Goal: Task Accomplishment & Management: Manage account settings

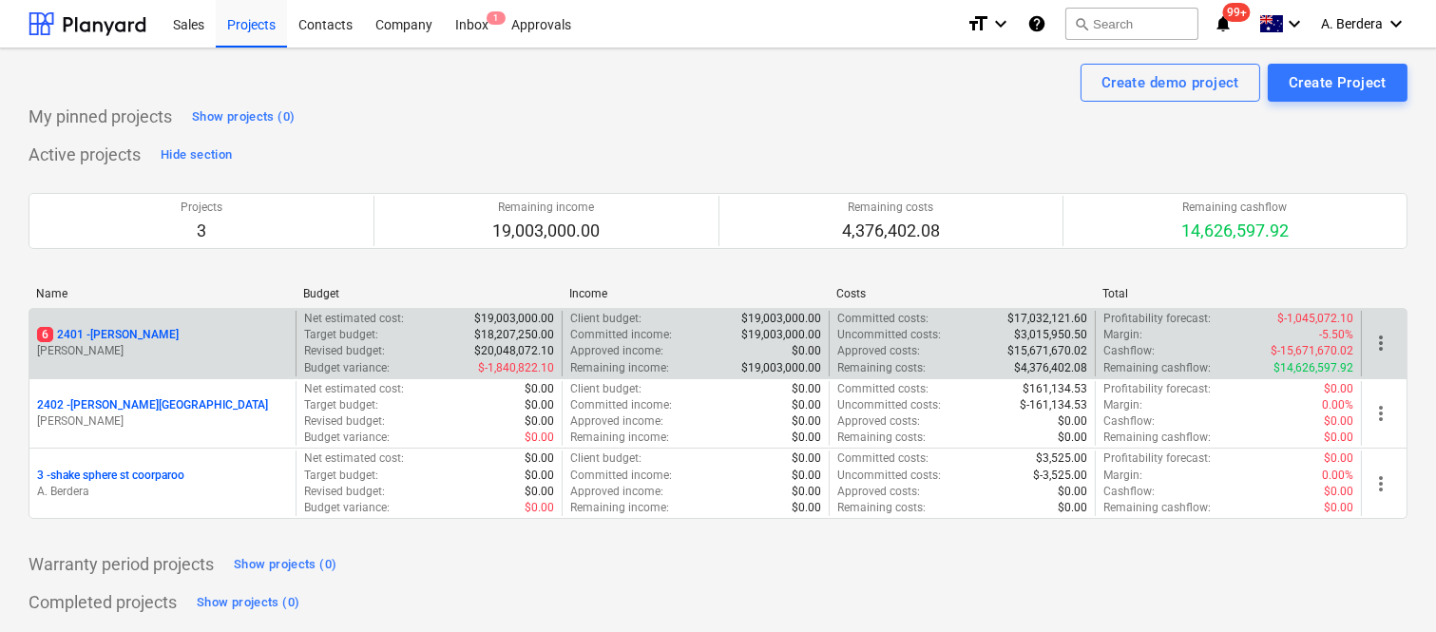
click at [140, 324] on div "6 2401 - Della Rosa M. Williams" at bounding box center [162, 344] width 266 height 66
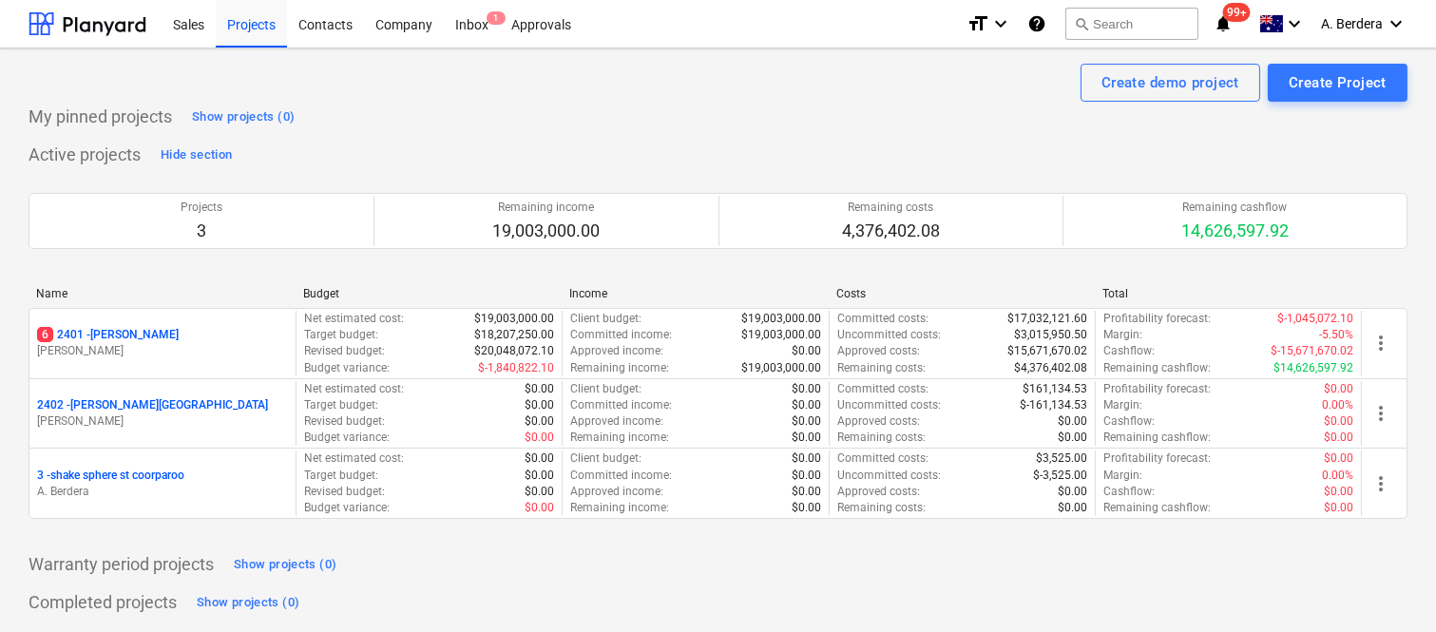
click at [258, 272] on div "Name Budget Income Costs Total 6 2401 - Della Rosa M. Williams Net estimated co…" at bounding box center [718, 407] width 1379 height 270
click at [228, 330] on div "6 2401 - Della Rosa" at bounding box center [162, 335] width 251 height 16
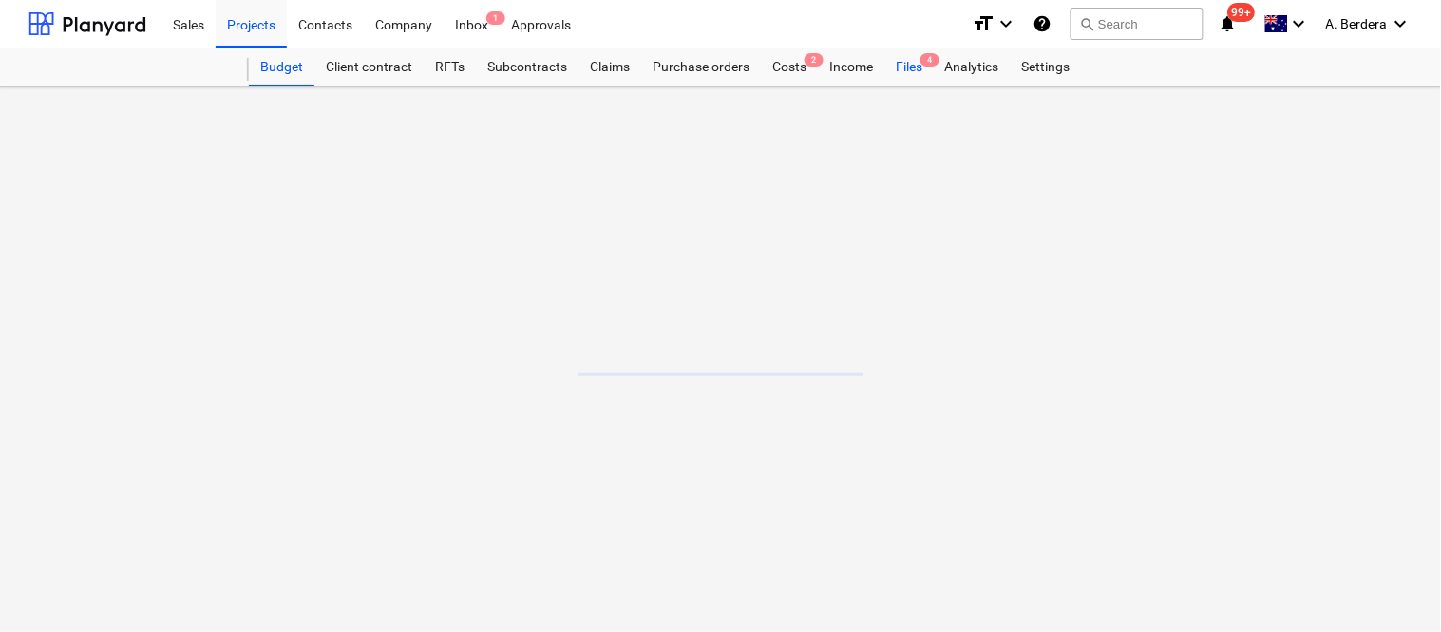
click at [904, 57] on div "Files 4" at bounding box center [909, 67] width 49 height 38
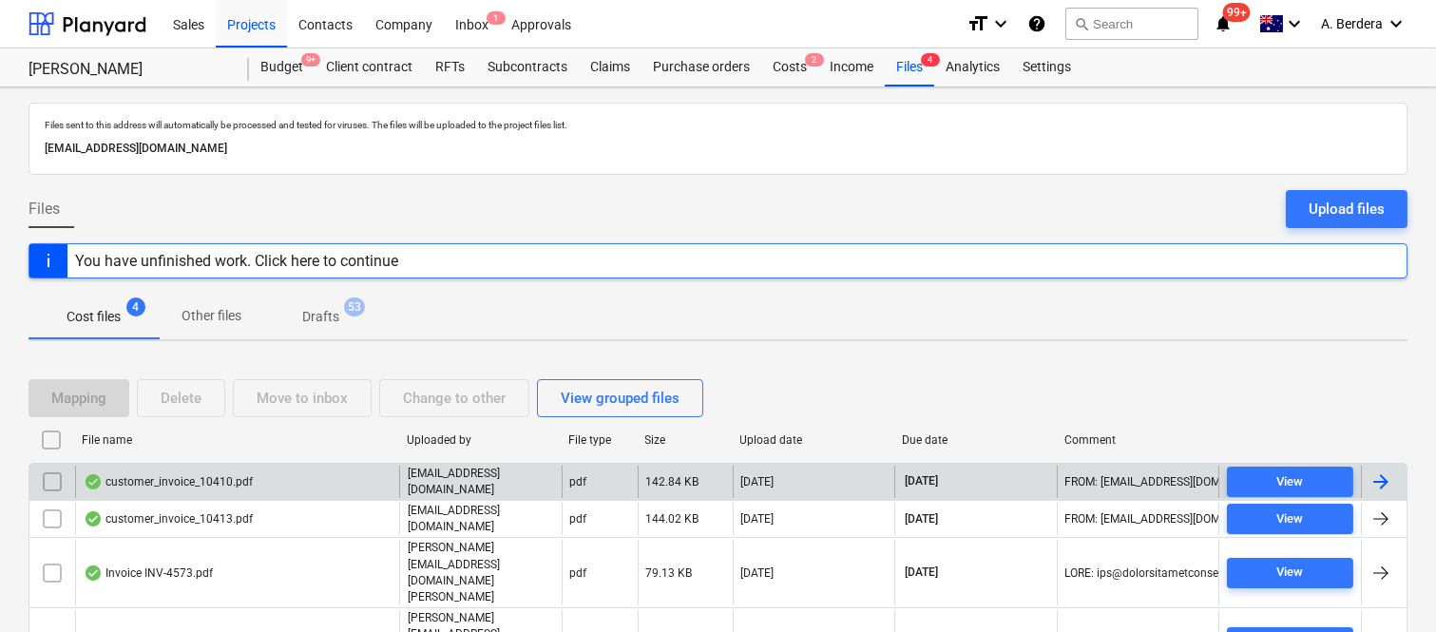
click at [264, 486] on div "customer_invoice_10410.pdf" at bounding box center [237, 482] width 324 height 32
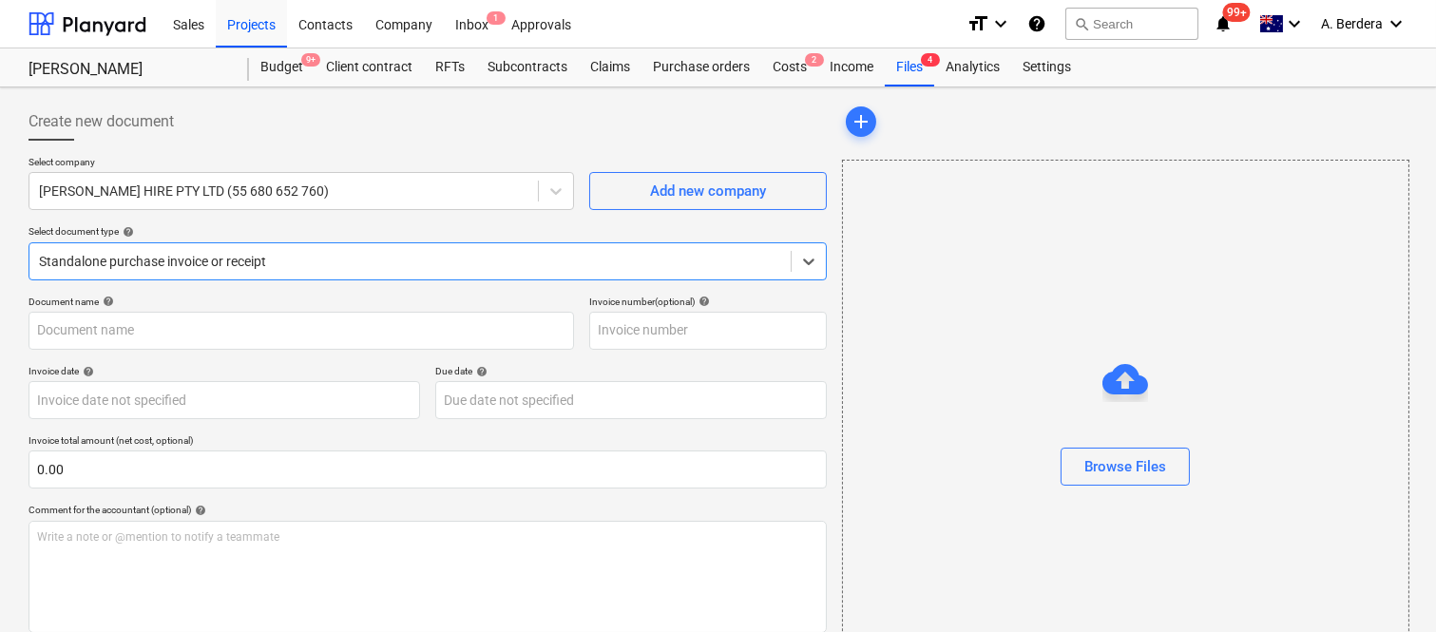
type input "10410"
type input "[DATE]"
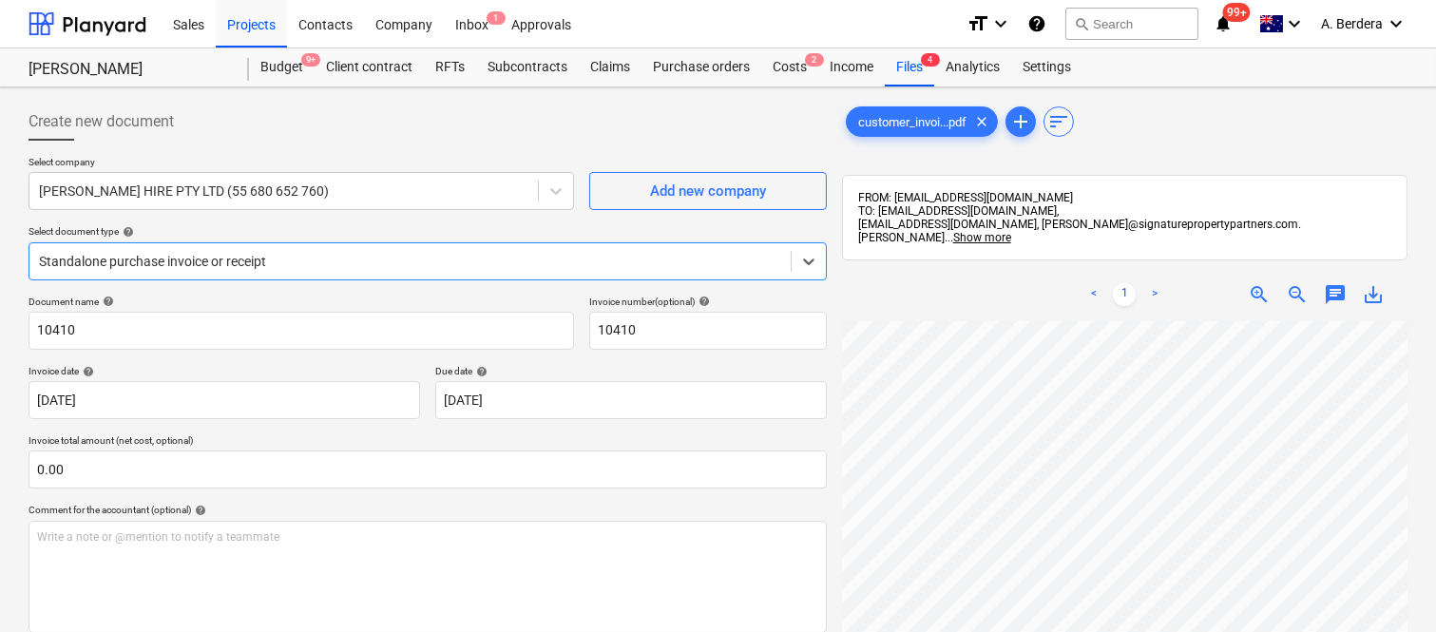
click at [425, 252] on div at bounding box center [410, 261] width 742 height 19
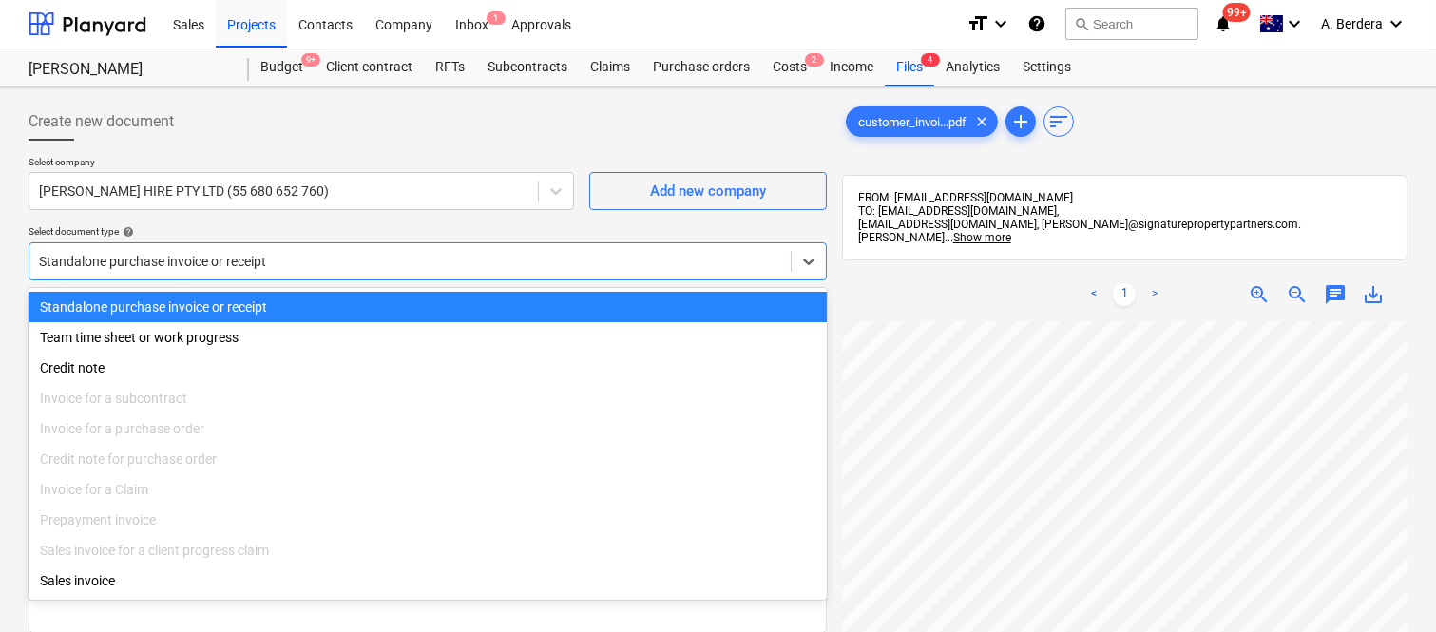
click at [428, 302] on div "Standalone purchase invoice or receipt" at bounding box center [428, 307] width 798 height 30
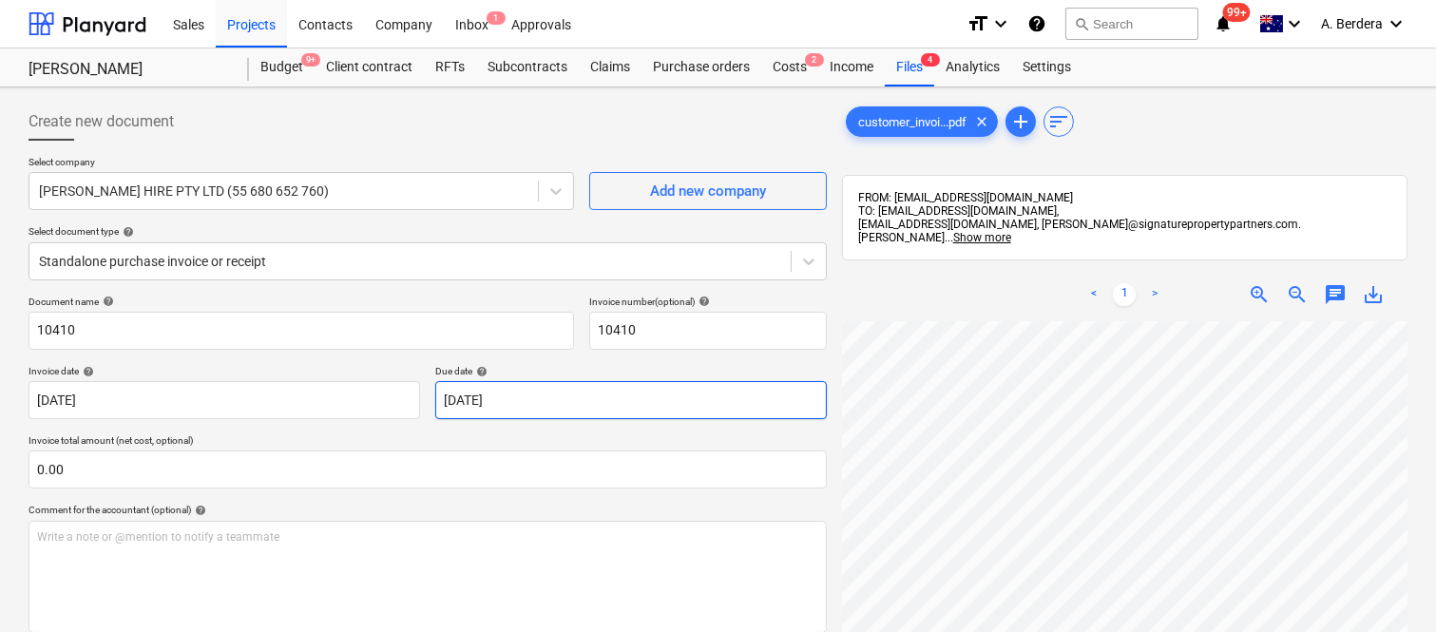
scroll to position [121, 13]
click at [1298, 283] on span "zoom_out" at bounding box center [1297, 294] width 23 height 23
click at [985, 631] on html "Sales Projects Contacts Company Inbox 1 Approvals format_size keyboard_arrow_do…" at bounding box center [718, 316] width 1436 height 632
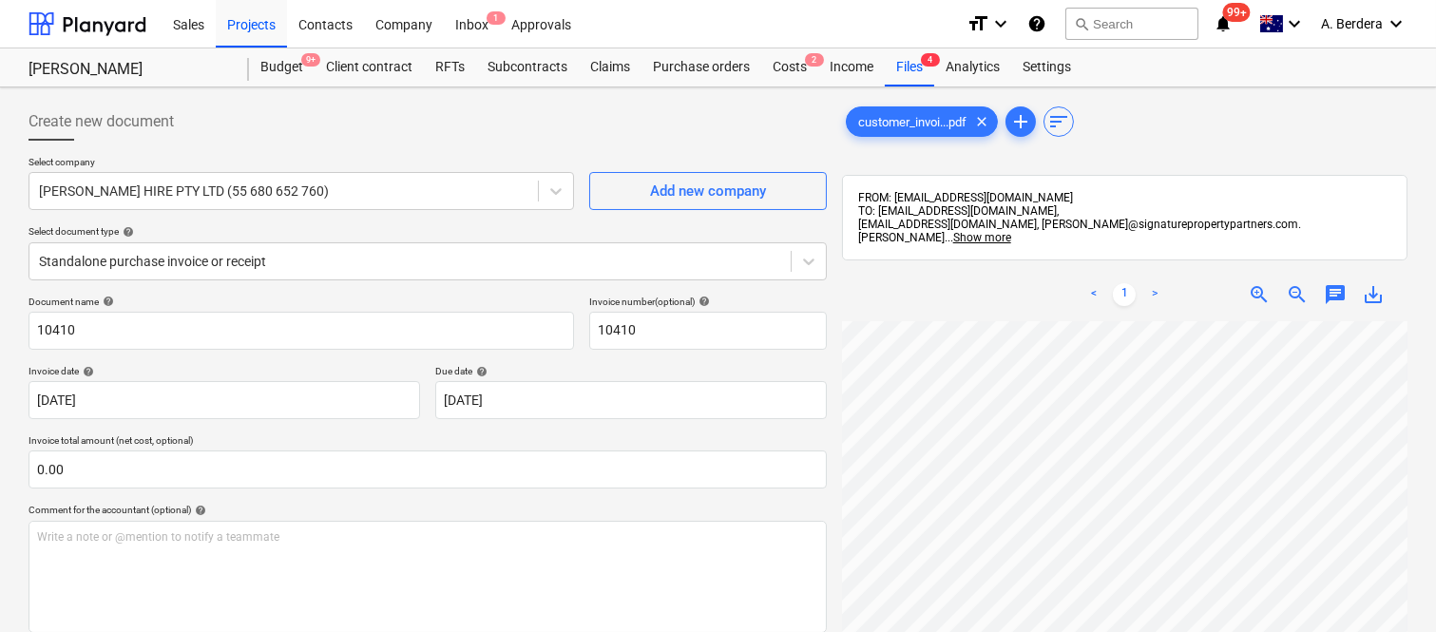
click at [798, 526] on div "Create new document Select company WHITFORD HIRE PTY LTD (55 680 652 760) Add n…" at bounding box center [718, 501] width 1394 height 812
click at [1299, 288] on span "zoom_out" at bounding box center [1297, 294] width 23 height 23
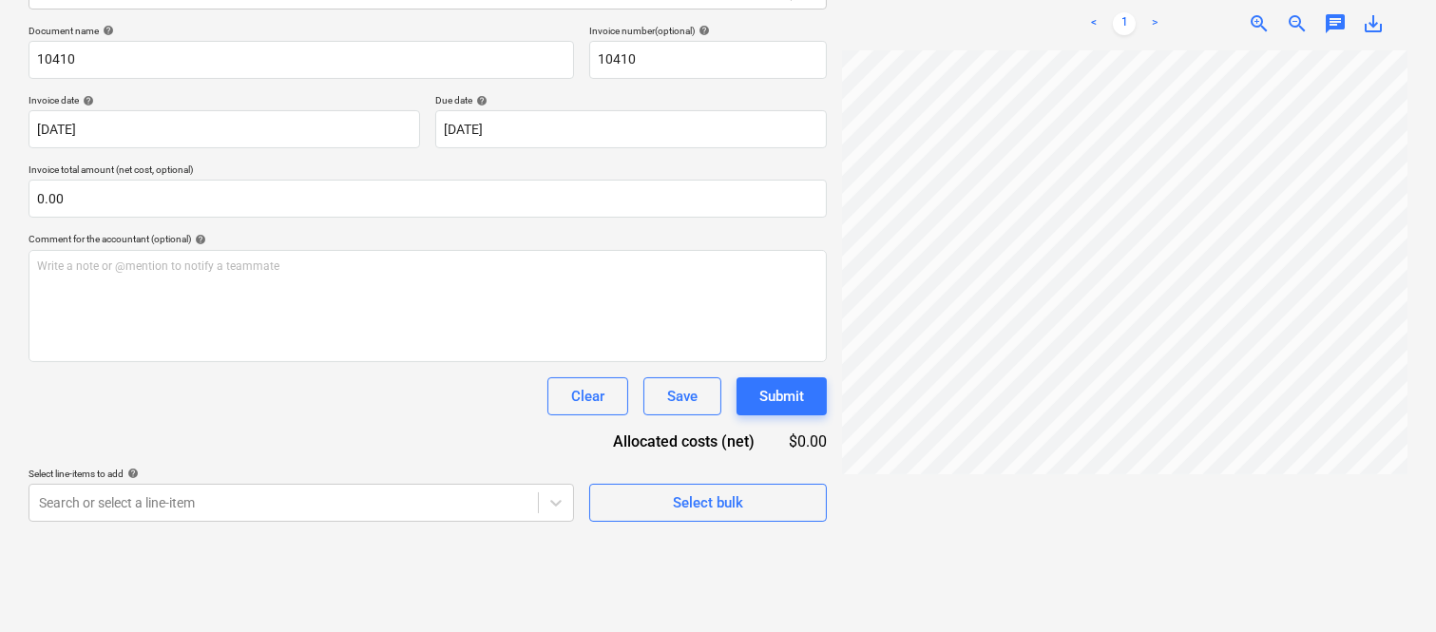
scroll to position [0, 43]
click at [1254, 12] on span "zoom_in" at bounding box center [1259, 23] width 23 height 23
click at [1257, 12] on span "zoom_in" at bounding box center [1259, 23] width 23 height 23
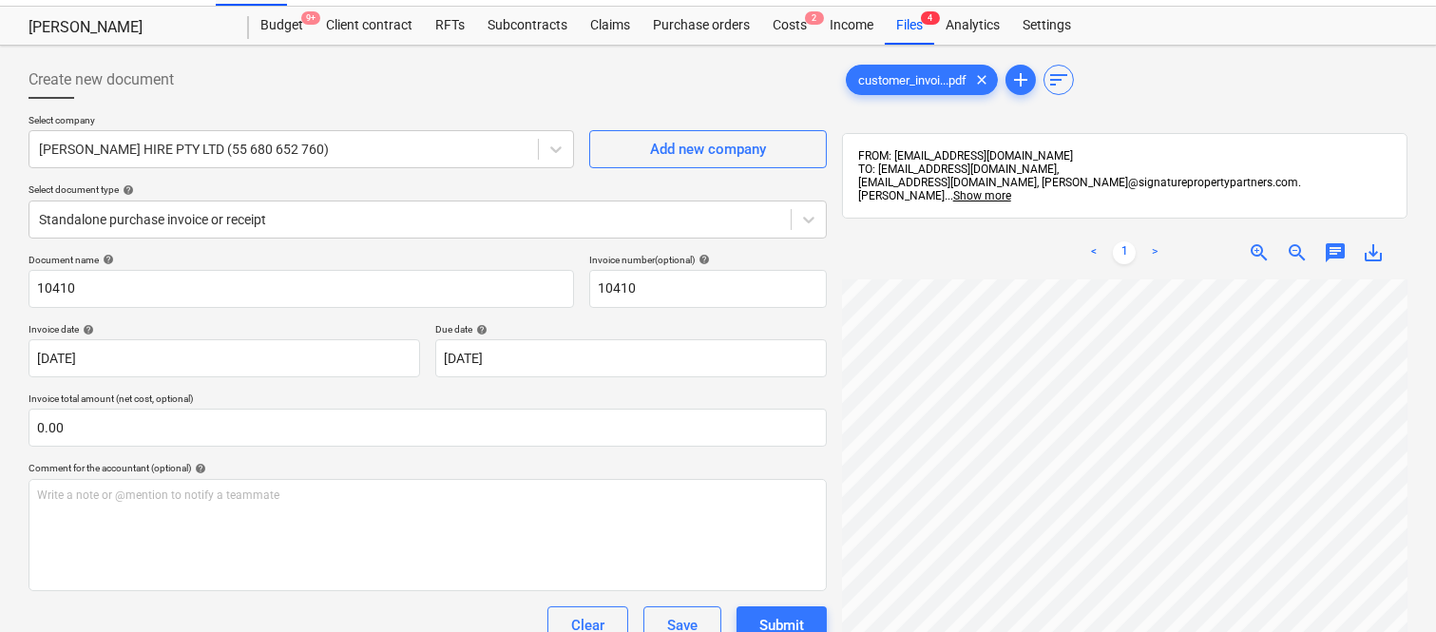
scroll to position [0, 0]
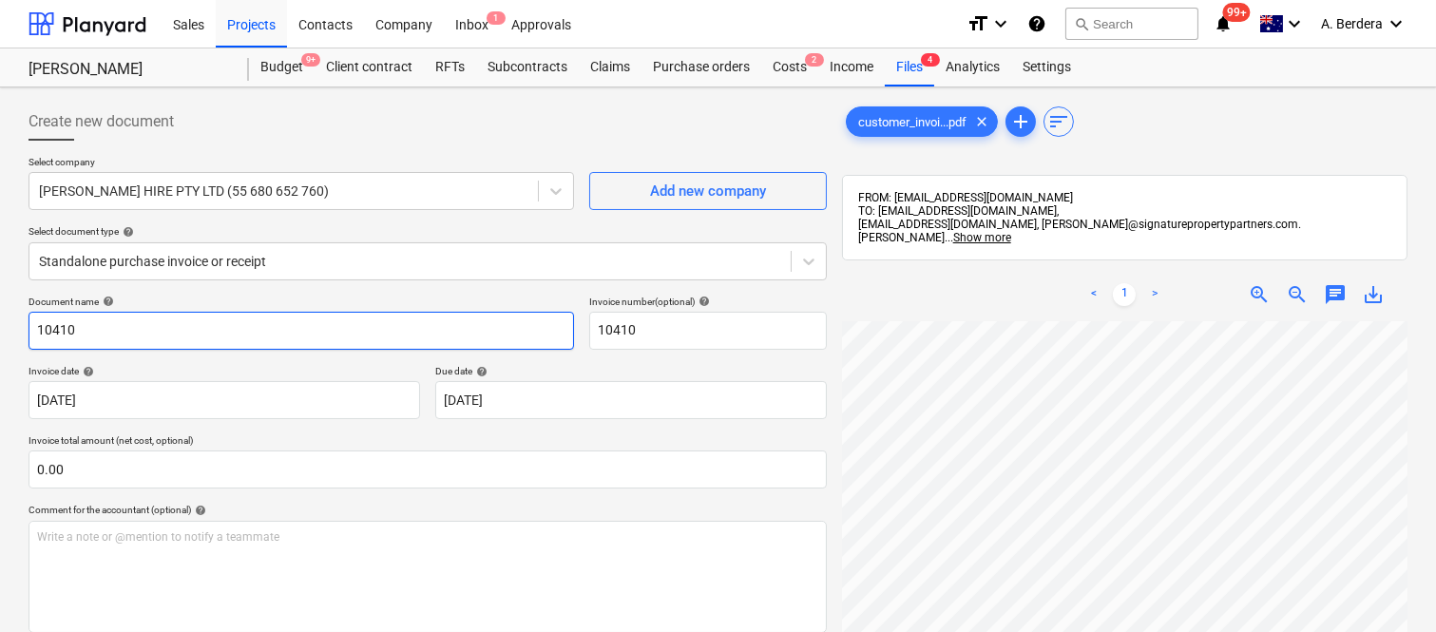
click at [33, 334] on input "10410" at bounding box center [301, 331] width 545 height 38
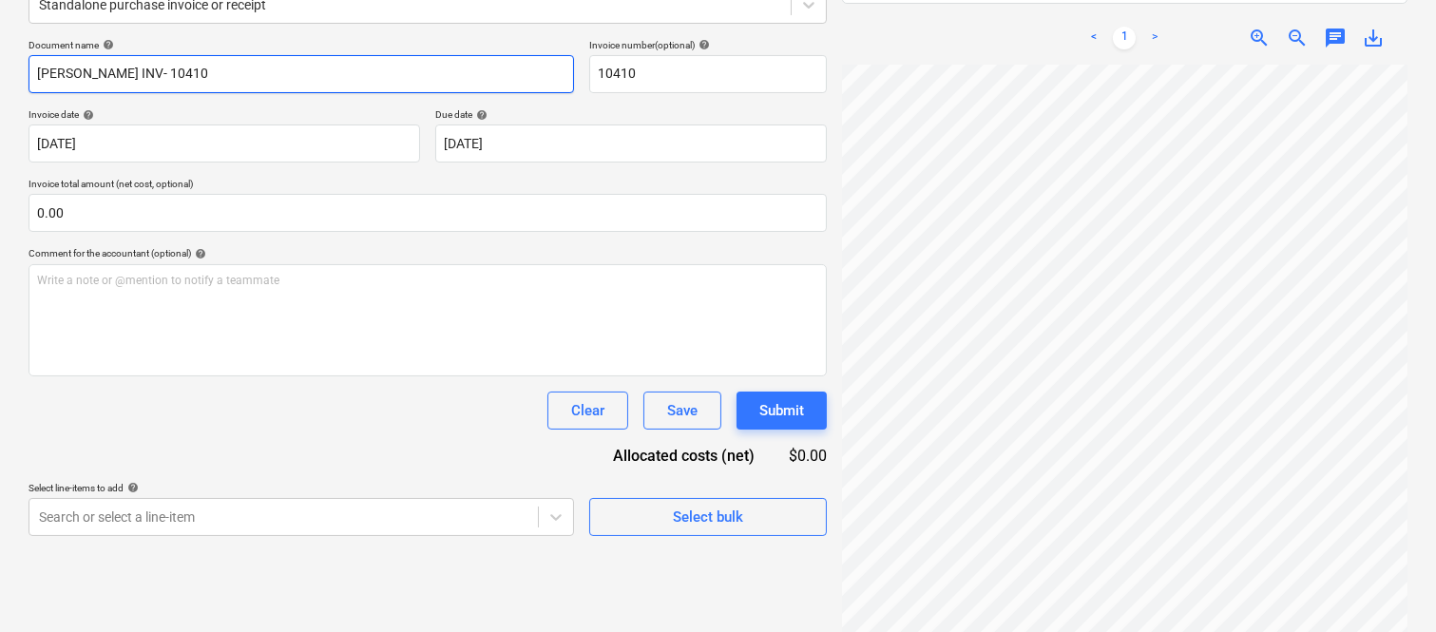
scroll to position [271, 0]
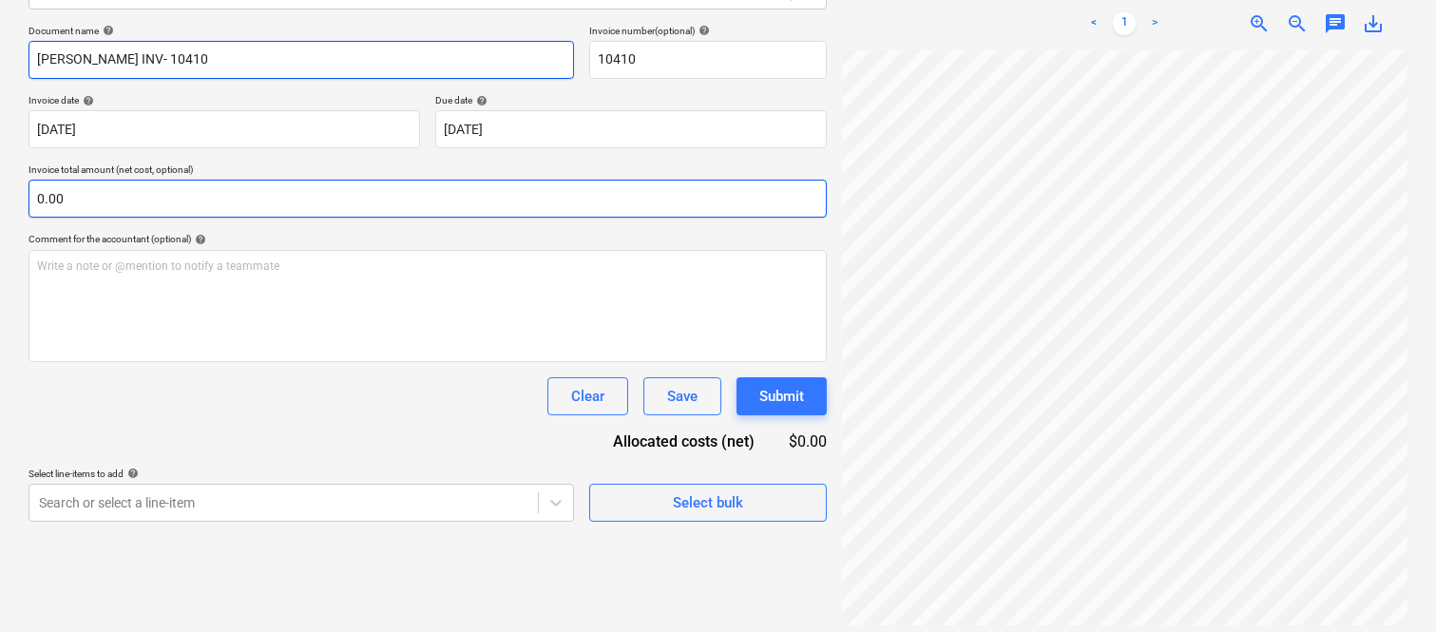
type input "WHITFORD INV- 10410"
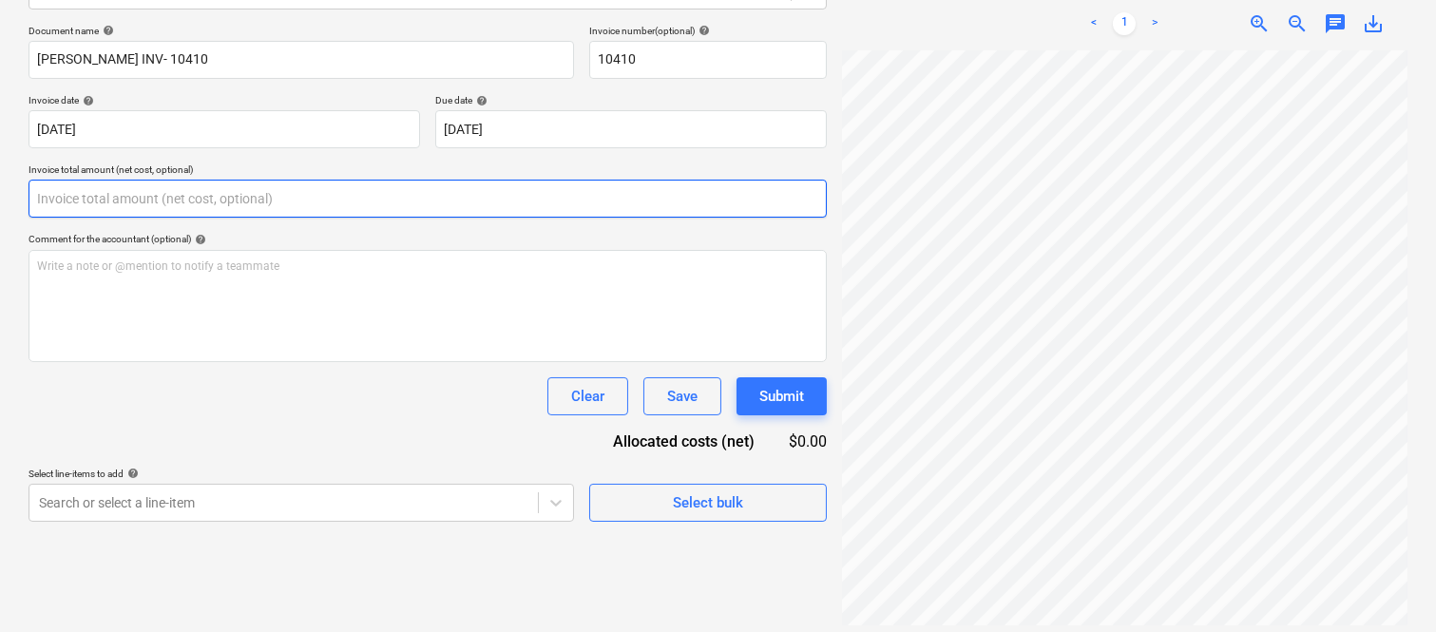
click at [86, 197] on input "text" at bounding box center [428, 199] width 798 height 38
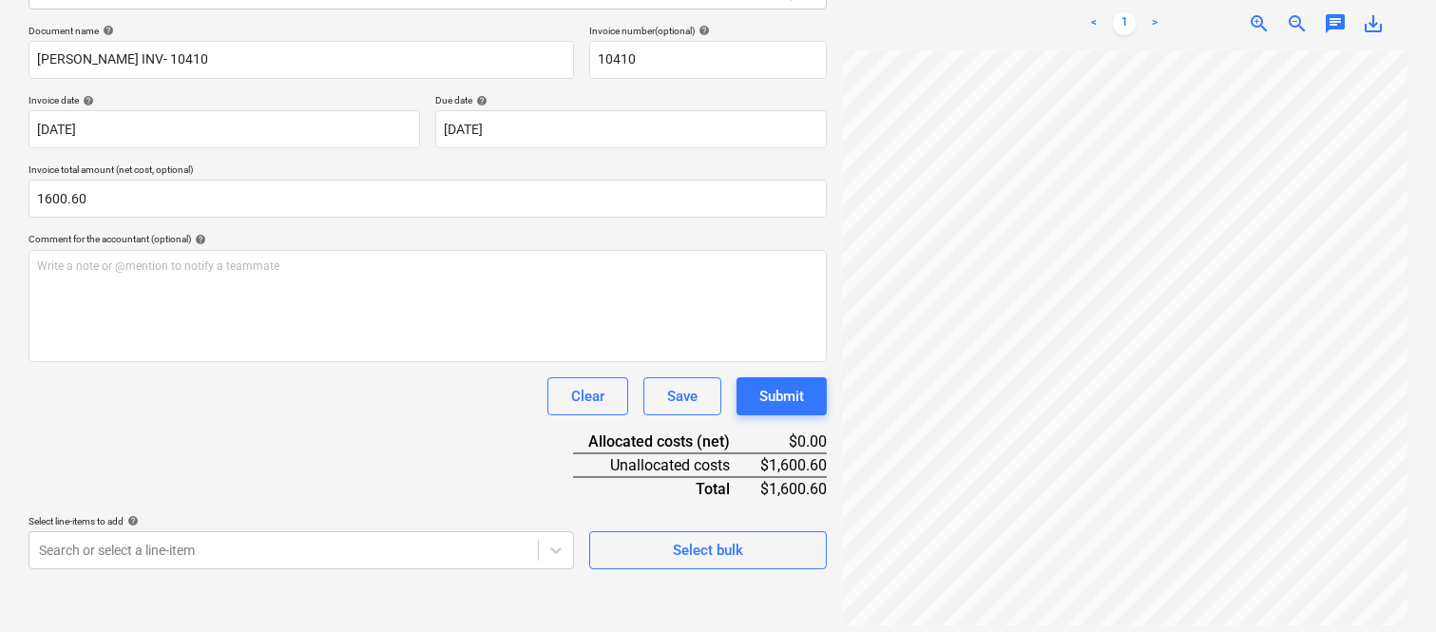
type input "1,600.60"
click at [144, 431] on div "Document name help WHITFORD INV- 10410 Invoice number (optional) help 10410 Inv…" at bounding box center [428, 297] width 798 height 544
click at [268, 361] on body "Sales Projects Contacts Company Inbox 1 Approvals format_size keyboard_arrow_do…" at bounding box center [718, 45] width 1436 height 632
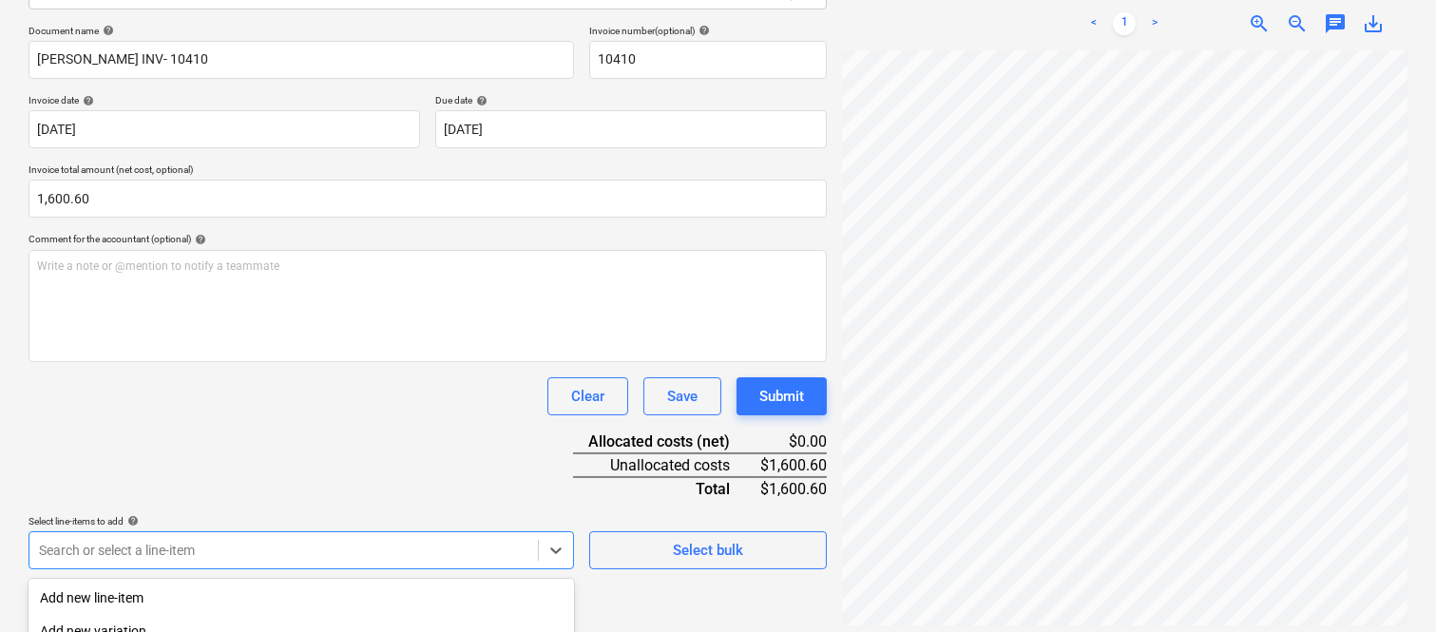
scroll to position [506, 0]
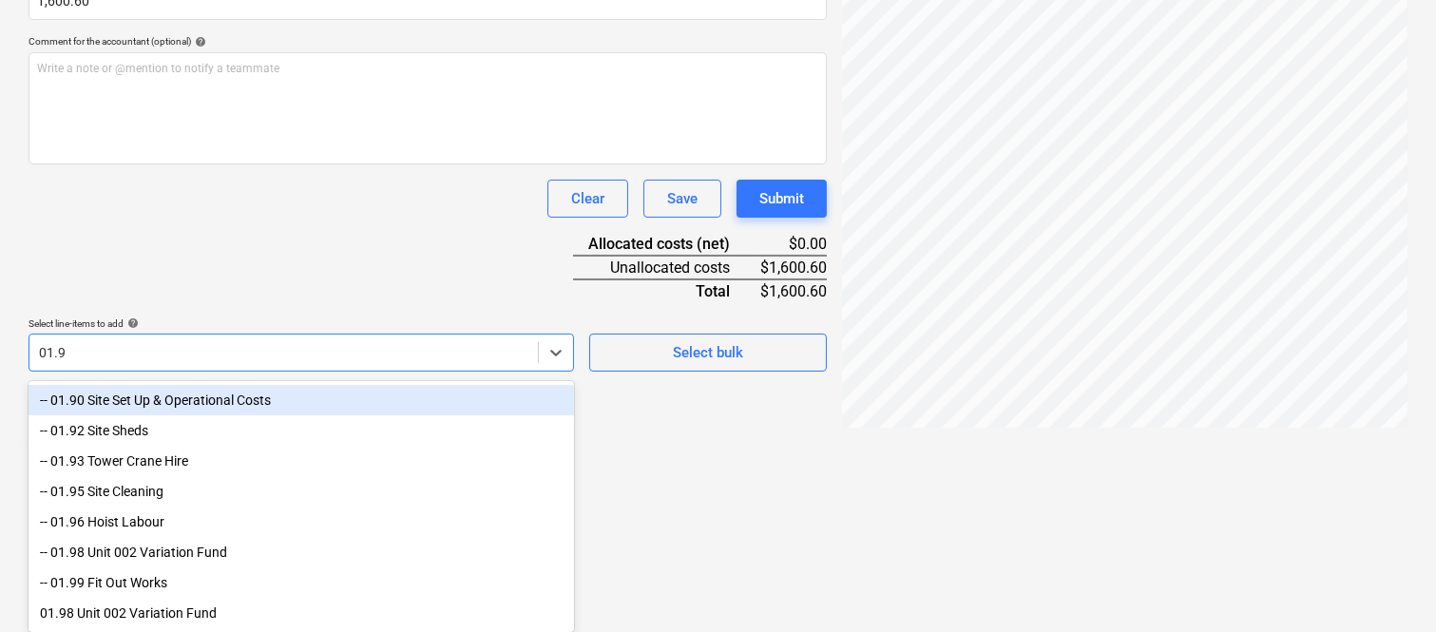
type input "01.90"
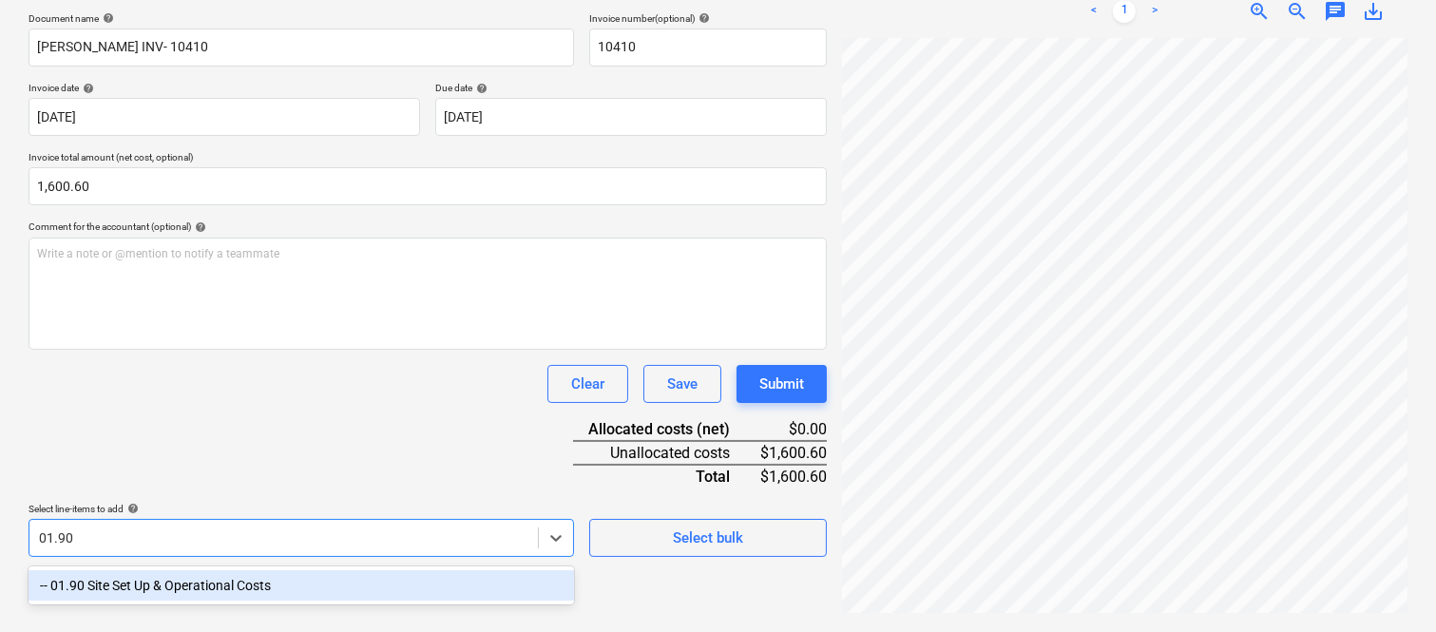
scroll to position [271, 0]
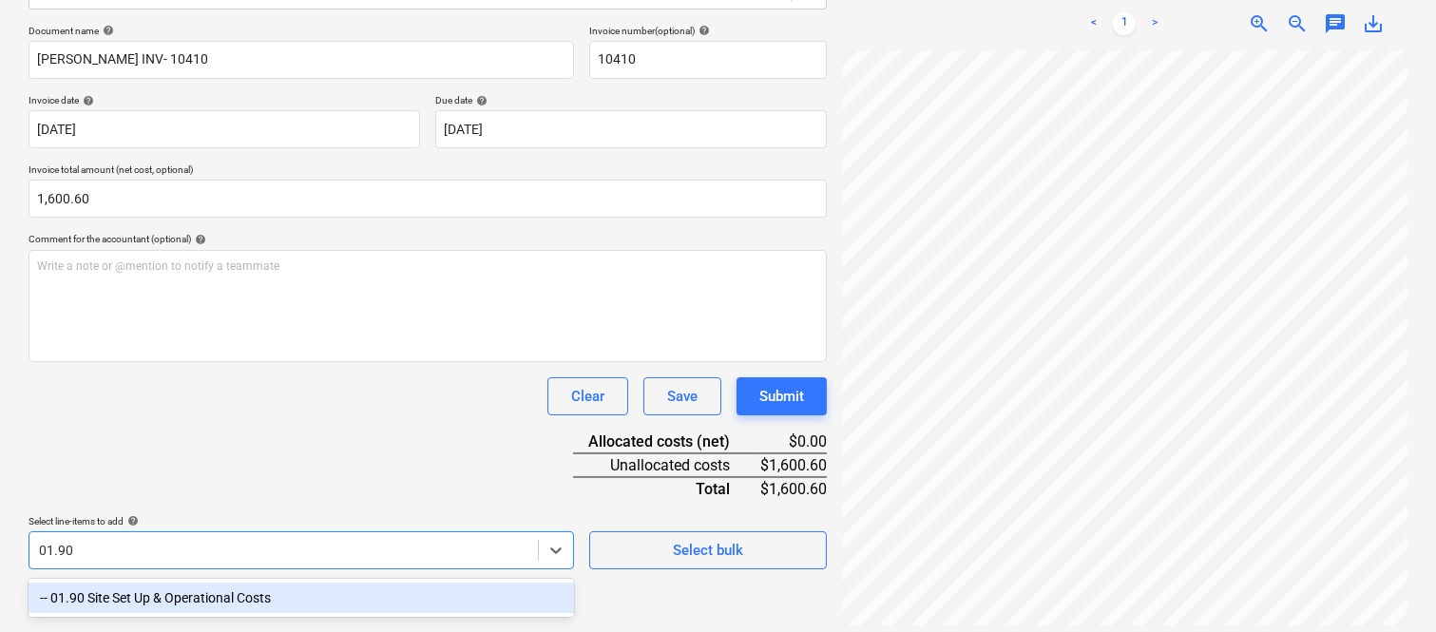
click at [290, 596] on div "-- 01.90 Site Set Up & Operational Costs" at bounding box center [301, 597] width 545 height 30
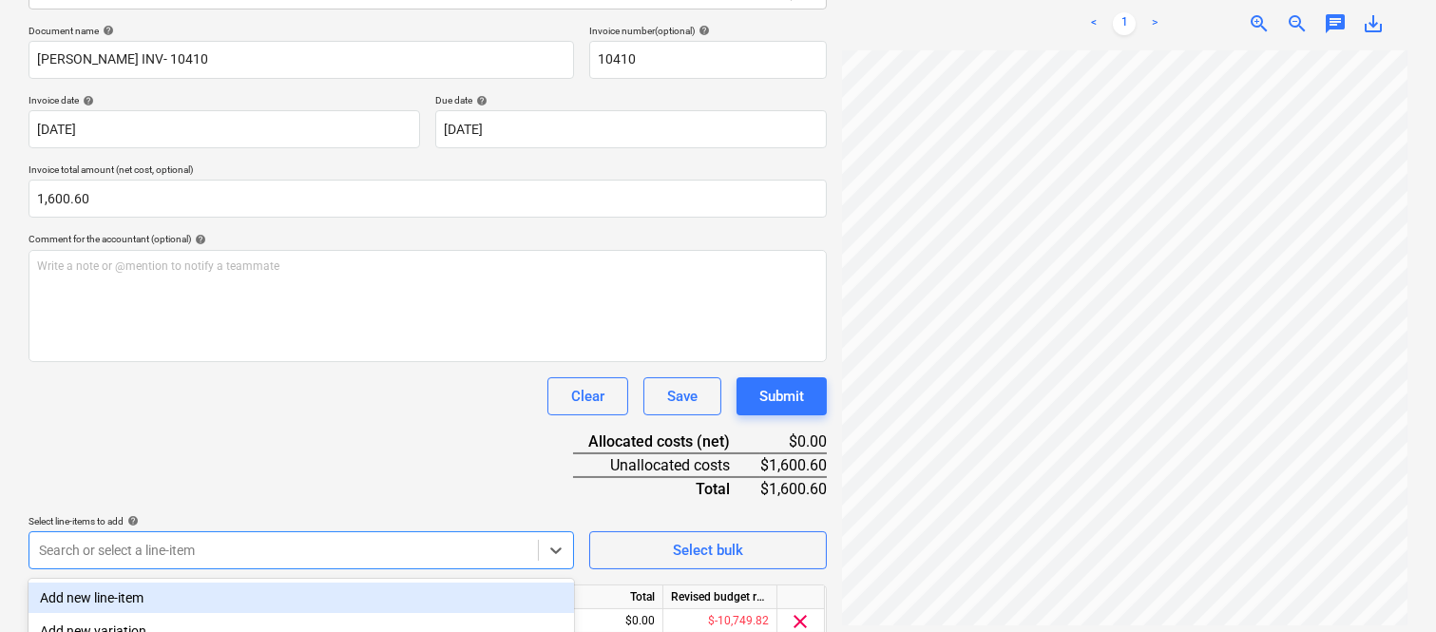
click at [240, 426] on div "Document name help WHITFORD INV- 10410 Invoice number (optional) help 10410 Inv…" at bounding box center [428, 360] width 798 height 670
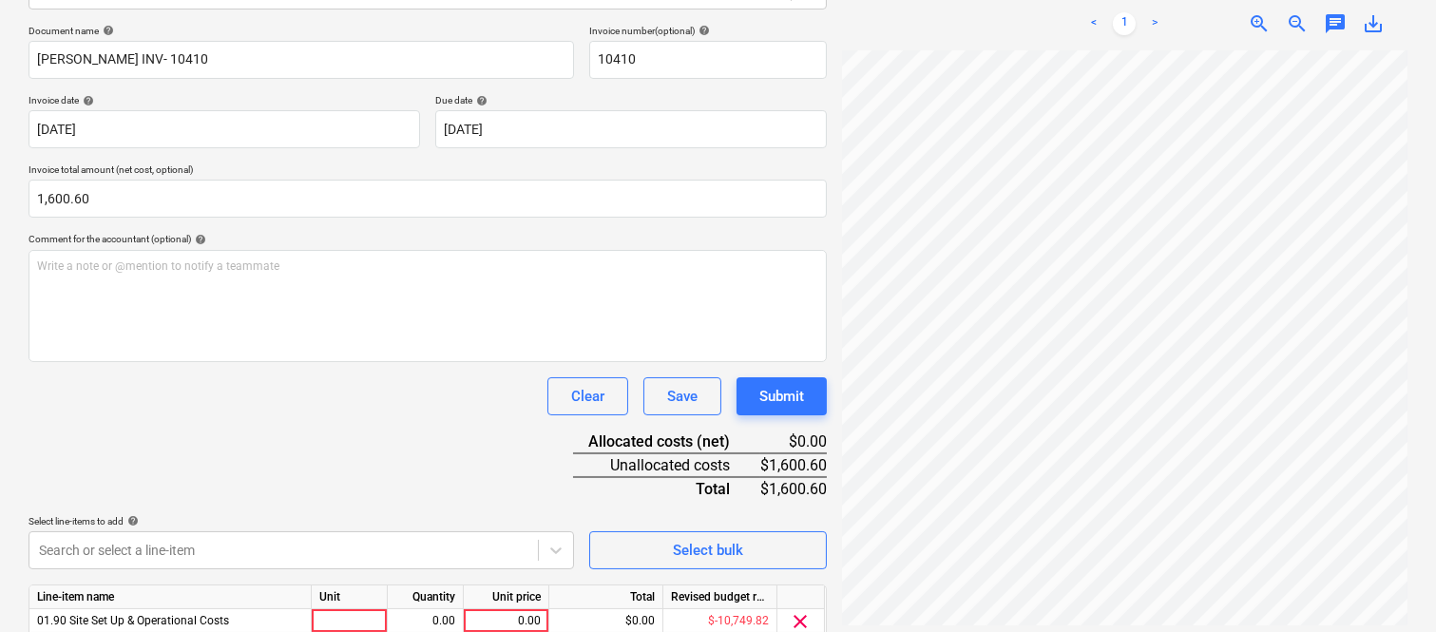
scroll to position [349, 0]
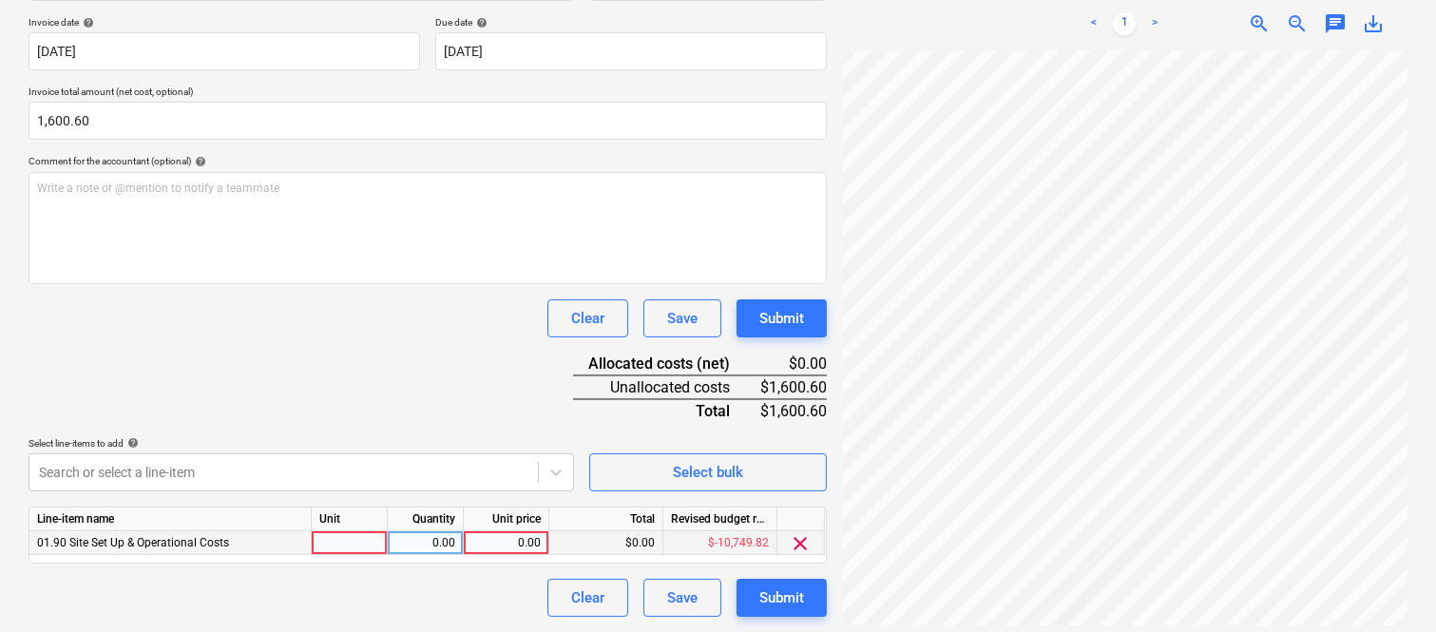
click at [345, 544] on div at bounding box center [350, 543] width 76 height 24
type input "INVOICE"
click at [410, 536] on div "0.00" at bounding box center [425, 543] width 60 height 24
type input "1"
click at [507, 553] on div "0.00" at bounding box center [505, 543] width 69 height 24
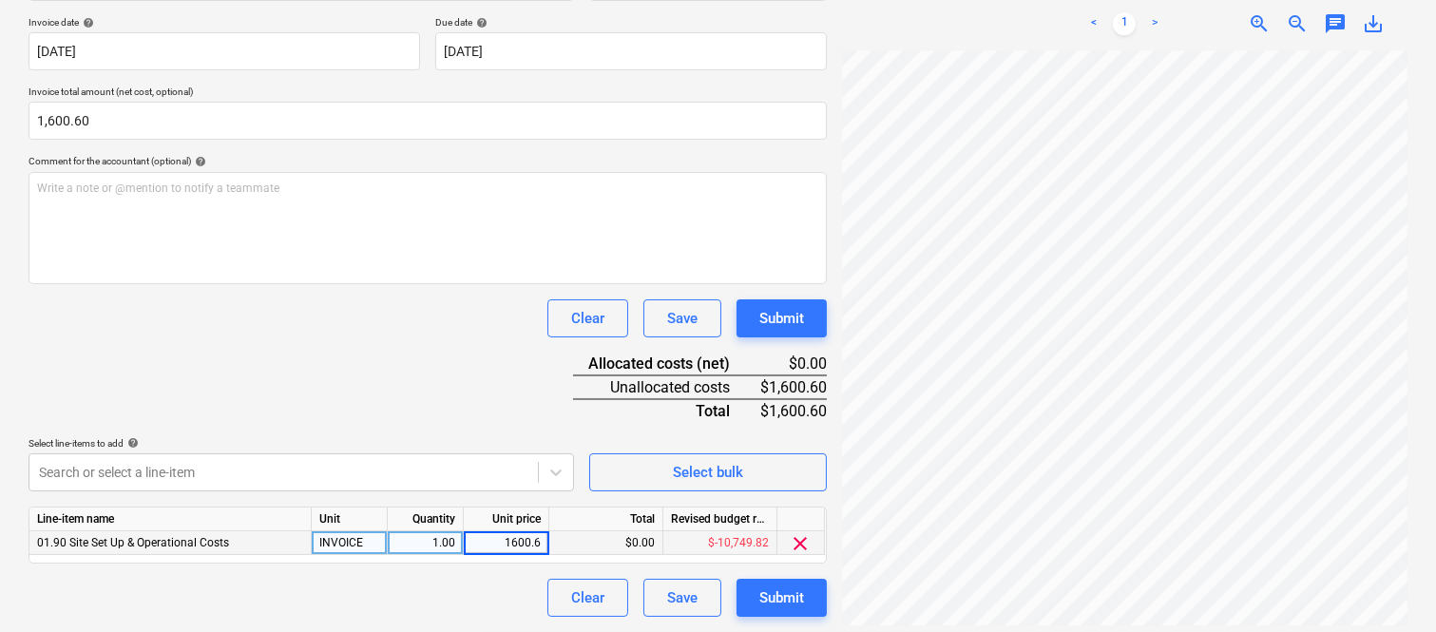
type input "1600.60"
click at [491, 609] on div "Clear Save Submit" at bounding box center [428, 598] width 798 height 38
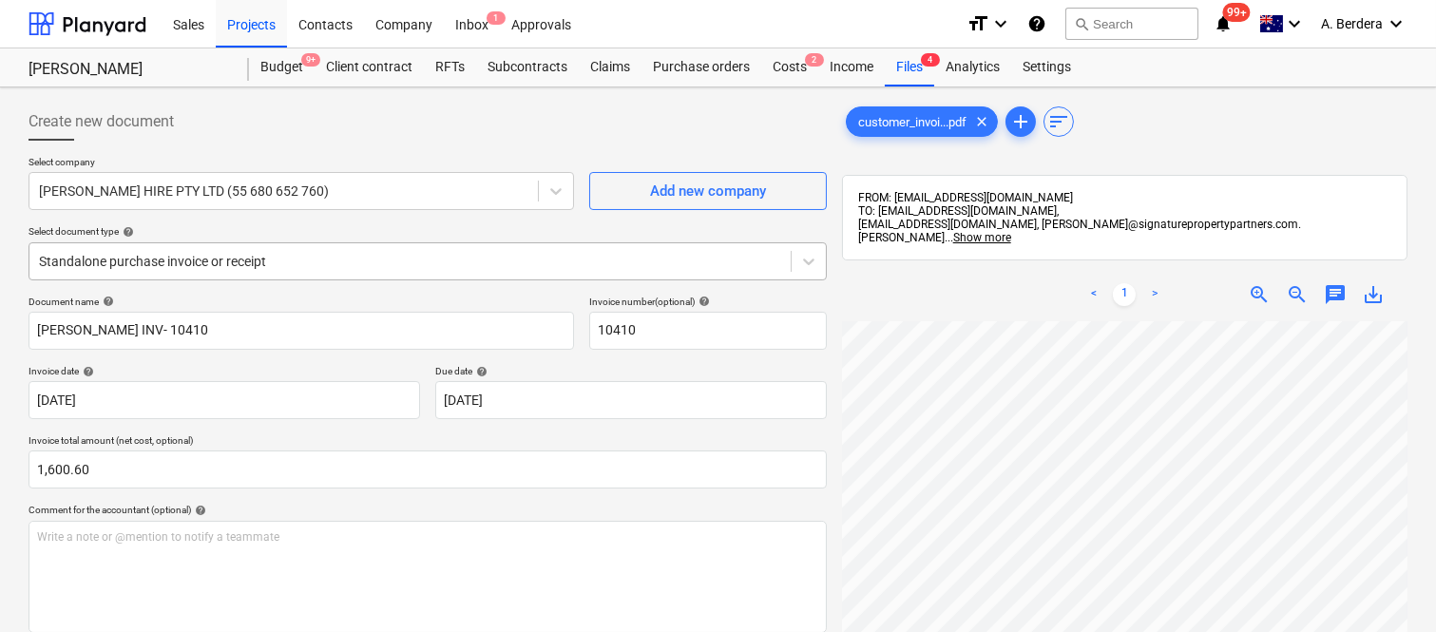
click at [396, 242] on div "Standalone purchase invoice or receipt" at bounding box center [428, 261] width 798 height 38
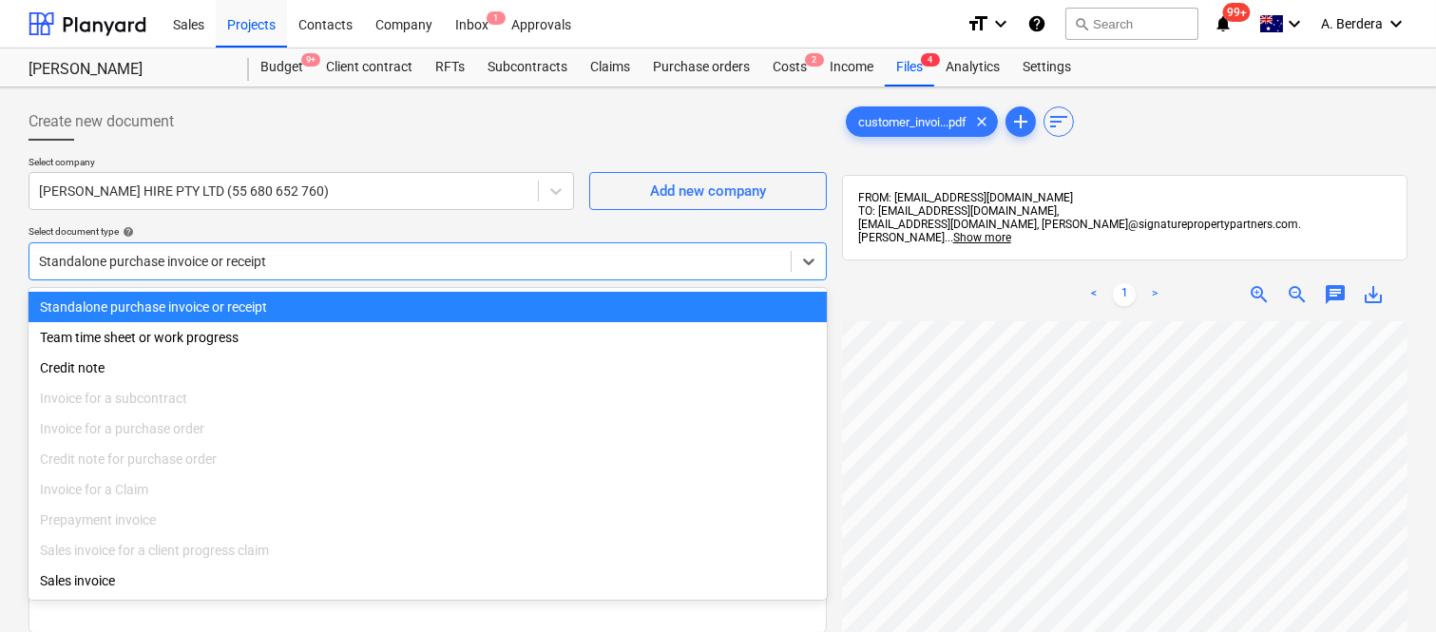
click at [423, 297] on div "Standalone purchase invoice or receipt" at bounding box center [428, 307] width 798 height 30
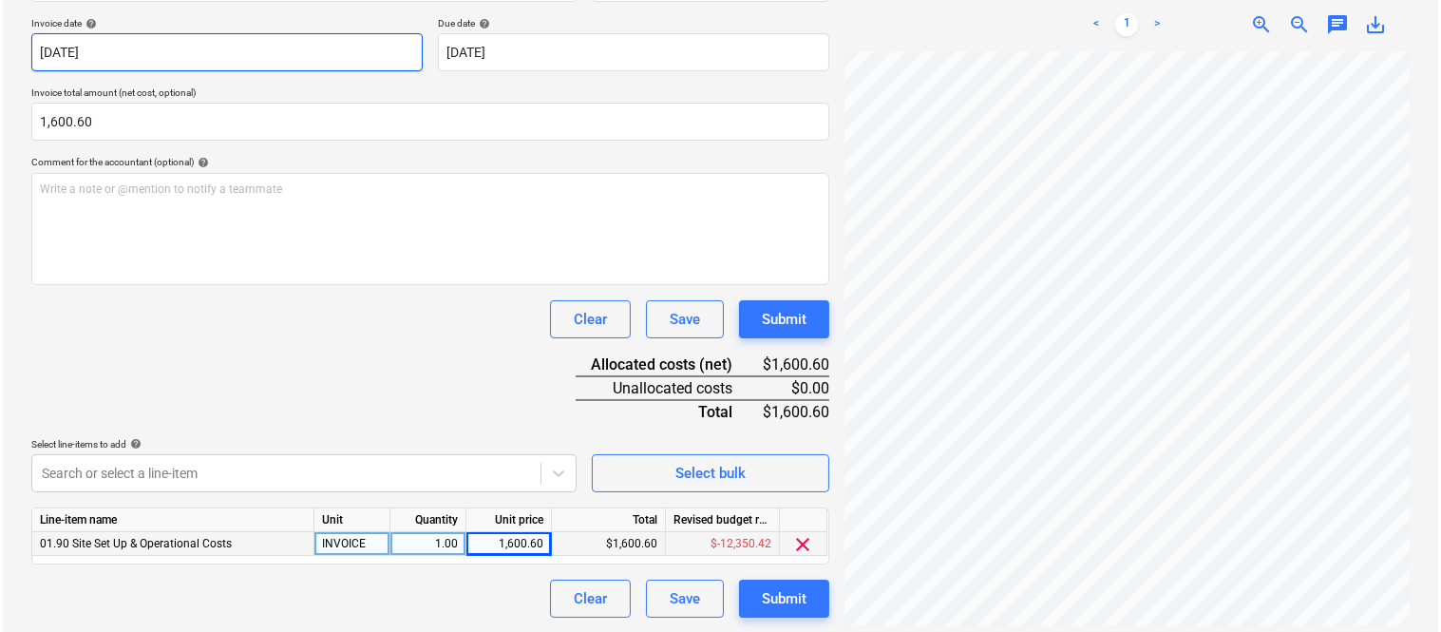
scroll to position [349, 0]
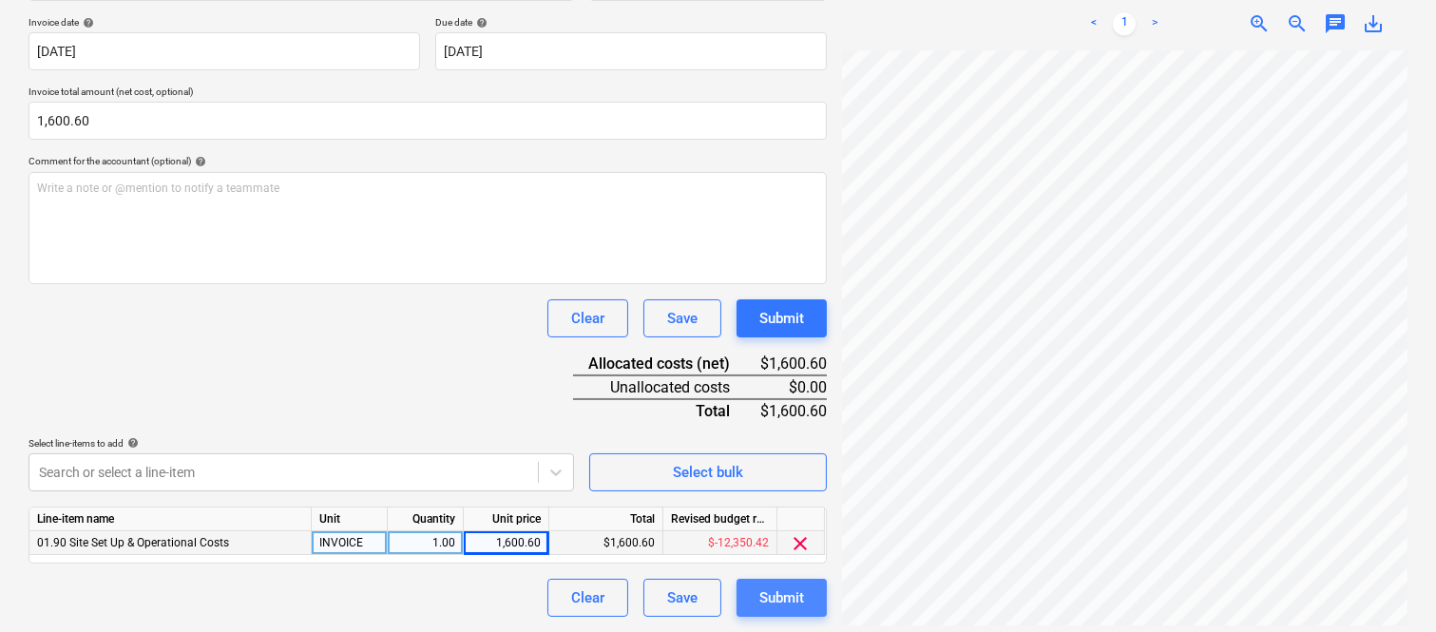
click at [774, 590] on div "Submit" at bounding box center [781, 597] width 45 height 25
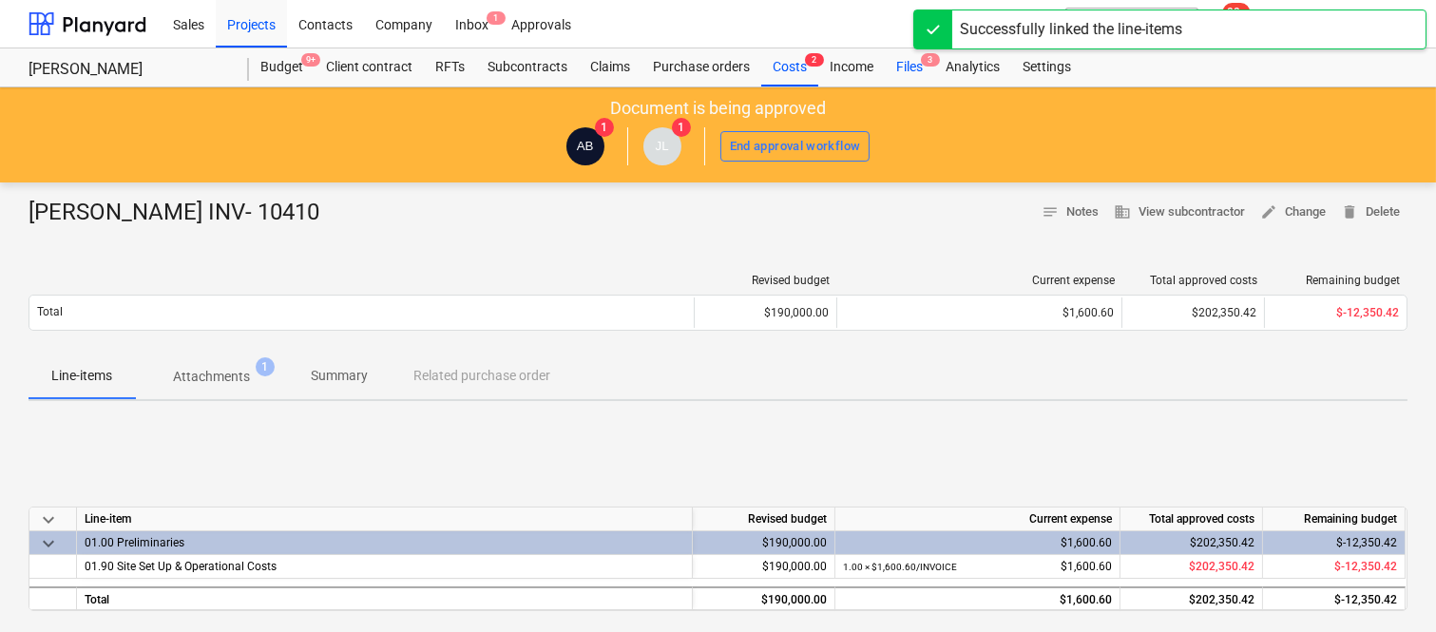
click at [922, 58] on span "3" at bounding box center [930, 59] width 19 height 13
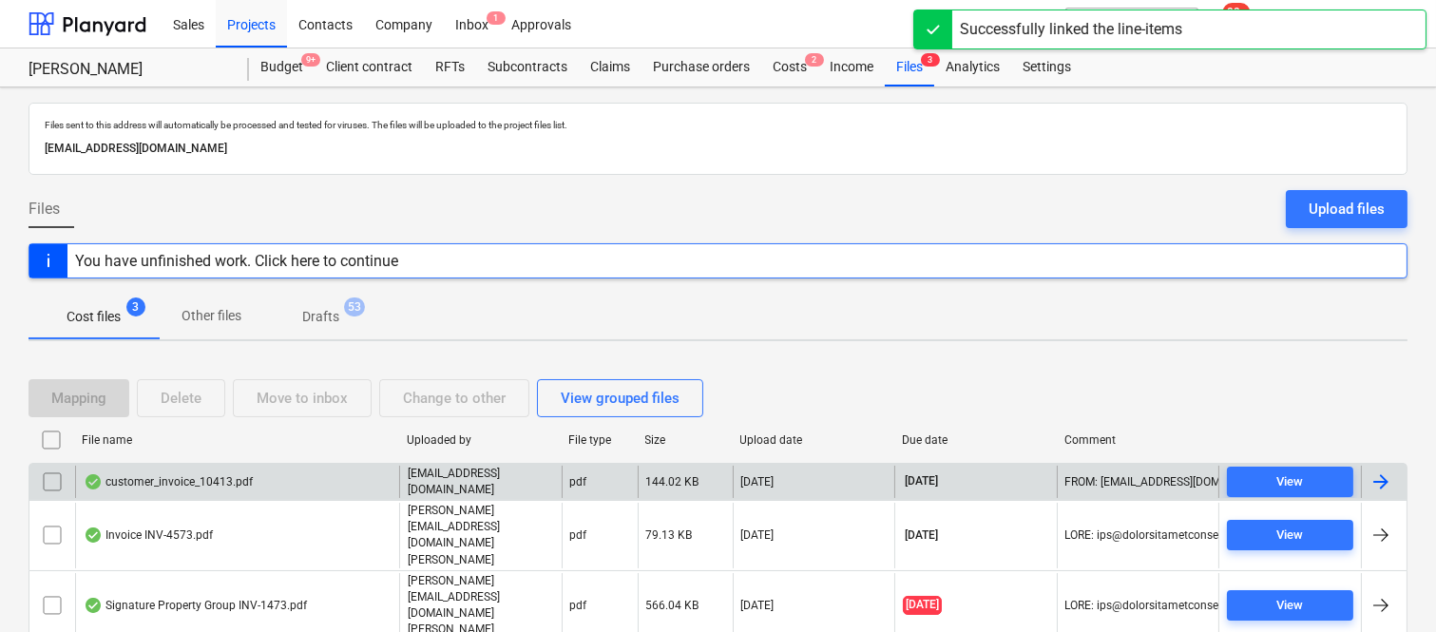
click at [355, 496] on div "customer_invoice_10413.pdf" at bounding box center [237, 482] width 324 height 32
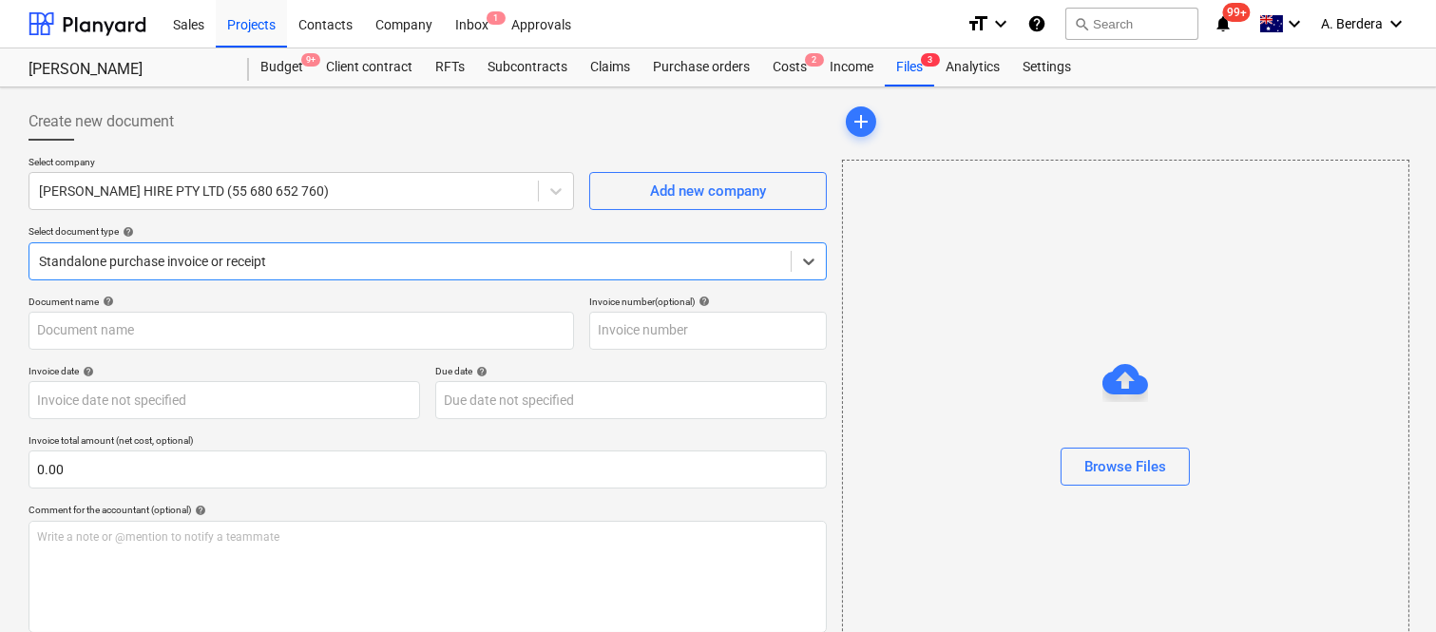
type input "10413"
type input "14 Oct 2025"
type input "[DATE]"
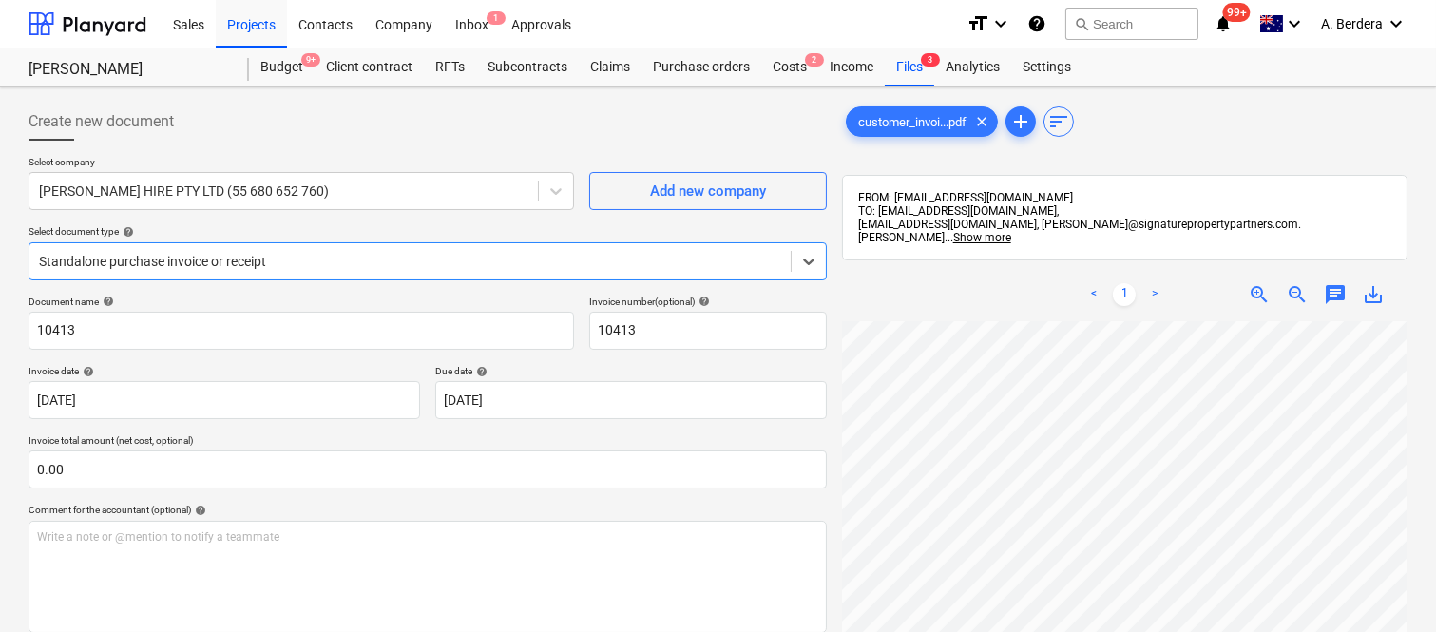
click at [392, 248] on div "Standalone purchase invoice or receipt" at bounding box center [409, 261] width 761 height 27
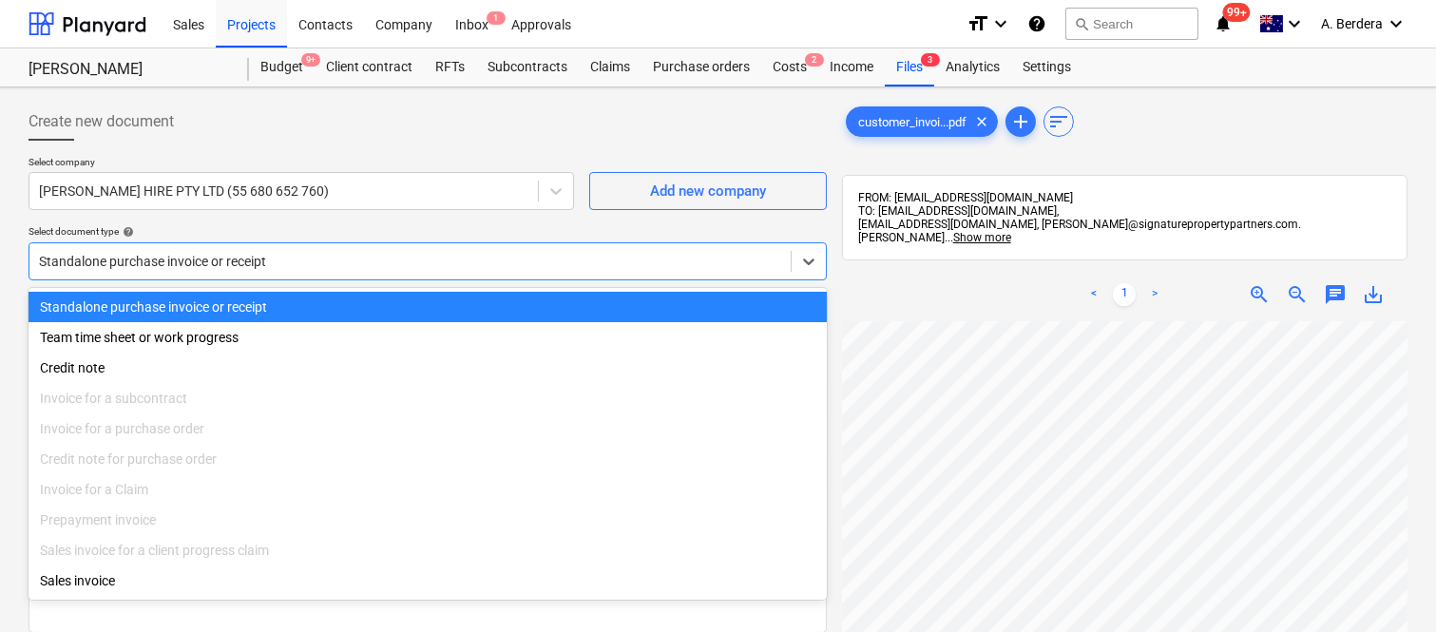
click at [402, 307] on div "Standalone purchase invoice or receipt" at bounding box center [428, 307] width 798 height 30
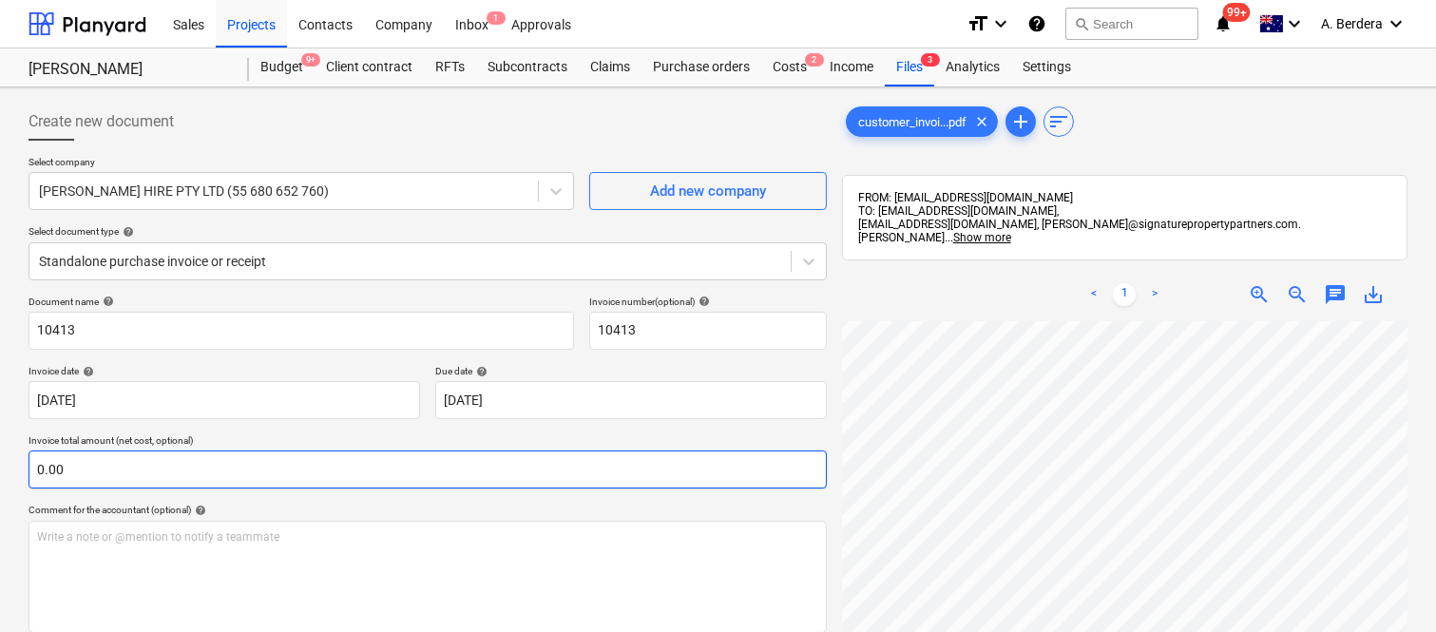
click at [817, 469] on div "Create new document Select company WHITFORD HIRE PTY LTD (55 680 652 760) Add n…" at bounding box center [718, 501] width 1394 height 812
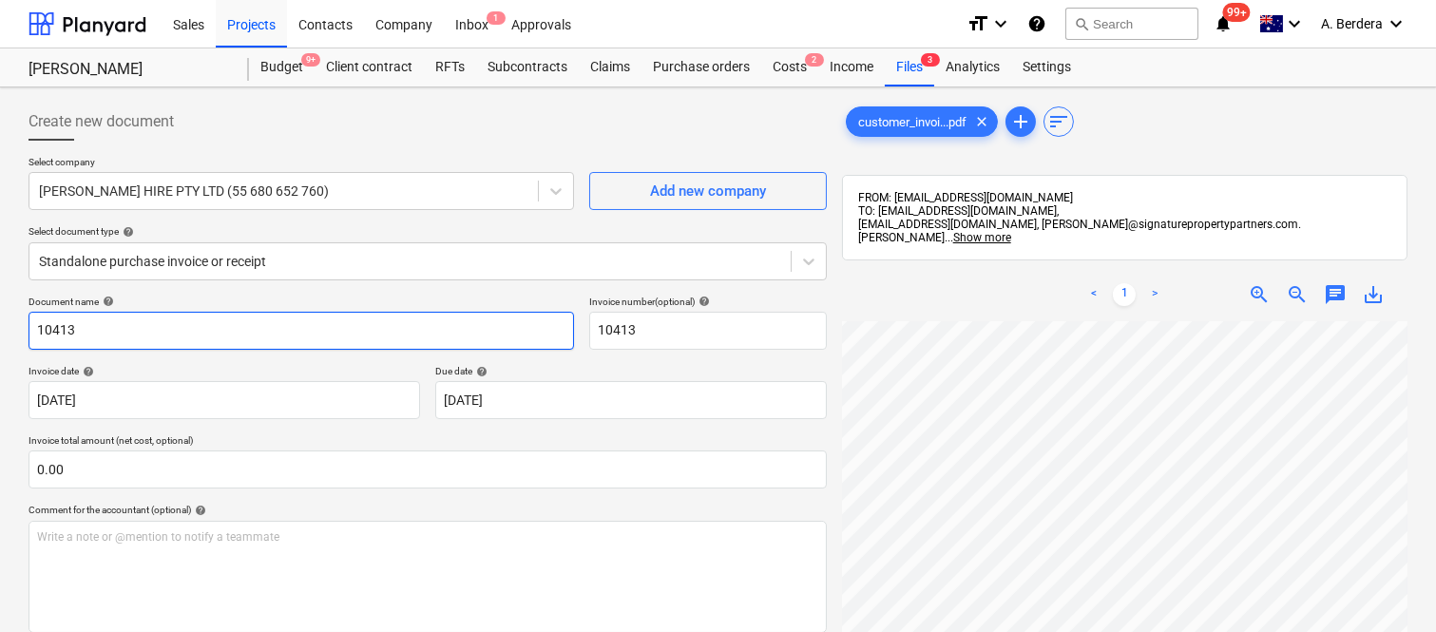
click at [32, 331] on input "10413" at bounding box center [301, 331] width 545 height 38
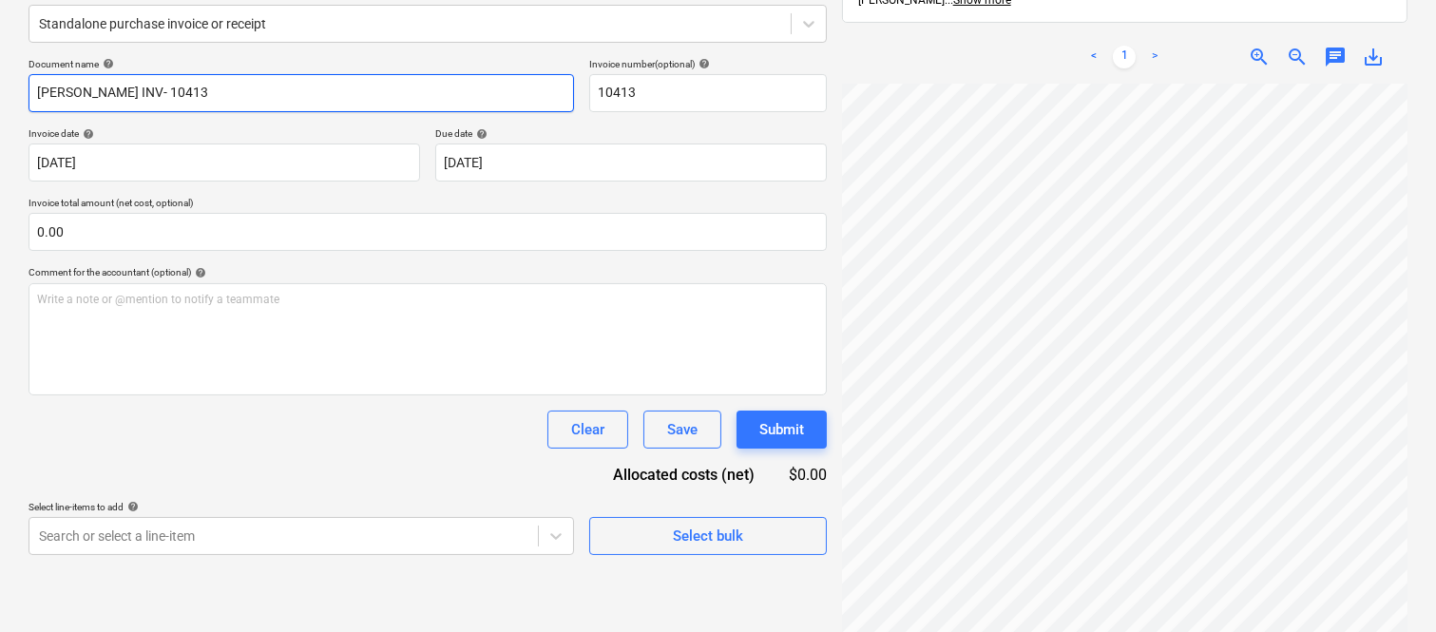
scroll to position [271, 0]
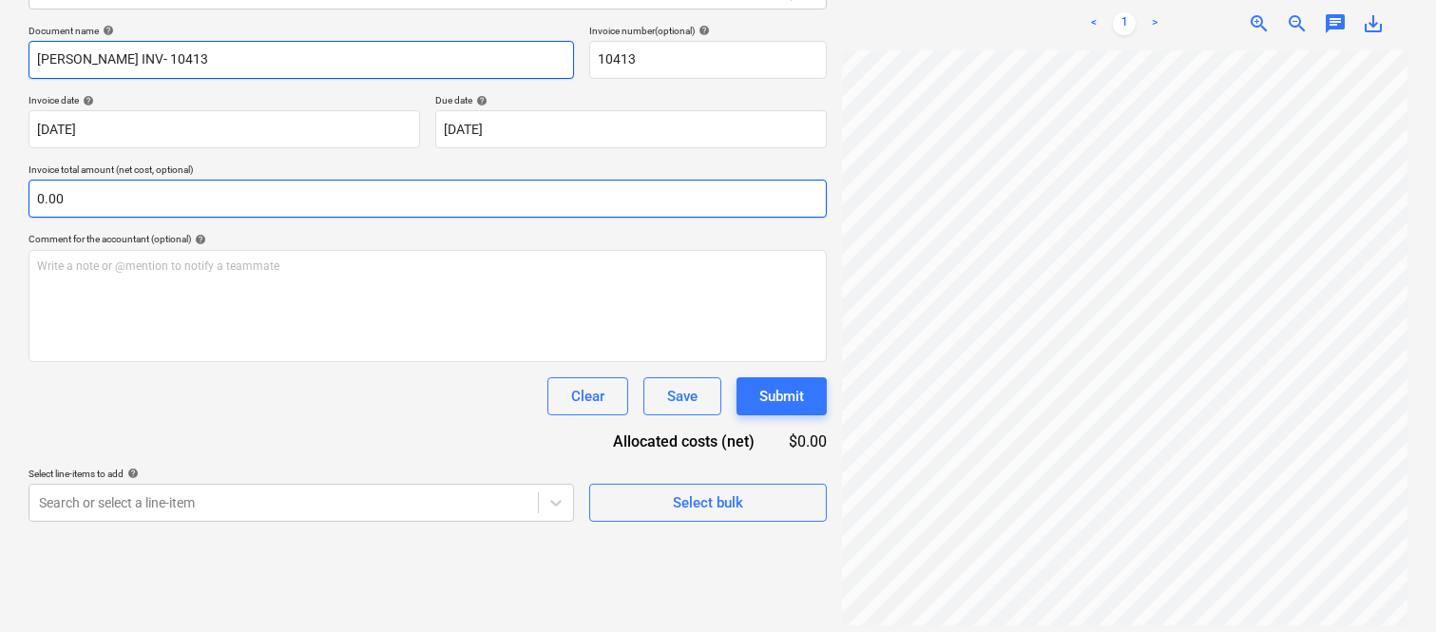
type input "[PERSON_NAME] INV- 10413"
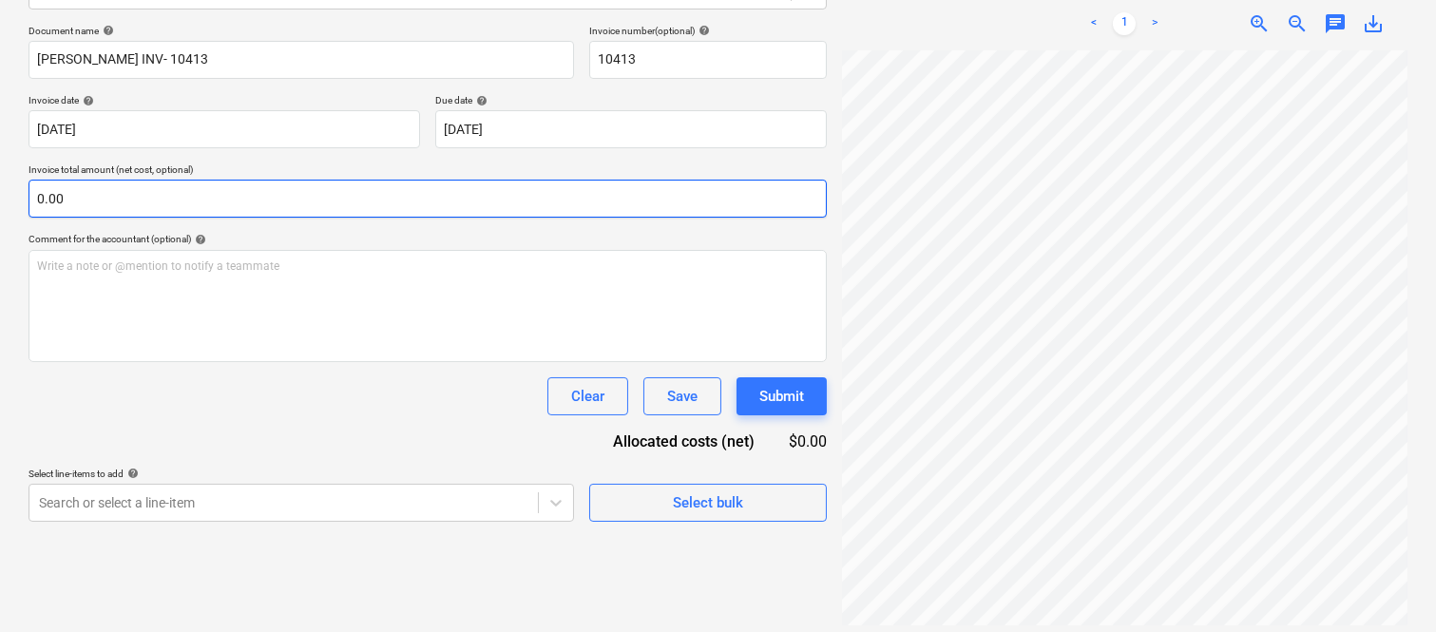
click at [62, 203] on input "0.00" at bounding box center [428, 199] width 798 height 38
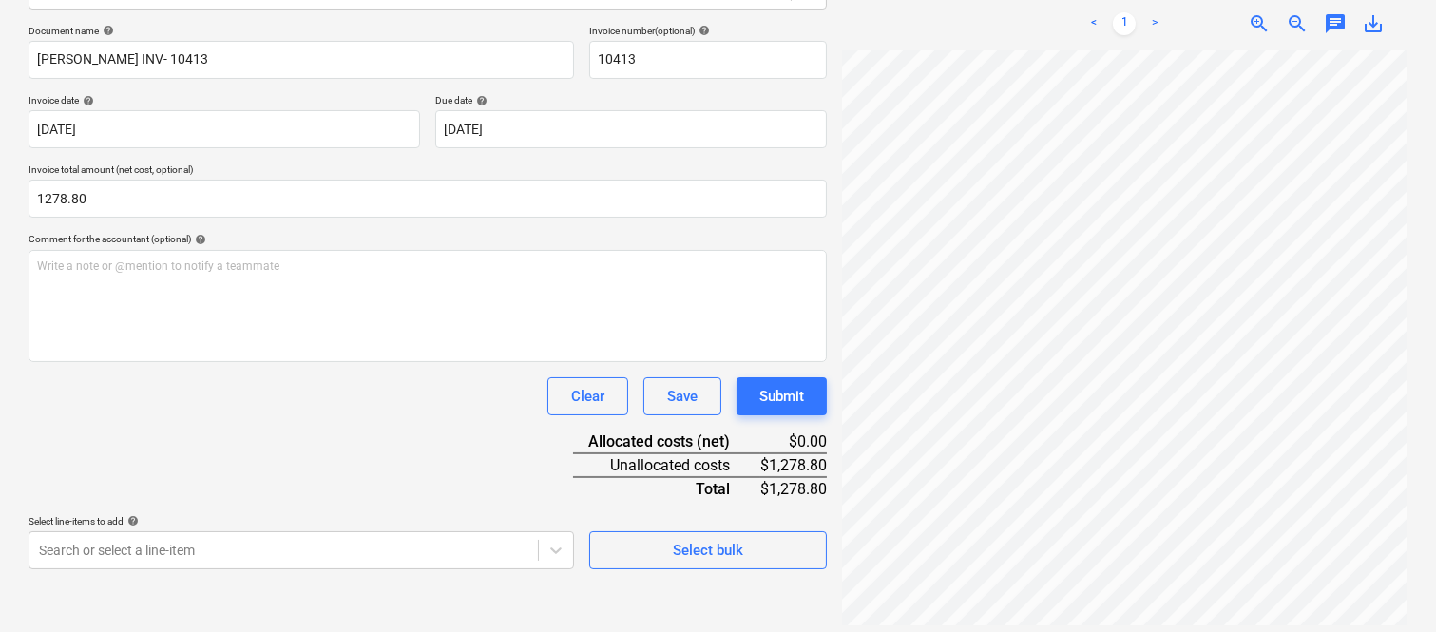
type input "1,278.80"
click at [111, 410] on div "Clear Save Submit" at bounding box center [428, 396] width 798 height 38
click at [158, 361] on body "Sales Projects Contacts Company Inbox 1 Approvals format_size keyboard_arrow_do…" at bounding box center [718, 45] width 1436 height 632
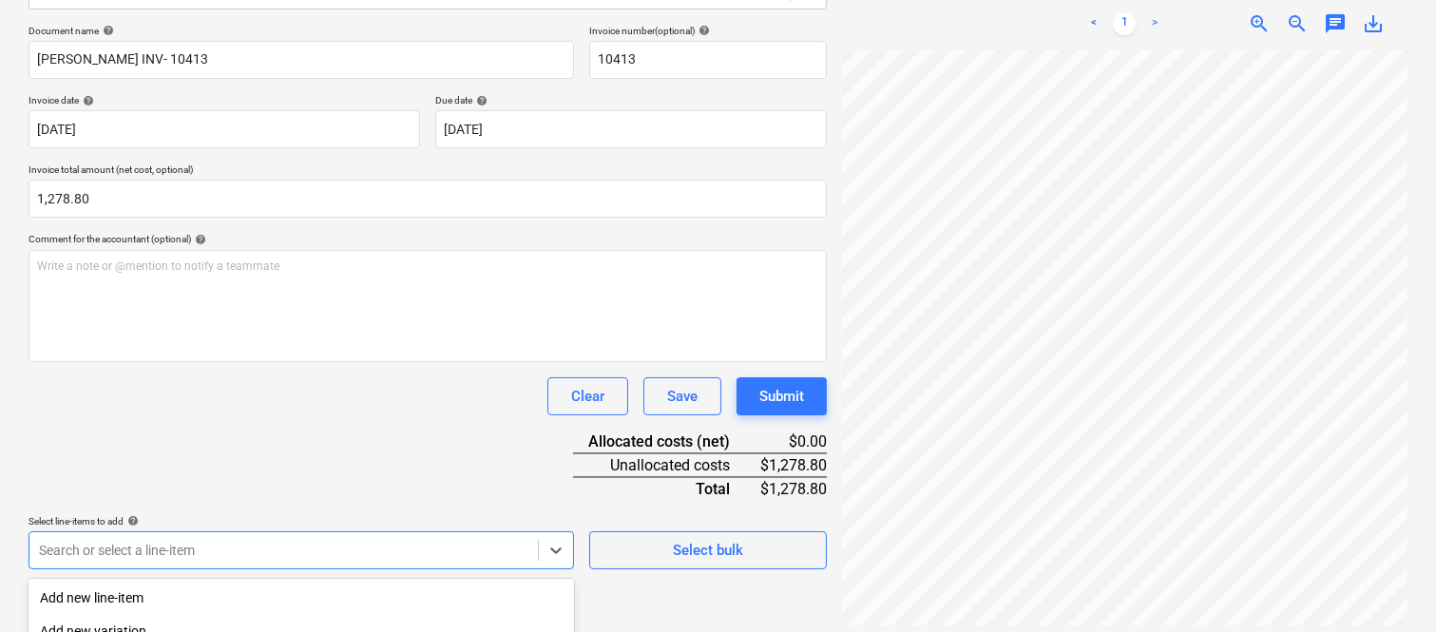
scroll to position [506, 0]
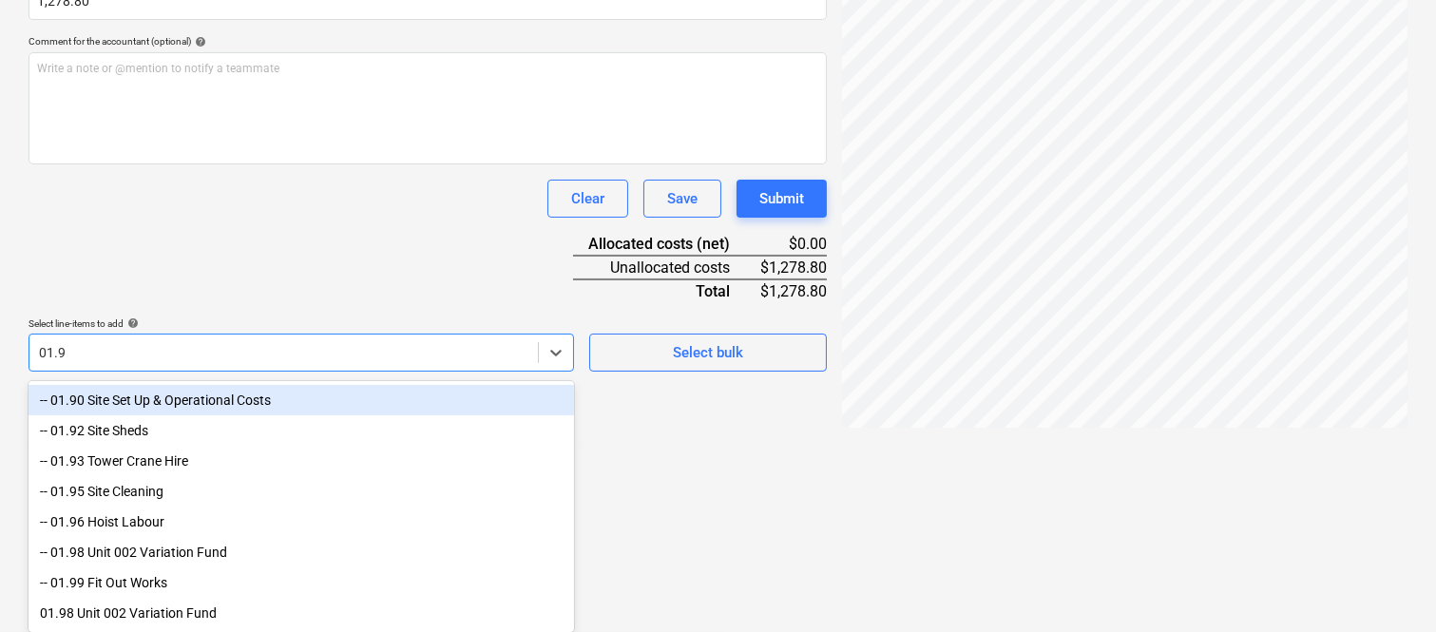
type input "01.90"
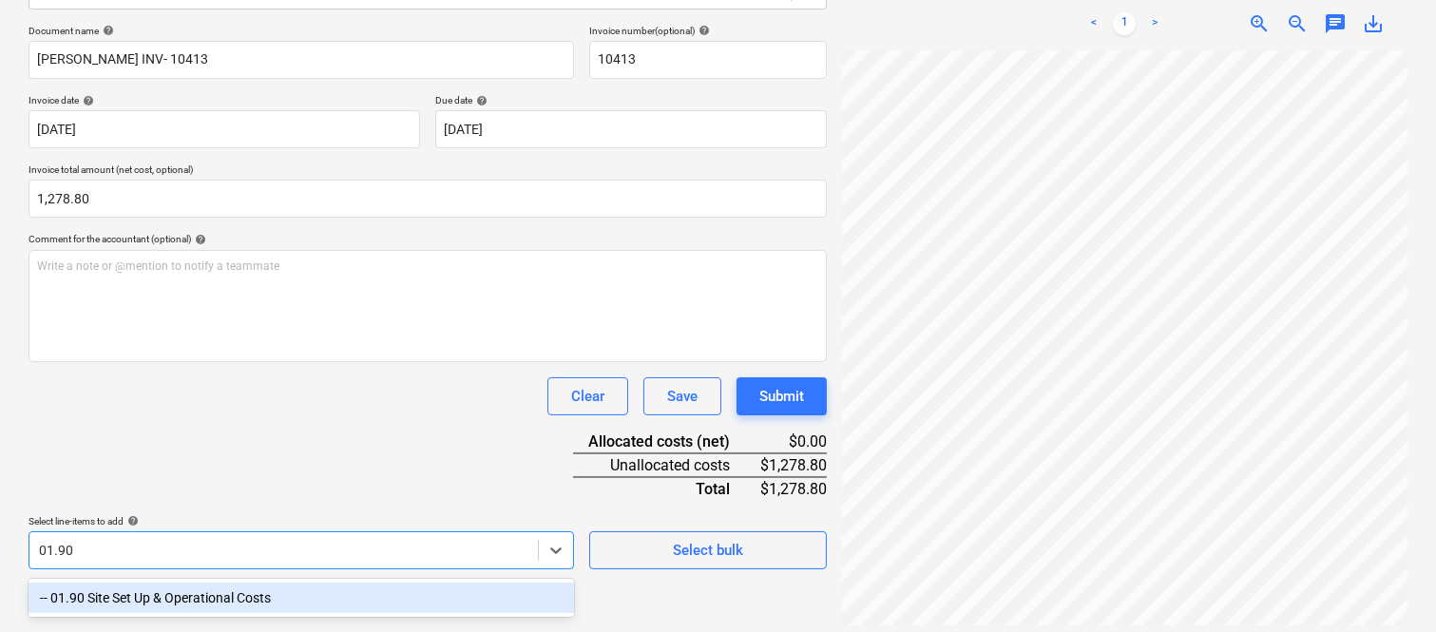
click at [193, 583] on div "-- 01.90 Site Set Up & Operational Costs" at bounding box center [301, 597] width 545 height 30
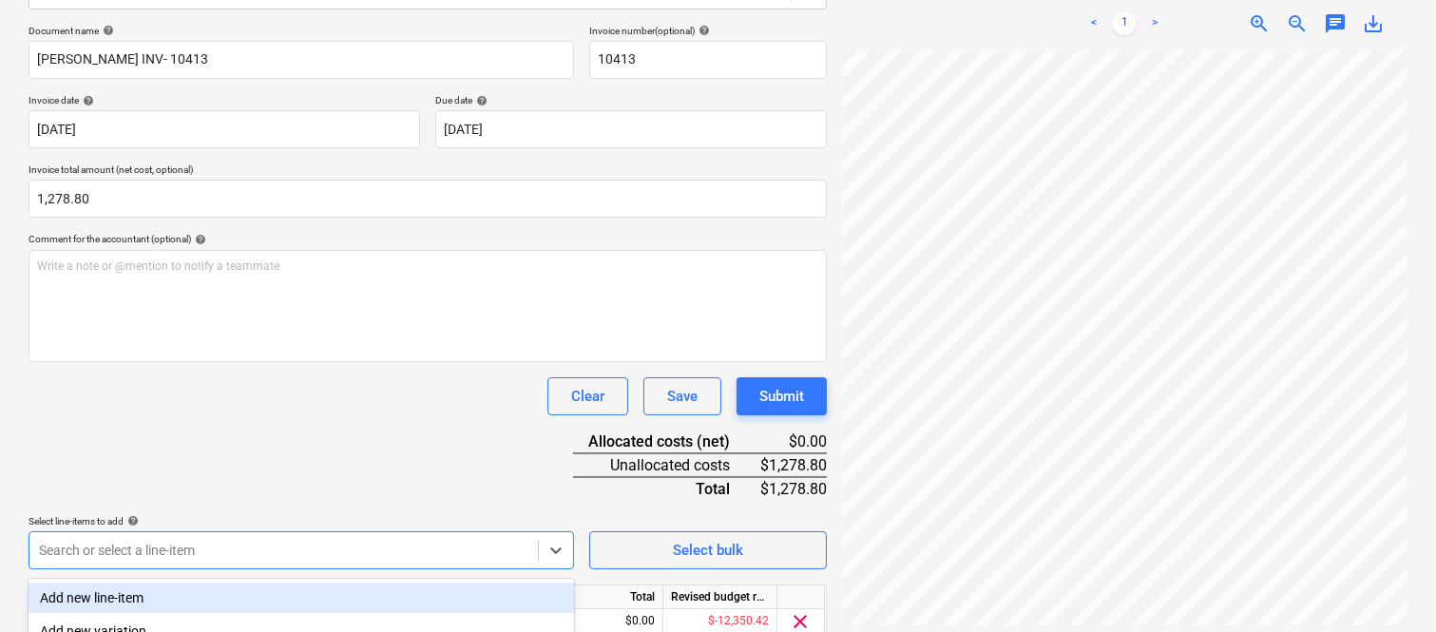
click at [196, 416] on div "Document name help WHITFORD INV- 10413 Invoice number (optional) help 10413 Inv…" at bounding box center [428, 360] width 798 height 670
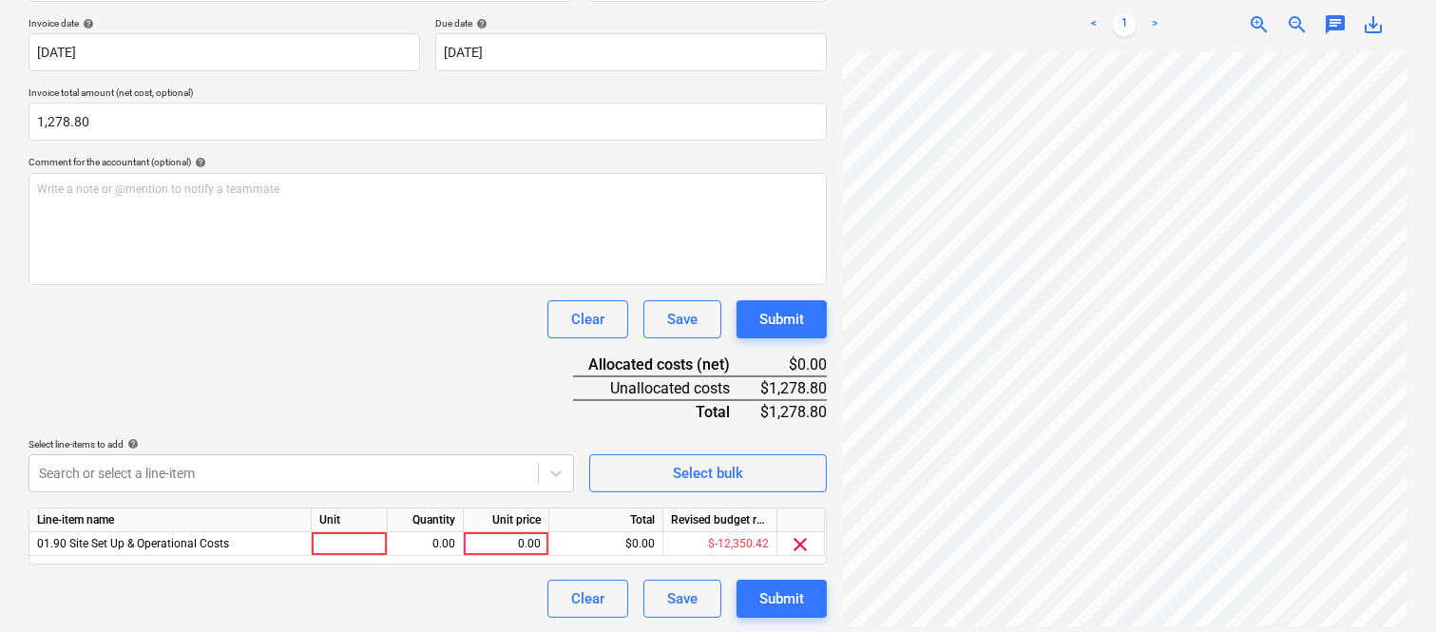
scroll to position [349, 0]
click at [358, 537] on div at bounding box center [350, 543] width 76 height 24
type input "INVOICE"
click at [434, 543] on div "0.00" at bounding box center [425, 543] width 60 height 24
type input "1"
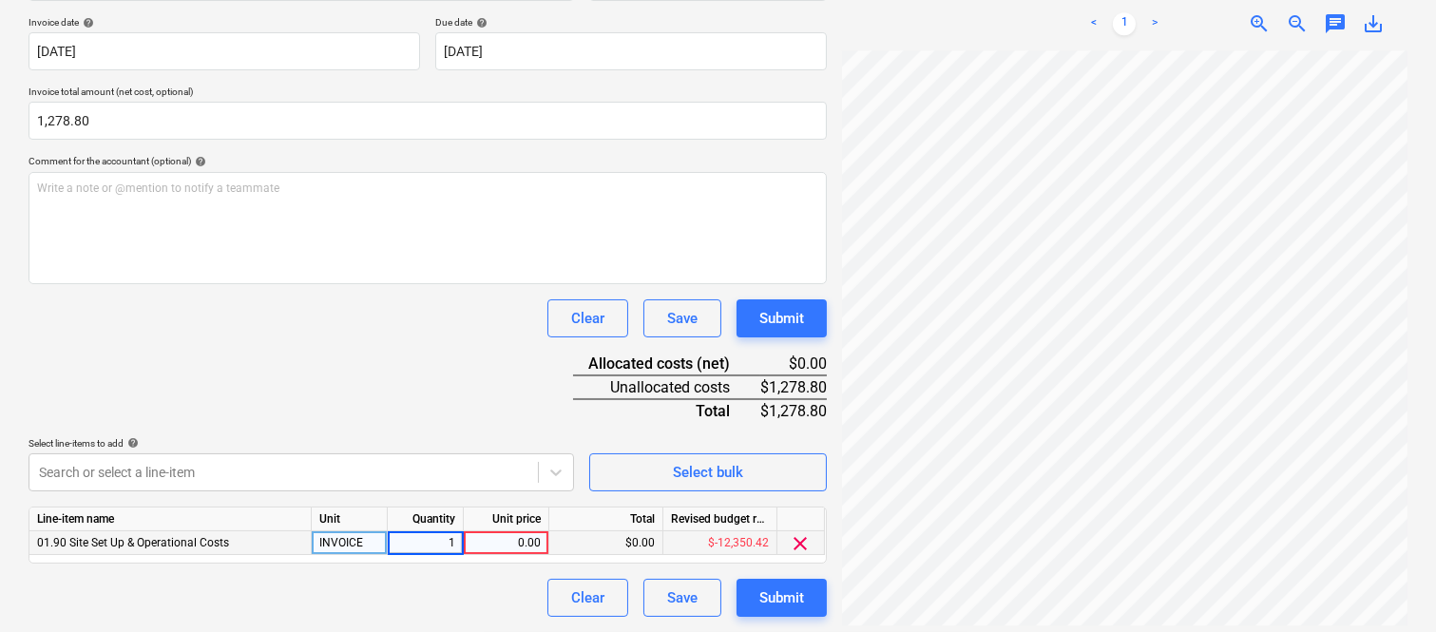
click at [488, 538] on div "0.00" at bounding box center [505, 543] width 69 height 24
type input "1278.80"
click at [430, 590] on div "Clear Save Submit" at bounding box center [428, 598] width 798 height 38
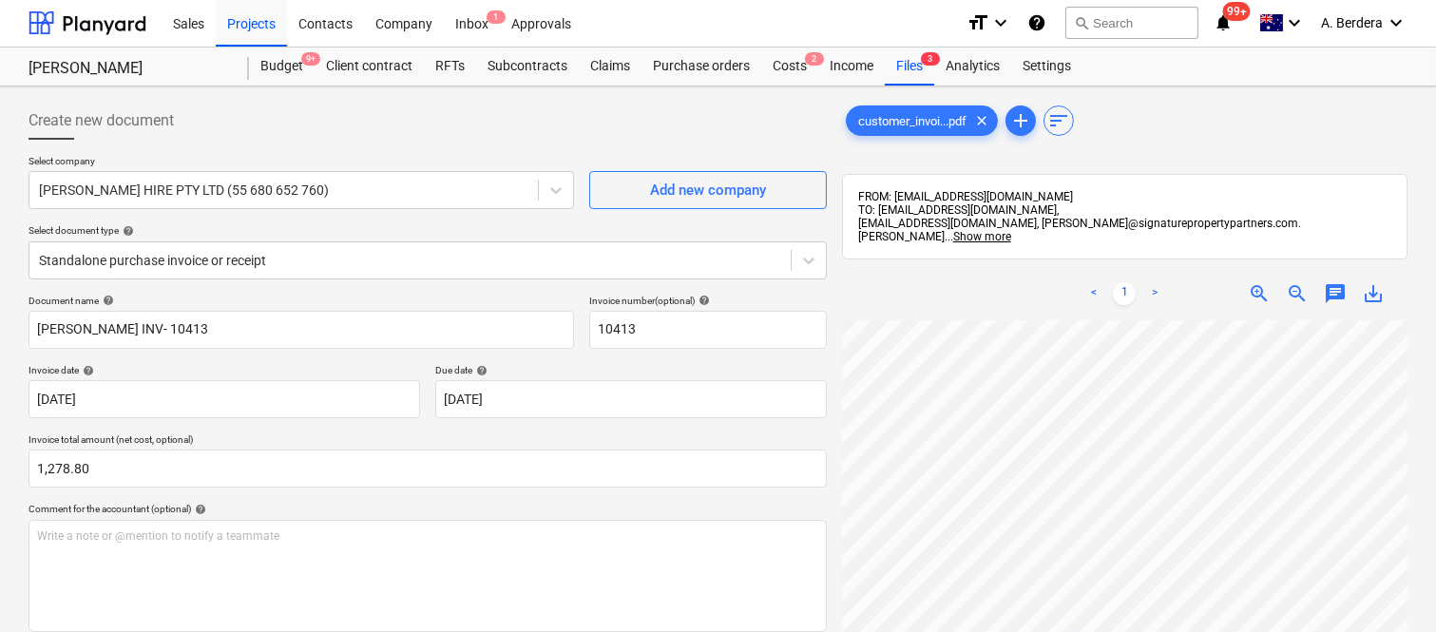
scroll to position [0, 0]
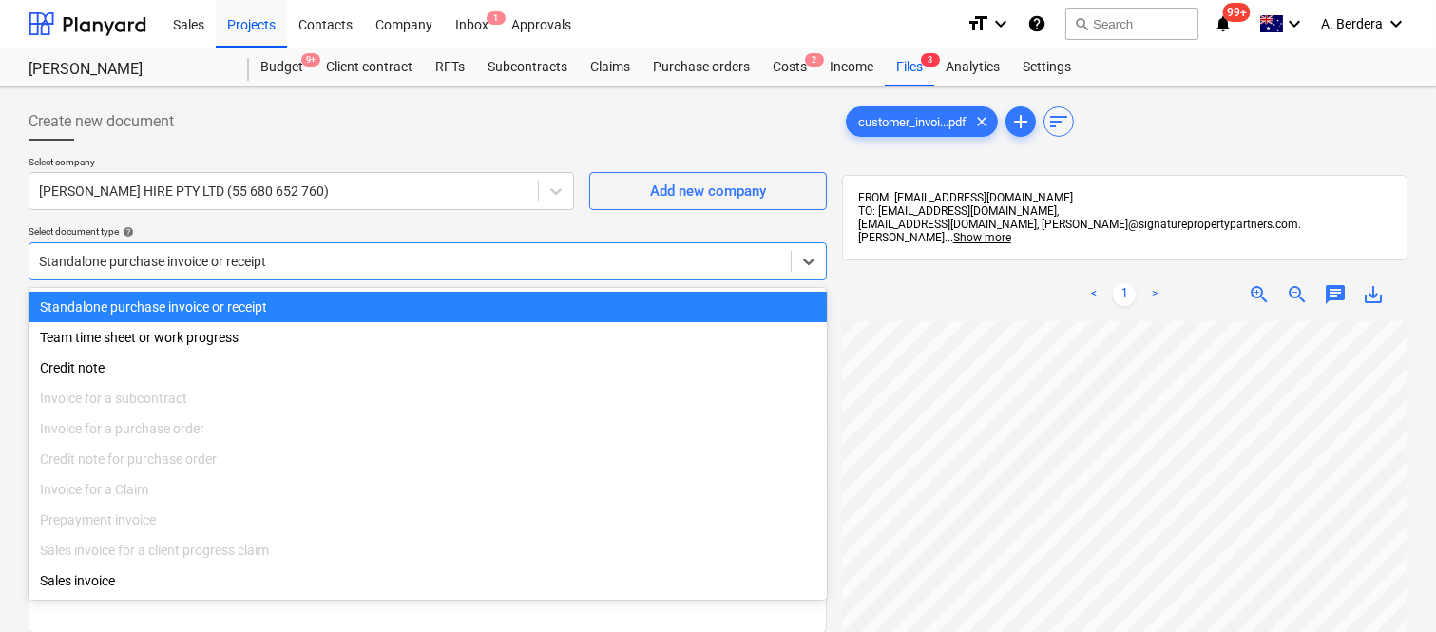
click at [309, 258] on div at bounding box center [410, 261] width 742 height 19
click at [307, 307] on div "Standalone purchase invoice or receipt" at bounding box center [428, 307] width 798 height 30
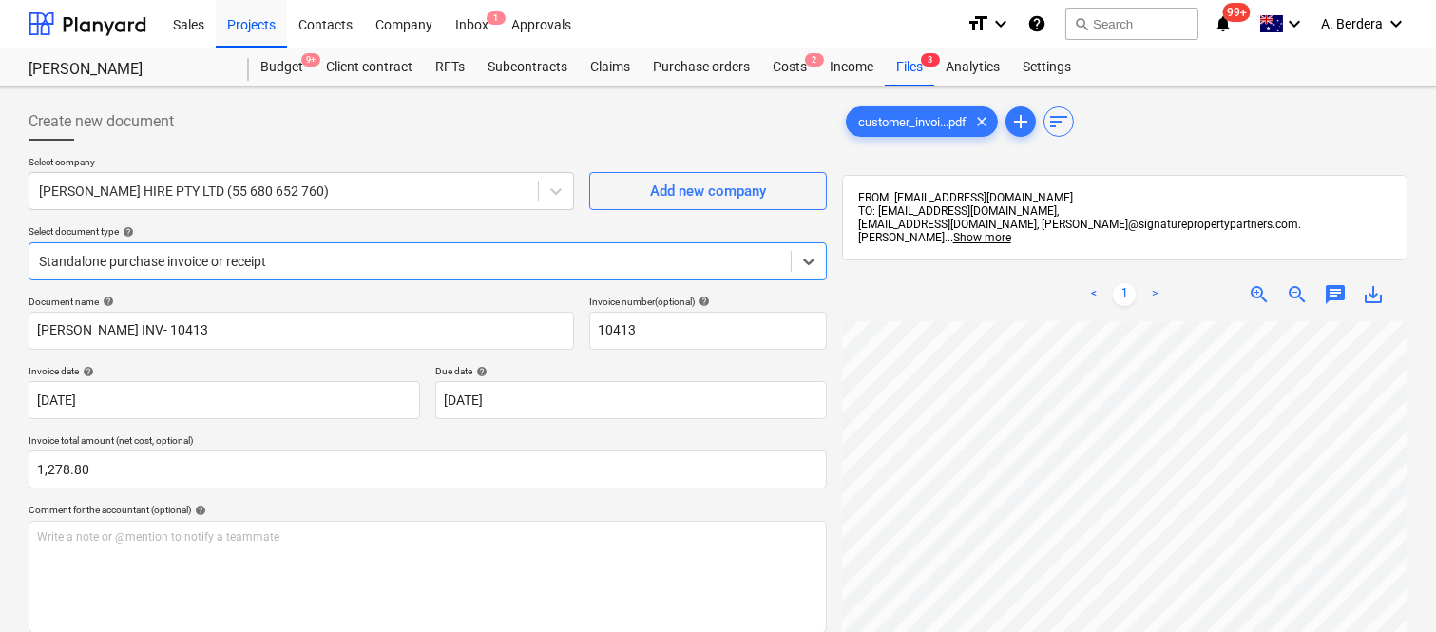
click at [296, 254] on div at bounding box center [410, 261] width 742 height 19
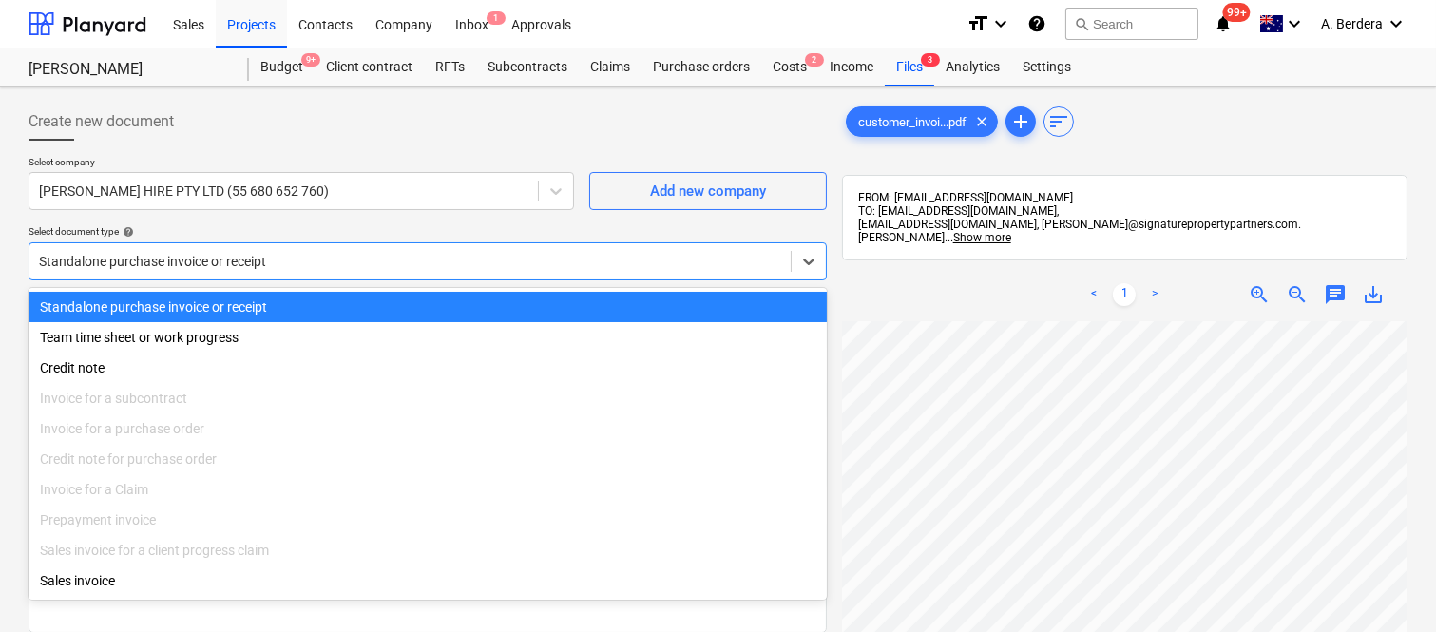
click at [323, 315] on div "Standalone purchase invoice or receipt" at bounding box center [428, 307] width 798 height 30
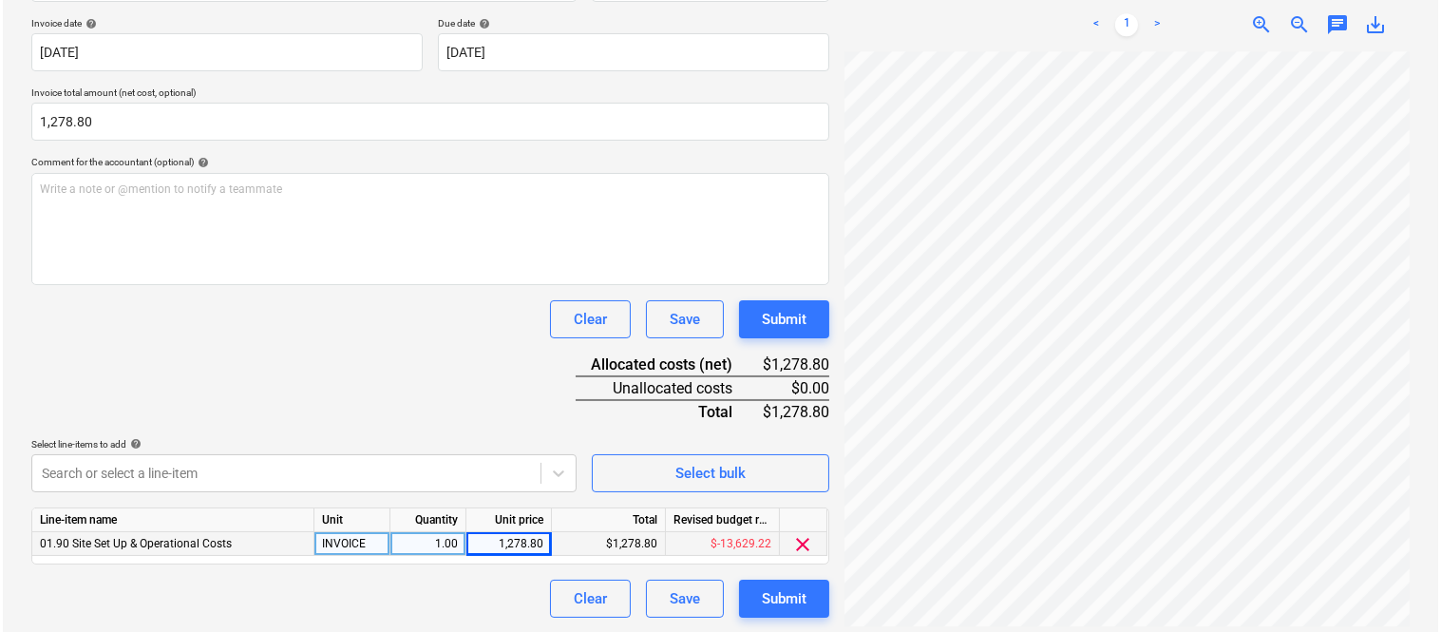
scroll to position [349, 0]
click at [804, 605] on button "Submit" at bounding box center [781, 598] width 90 height 38
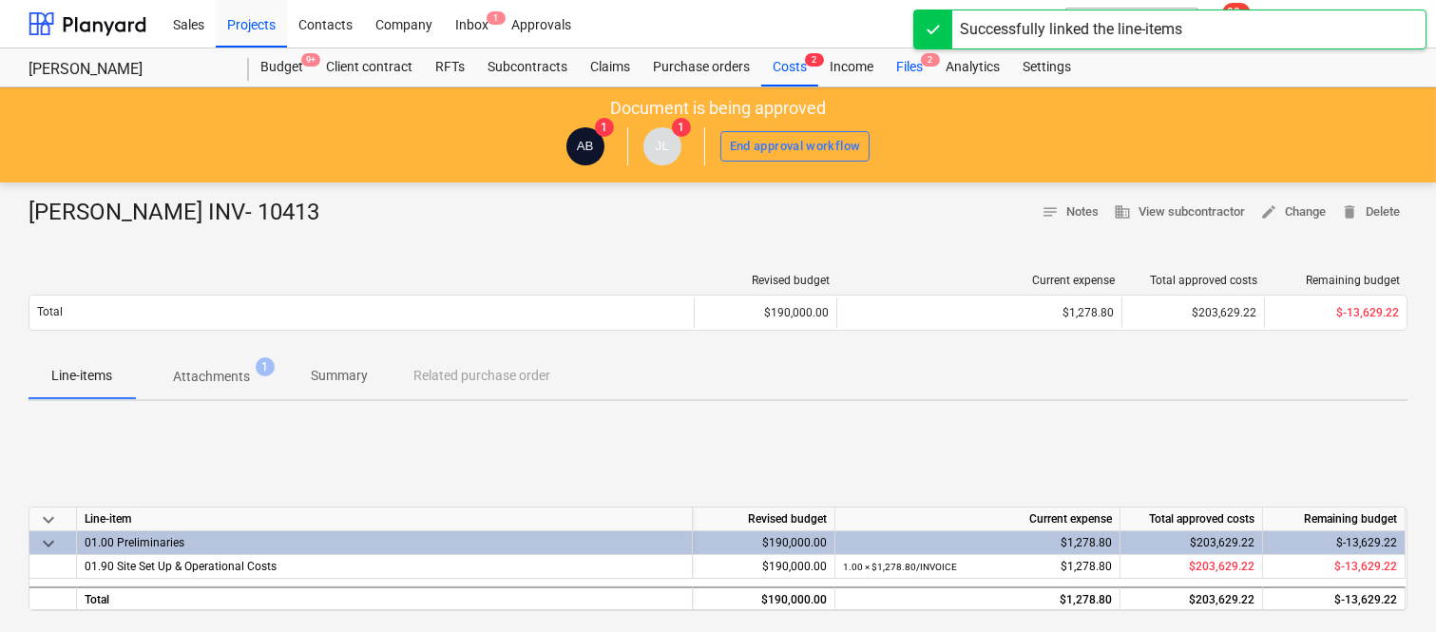
click at [919, 62] on div "Files 2" at bounding box center [909, 67] width 49 height 38
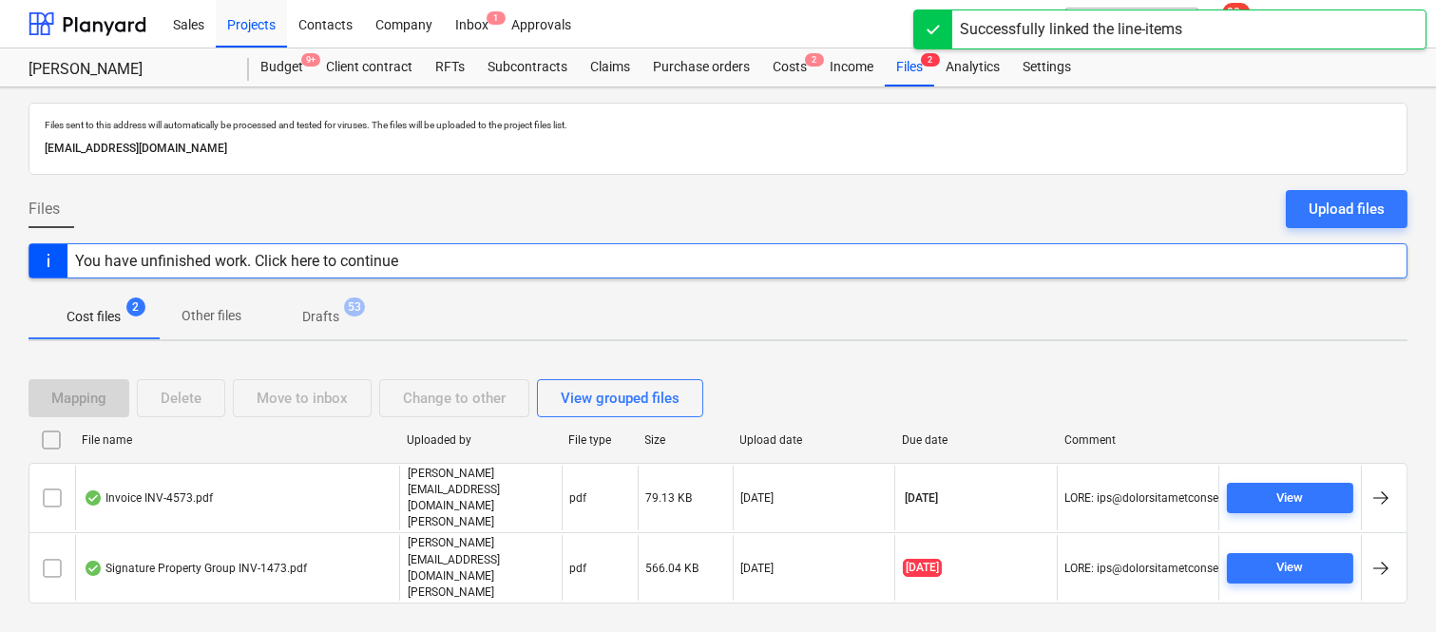
scroll to position [40, 0]
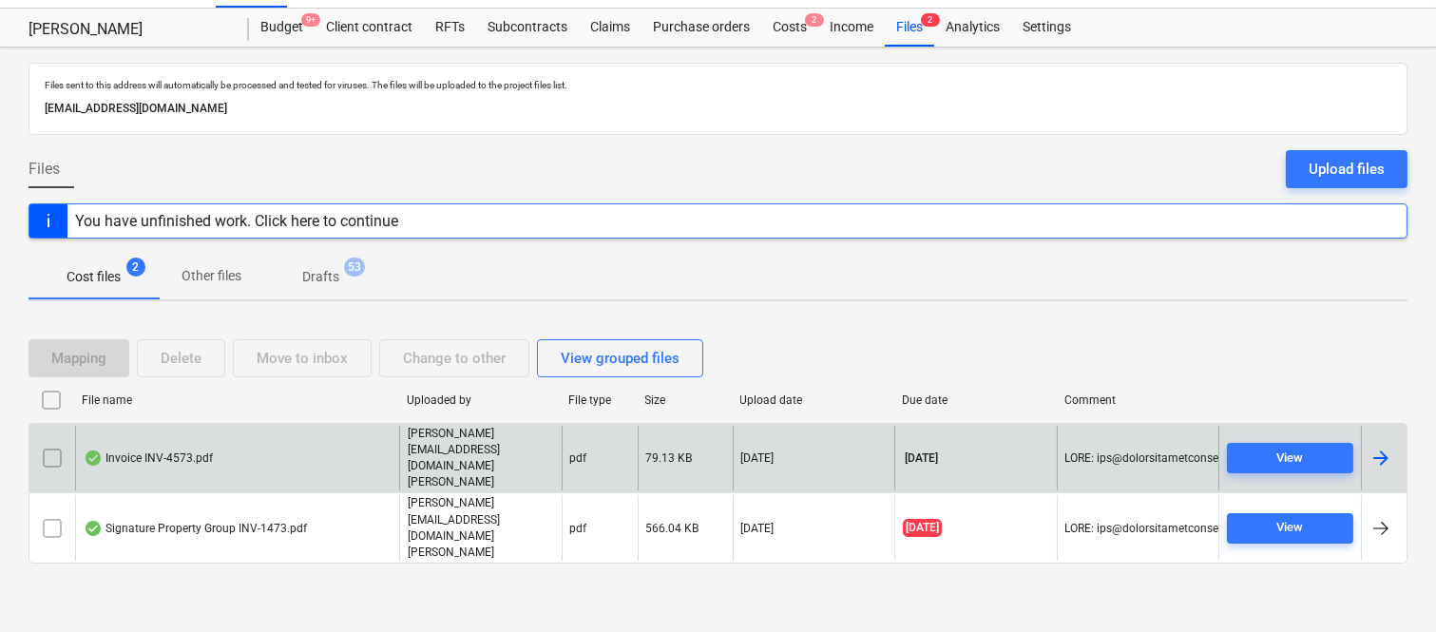
click at [276, 463] on div "Invoice INV-4573.pdf" at bounding box center [237, 459] width 324 height 66
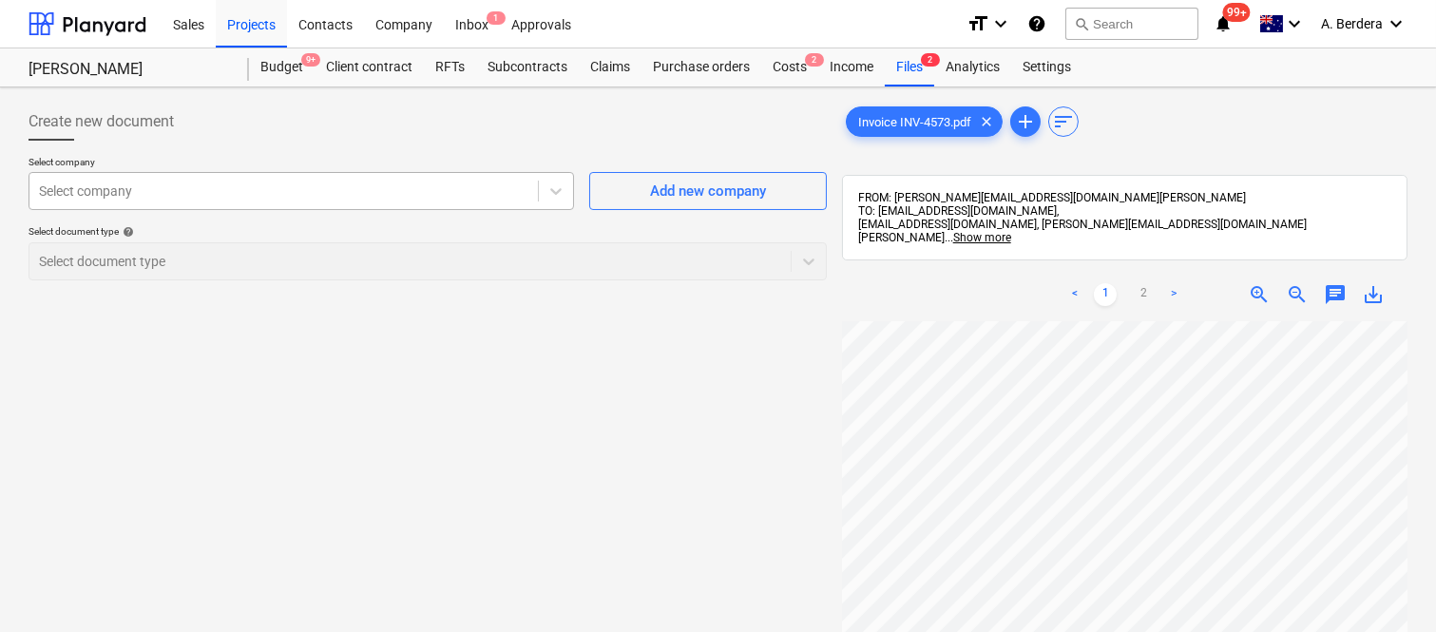
click at [336, 182] on div at bounding box center [283, 190] width 489 height 19
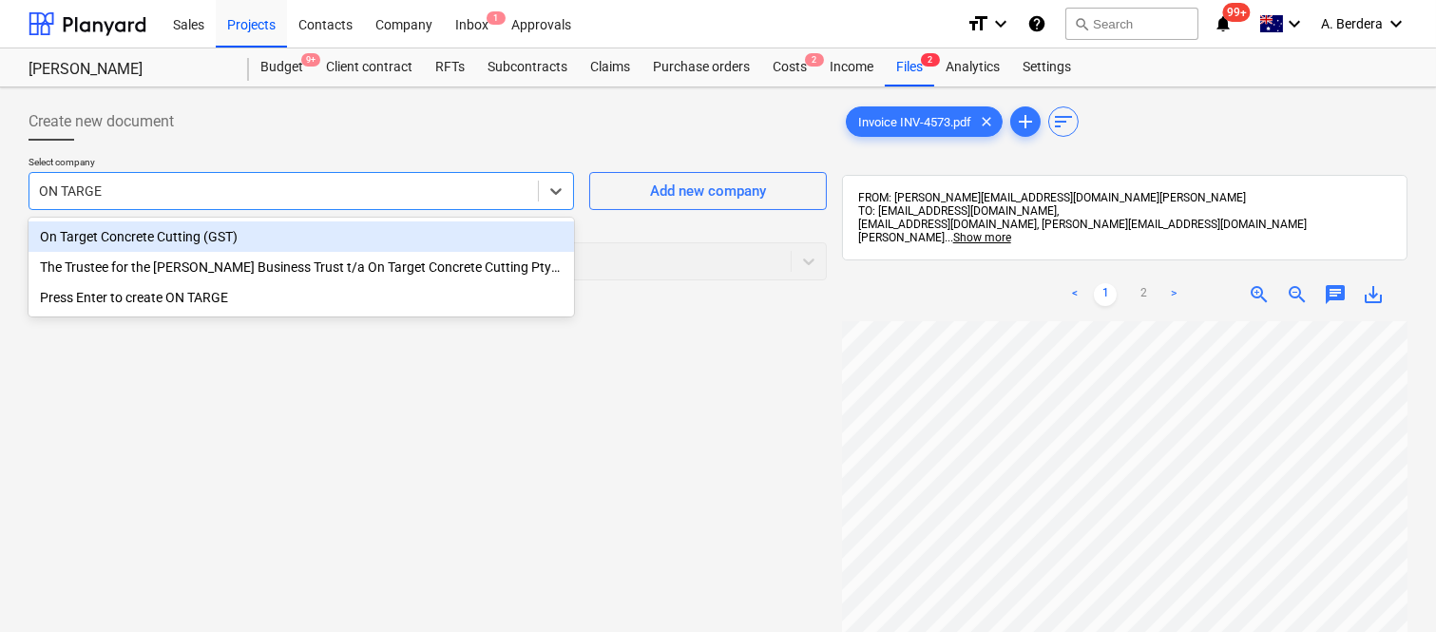
type input "ON TARGET"
click at [289, 234] on div "On Target Concrete Cutting (GST)" at bounding box center [301, 236] width 545 height 30
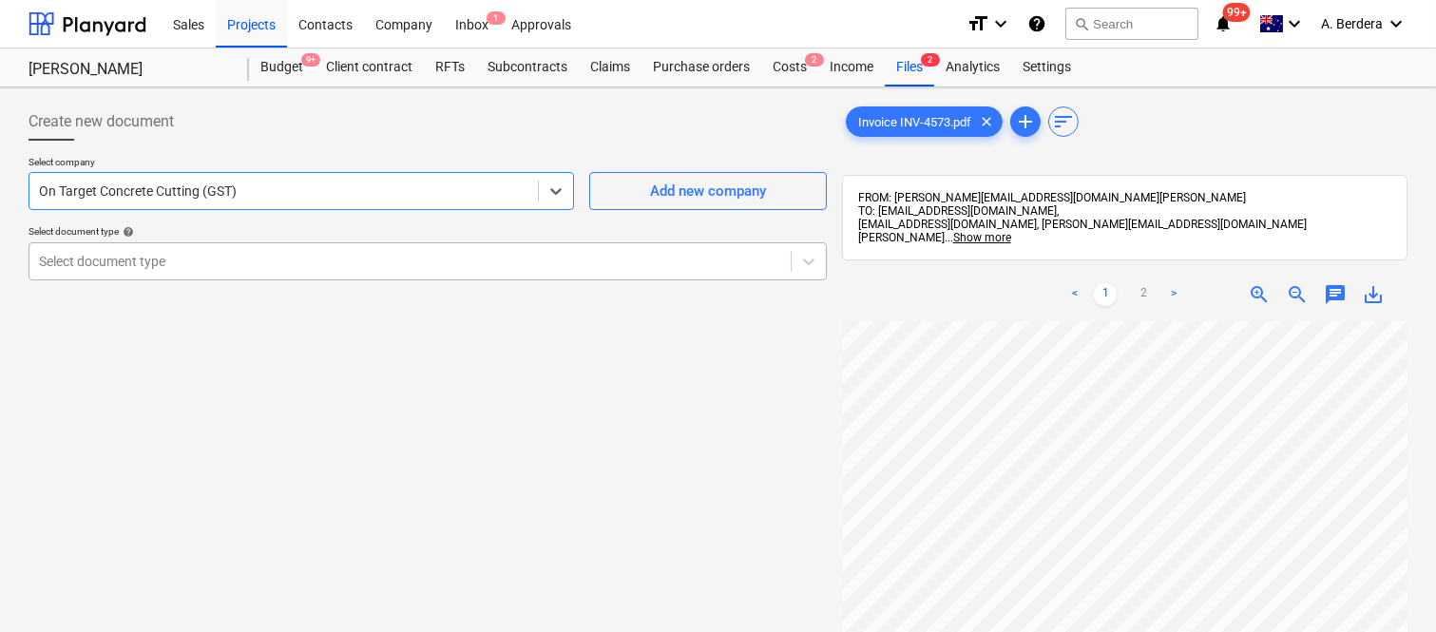
click at [283, 253] on div at bounding box center [410, 261] width 742 height 19
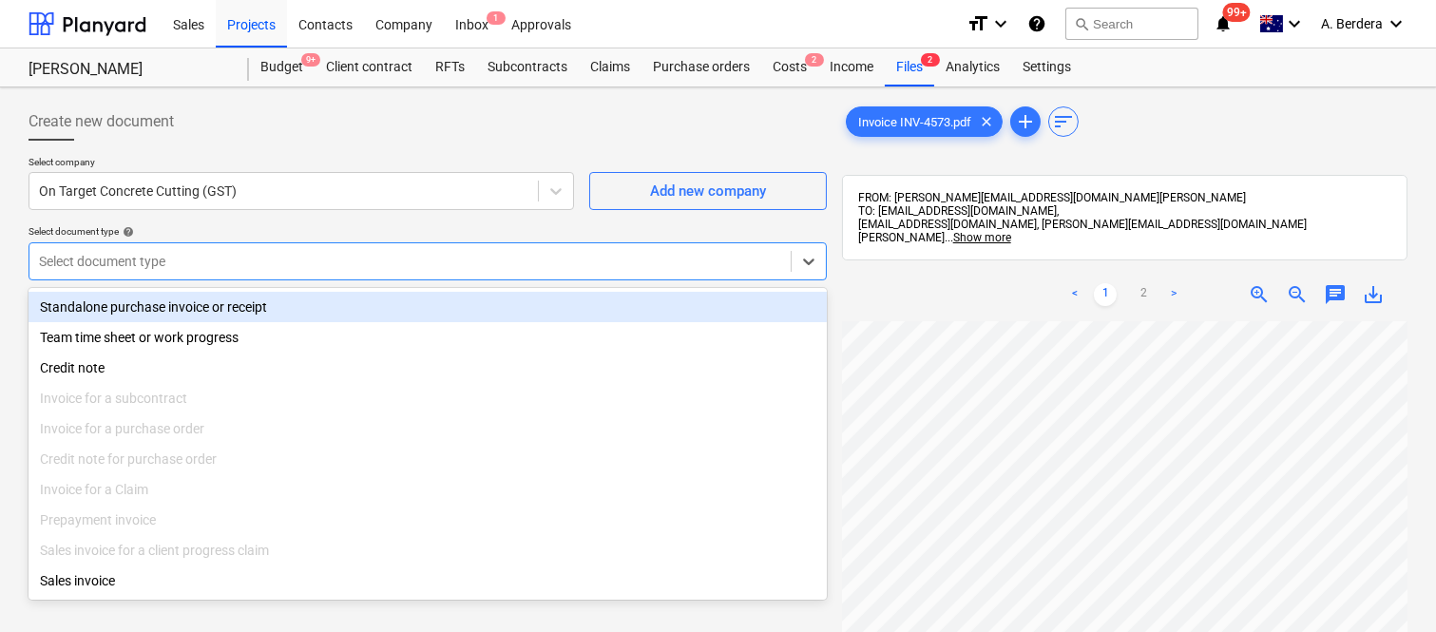
click at [300, 306] on div "Standalone purchase invoice or receipt" at bounding box center [428, 307] width 798 height 30
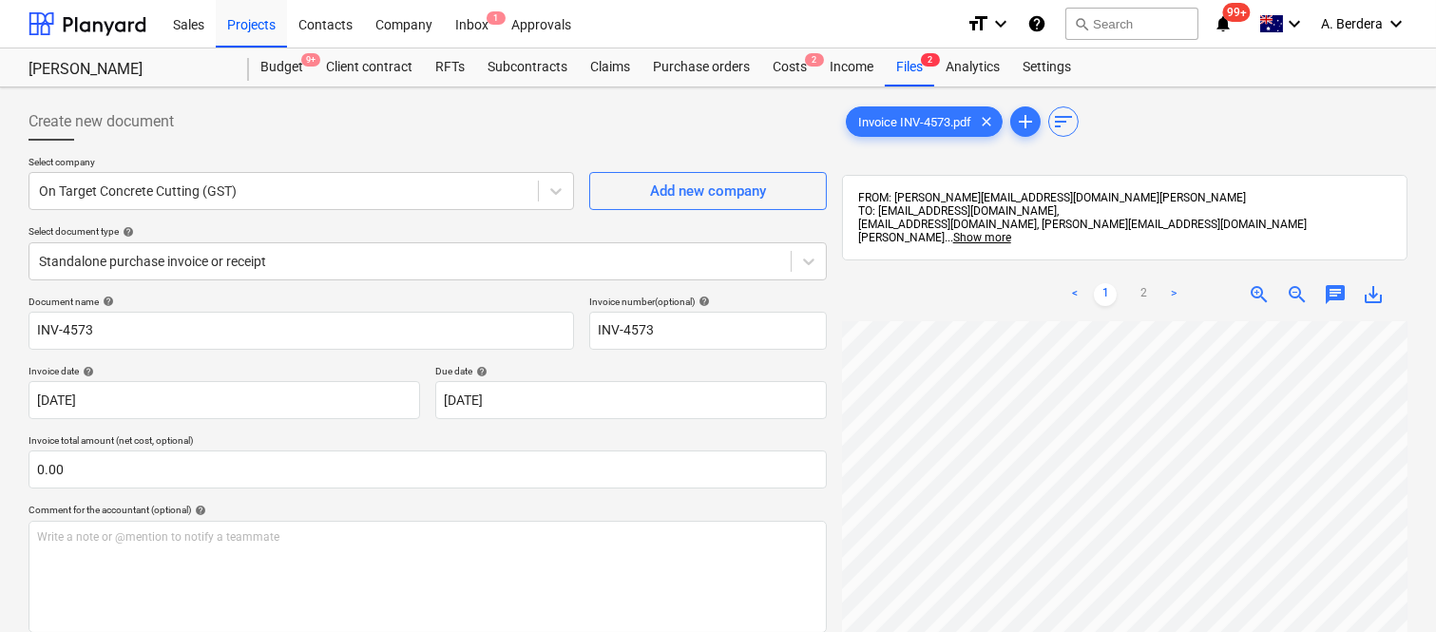
scroll to position [48, 150]
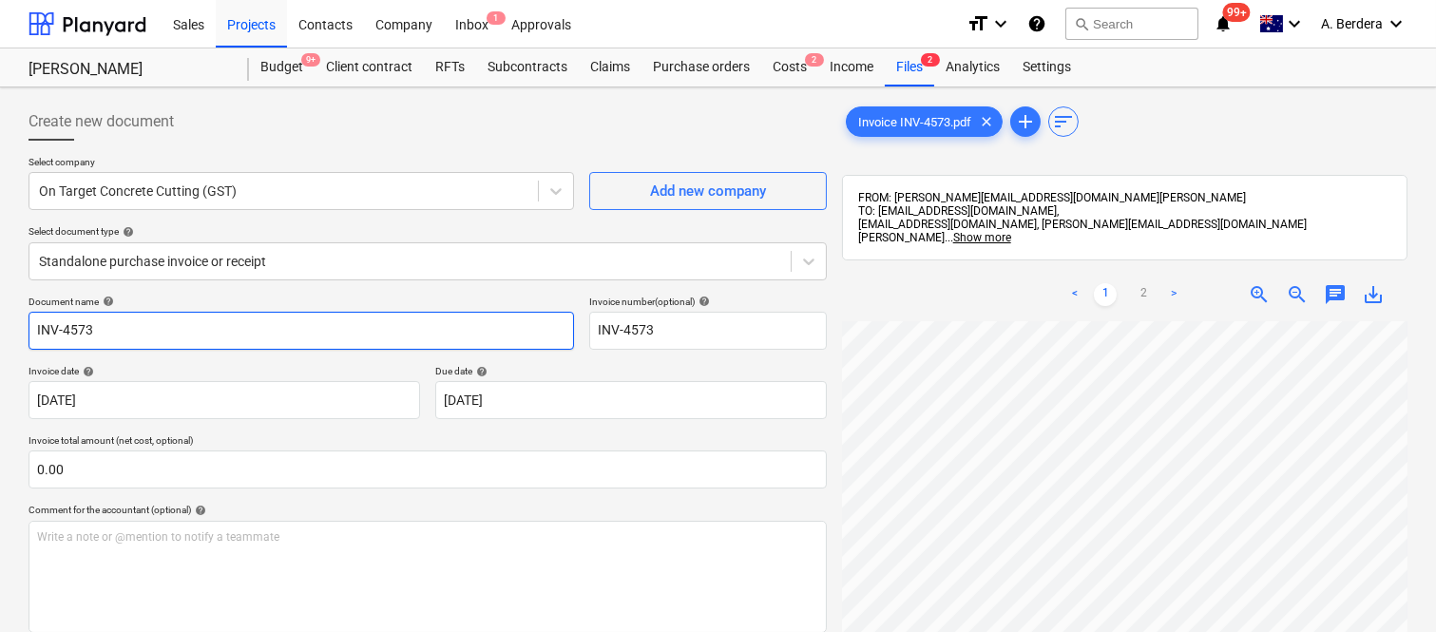
click at [32, 333] on input "INV-4573" at bounding box center [301, 331] width 545 height 38
type input "ON TARGET INV-4573"
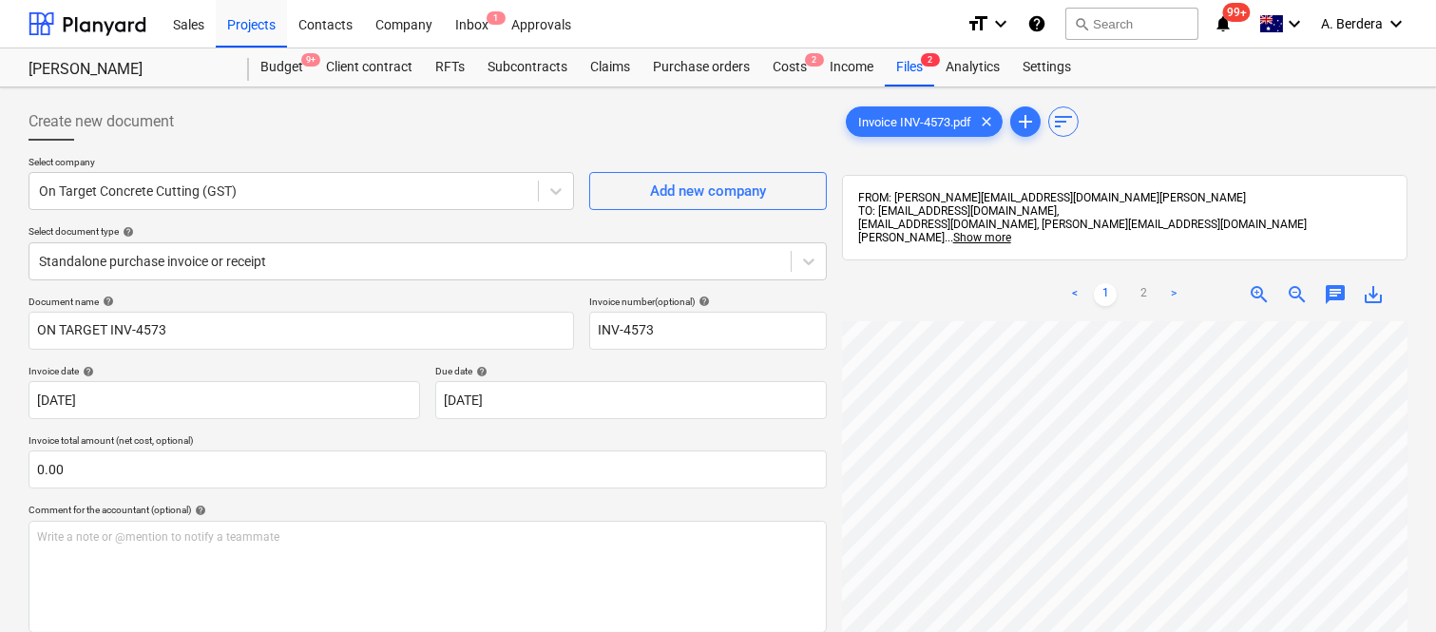
click at [155, 356] on div "Document name help ON TARGET INV-4573 Invoice number (optional) help INV-4573 I…" at bounding box center [428, 544] width 798 height 497
click at [798, 67] on div "Costs 2" at bounding box center [789, 67] width 57 height 38
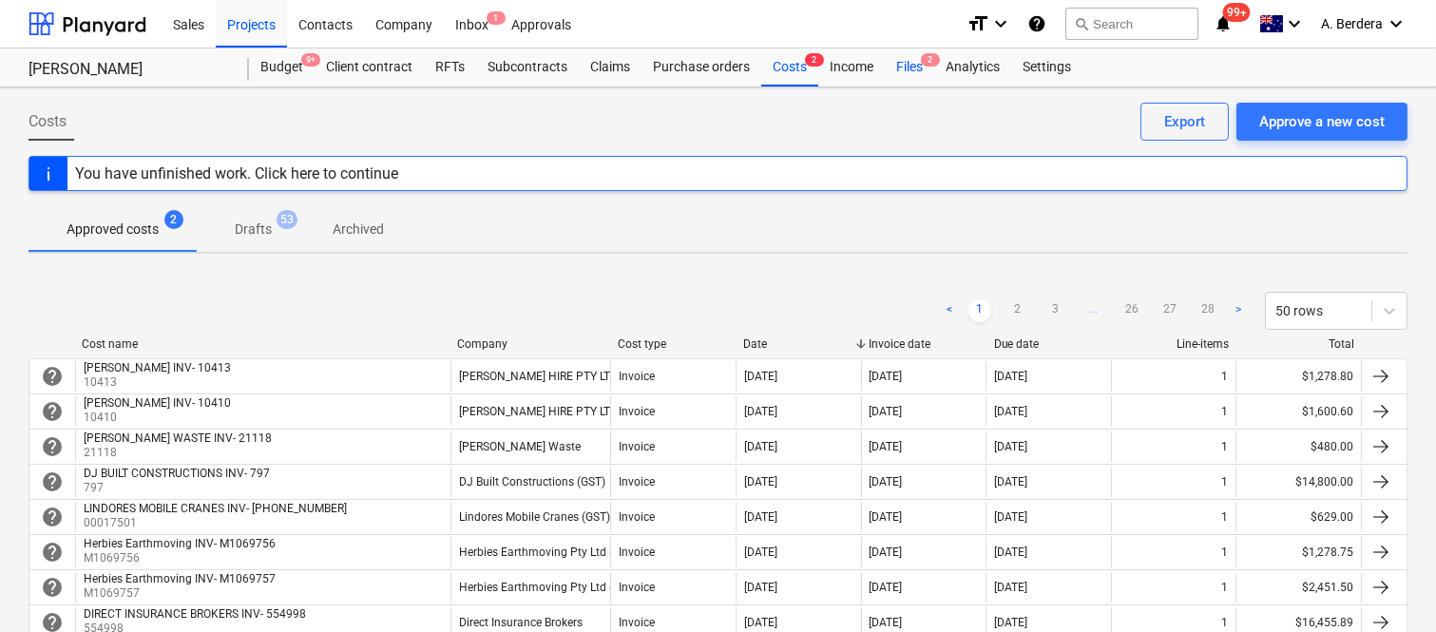
click at [909, 64] on div "Files 2" at bounding box center [909, 67] width 49 height 38
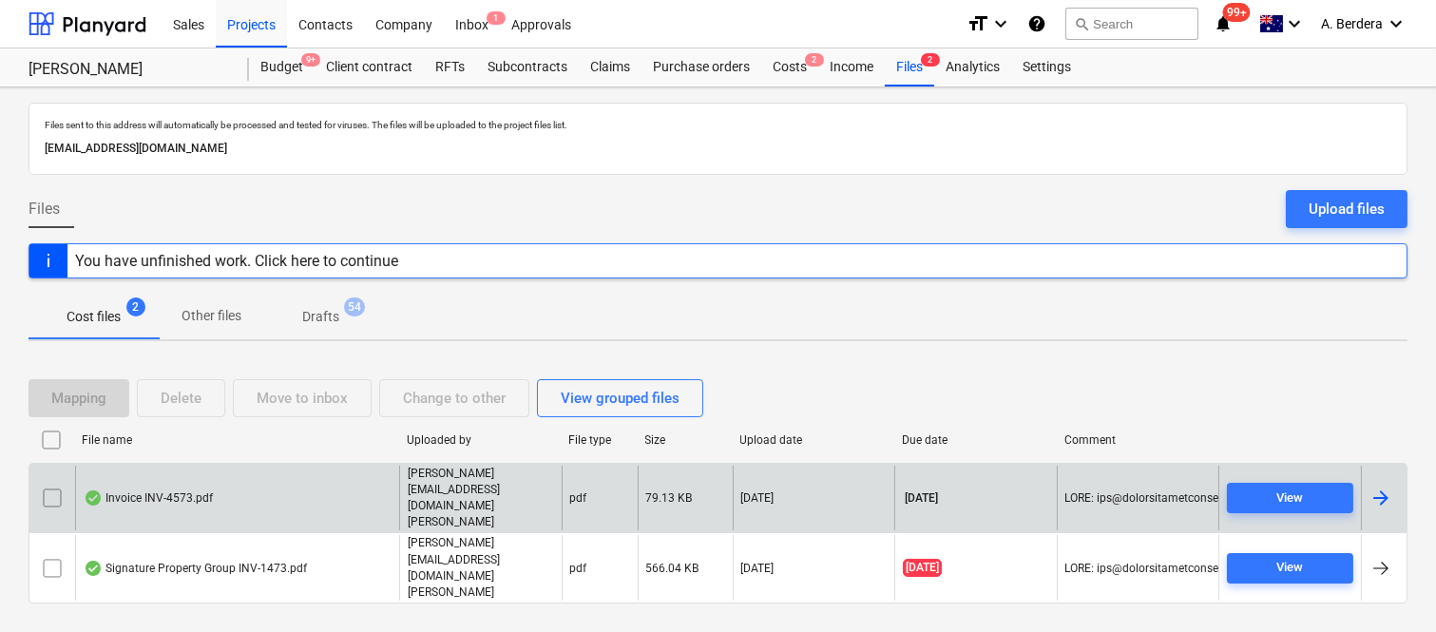
click at [282, 525] on div "Invoice INV-4573.pdf" at bounding box center [237, 499] width 324 height 66
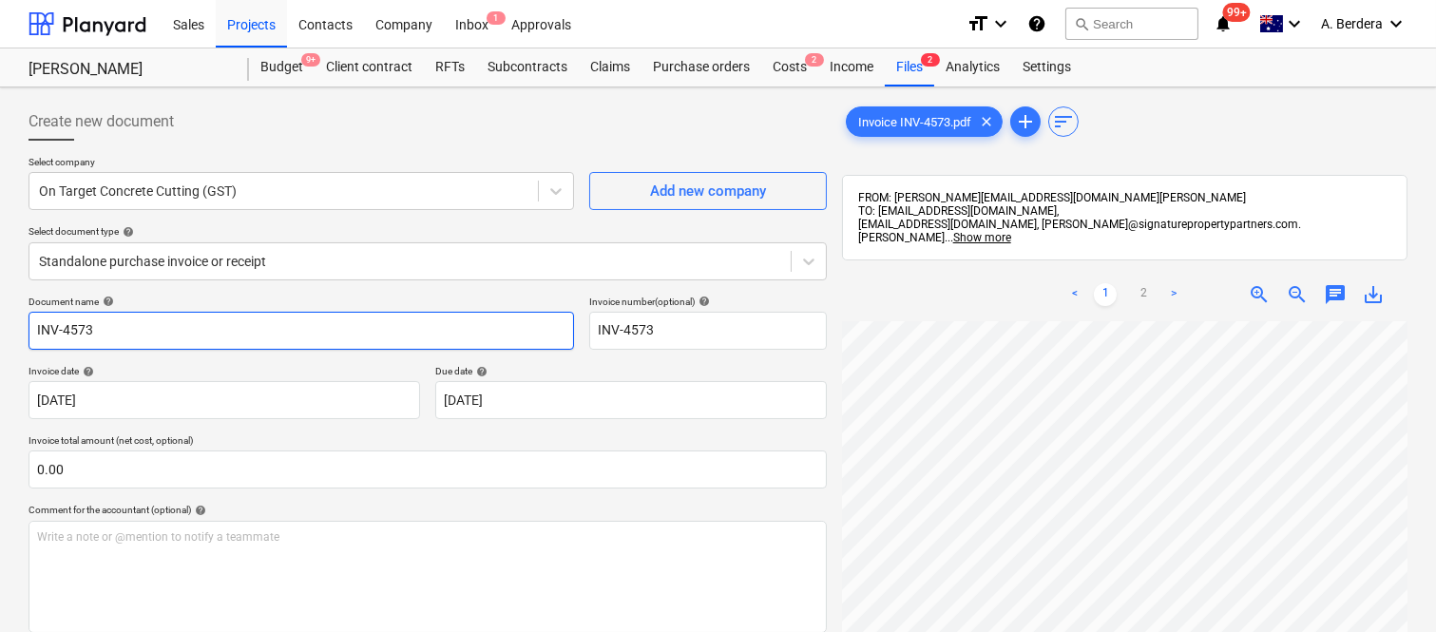
click at [32, 327] on input "INV-4573" at bounding box center [301, 331] width 545 height 38
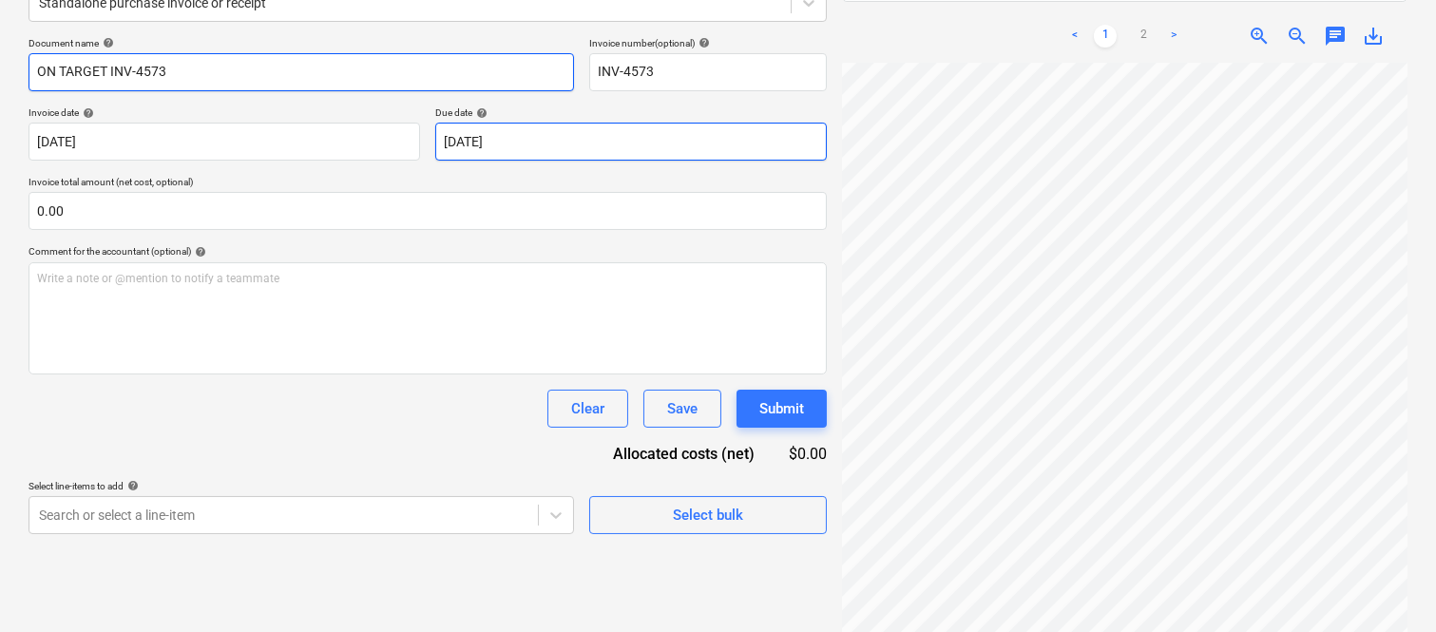
scroll to position [271, 0]
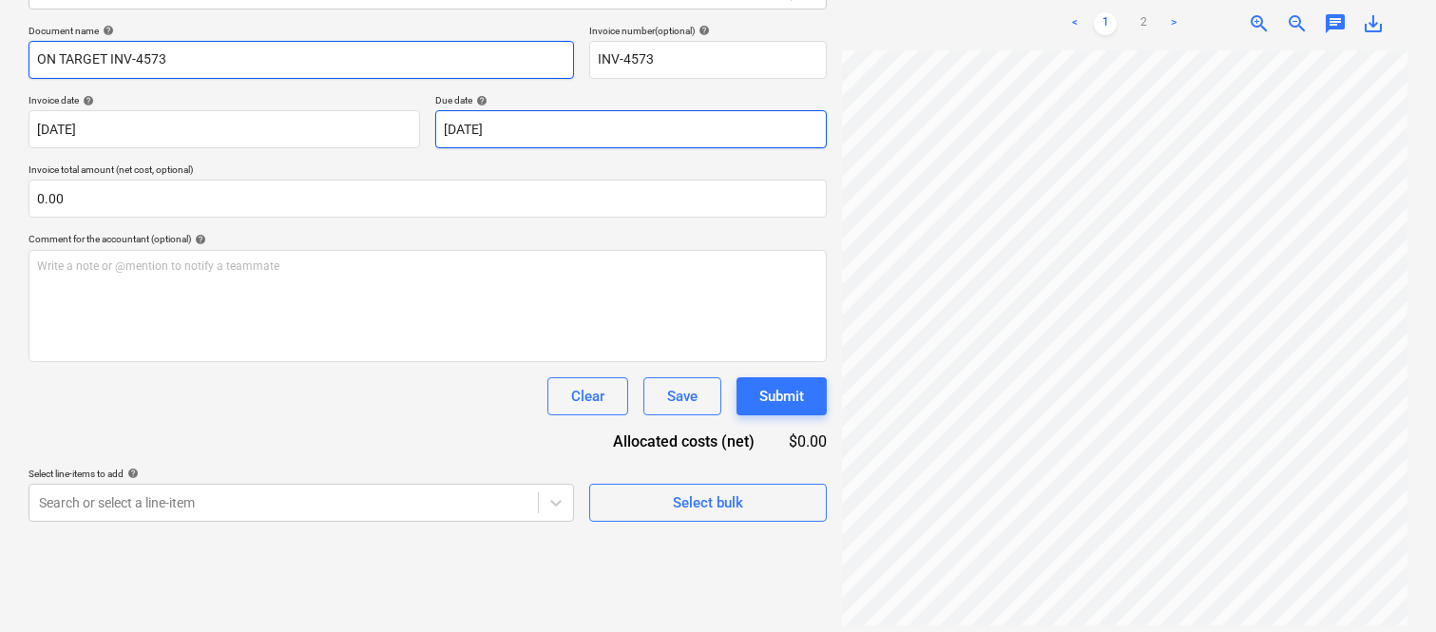
type input "ON TARGET INV-4573"
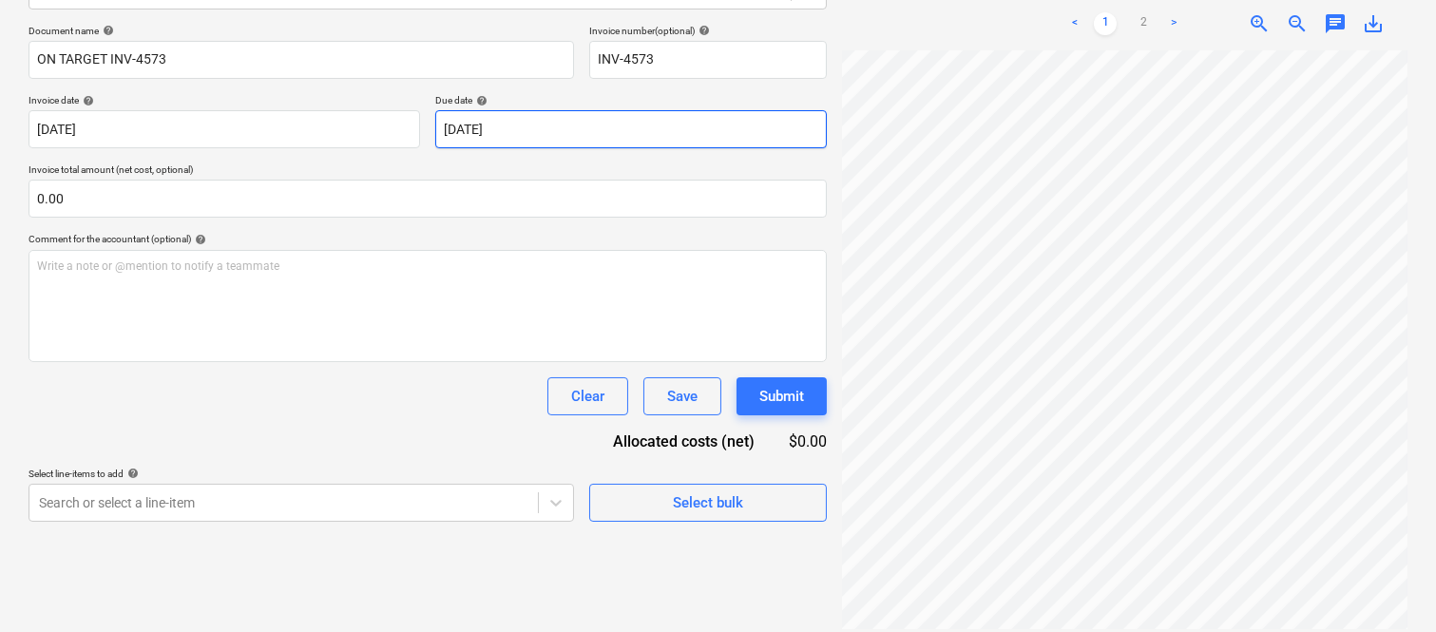
scroll to position [325, 150]
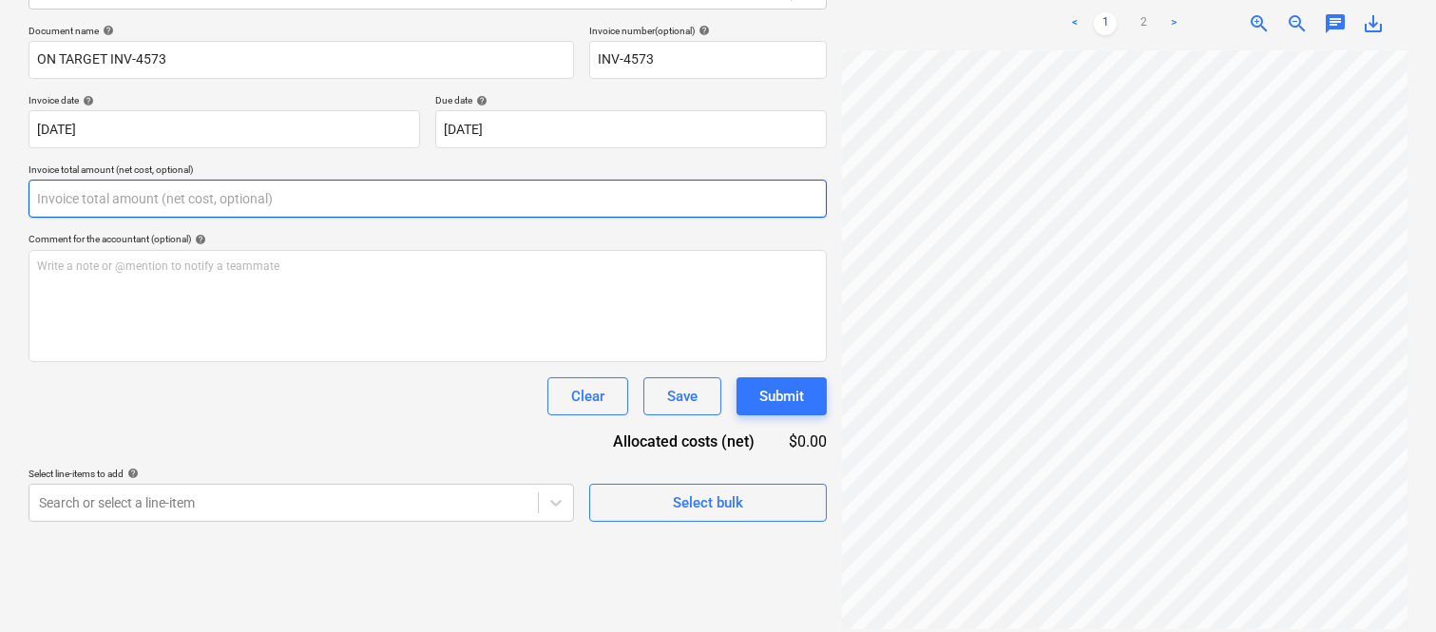
click at [200, 205] on input "text" at bounding box center [428, 199] width 798 height 38
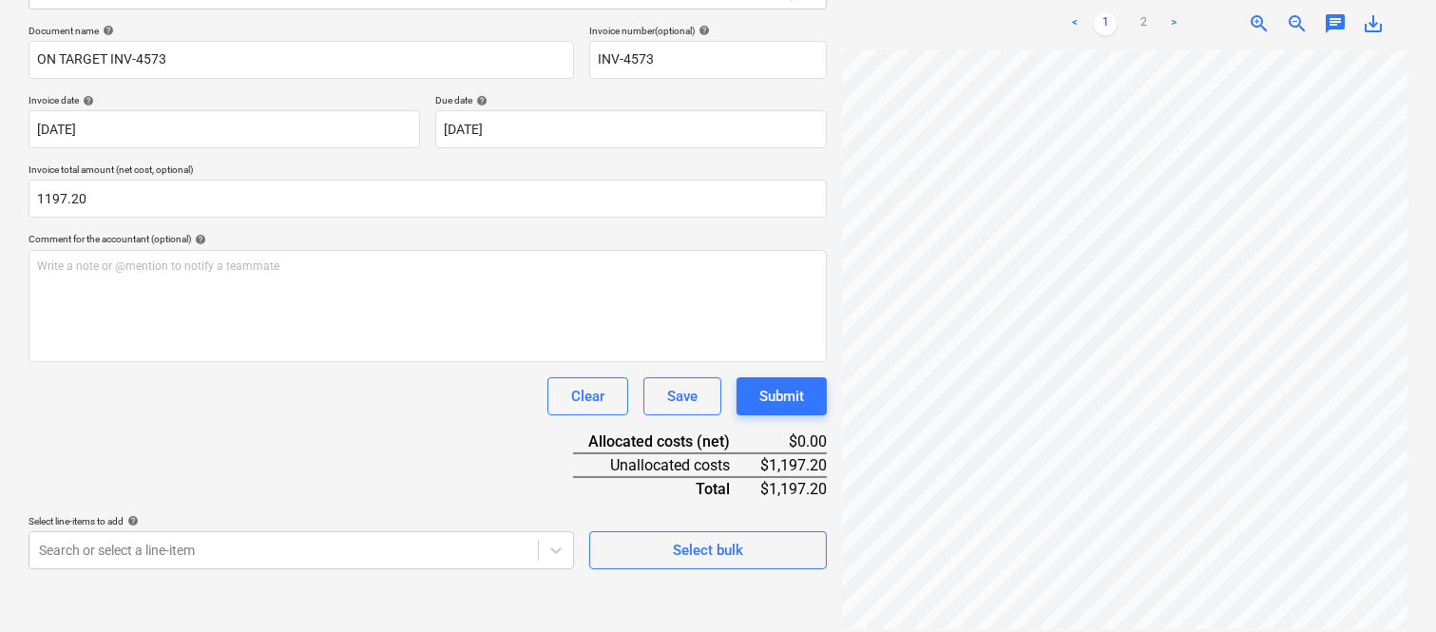
type input "1,197.20"
click at [412, 397] on div "Clear Save Submit" at bounding box center [428, 396] width 798 height 38
click at [344, 361] on body "Sales Projects Contacts Company Inbox 1 Approvals format_size keyboard_arrow_do…" at bounding box center [718, 45] width 1436 height 632
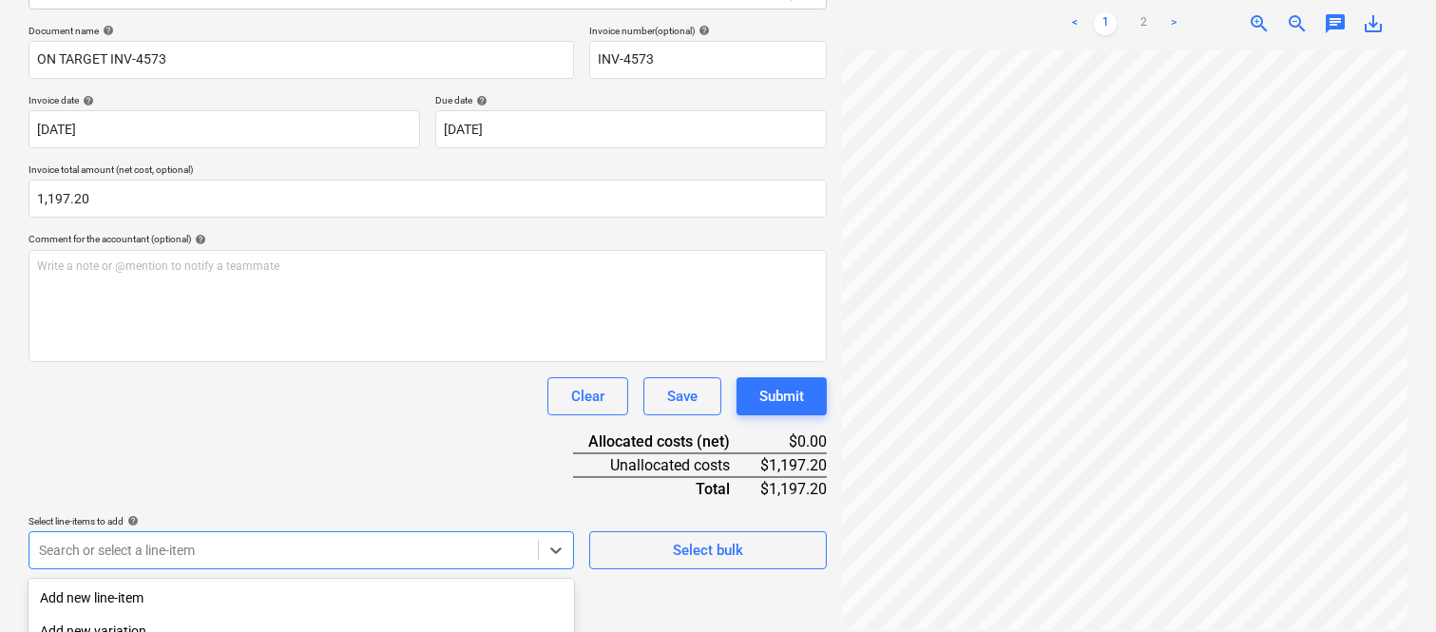
scroll to position [506, 0]
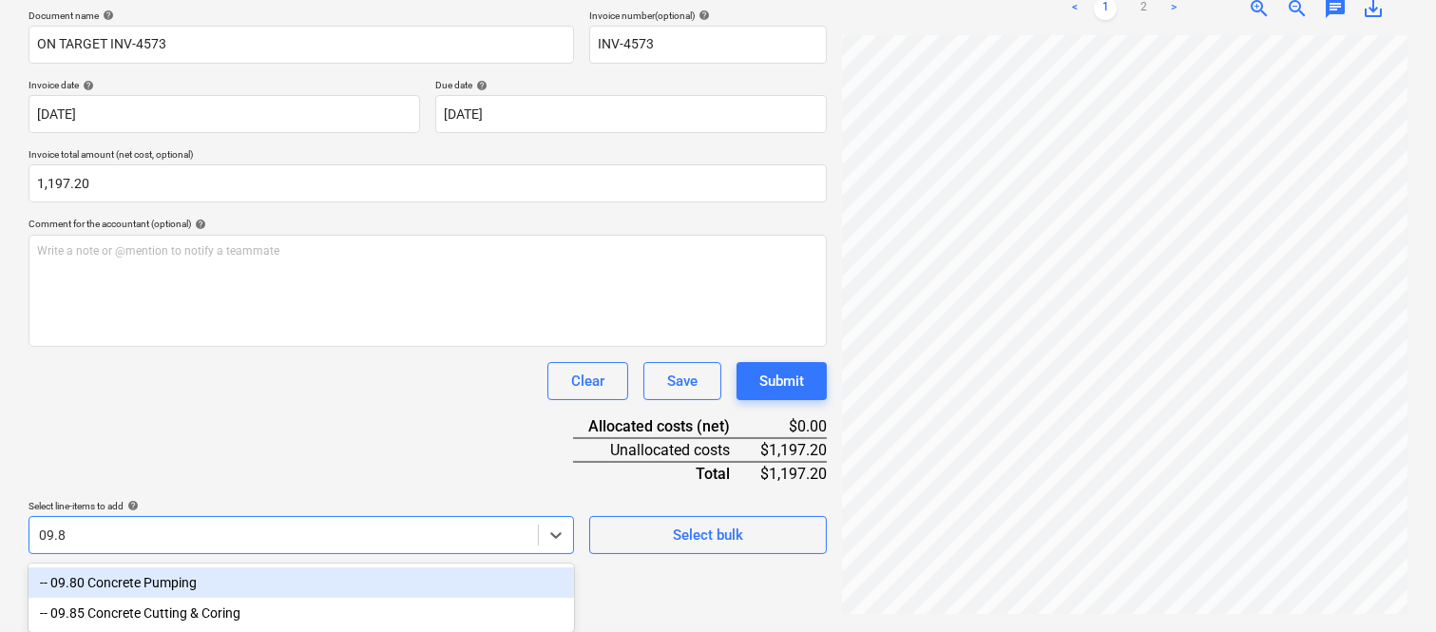
type input "09.85"
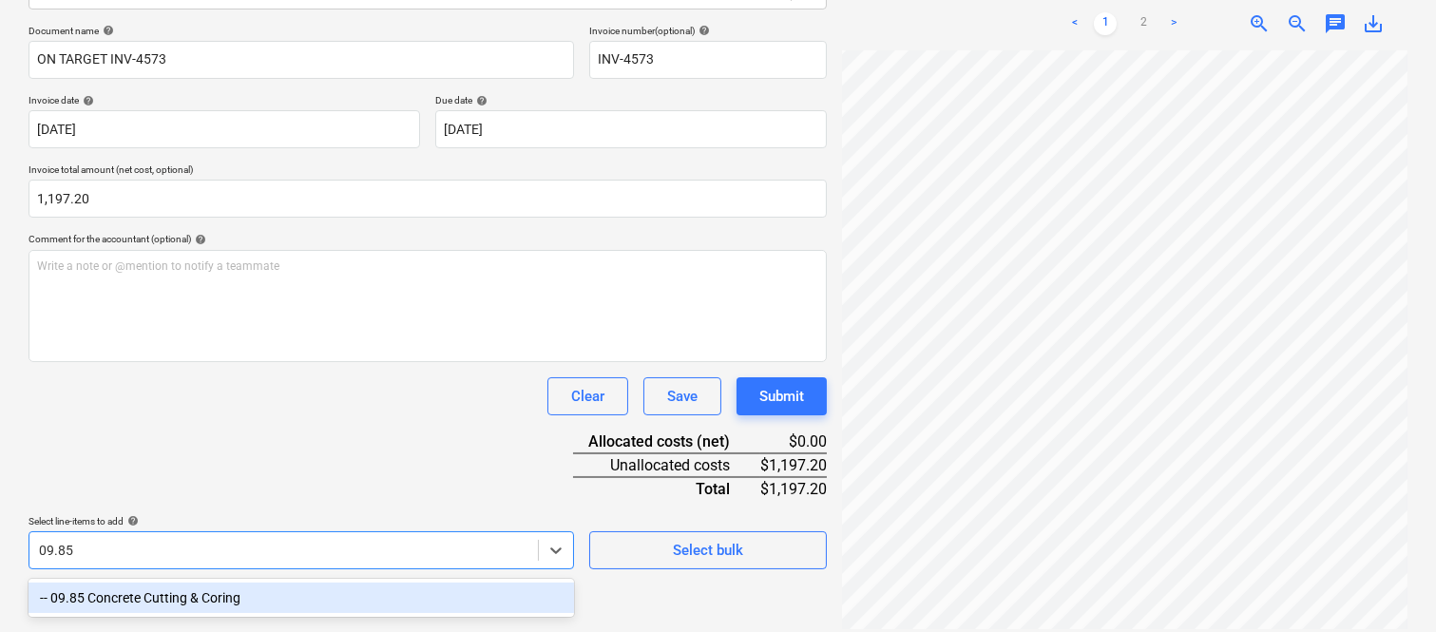
drag, startPoint x: 352, startPoint y: 594, endPoint x: 323, endPoint y: 452, distance: 144.4
click at [353, 595] on div "-- 09.85 Concrete Cutting & Coring" at bounding box center [301, 597] width 545 height 30
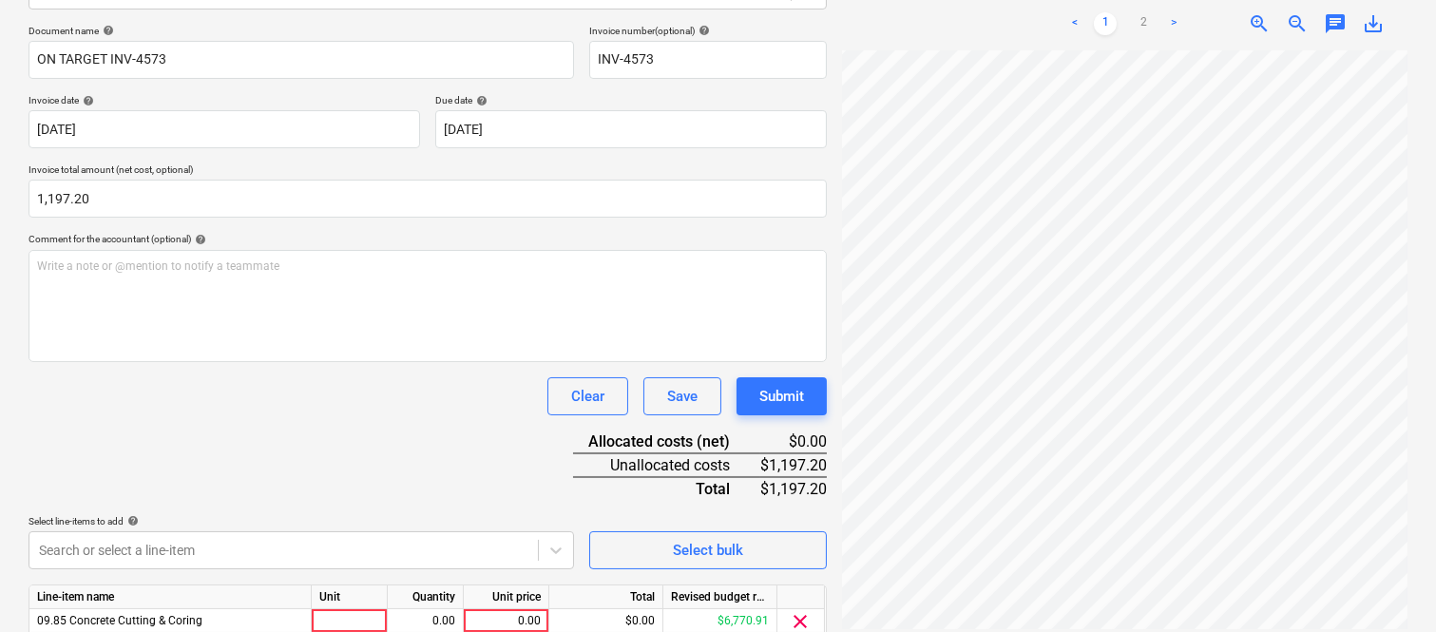
click at [330, 434] on div "Document name help ON TARGET INV-4573 Invoice number (optional) help INV-4573 I…" at bounding box center [428, 360] width 798 height 670
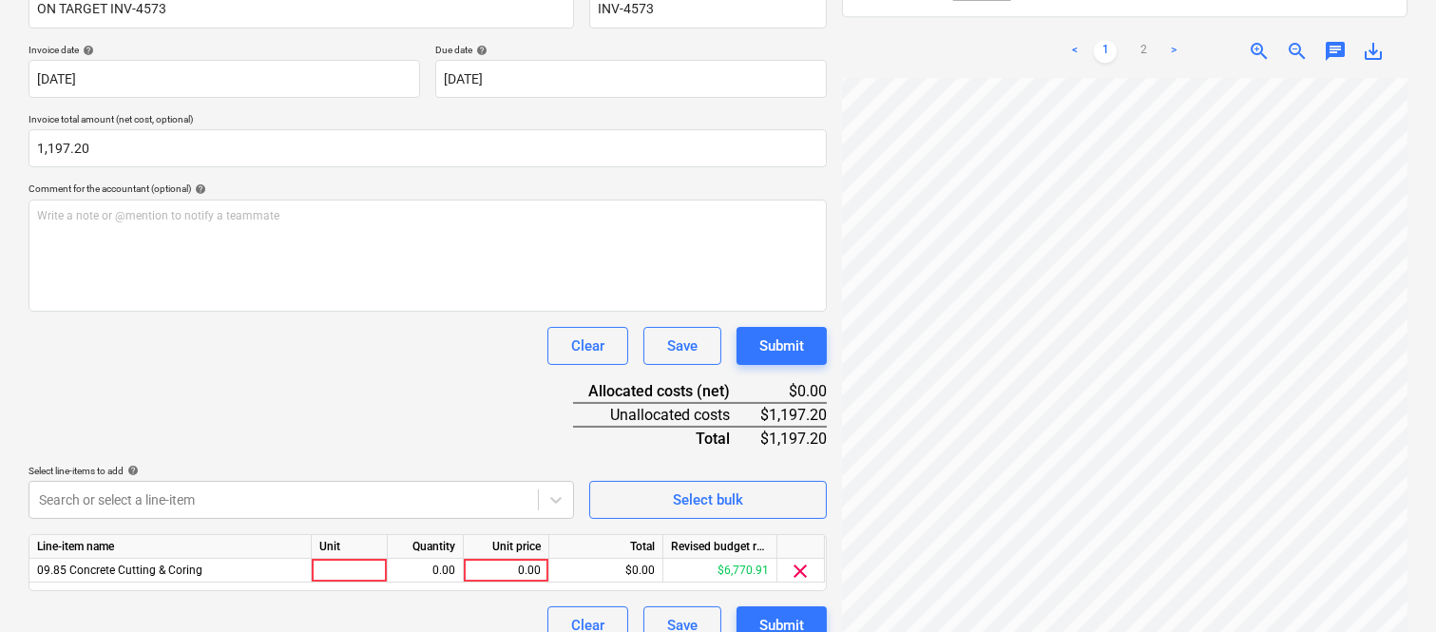
scroll to position [349, 0]
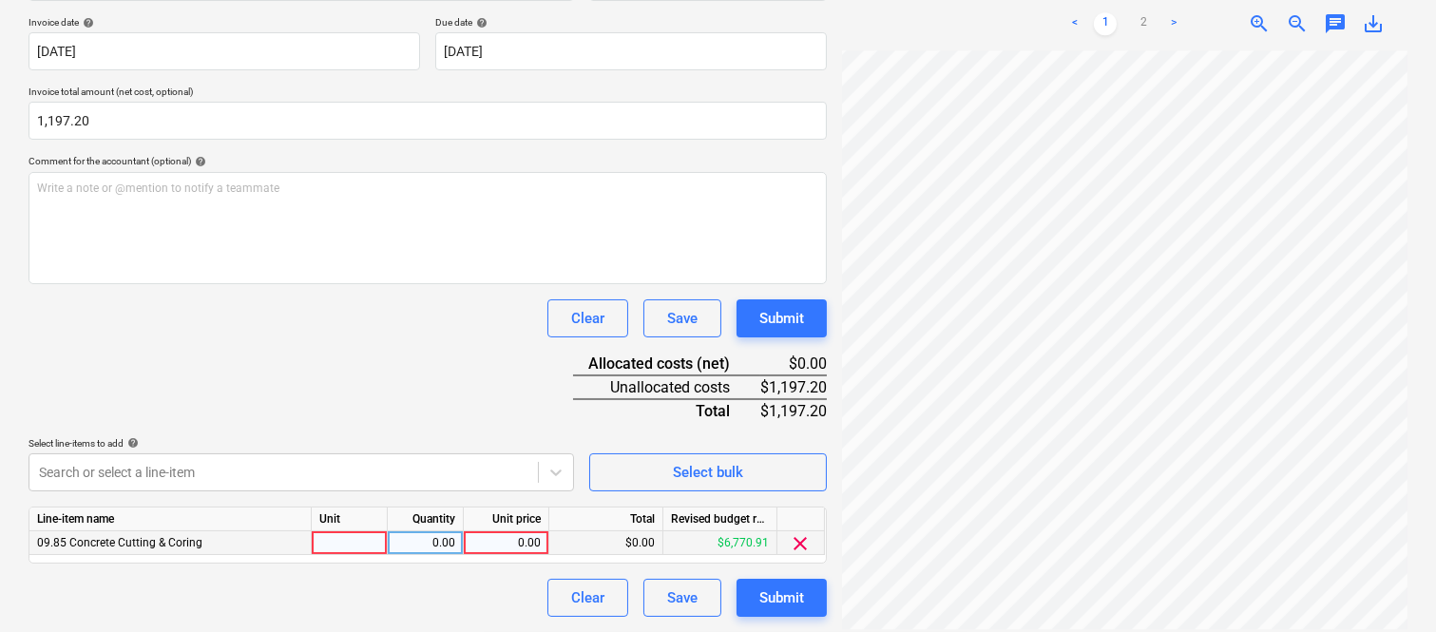
click at [354, 538] on div at bounding box center [350, 543] width 76 height 24
type input "INVOICE"
click at [430, 539] on div "0.00" at bounding box center [425, 543] width 60 height 24
type input "1"
click at [510, 542] on div "0.00" at bounding box center [505, 543] width 69 height 24
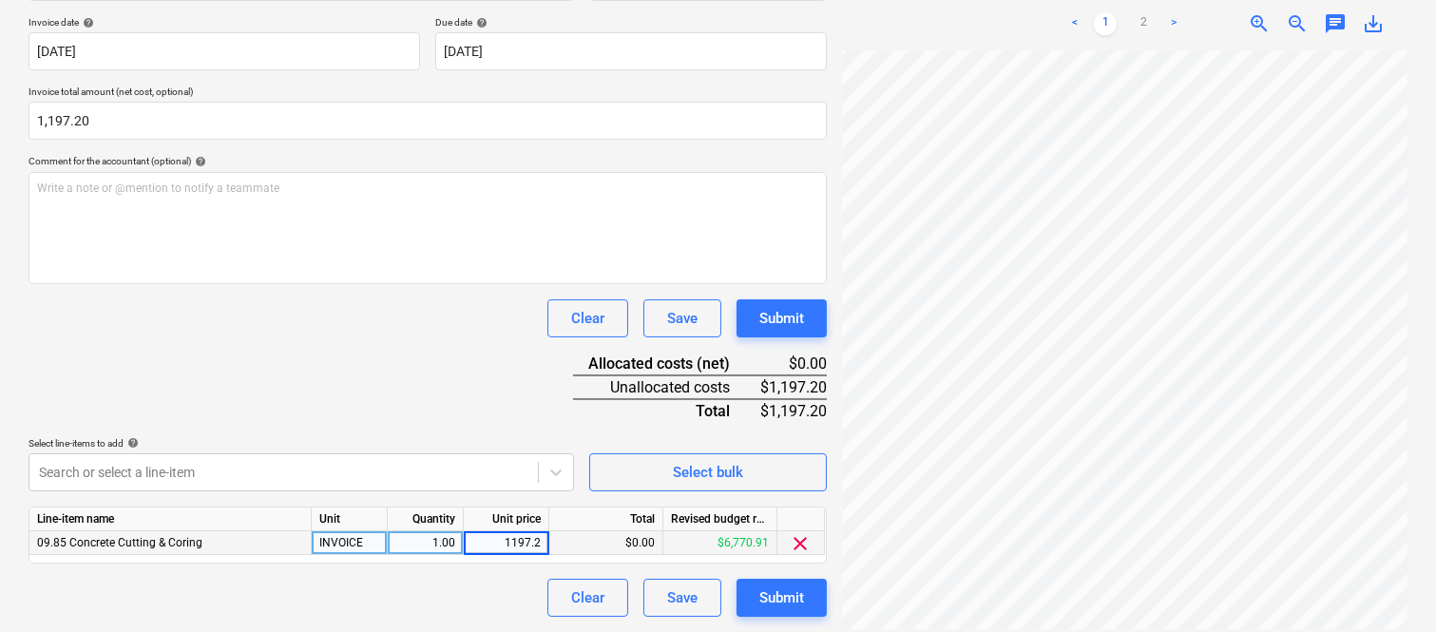
type input "1197.20"
click at [462, 580] on div "Clear Save Submit" at bounding box center [428, 598] width 798 height 38
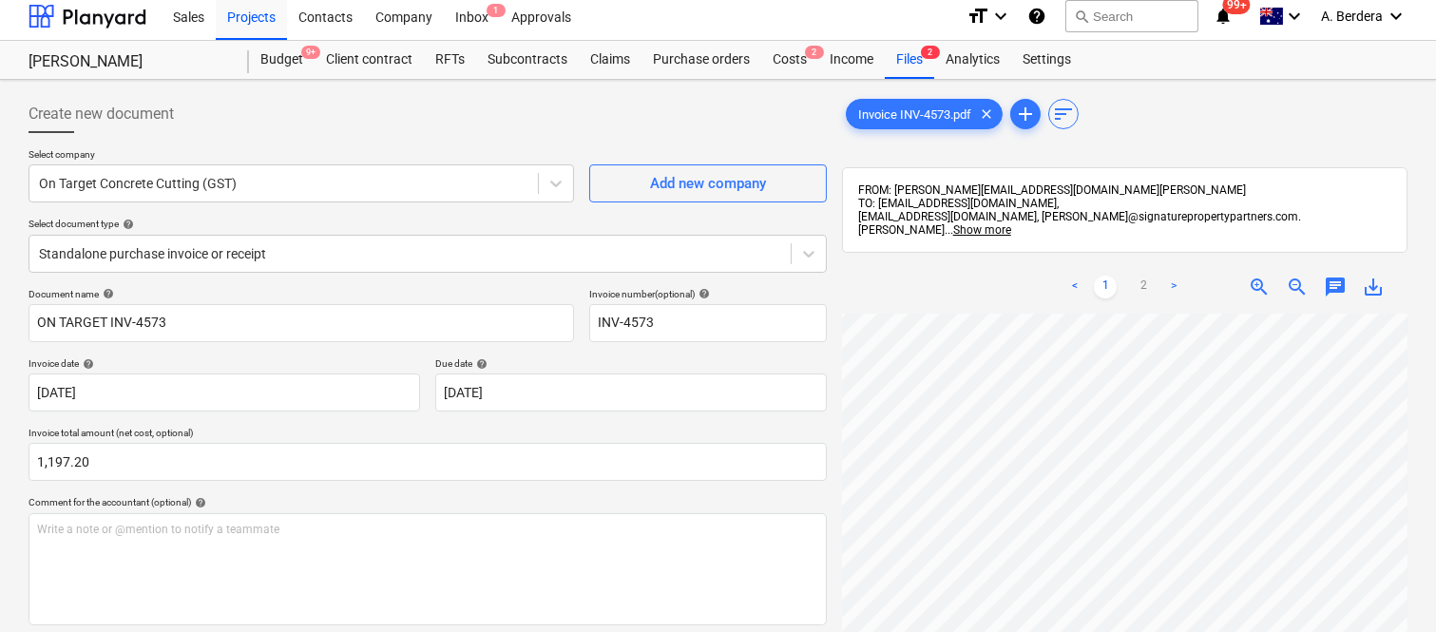
scroll to position [0, 0]
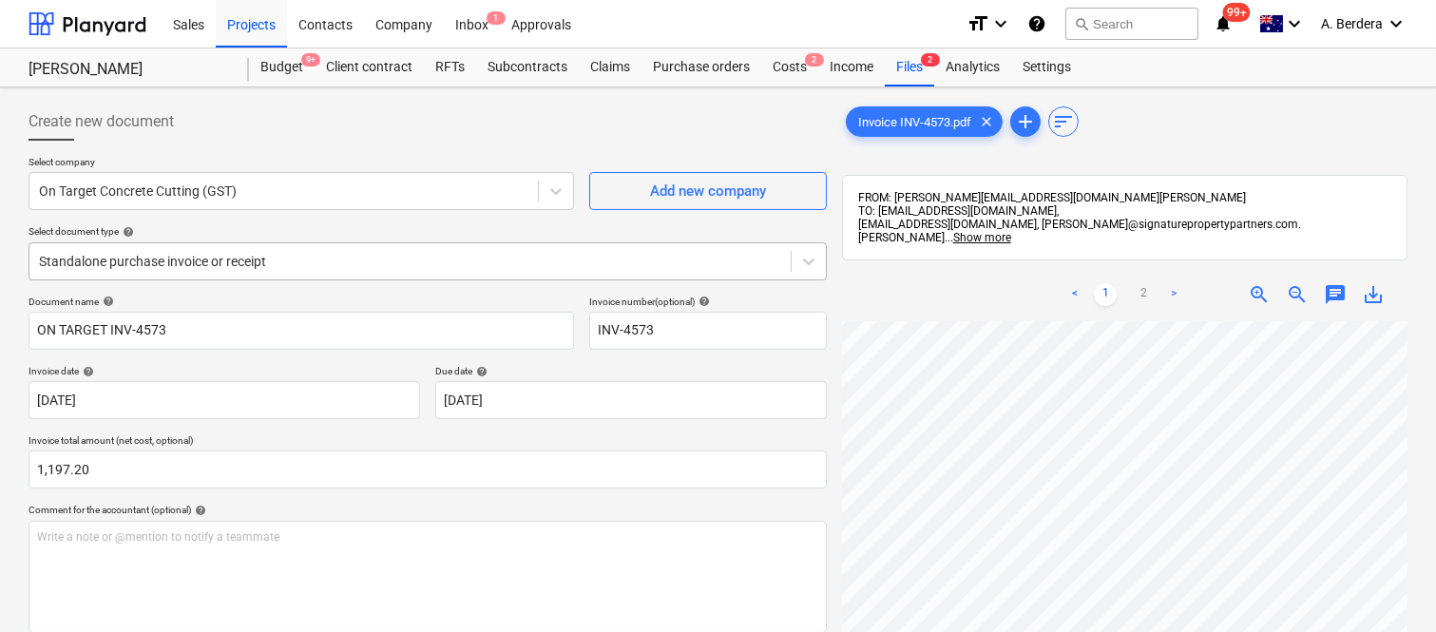
click at [318, 257] on div at bounding box center [410, 261] width 742 height 19
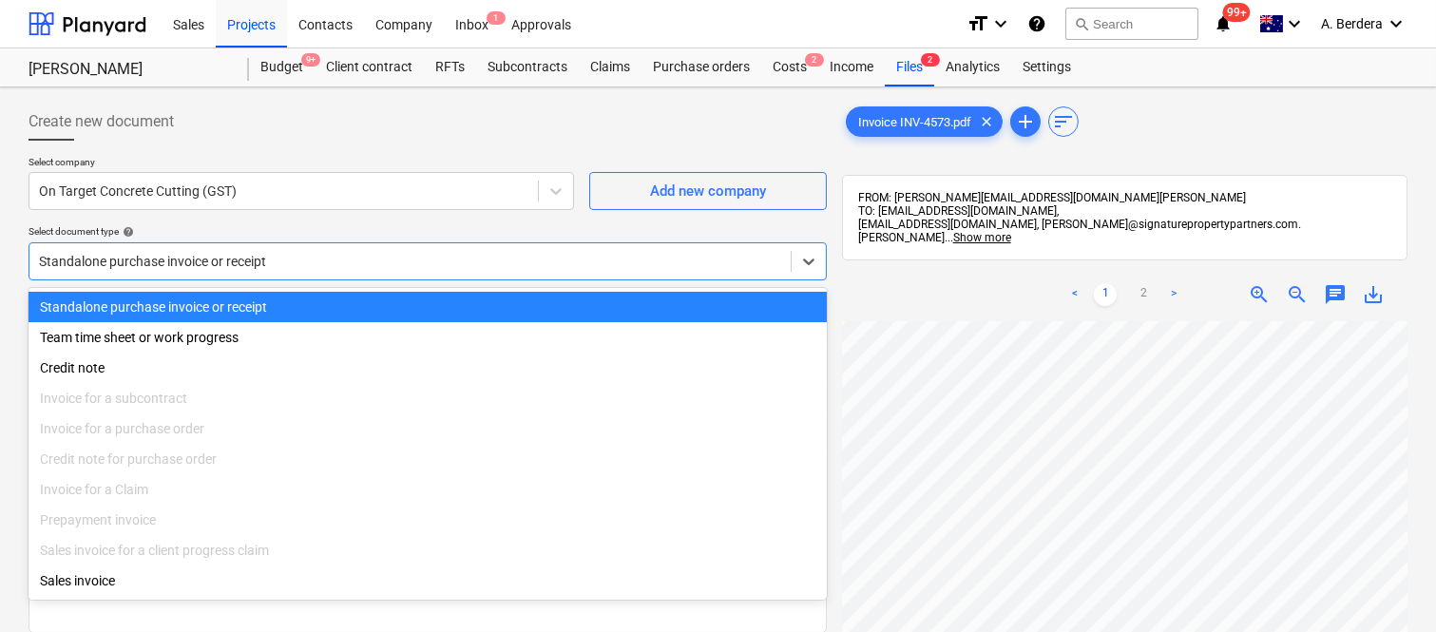
click at [340, 295] on div "Standalone purchase invoice or receipt" at bounding box center [428, 307] width 798 height 30
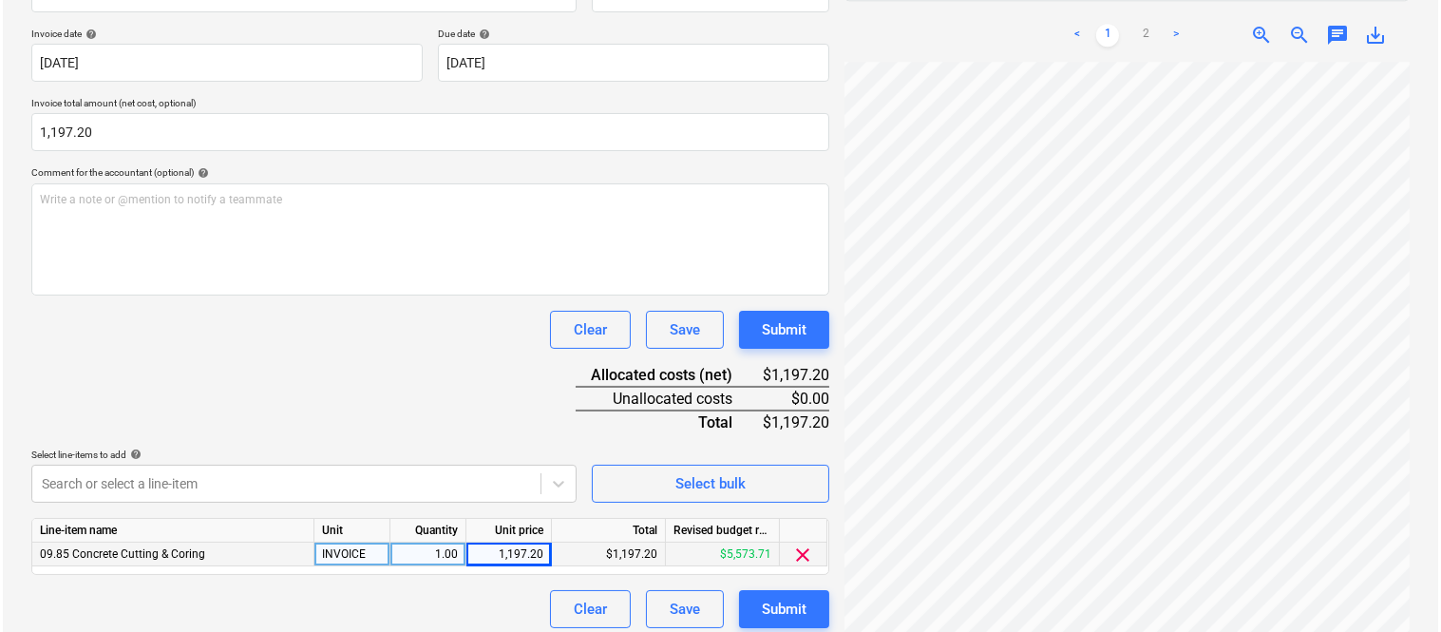
scroll to position [349, 0]
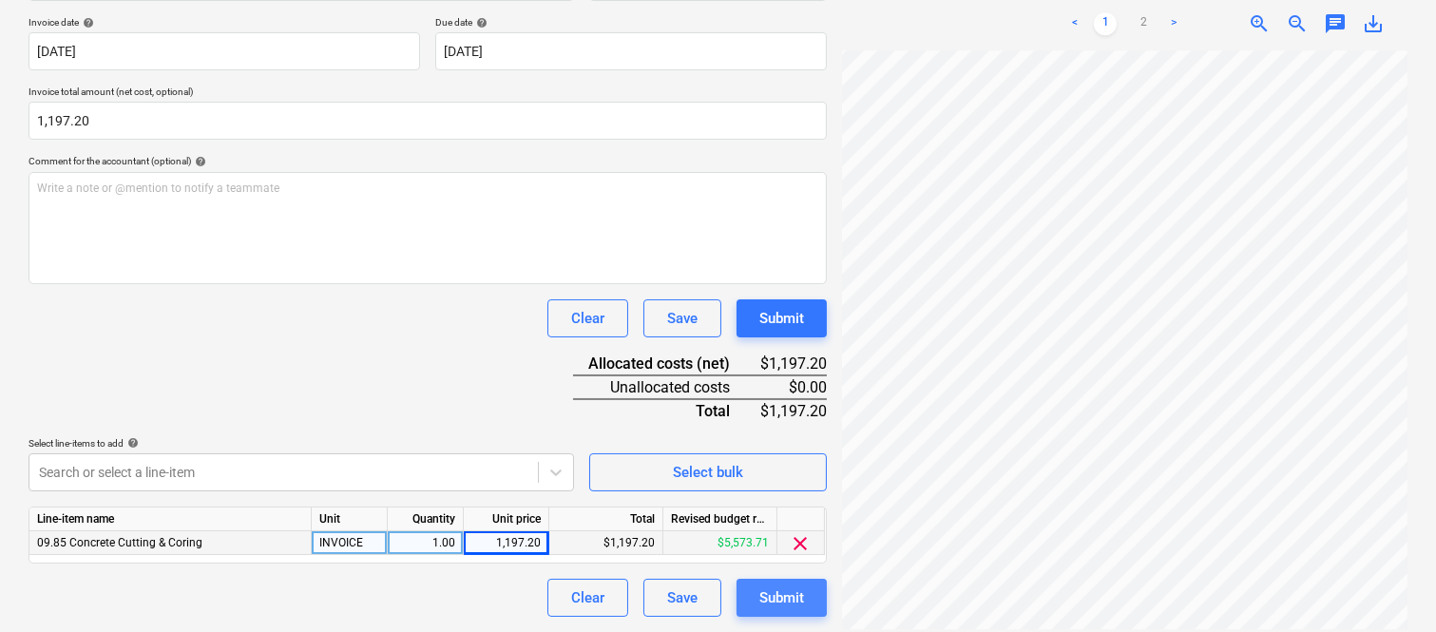
click at [775, 600] on div "Submit" at bounding box center [781, 597] width 45 height 25
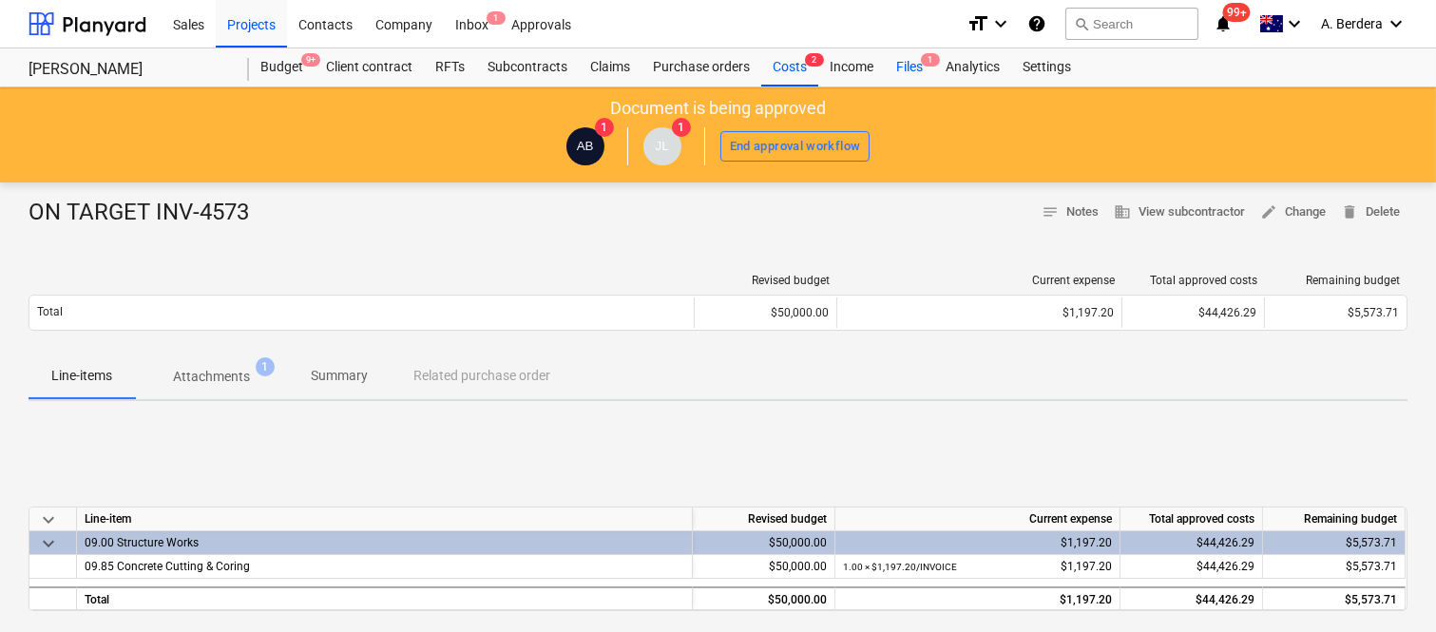
click at [920, 64] on div "Files 1" at bounding box center [909, 67] width 49 height 38
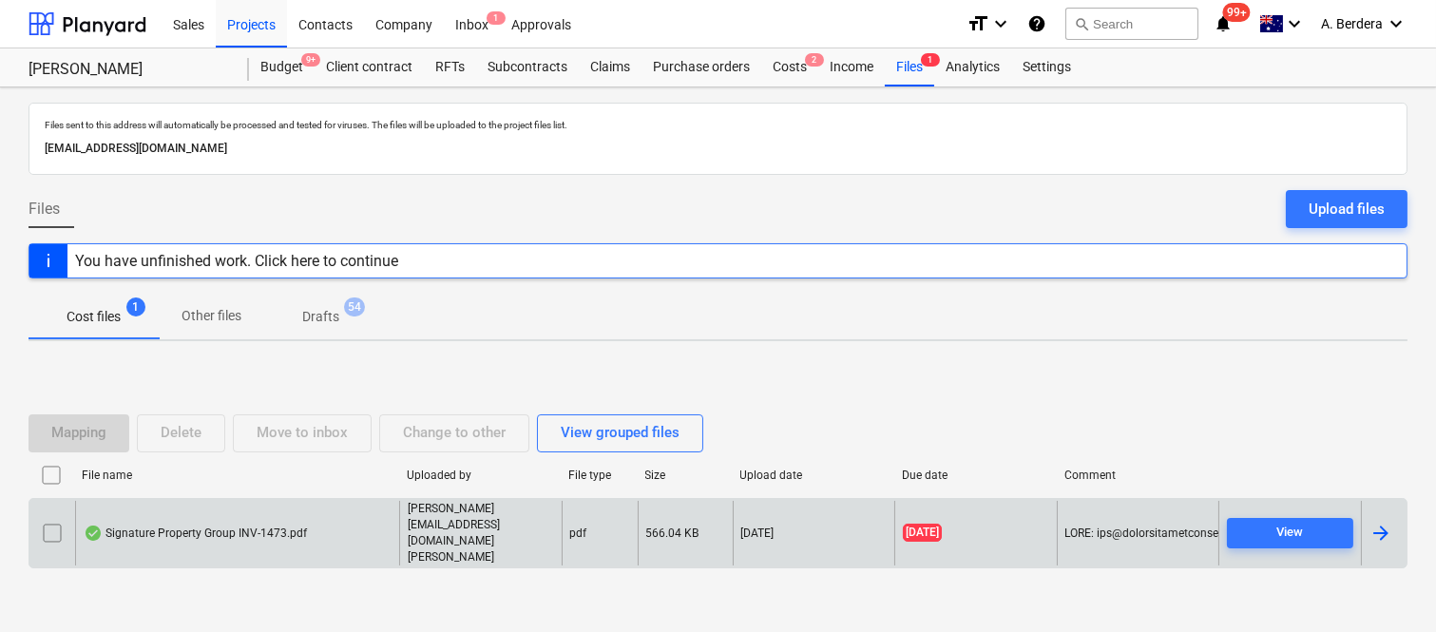
click at [377, 533] on div "Signature Property Group INV-1473.pdf" at bounding box center [237, 534] width 324 height 66
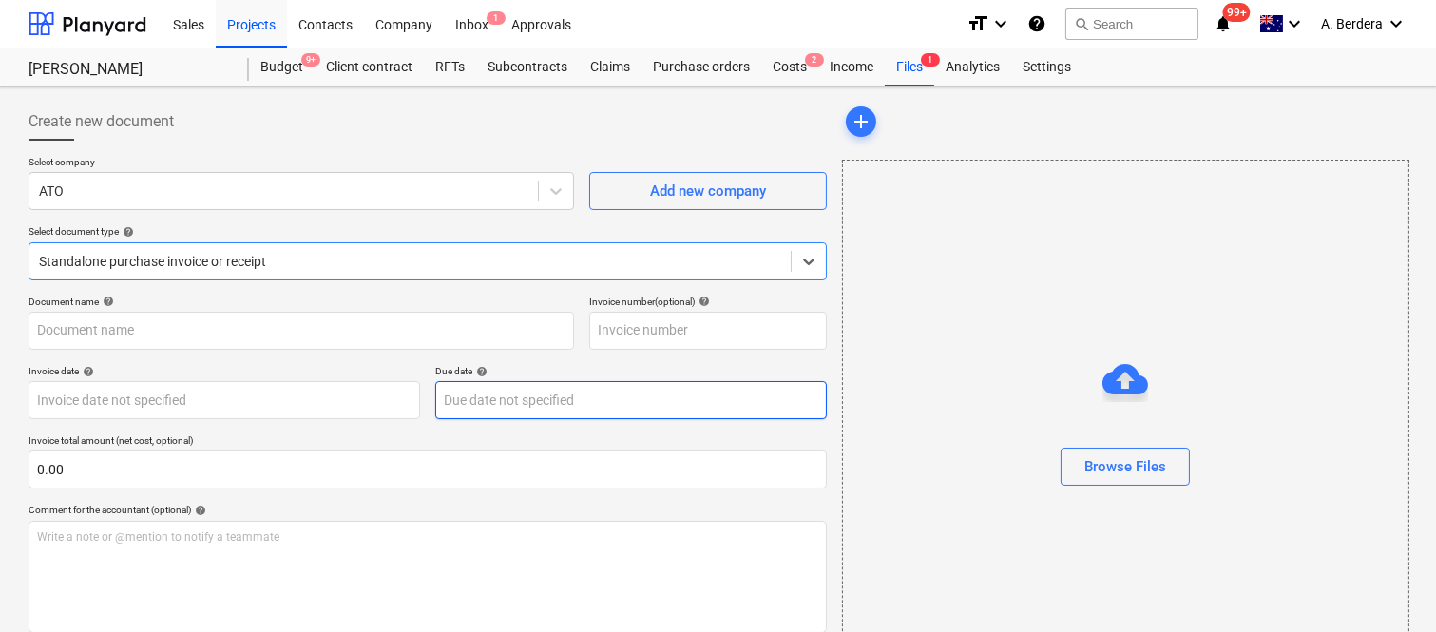
type input "0437042440"
type input "13 Oct 2025"
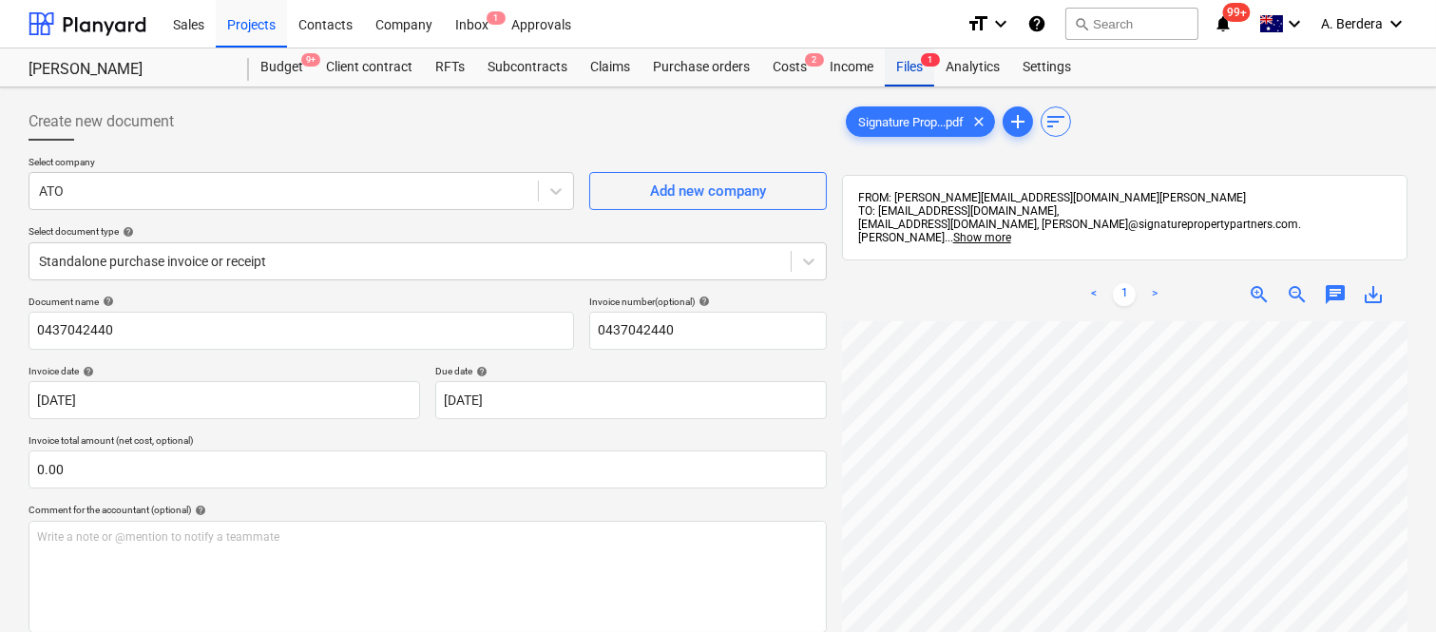
click at [907, 61] on div "Files 1" at bounding box center [909, 67] width 49 height 38
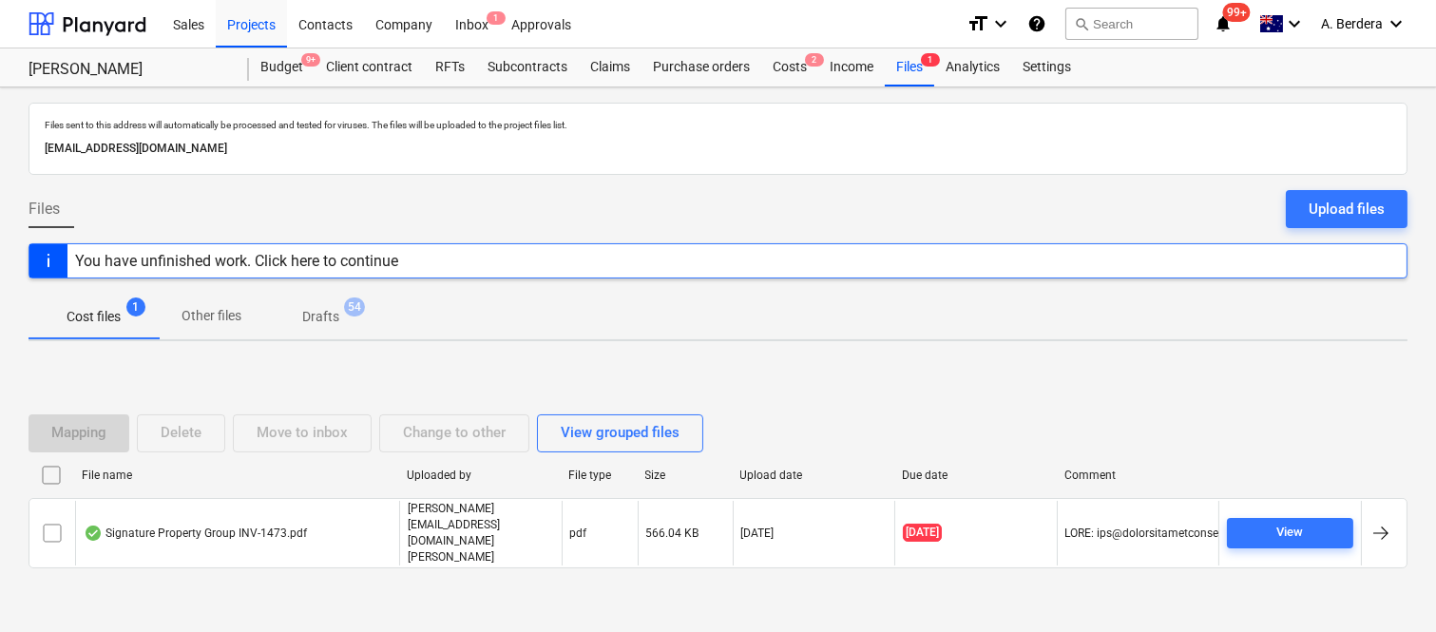
click at [58, 538] on input "checkbox" at bounding box center [52, 533] width 30 height 30
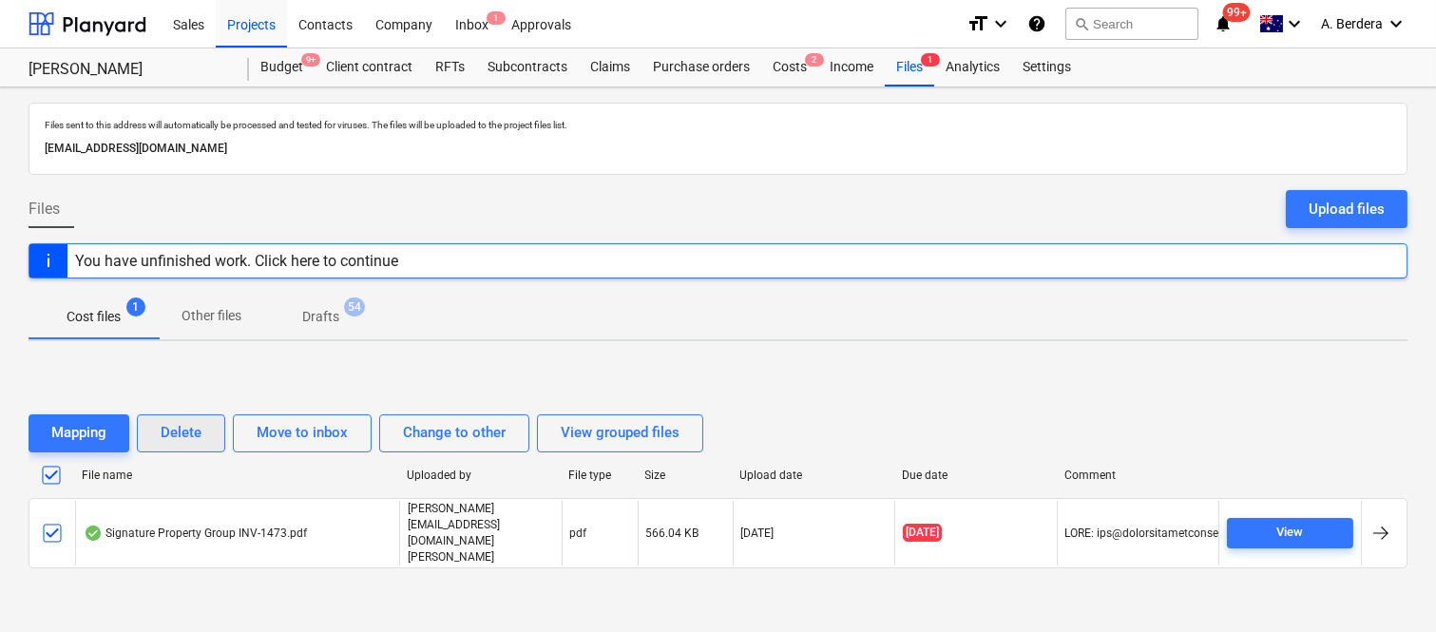
click at [175, 445] on div "Delete" at bounding box center [181, 432] width 41 height 25
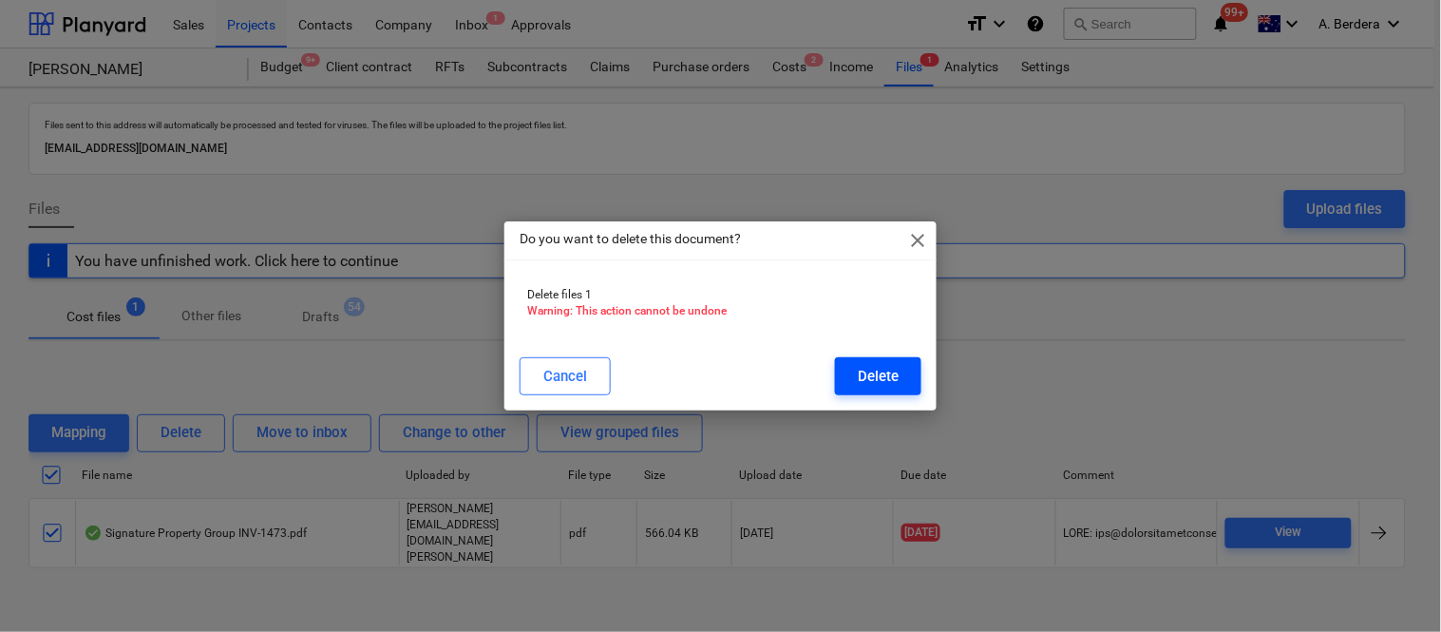
click at [859, 378] on div "Delete" at bounding box center [878, 376] width 41 height 25
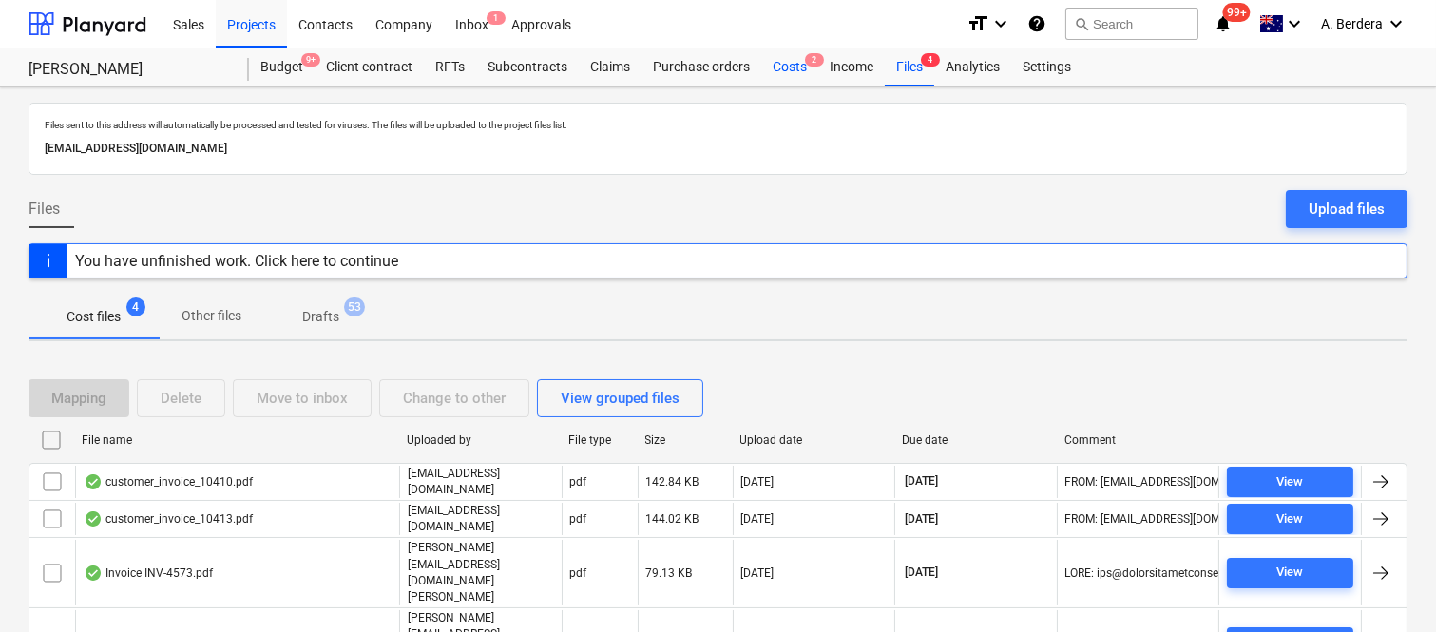
click at [787, 70] on div "Costs 2" at bounding box center [789, 67] width 57 height 38
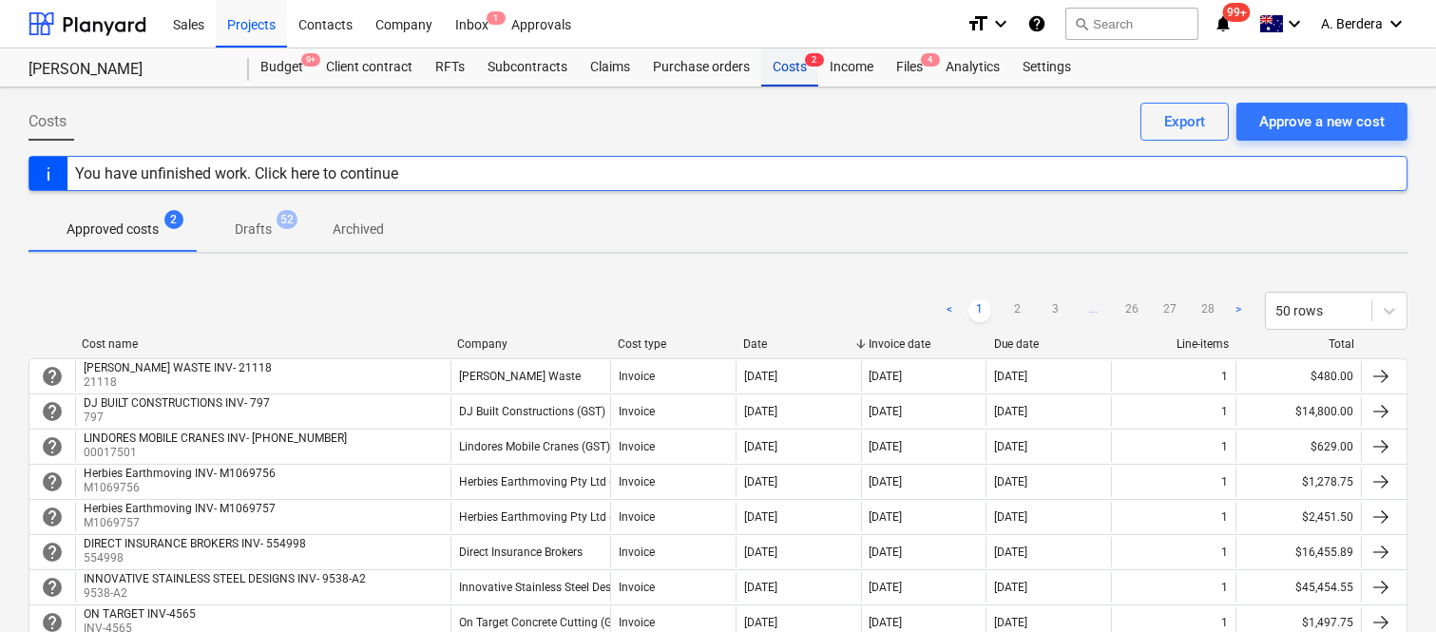
click at [798, 68] on div "Costs 2" at bounding box center [789, 67] width 57 height 38
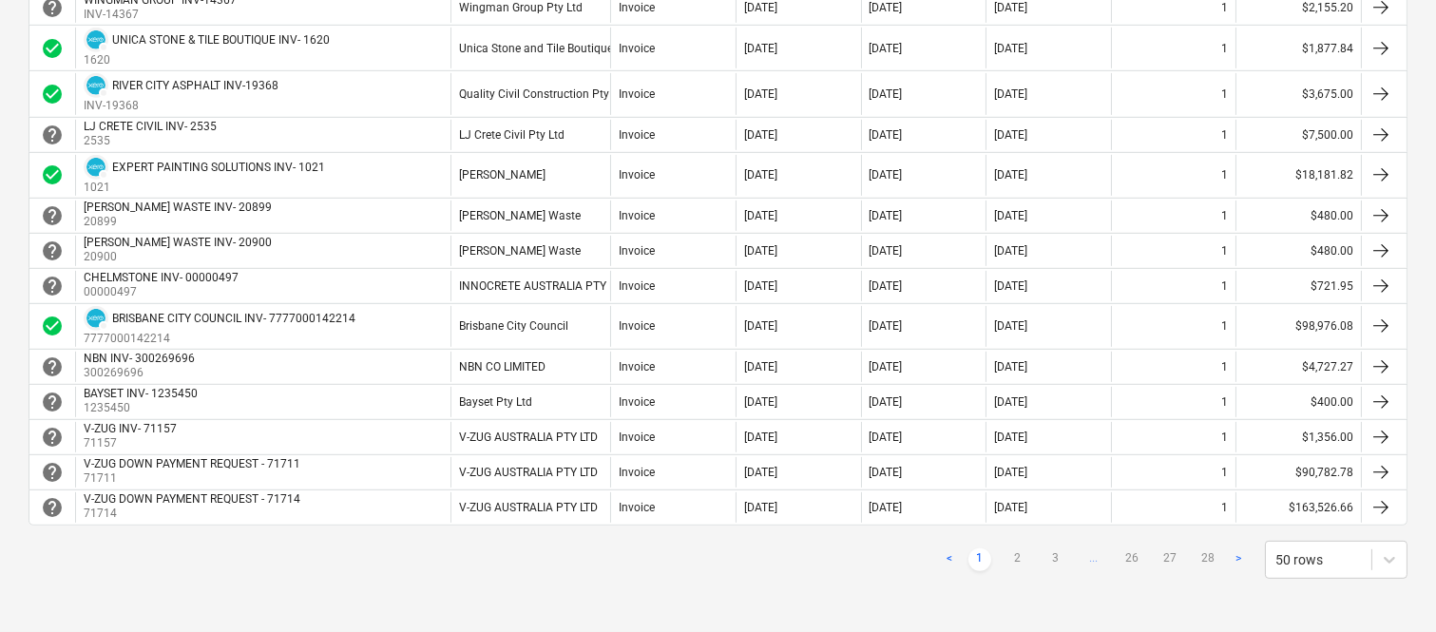
scroll to position [1723, 0]
click at [1024, 554] on link "2" at bounding box center [1017, 559] width 23 height 23
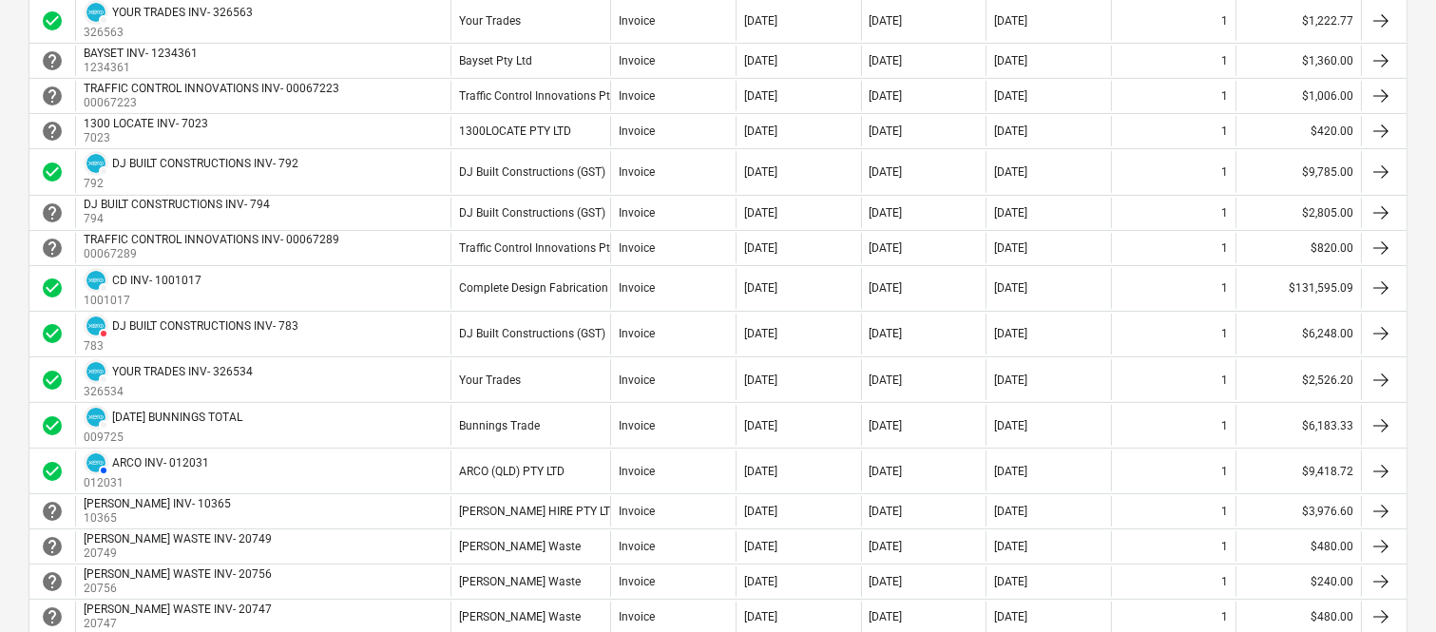
scroll to position [762, 0]
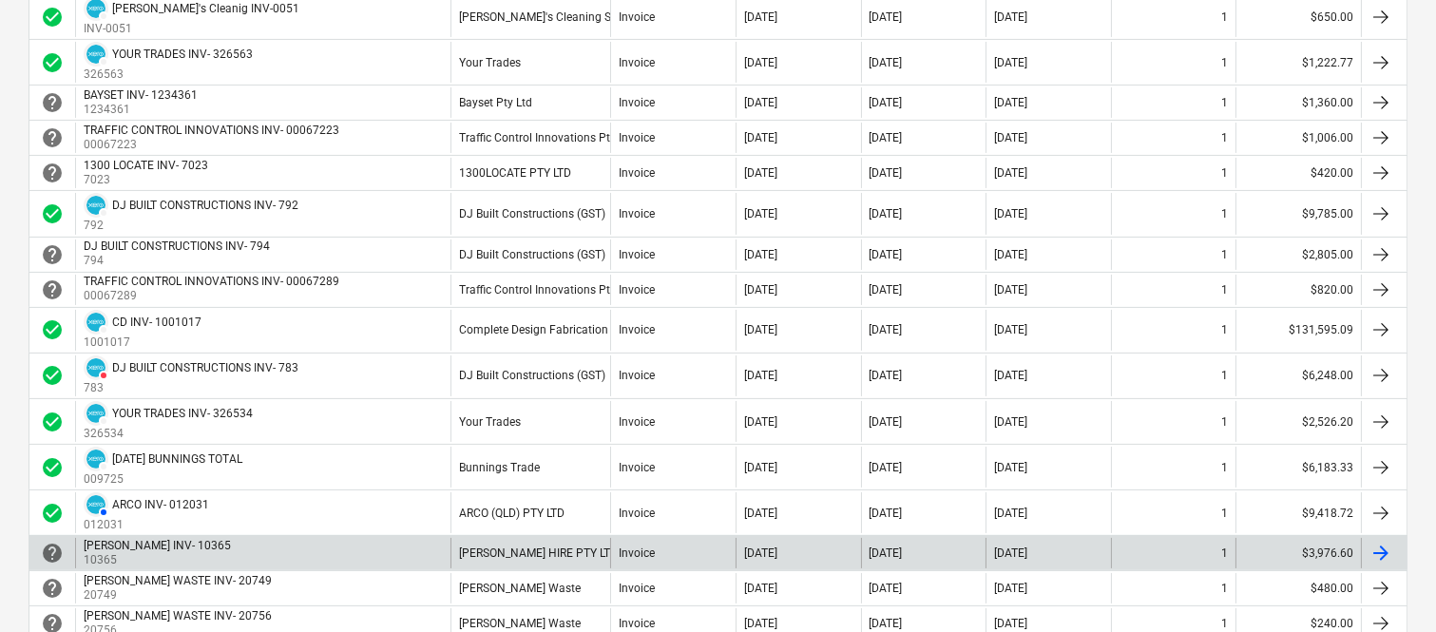
click at [357, 566] on div "WHITFORD INV- 10365 10365" at bounding box center [262, 553] width 375 height 30
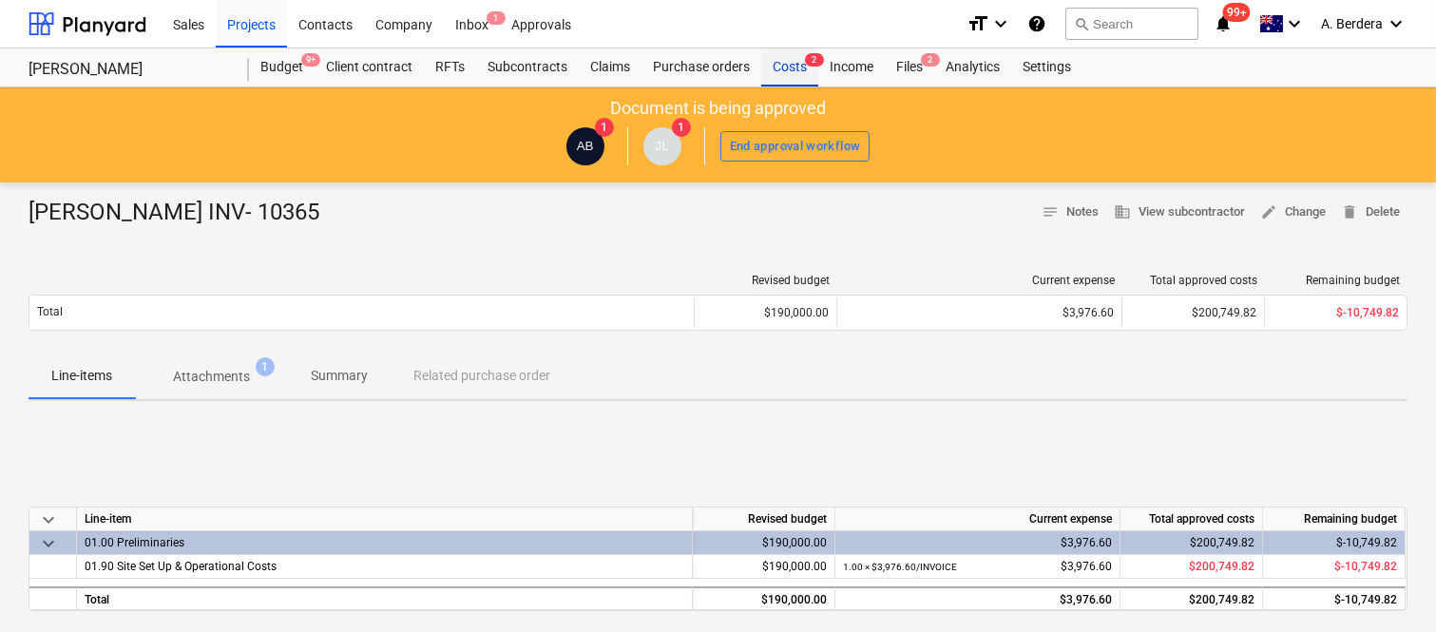
click at [785, 76] on div "Costs 2" at bounding box center [789, 67] width 57 height 38
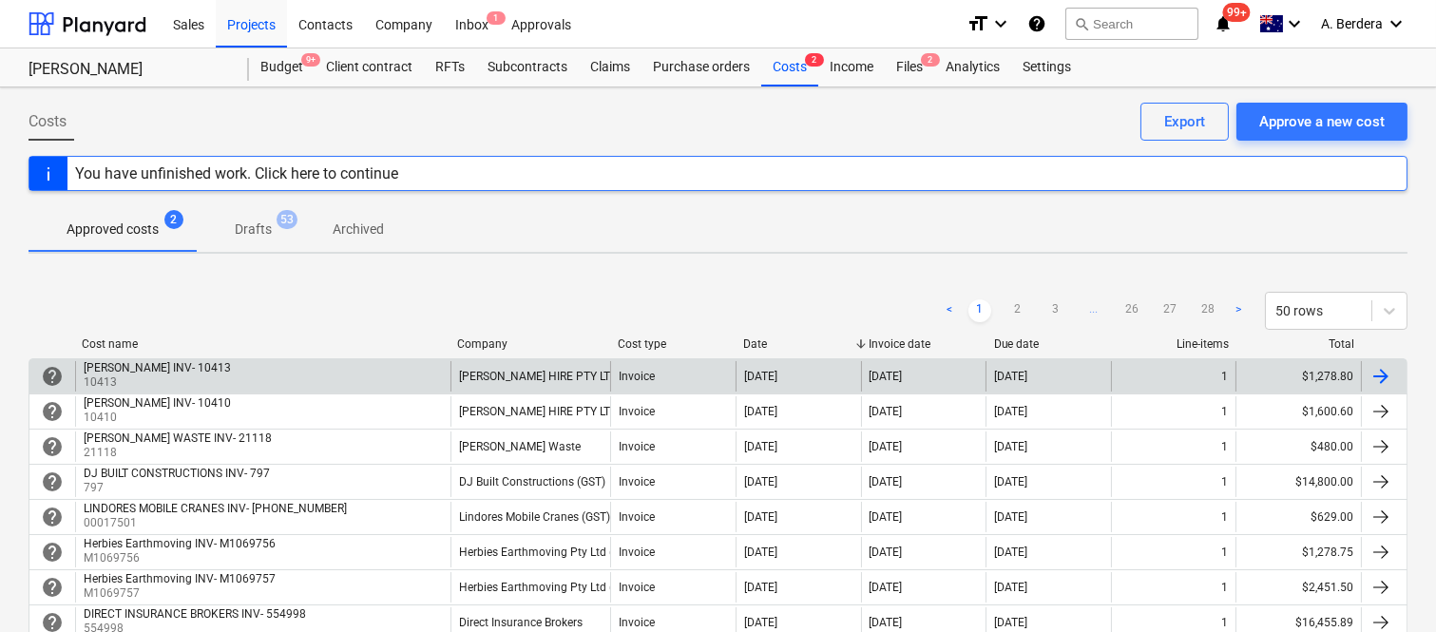
click at [418, 377] on div "WHITFORD INV- 10413 10413" at bounding box center [262, 376] width 375 height 30
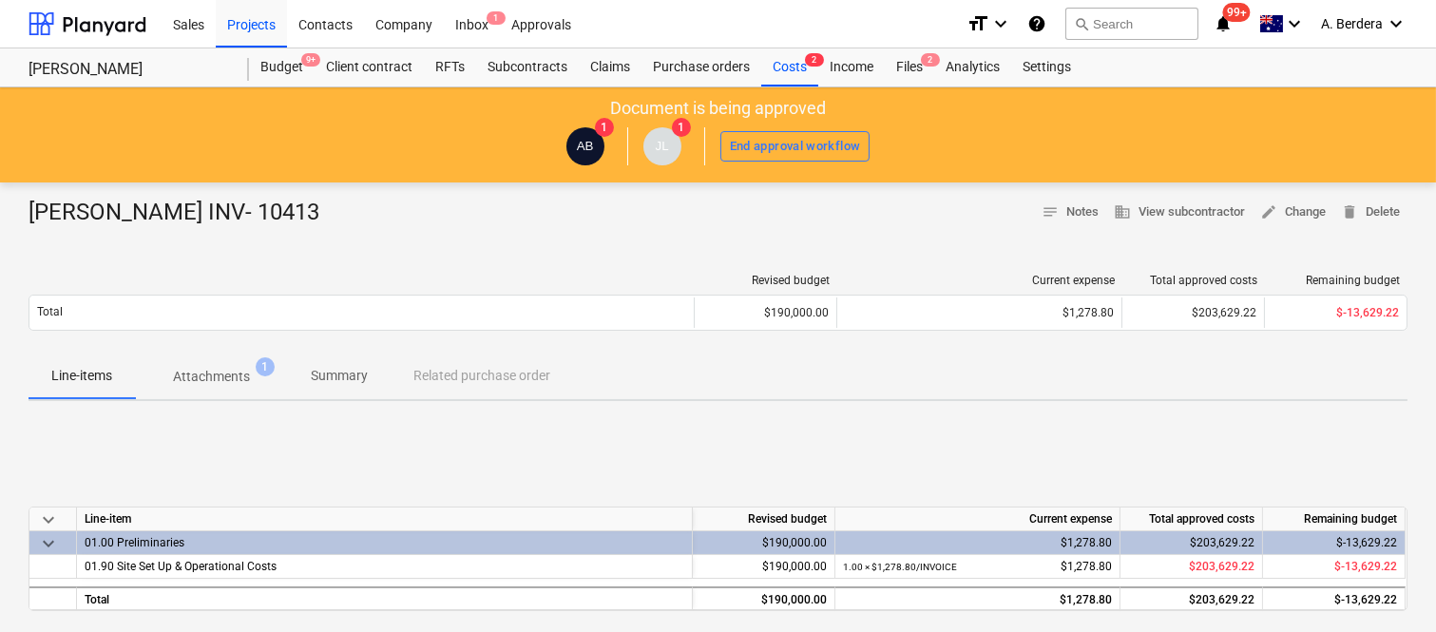
click at [363, 377] on p "Summary" at bounding box center [339, 376] width 57 height 20
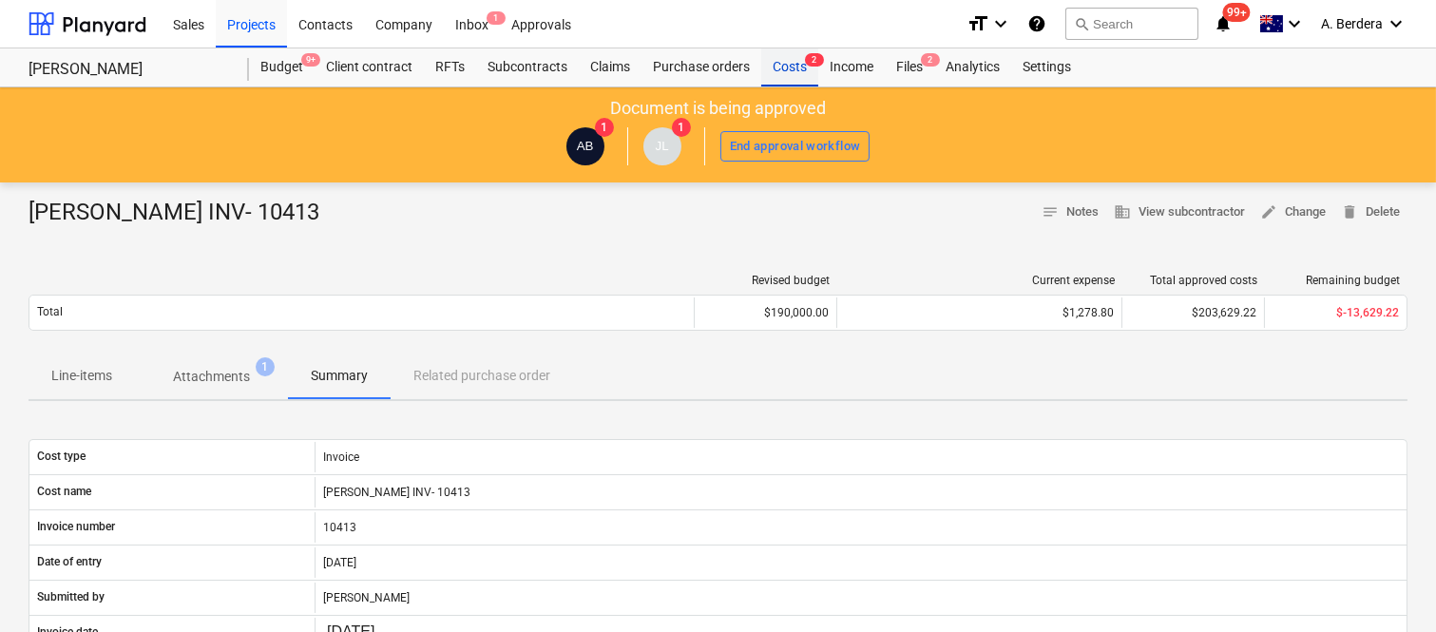
click at [787, 68] on div "Costs 2" at bounding box center [789, 67] width 57 height 38
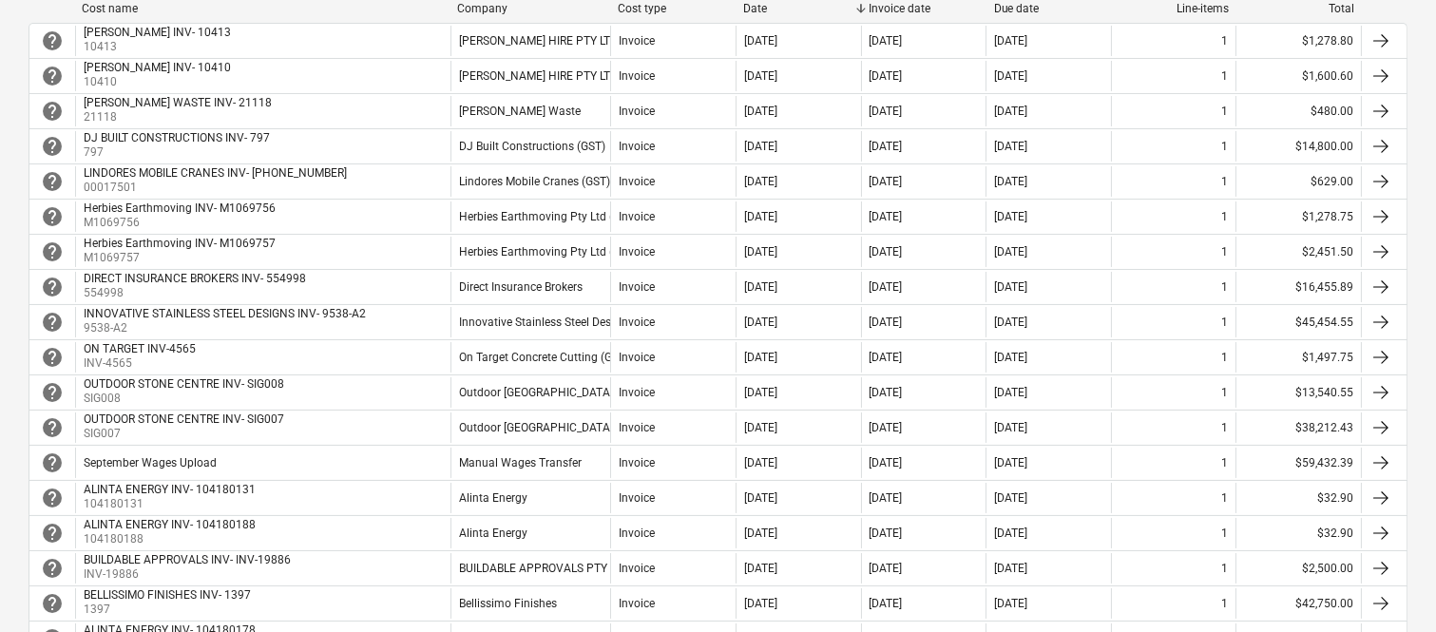
scroll to position [337, 0]
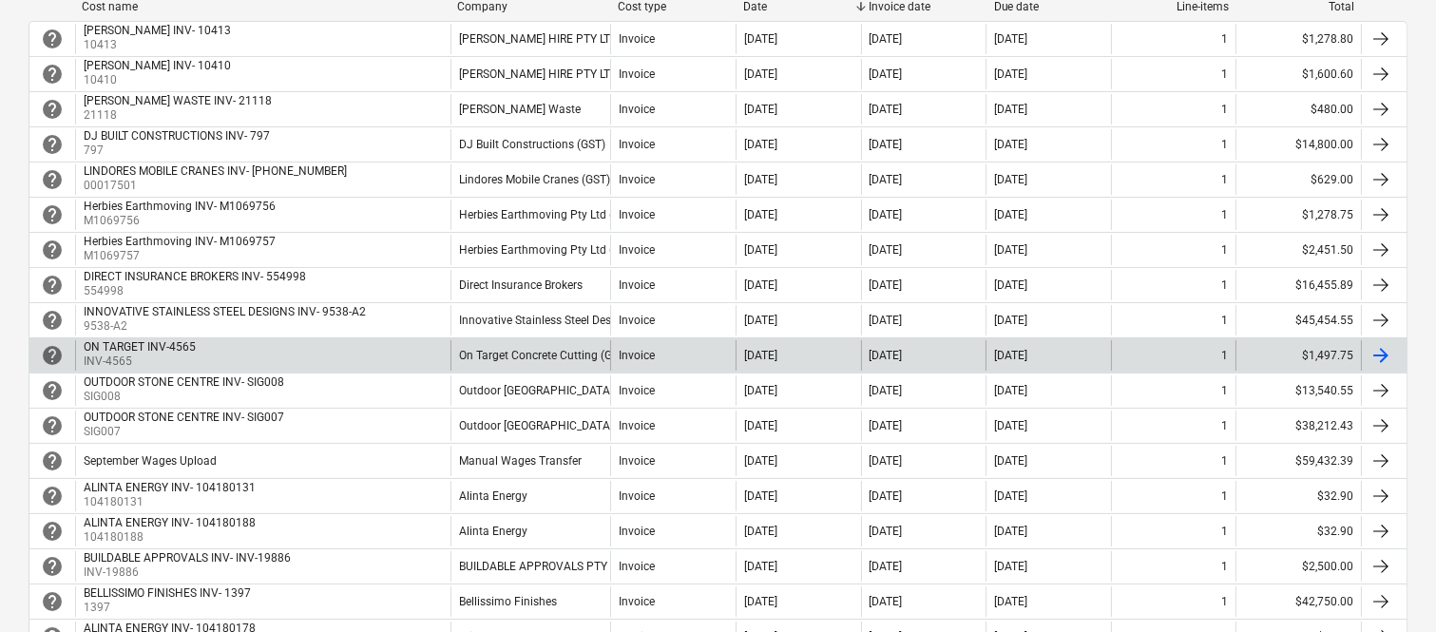
click at [400, 353] on div "ON TARGET INV-4565 INV-4565" at bounding box center [262, 355] width 375 height 30
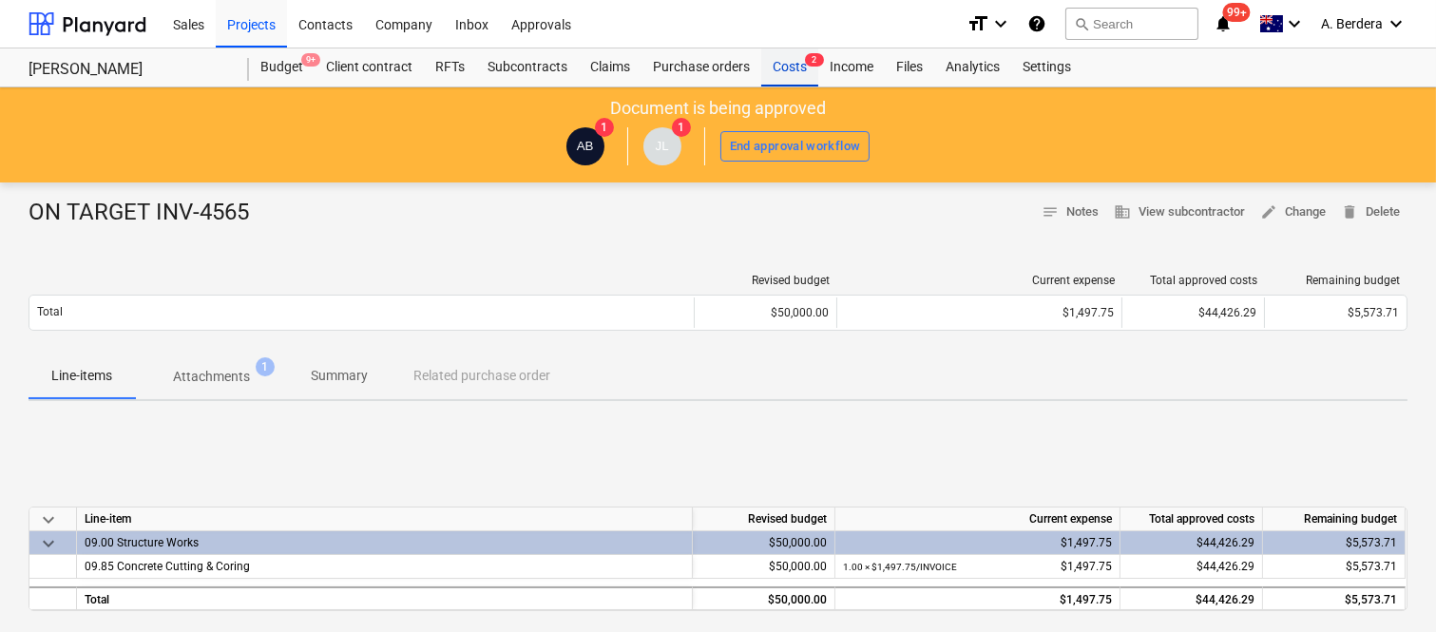
click at [806, 73] on div "Costs 2" at bounding box center [789, 67] width 57 height 38
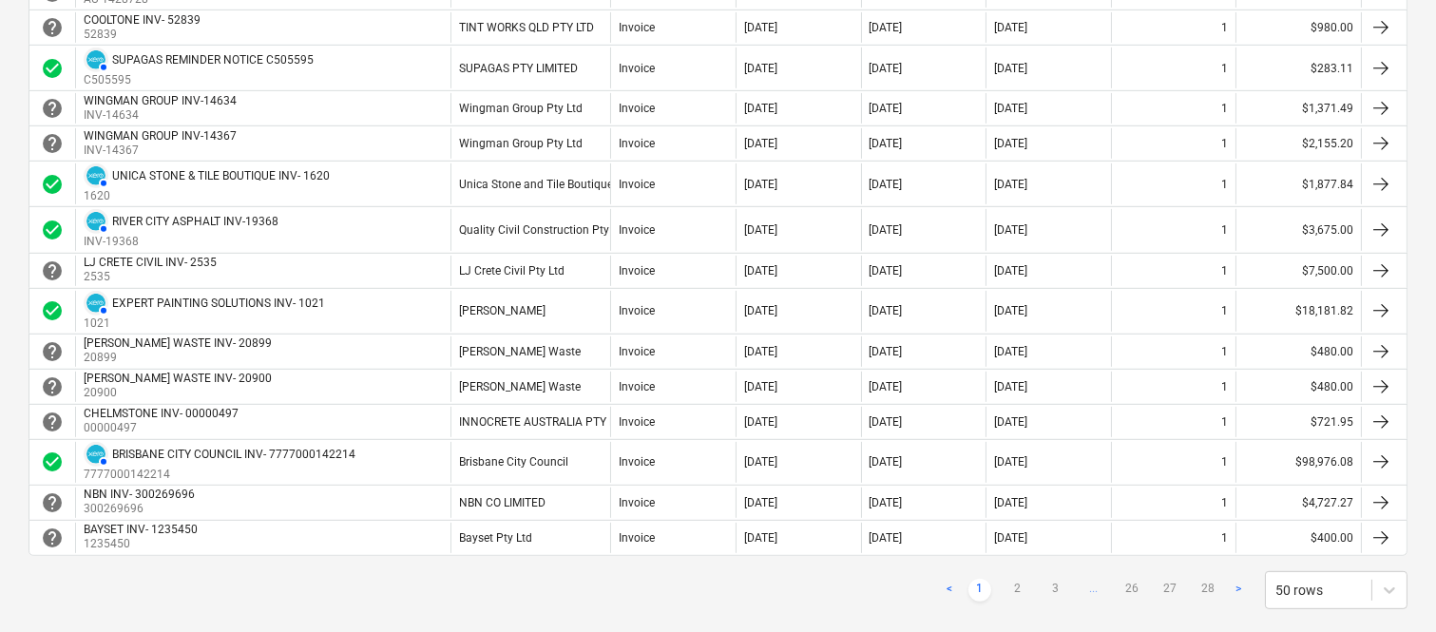
scroll to position [1723, 0]
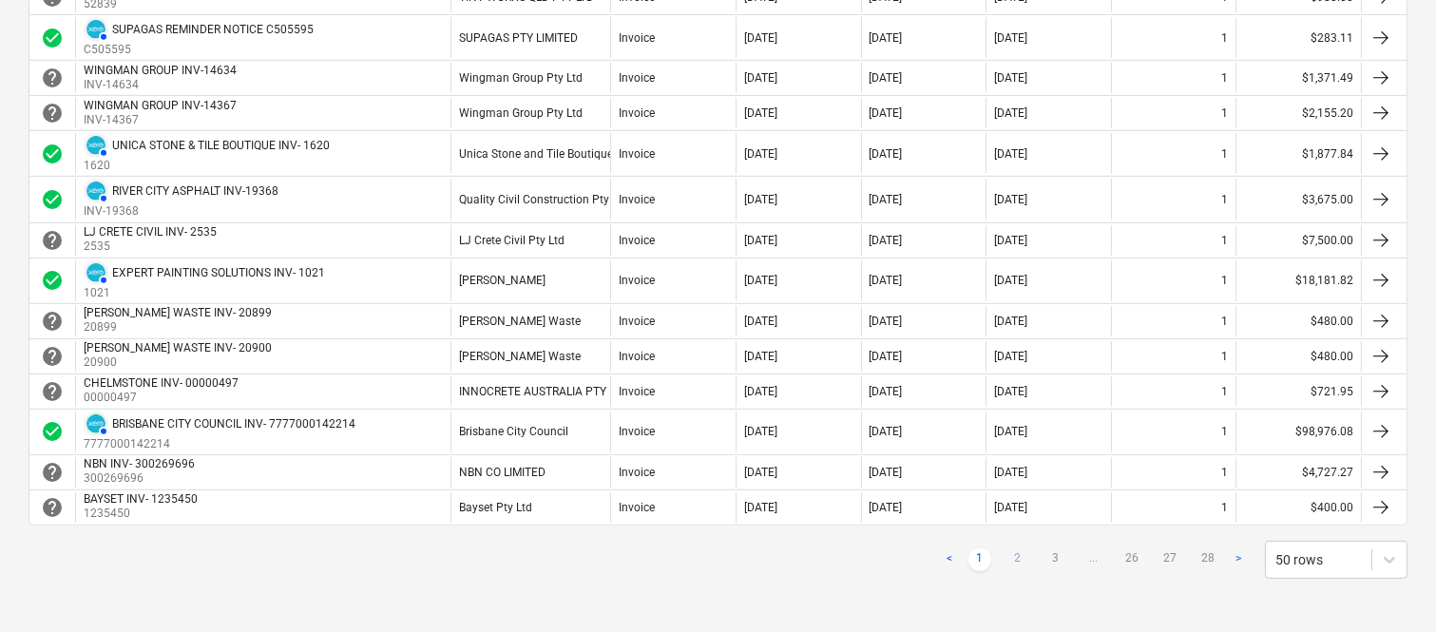
click at [1018, 563] on link "2" at bounding box center [1017, 559] width 23 height 23
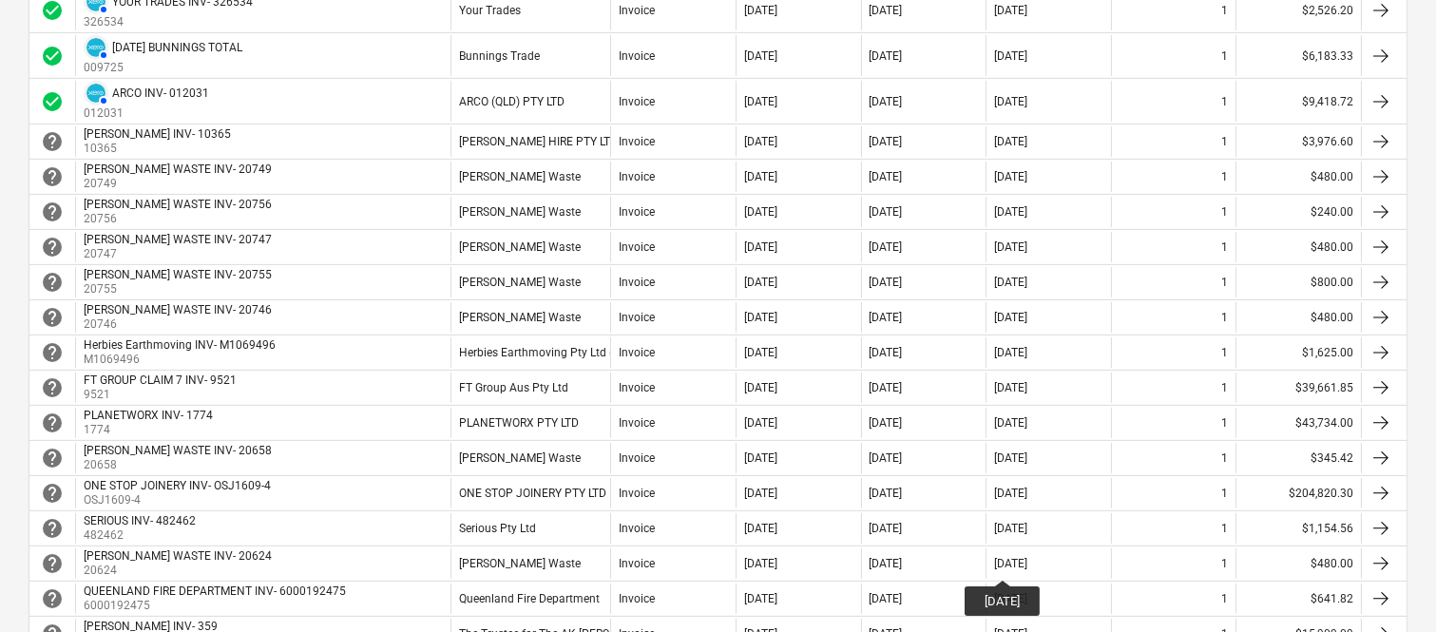
scroll to position [1237, 0]
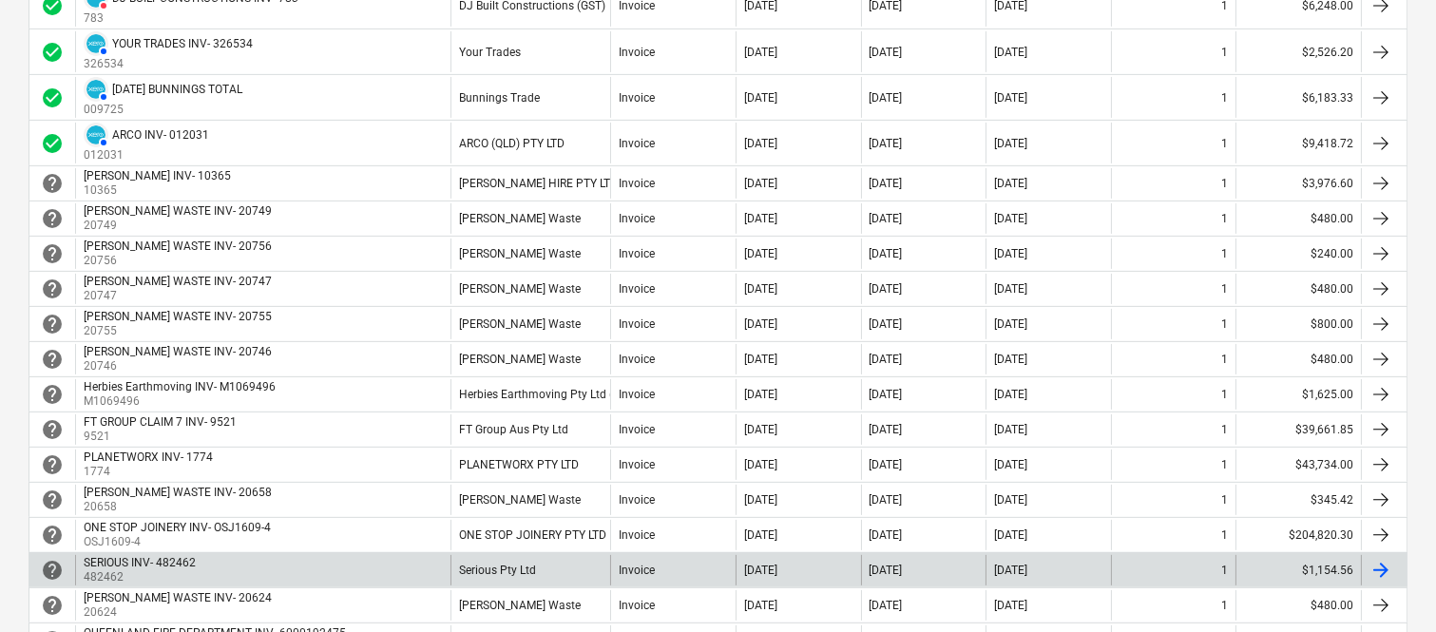
click at [350, 563] on div "SERIOUS INV- 482462 482462" at bounding box center [262, 570] width 375 height 30
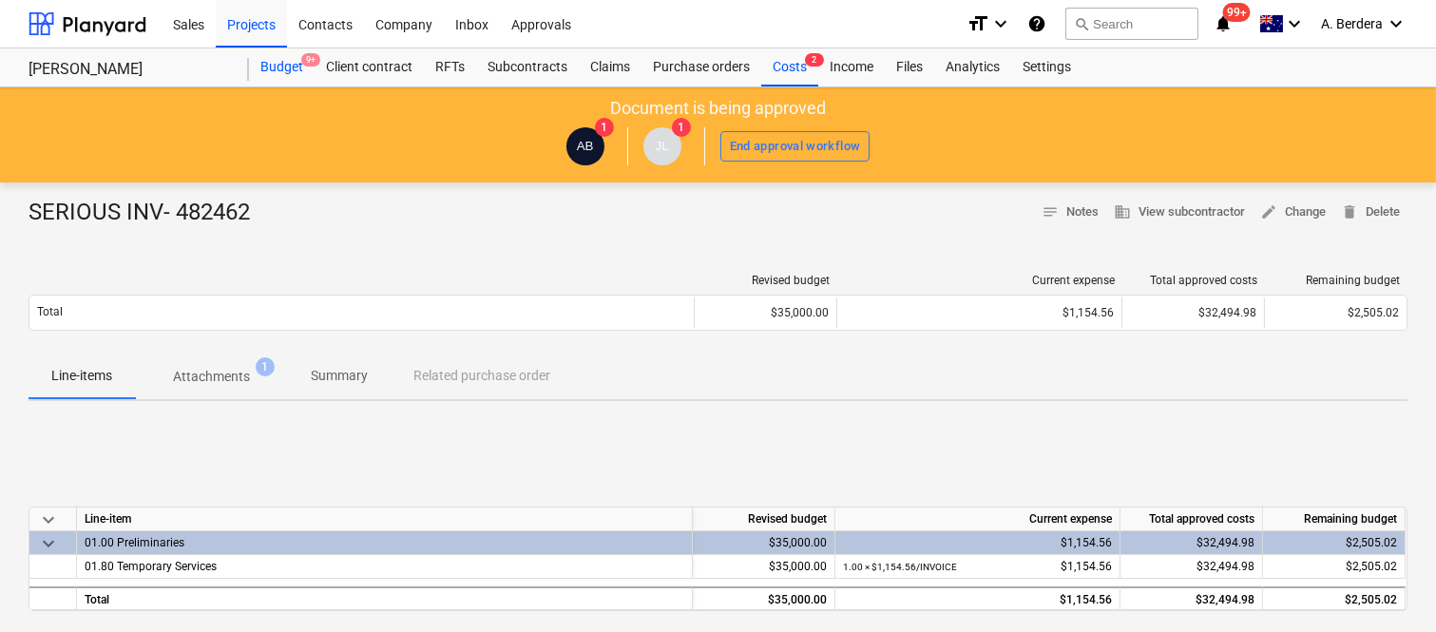
click at [286, 58] on div "Budget 9+" at bounding box center [282, 67] width 66 height 38
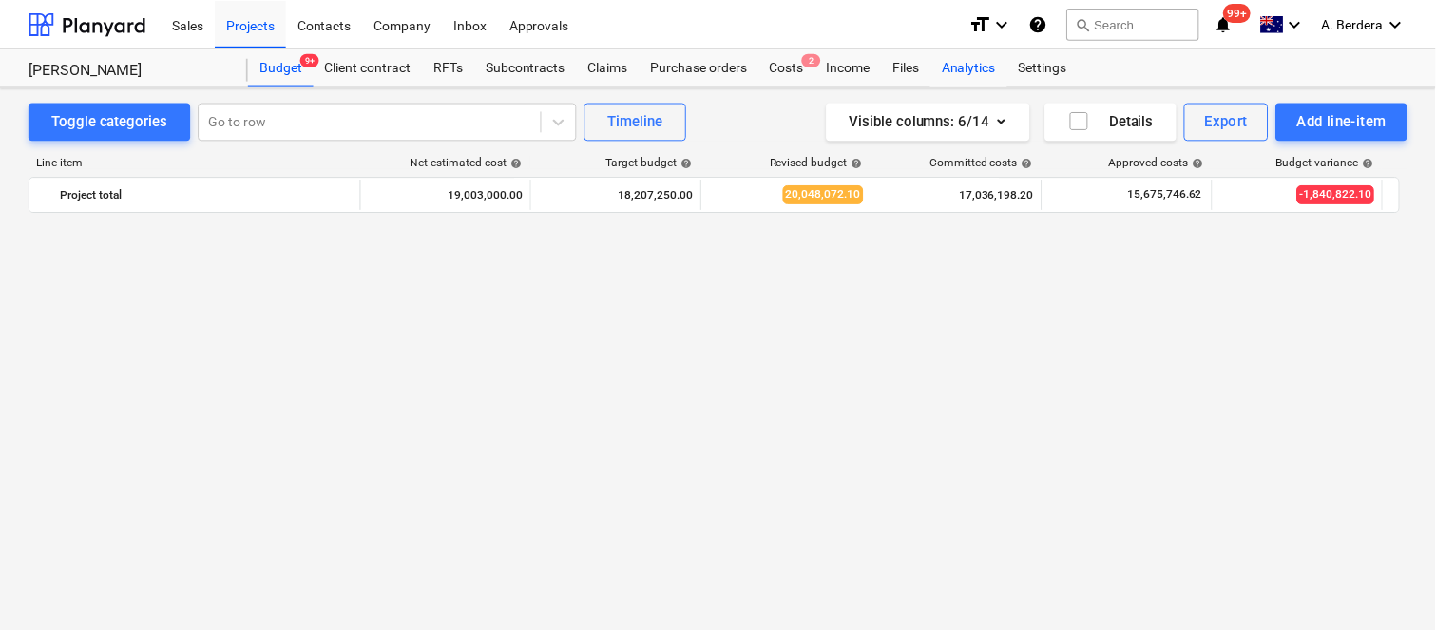
scroll to position [4364, 0]
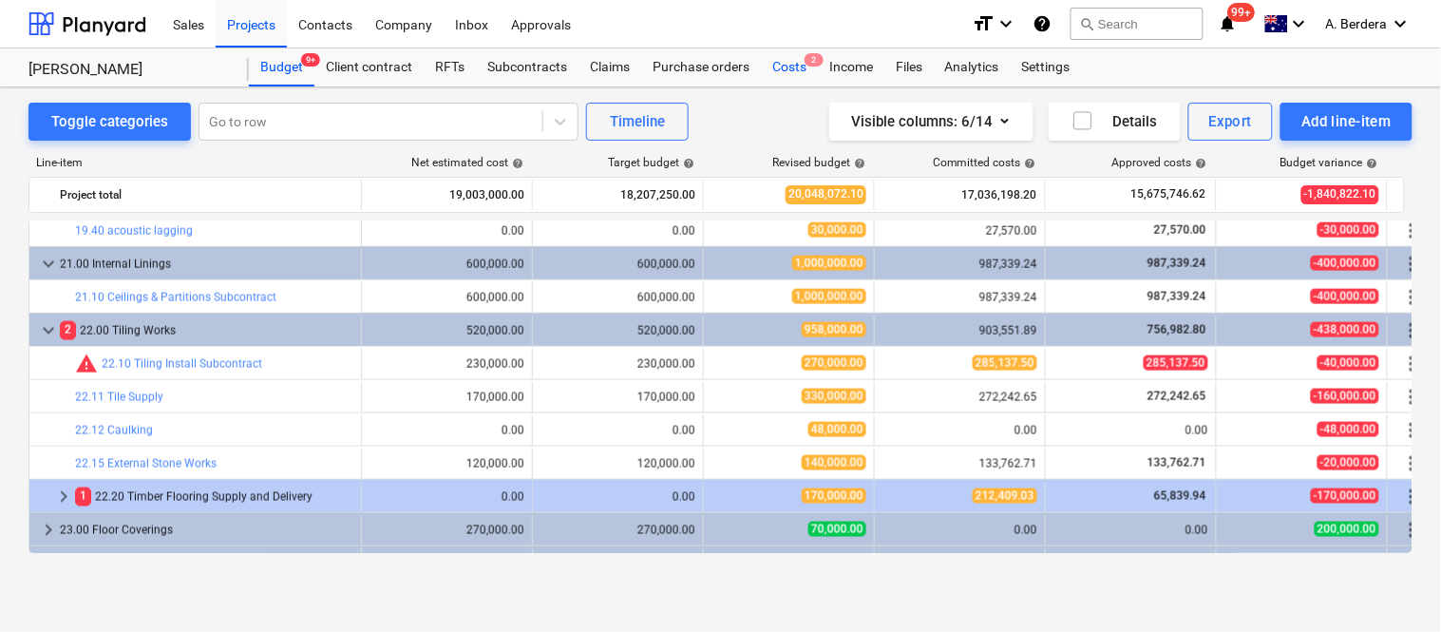
click at [785, 67] on div "Costs 2" at bounding box center [789, 67] width 57 height 38
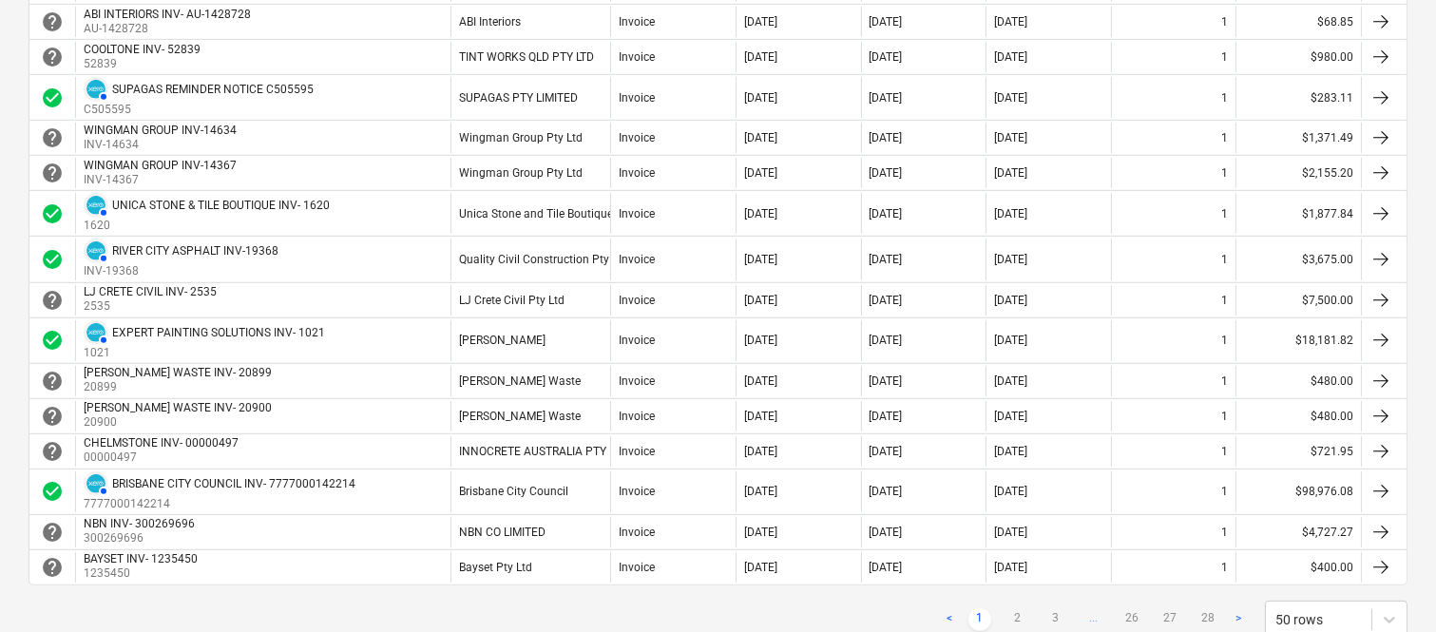
scroll to position [1723, 0]
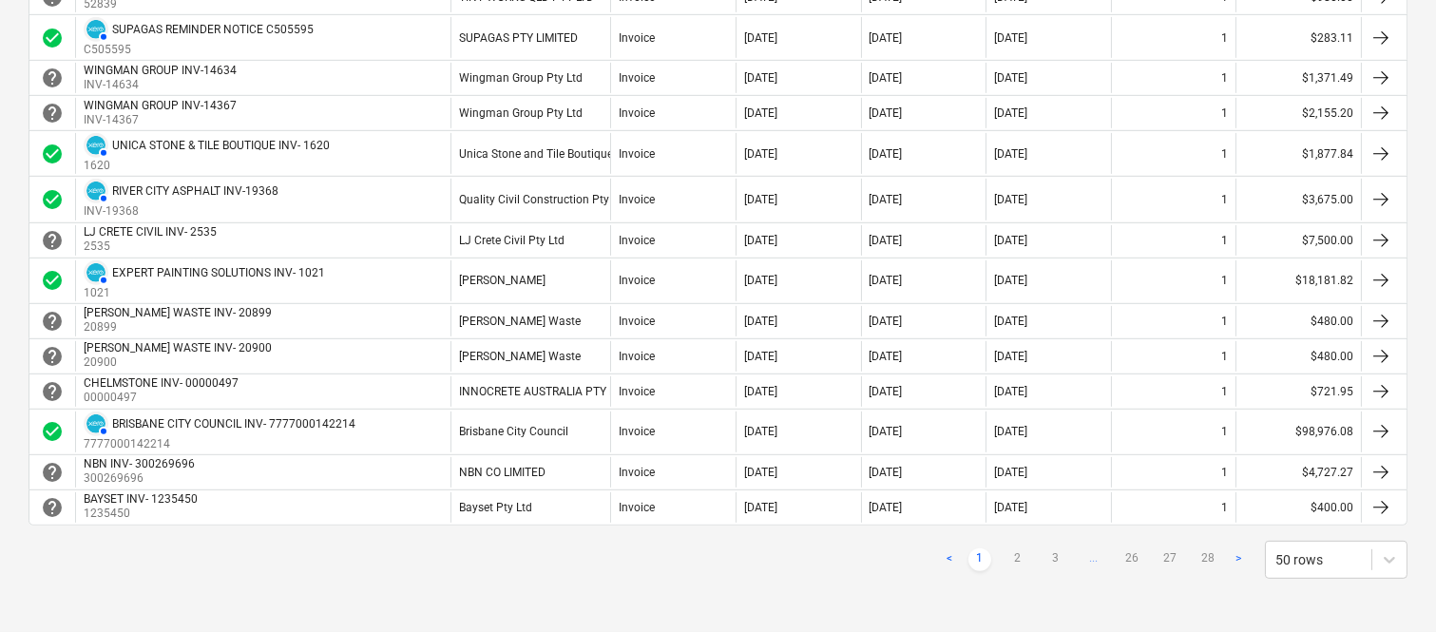
click at [1011, 546] on div "< 1 2 3 ... 26 27 28 > 50 rows" at bounding box center [1172, 560] width 469 height 38
click at [1017, 563] on link "2" at bounding box center [1017, 559] width 23 height 23
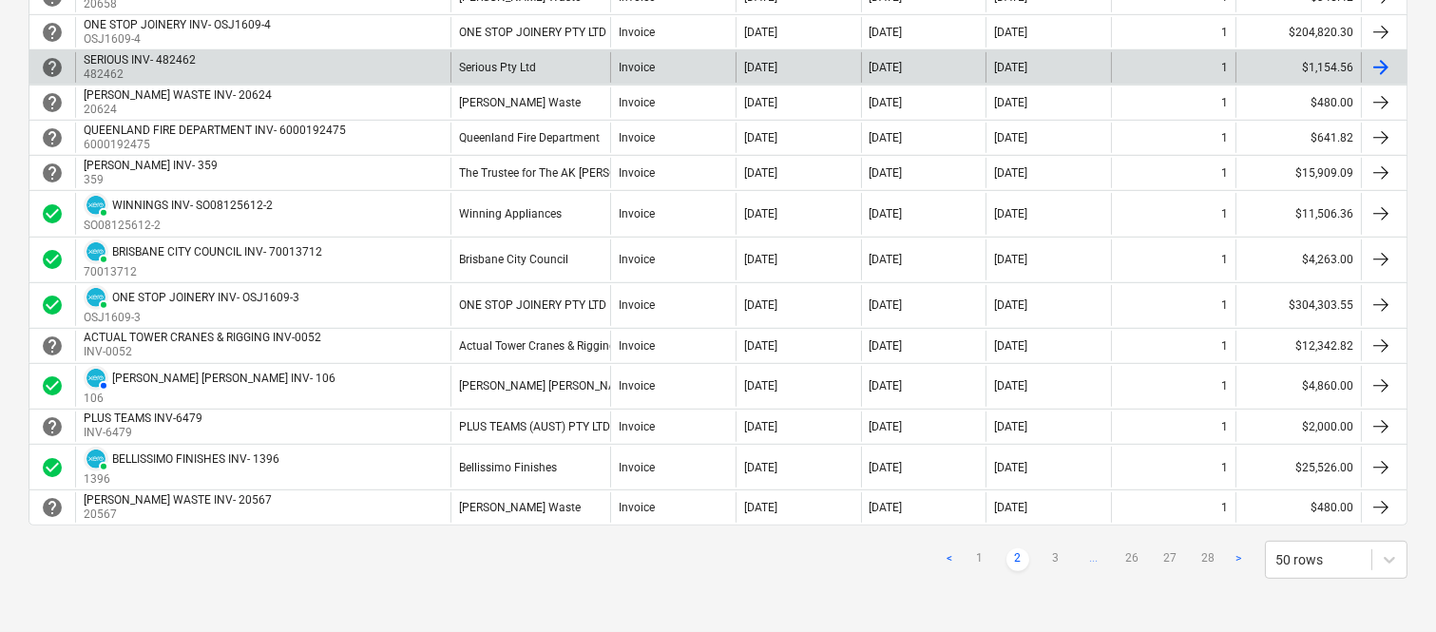
click at [338, 77] on div "SERIOUS INV- 482462 482462" at bounding box center [262, 67] width 375 height 30
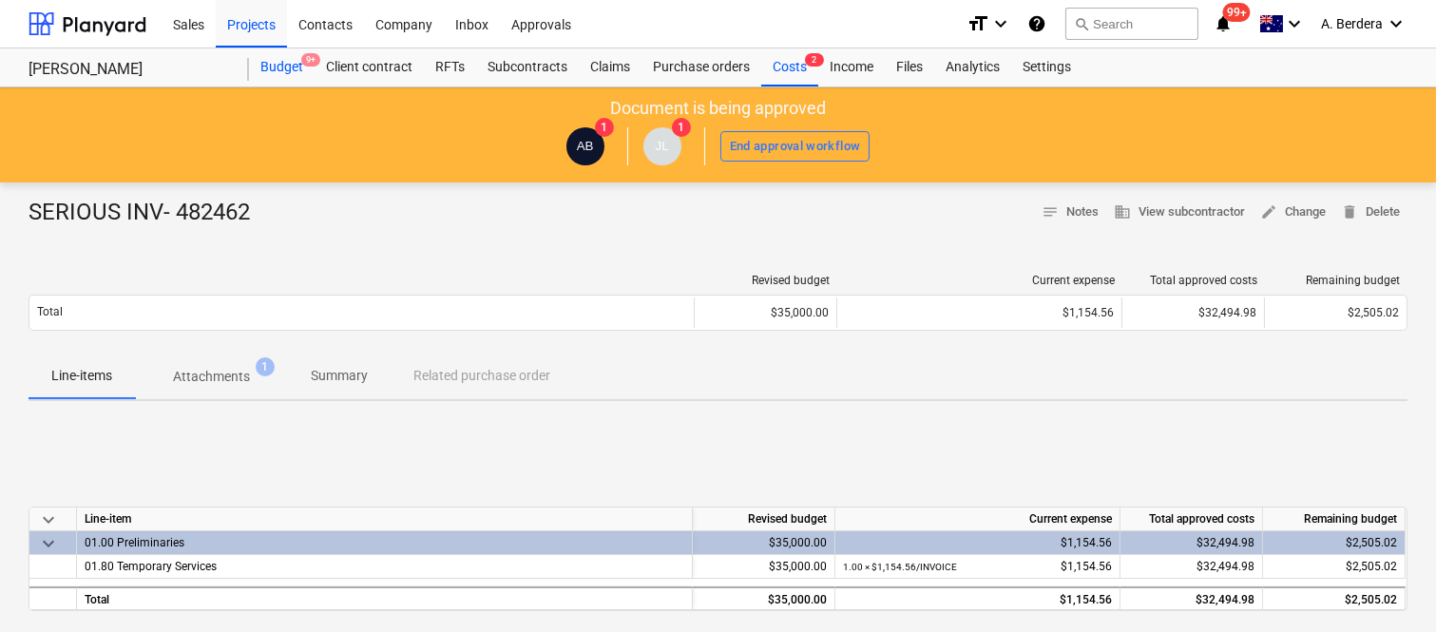
click at [285, 53] on div "Budget 9+" at bounding box center [282, 67] width 66 height 38
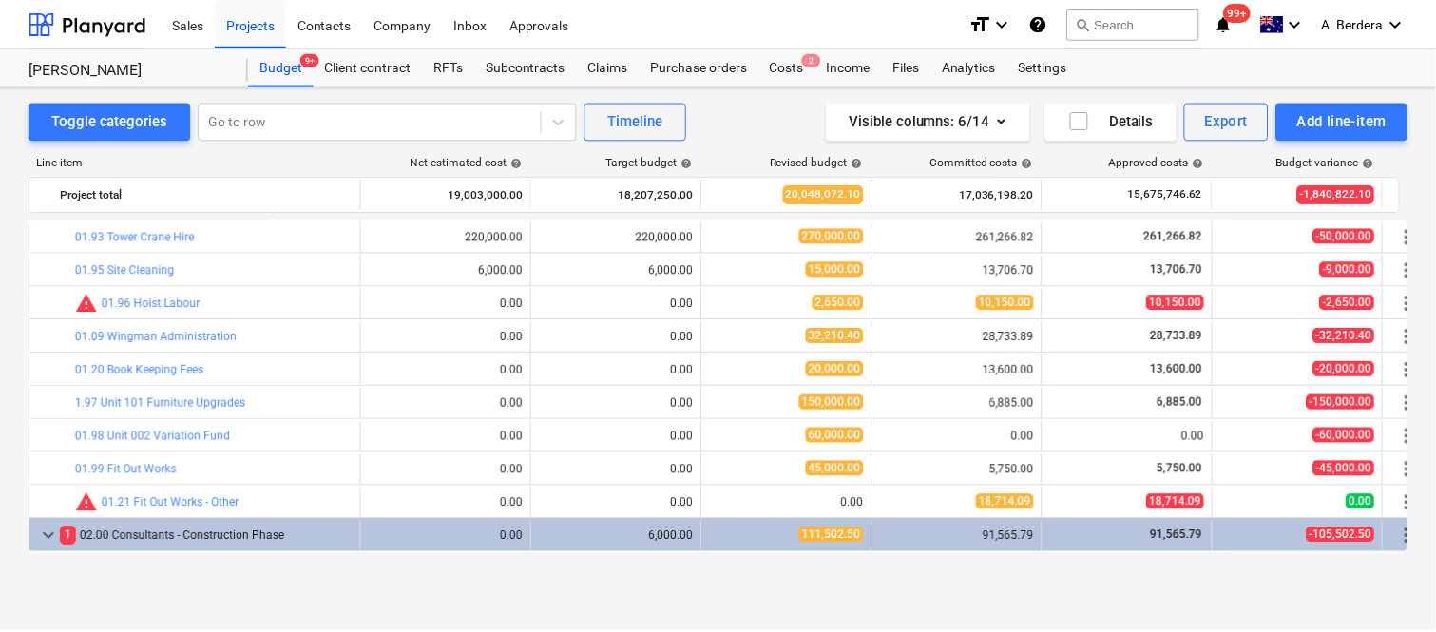
scroll to position [706, 0]
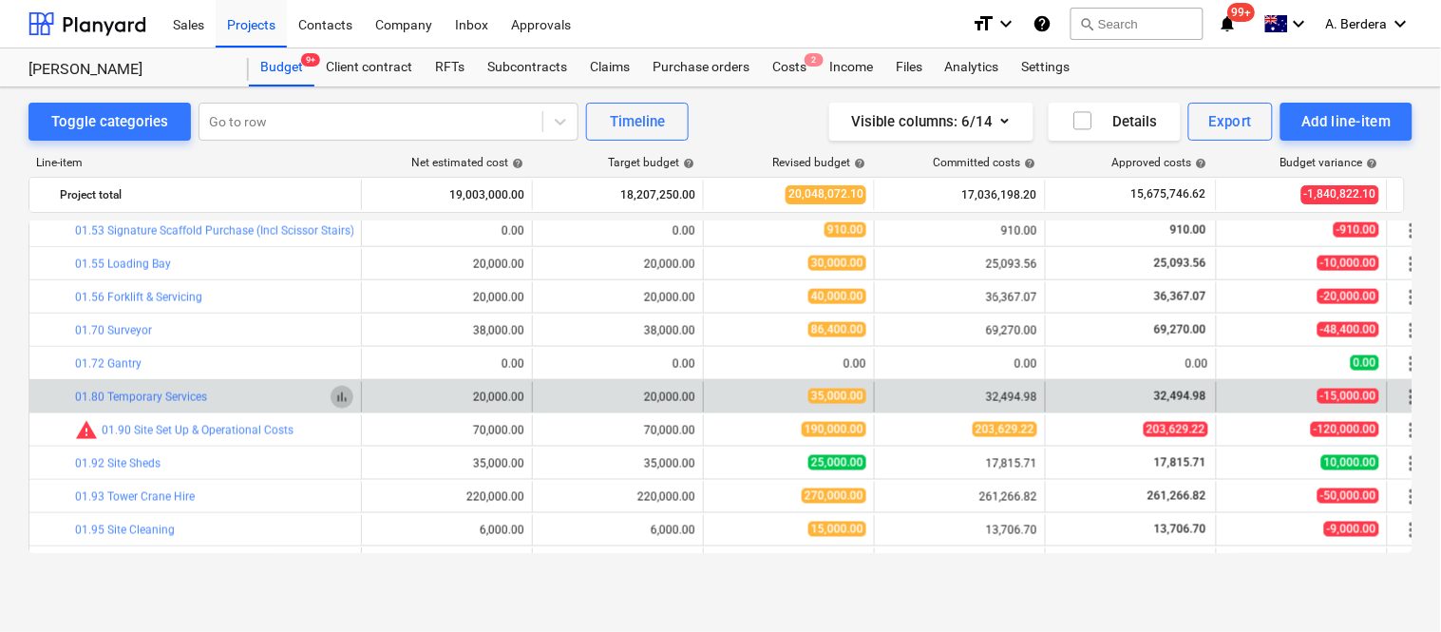
click at [339, 399] on span "bar_chart" at bounding box center [341, 397] width 15 height 15
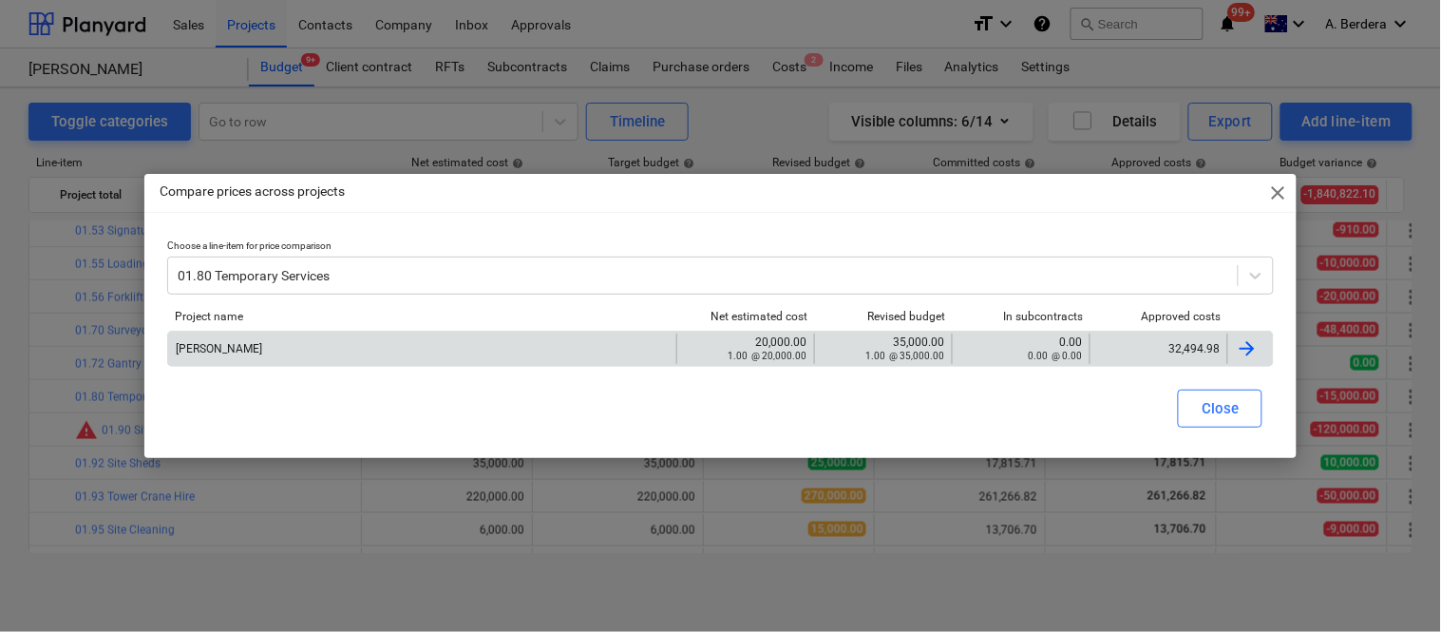
click at [1178, 355] on div "32,494.98" at bounding box center [1159, 349] width 138 height 30
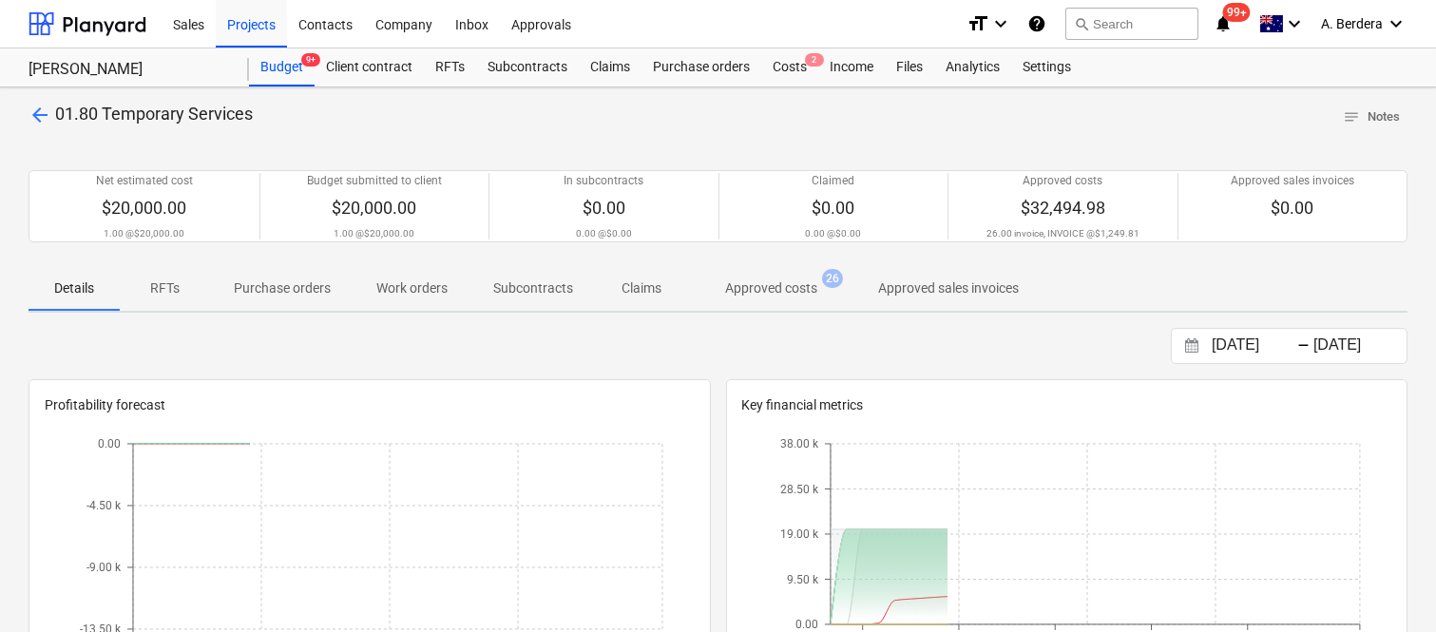
click at [758, 287] on p "Approved costs" at bounding box center [771, 288] width 92 height 20
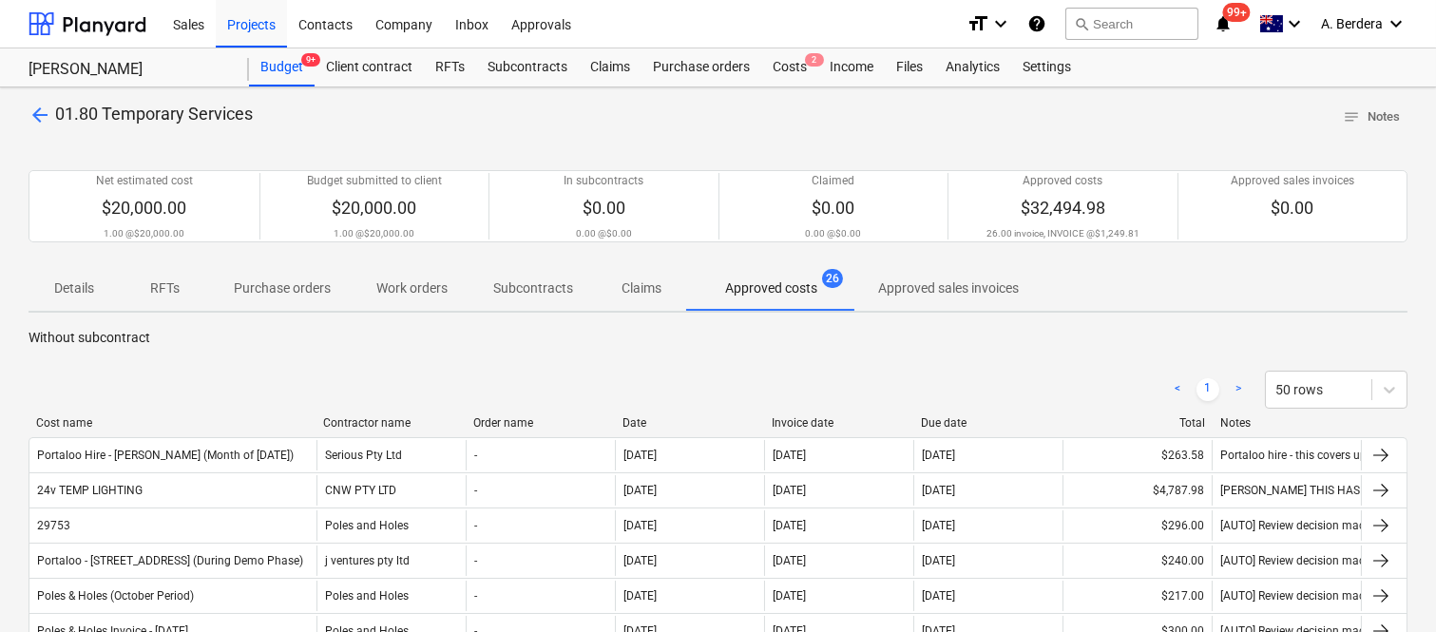
drag, startPoint x: 217, startPoint y: 413, endPoint x: 315, endPoint y: 411, distance: 98.8
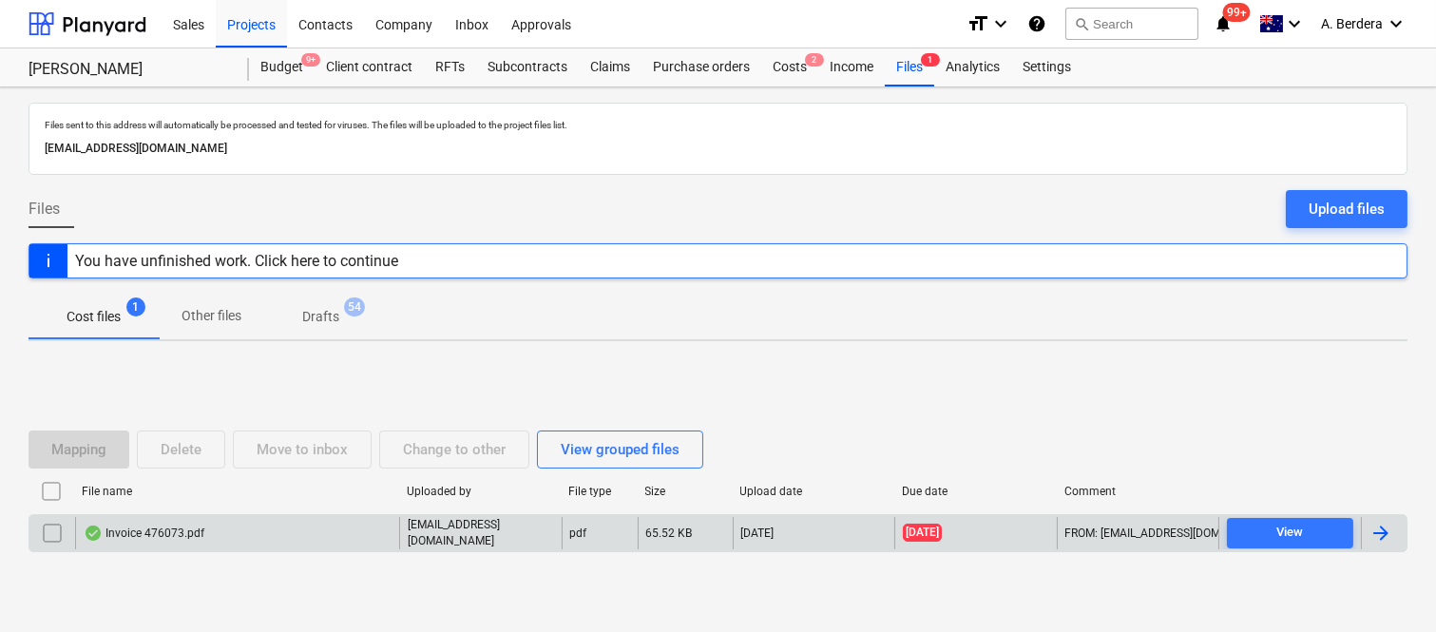
click at [350, 524] on div "Invoice 476073.pdf" at bounding box center [237, 533] width 324 height 32
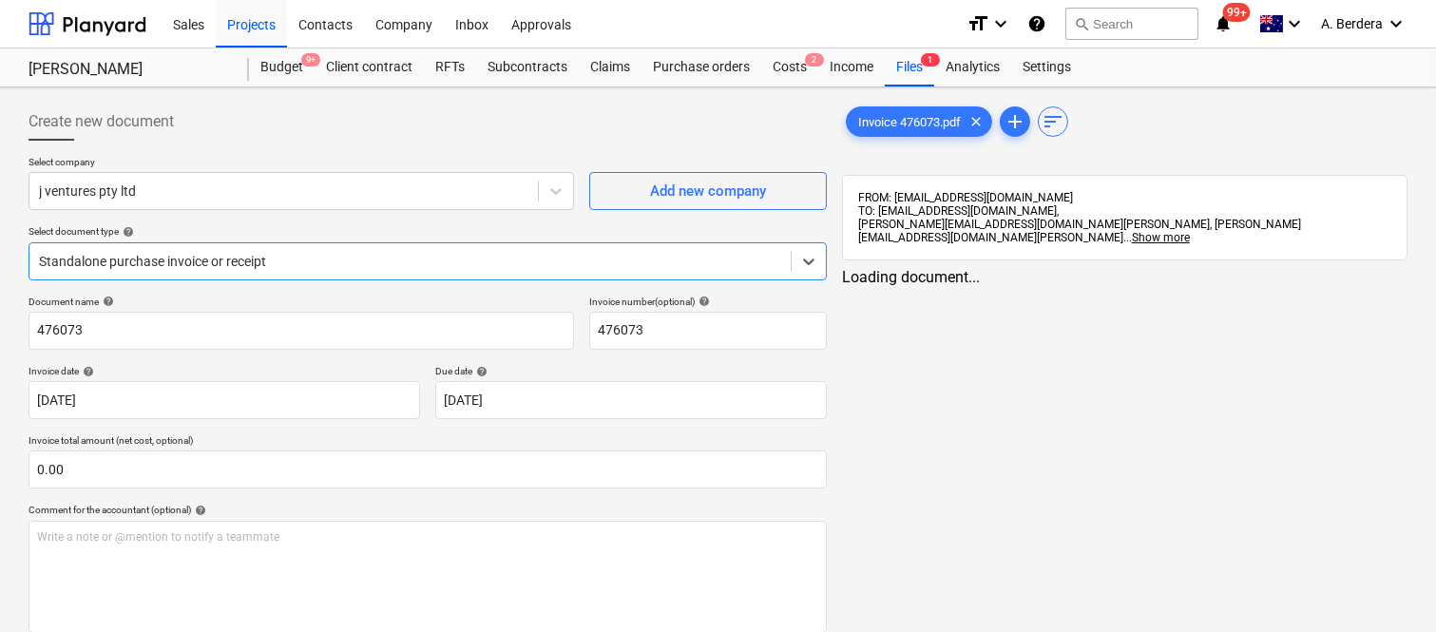
type input "476073"
type input "[DATE]"
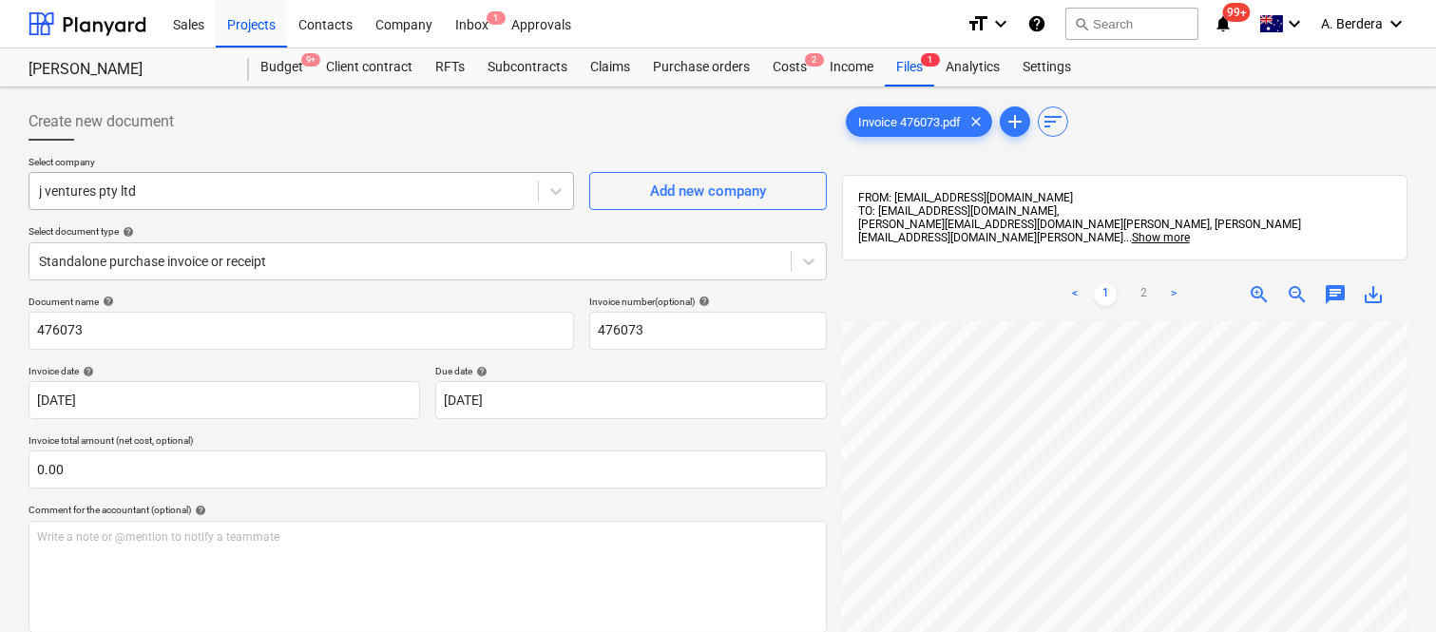
click at [220, 192] on div at bounding box center [283, 190] width 489 height 19
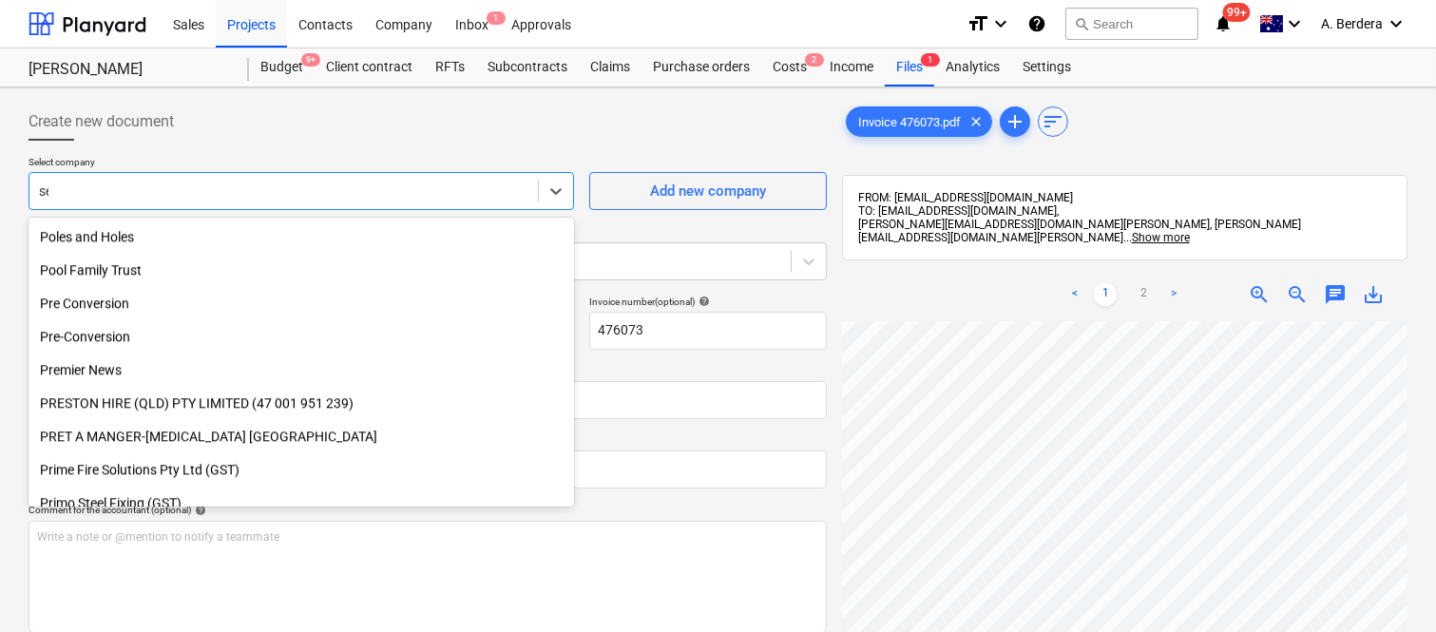
scroll to position [1012, 0]
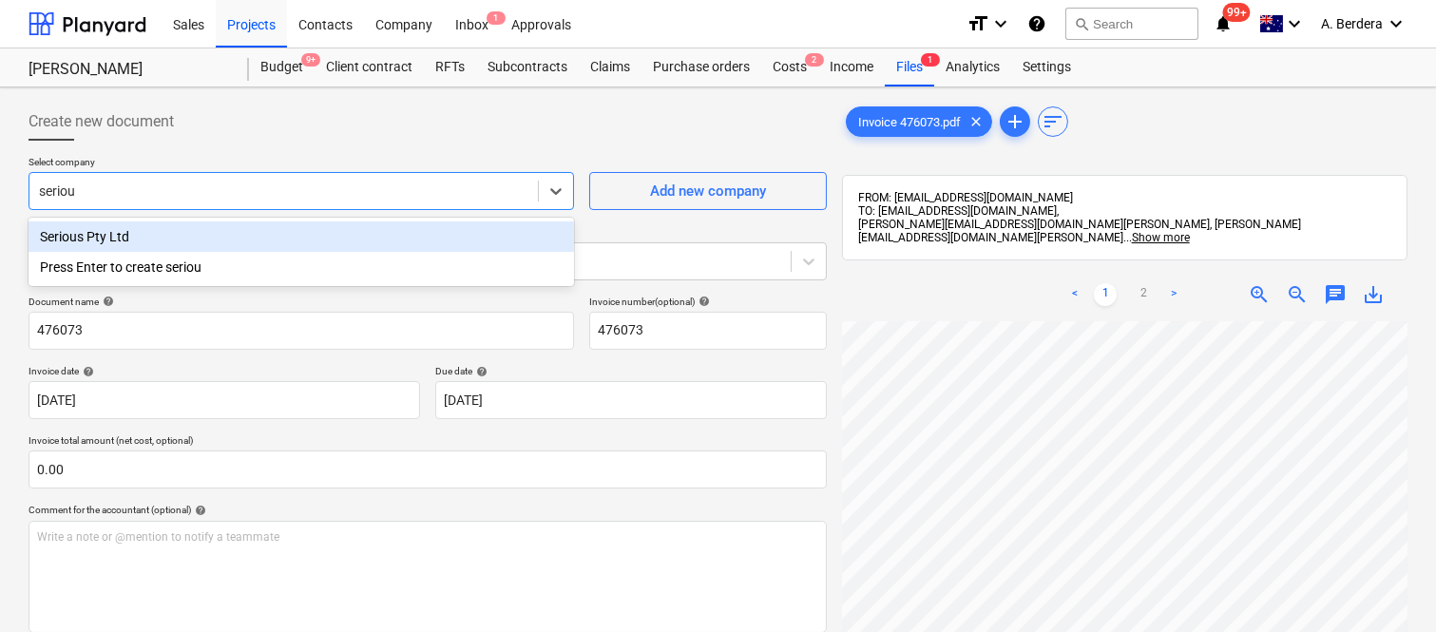
type input "serious"
click at [239, 231] on div "Serious Pty Ltd" at bounding box center [301, 236] width 545 height 30
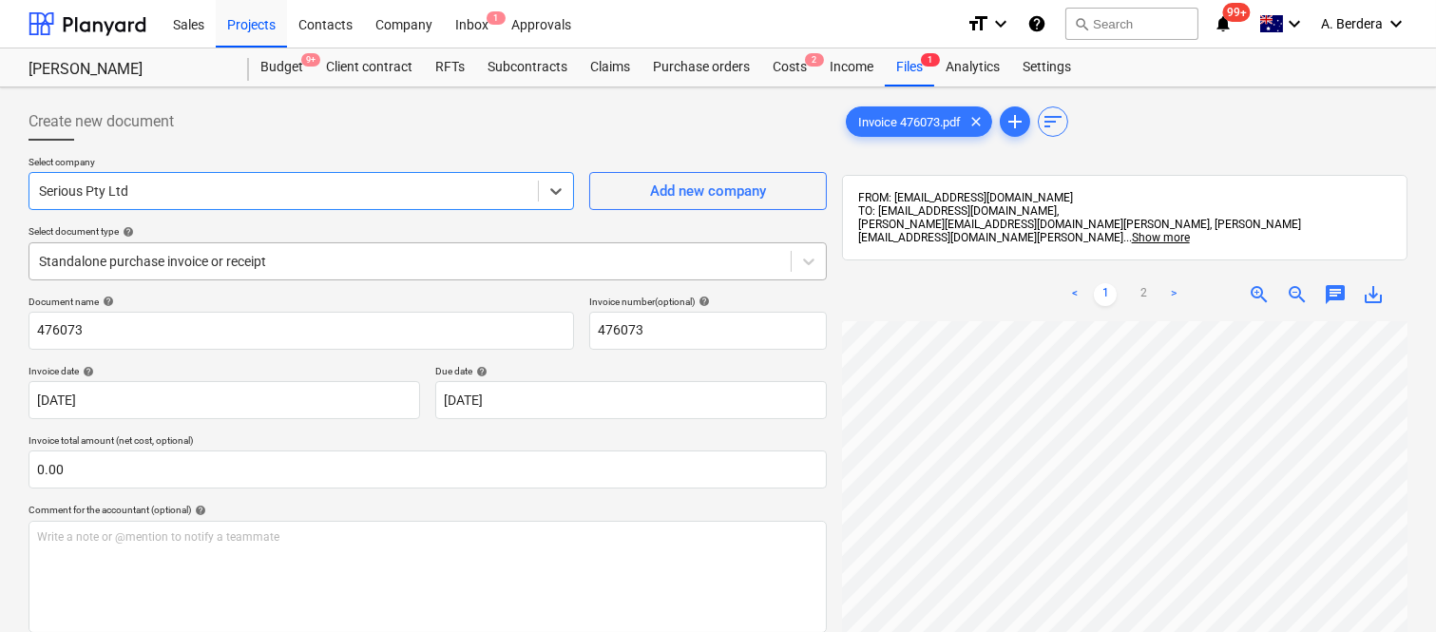
click at [263, 254] on div at bounding box center [410, 261] width 742 height 19
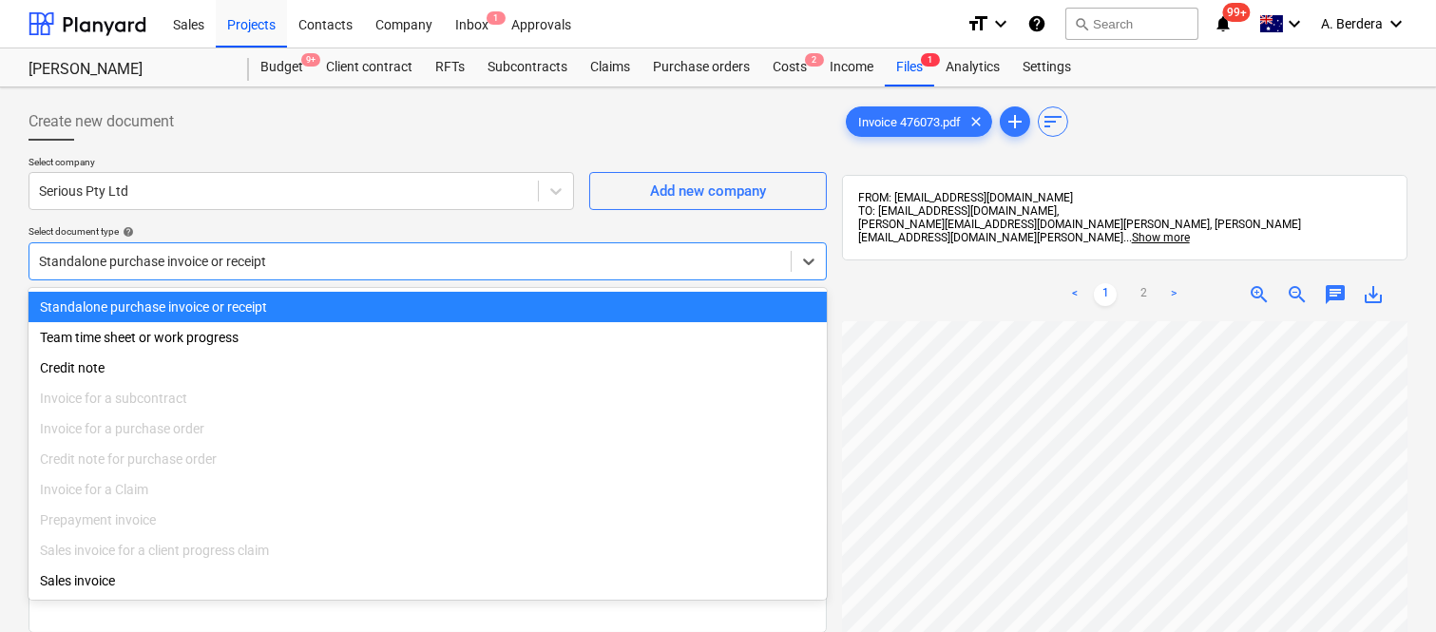
click at [307, 300] on div "Standalone purchase invoice or receipt" at bounding box center [428, 307] width 798 height 30
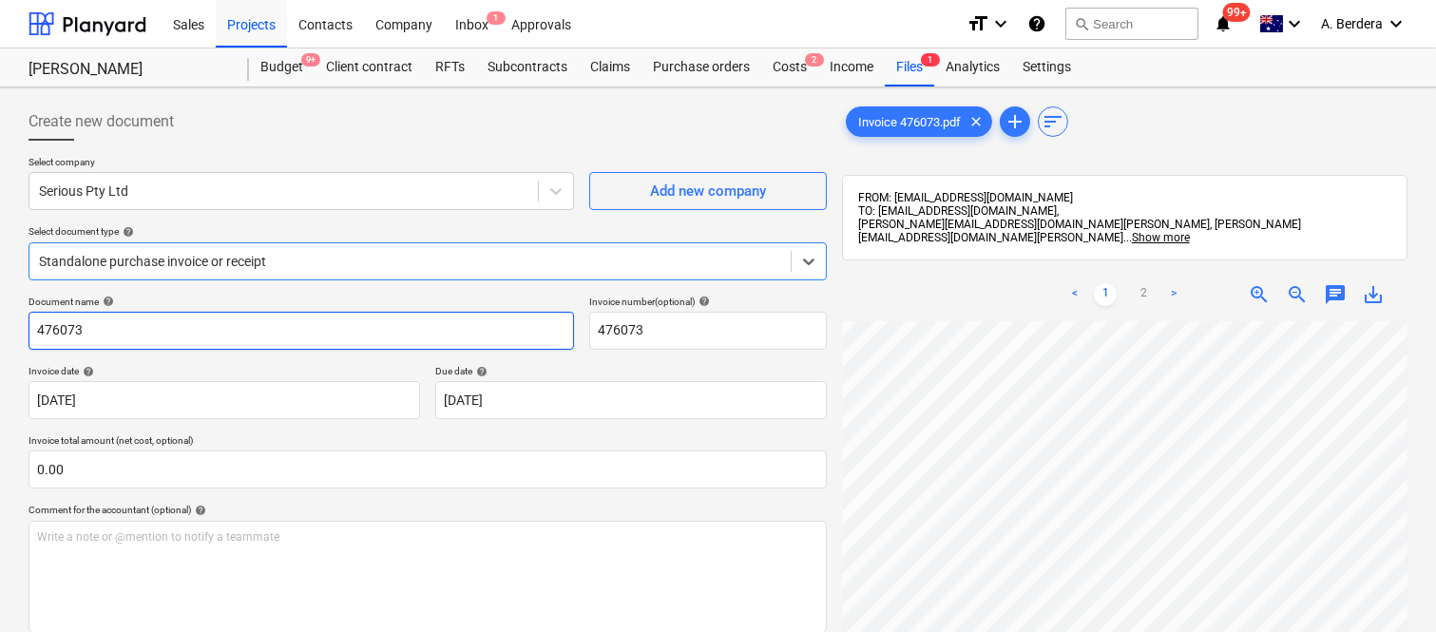
click at [33, 333] on input "476073" at bounding box center [301, 331] width 545 height 38
type input "SERIOUS INV- 476073"
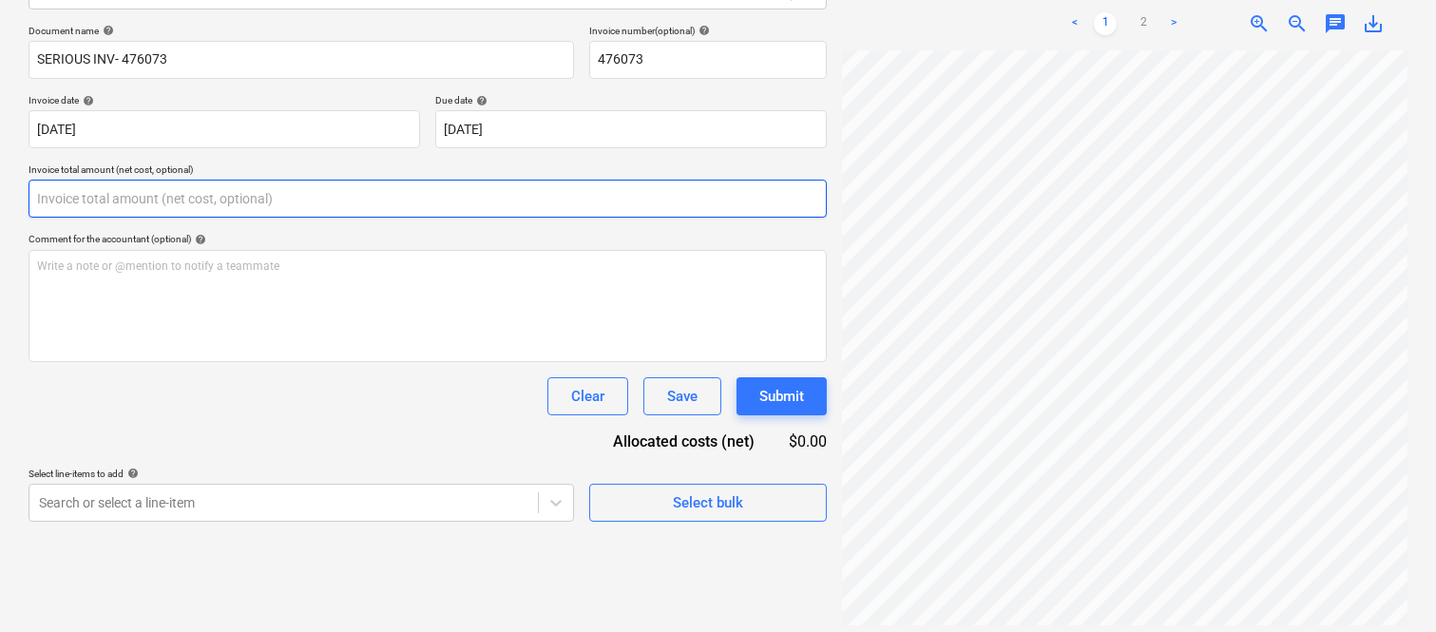
click at [207, 200] on input "text" at bounding box center [428, 199] width 798 height 38
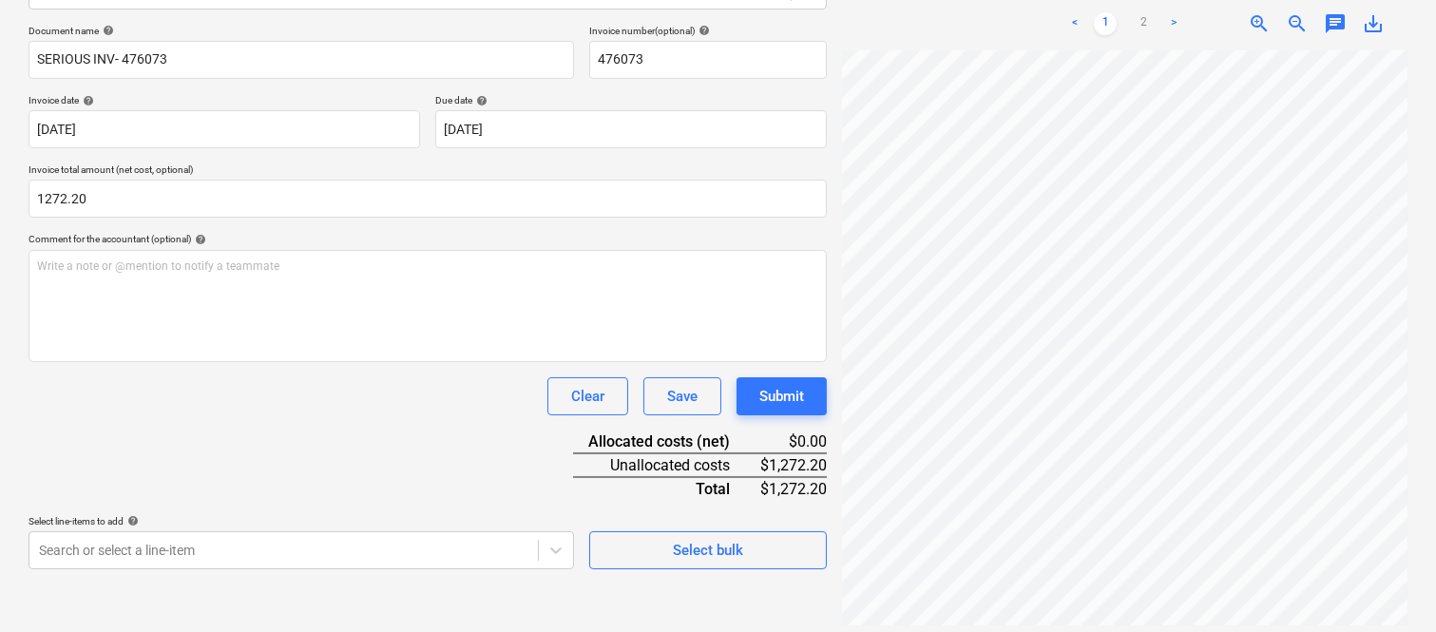
type input "1,272.20"
click at [272, 410] on div "Clear Save Submit" at bounding box center [428, 396] width 798 height 38
click at [251, 361] on body "Sales Projects Contacts Company Inbox 1 Approvals format_size keyboard_arrow_do…" at bounding box center [718, 45] width 1436 height 632
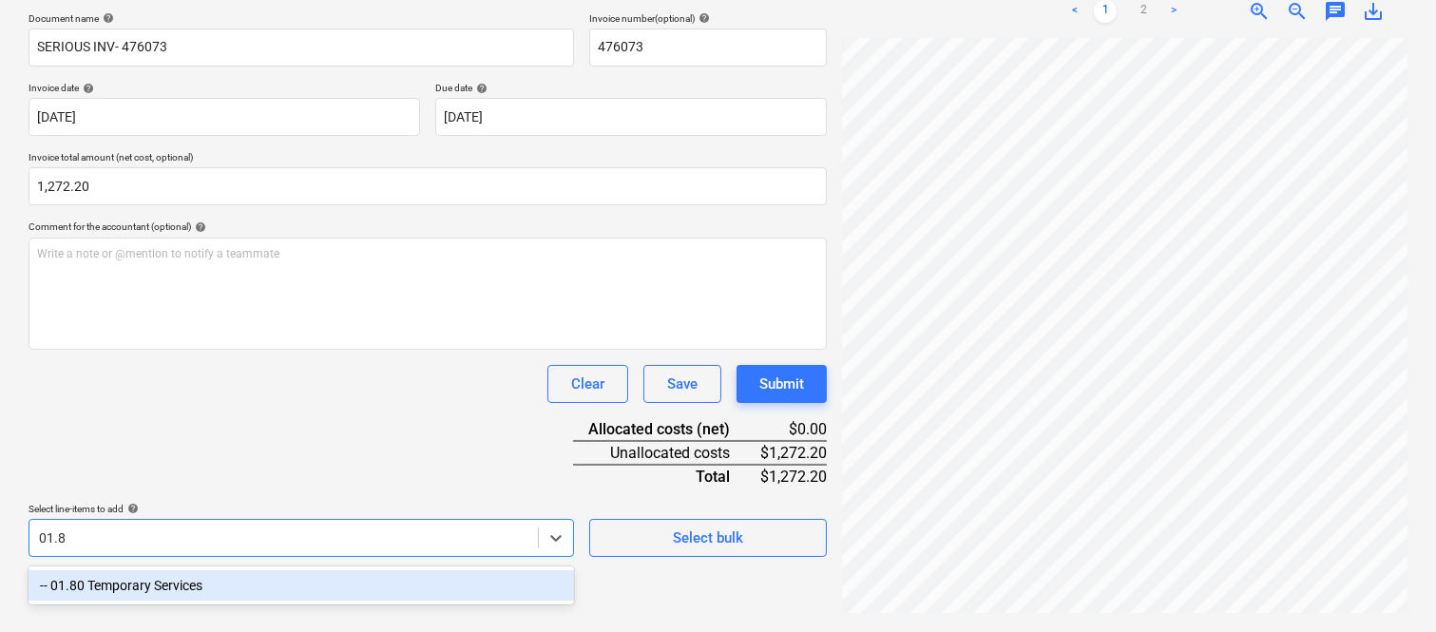
scroll to position [271, 0]
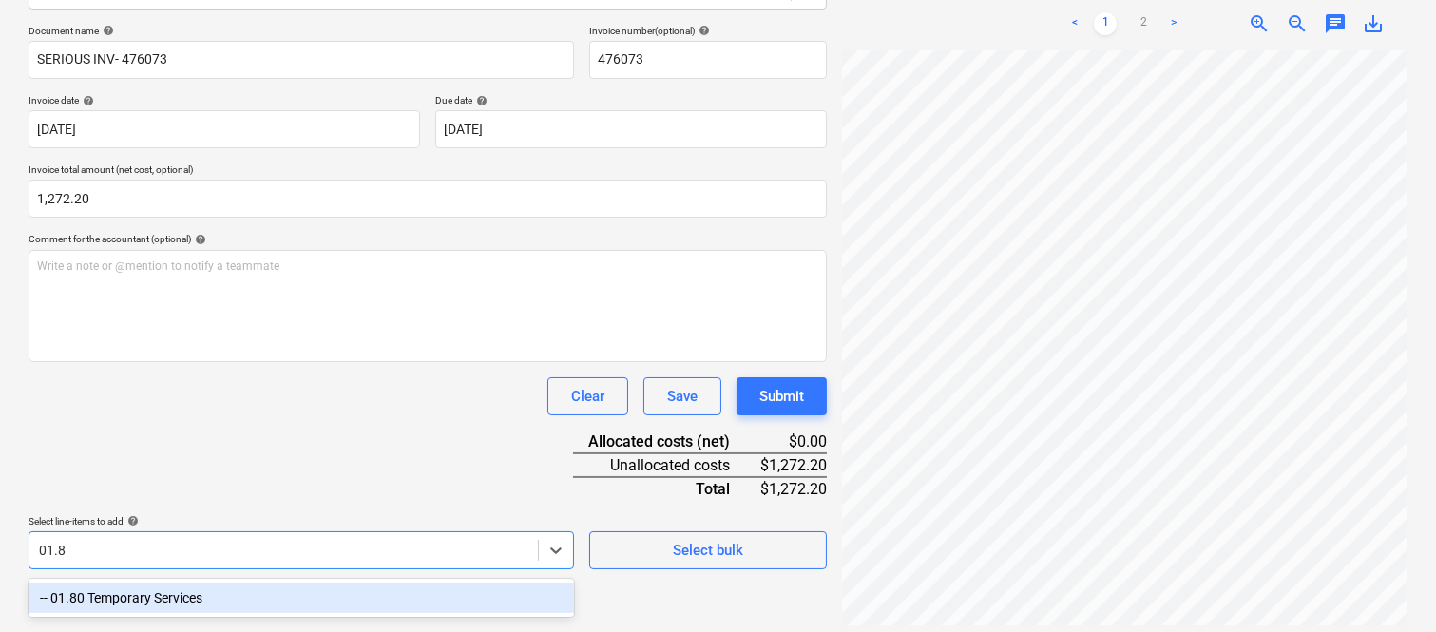
type input "01.80"
click at [273, 596] on div "-- 01.80 Temporary Services" at bounding box center [301, 597] width 545 height 30
click at [253, 447] on div "Document name help SERIOUS INV- 476073 Invoice number (optional) help 476073 In…" at bounding box center [428, 297] width 798 height 544
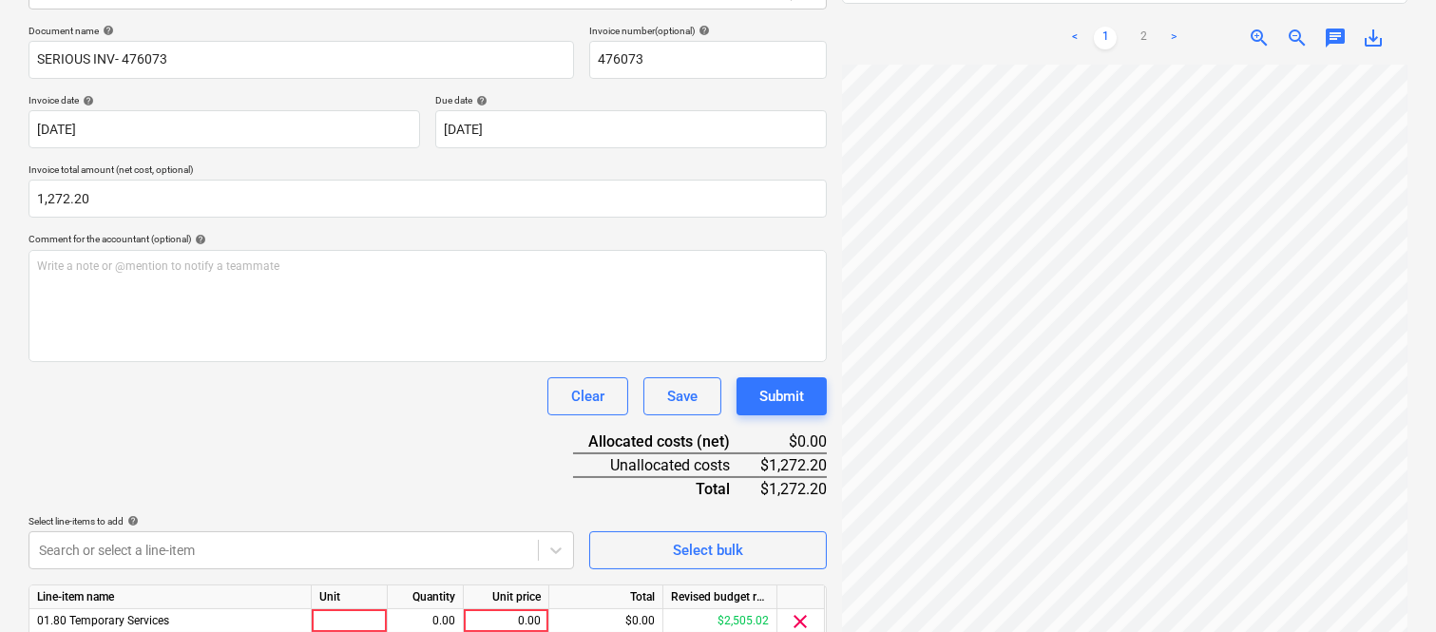
scroll to position [349, 0]
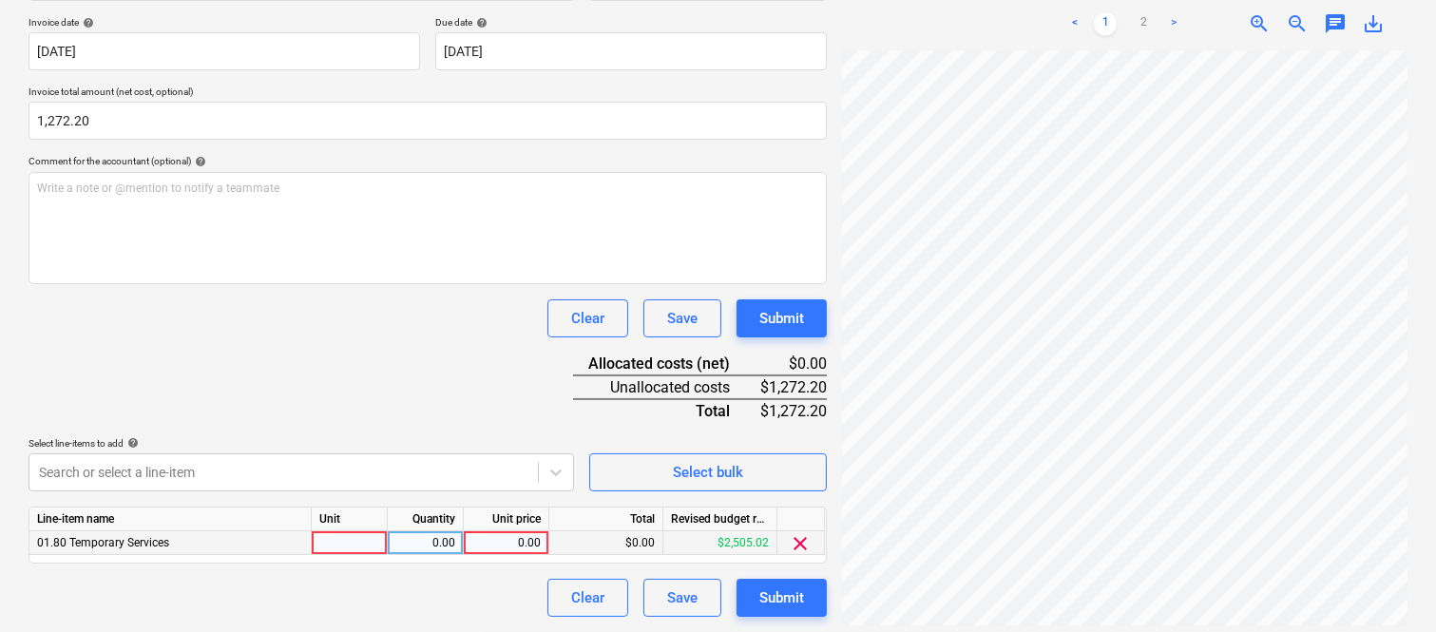
click at [365, 544] on div at bounding box center [350, 543] width 76 height 24
type input "INVOICE"
click at [411, 540] on div "0.00" at bounding box center [425, 543] width 60 height 24
type input "1"
click at [491, 551] on div "0.00" at bounding box center [505, 543] width 69 height 24
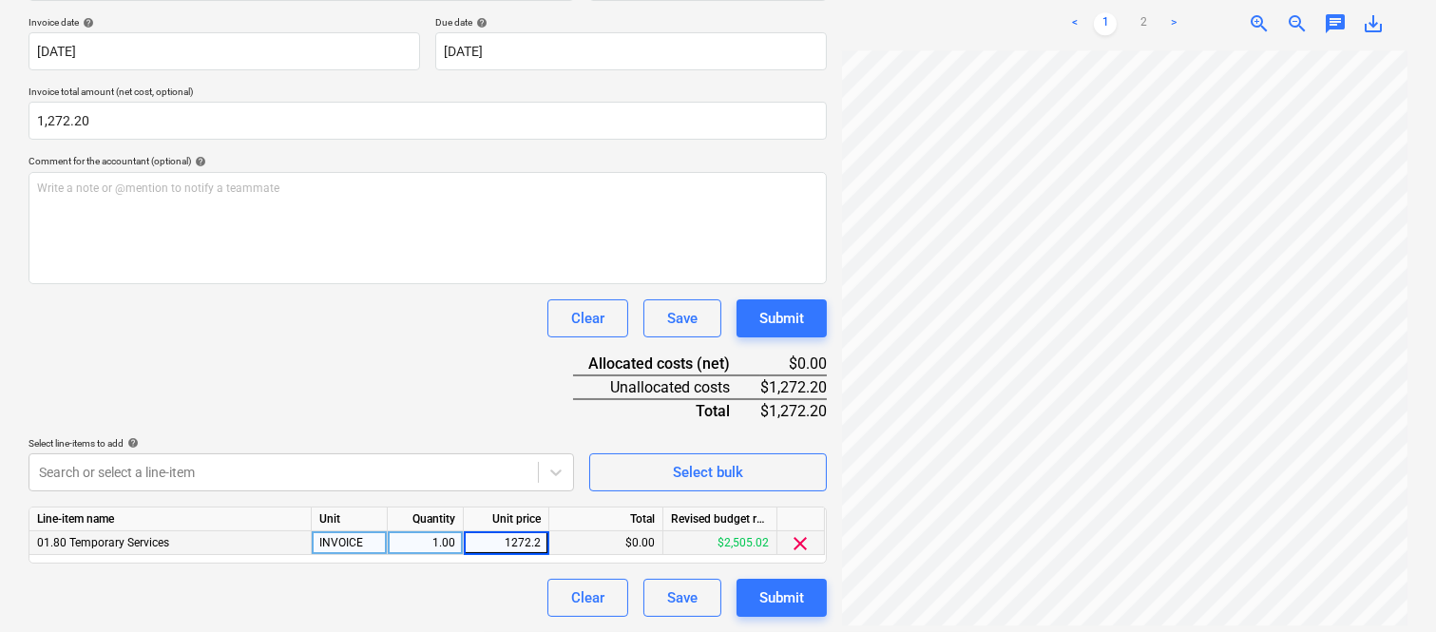
type input "1272.20"
click at [472, 606] on div "Clear Save Submit" at bounding box center [428, 598] width 798 height 38
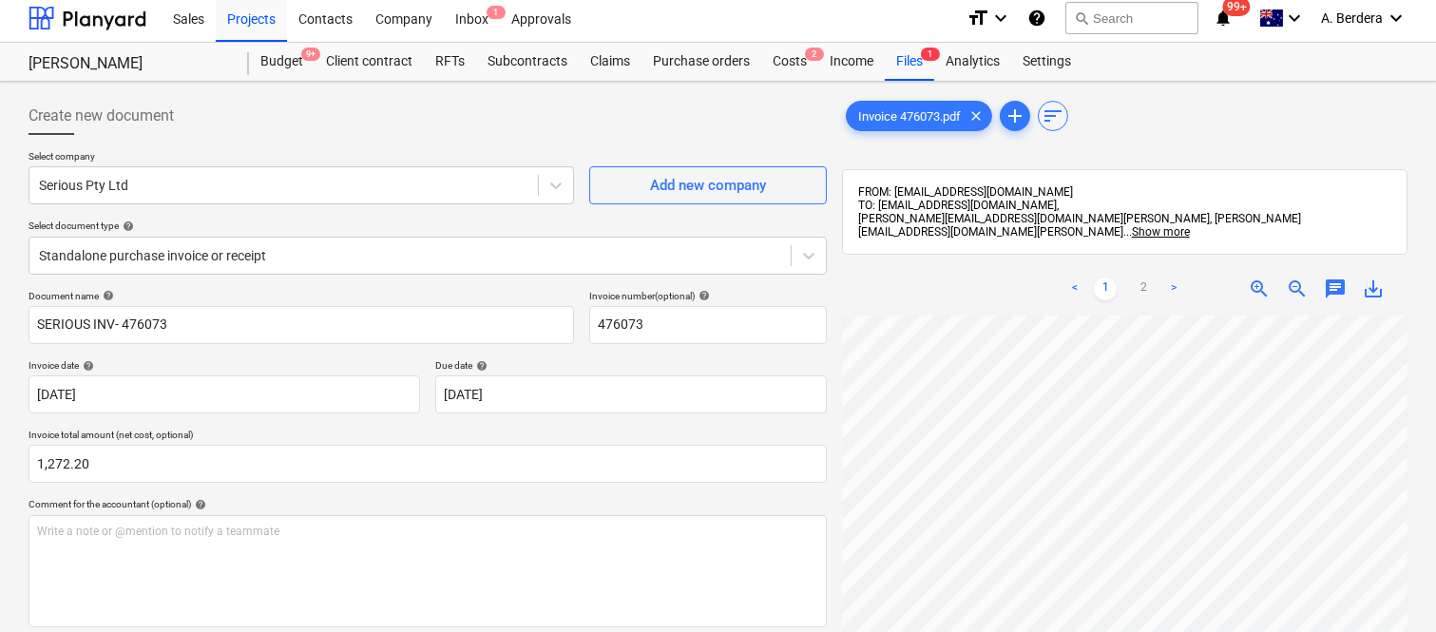
scroll to position [0, 0]
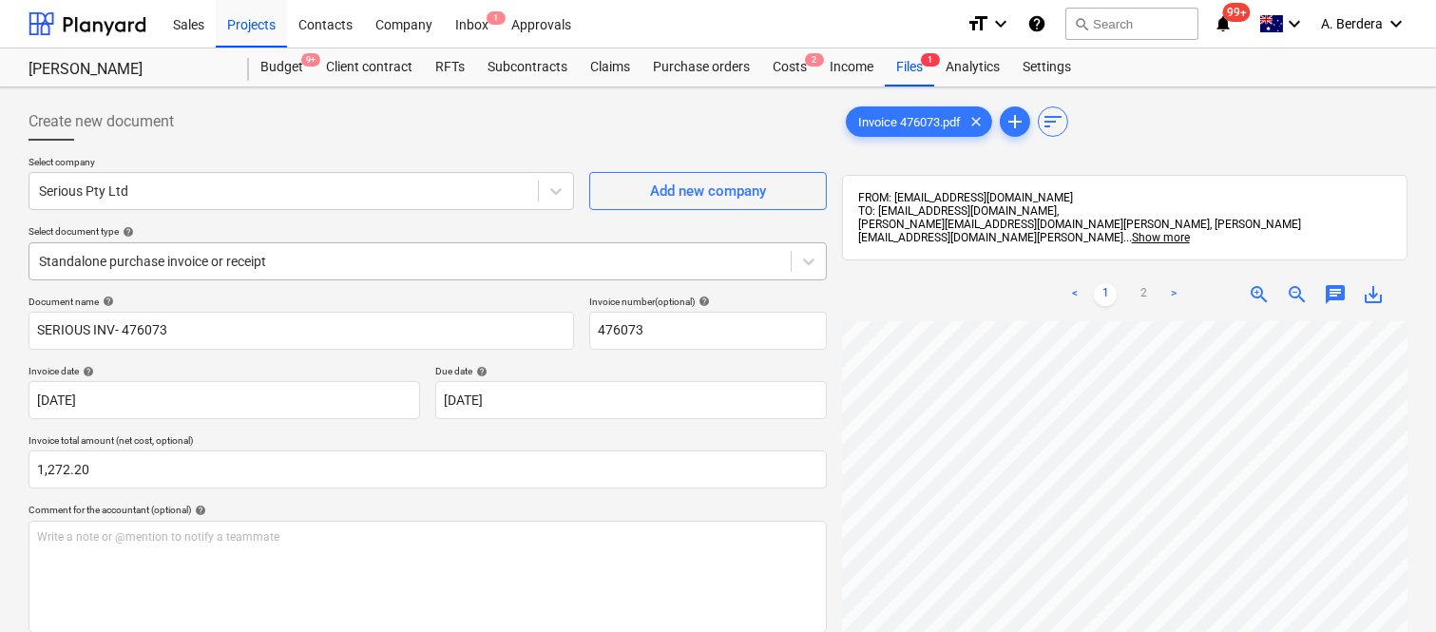
click at [367, 254] on div at bounding box center [410, 261] width 742 height 19
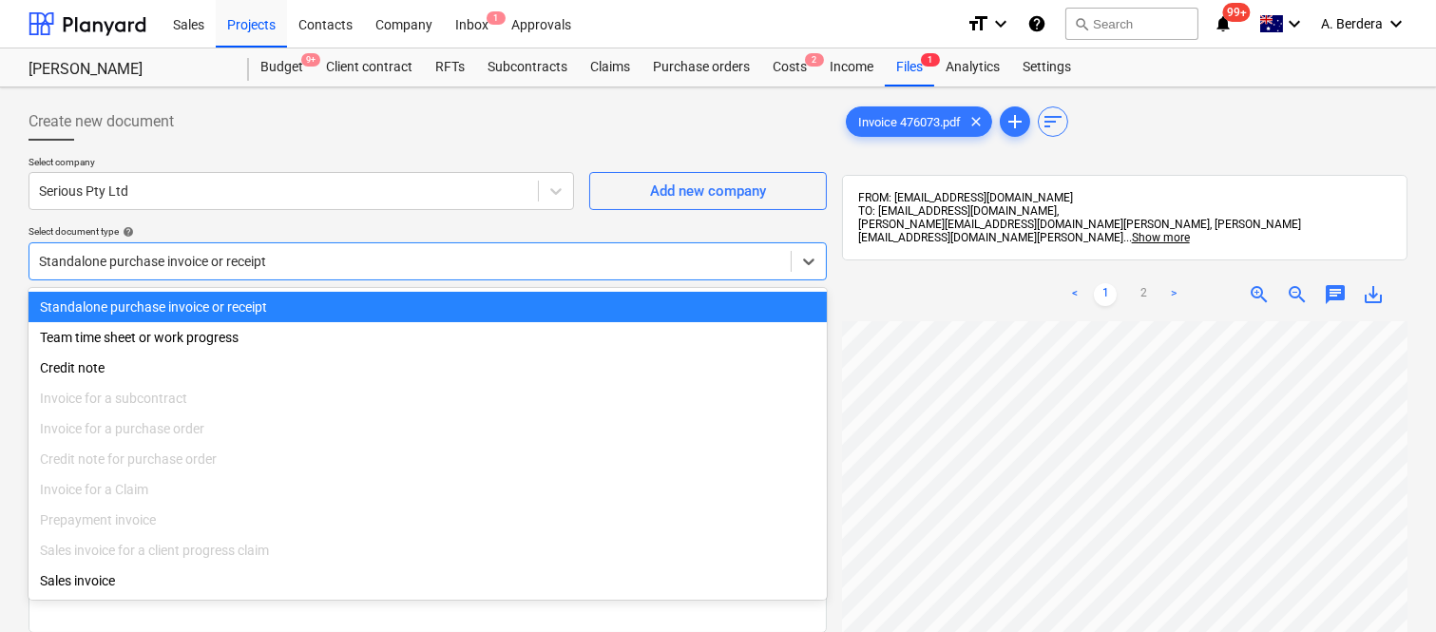
click at [391, 307] on div "Standalone purchase invoice or receipt" at bounding box center [428, 307] width 798 height 30
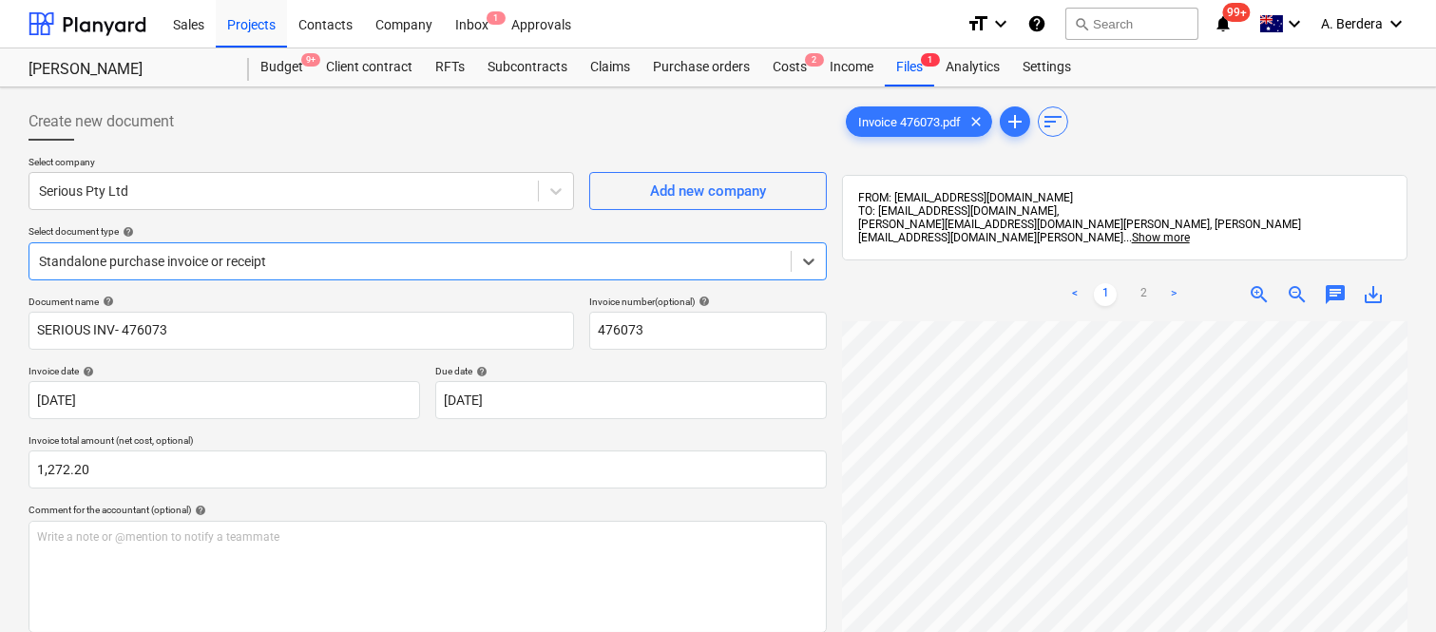
click at [391, 252] on div at bounding box center [410, 261] width 742 height 19
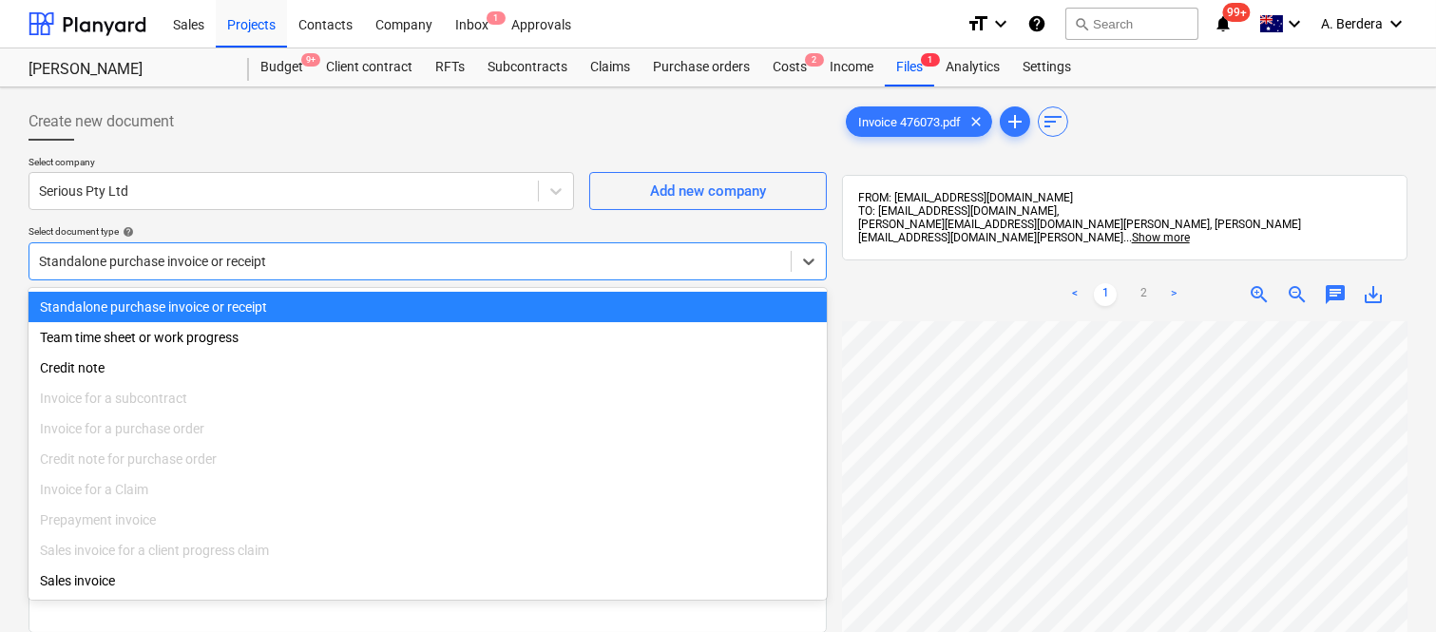
click at [424, 310] on div "Standalone purchase invoice or receipt" at bounding box center [428, 307] width 798 height 30
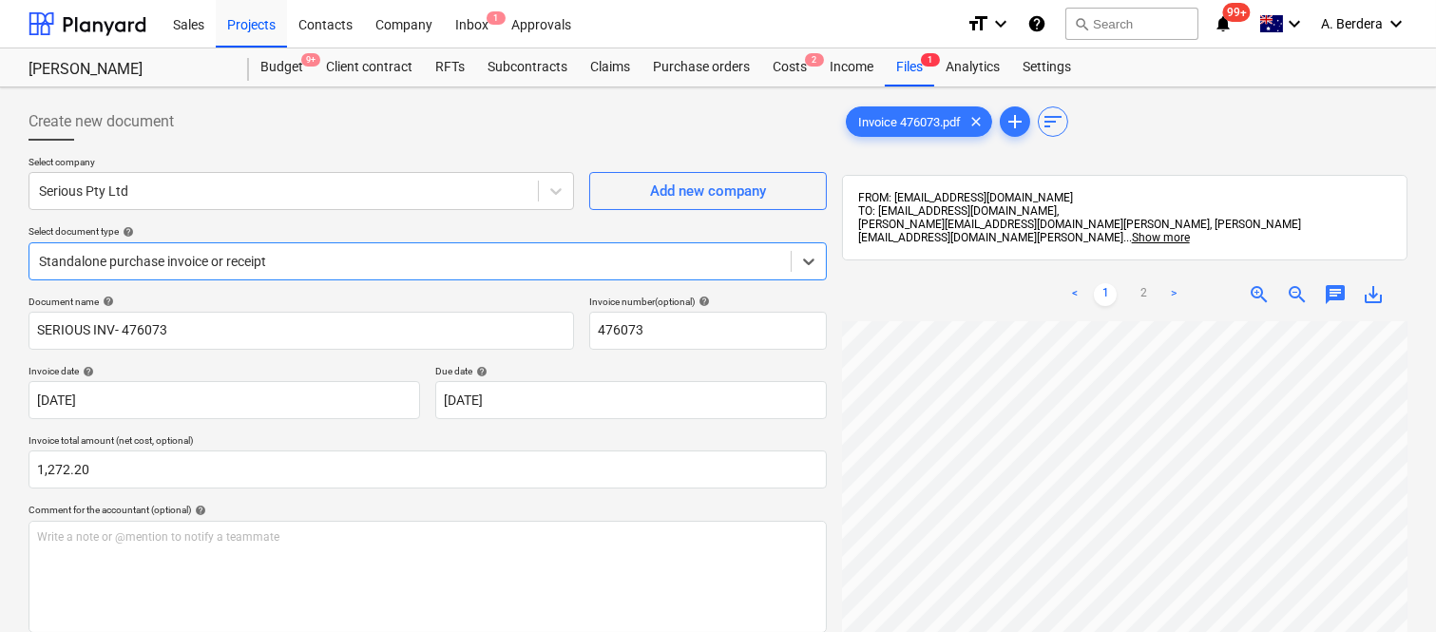
click at [323, 252] on div at bounding box center [410, 261] width 742 height 19
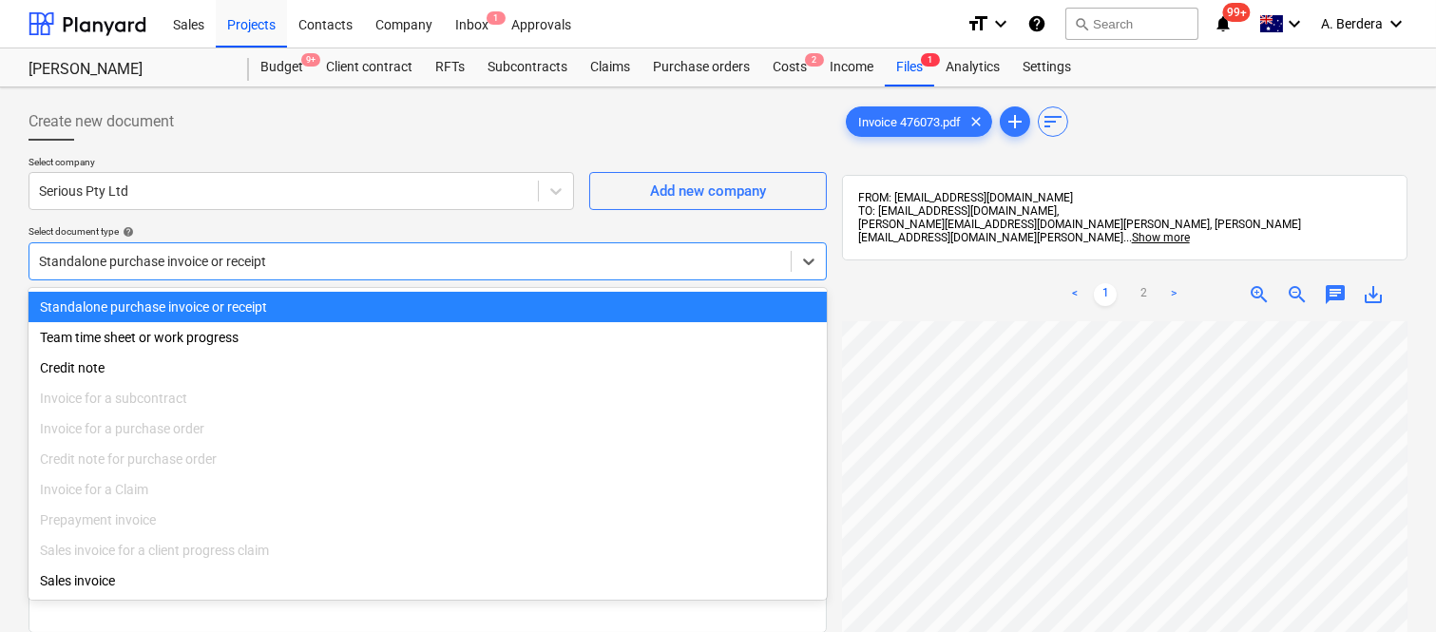
click at [397, 310] on div "Standalone purchase invoice or receipt" at bounding box center [428, 307] width 798 height 30
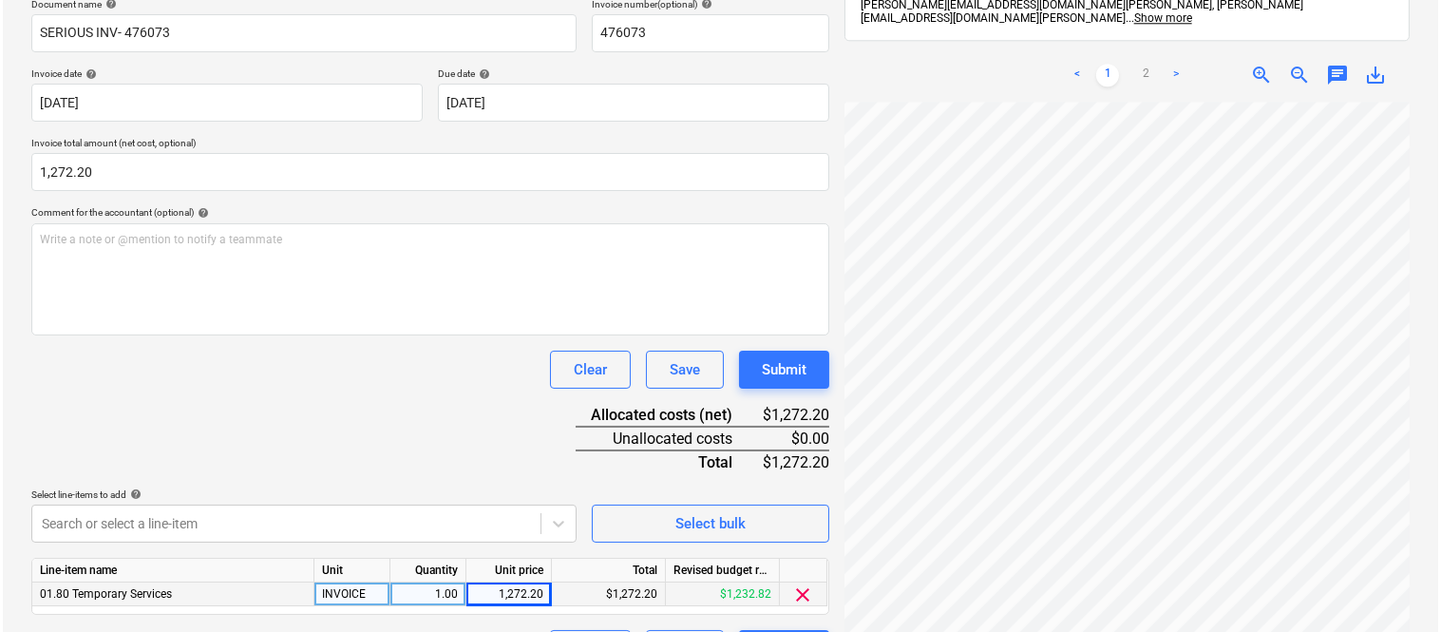
scroll to position [349, 0]
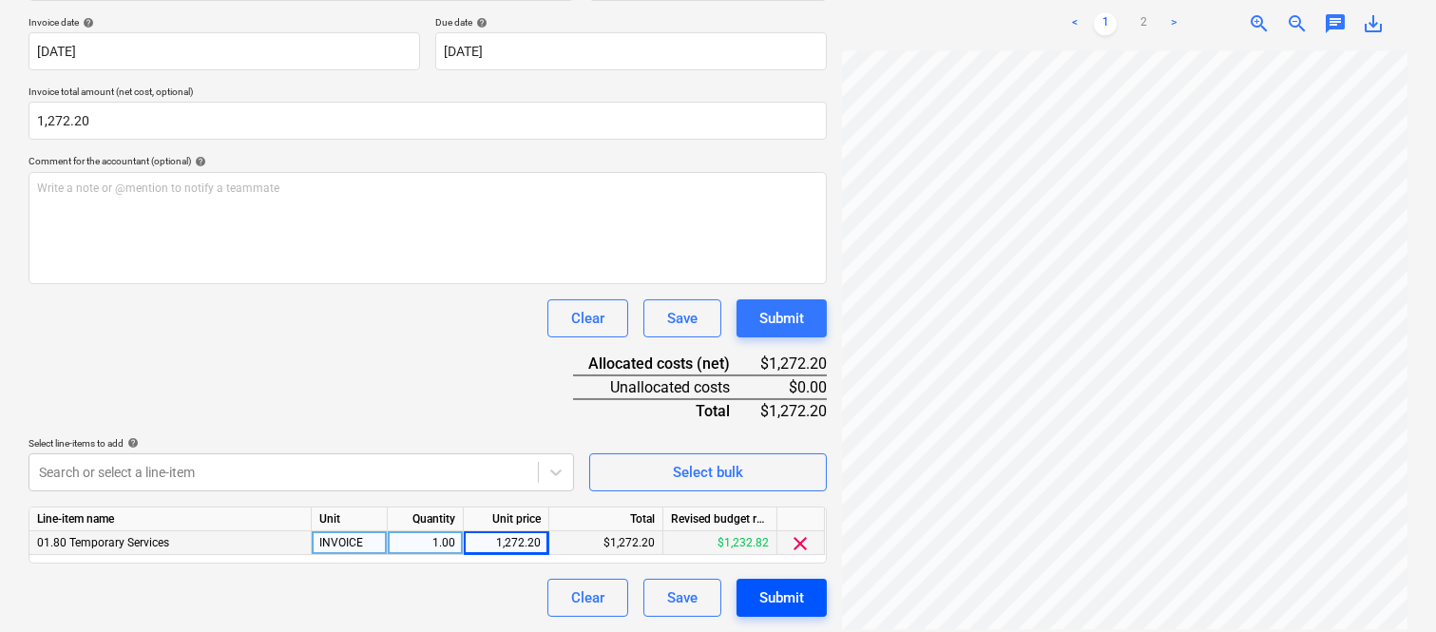
click at [814, 603] on button "Submit" at bounding box center [781, 598] width 90 height 38
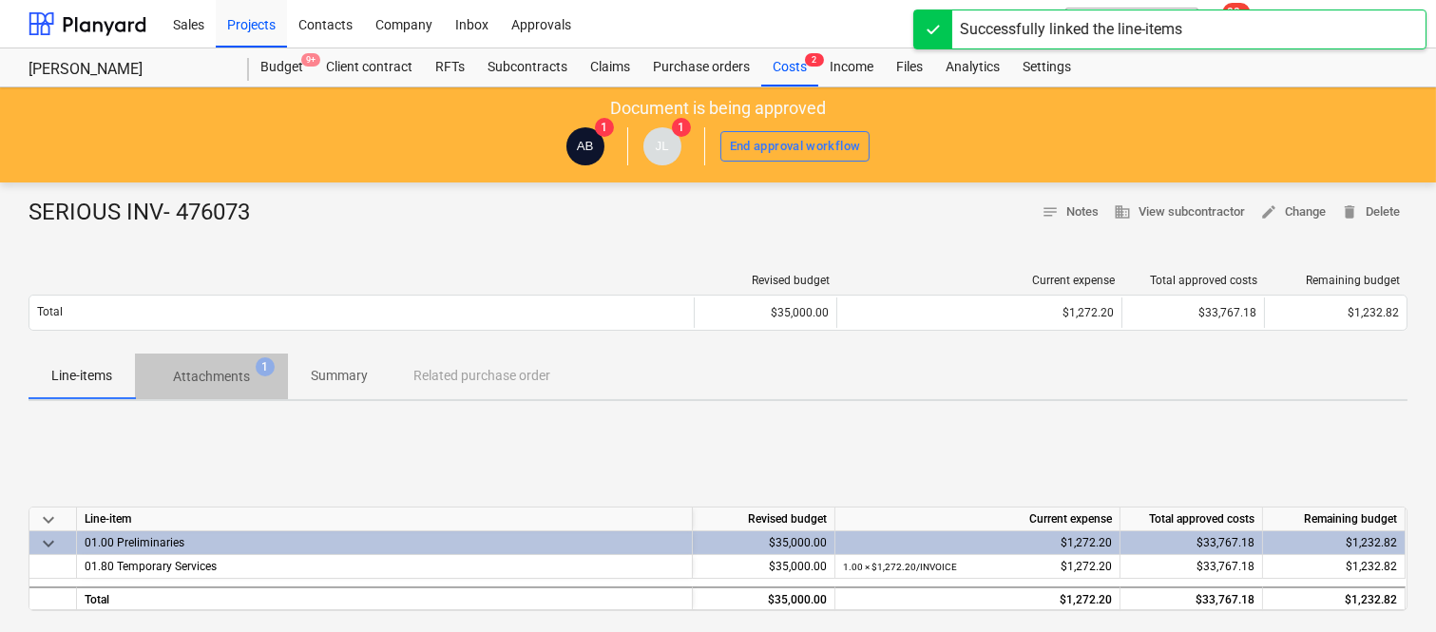
click at [215, 380] on p "Attachments" at bounding box center [211, 377] width 77 height 20
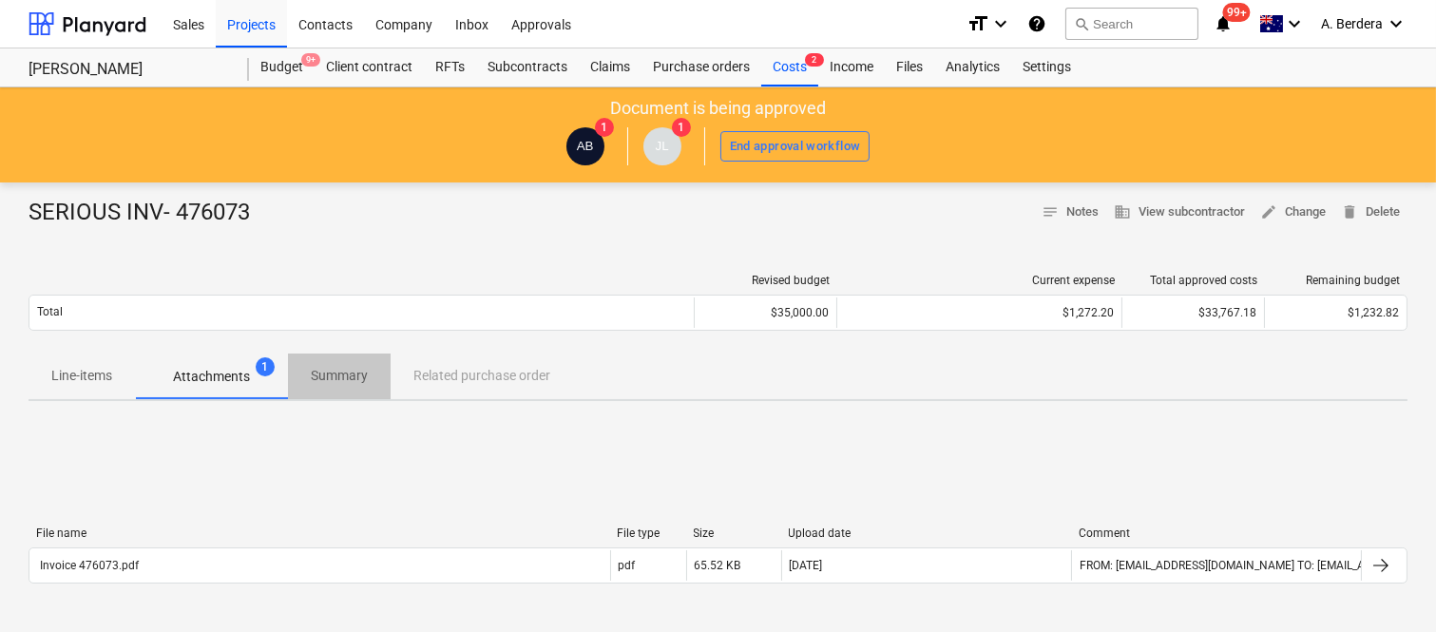
click at [348, 382] on p "Summary" at bounding box center [339, 376] width 57 height 20
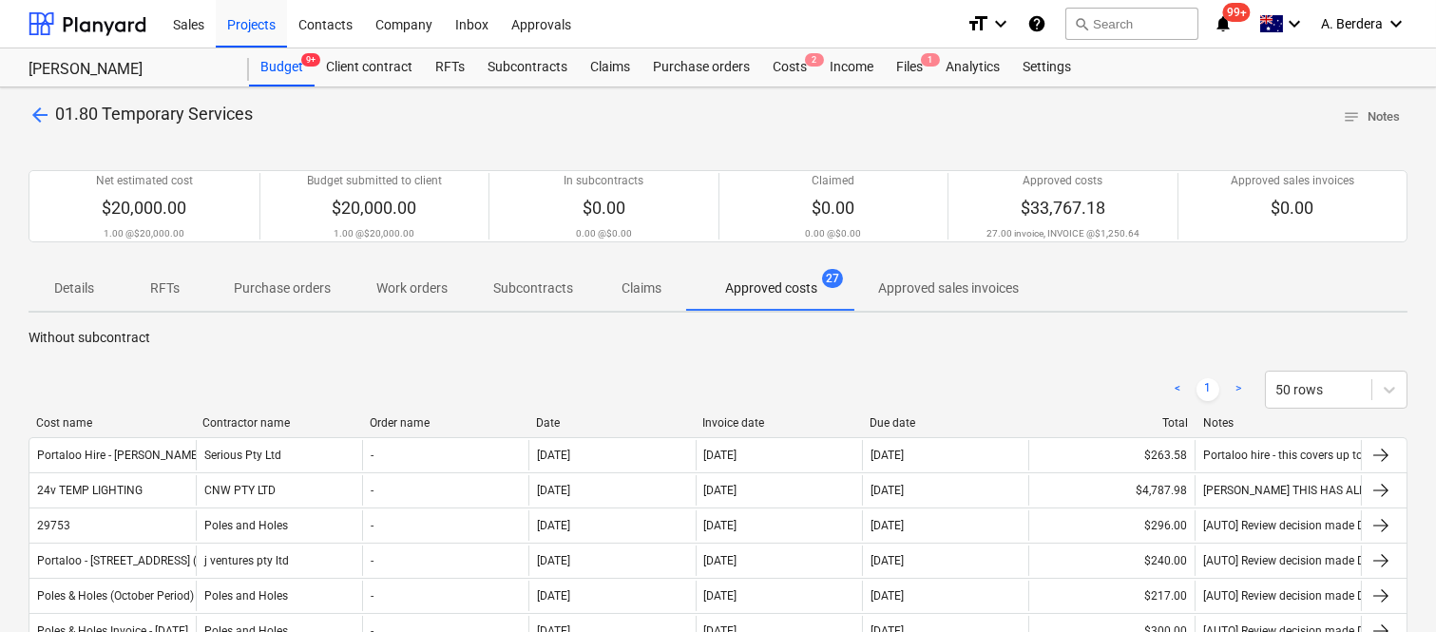
click at [33, 110] on span "arrow_back" at bounding box center [40, 115] width 23 height 23
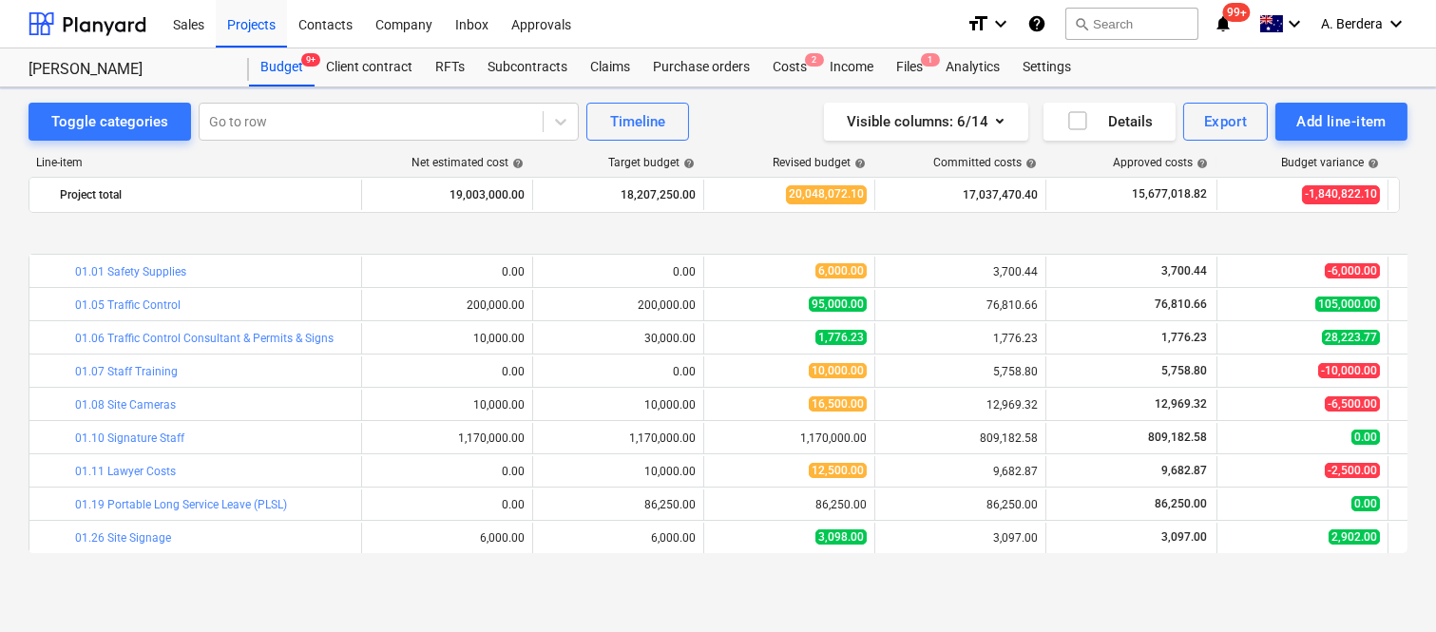
click at [266, 118] on div at bounding box center [371, 121] width 324 height 19
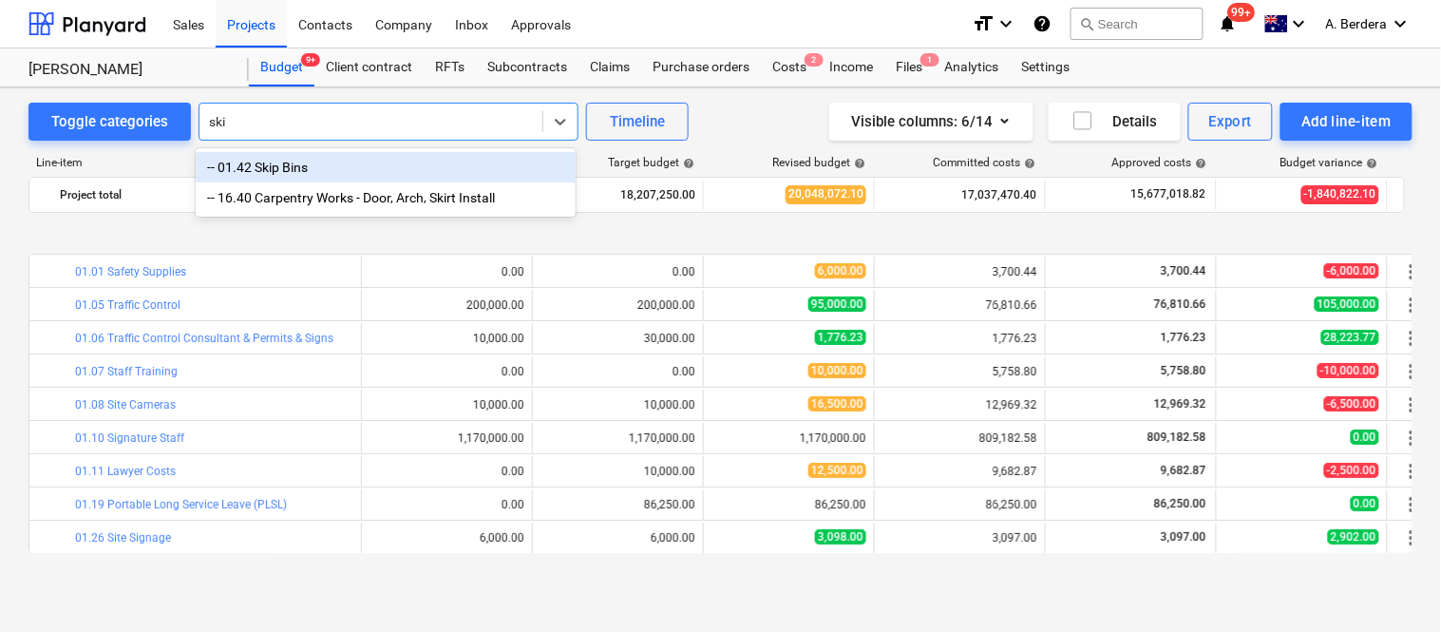
type input "skip"
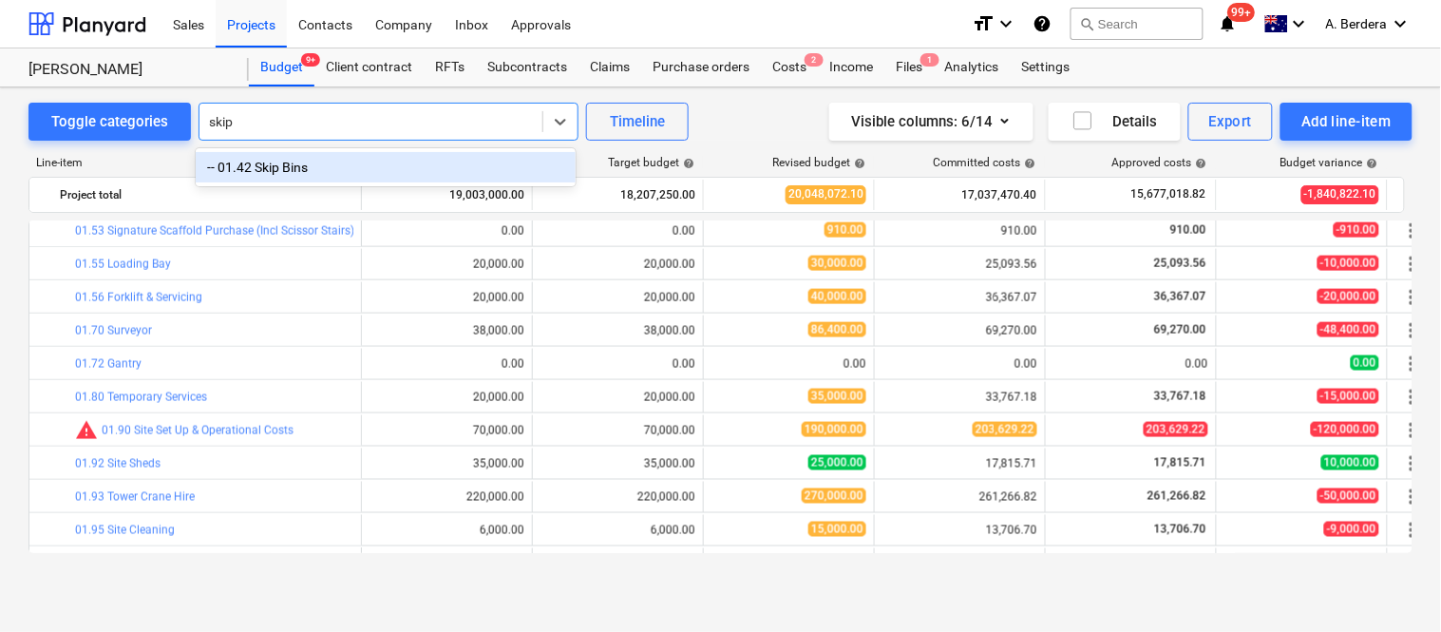
click at [321, 165] on div "-- 01.42 Skip Bins" at bounding box center [386, 167] width 380 height 30
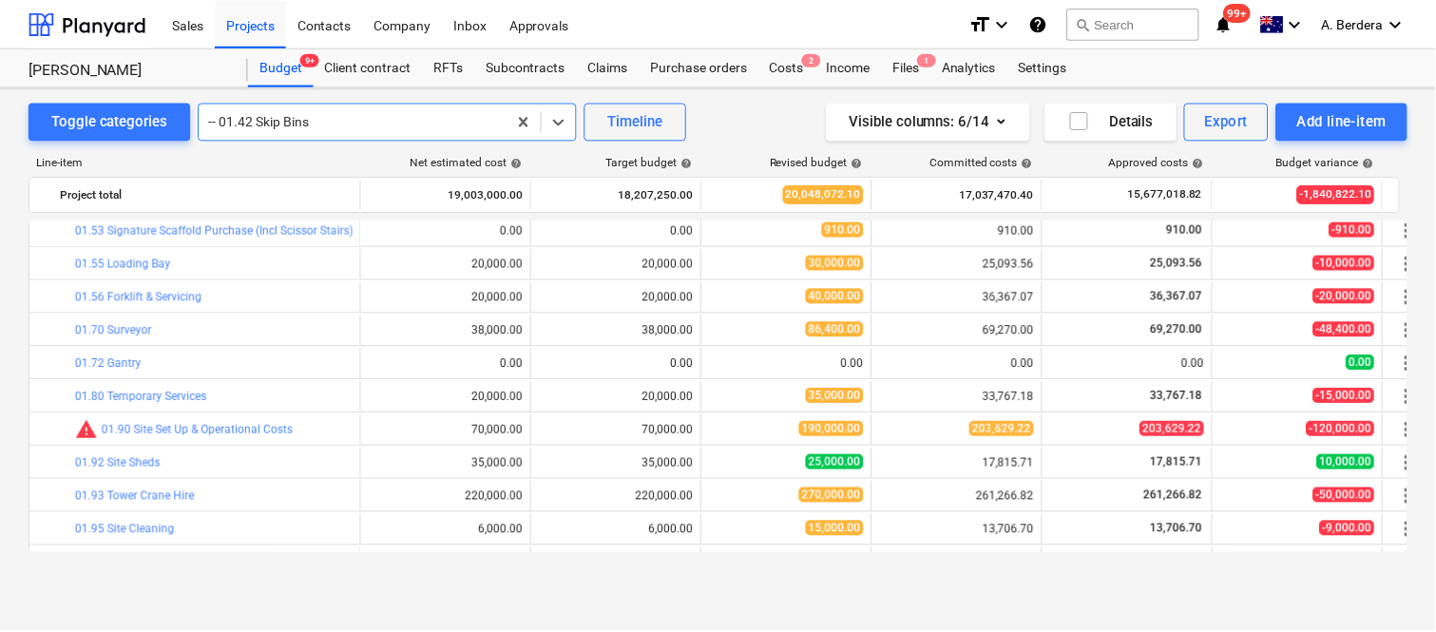
scroll to position [565, 0]
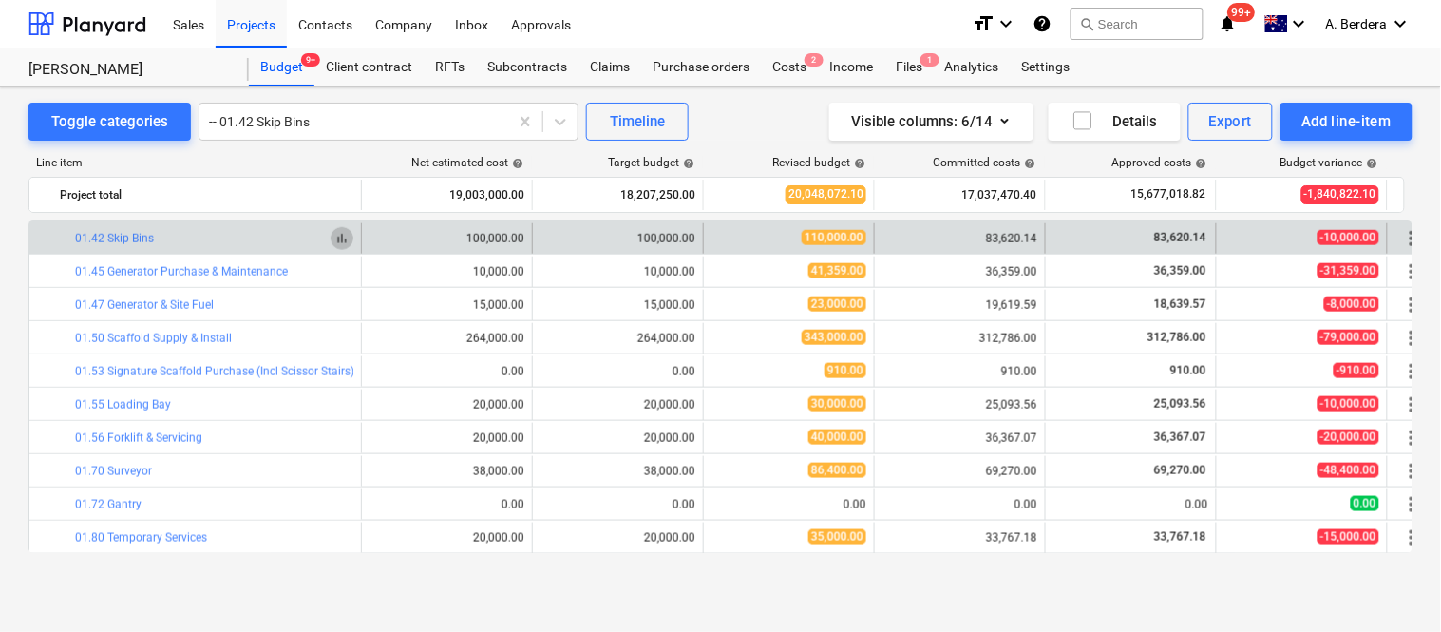
click at [334, 240] on span "bar_chart" at bounding box center [341, 238] width 15 height 15
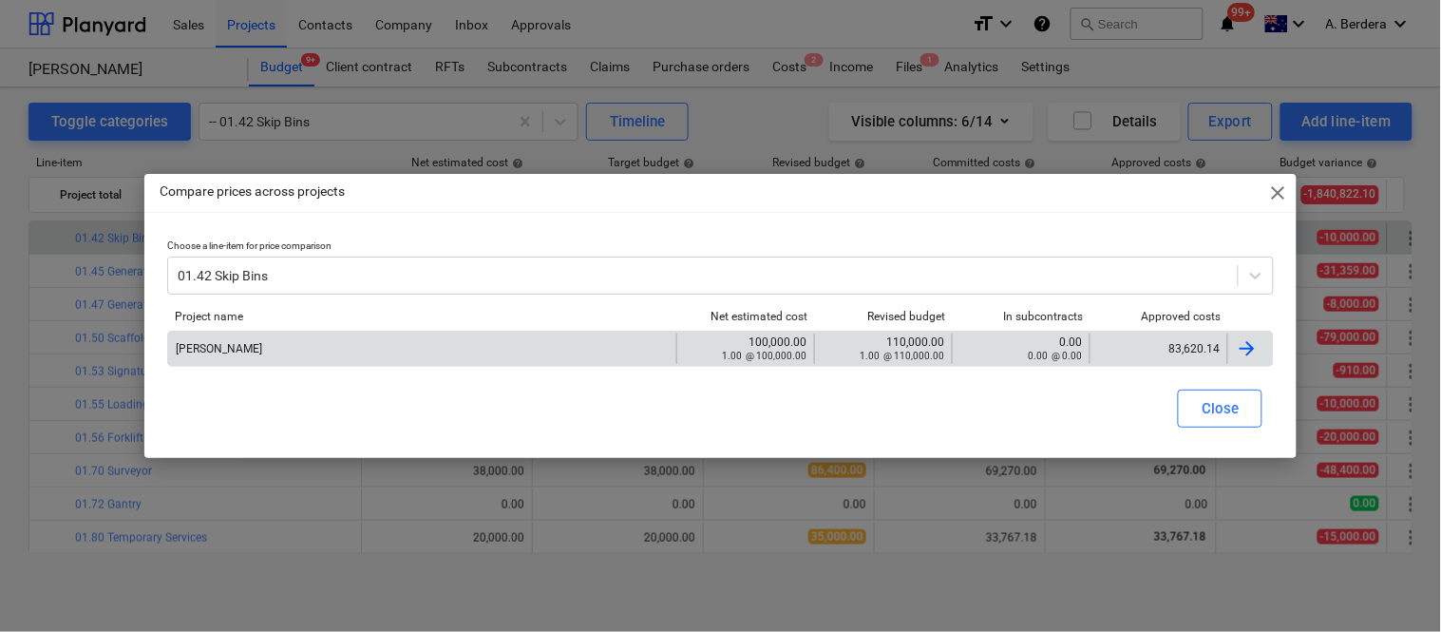
click at [1169, 353] on div "83,620.14" at bounding box center [1159, 348] width 122 height 13
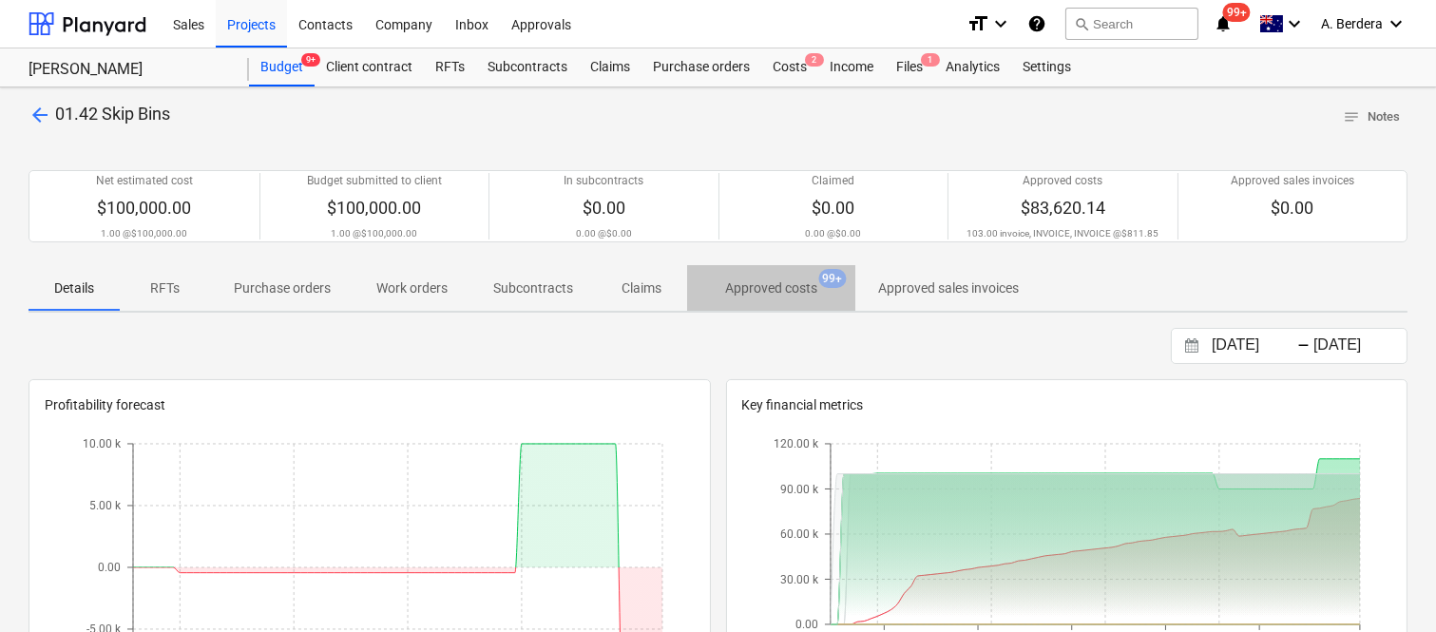
click at [749, 287] on p "Approved costs" at bounding box center [771, 288] width 92 height 20
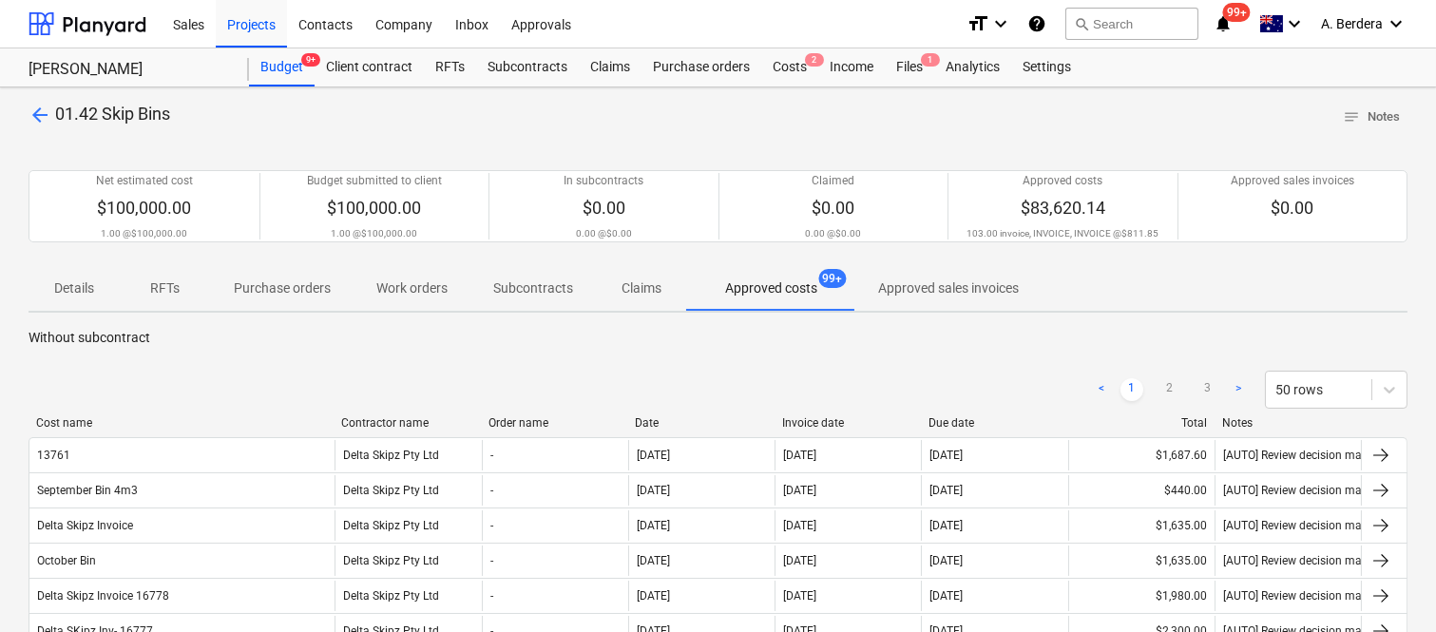
drag, startPoint x: 196, startPoint y: 426, endPoint x: 335, endPoint y: 418, distance: 139.9
click at [335, 418] on div at bounding box center [333, 422] width 34 height 13
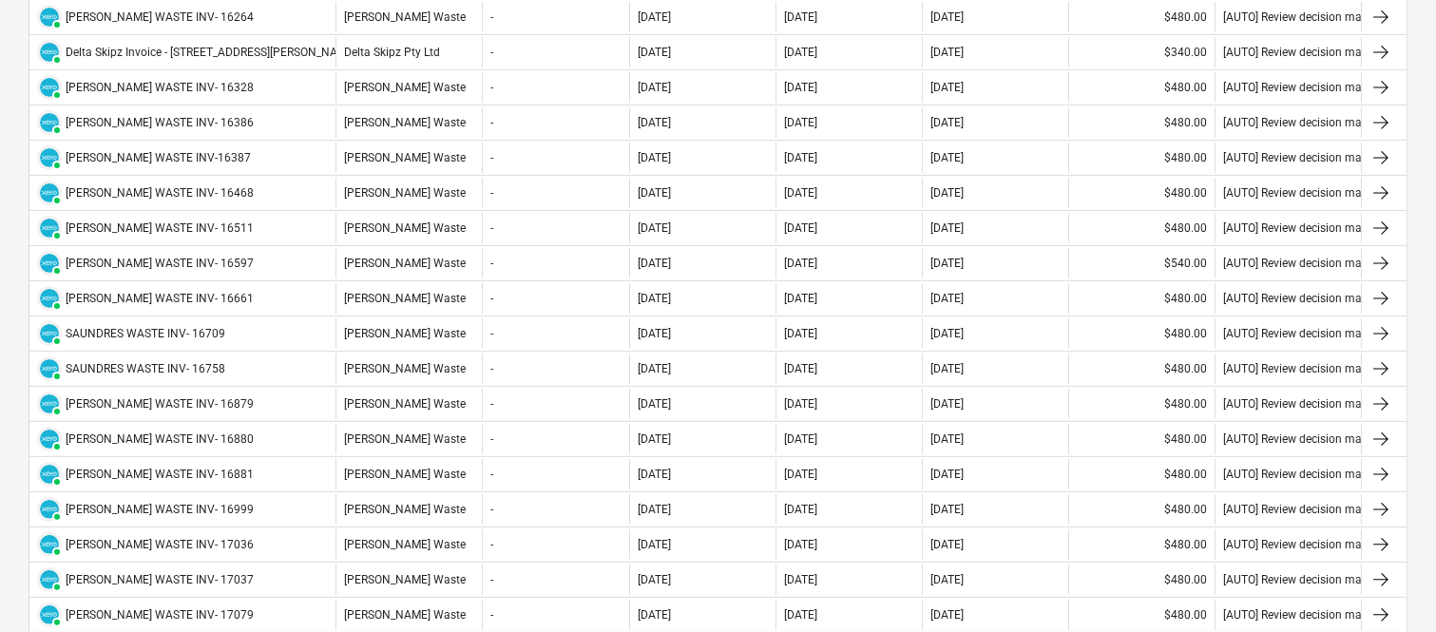
scroll to position [1659, 0]
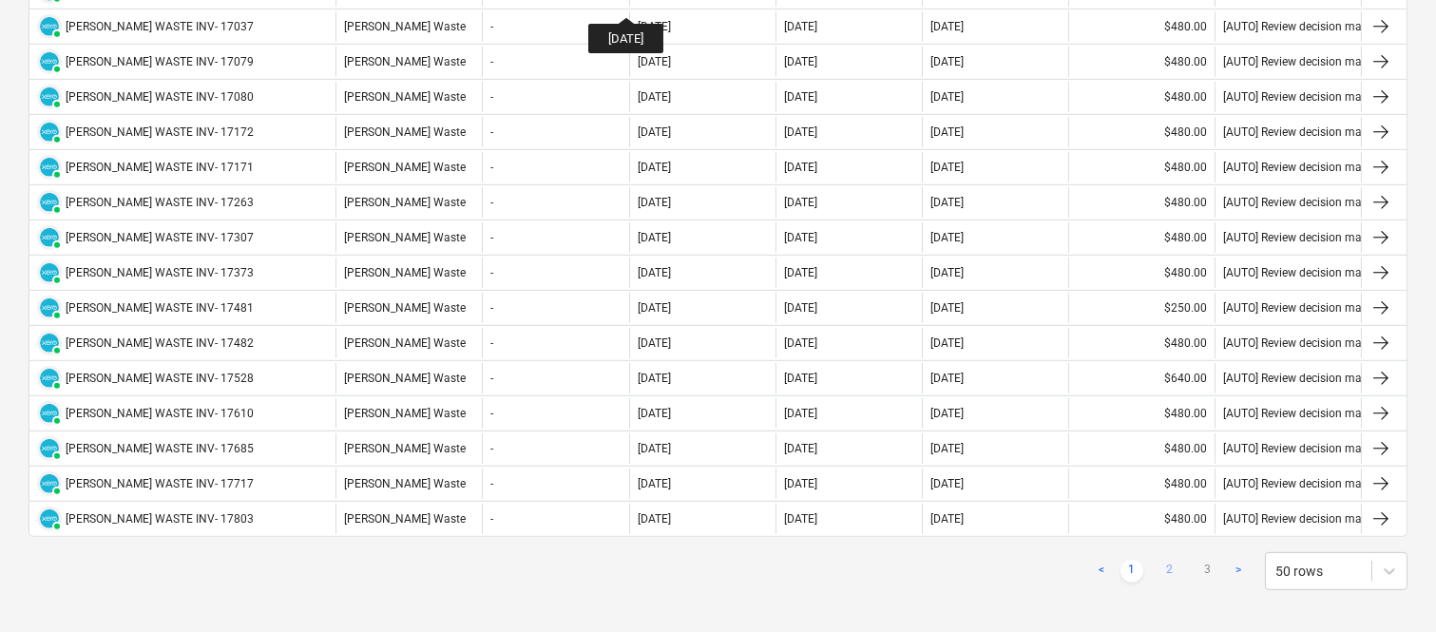
click at [1173, 576] on link "2" at bounding box center [1169, 571] width 23 height 23
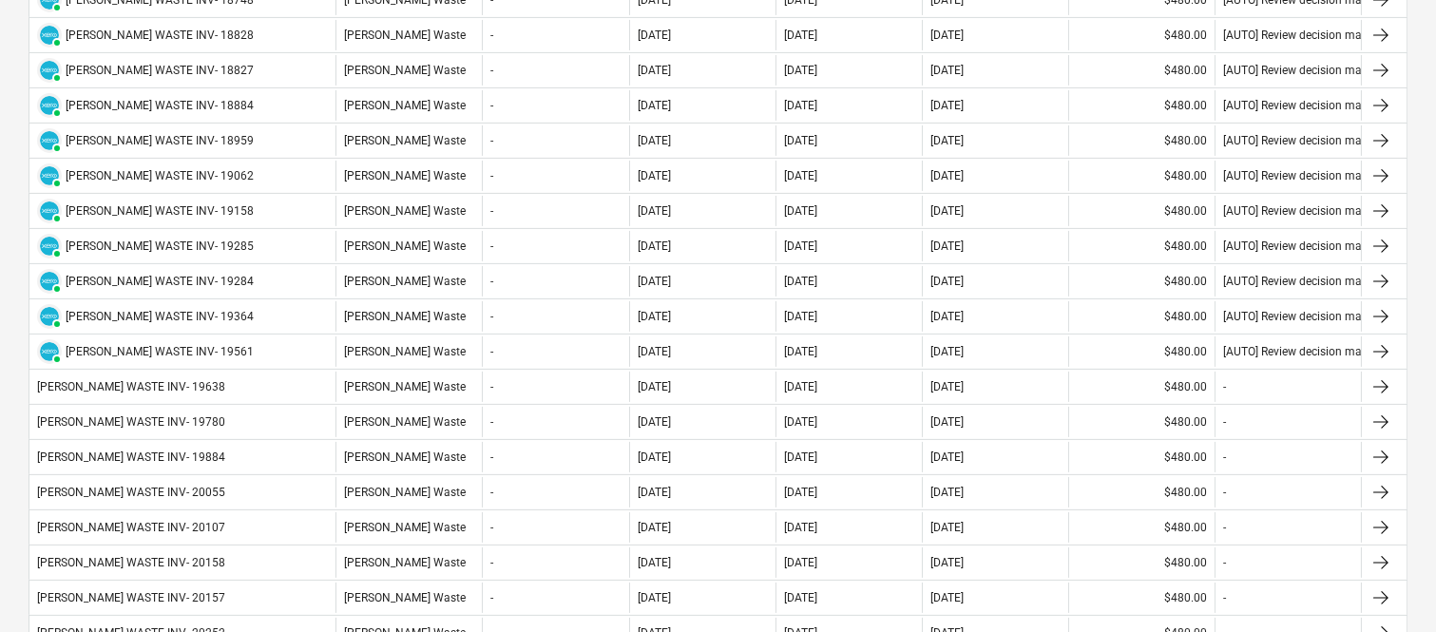
scroll to position [1060, 0]
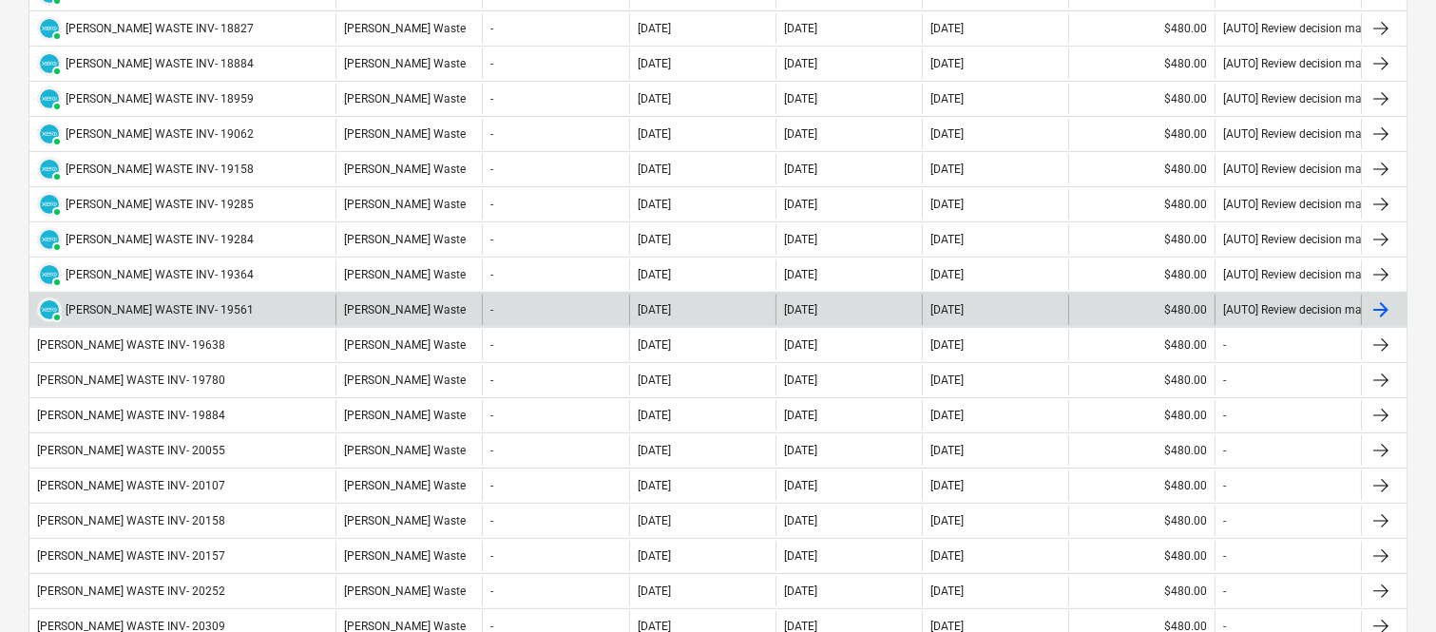
drag, startPoint x: 255, startPoint y: 293, endPoint x: 205, endPoint y: 264, distance: 57.0
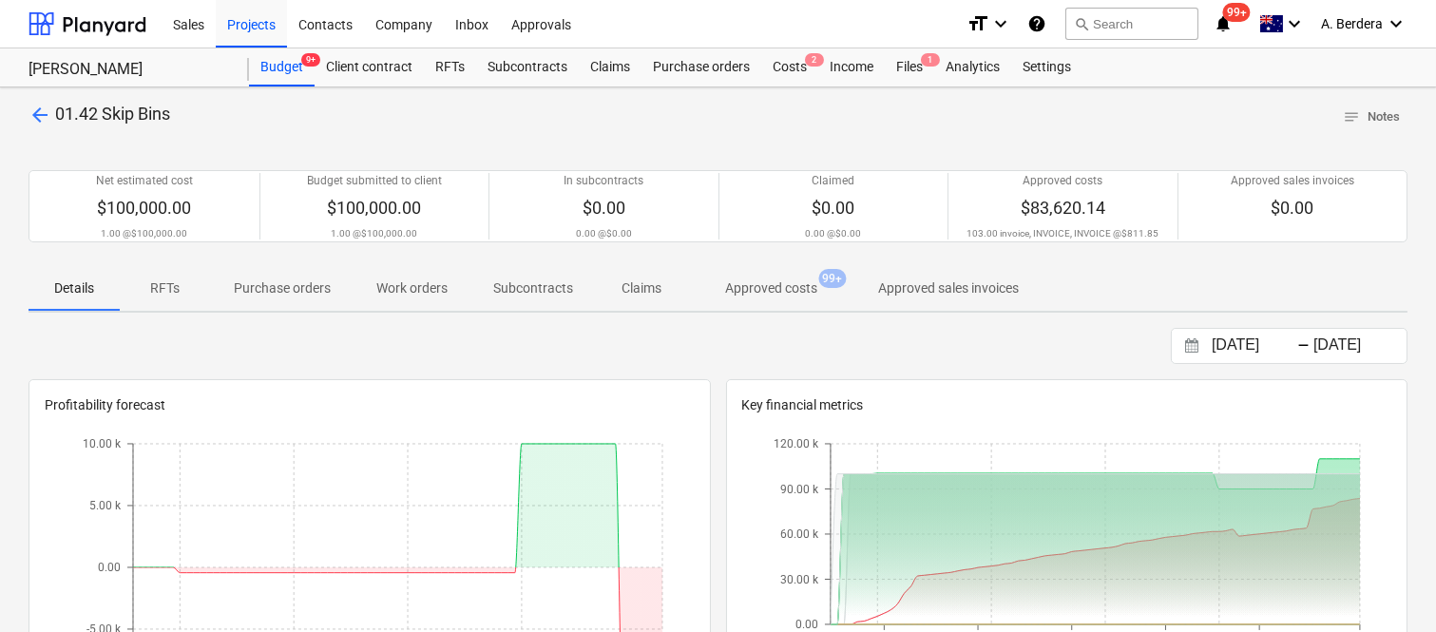
click at [774, 291] on p "Approved costs" at bounding box center [771, 288] width 92 height 20
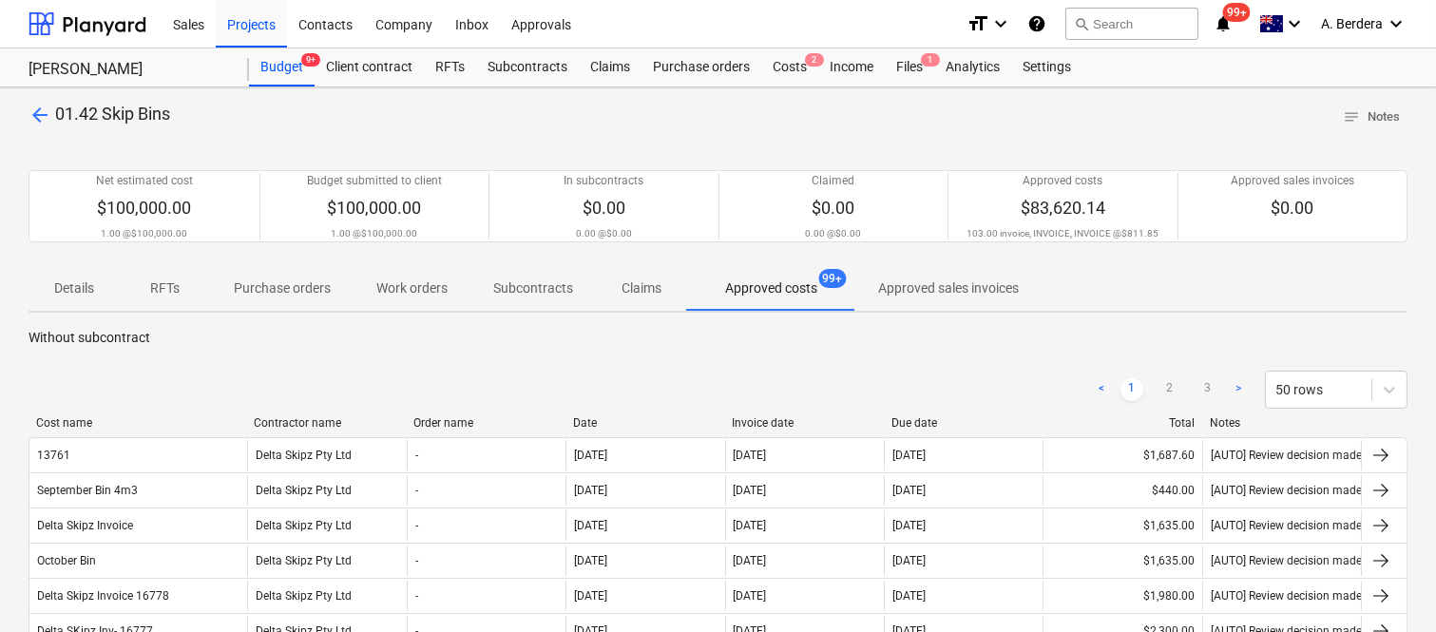
drag, startPoint x: 198, startPoint y: 426, endPoint x: 287, endPoint y: 412, distance: 90.3
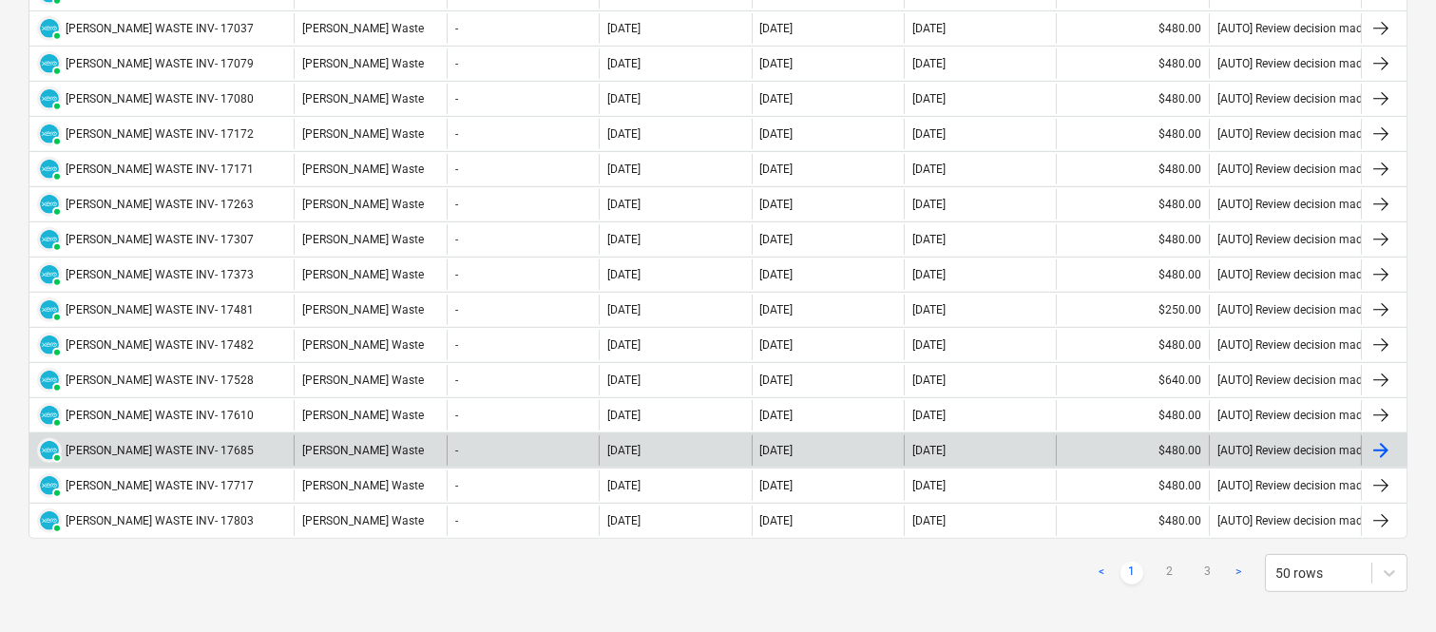
scroll to position [1659, 0]
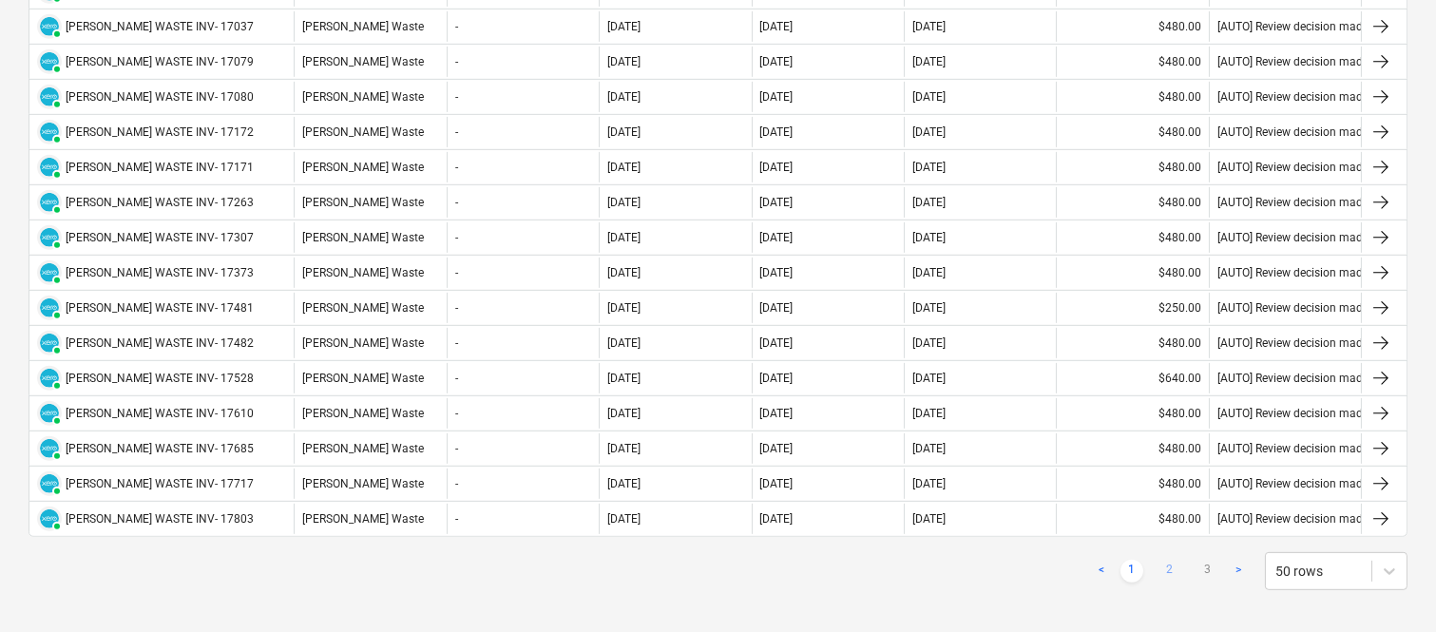
click at [1165, 574] on link "2" at bounding box center [1169, 571] width 23 height 23
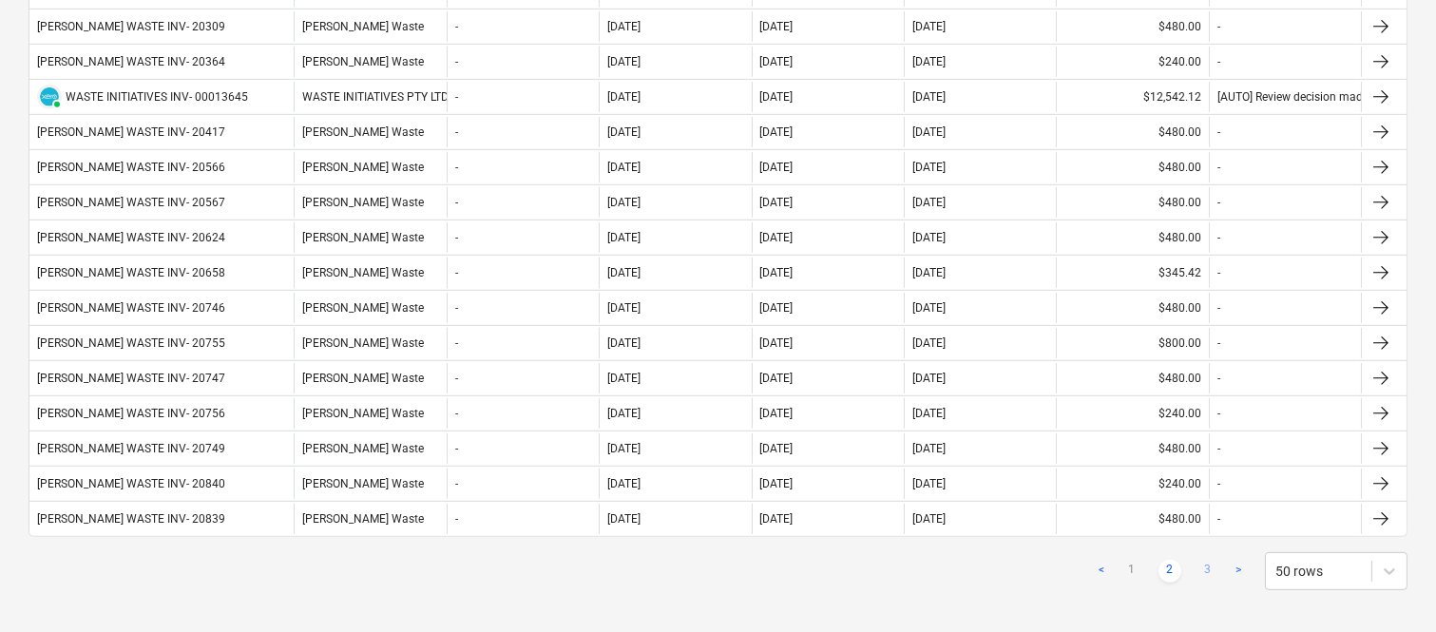
click at [1201, 578] on link "3" at bounding box center [1207, 571] width 23 height 23
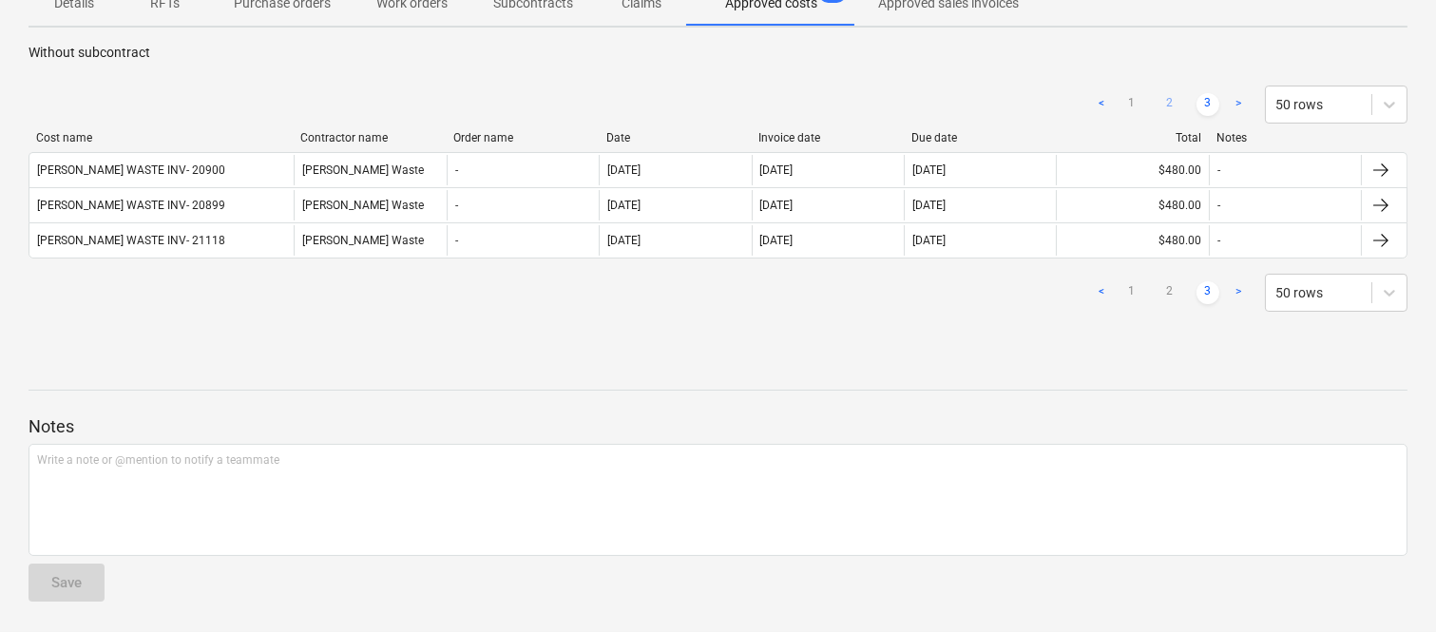
click at [1169, 97] on link "2" at bounding box center [1169, 104] width 23 height 23
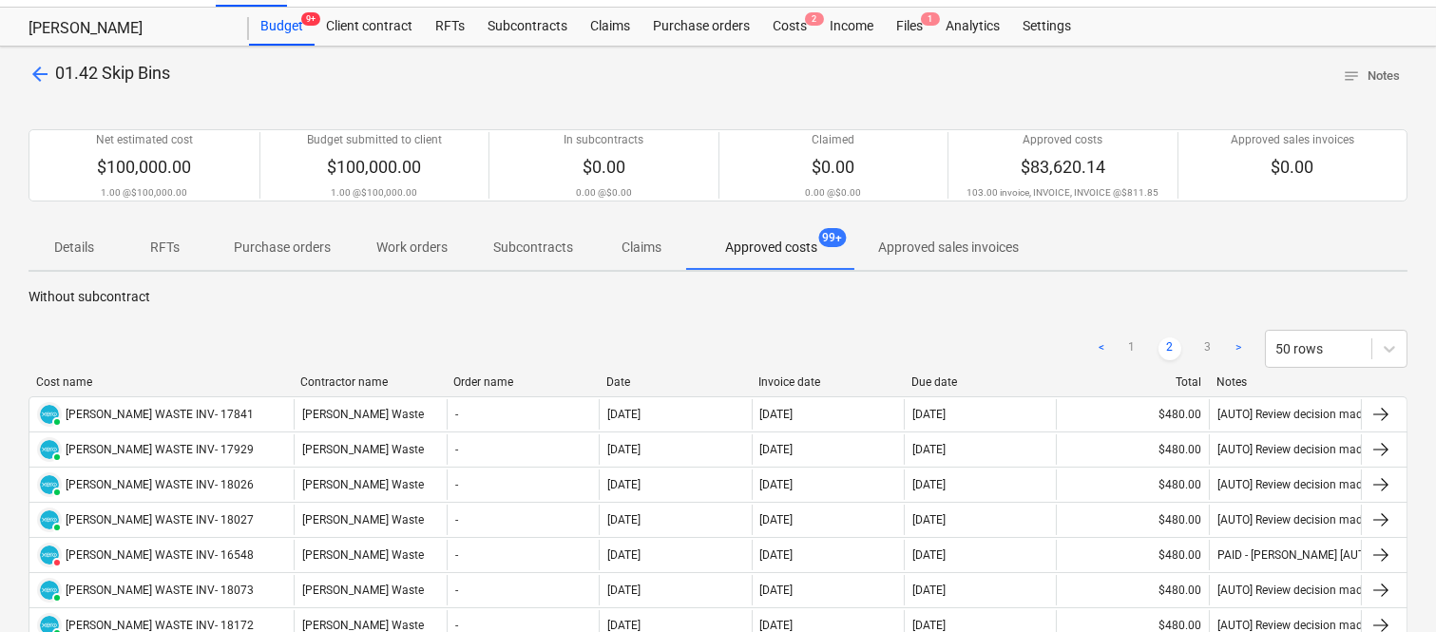
scroll to position [19, 0]
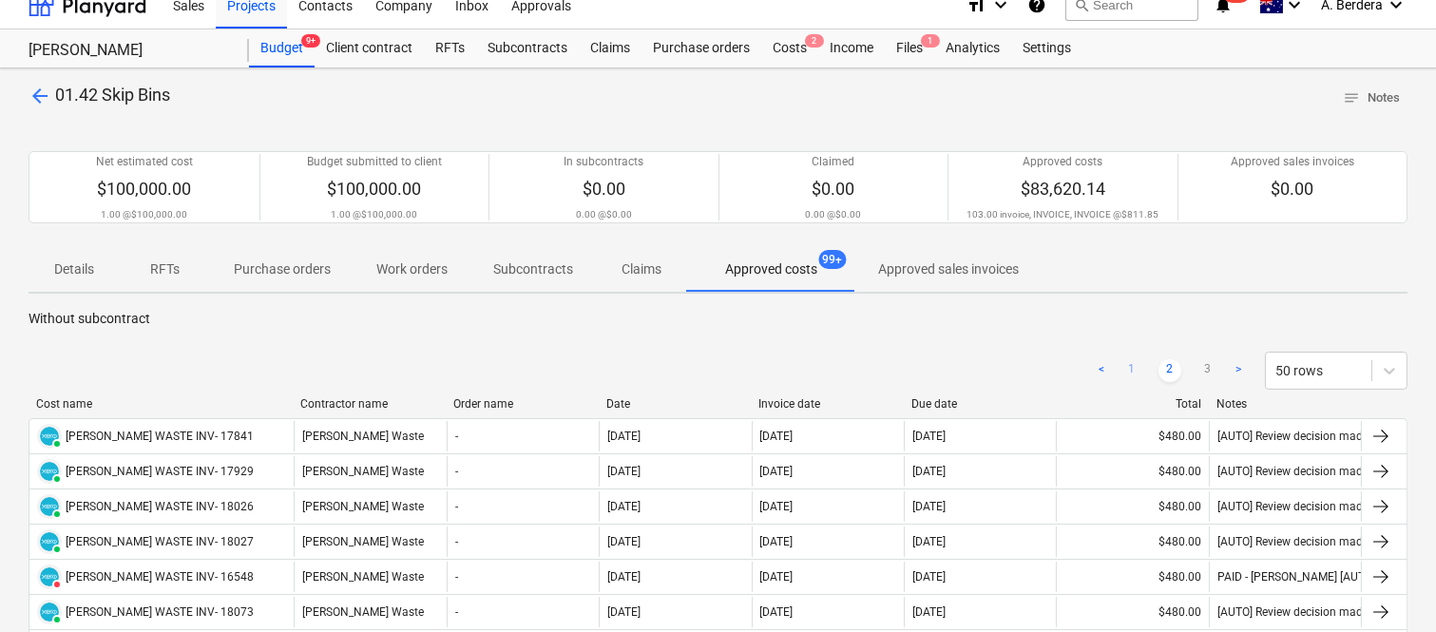
click at [1133, 367] on link "1" at bounding box center [1131, 370] width 23 height 23
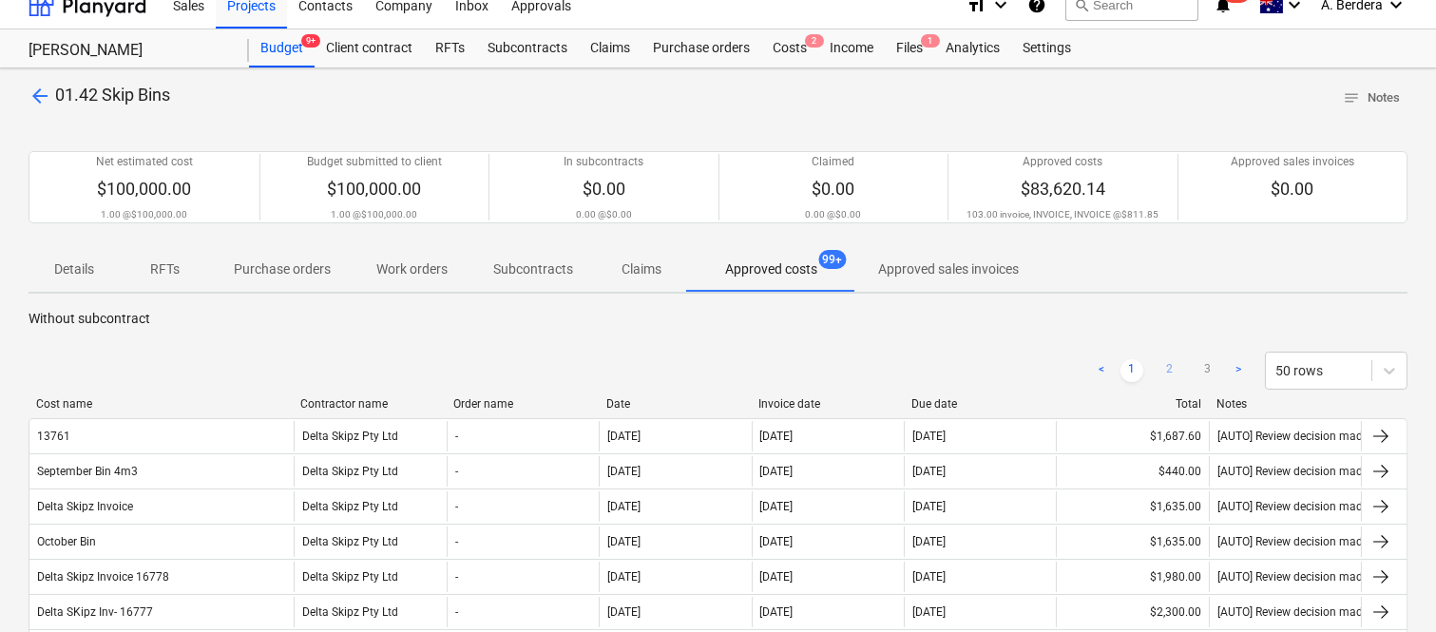
click at [1174, 369] on link "2" at bounding box center [1169, 370] width 23 height 23
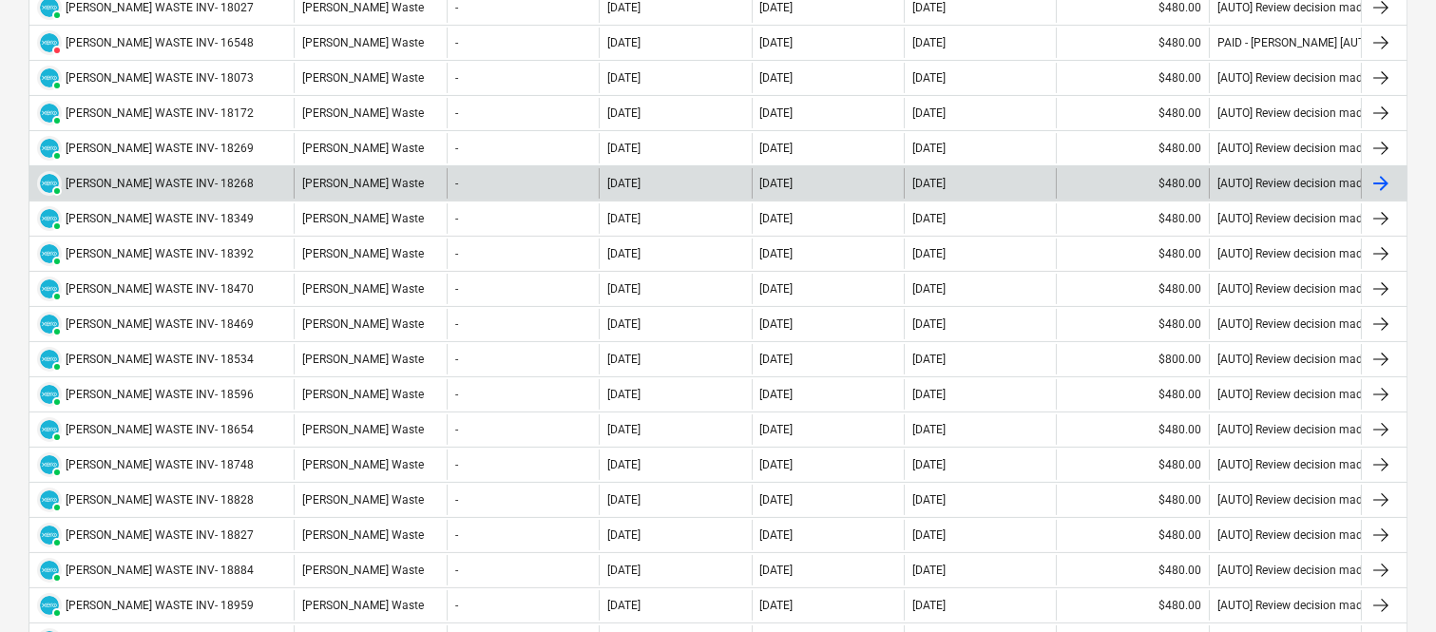
scroll to position [1106, 0]
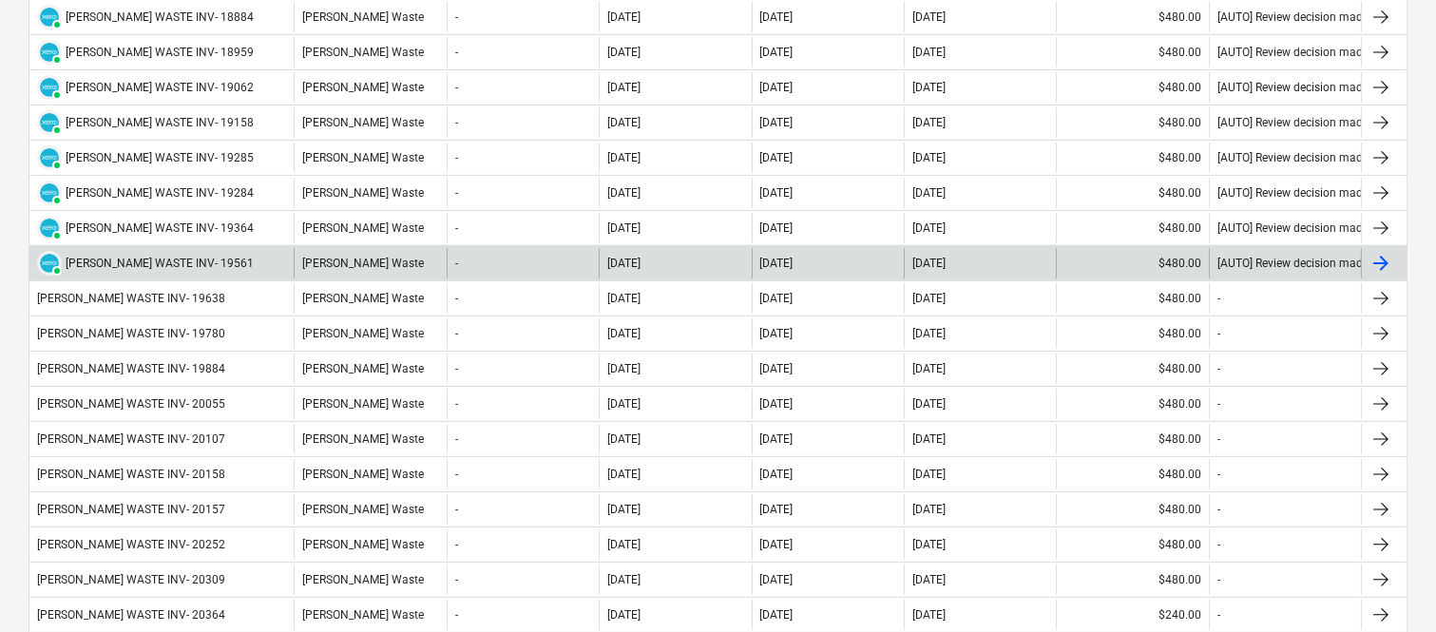
click at [230, 262] on div "PAID SAUNDERS WASTE INV- 19561" at bounding box center [161, 263] width 264 height 30
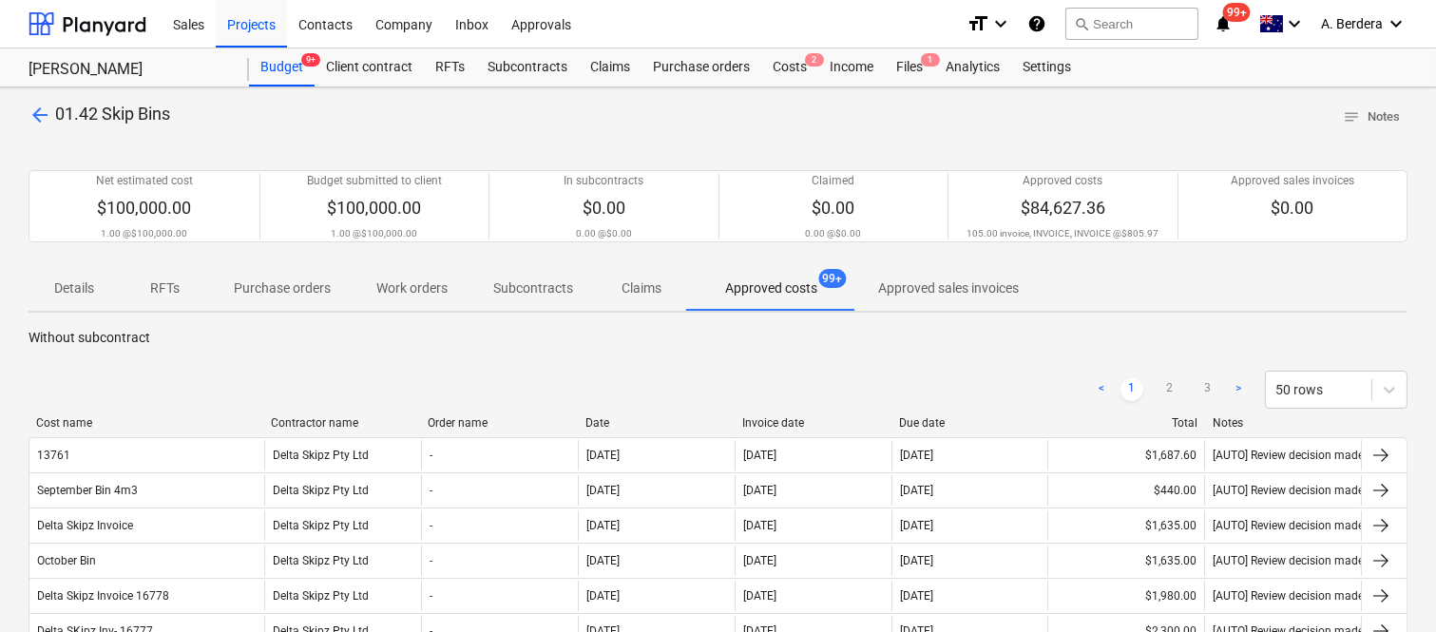
drag, startPoint x: 196, startPoint y: 425, endPoint x: 320, endPoint y: 369, distance: 136.5
click at [280, 424] on div at bounding box center [263, 422] width 34 height 13
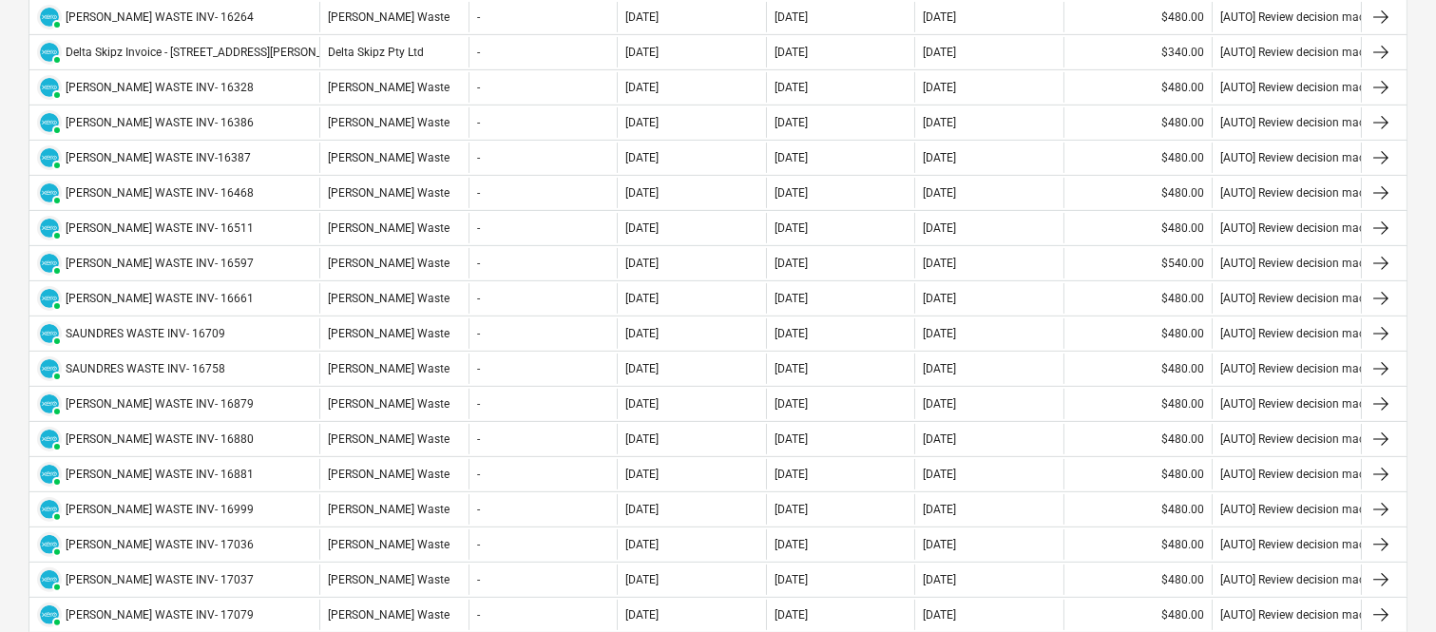
scroll to position [1659, 0]
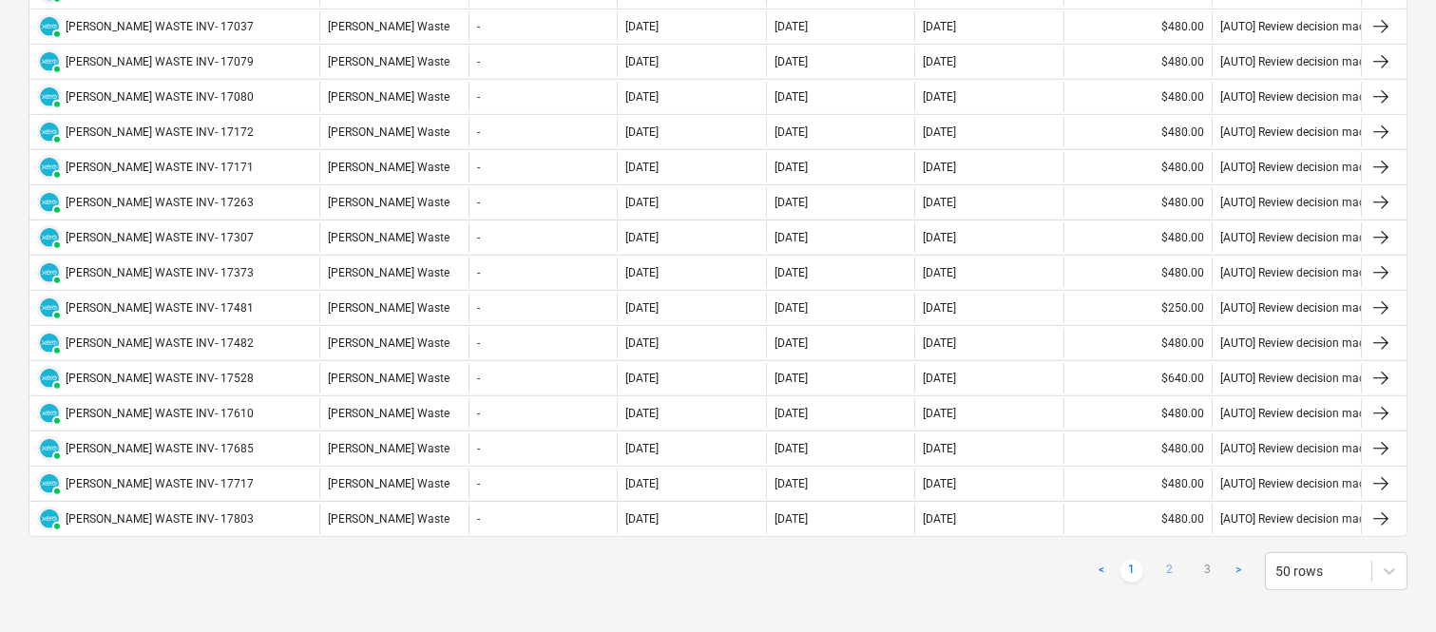
click at [1170, 576] on link "2" at bounding box center [1169, 571] width 23 height 23
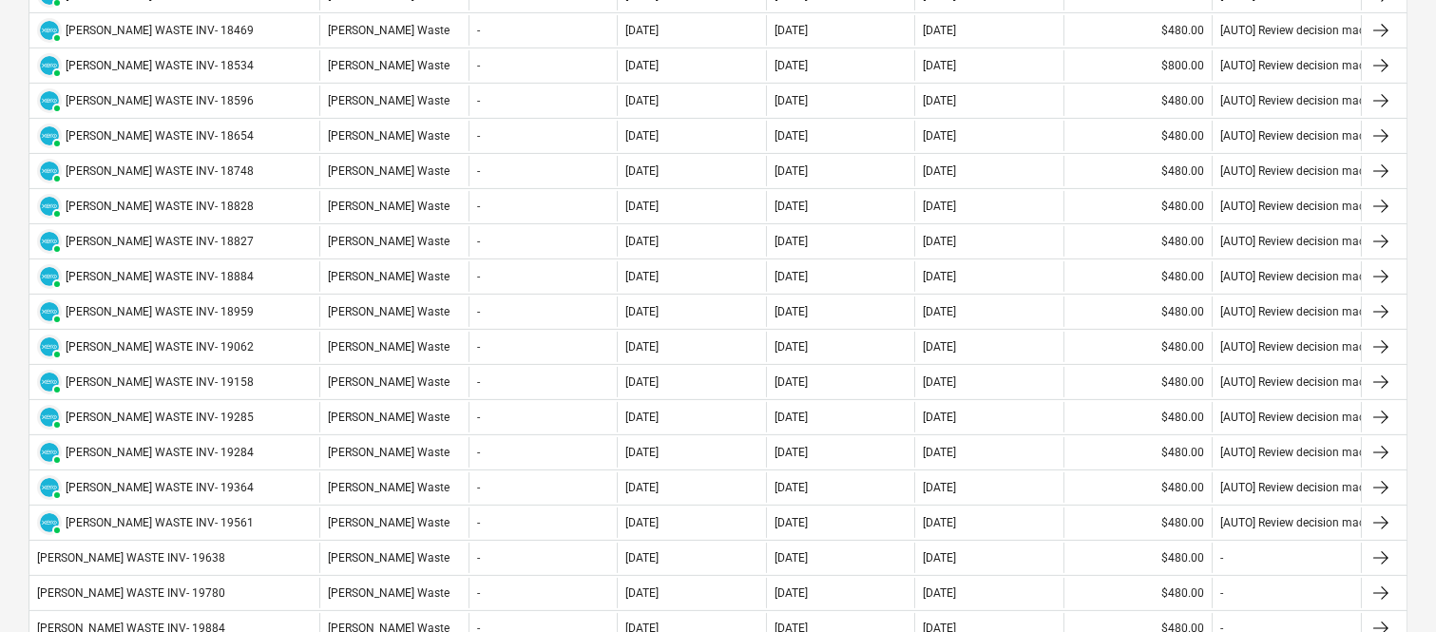
scroll to position [855, 0]
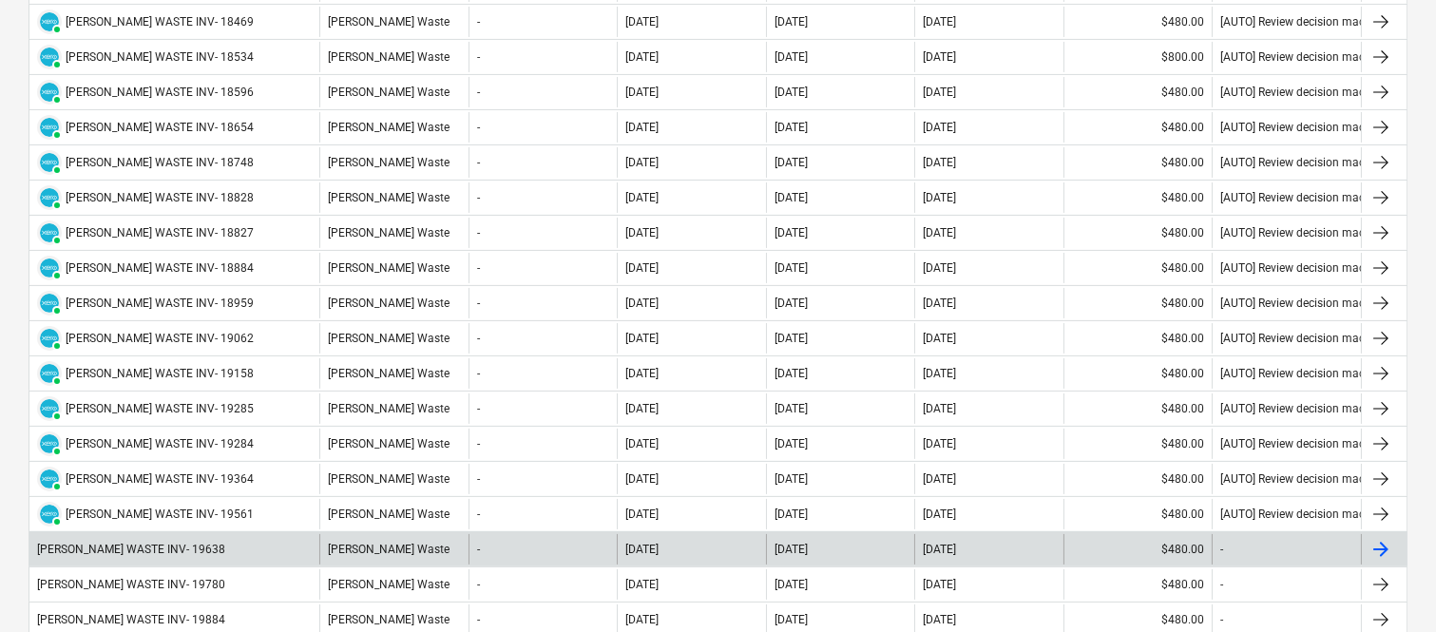
click at [260, 553] on div "SAUNDERS WASTE INV- 19638" at bounding box center [174, 549] width 290 height 30
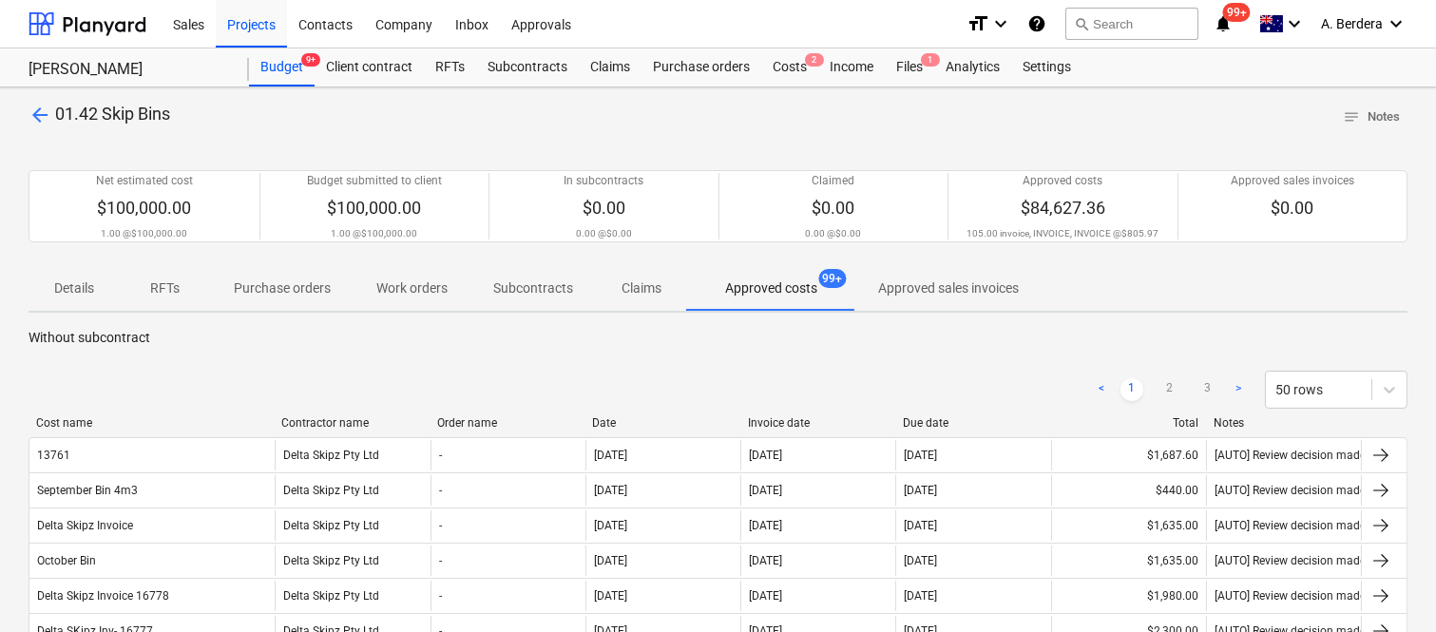
drag, startPoint x: 233, startPoint y: 422, endPoint x: 271, endPoint y: 422, distance: 38.0
click at [271, 422] on div at bounding box center [274, 422] width 34 height 13
click at [1170, 391] on link "2" at bounding box center [1169, 389] width 23 height 23
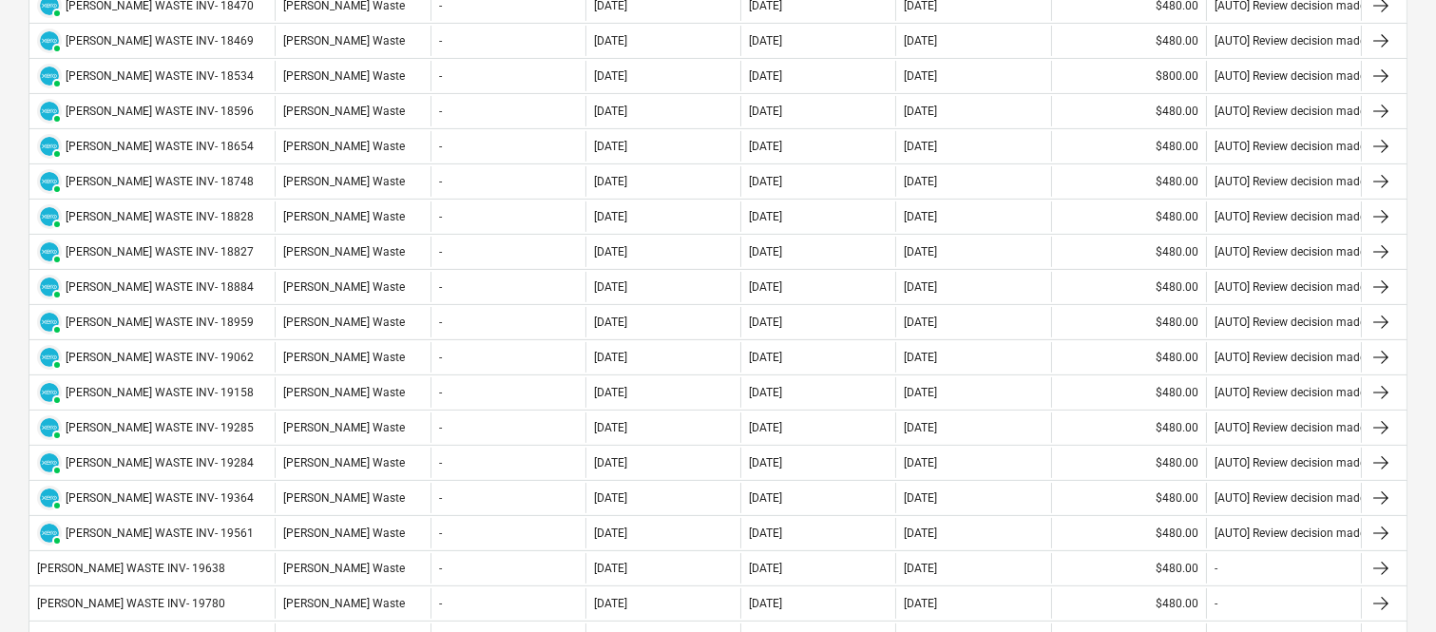
scroll to position [1106, 0]
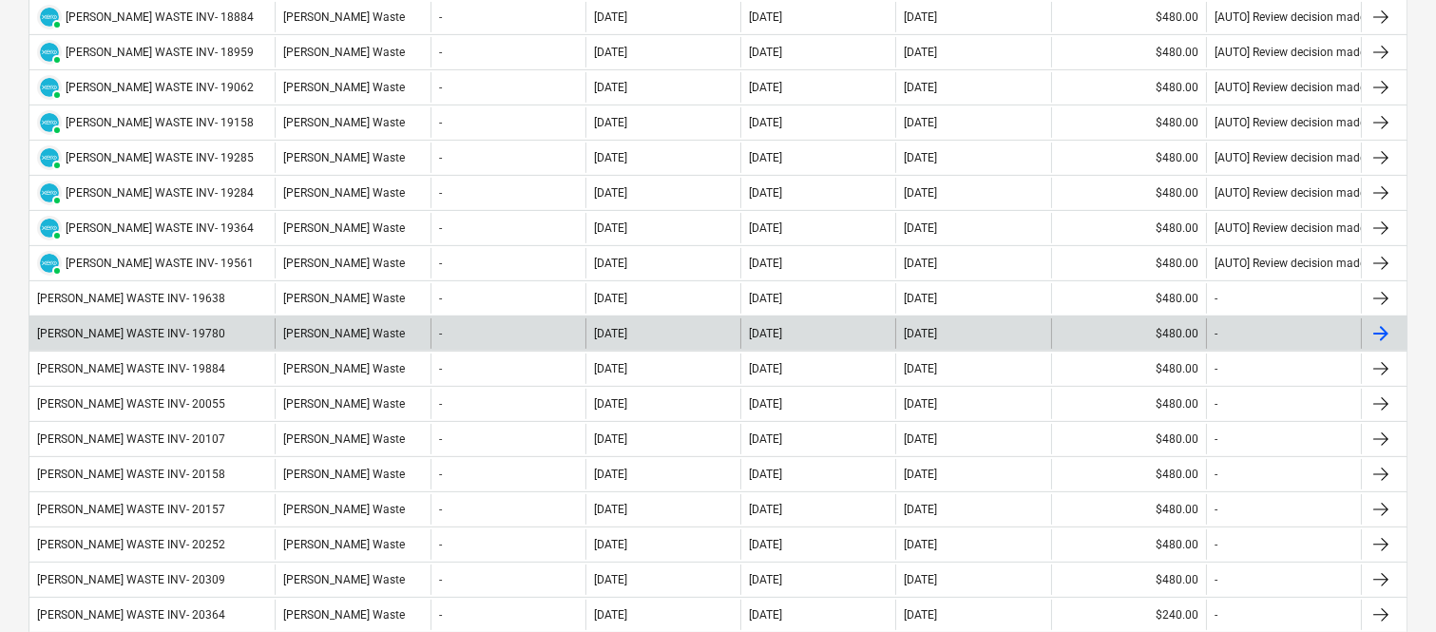
click at [233, 335] on div "SAUNDERS WASTE INV- 19780" at bounding box center [151, 333] width 245 height 30
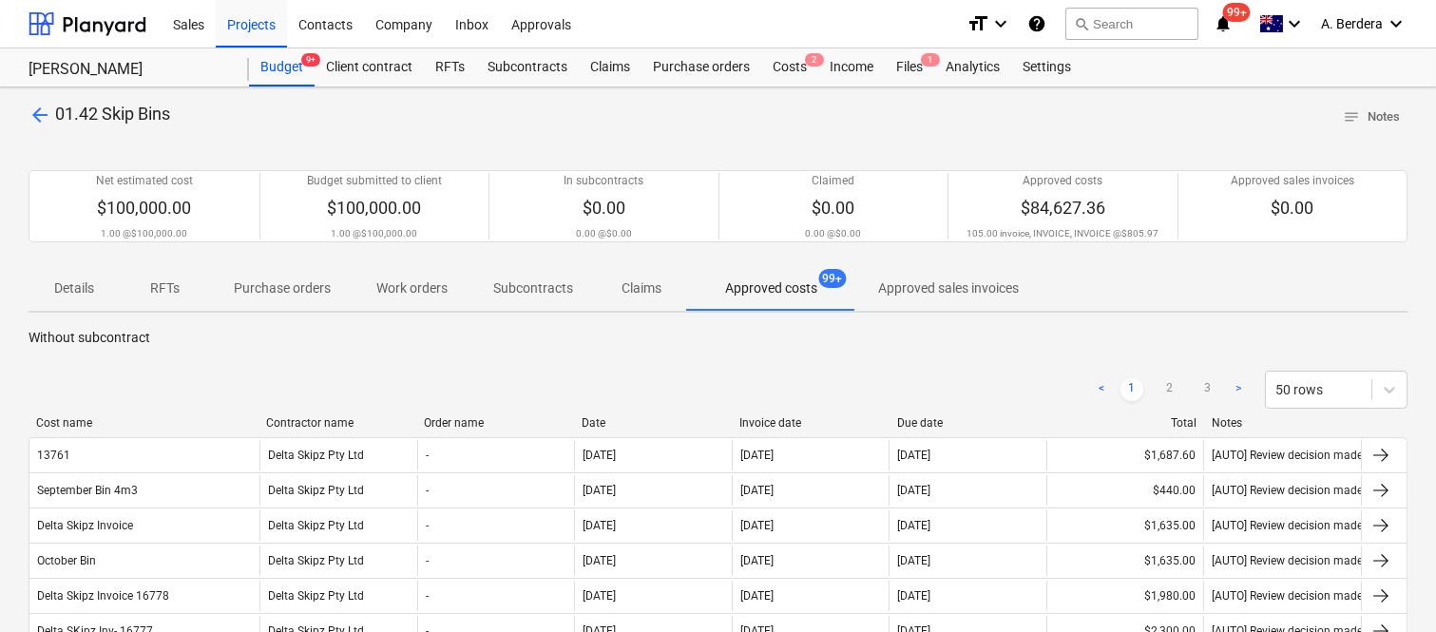
drag, startPoint x: 194, startPoint y: 425, endPoint x: 611, endPoint y: 402, distance: 417.8
click at [296, 433] on div "Cost name Contractor name Order name Date Invoice date Due date Total Notes" at bounding box center [718, 426] width 1379 height 21
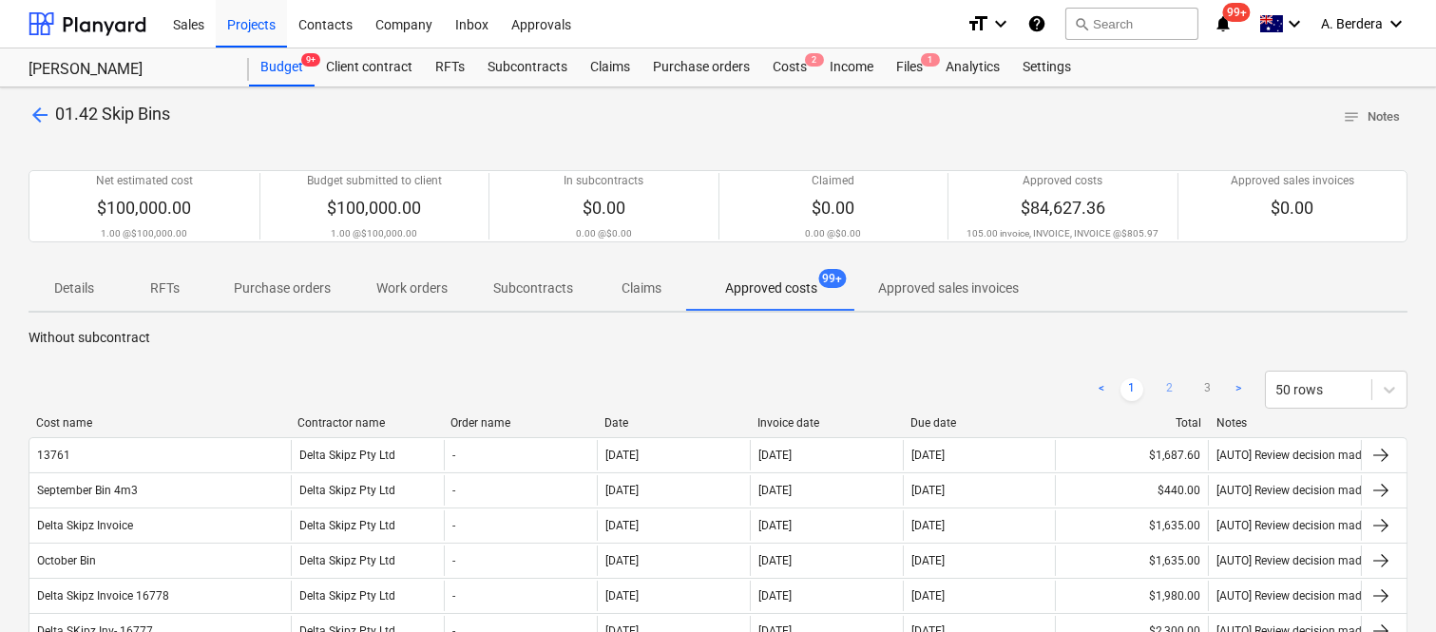
click at [1165, 387] on link "2" at bounding box center [1169, 389] width 23 height 23
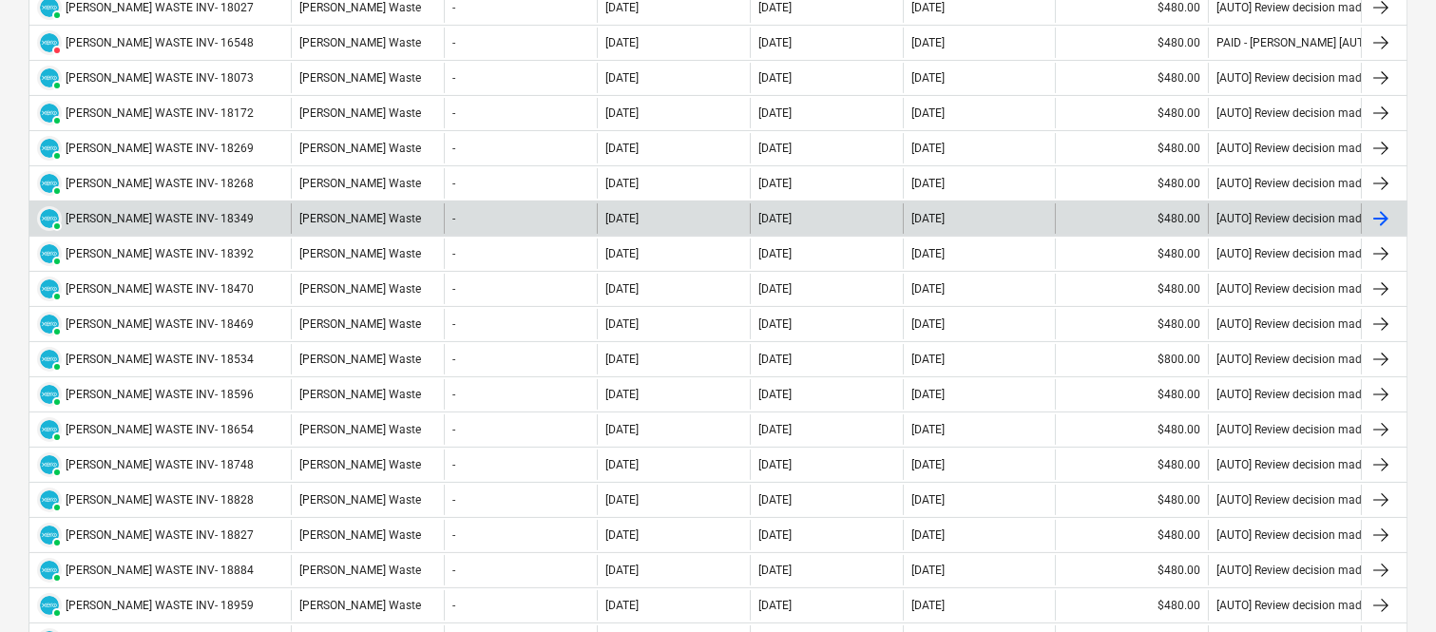
scroll to position [1106, 0]
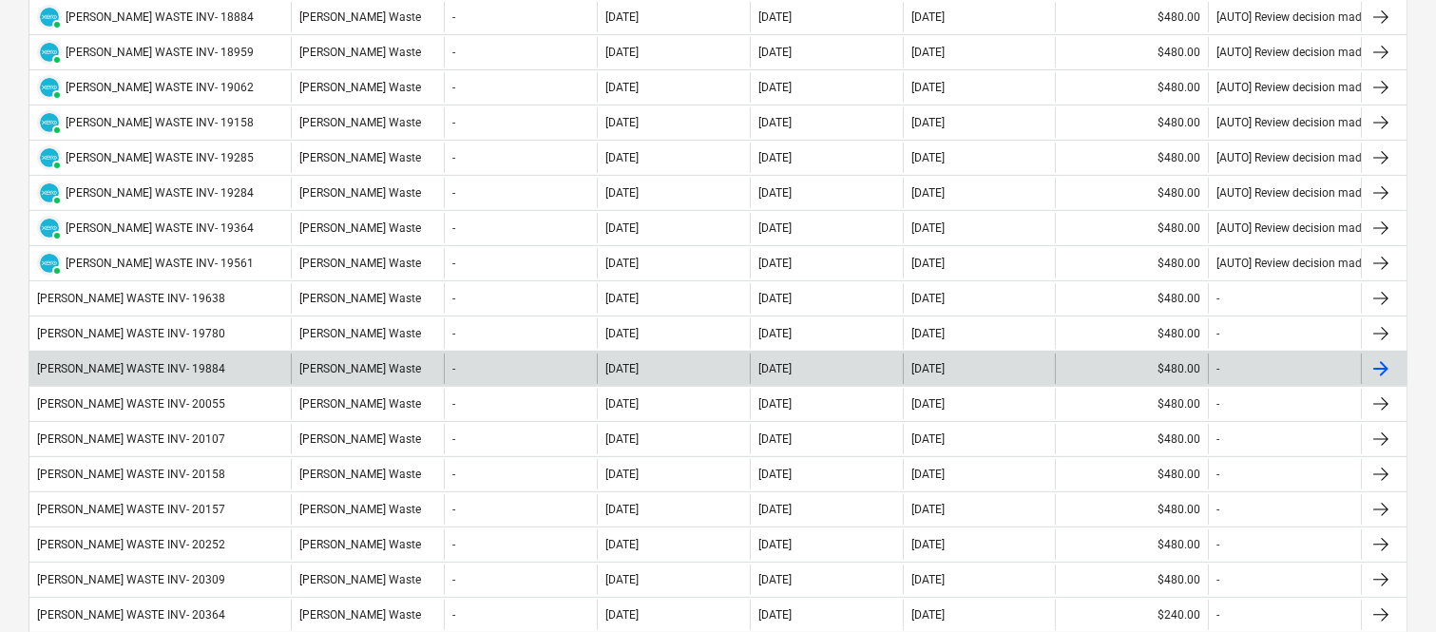
click at [243, 364] on div "SAUNDERS WASTE INV- 19884" at bounding box center [159, 368] width 261 height 30
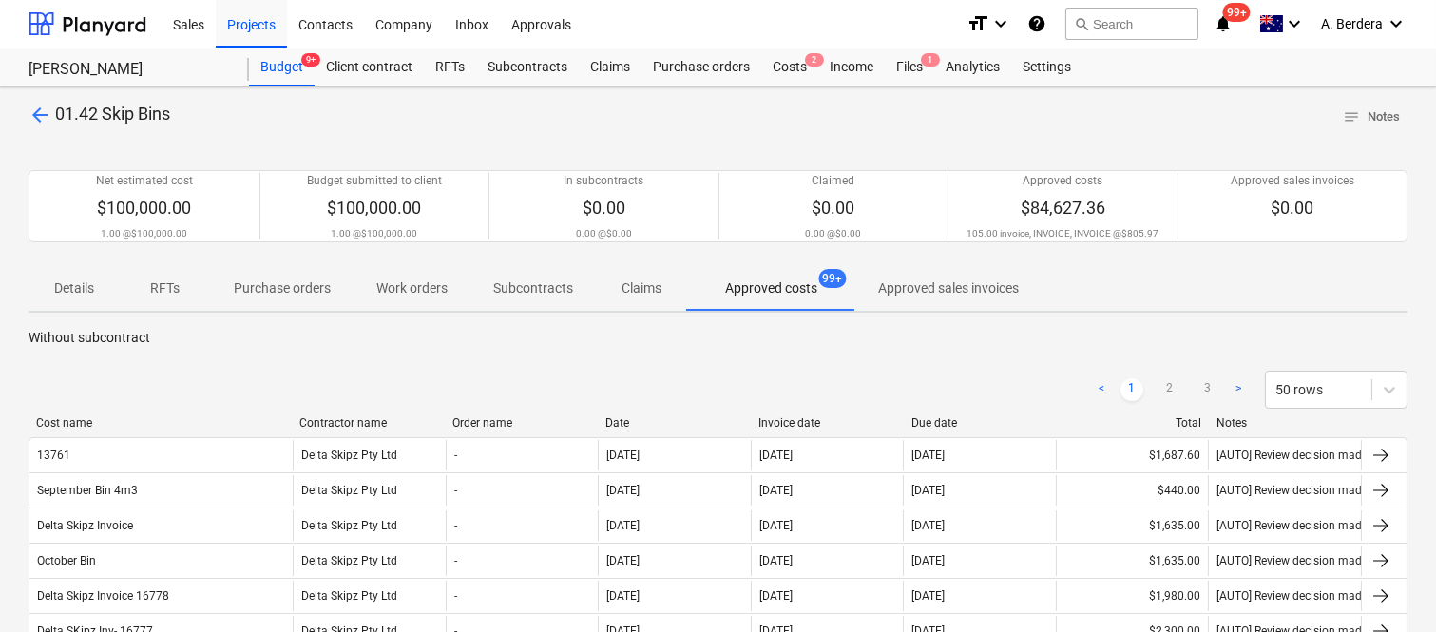
drag, startPoint x: 191, startPoint y: 421, endPoint x: 741, endPoint y: 344, distance: 555.5
click at [1172, 383] on link "2" at bounding box center [1169, 389] width 23 height 23
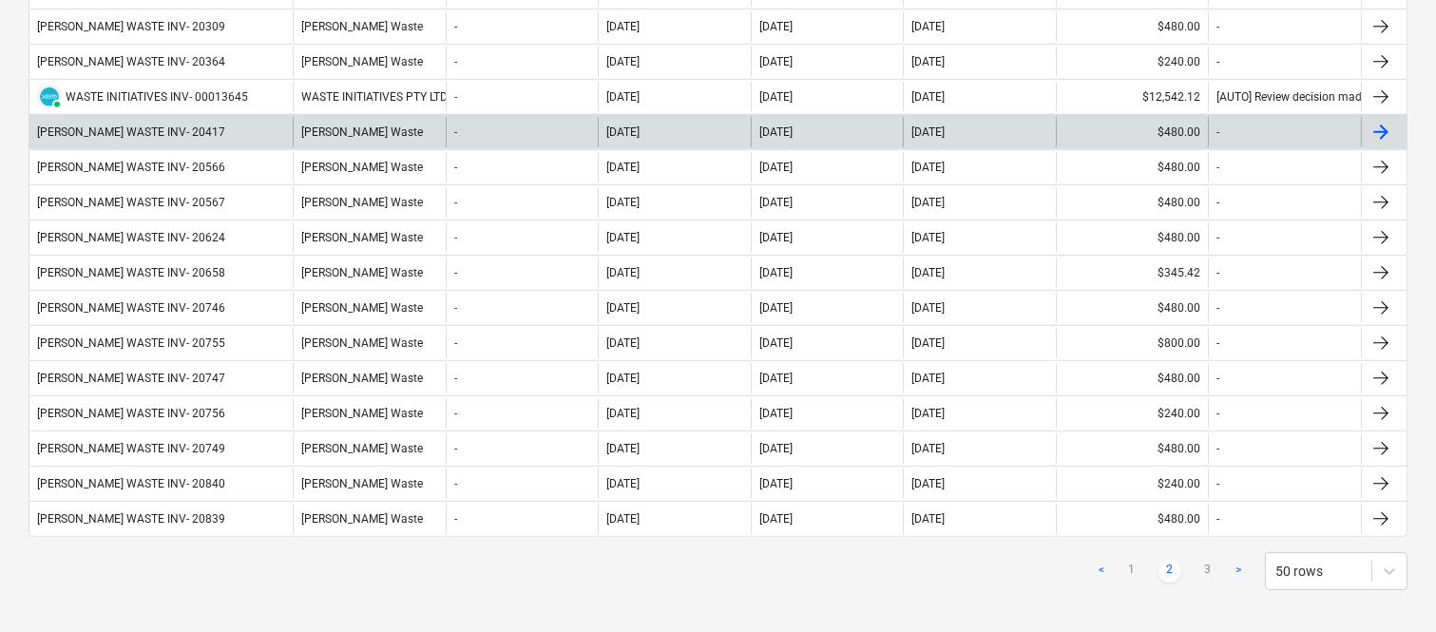
scroll to position [1106, 0]
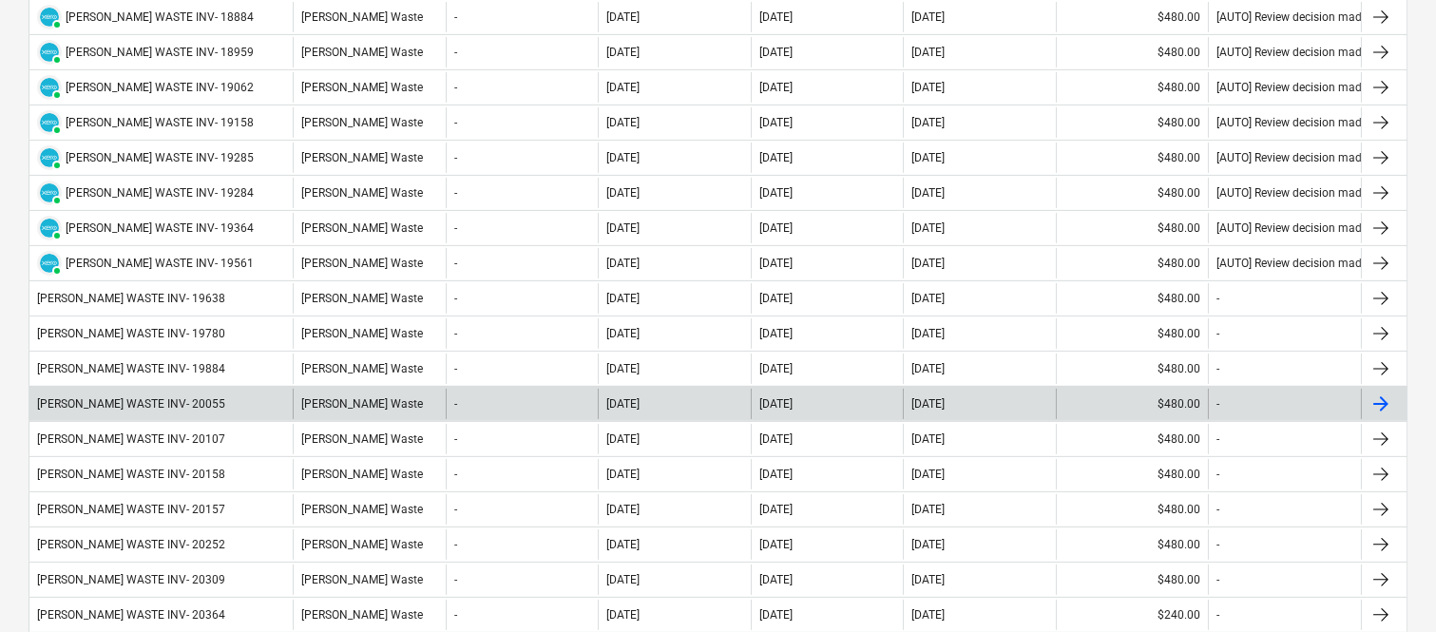
click at [224, 405] on div "SAUNDERS WASTE INV- 20055" at bounding box center [160, 404] width 263 height 30
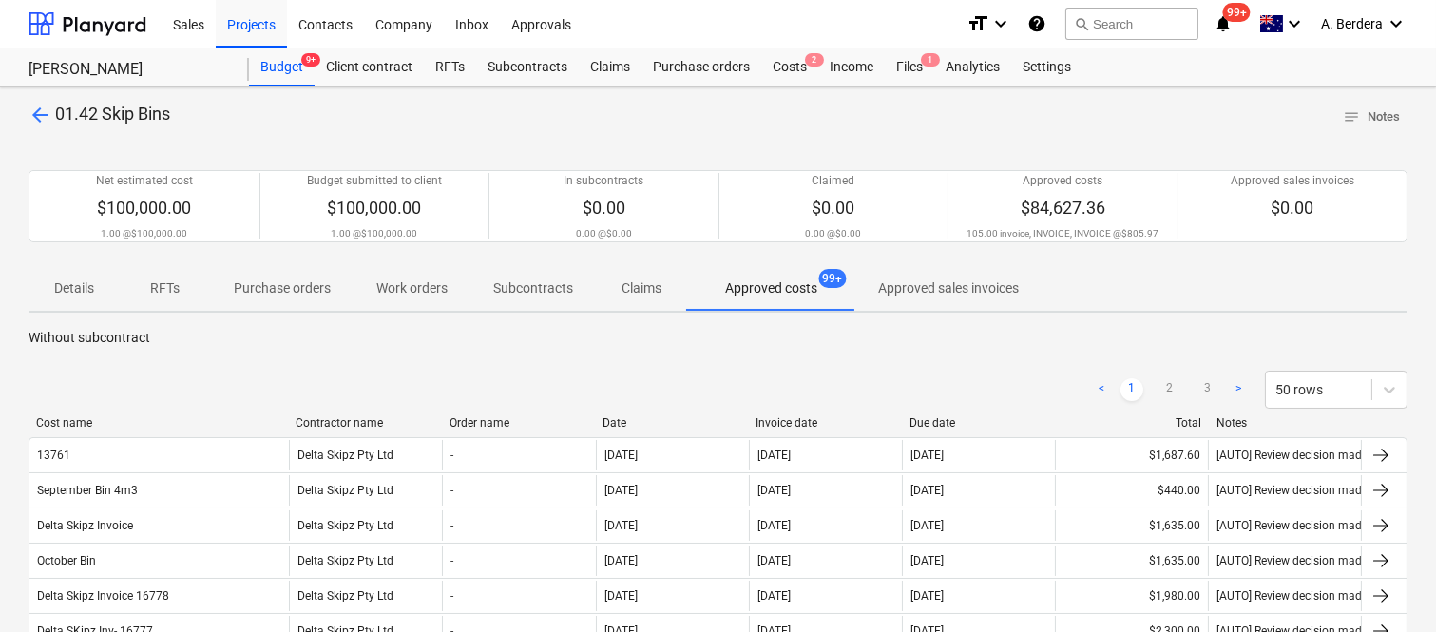
drag, startPoint x: 220, startPoint y: 410, endPoint x: 291, endPoint y: 418, distance: 71.7
click at [291, 418] on div at bounding box center [288, 422] width 34 height 13
click at [1174, 388] on link "2" at bounding box center [1169, 389] width 23 height 23
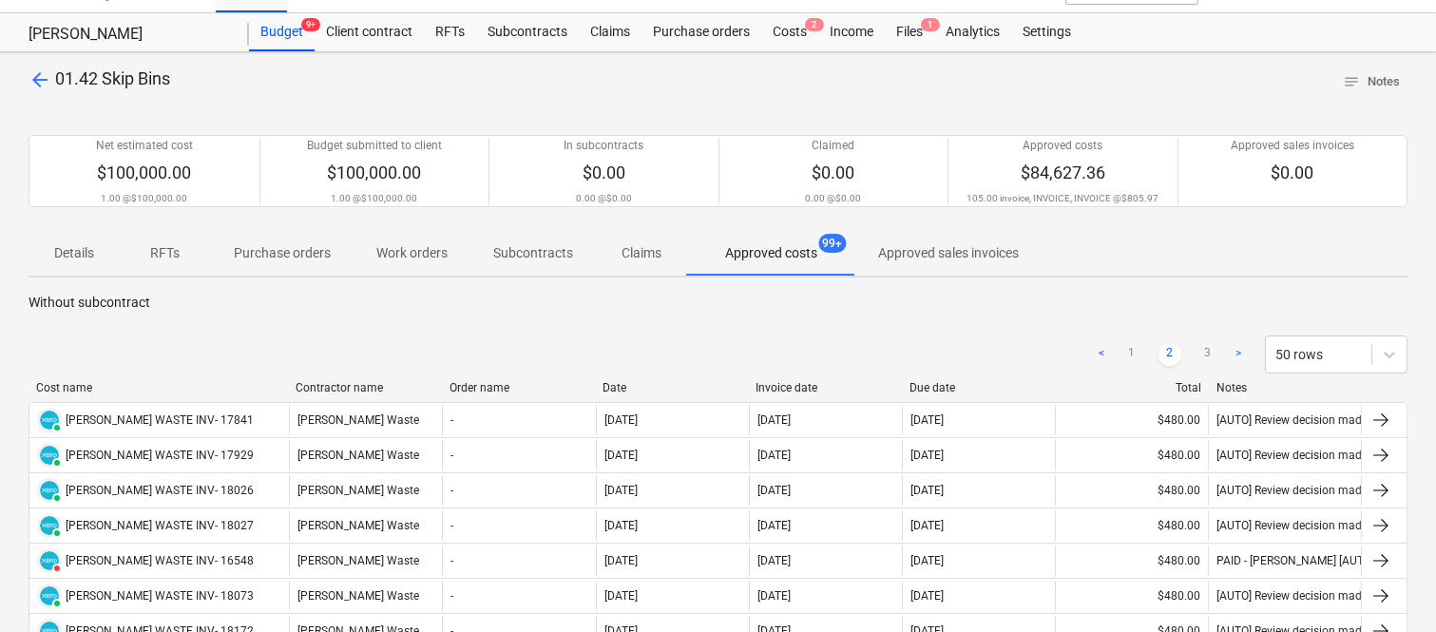
scroll to position [1106, 0]
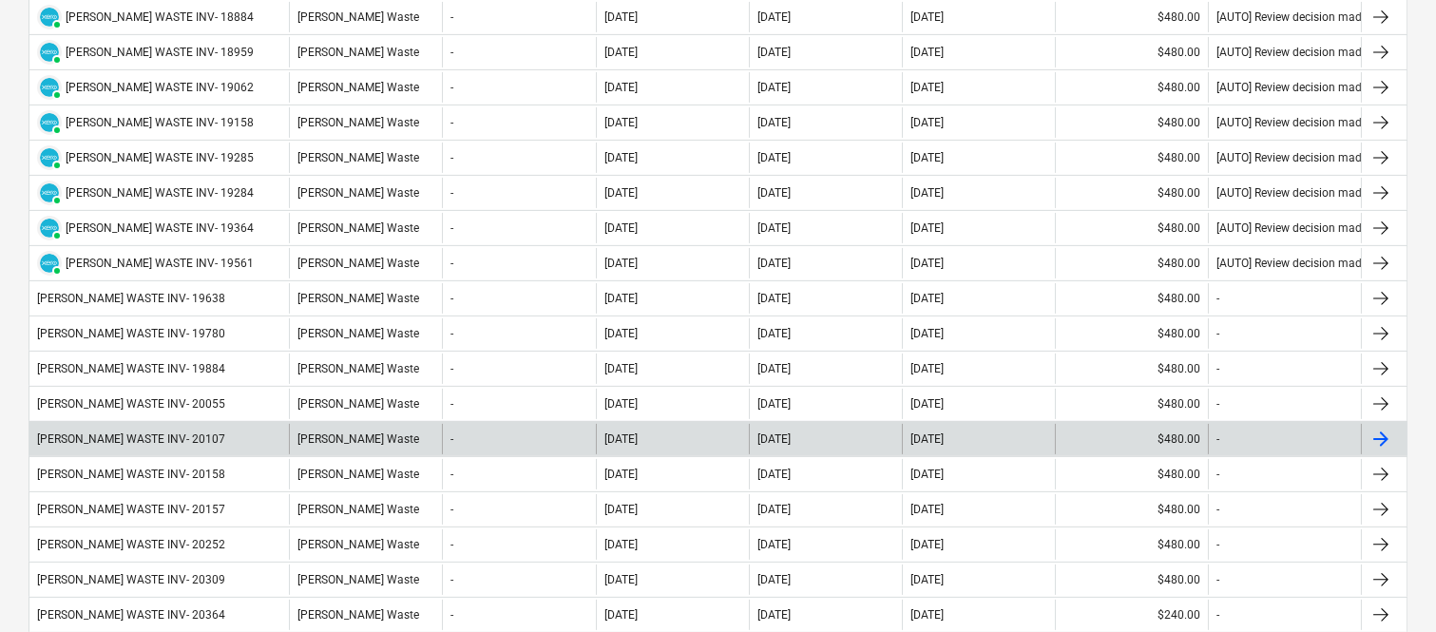
click at [258, 449] on div "SAUNDERS WASTE INV- 20107" at bounding box center [158, 439] width 259 height 30
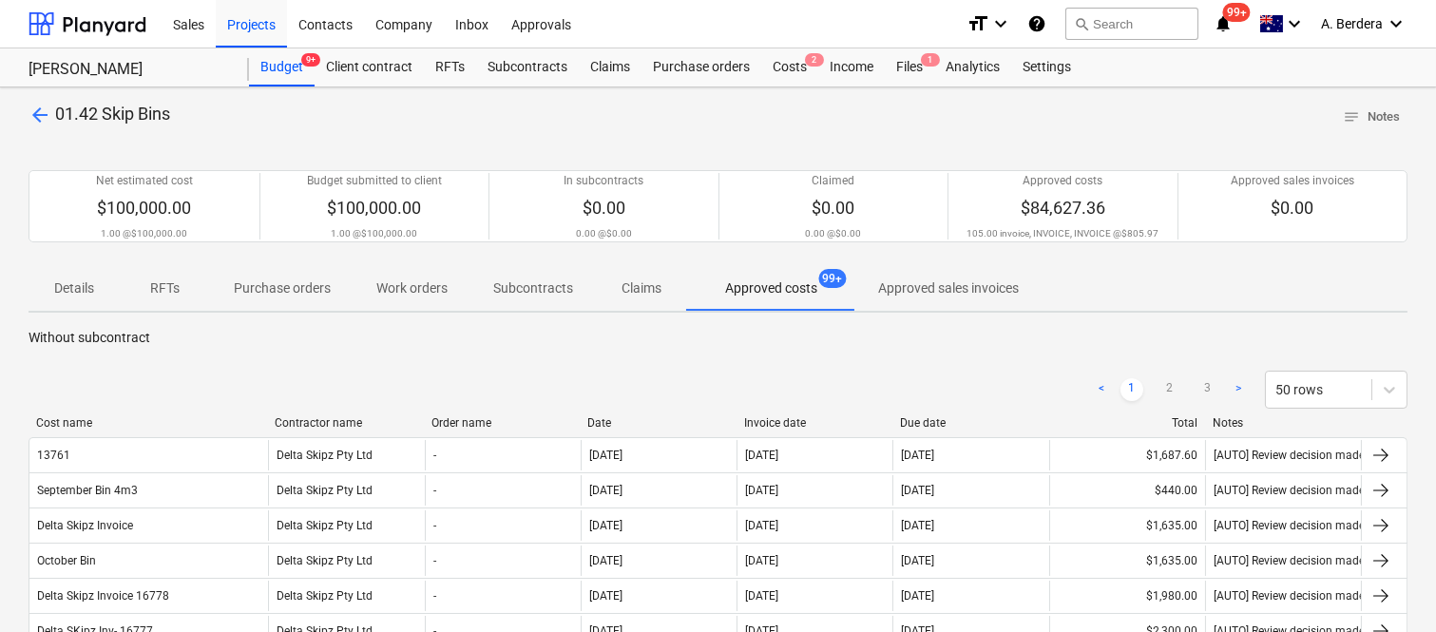
drag, startPoint x: 195, startPoint y: 415, endPoint x: 267, endPoint y: 392, distance: 75.7
click at [1166, 393] on link "2" at bounding box center [1169, 389] width 23 height 23
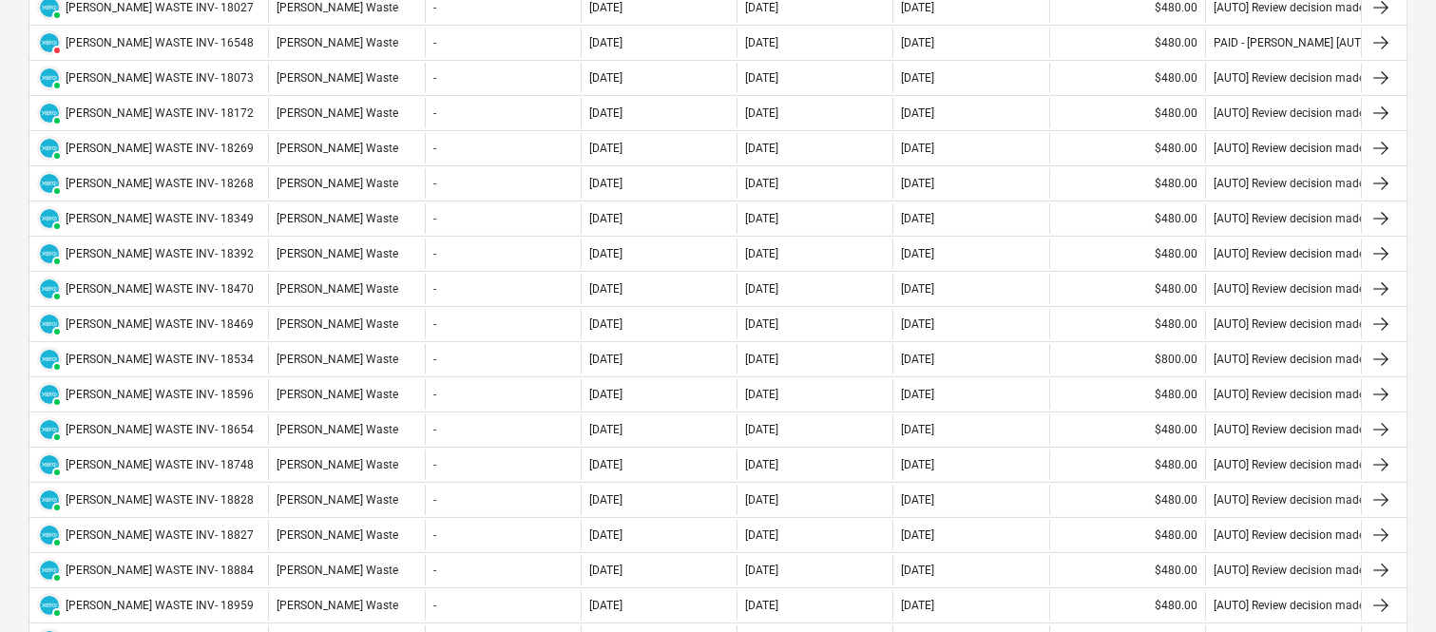
scroll to position [1106, 0]
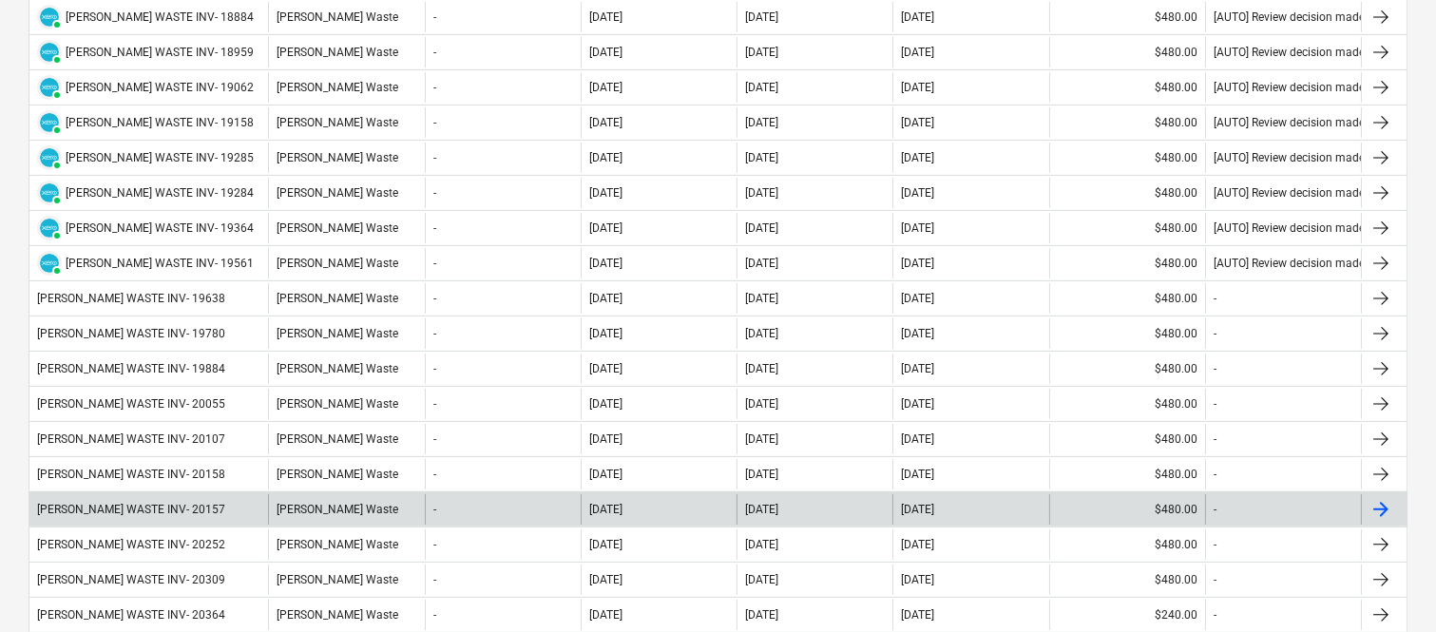
click at [231, 508] on div "SAUNDERS WASTE INV- 20157" at bounding box center [148, 509] width 239 height 30
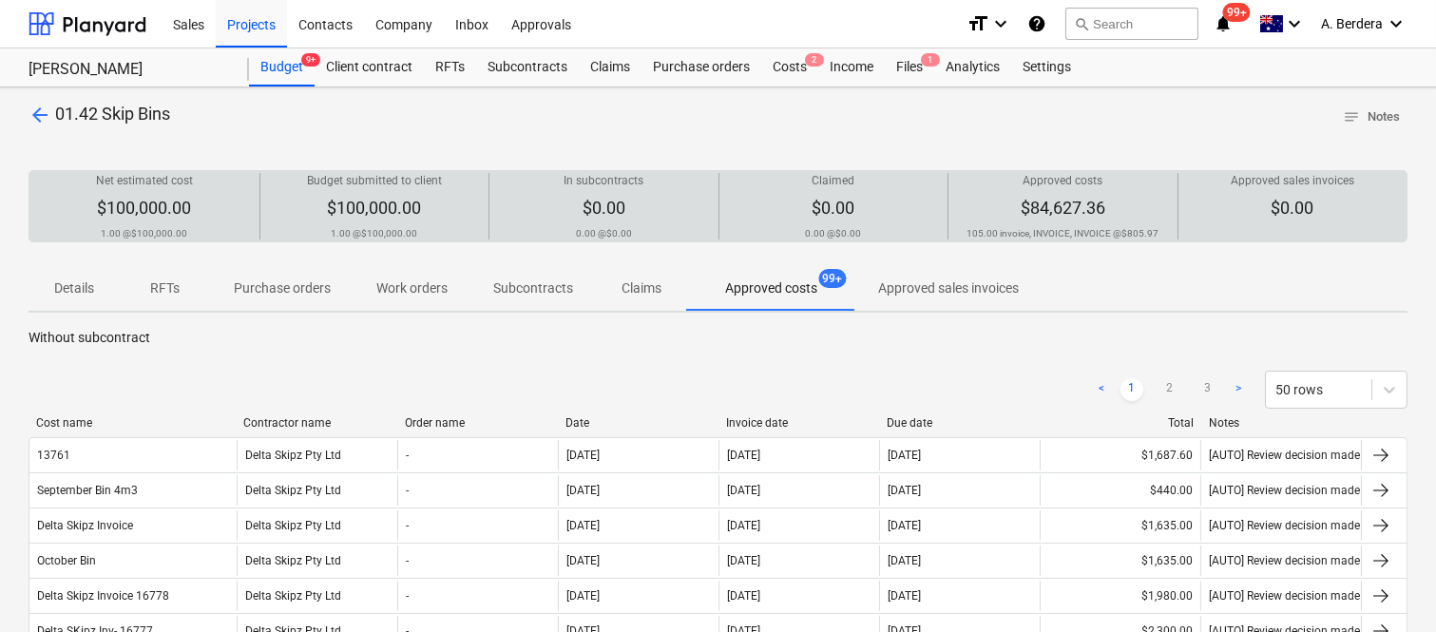
drag, startPoint x: 197, startPoint y: 423, endPoint x: 243, endPoint y: 421, distance: 46.6
click at [243, 421] on div at bounding box center [236, 422] width 34 height 13
click at [1174, 390] on link "2" at bounding box center [1169, 389] width 23 height 23
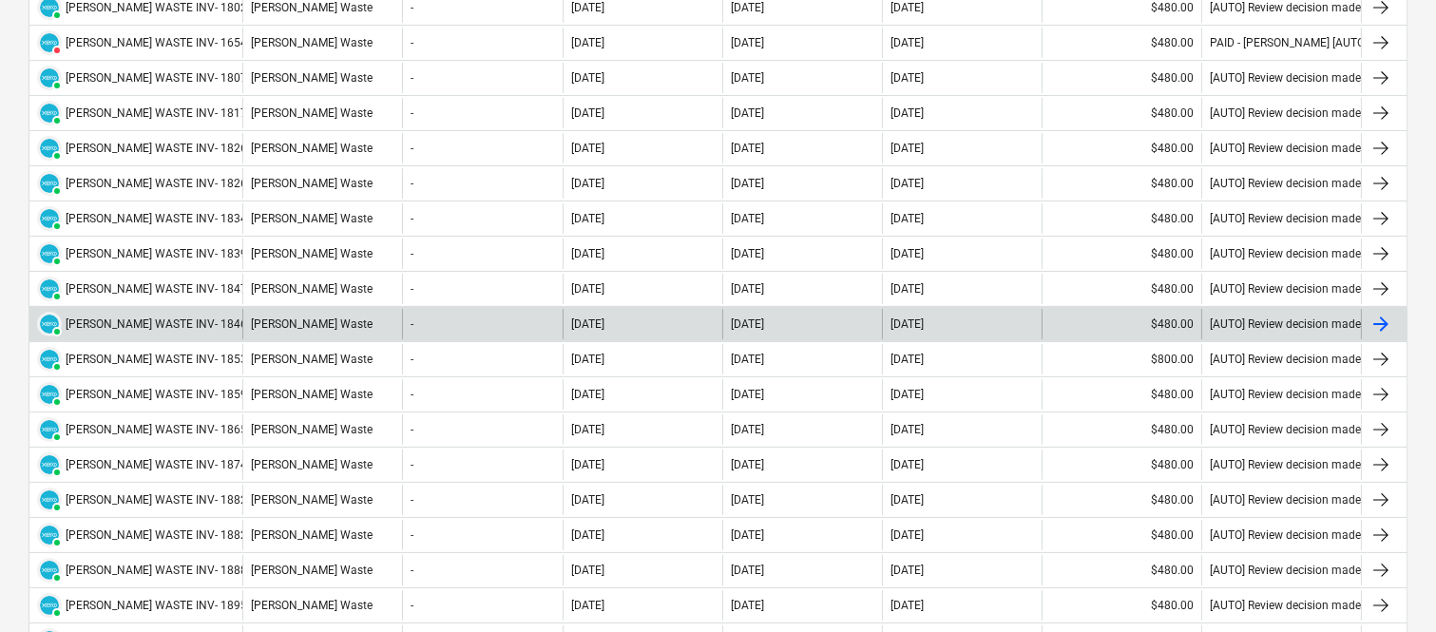
scroll to position [1106, 0]
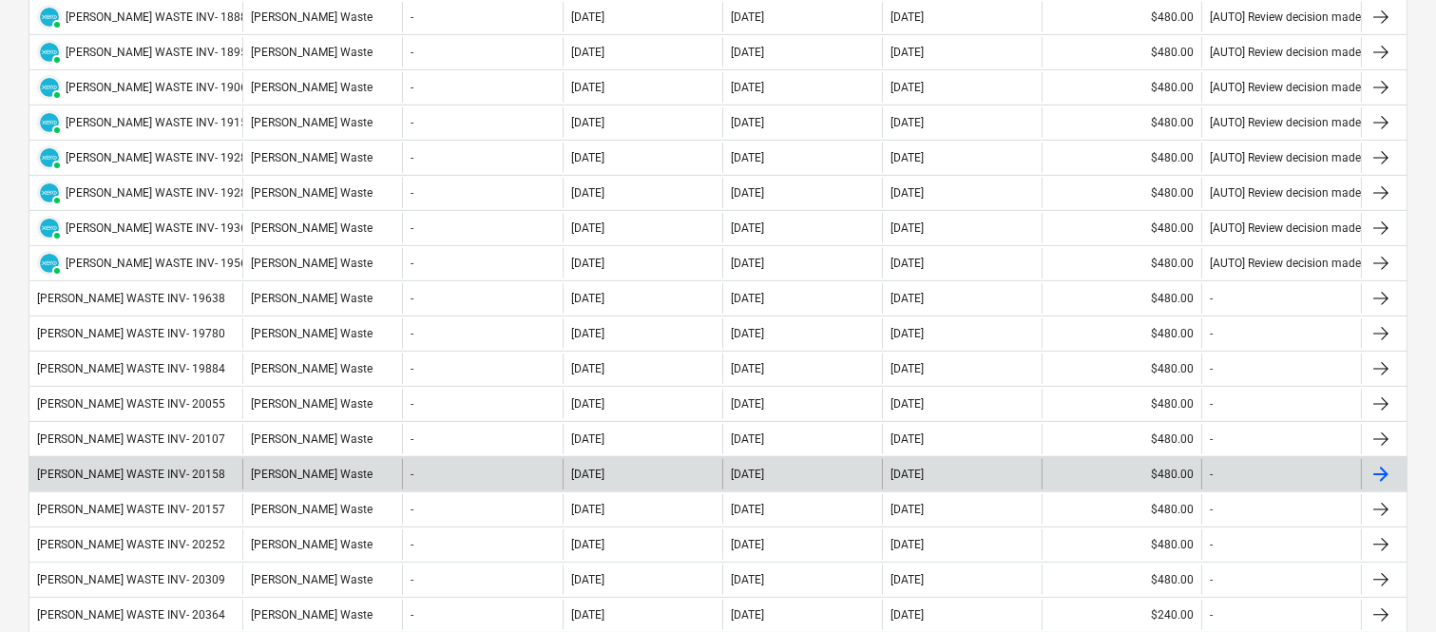
click at [239, 479] on div "SAUNDERS WASTE INV- 20158" at bounding box center [135, 474] width 213 height 30
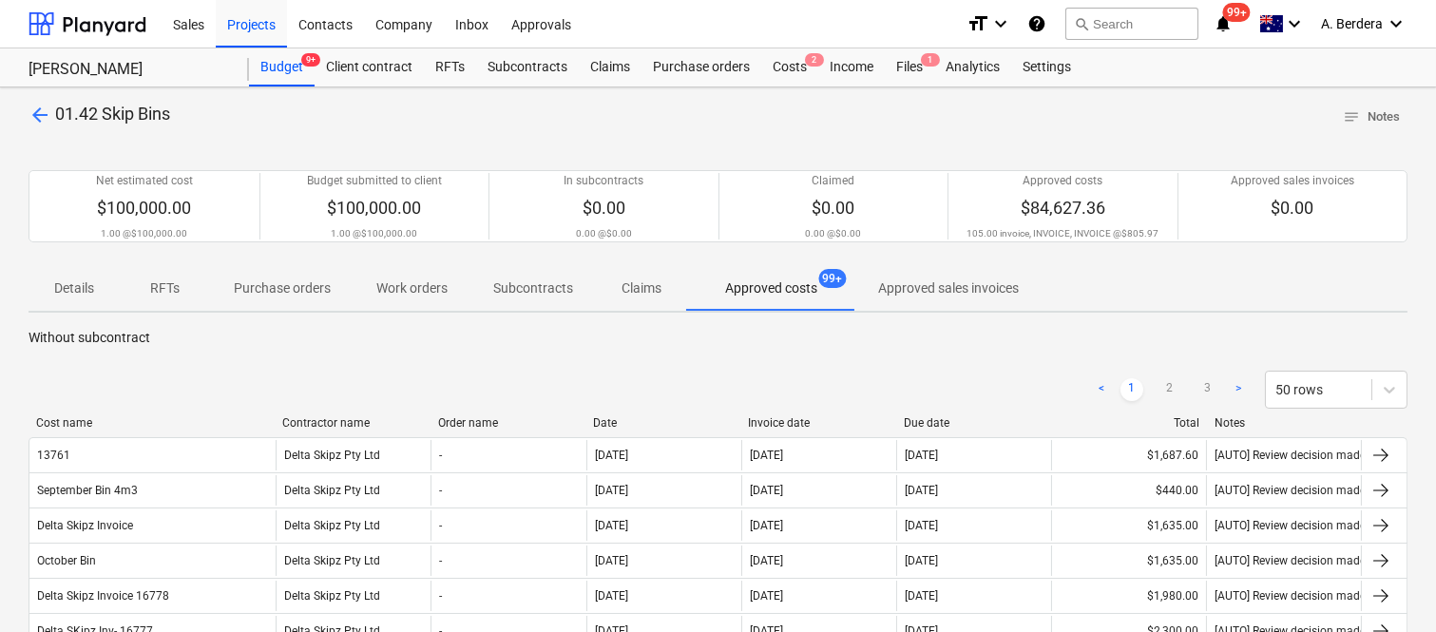
drag, startPoint x: 194, startPoint y: 418, endPoint x: 279, endPoint y: 411, distance: 85.8
click at [1173, 380] on link "2" at bounding box center [1169, 389] width 23 height 23
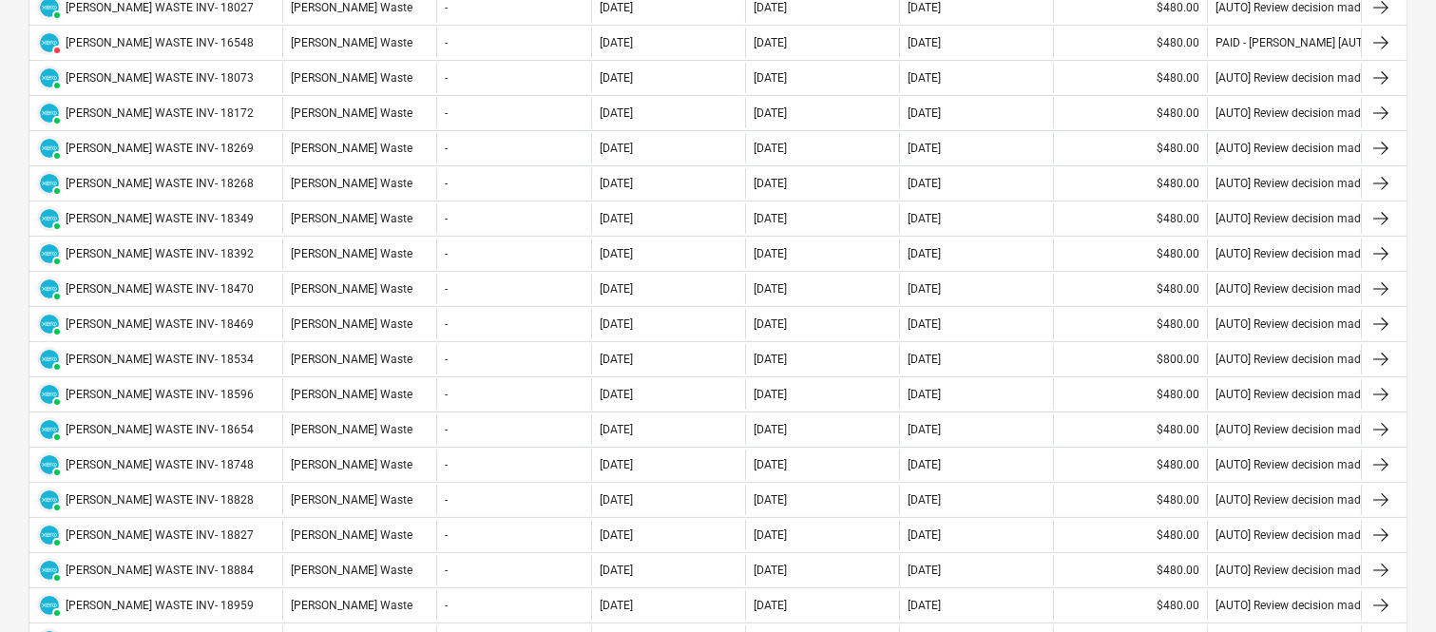
scroll to position [1106, 0]
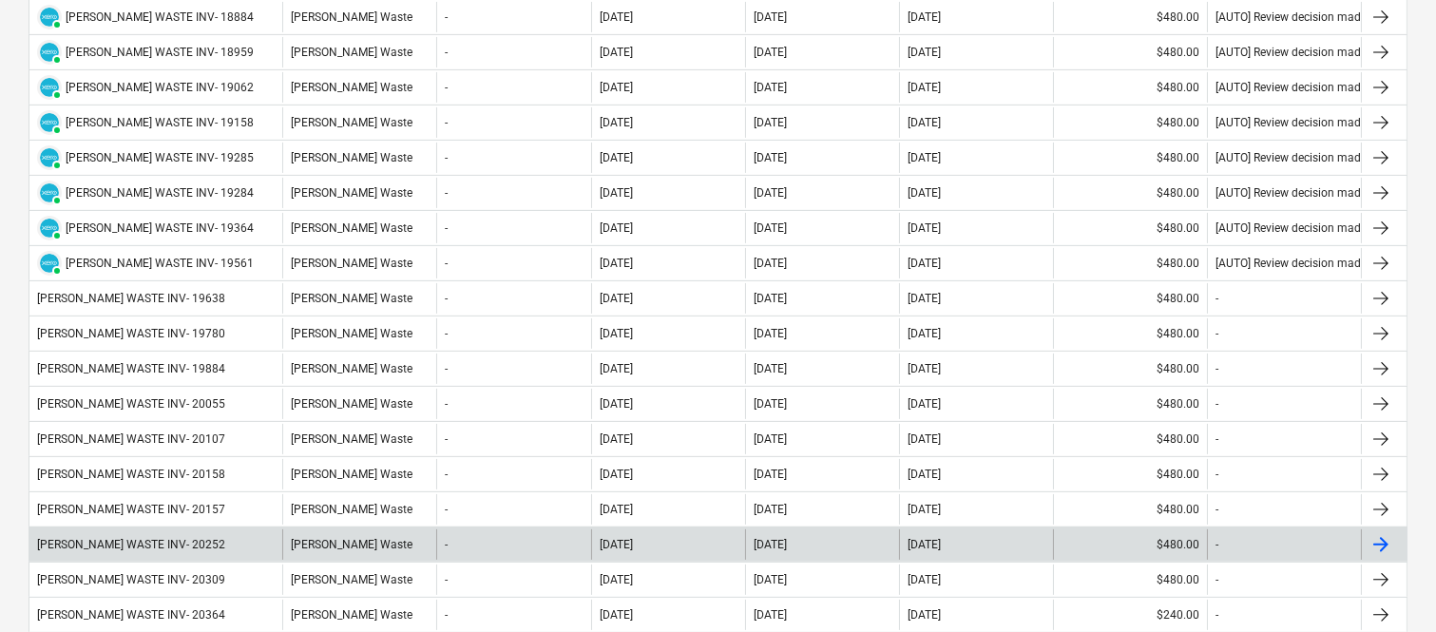
click at [258, 546] on div "SAUNDERS WASTE INV- 20252" at bounding box center [155, 544] width 253 height 30
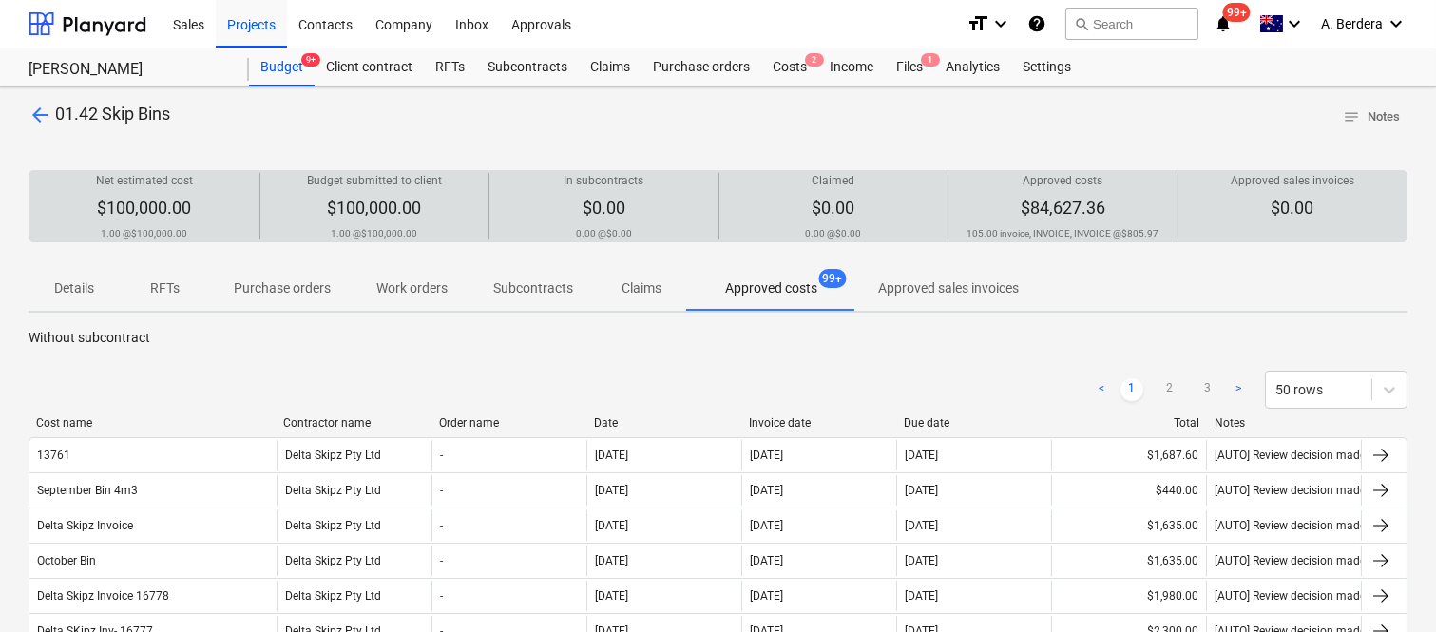
drag, startPoint x: 193, startPoint y: 418, endPoint x: 274, endPoint y: 412, distance: 81.0
click at [1173, 396] on link "2" at bounding box center [1169, 389] width 23 height 23
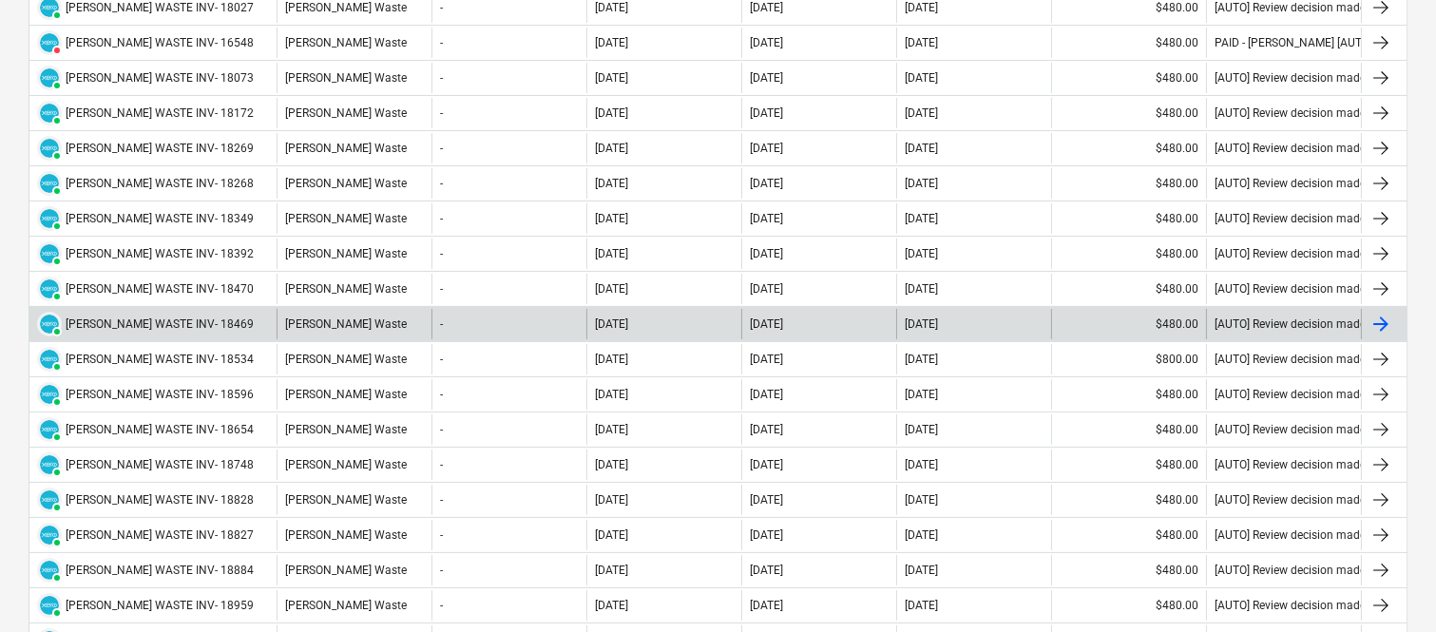
scroll to position [1106, 0]
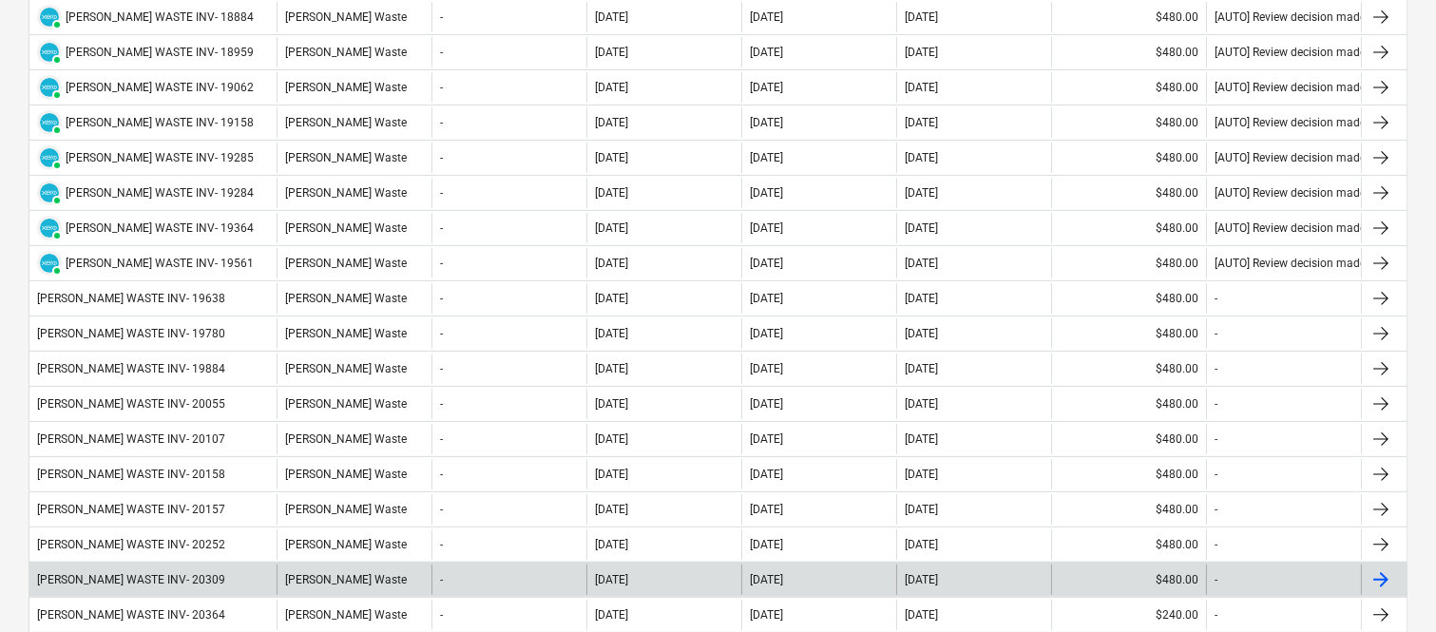
click at [258, 587] on div "SAUNDERS WASTE INV- 20309" at bounding box center [152, 579] width 247 height 30
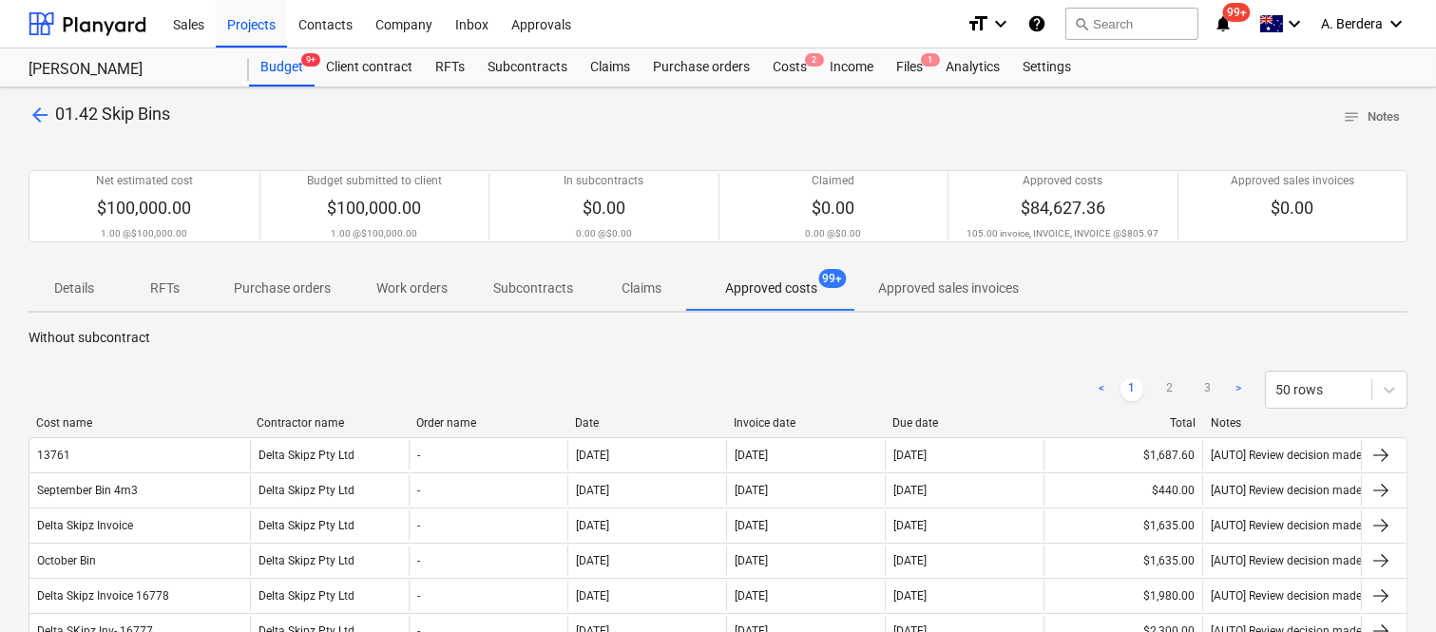
drag, startPoint x: 200, startPoint y: 426, endPoint x: 290, endPoint y: 424, distance: 90.3
click at [266, 424] on div at bounding box center [249, 422] width 34 height 13
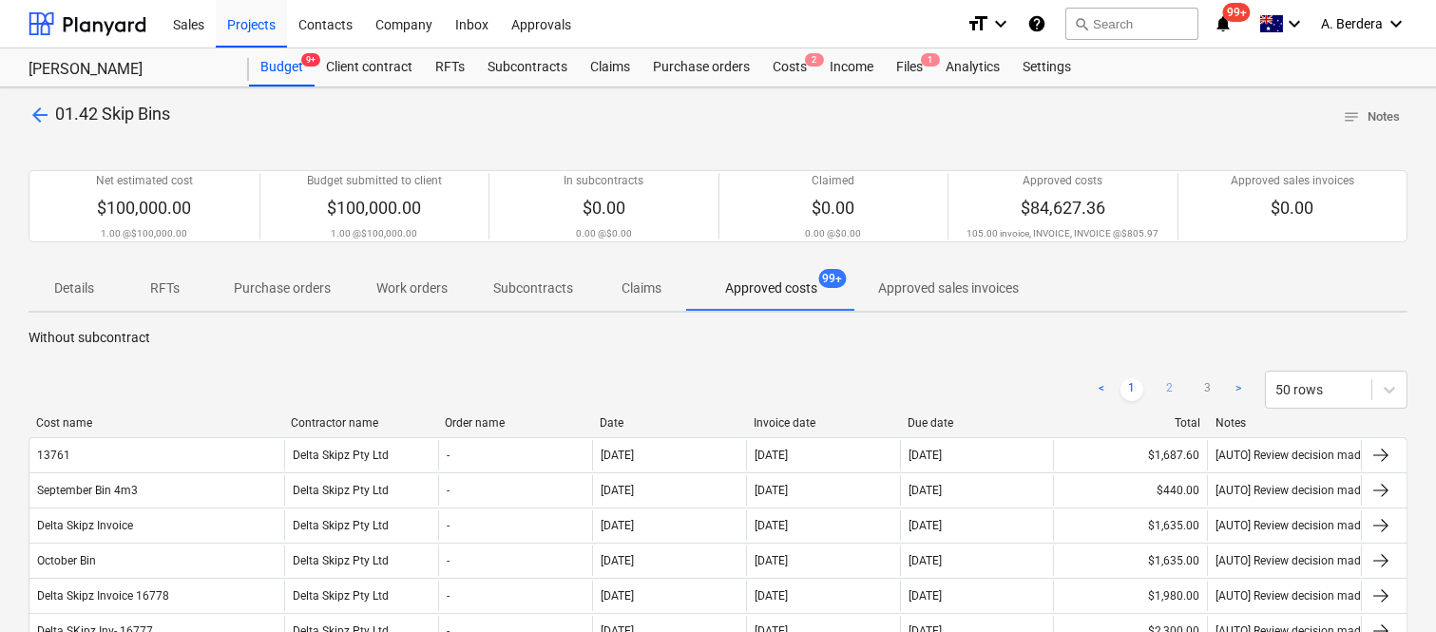
click at [1179, 390] on link "2" at bounding box center [1169, 389] width 23 height 23
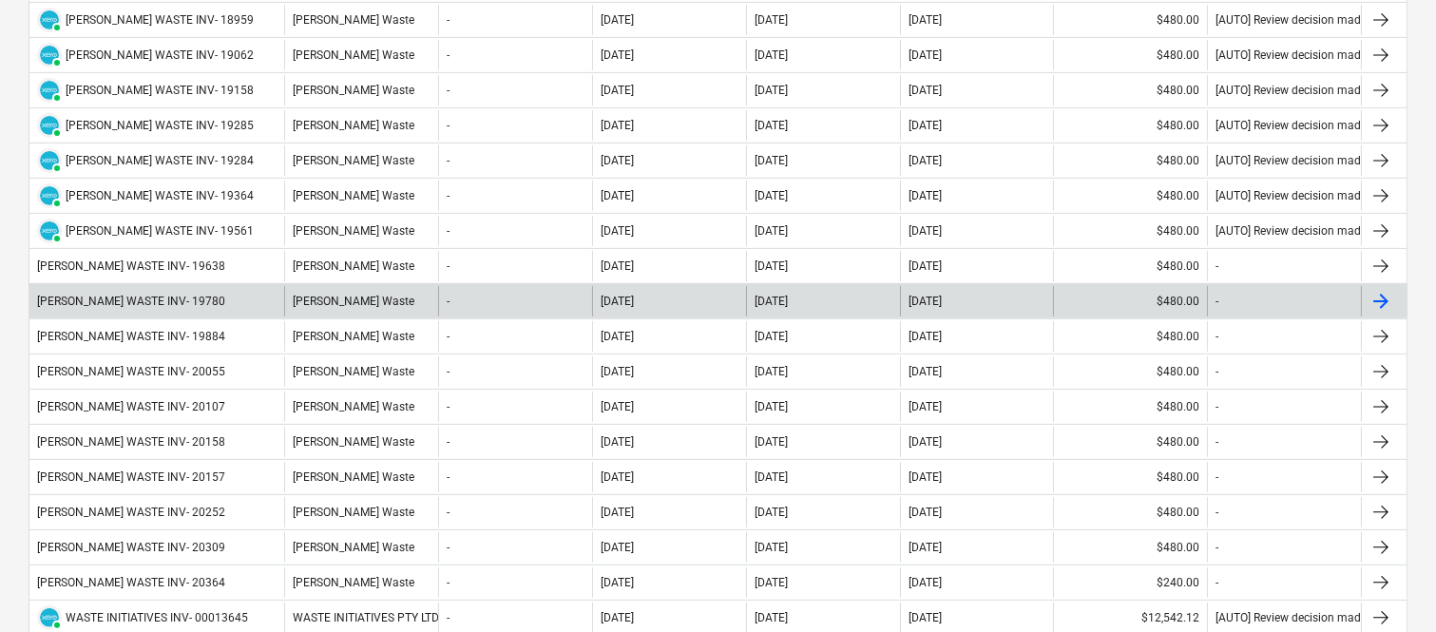
scroll to position [1659, 0]
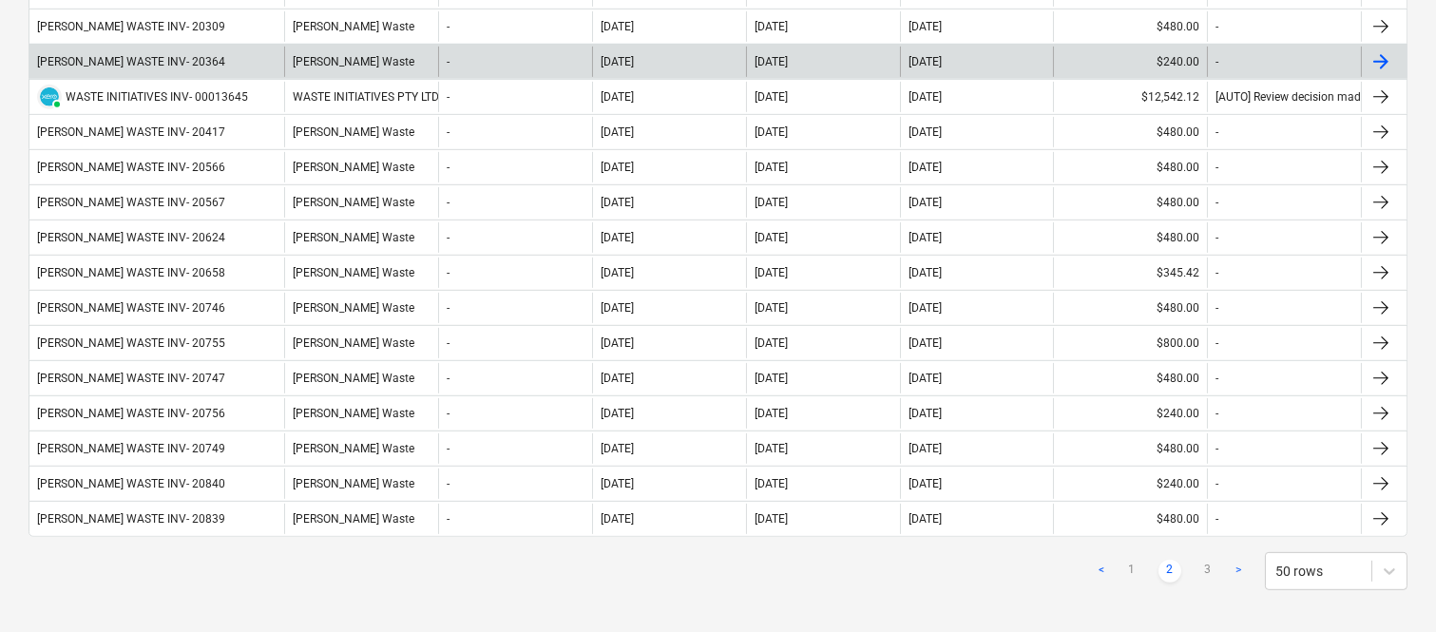
click at [241, 67] on div "SAUNDERS WASTE INV- 20364" at bounding box center [156, 62] width 255 height 30
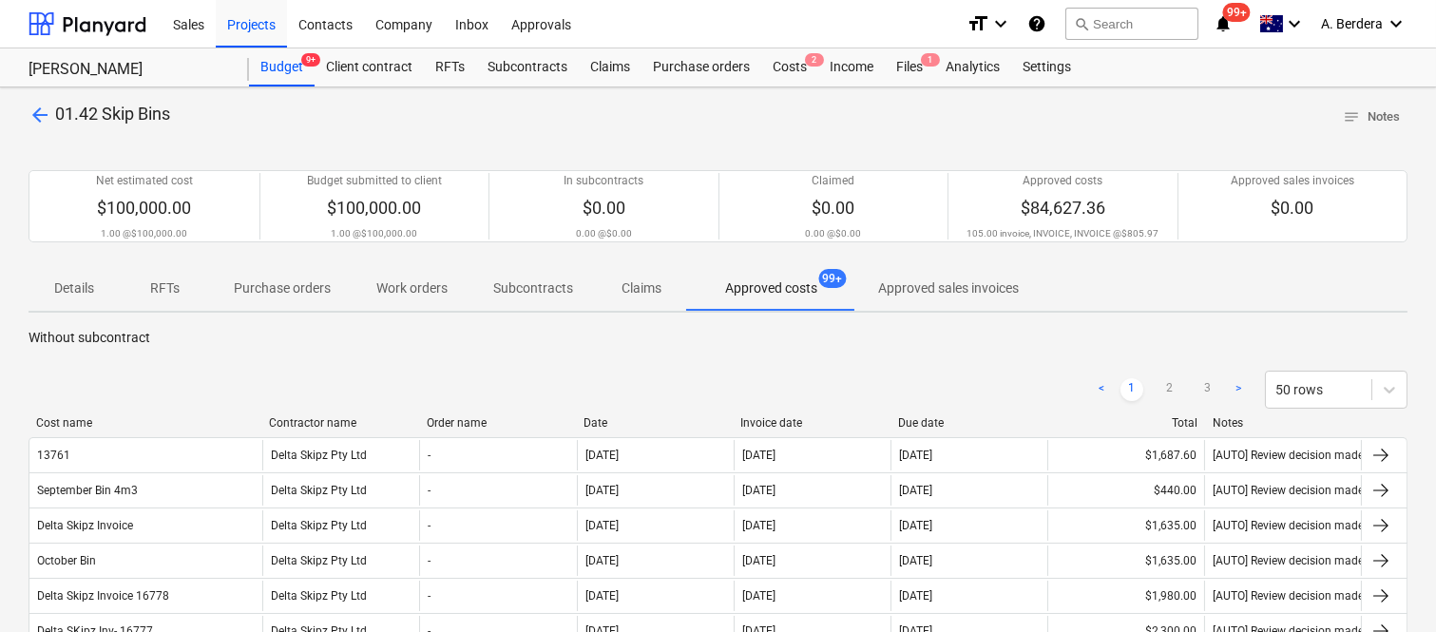
drag, startPoint x: 238, startPoint y: 405, endPoint x: 266, endPoint y: 405, distance: 28.5
click at [1171, 388] on link "2" at bounding box center [1169, 389] width 23 height 23
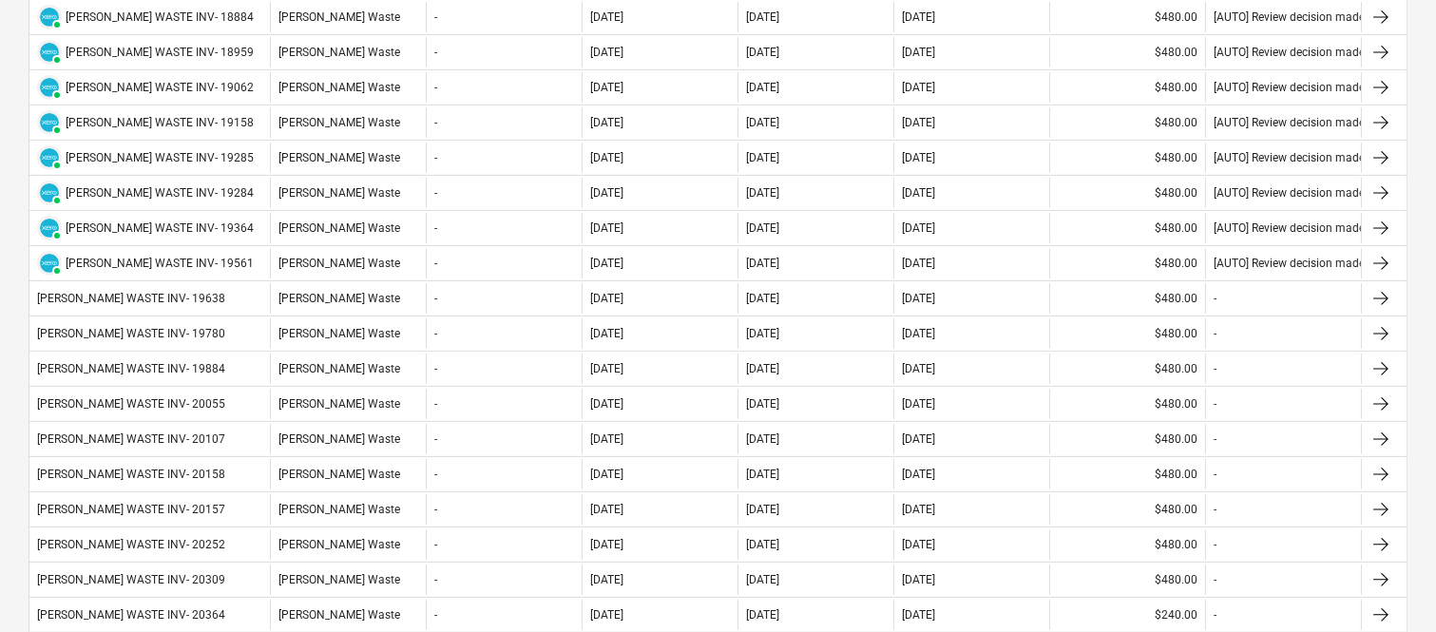
scroll to position [1659, 0]
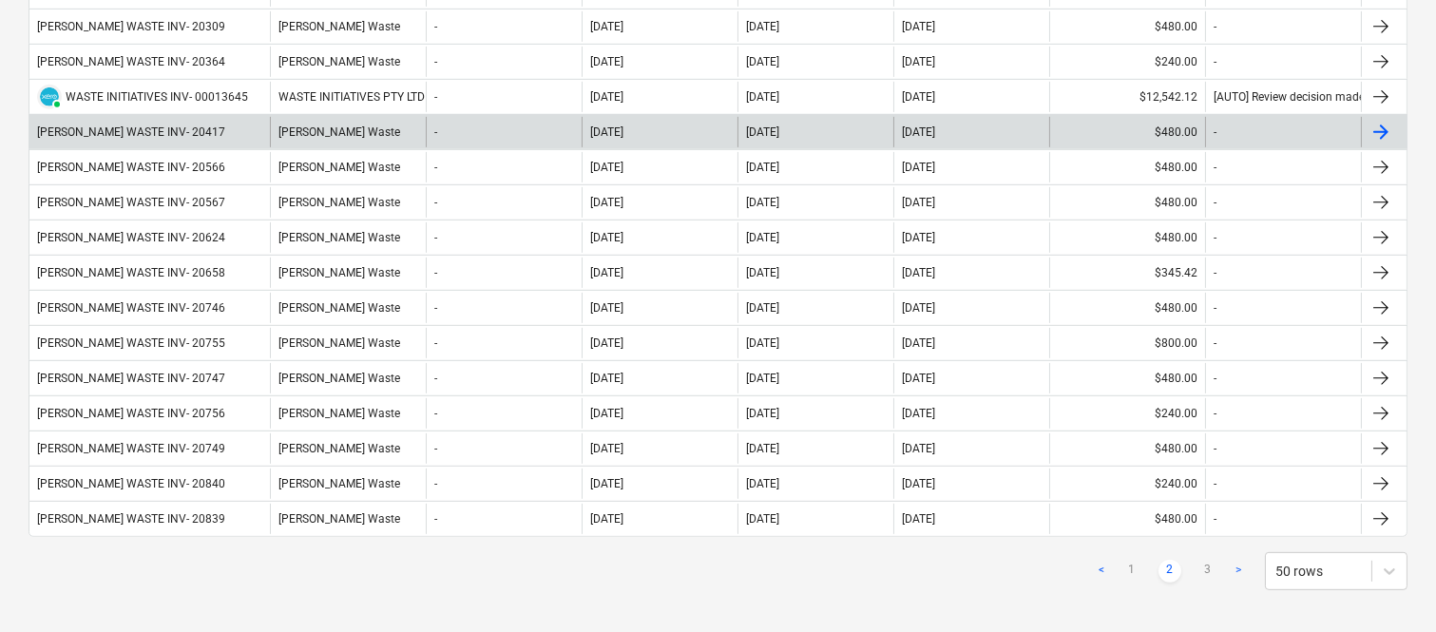
click at [217, 137] on div "SAUNDERS WASTE INV- 20417" at bounding box center [149, 132] width 240 height 30
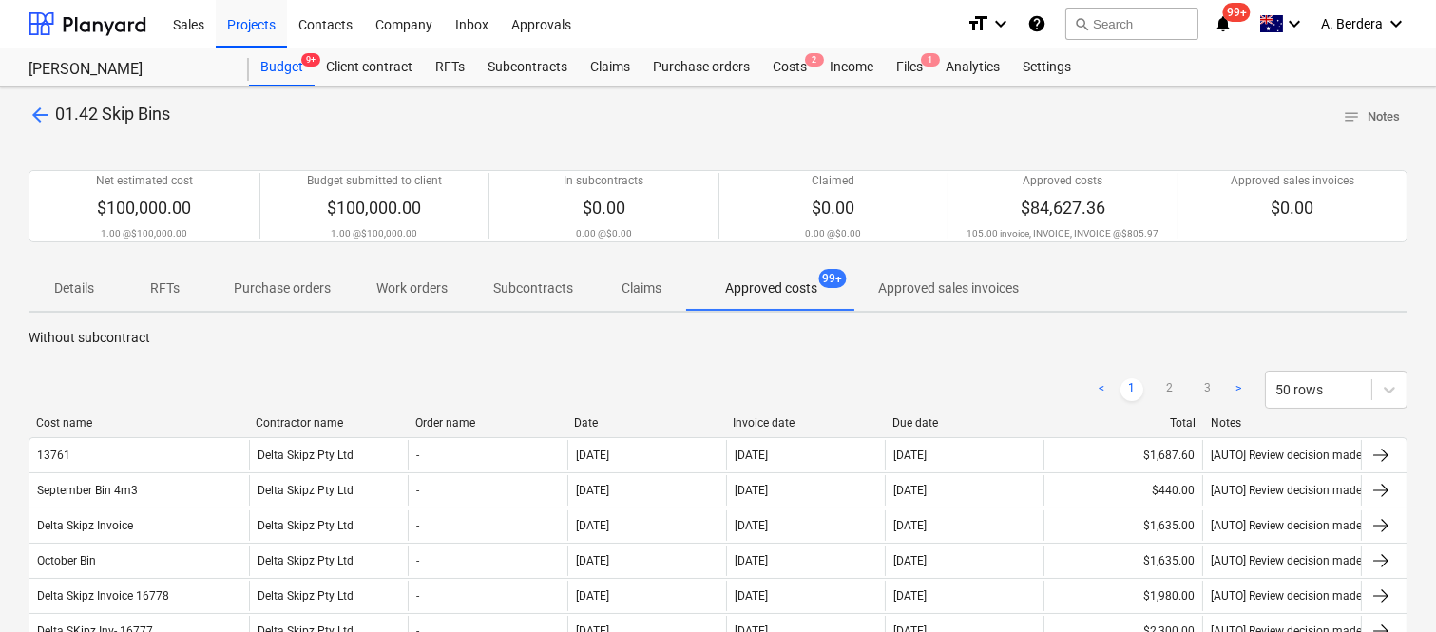
click at [1170, 392] on link "2" at bounding box center [1169, 389] width 23 height 23
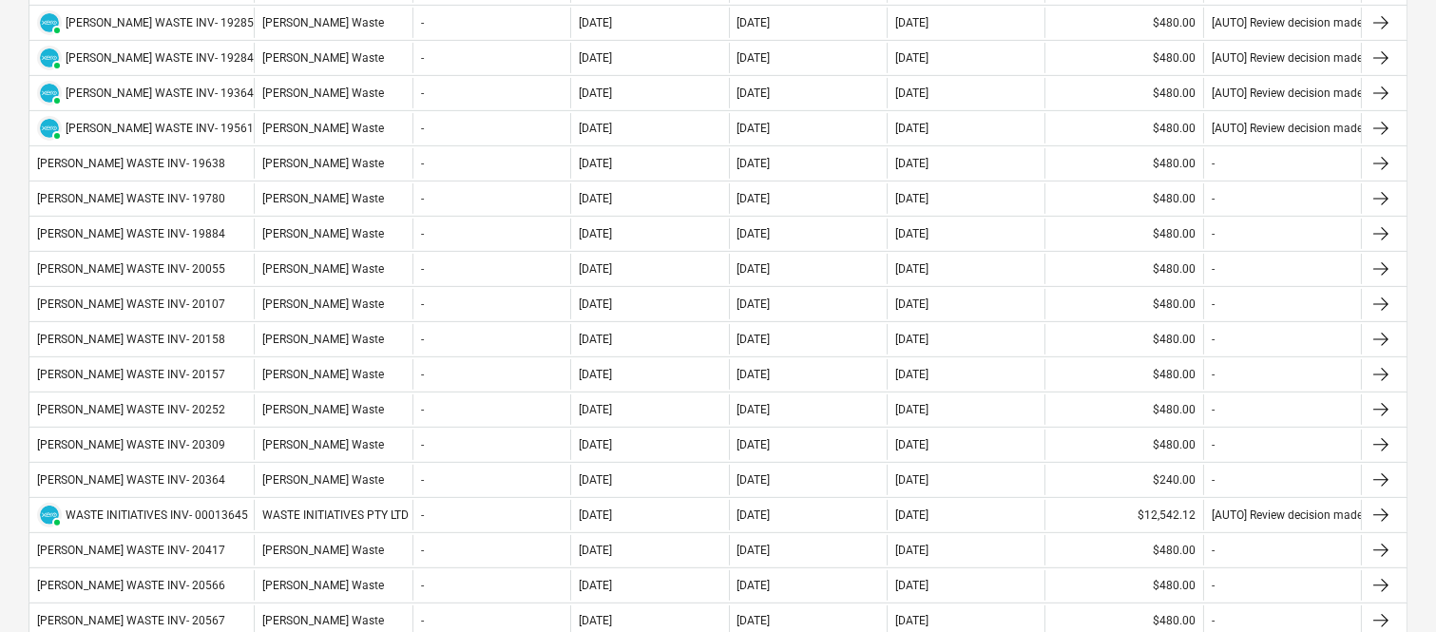
scroll to position [1659, 0]
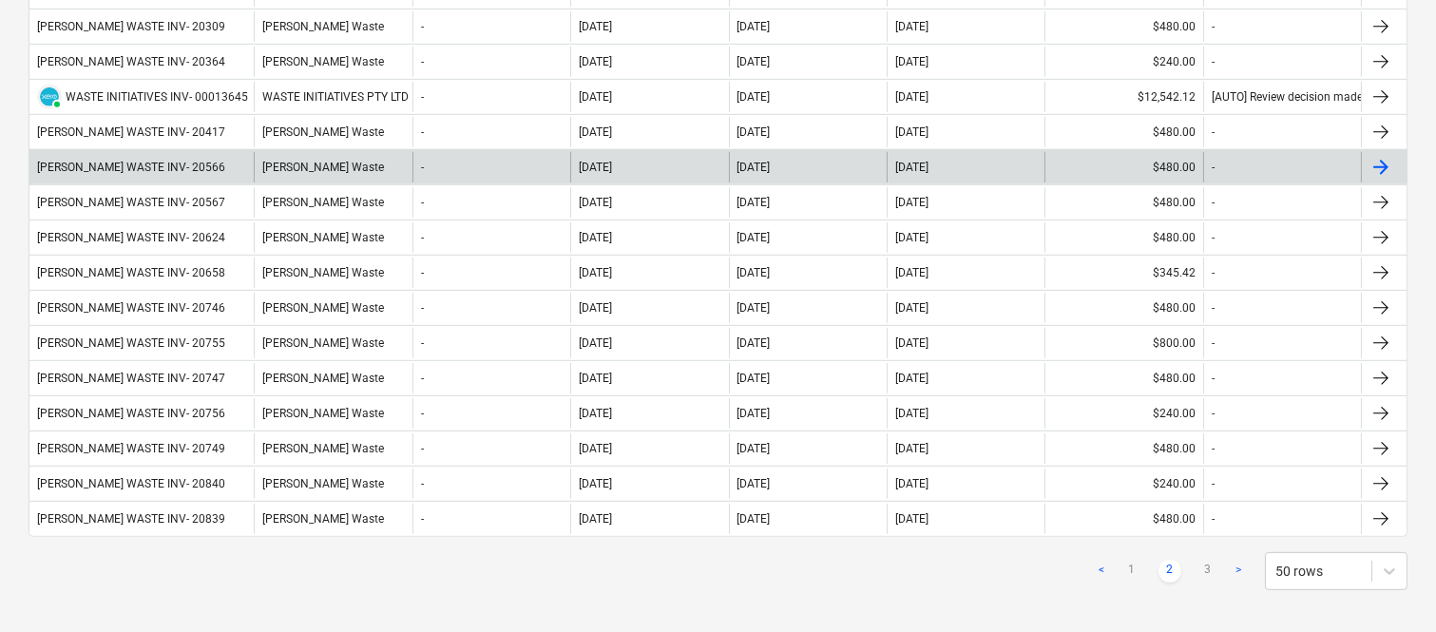
click at [210, 179] on div "SAUNDERS WASTE INV- 20566" at bounding box center [141, 167] width 224 height 30
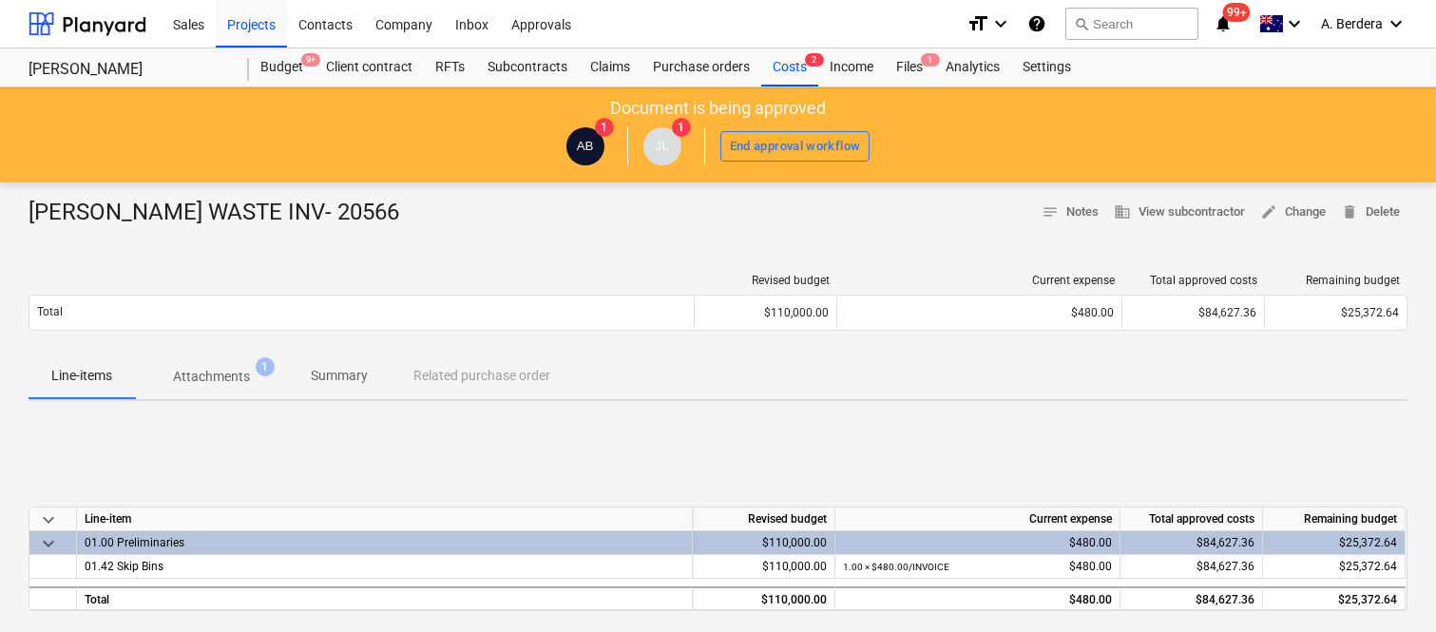
click at [317, 255] on div "SAUNDERS WASTE INV- 20566 notes Notes business View subcontractor edit Change d…" at bounding box center [718, 590] width 1436 height 816
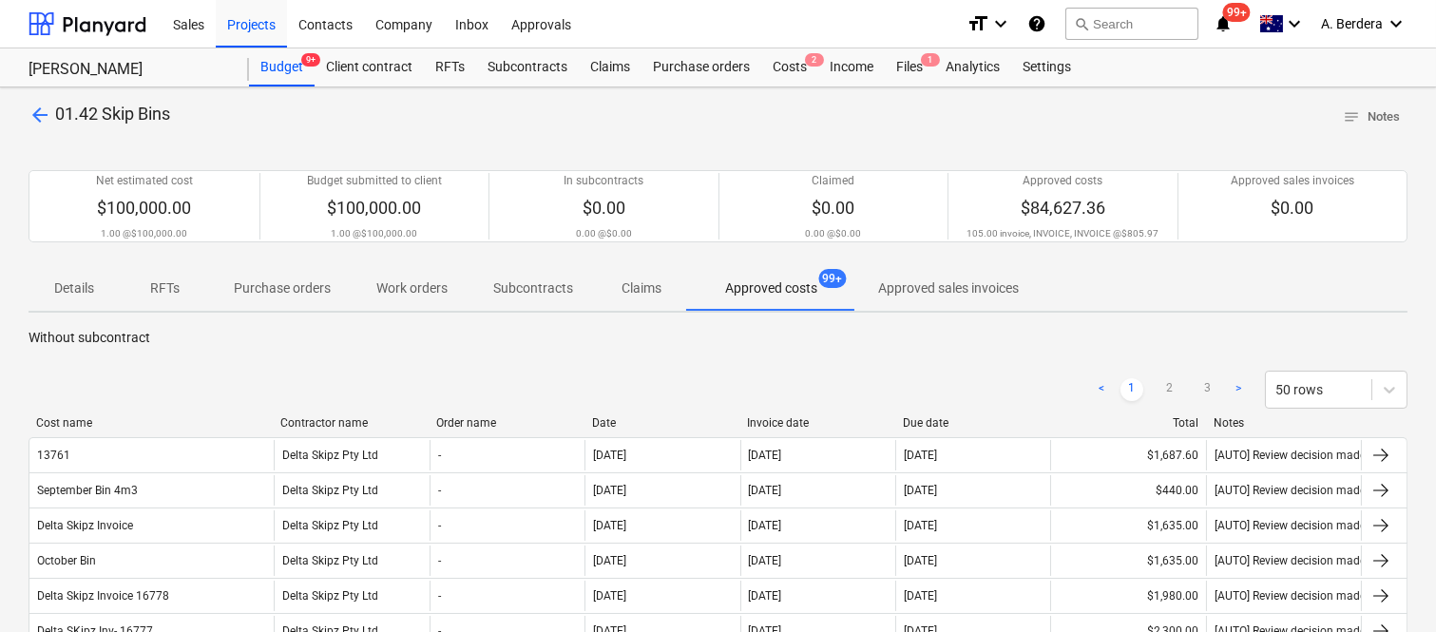
drag, startPoint x: 191, startPoint y: 425, endPoint x: 276, endPoint y: 411, distance: 85.6
click at [1166, 391] on link "2" at bounding box center [1169, 389] width 23 height 23
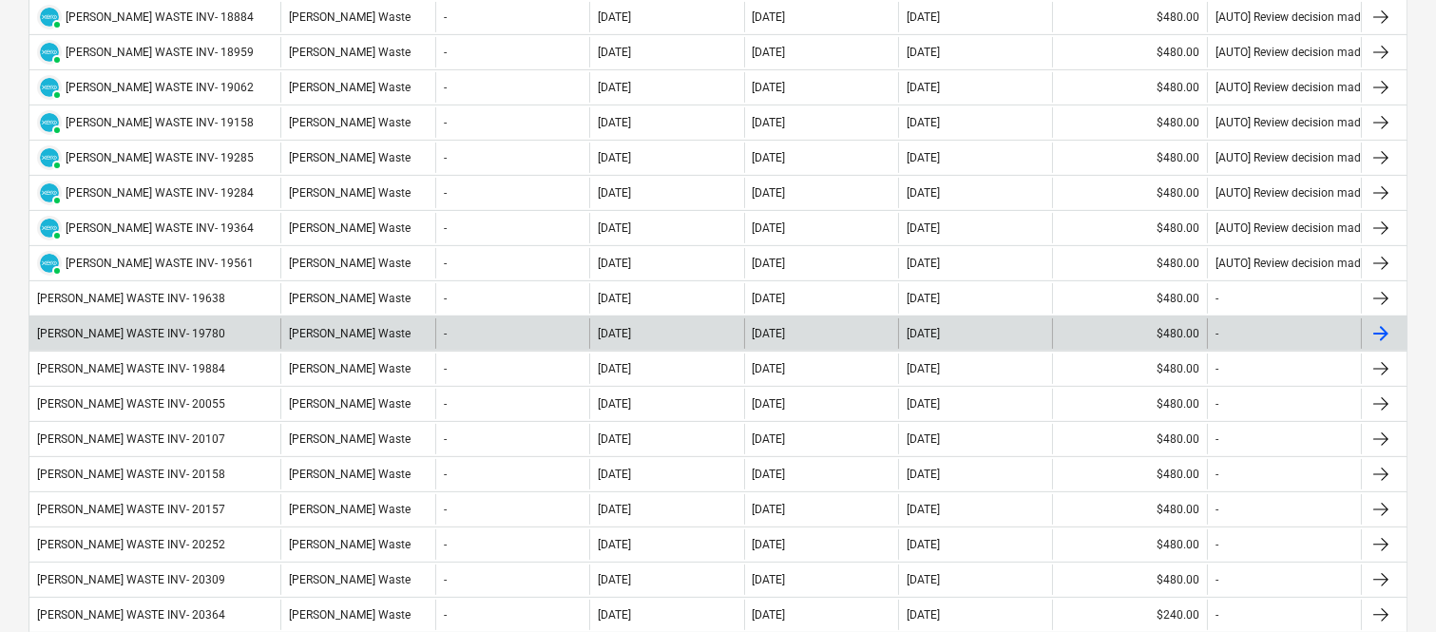
scroll to position [1659, 0]
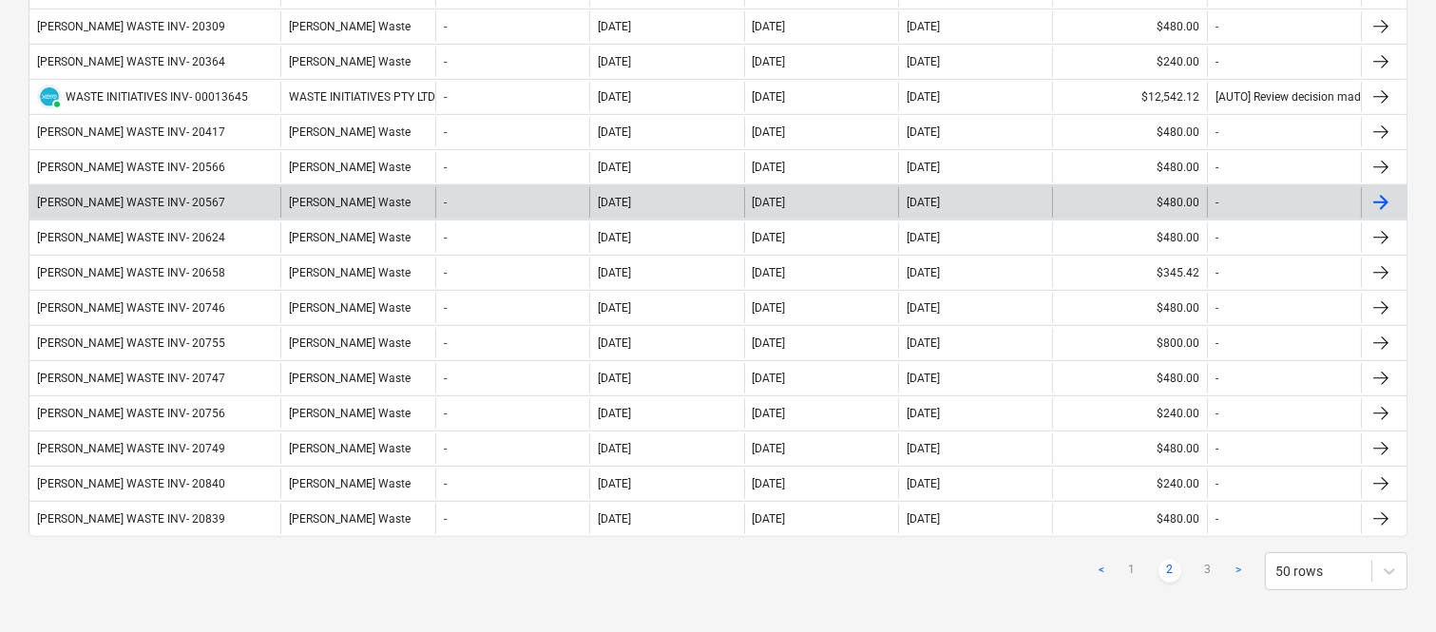
click at [228, 210] on div "SAUNDERS WASTE INV- 20567" at bounding box center [154, 202] width 251 height 30
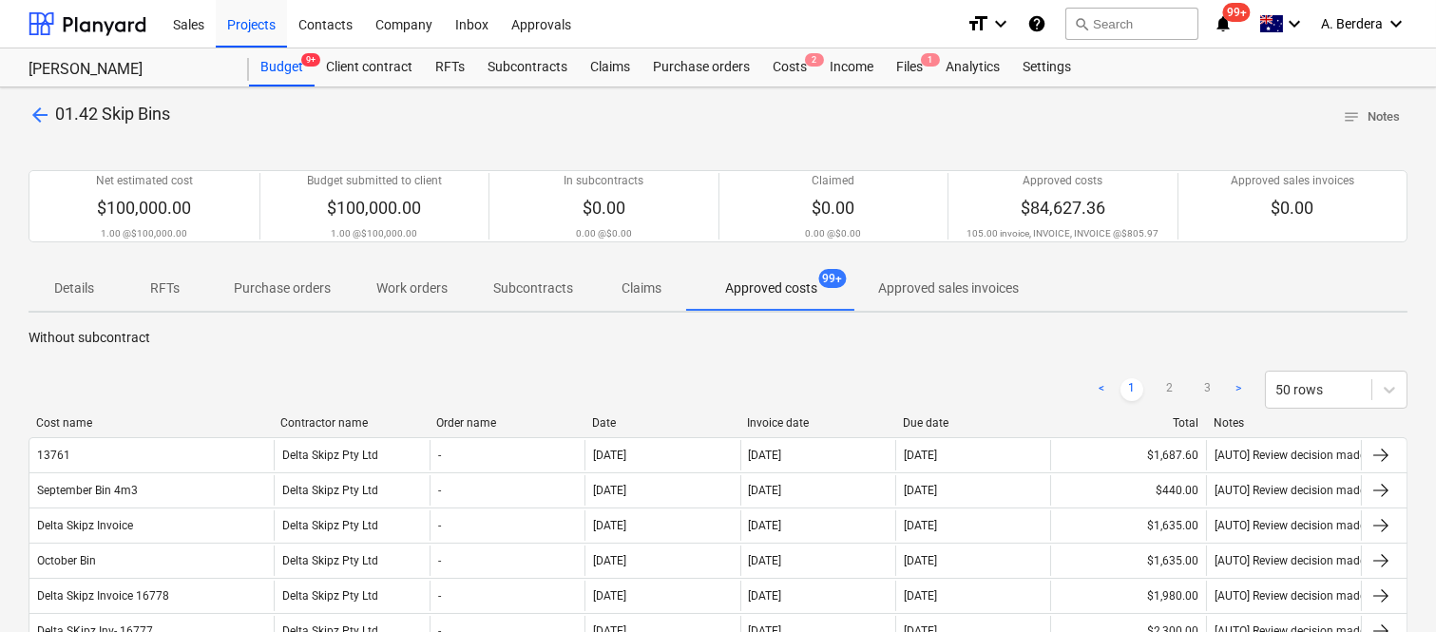
click at [273, 422] on div at bounding box center [273, 422] width 34 height 13
click at [1171, 394] on link "2" at bounding box center [1169, 389] width 23 height 23
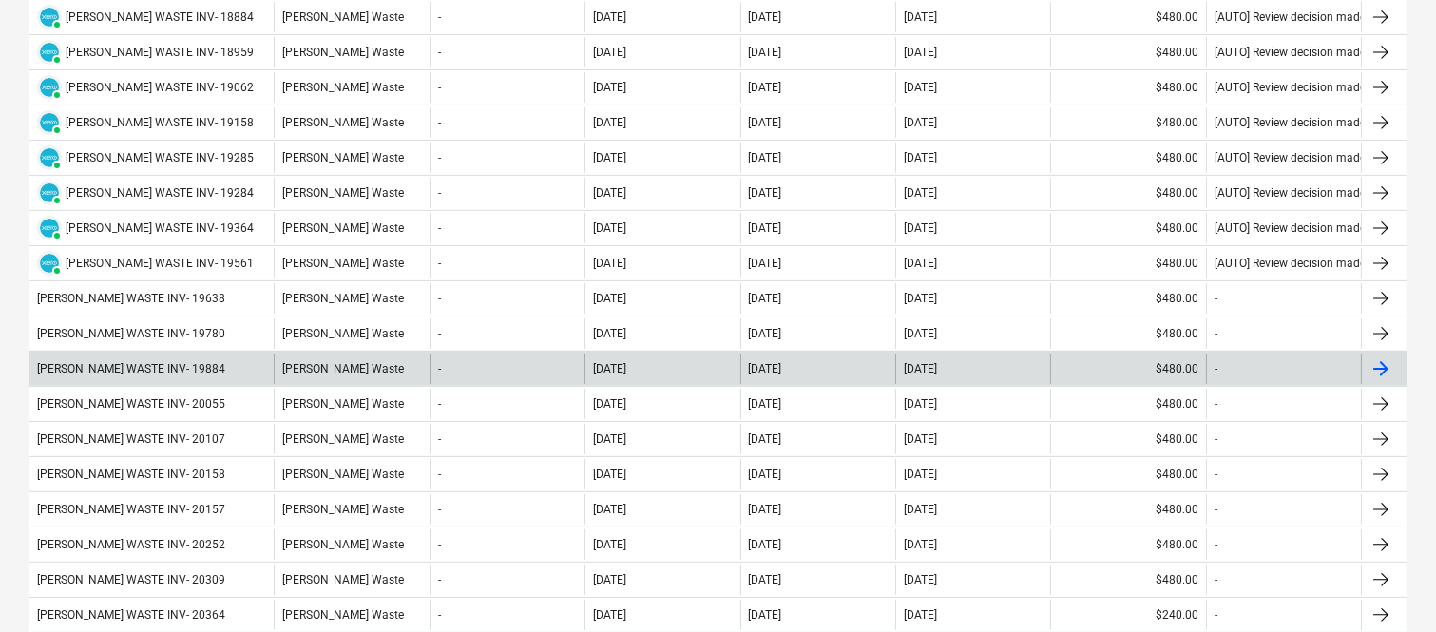
scroll to position [1659, 0]
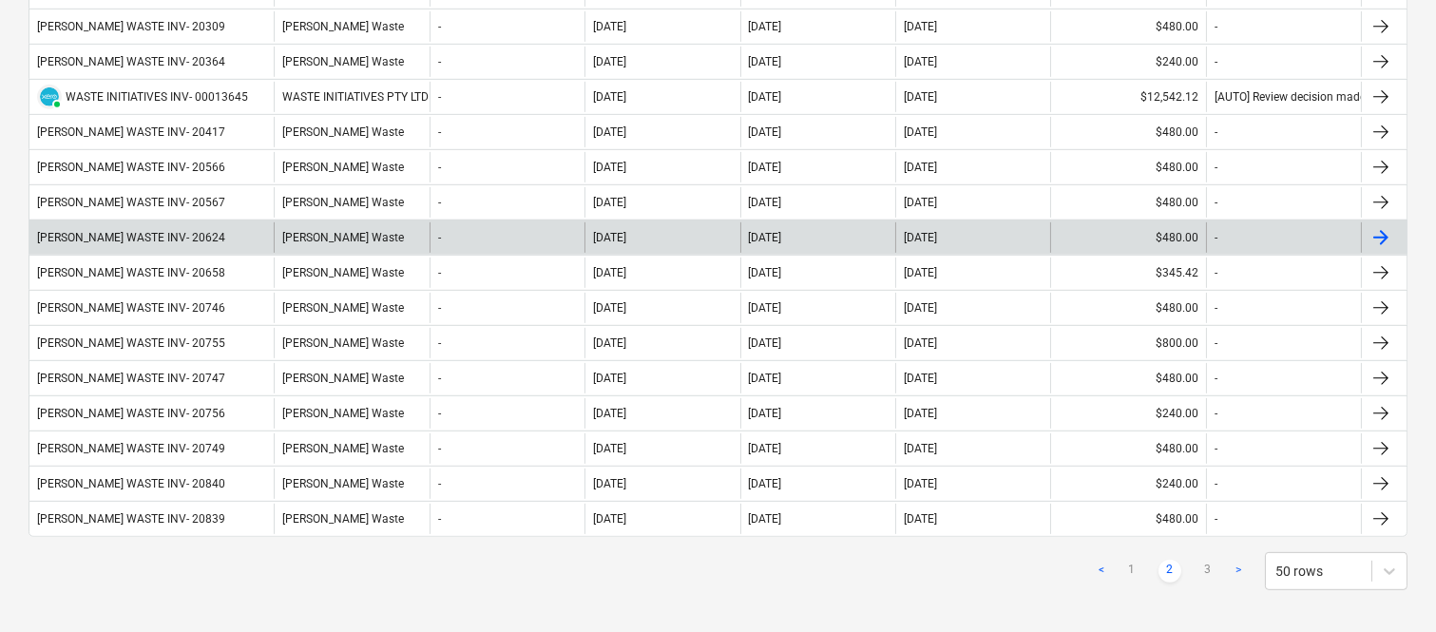
click at [241, 240] on div "SAUNDERS WASTE INV- 20624" at bounding box center [151, 237] width 244 height 30
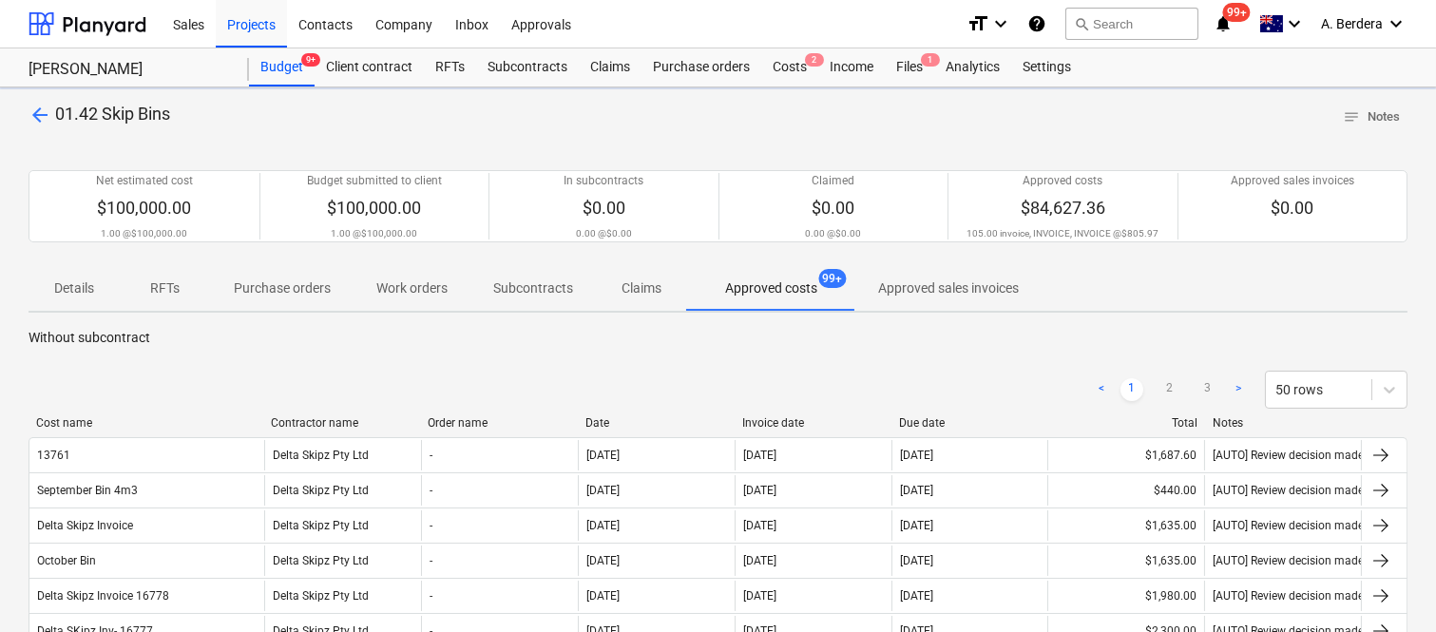
drag, startPoint x: 195, startPoint y: 420, endPoint x: 285, endPoint y: 412, distance: 90.6
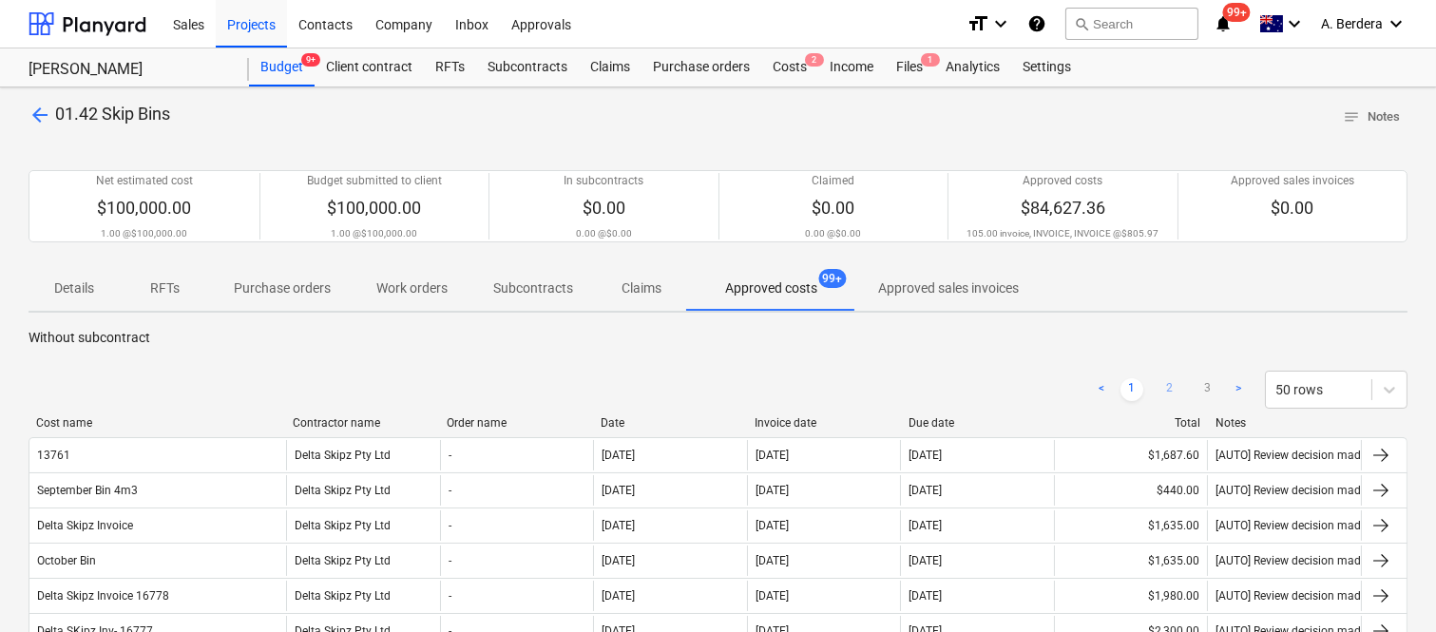
click at [1171, 386] on link "2" at bounding box center [1169, 389] width 23 height 23
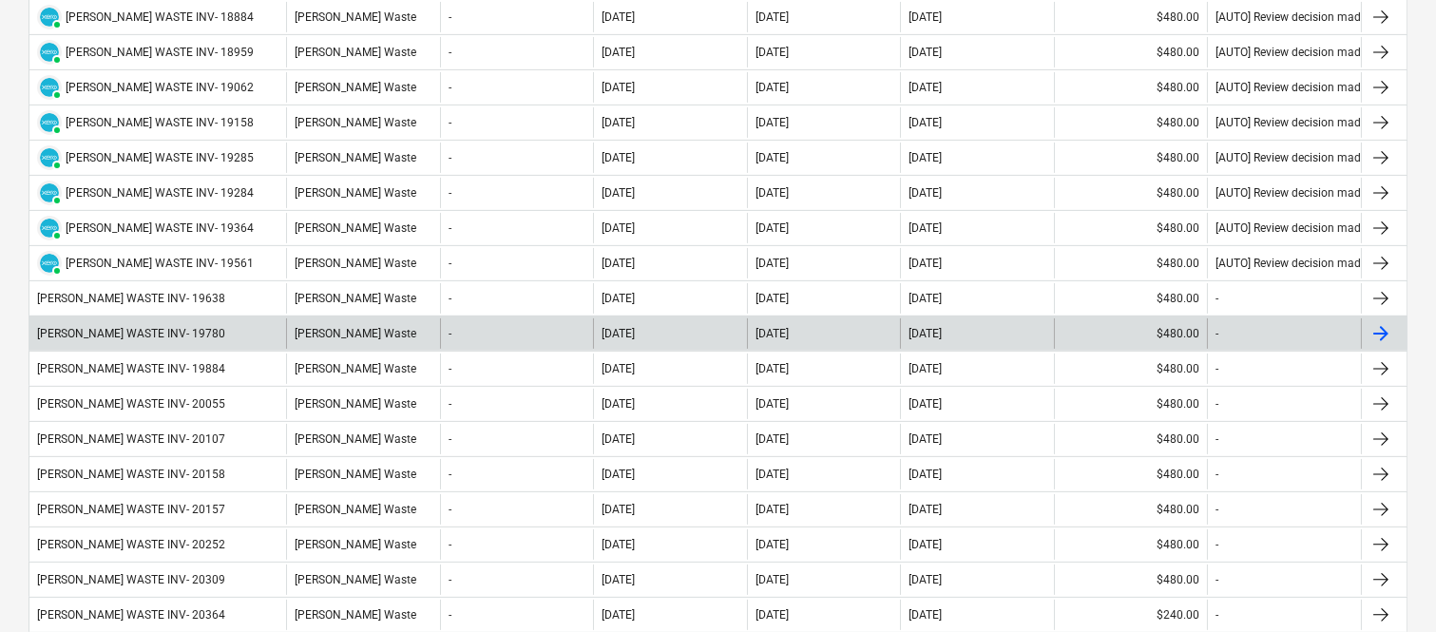
scroll to position [1659, 0]
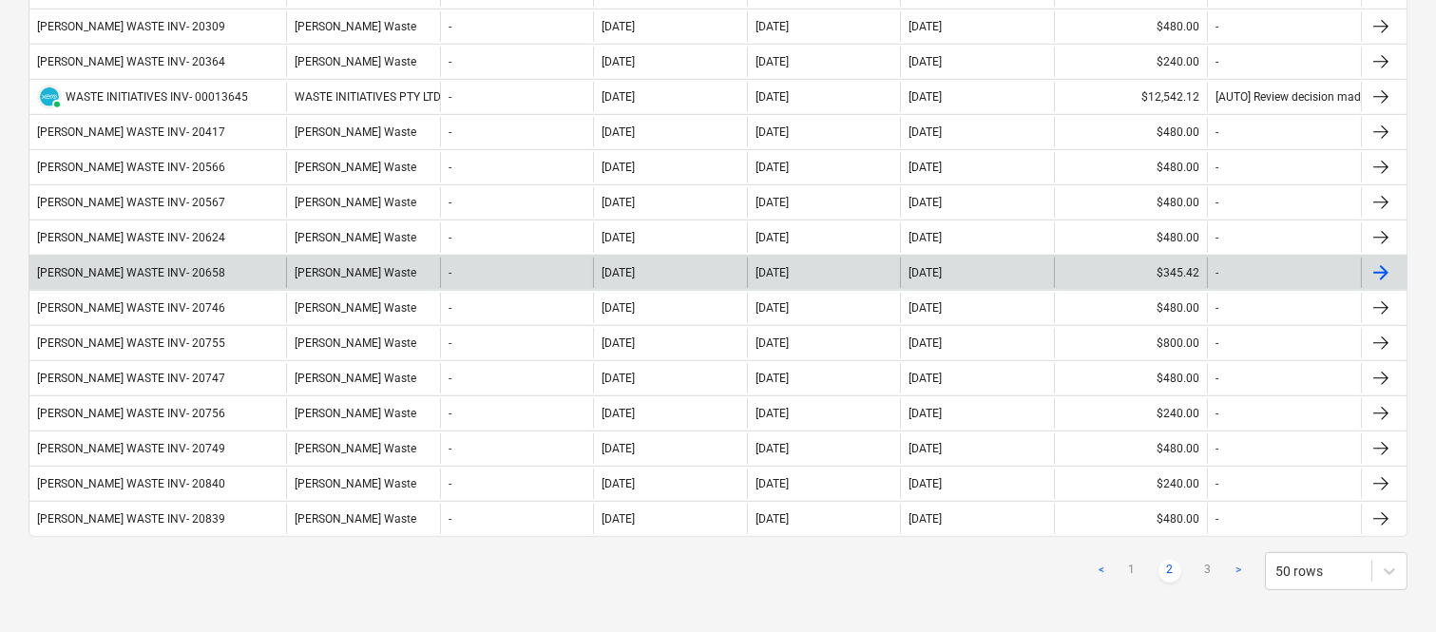
click at [242, 264] on div "SAUNDERS WASTE INV- 20658" at bounding box center [157, 273] width 257 height 30
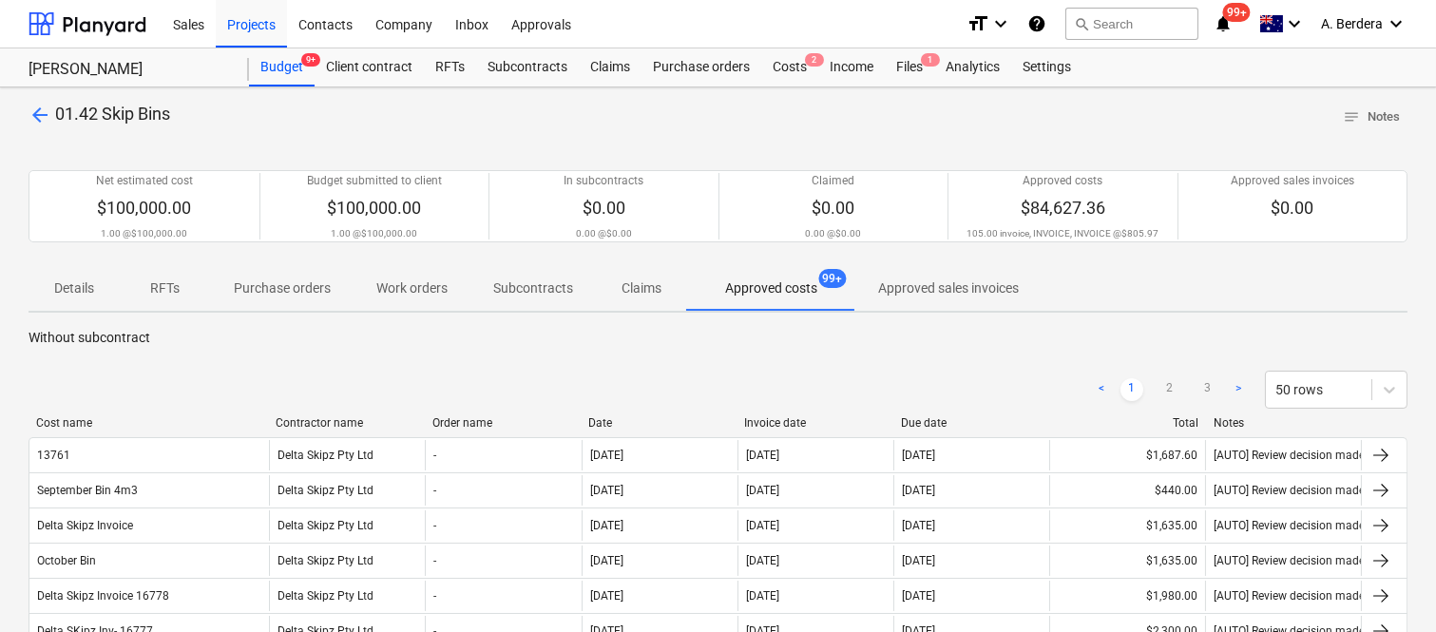
drag, startPoint x: 248, startPoint y: 411, endPoint x: 271, endPoint y: 411, distance: 22.8
click at [1166, 391] on link "2" at bounding box center [1169, 389] width 23 height 23
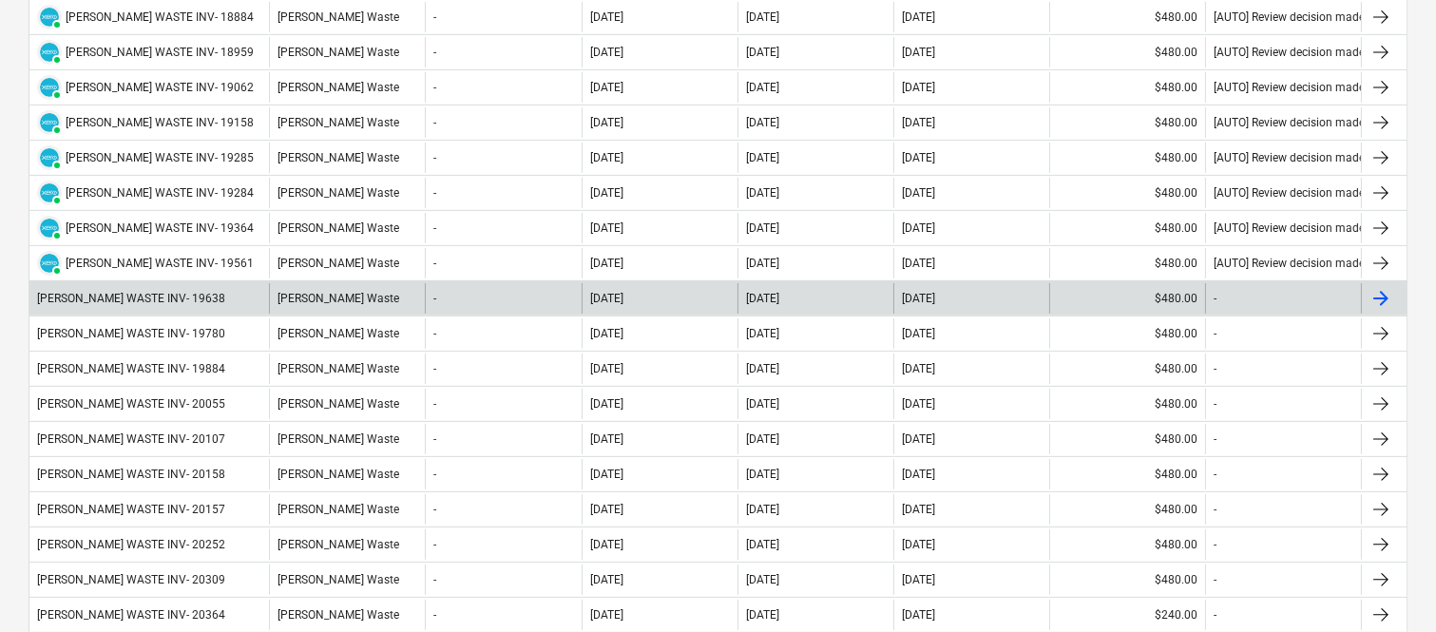
scroll to position [1659, 0]
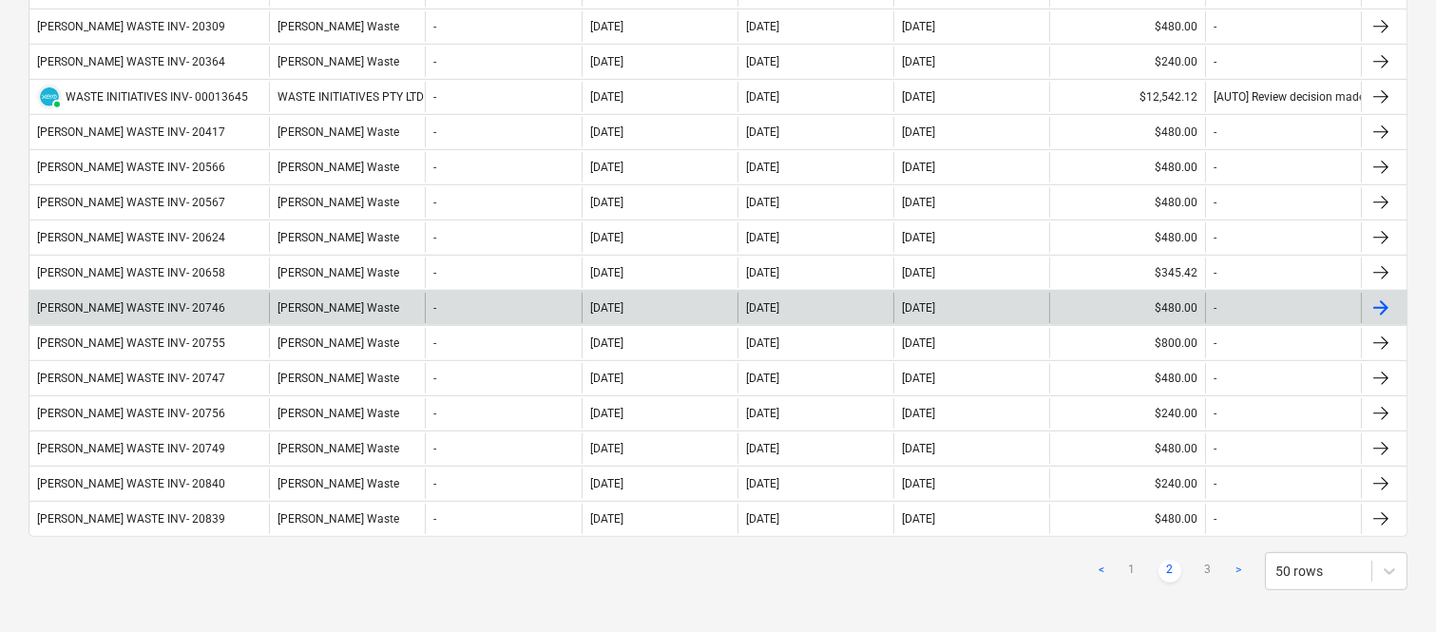
click at [229, 318] on div "SAUNDERS WASTE INV- 20746" at bounding box center [148, 308] width 239 height 30
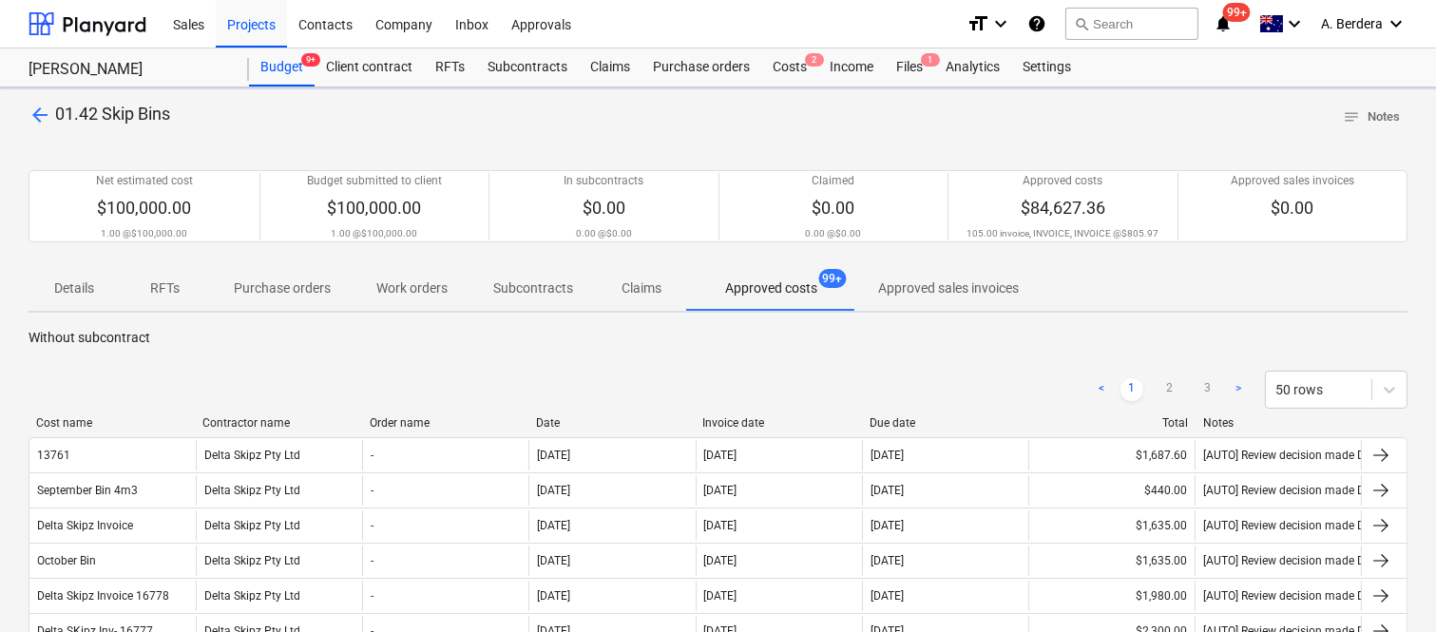
drag, startPoint x: 192, startPoint y: 428, endPoint x: 1211, endPoint y: 403, distance: 1018.9
click at [285, 428] on div "Cost name Contractor name Order name Date Invoice date Due date Total Notes" at bounding box center [718, 422] width 1379 height 13
click at [1169, 380] on link "2" at bounding box center [1169, 389] width 23 height 23
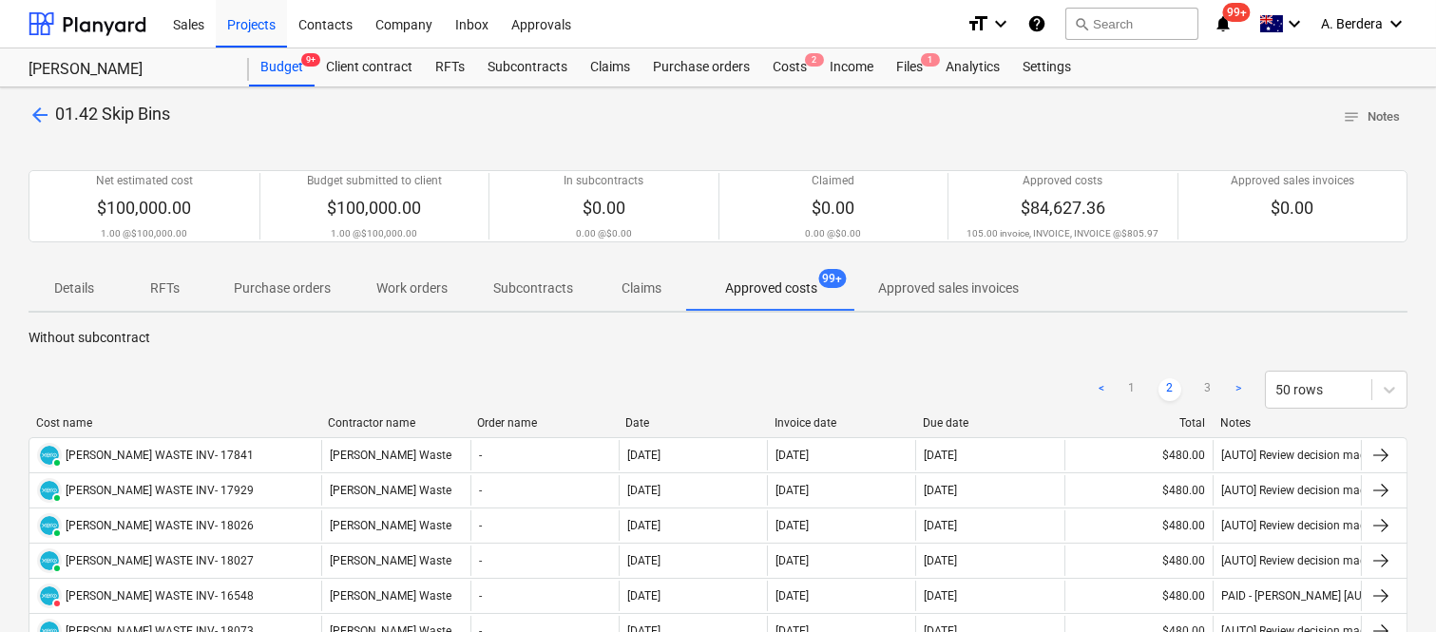
drag, startPoint x: 210, startPoint y: 425, endPoint x: 334, endPoint y: 410, distance: 125.4
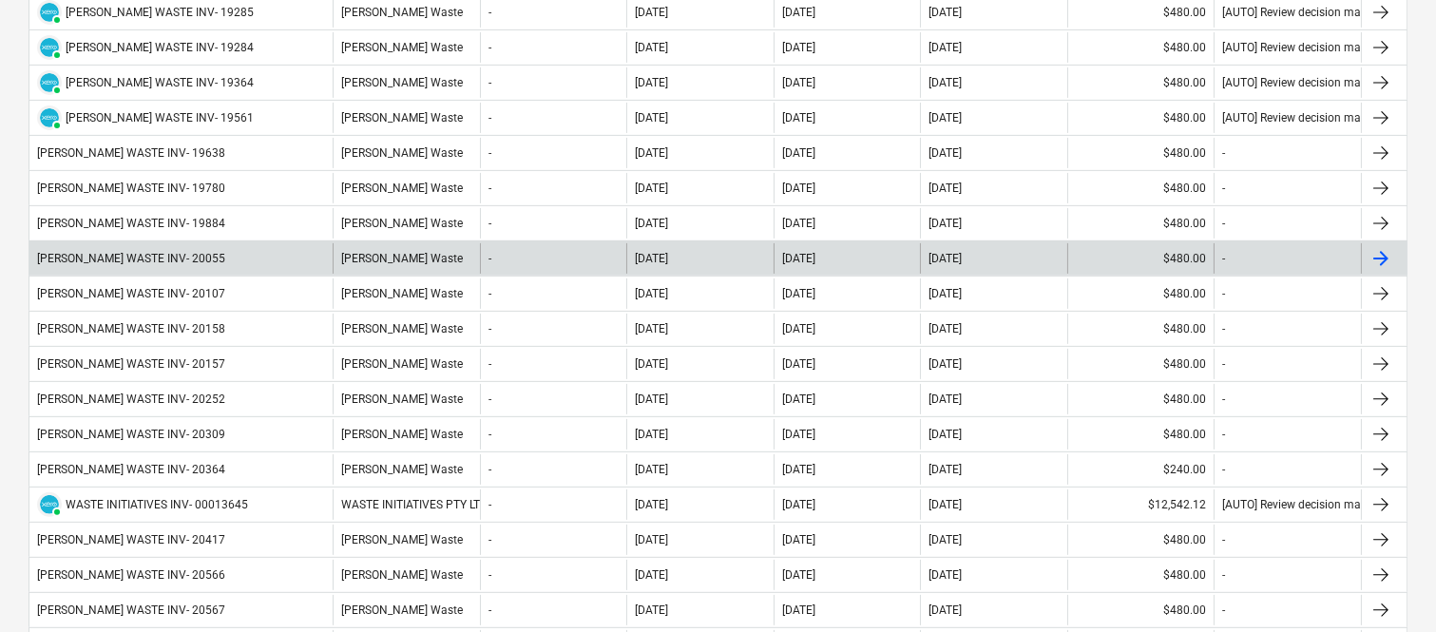
scroll to position [1659, 0]
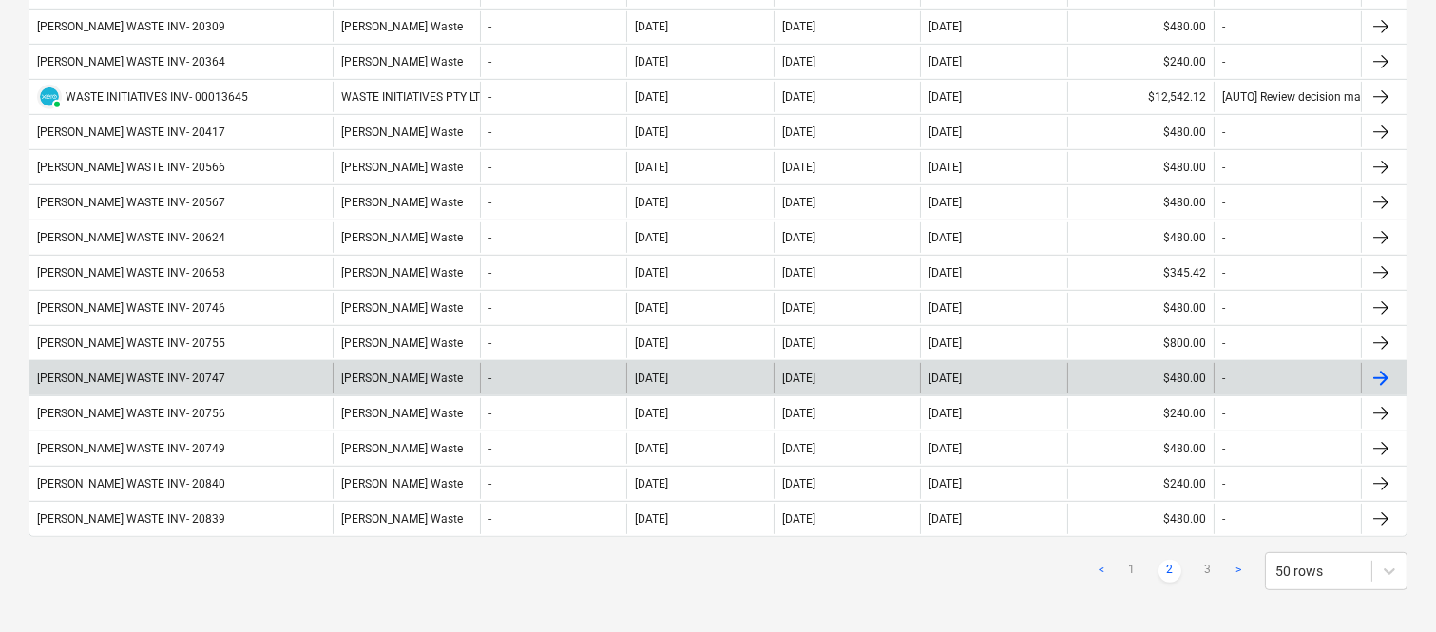
click at [286, 386] on div "SAUNDERS WASTE INV- 20747" at bounding box center [180, 378] width 303 height 30
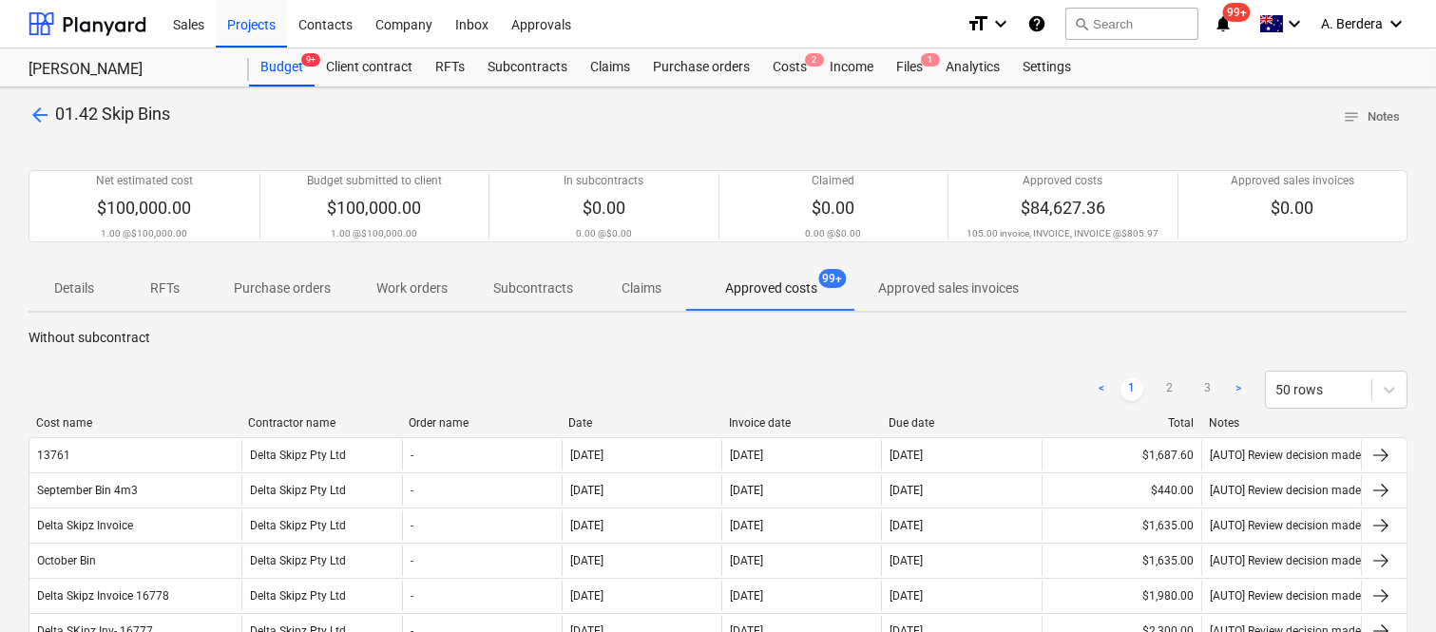
drag, startPoint x: 196, startPoint y: 425, endPoint x: 244, endPoint y: 422, distance: 48.5
click at [244, 422] on div at bounding box center [240, 422] width 34 height 13
click at [1170, 388] on link "2" at bounding box center [1169, 389] width 23 height 23
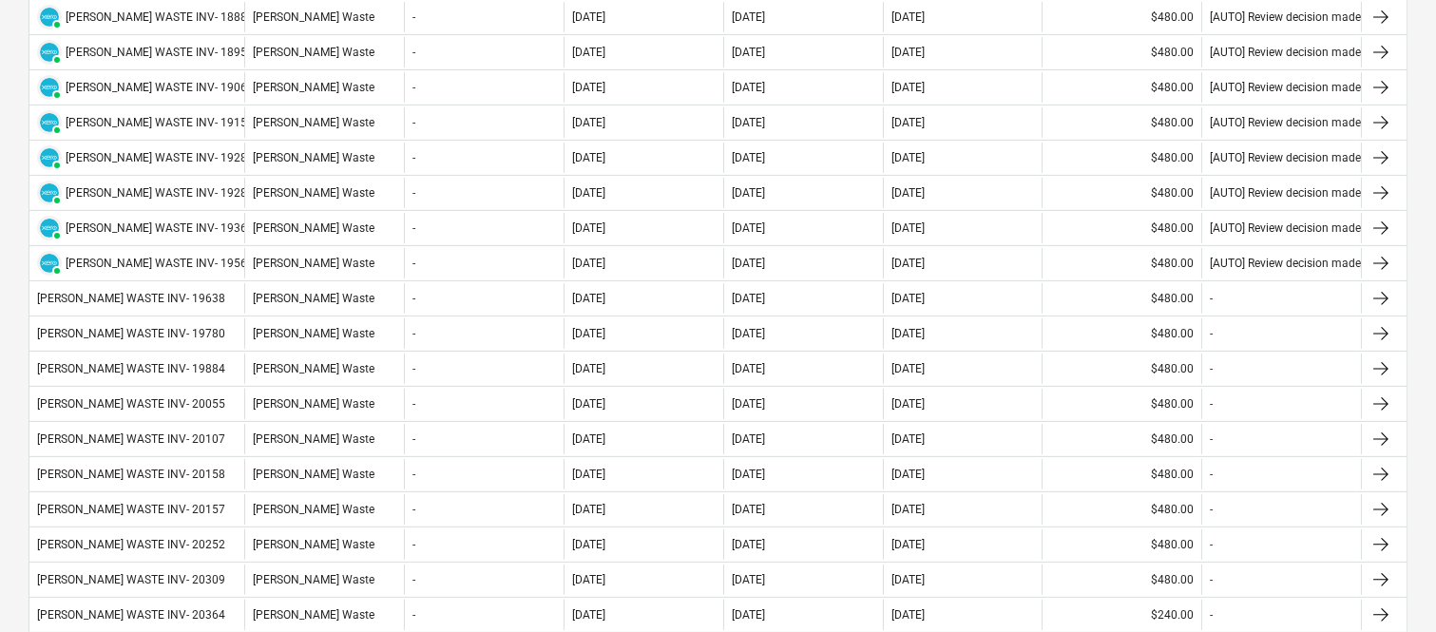
scroll to position [1659, 0]
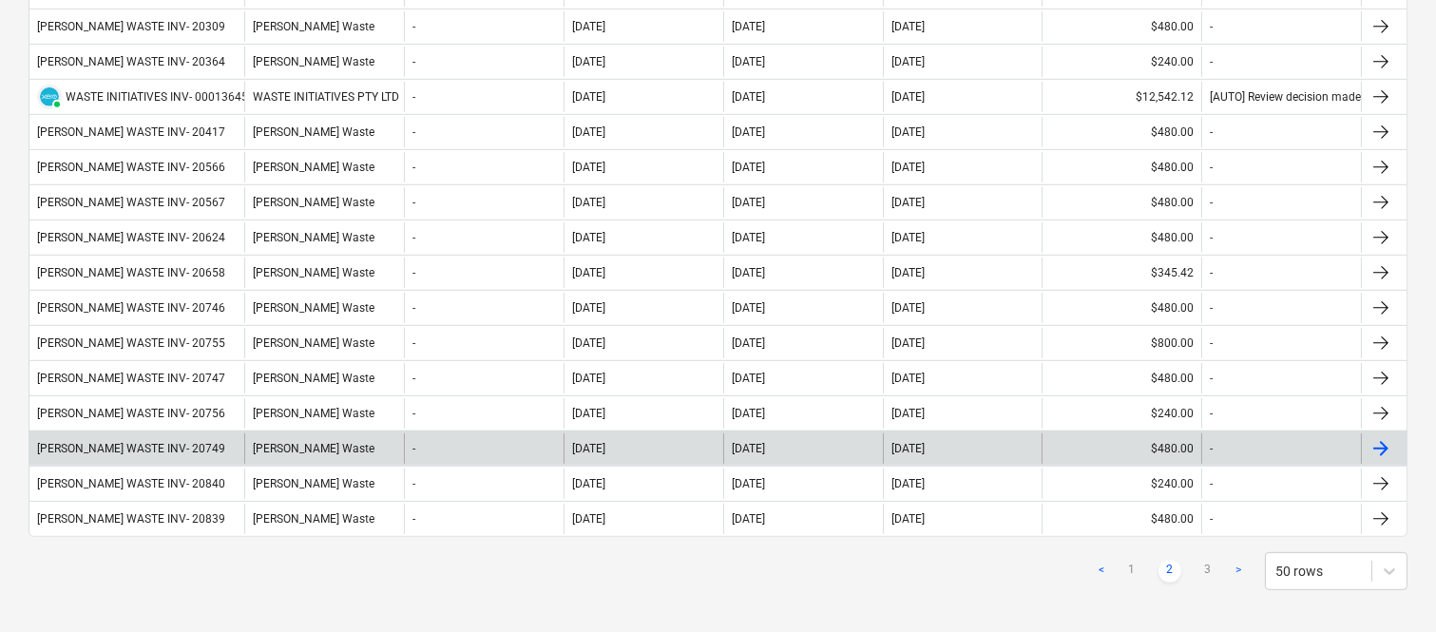
click at [213, 452] on div "SAUNDERS WASTE INV- 20749" at bounding box center [136, 448] width 215 height 30
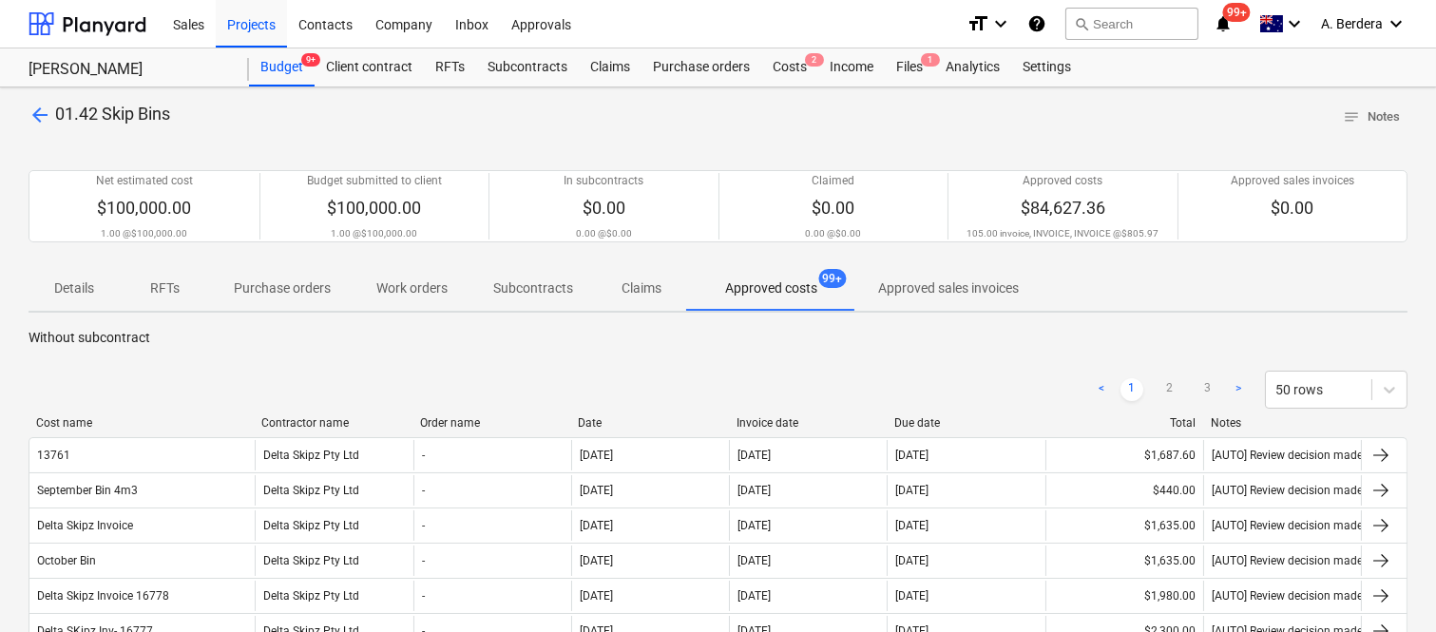
drag, startPoint x: 239, startPoint y: 419, endPoint x: 272, endPoint y: 419, distance: 32.3
click at [271, 419] on div at bounding box center [254, 422] width 34 height 13
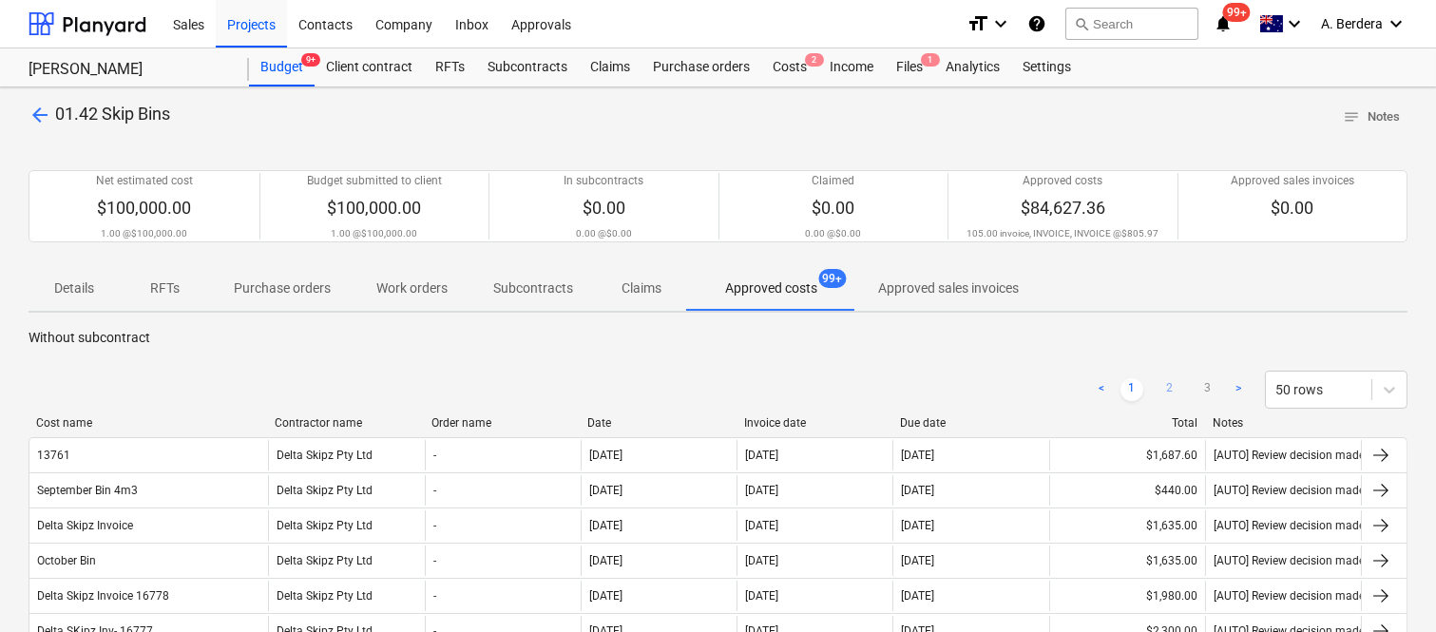
click at [1174, 396] on link "2" at bounding box center [1169, 389] width 23 height 23
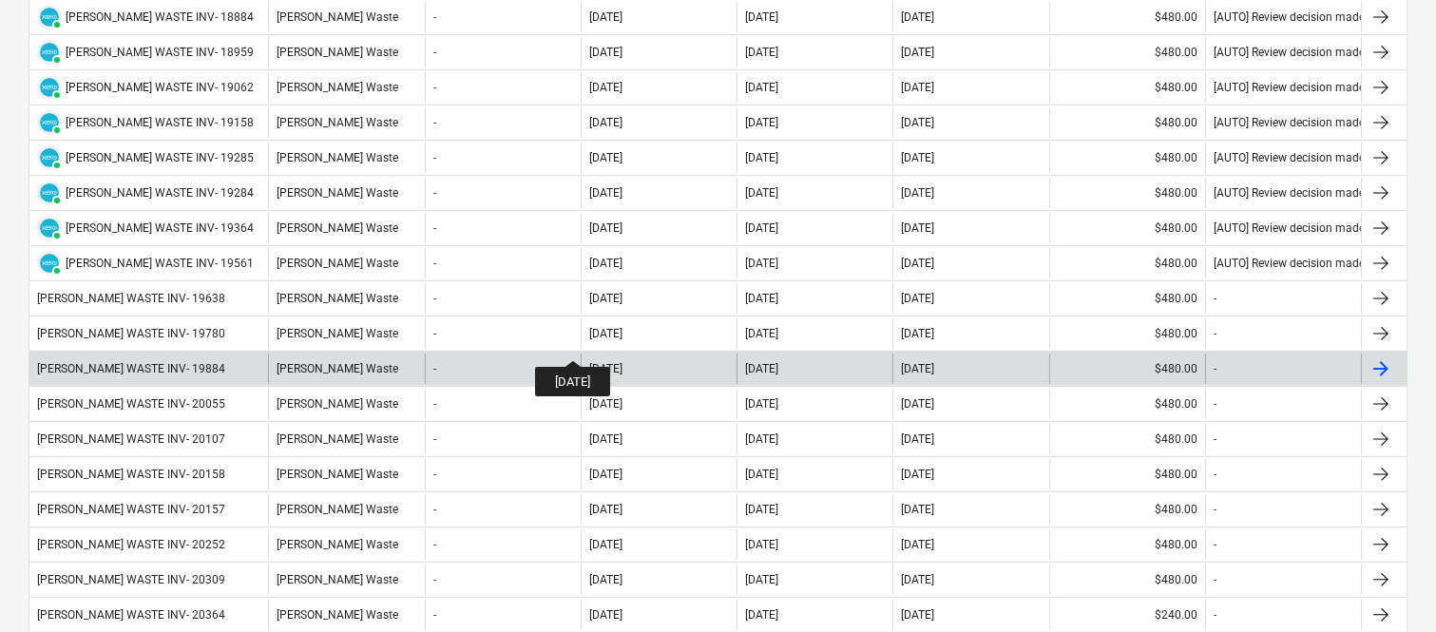
scroll to position [1659, 0]
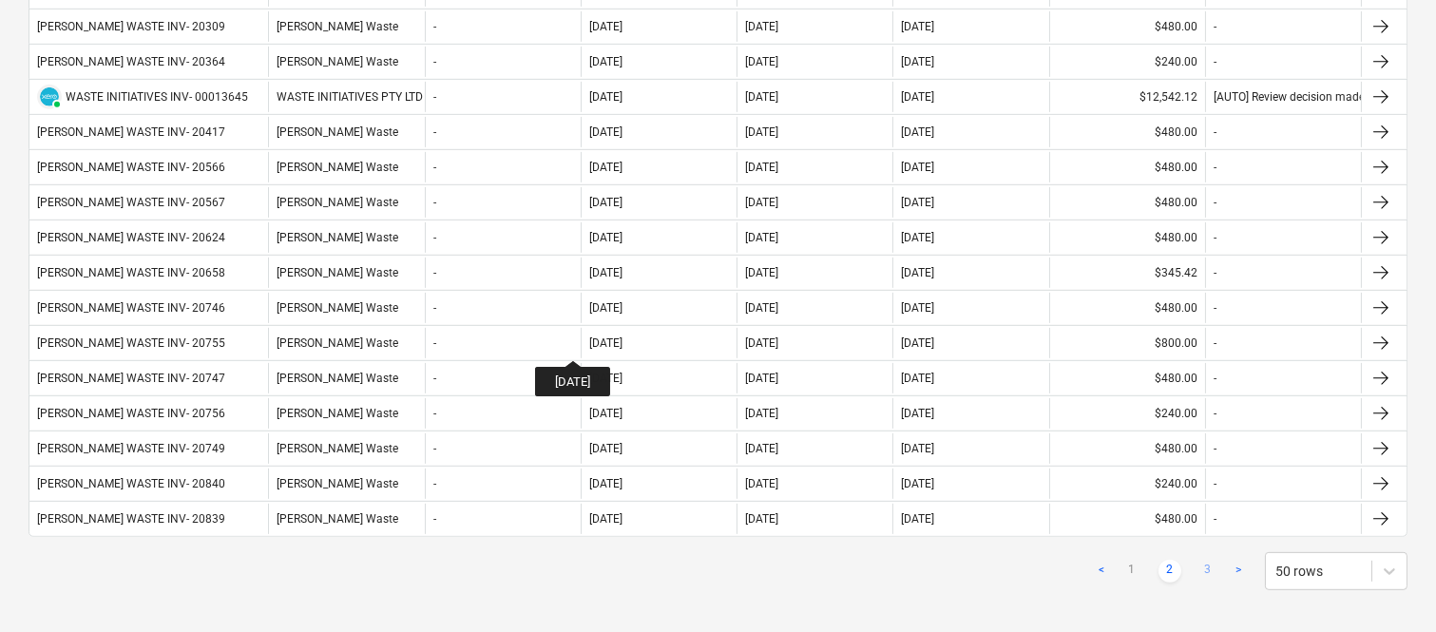
click at [1202, 582] on link "3" at bounding box center [1207, 571] width 23 height 23
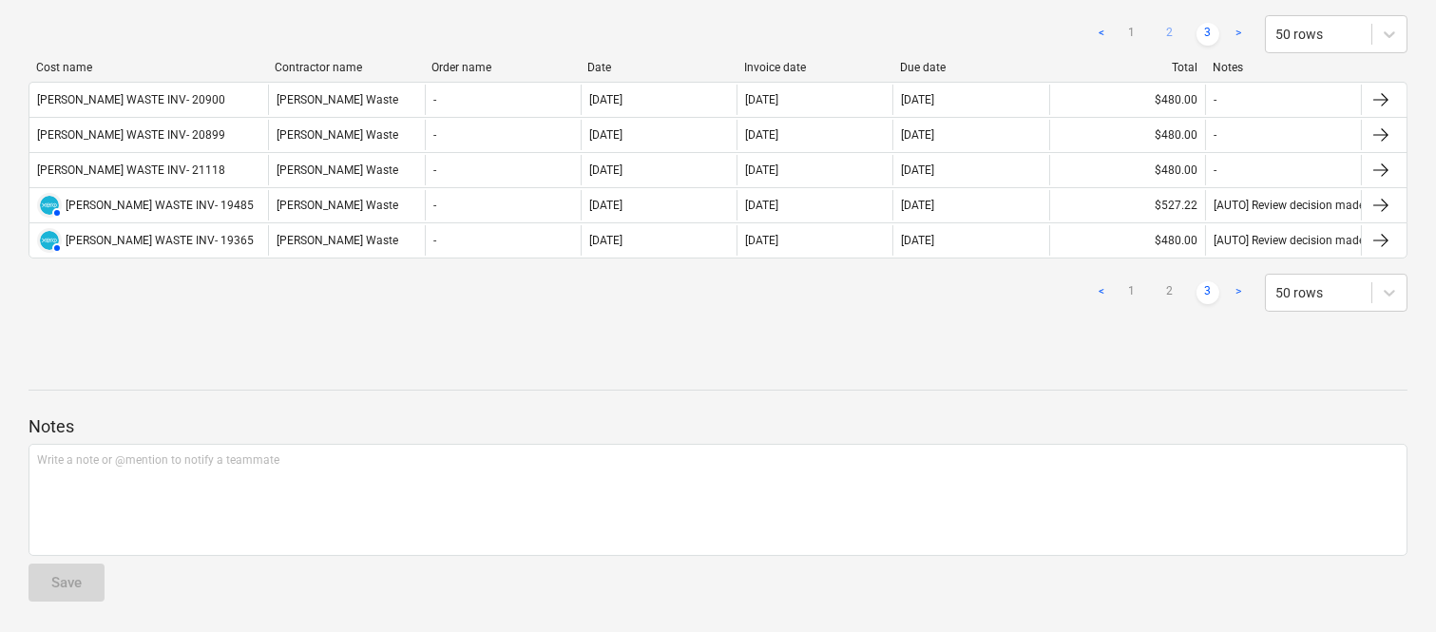
click at [1167, 35] on link "2" at bounding box center [1169, 34] width 23 height 23
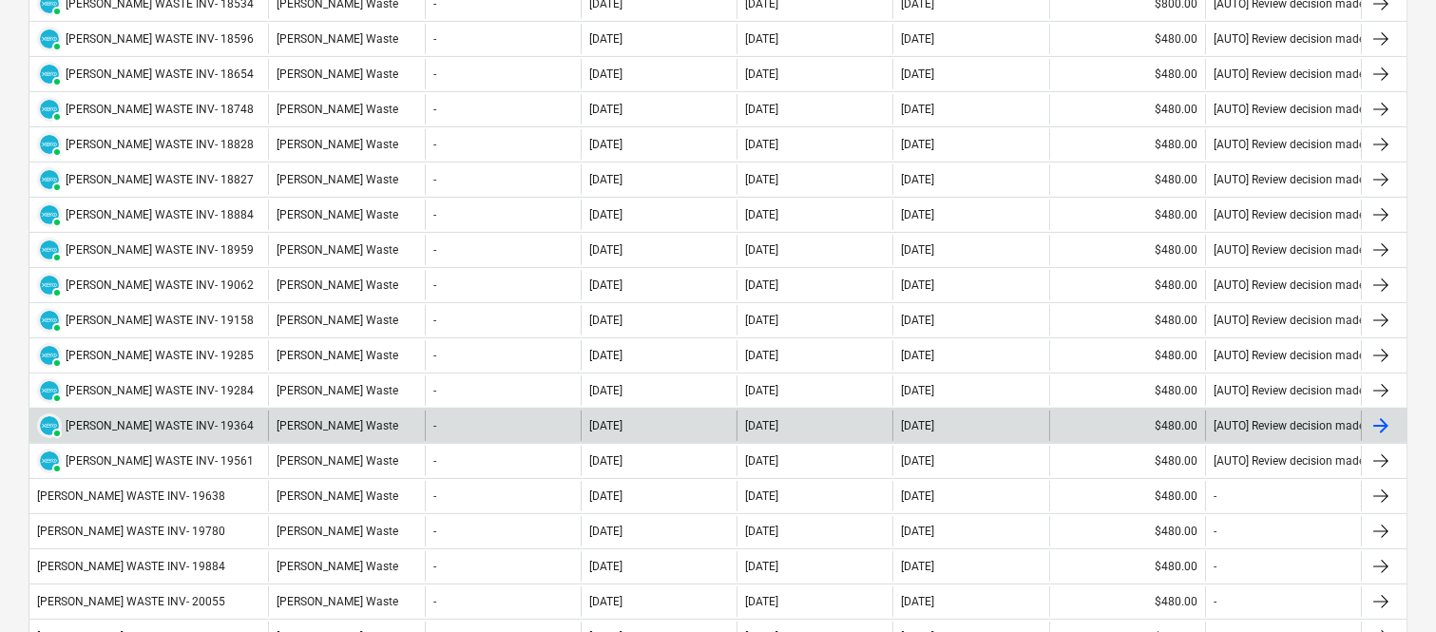
scroll to position [1461, 0]
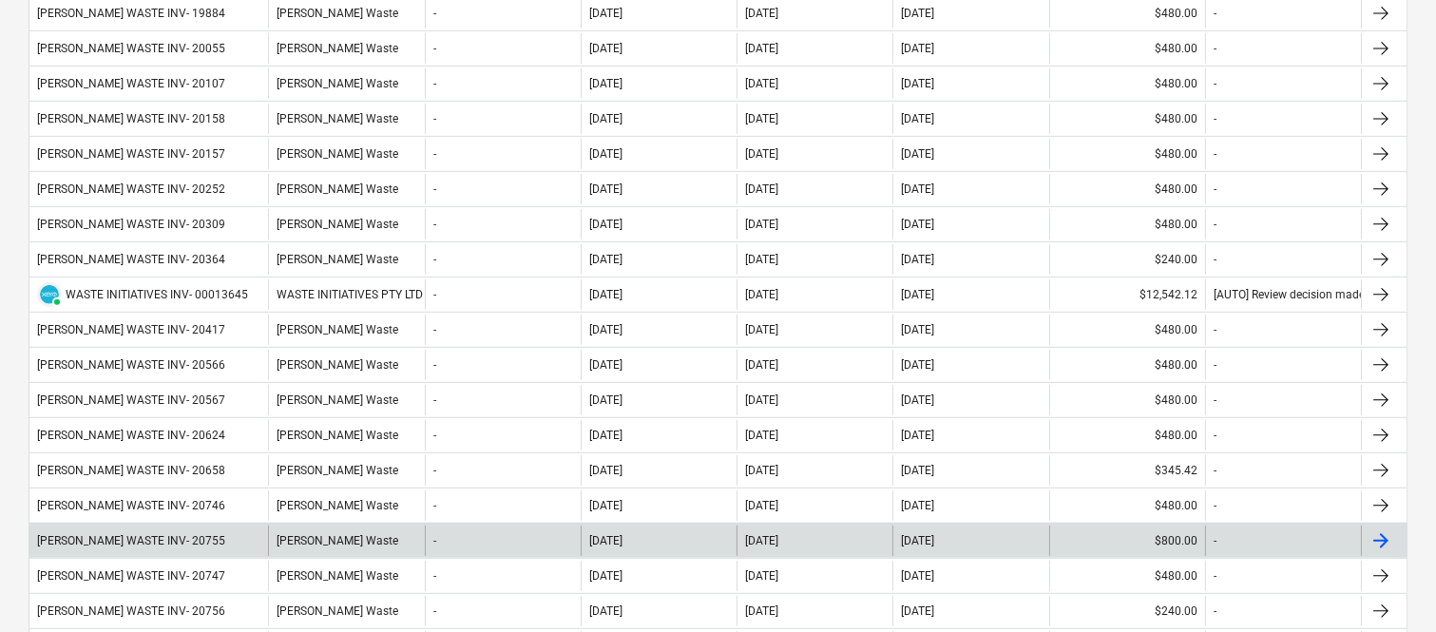
click at [232, 540] on div "SAUNDERS WASTE INV- 20755" at bounding box center [148, 540] width 239 height 30
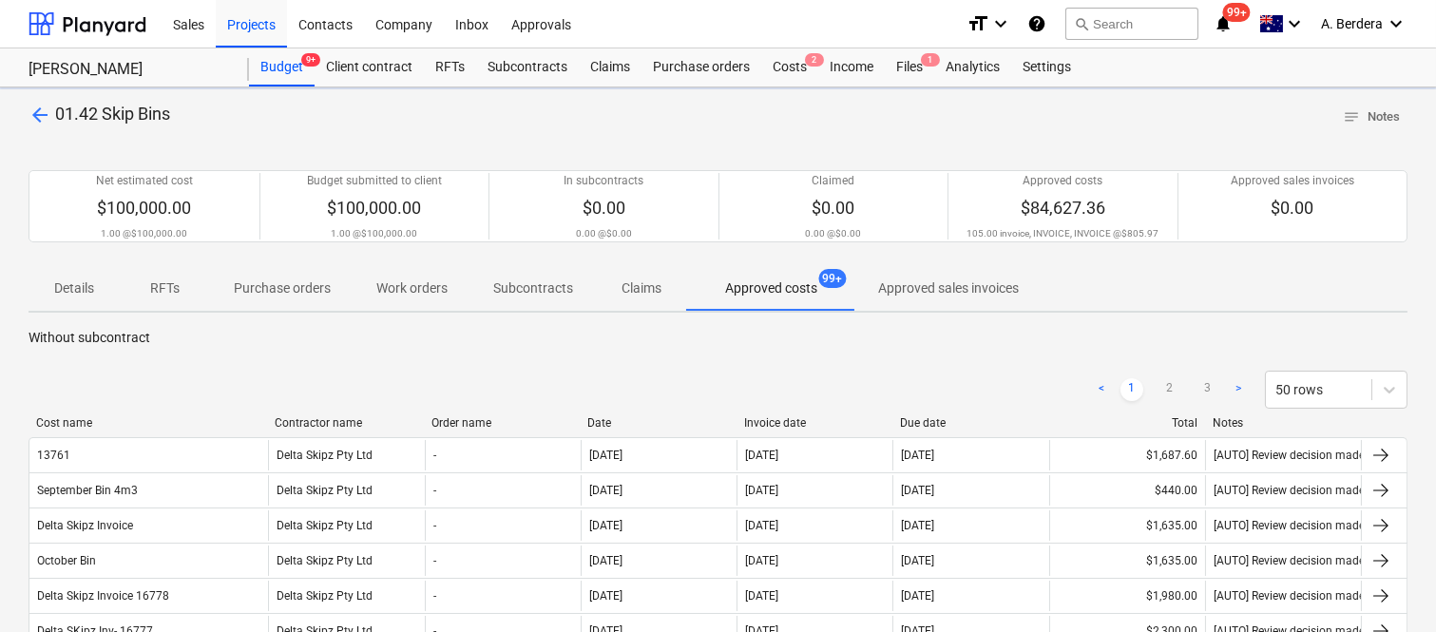
drag, startPoint x: 198, startPoint y: 428, endPoint x: 276, endPoint y: 430, distance: 78.0
click at [276, 430] on div "Cost name Contractor name Order name Date Invoice date Due date Total Notes" at bounding box center [718, 426] width 1379 height 21
click at [1170, 387] on link "2" at bounding box center [1169, 389] width 23 height 23
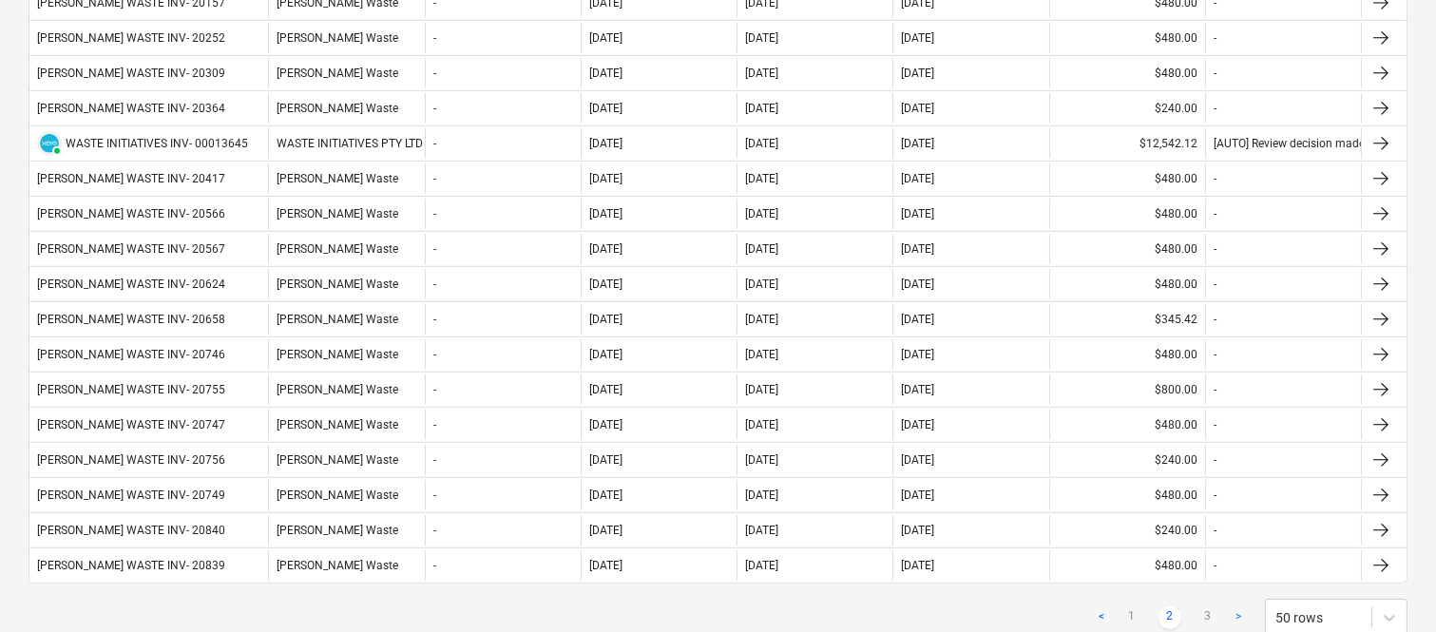
scroll to position [1655, 0]
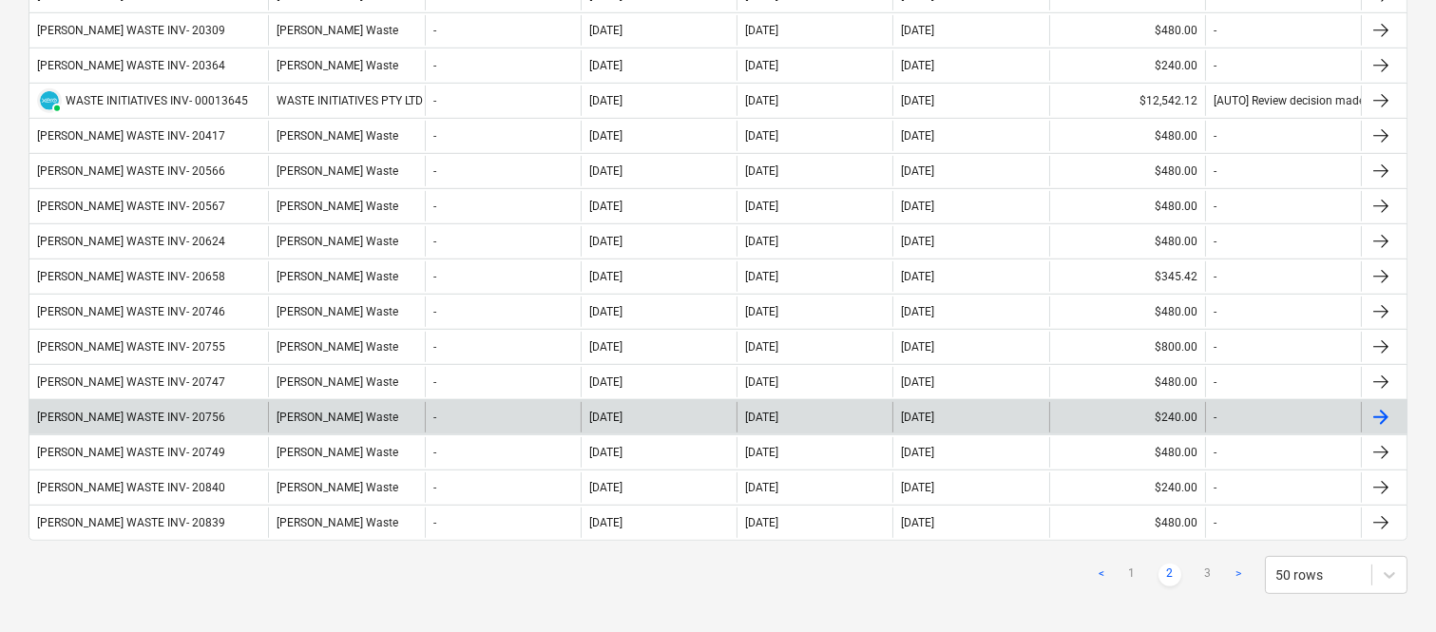
click at [229, 423] on div "SAUNDERS WASTE INV- 20756" at bounding box center [148, 417] width 239 height 30
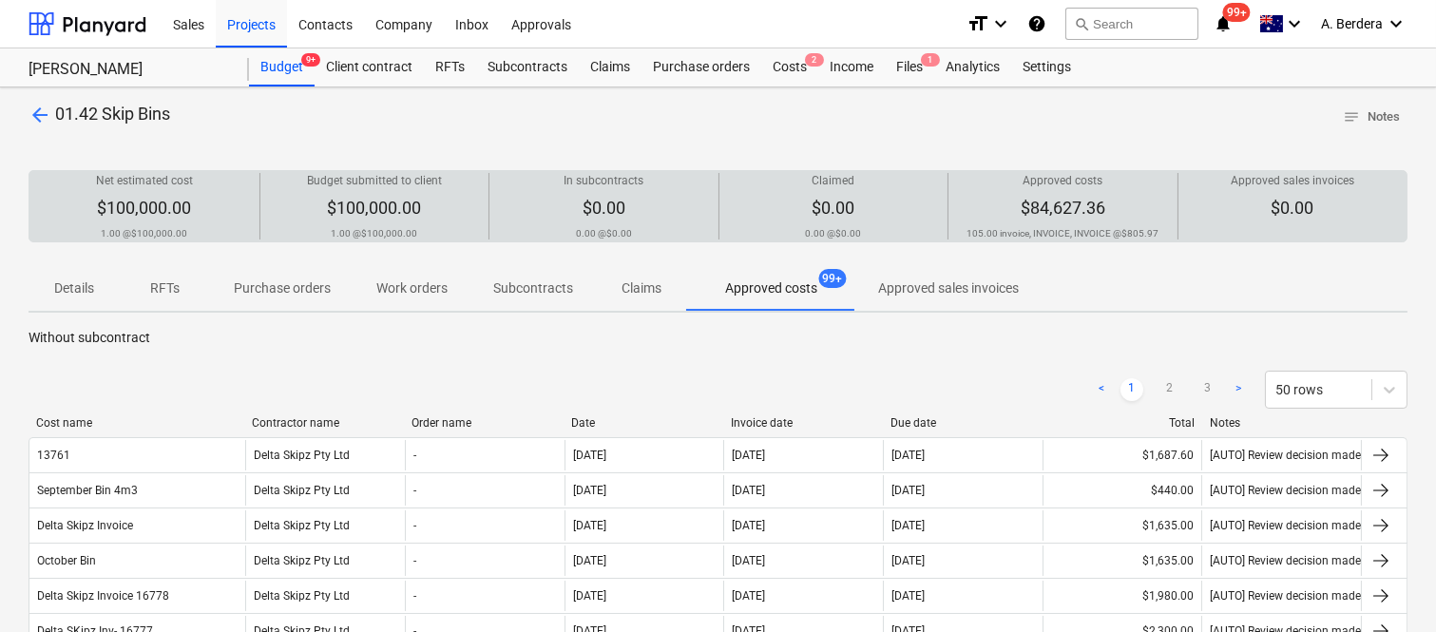
drag, startPoint x: 193, startPoint y: 424, endPoint x: 248, endPoint y: 413, distance: 56.1
click at [261, 424] on div at bounding box center [244, 422] width 34 height 13
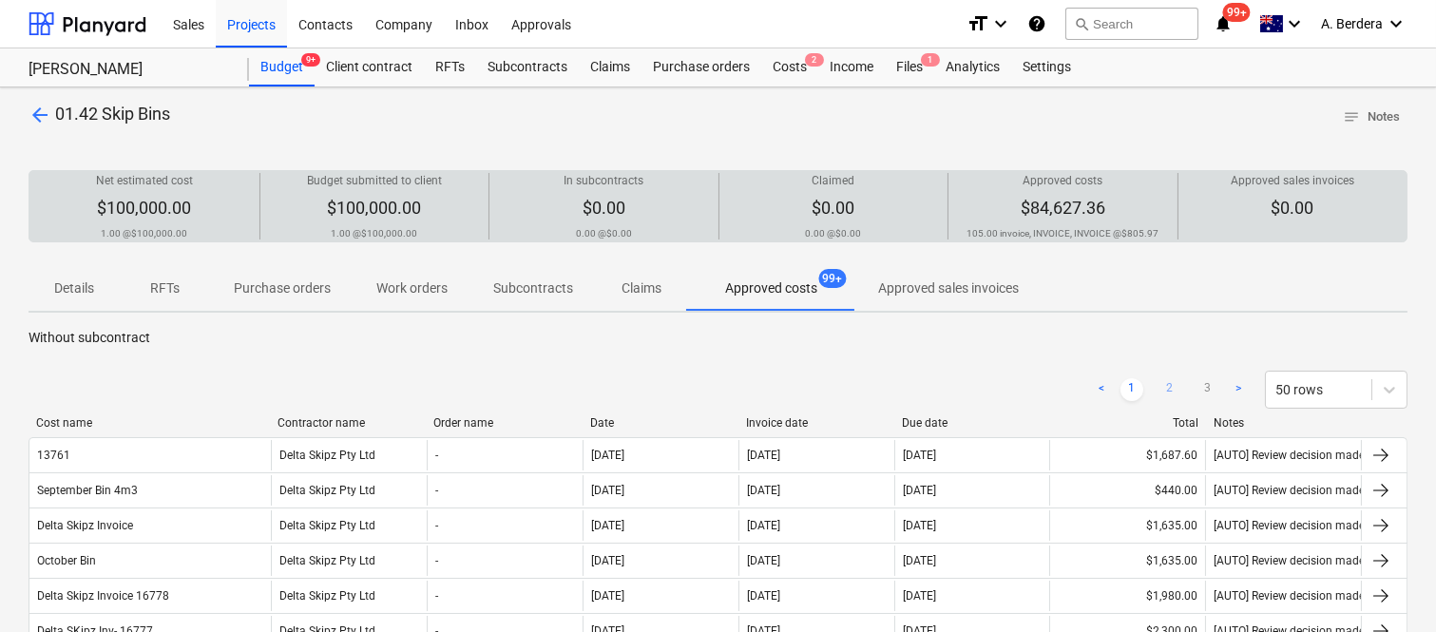
click at [1173, 390] on link "2" at bounding box center [1169, 389] width 23 height 23
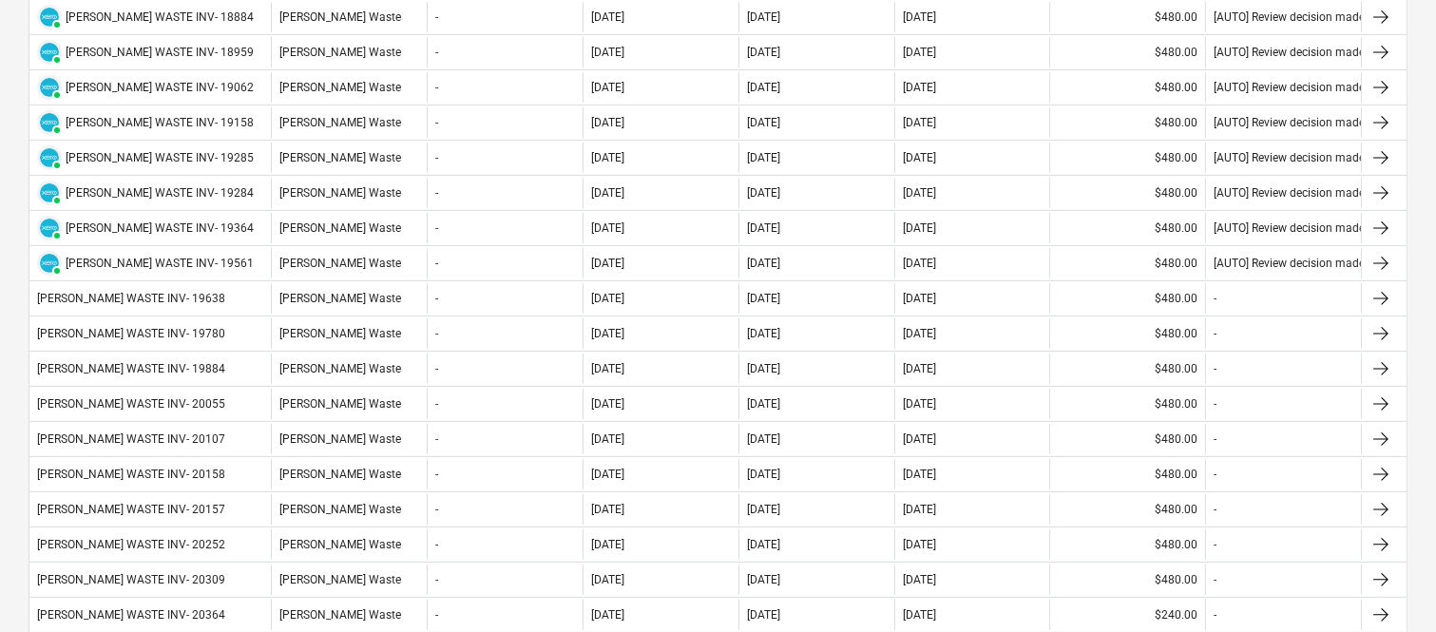
scroll to position [1659, 0]
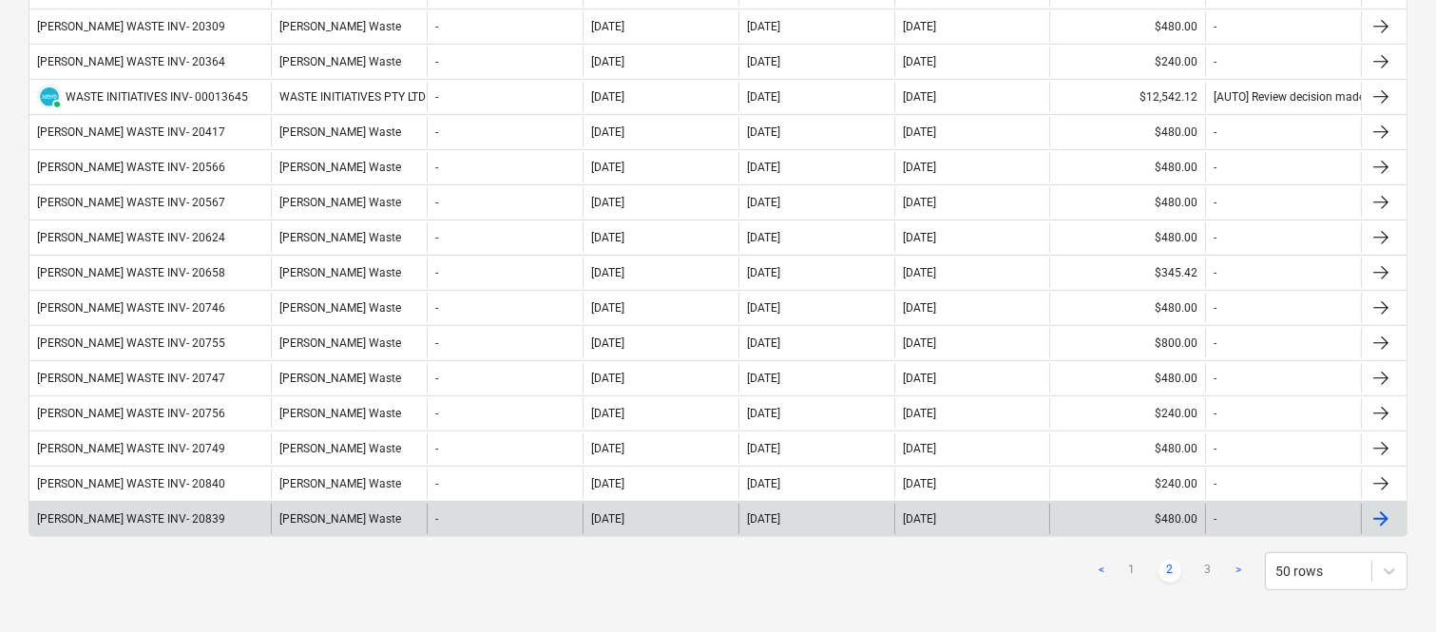
click at [235, 515] on div "SAUNDERS WASTE INV- 20839" at bounding box center [149, 519] width 241 height 30
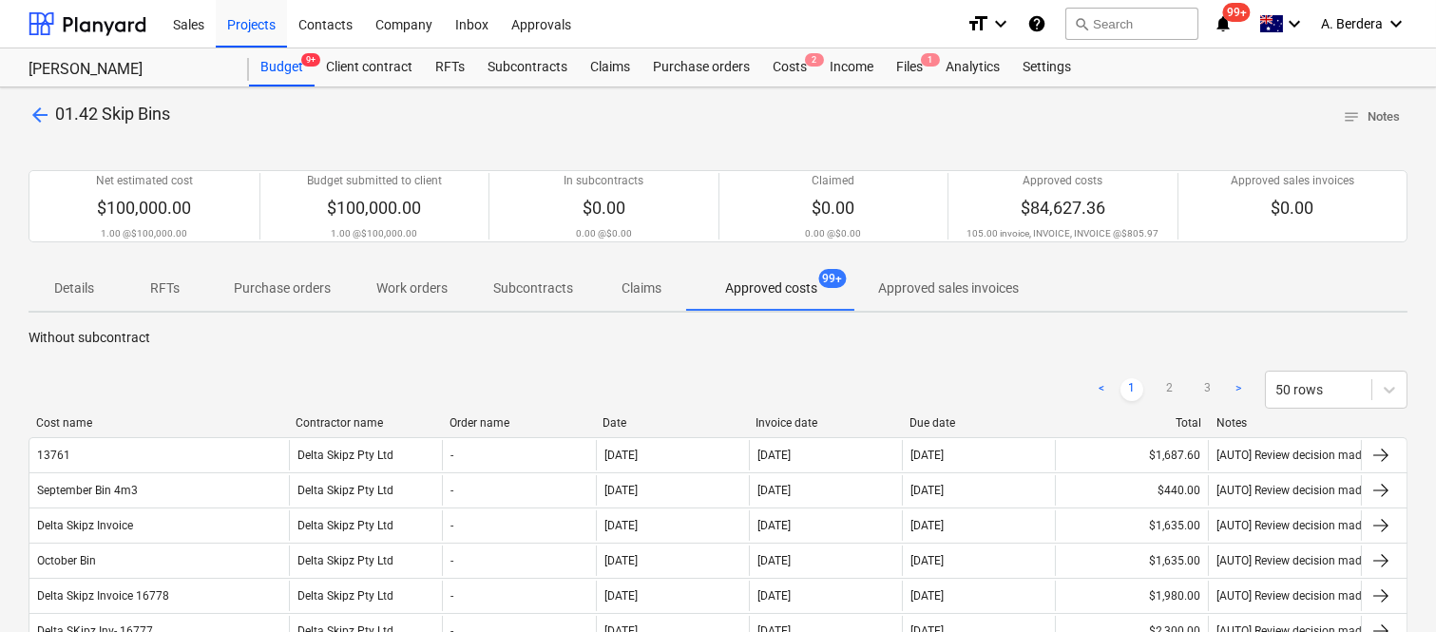
drag, startPoint x: 267, startPoint y: 412, endPoint x: 289, endPoint y: 414, distance: 21.9
click at [289, 416] on div at bounding box center [288, 422] width 34 height 13
click at [1210, 384] on link "3" at bounding box center [1207, 389] width 23 height 23
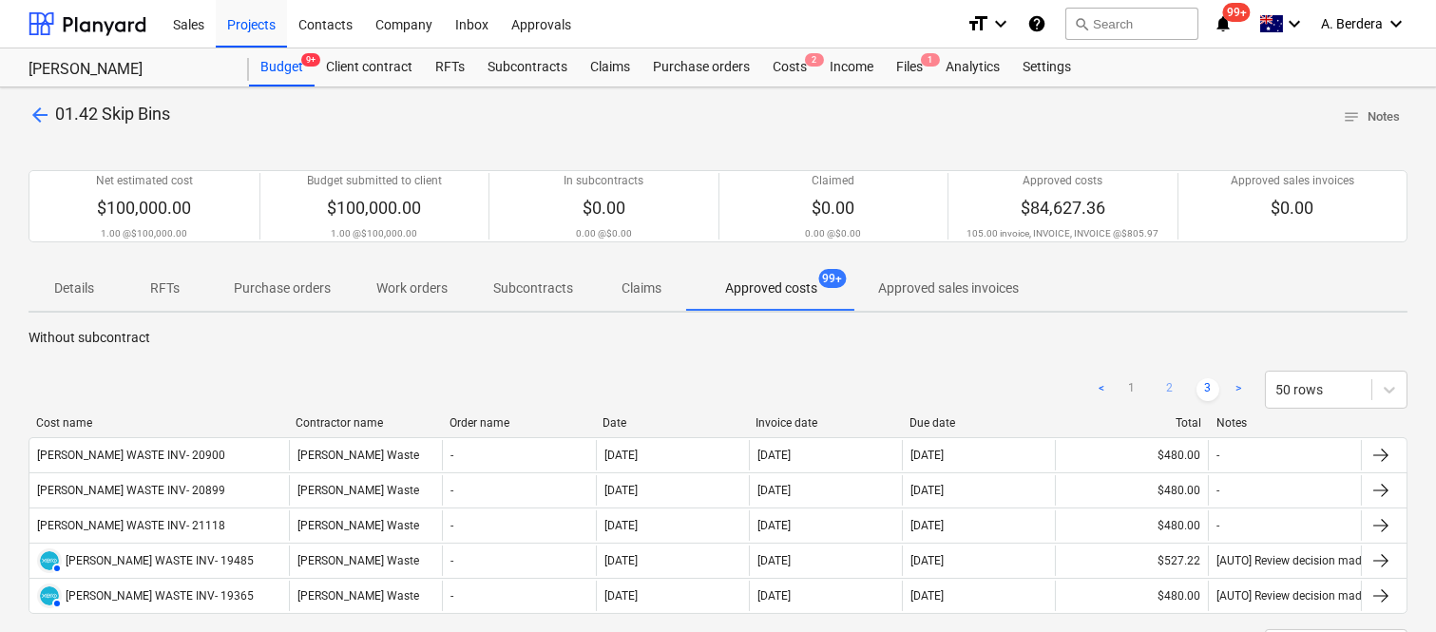
click at [1175, 385] on link "2" at bounding box center [1169, 389] width 23 height 23
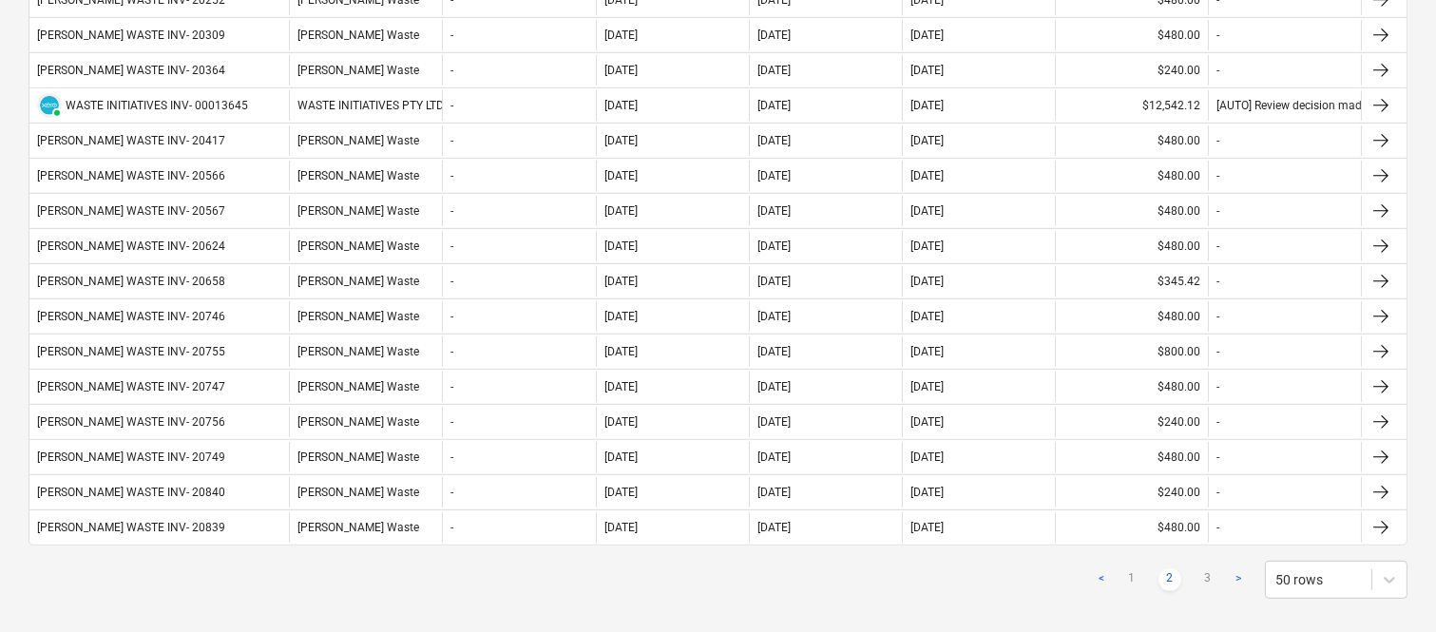
scroll to position [1655, 0]
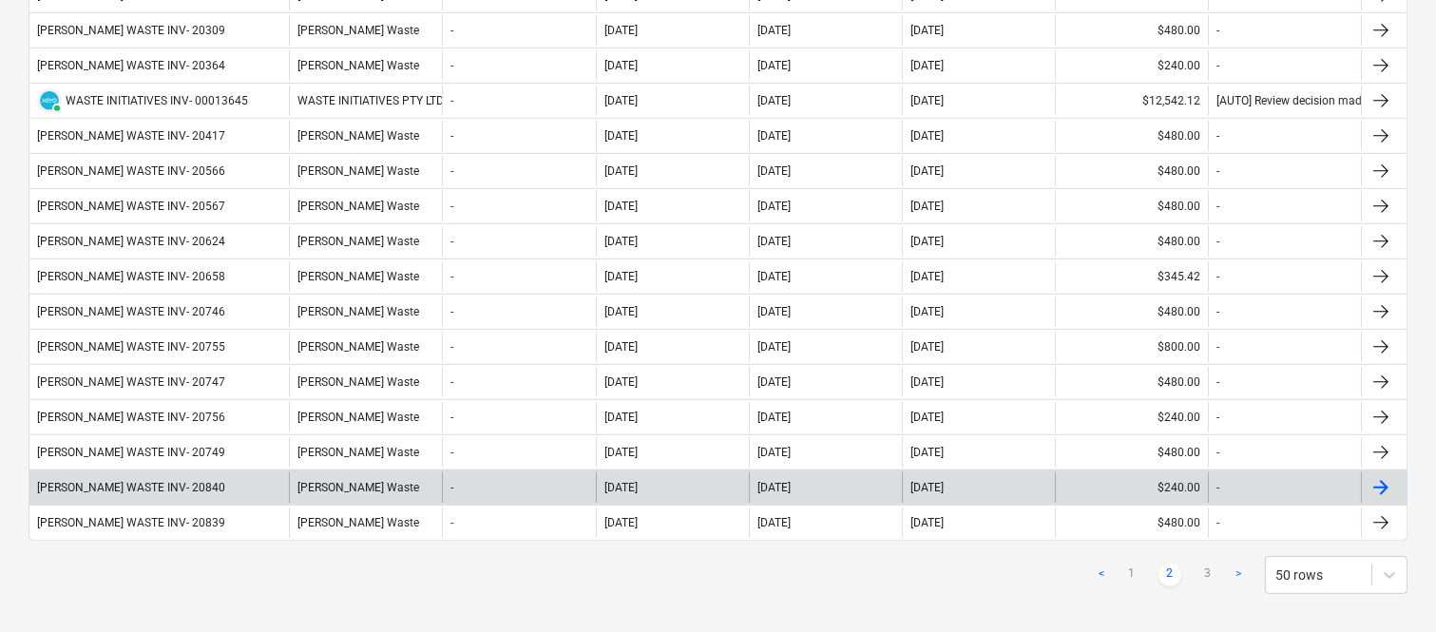
click at [205, 483] on div "SAUNDERS WASTE INV- 20840" at bounding box center [158, 487] width 259 height 30
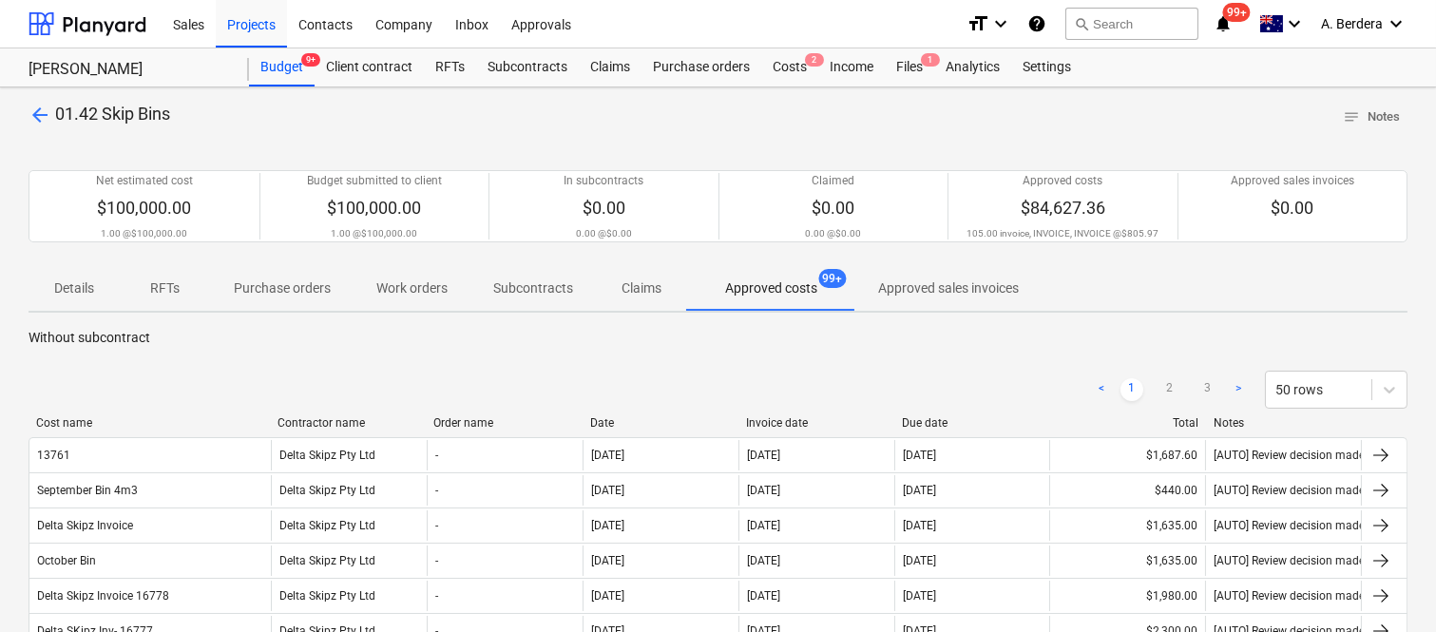
drag, startPoint x: 195, startPoint y: 425, endPoint x: 270, endPoint y: 418, distance: 75.4
click at [270, 418] on div at bounding box center [270, 422] width 34 height 13
click at [1167, 388] on link "2" at bounding box center [1169, 389] width 23 height 23
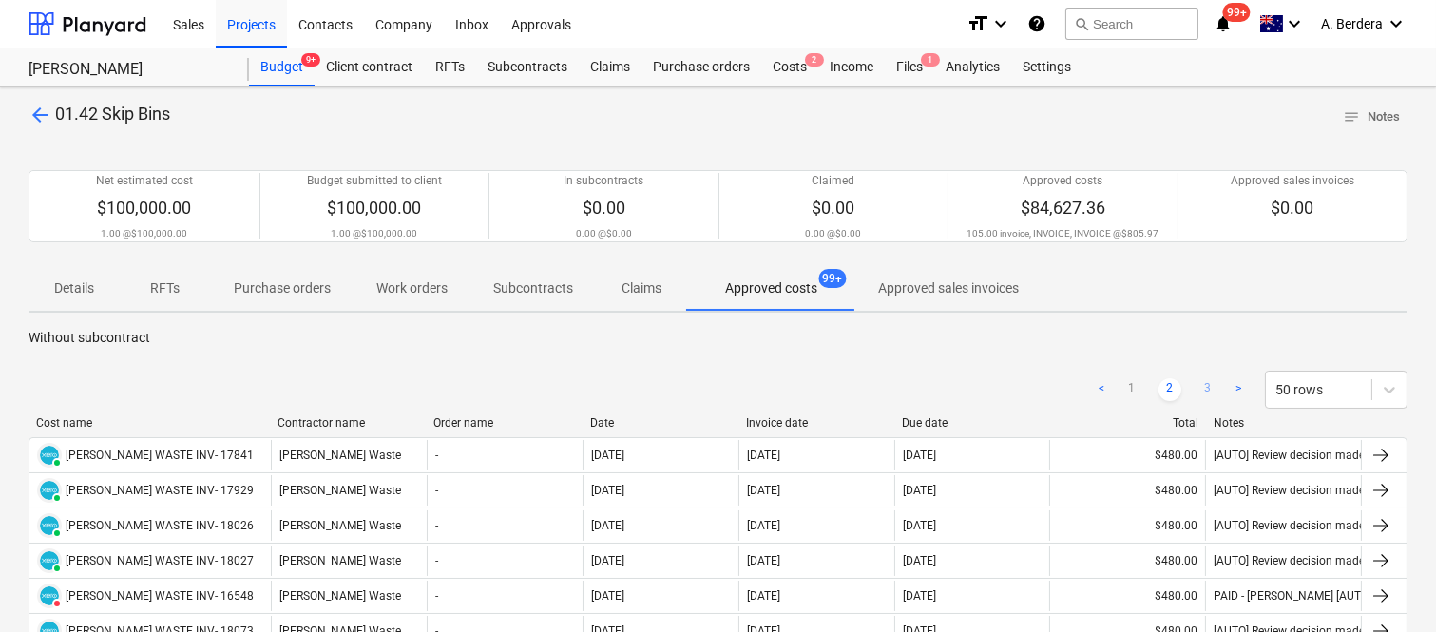
click at [1212, 387] on link "3" at bounding box center [1207, 389] width 23 height 23
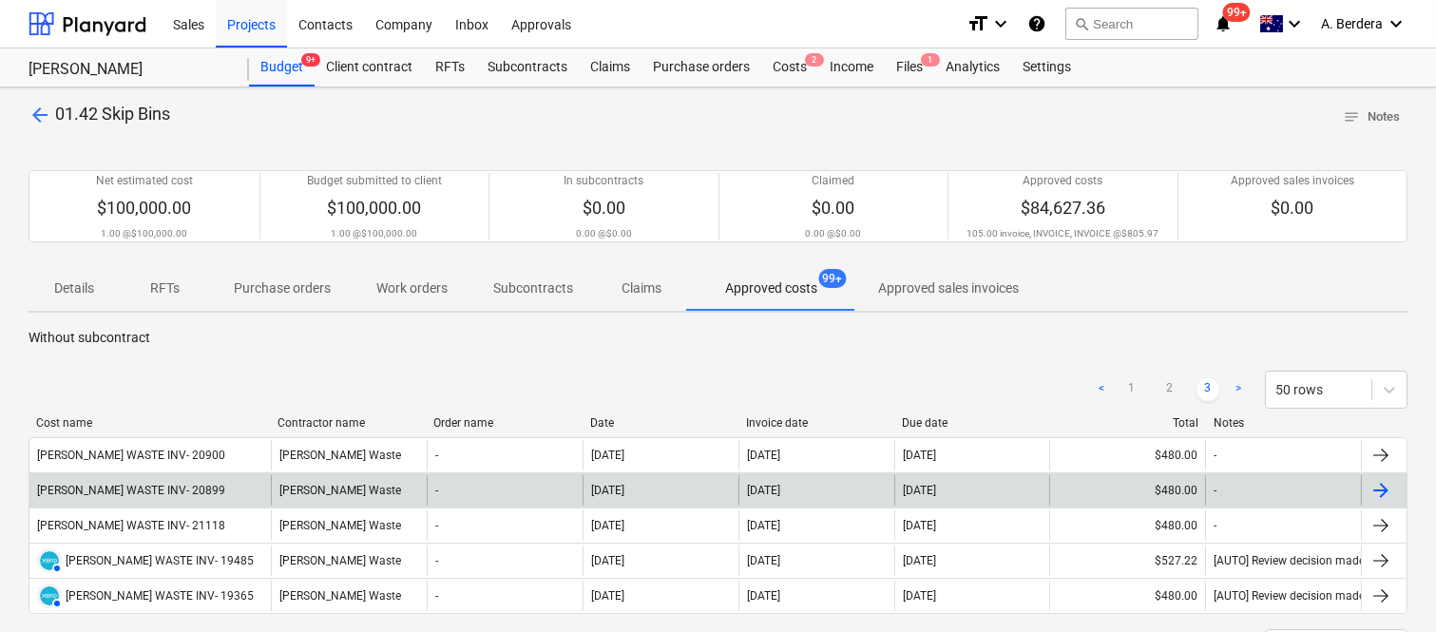
click at [220, 480] on div "SAUNDERS WASTE INV- 20899" at bounding box center [149, 490] width 241 height 30
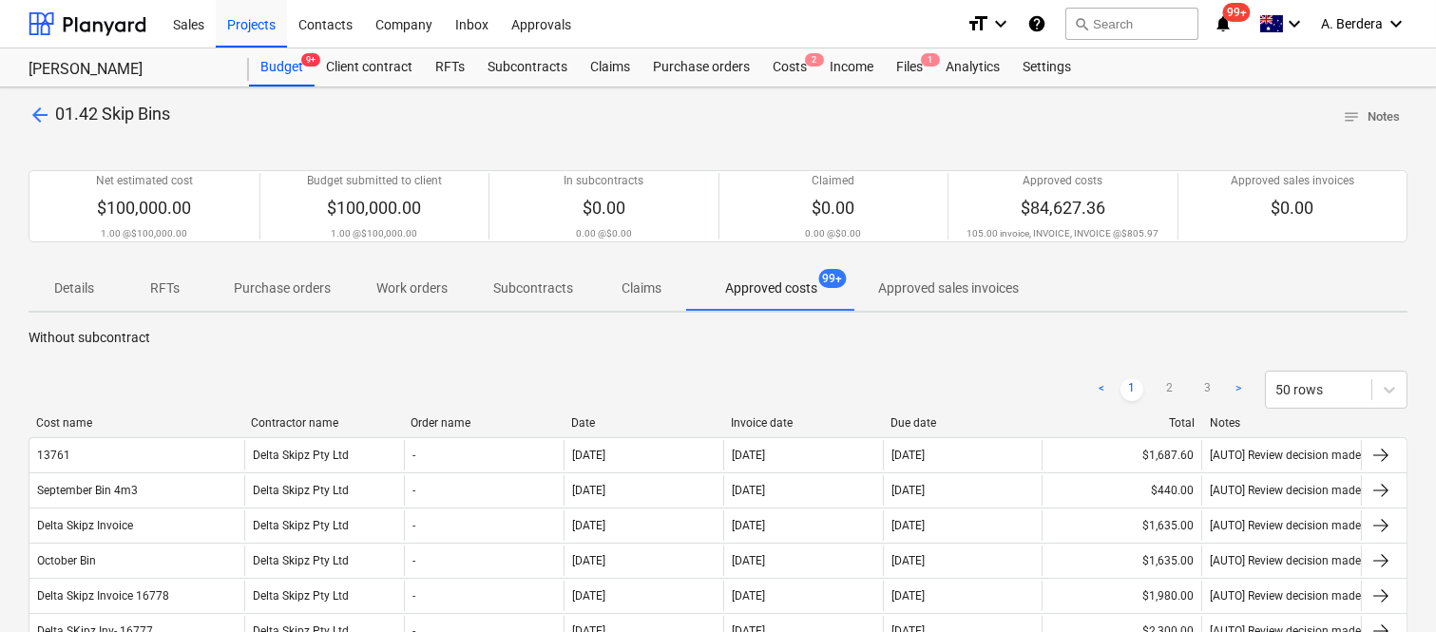
drag, startPoint x: 241, startPoint y: 426, endPoint x: 280, endPoint y: 419, distance: 39.5
click at [260, 419] on div at bounding box center [243, 422] width 34 height 13
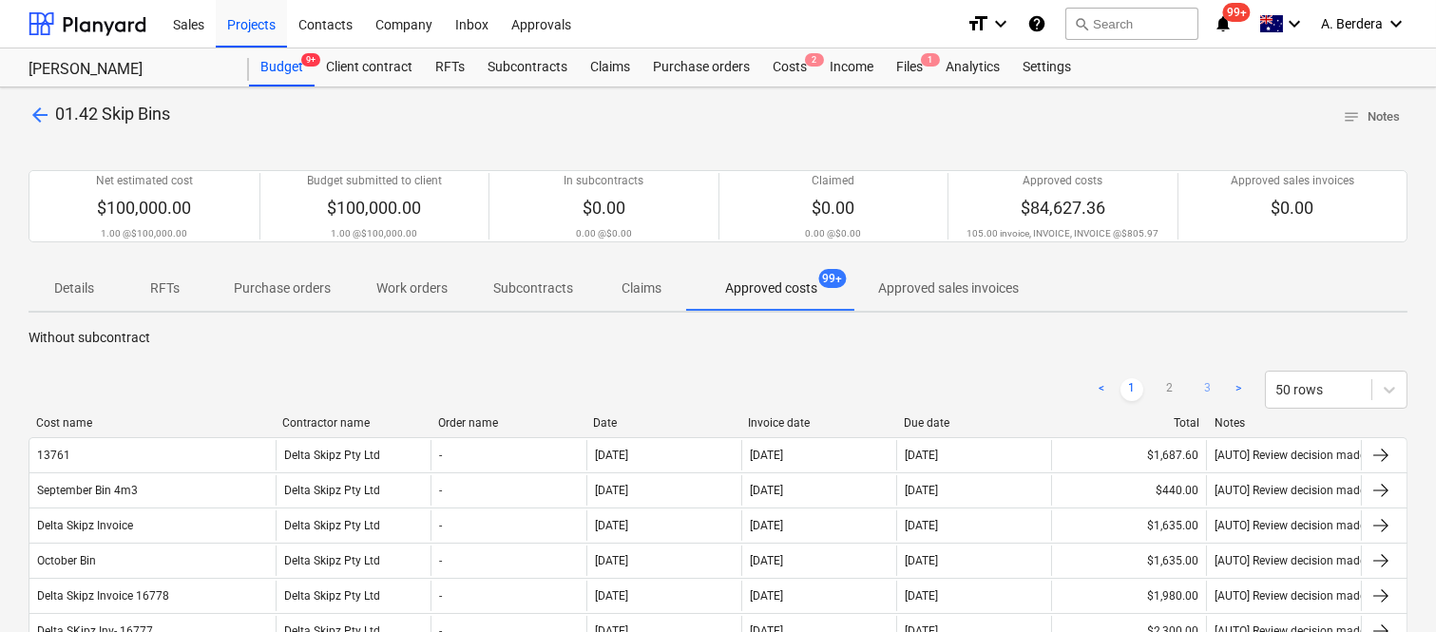
click at [1204, 387] on link "3" at bounding box center [1207, 389] width 23 height 23
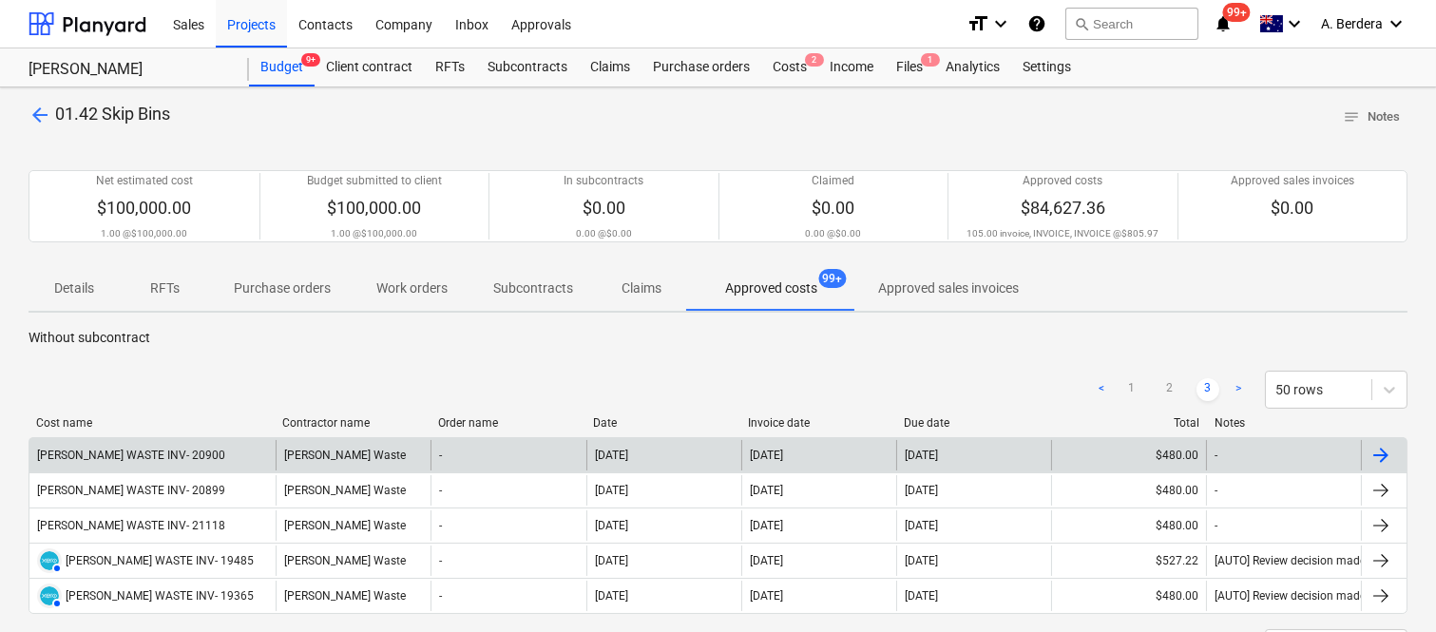
click at [247, 460] on div "SAUNDERS WASTE INV- 20900" at bounding box center [152, 455] width 246 height 30
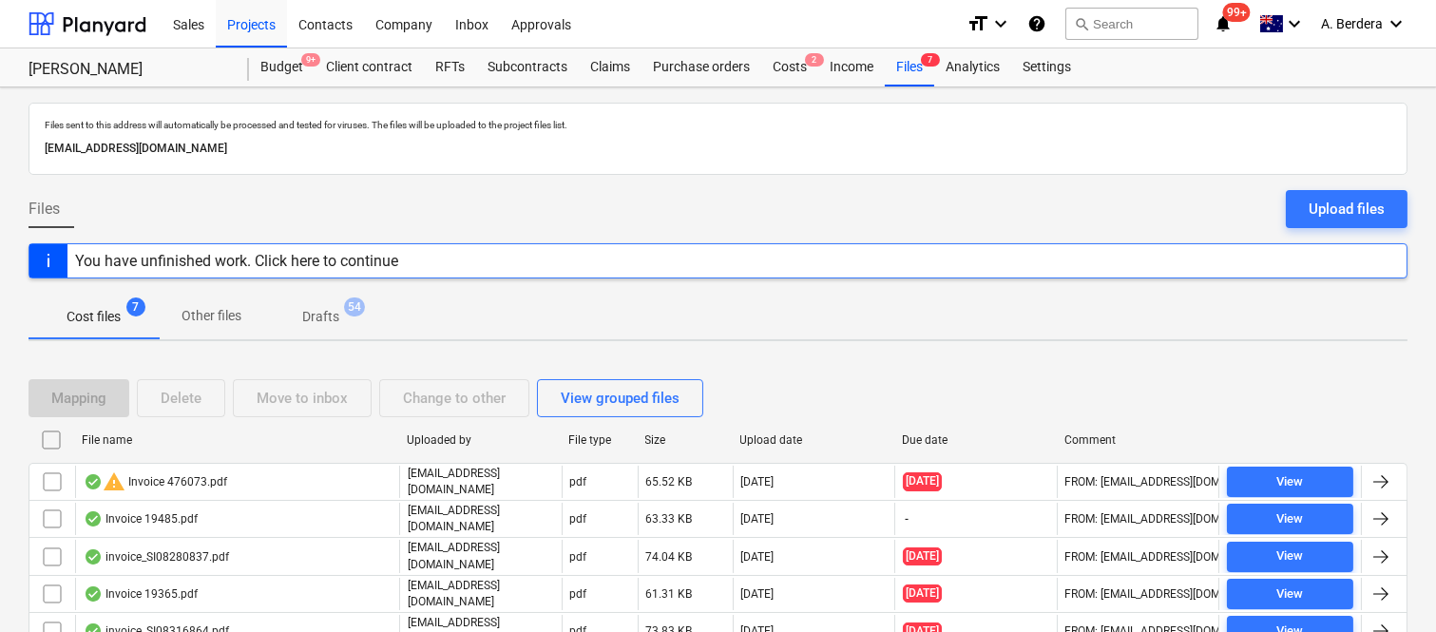
scroll to position [146, 0]
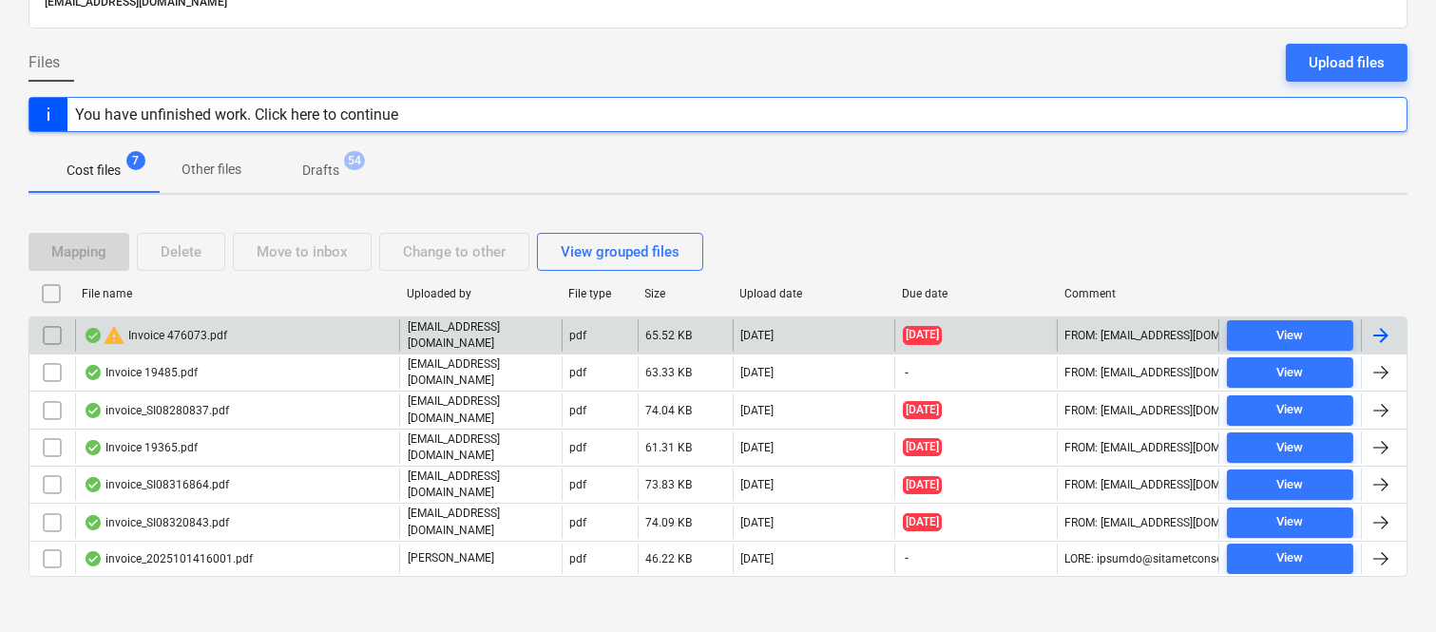
click at [333, 337] on div "warning Invoice 476073.pdf" at bounding box center [237, 335] width 324 height 32
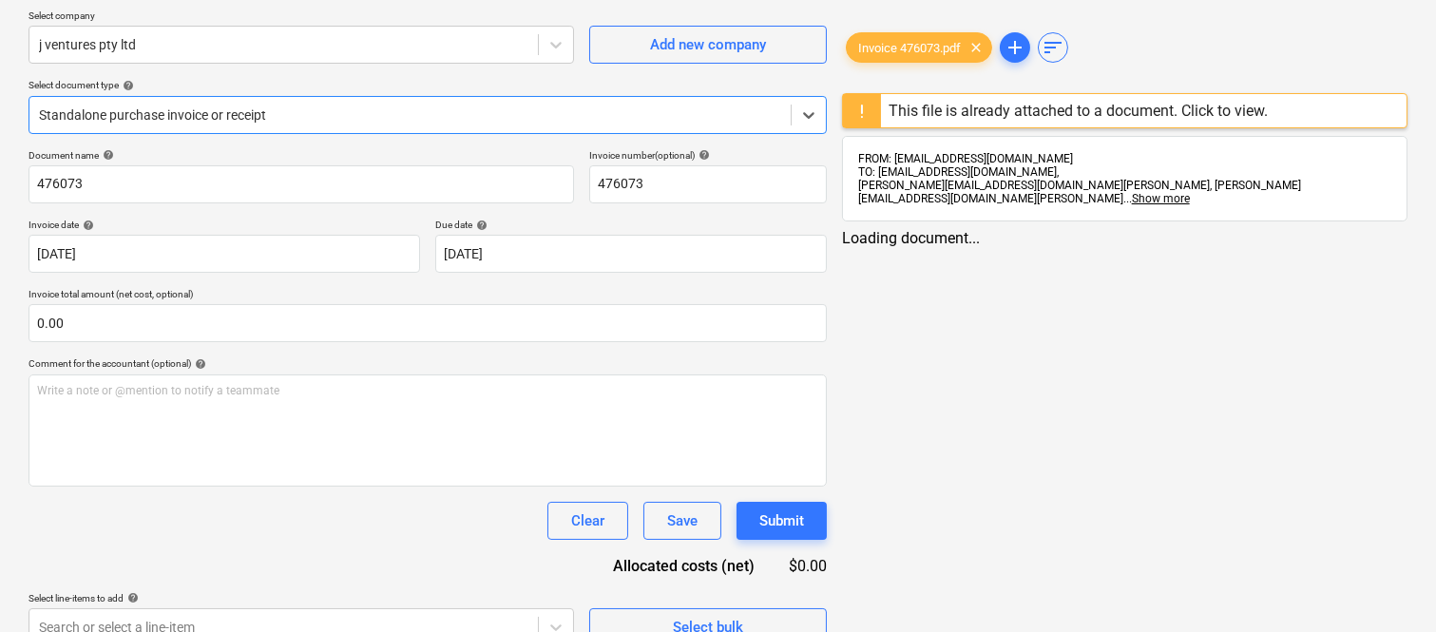
type input "476073"
type input "[DATE]"
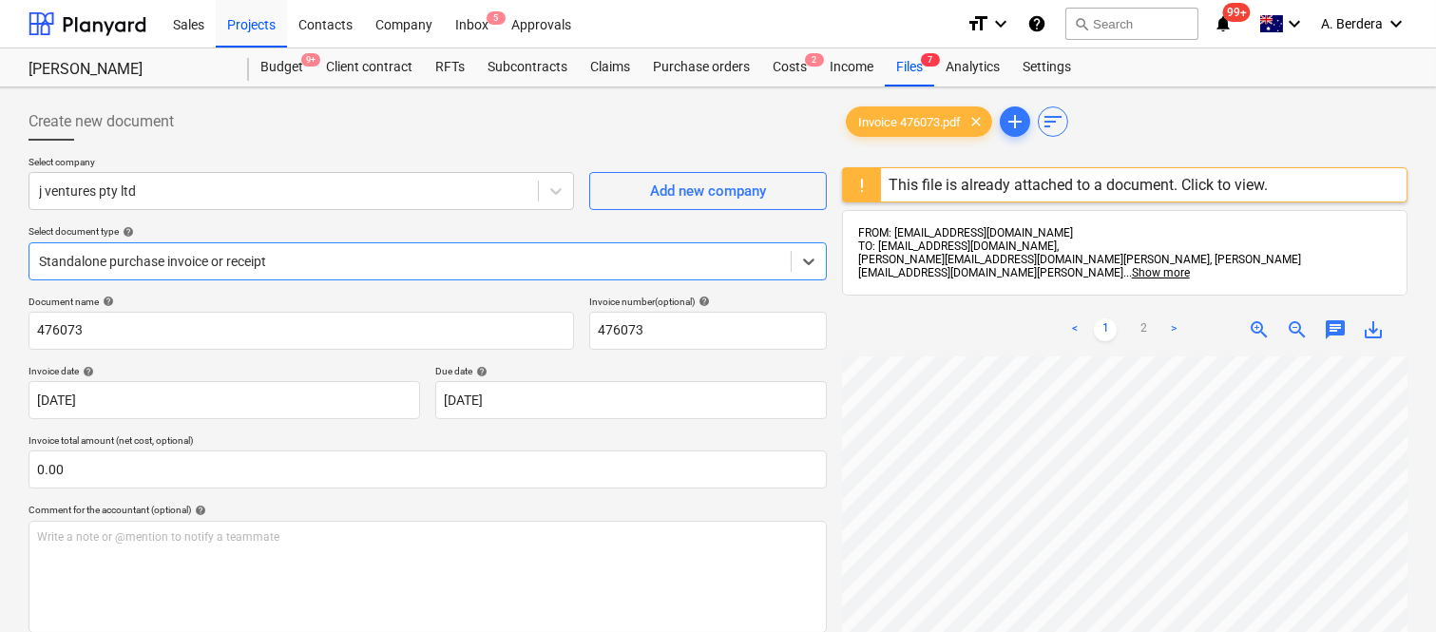
scroll to position [0, 150]
click at [917, 61] on div "Files 7" at bounding box center [909, 67] width 49 height 38
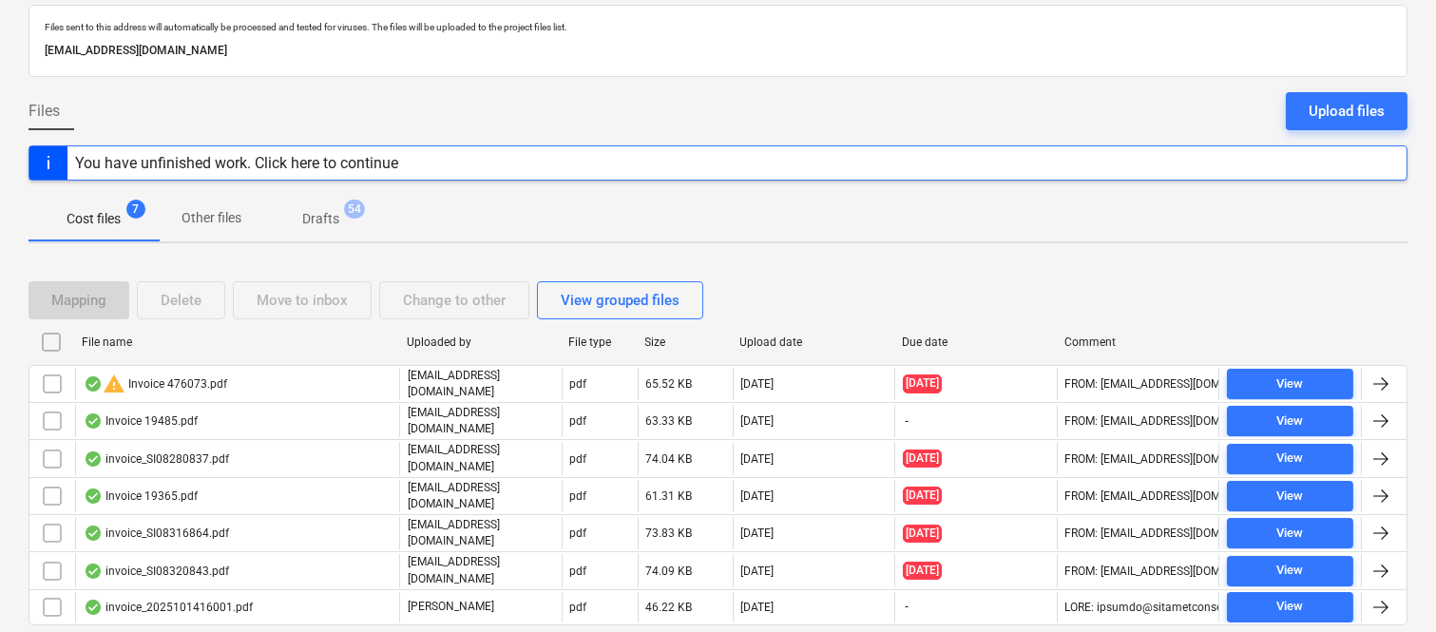
scroll to position [146, 0]
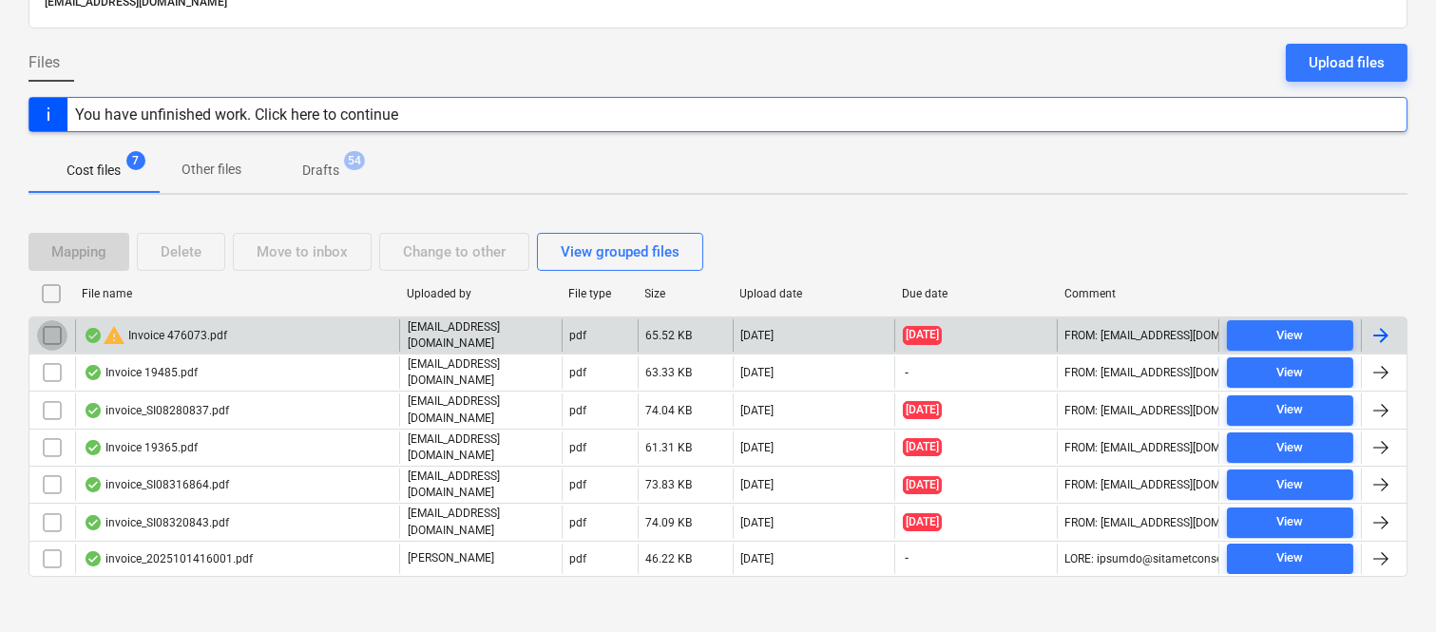
click at [54, 333] on input "checkbox" at bounding box center [52, 335] width 30 height 30
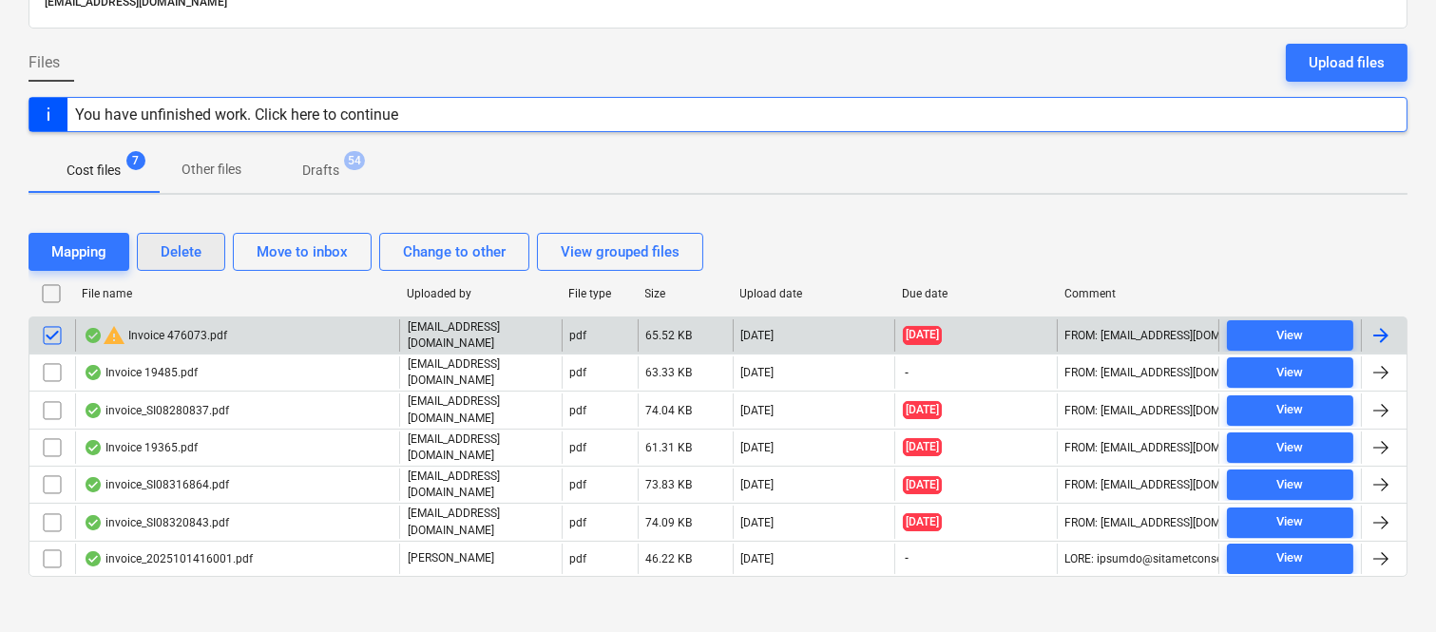
click at [186, 249] on div "Delete" at bounding box center [181, 251] width 41 height 25
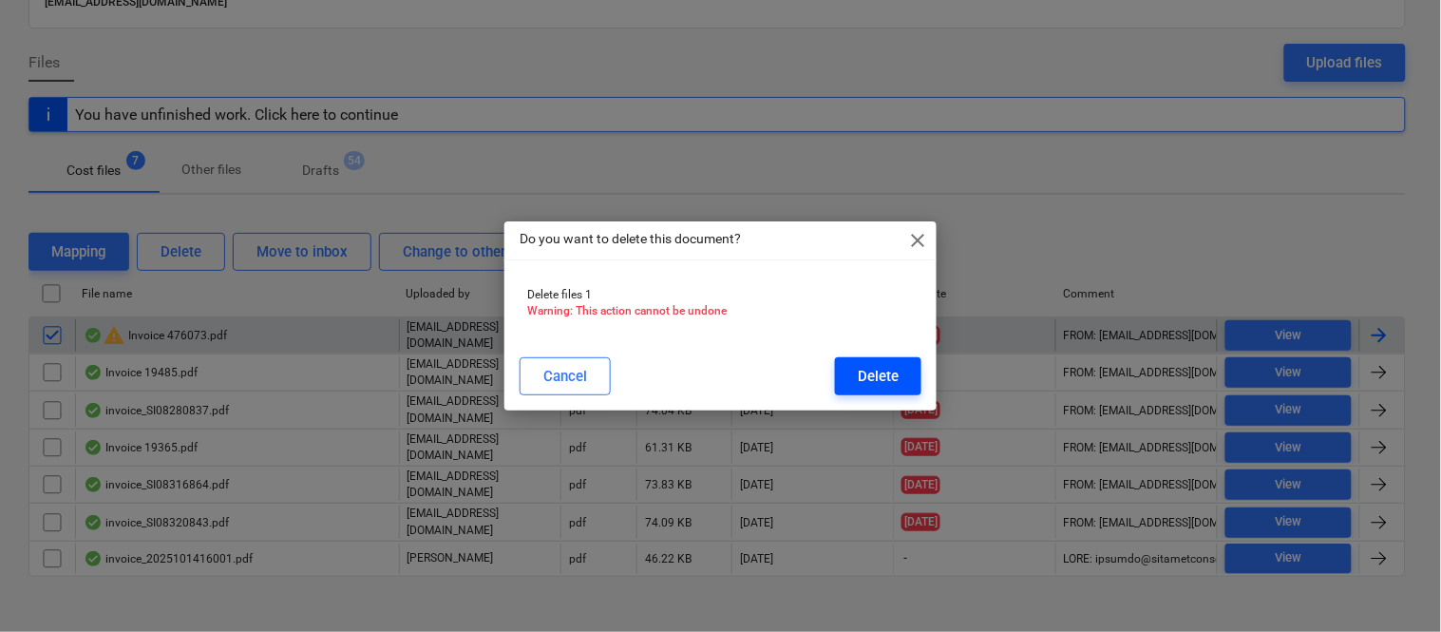
click at [882, 380] on div "Delete" at bounding box center [878, 376] width 41 height 25
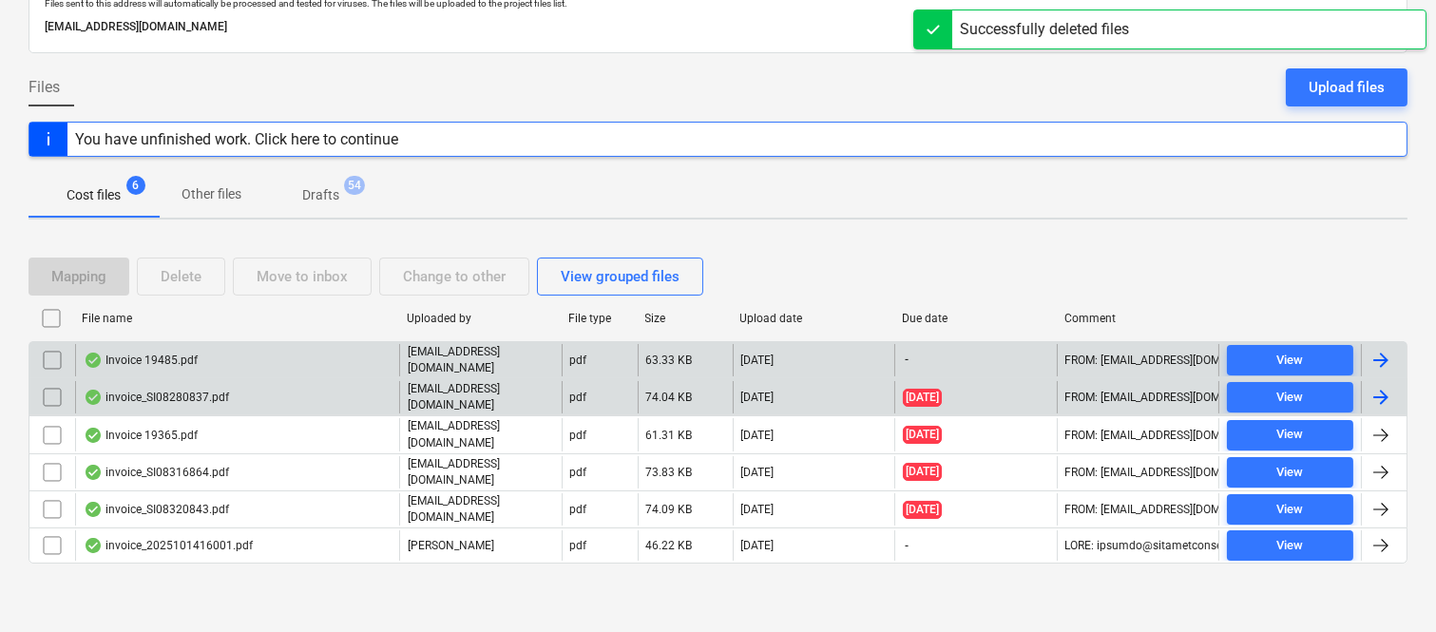
scroll to position [111, 0]
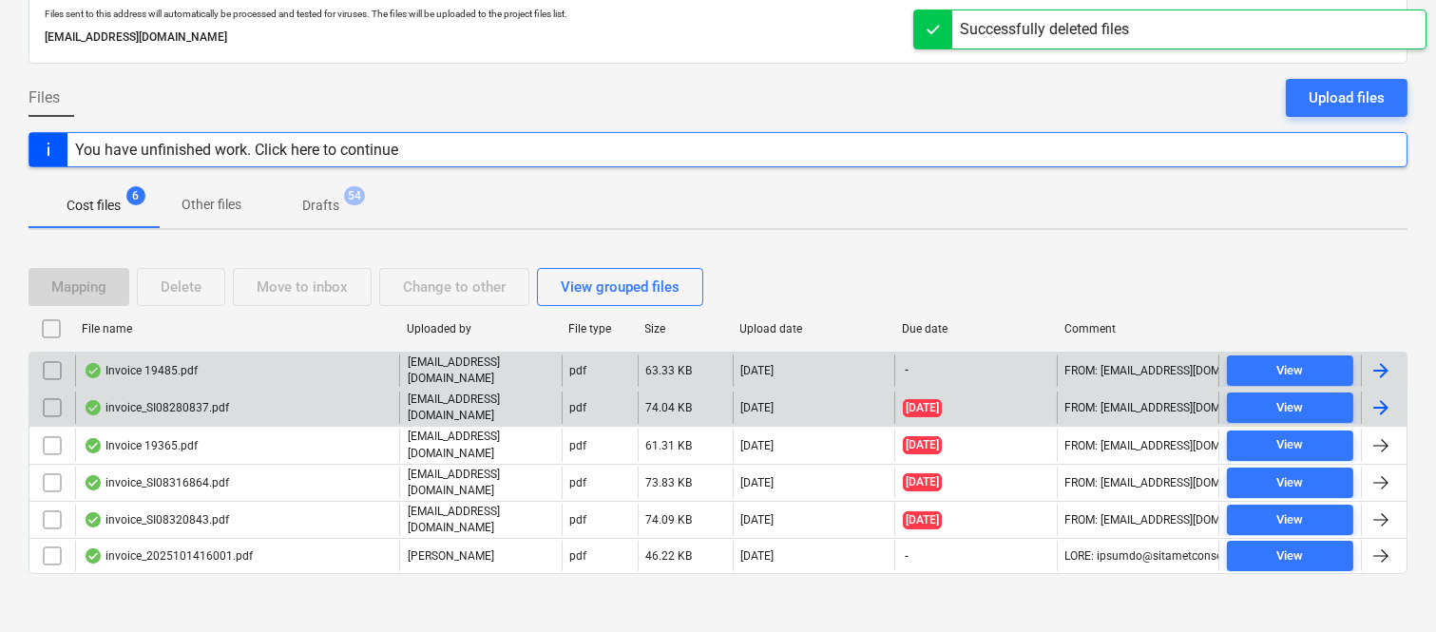
click at [258, 409] on div "invoice_SI08280837.pdf" at bounding box center [237, 407] width 324 height 32
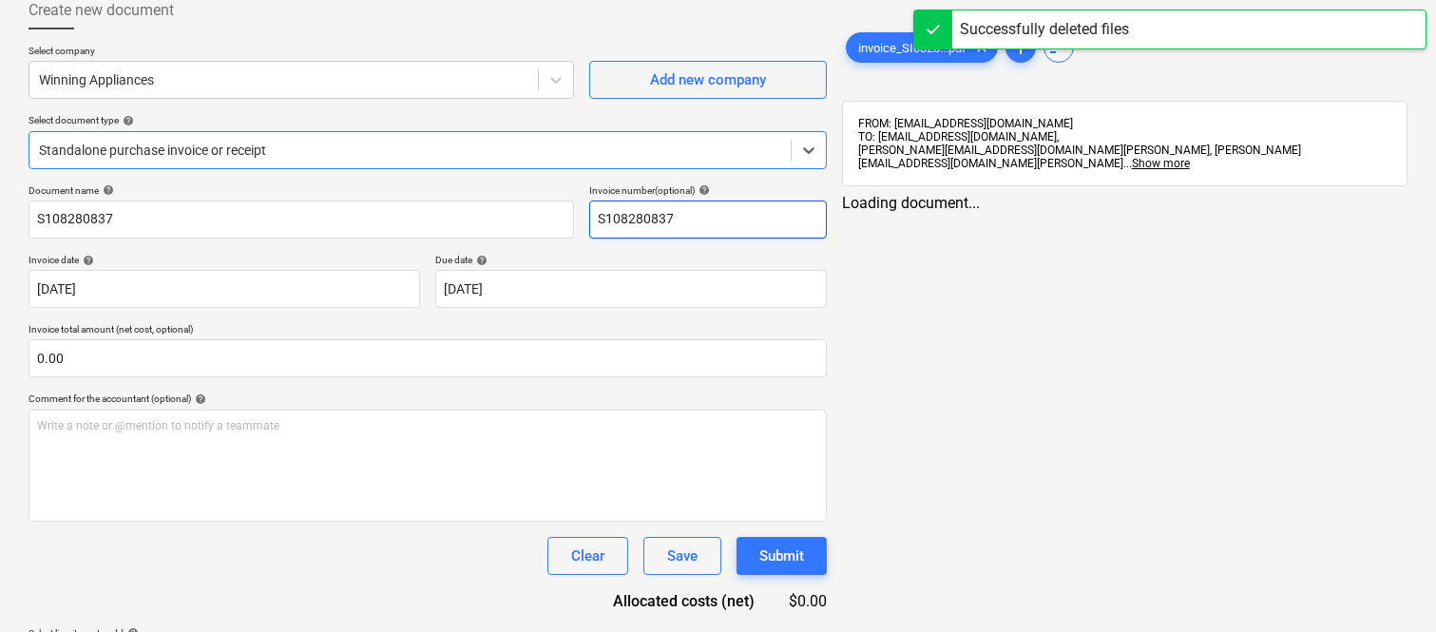
type input "S108280837"
type input "[DATE]"
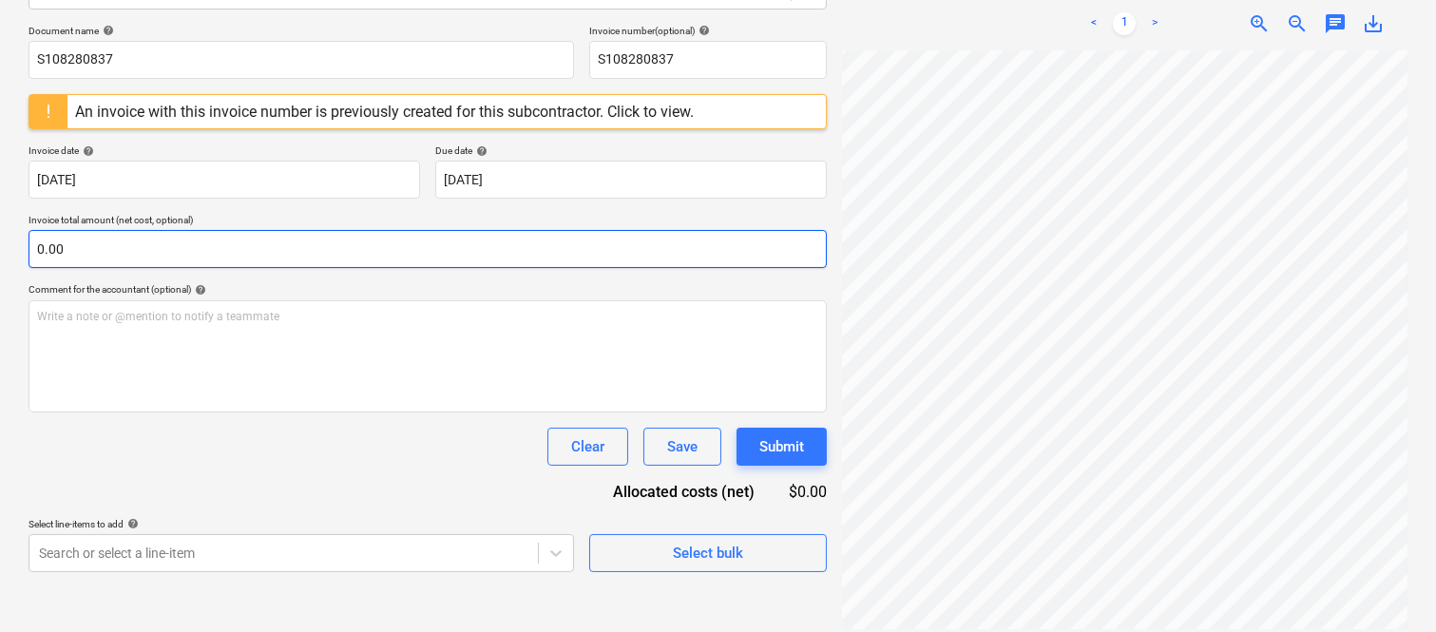
scroll to position [141, 443]
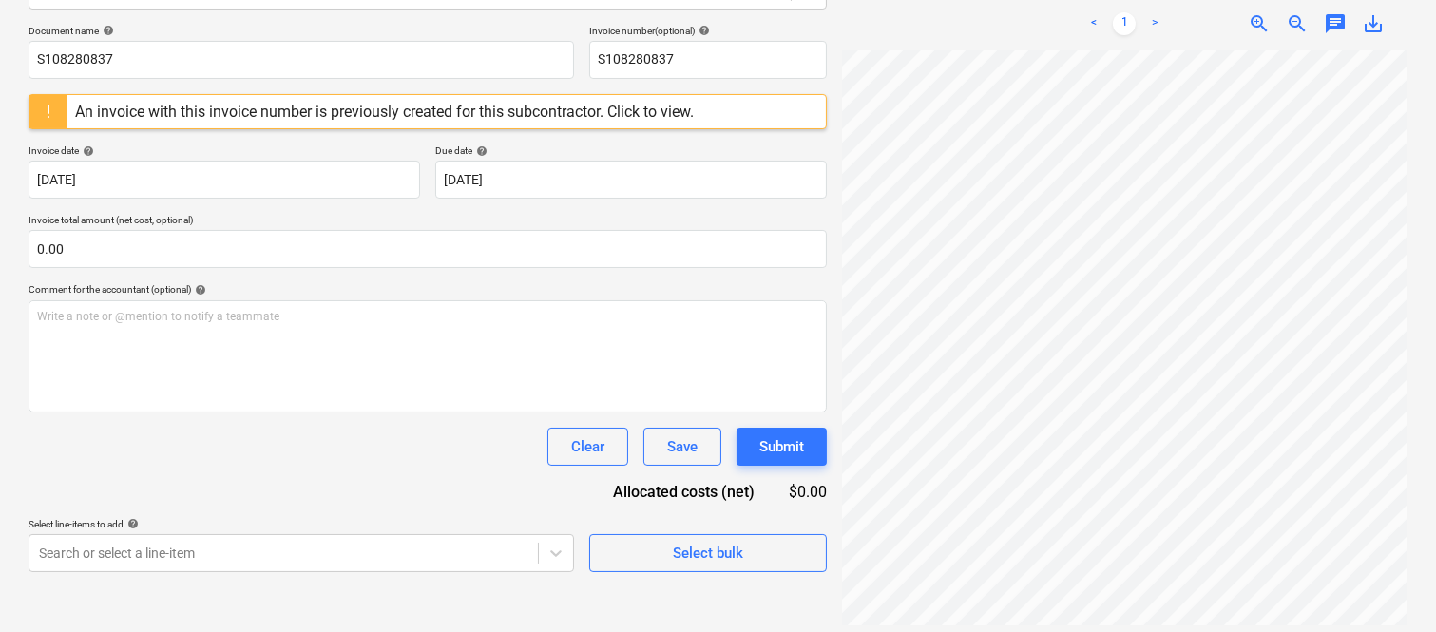
click at [342, 116] on div "An invoice with this invoice number is previously created for this subcontracto…" at bounding box center [384, 112] width 619 height 18
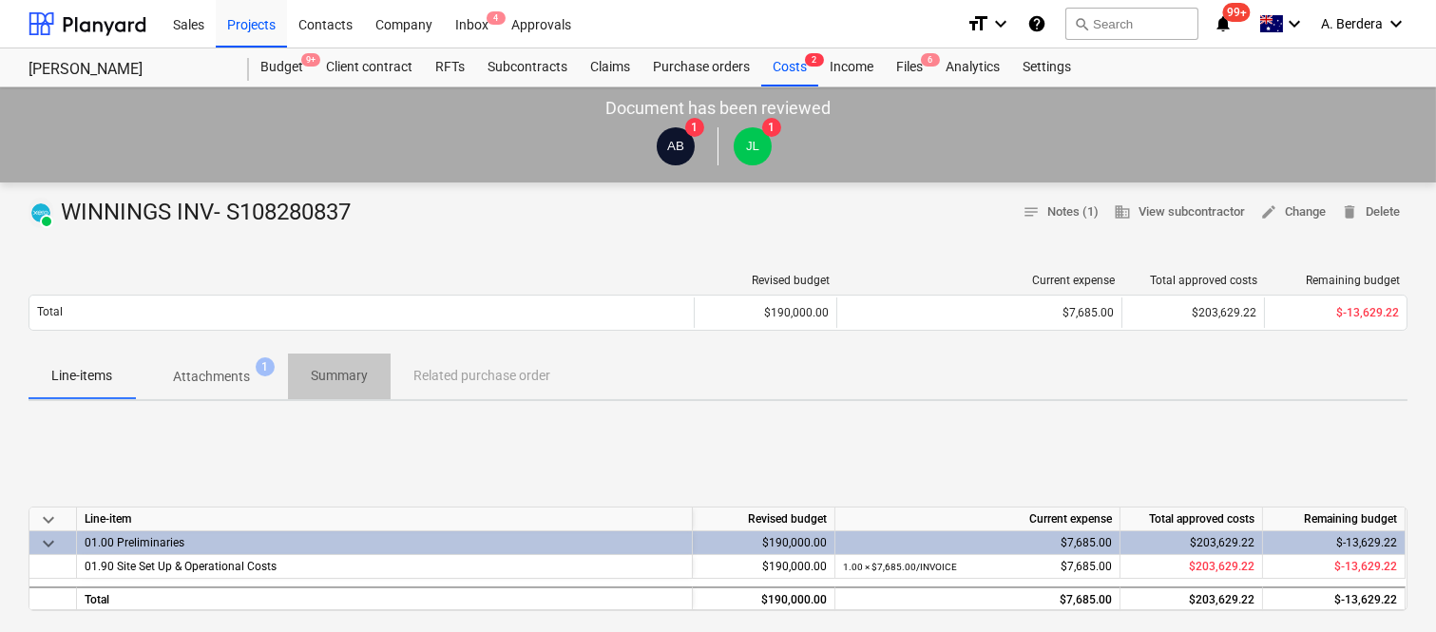
click at [339, 366] on p "Summary" at bounding box center [339, 376] width 57 height 20
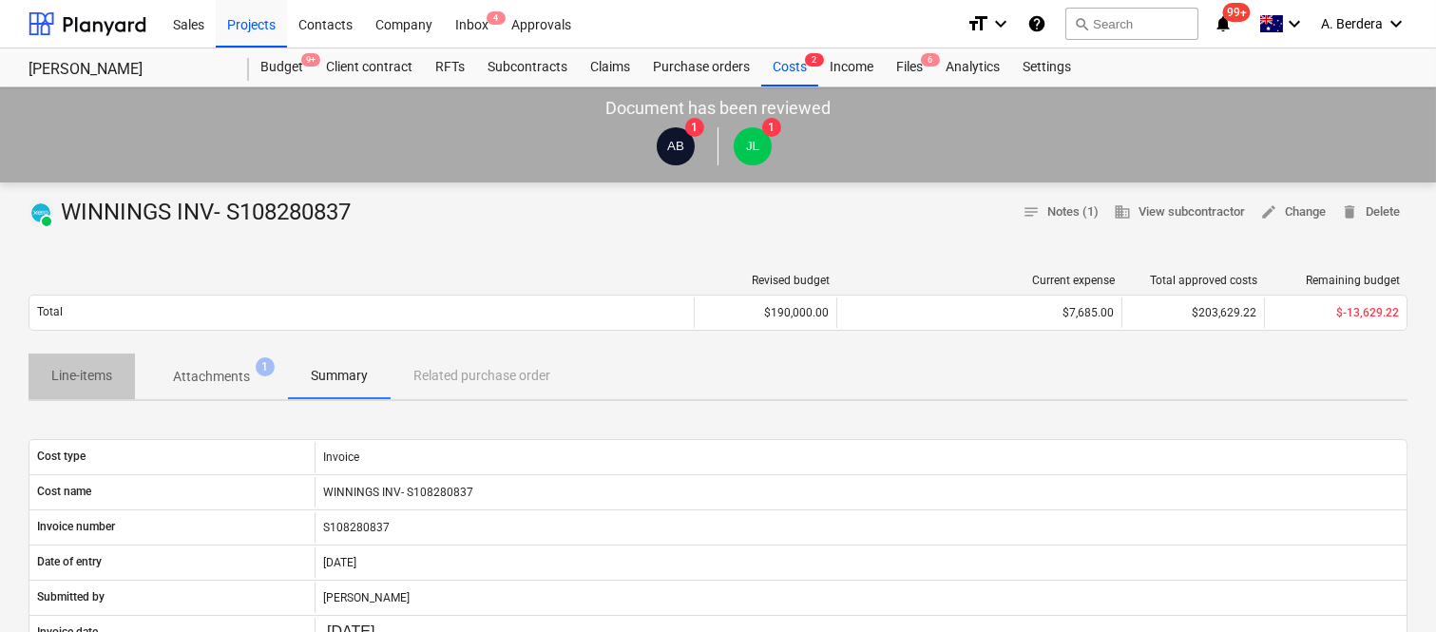
click at [78, 378] on p "Line-items" at bounding box center [81, 376] width 61 height 20
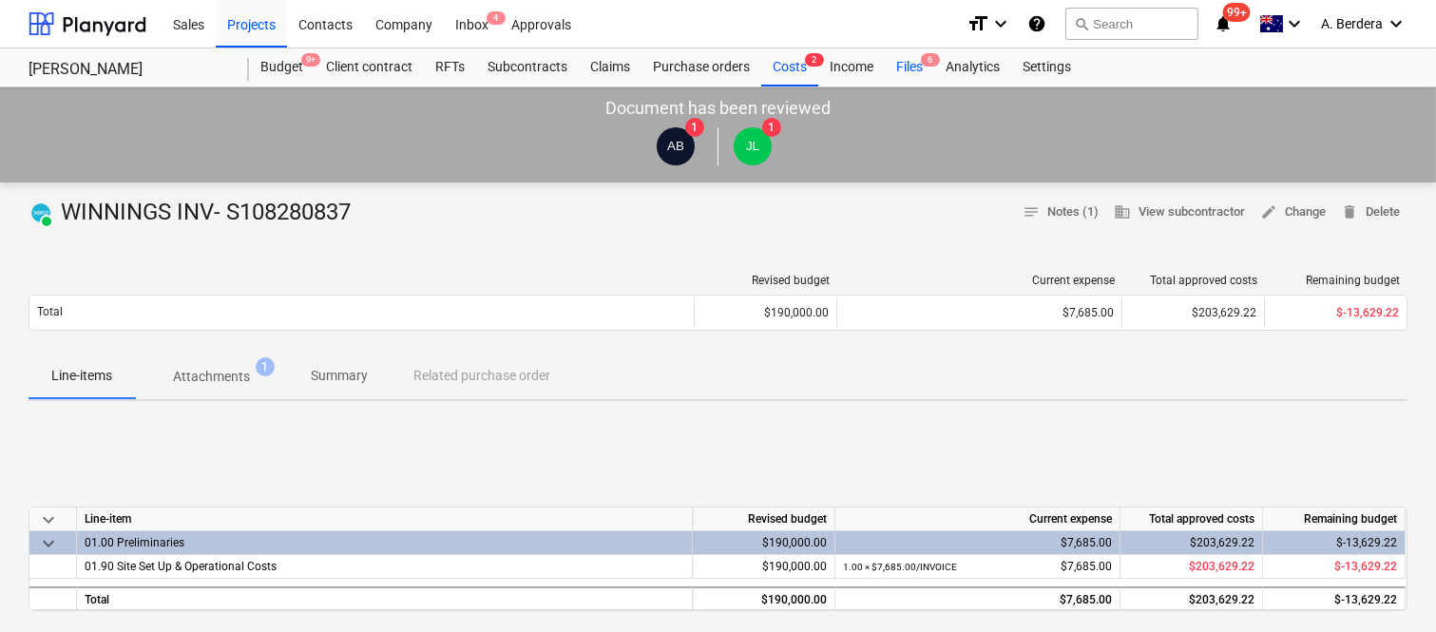
click at [907, 62] on div "Files 6" at bounding box center [909, 67] width 49 height 38
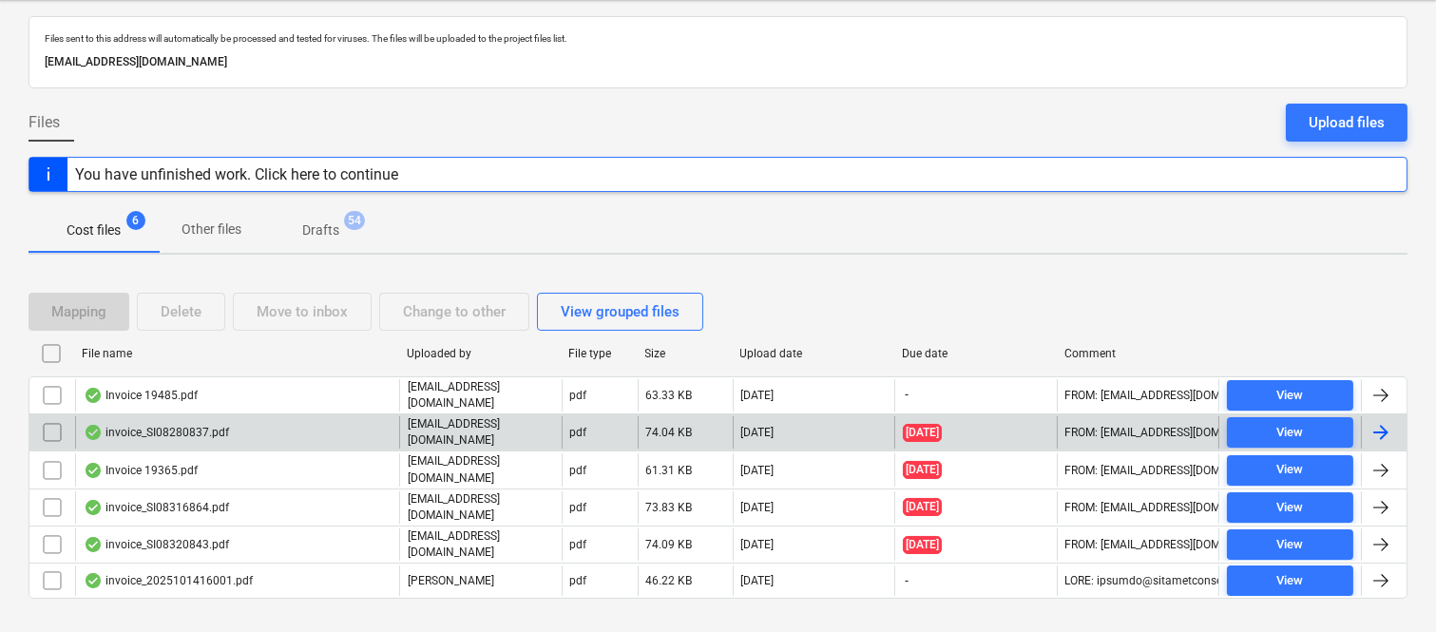
scroll to position [111, 0]
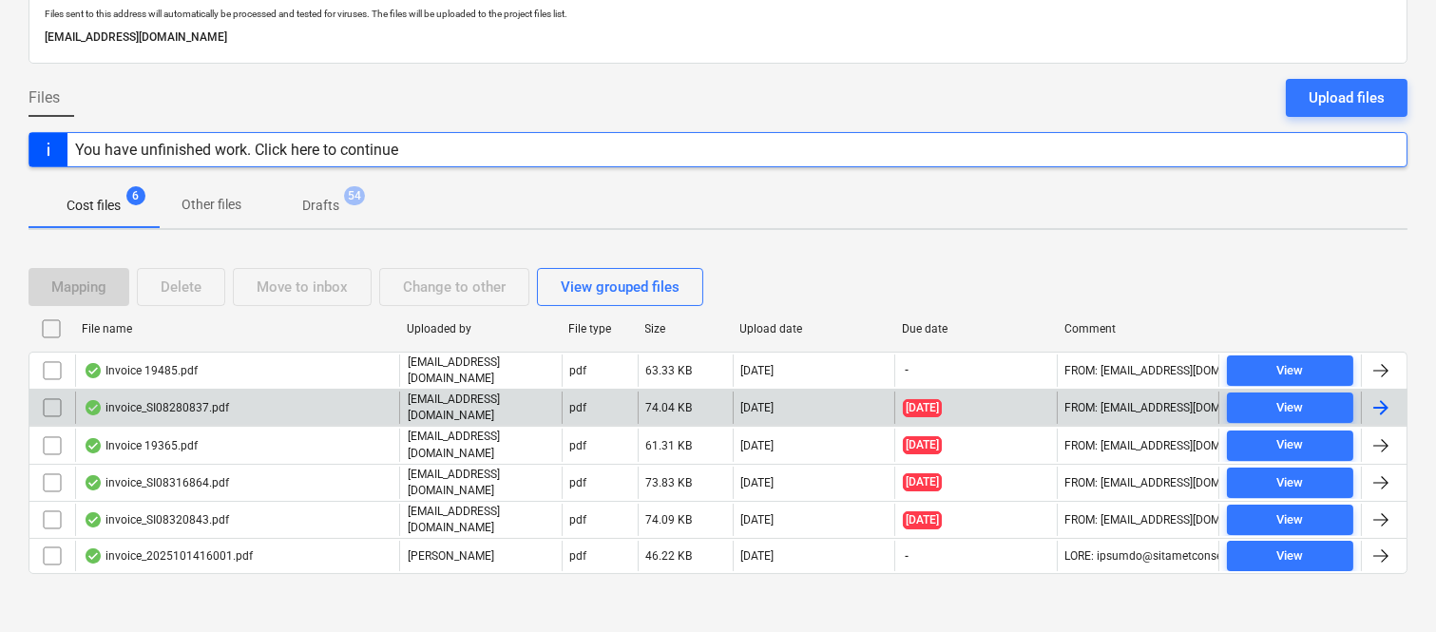
click at [48, 402] on input "checkbox" at bounding box center [52, 407] width 30 height 30
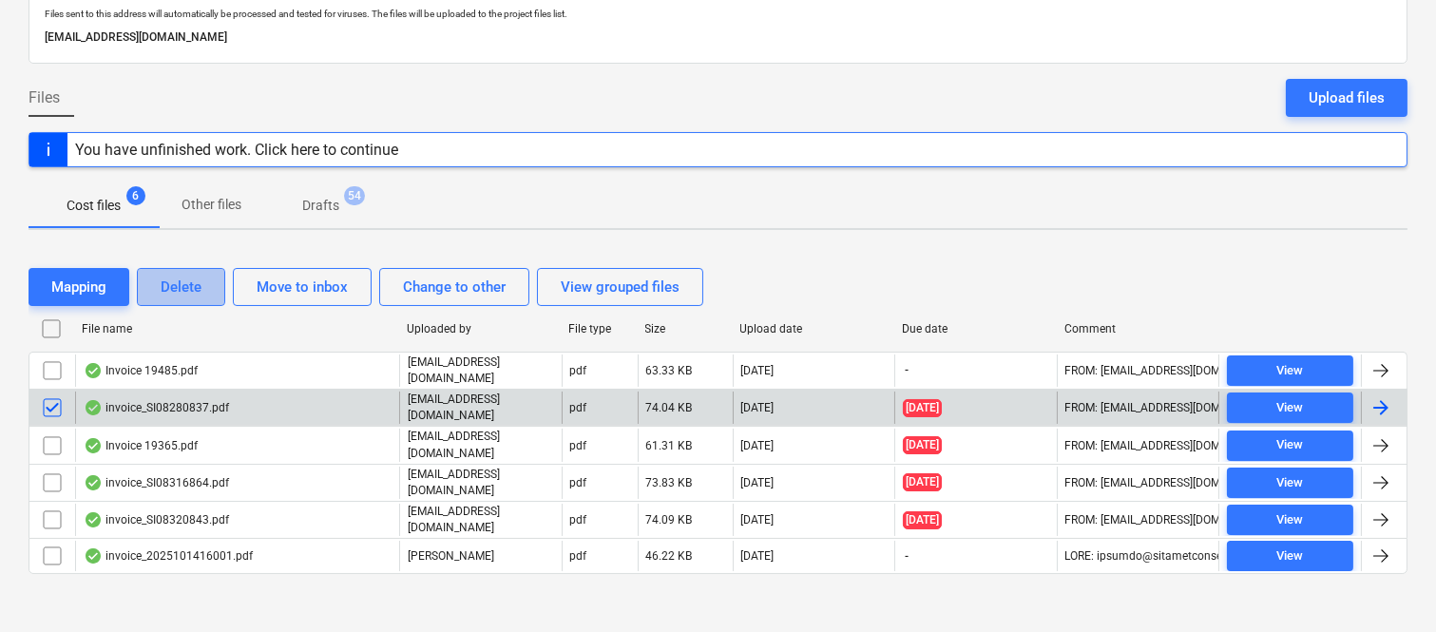
click at [185, 279] on div "Delete" at bounding box center [181, 287] width 41 height 25
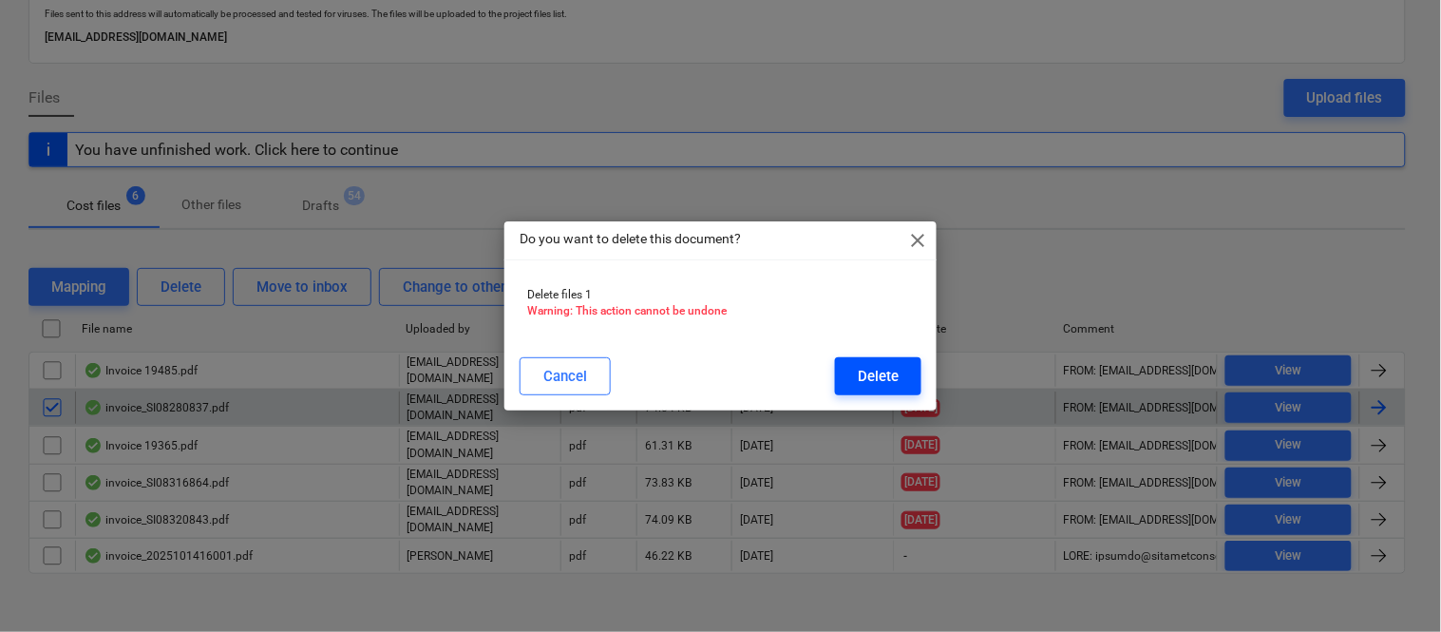
click at [884, 378] on div "Delete" at bounding box center [878, 376] width 41 height 25
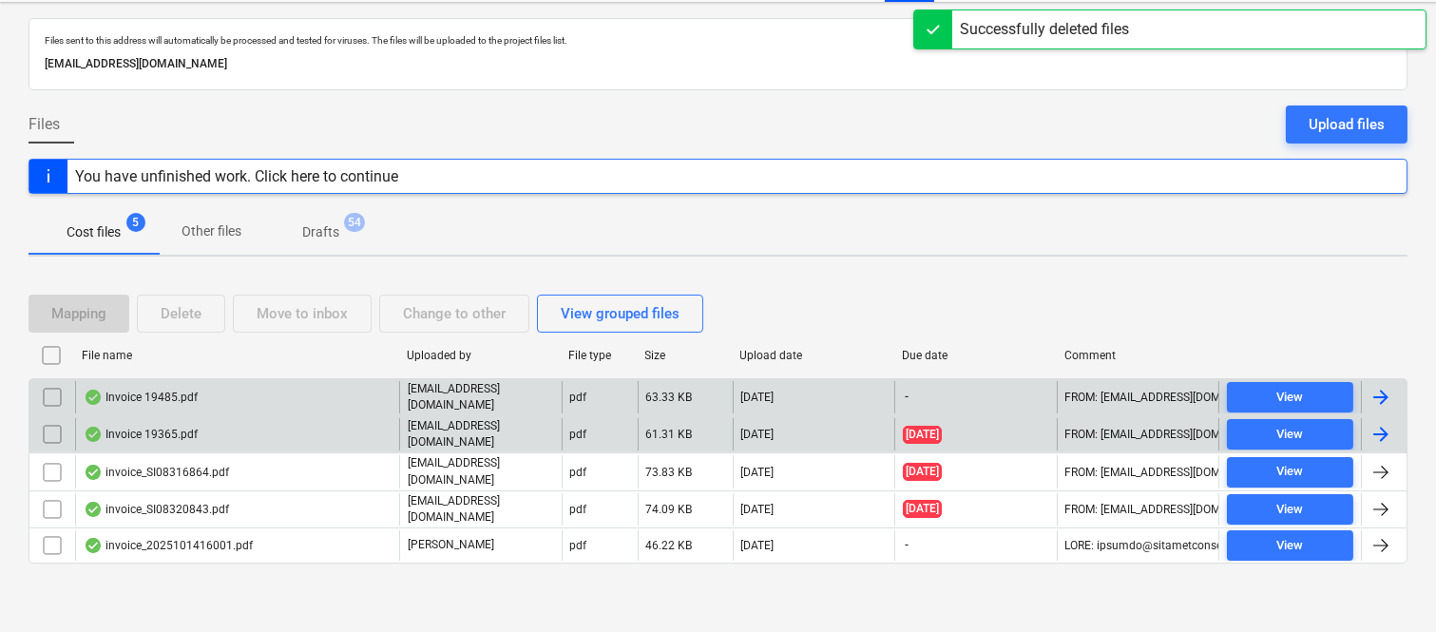
scroll to position [76, 0]
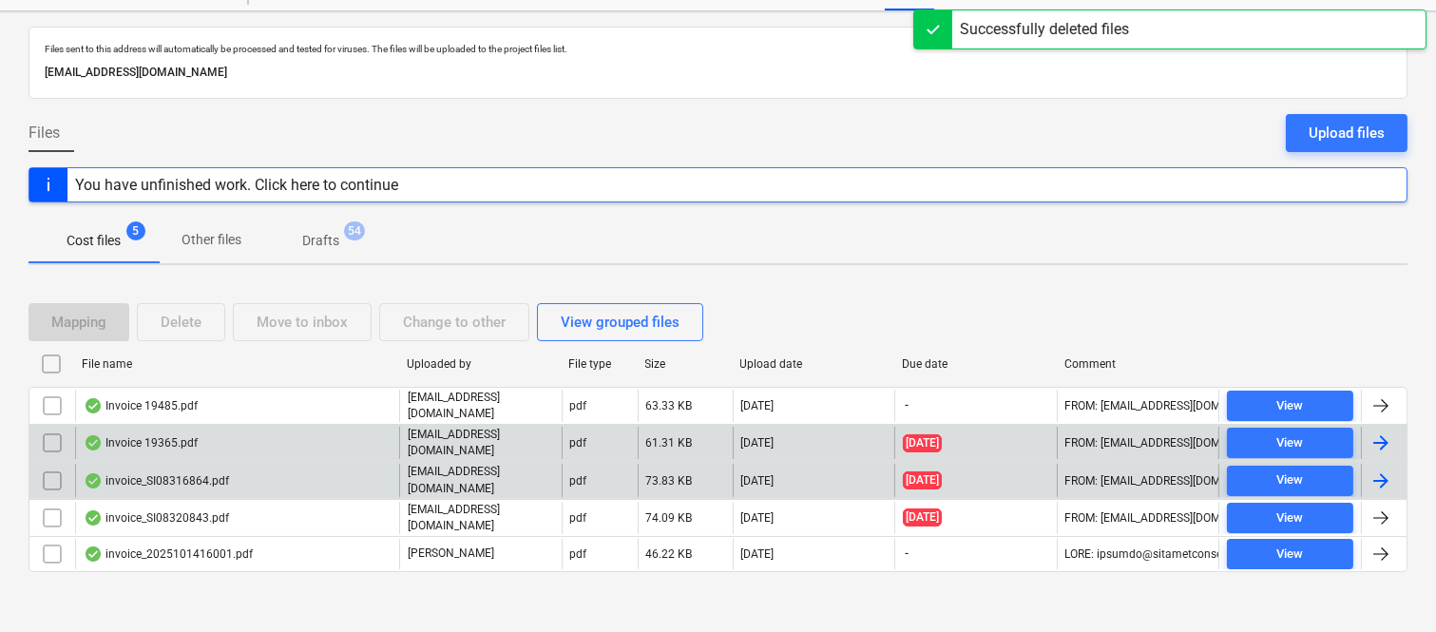
click at [362, 473] on div "invoice_SI08316864.pdf" at bounding box center [237, 480] width 324 height 32
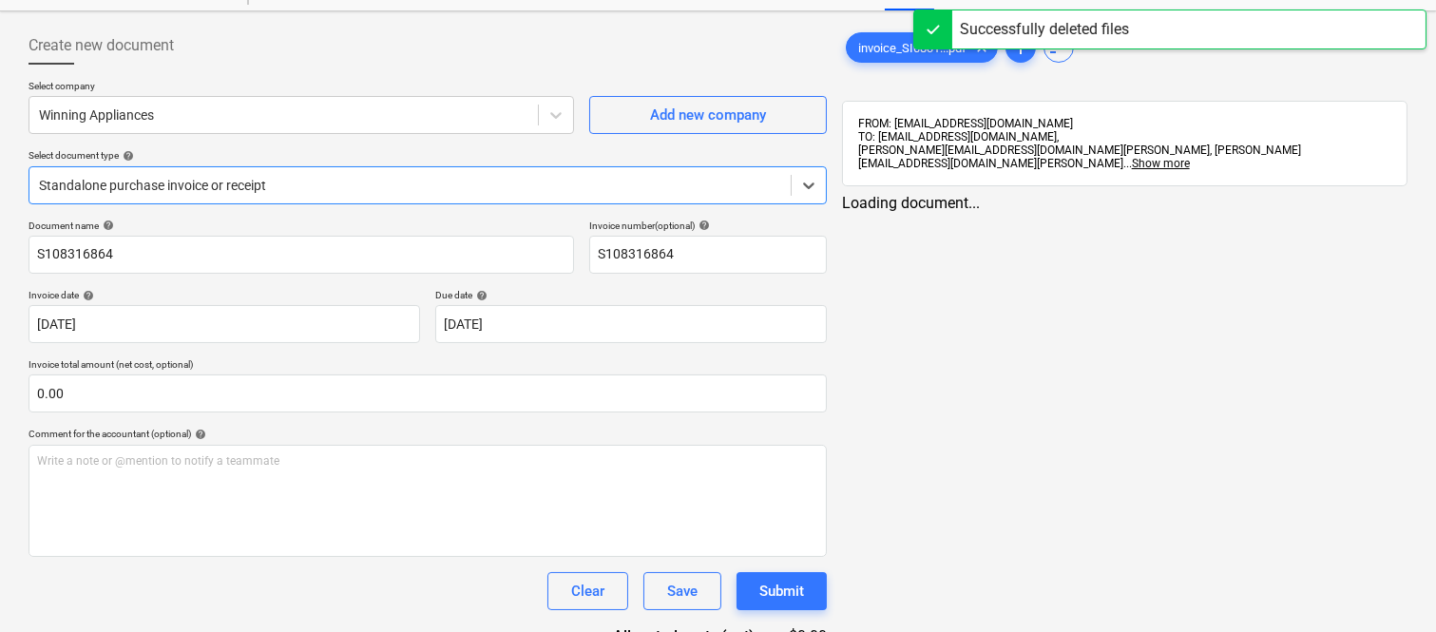
type input "S108316864"
type input "[DATE]"
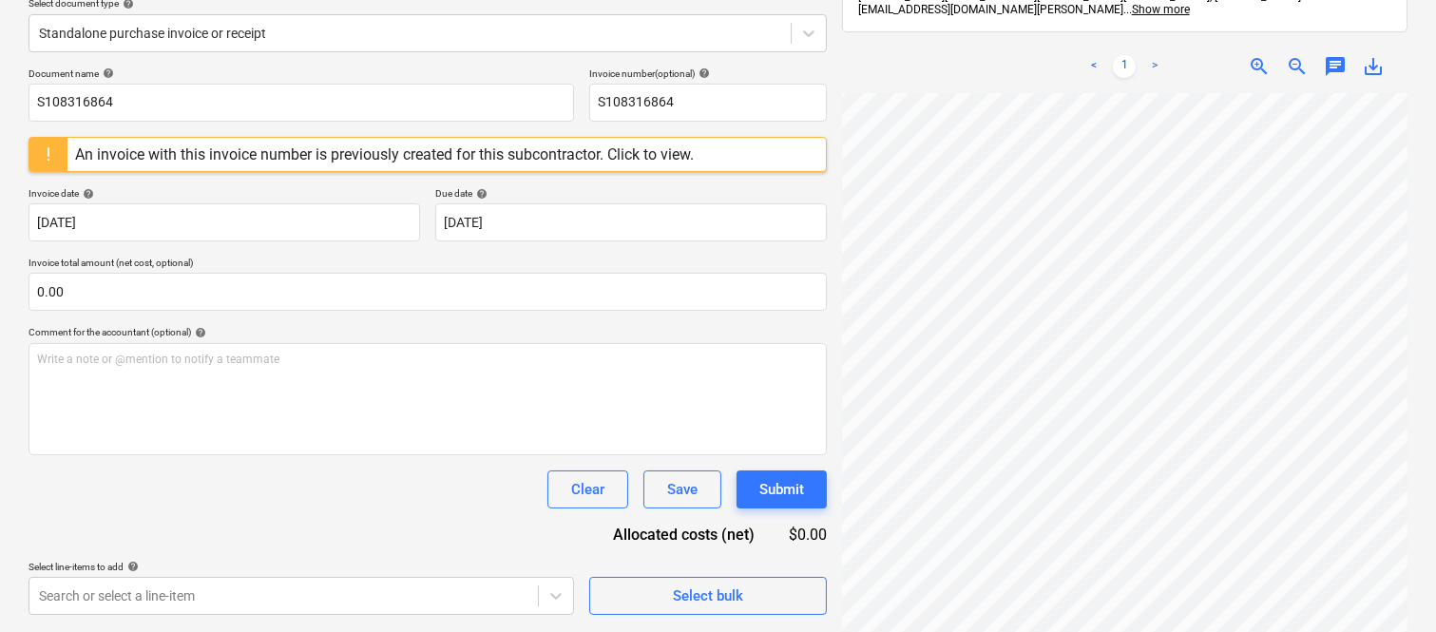
scroll to position [0, 443]
click at [323, 150] on div "An invoice with this invoice number is previously created for this subcontracto…" at bounding box center [384, 154] width 619 height 18
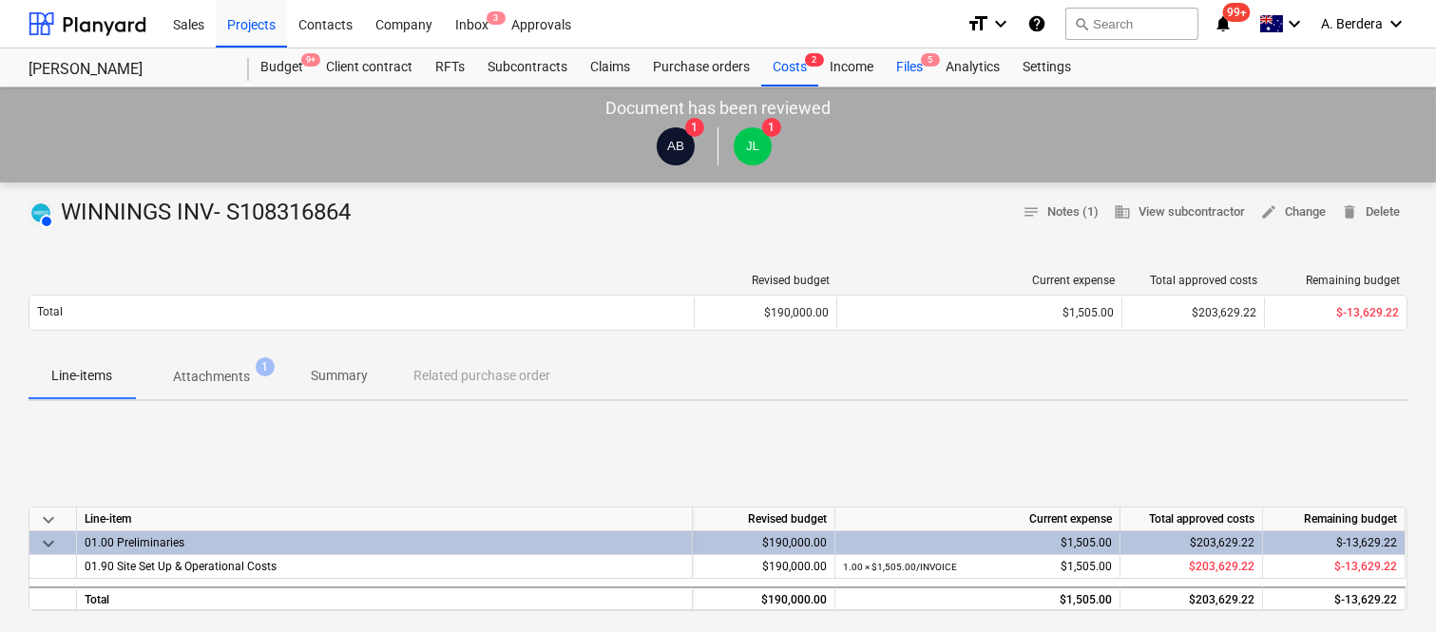
click at [914, 63] on div "Files 5" at bounding box center [909, 67] width 49 height 38
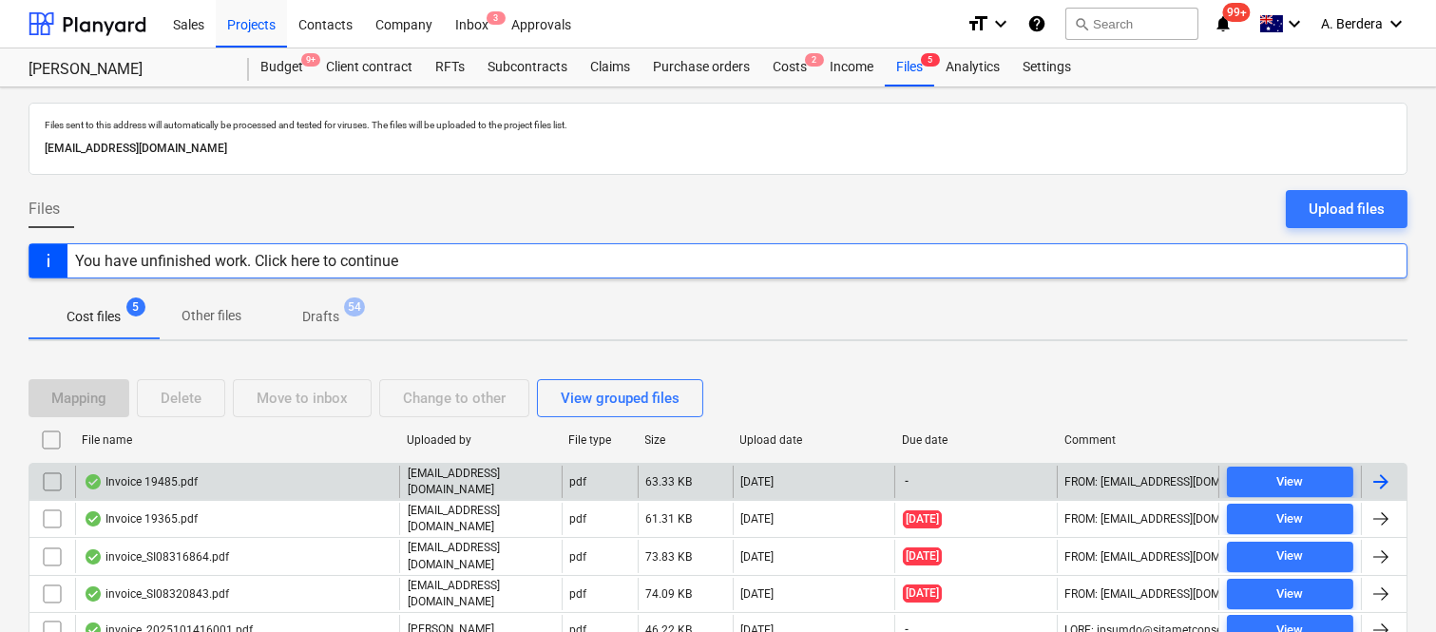
scroll to position [76, 0]
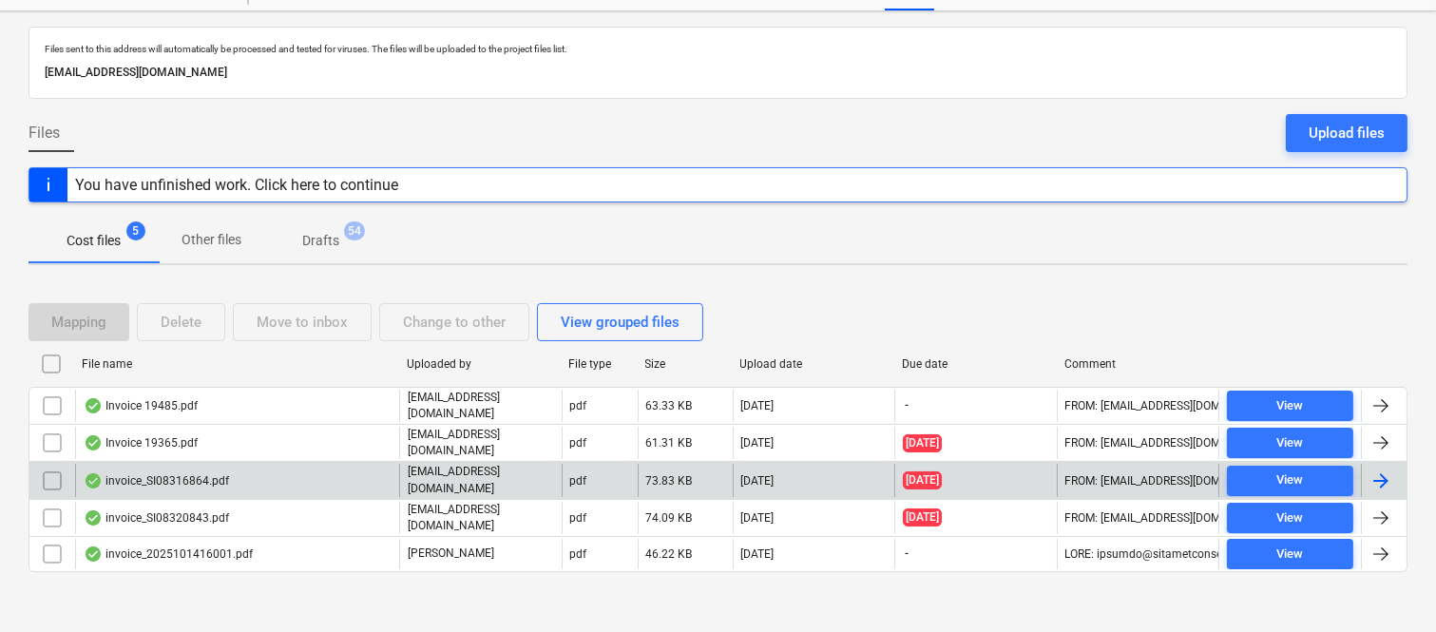
click at [52, 476] on input "checkbox" at bounding box center [52, 481] width 30 height 30
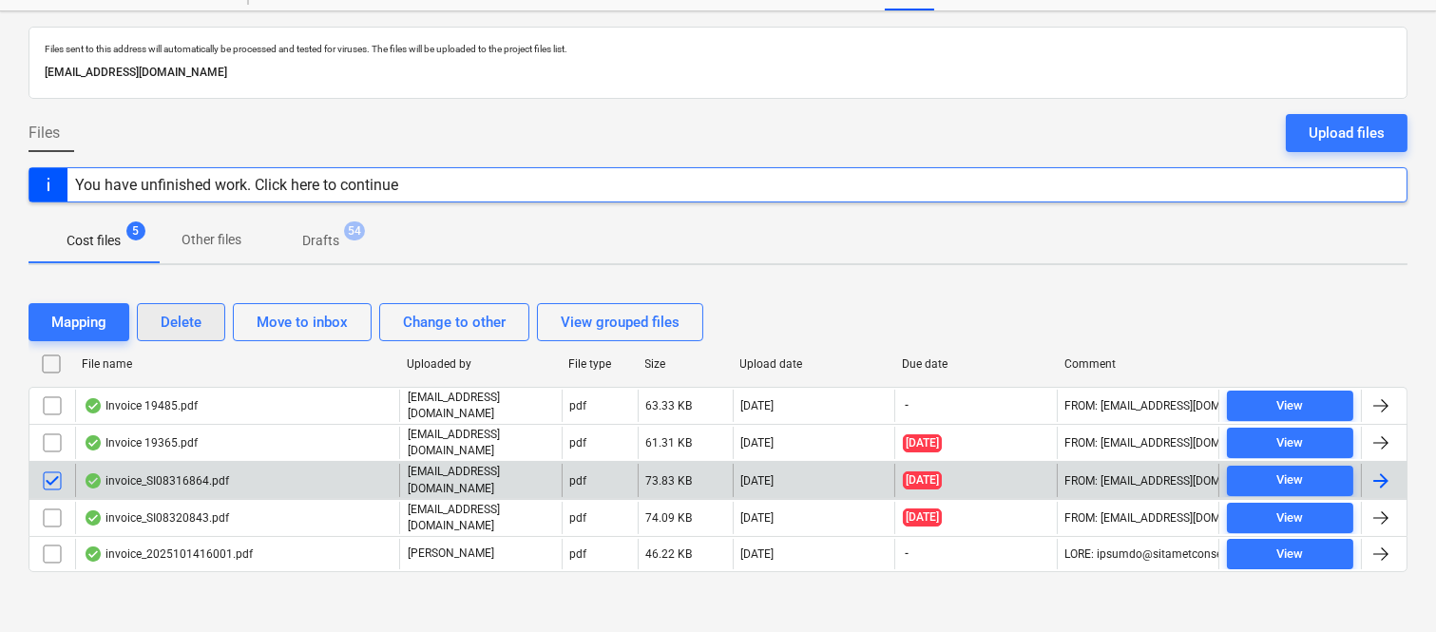
click at [184, 317] on div "Delete" at bounding box center [181, 322] width 41 height 25
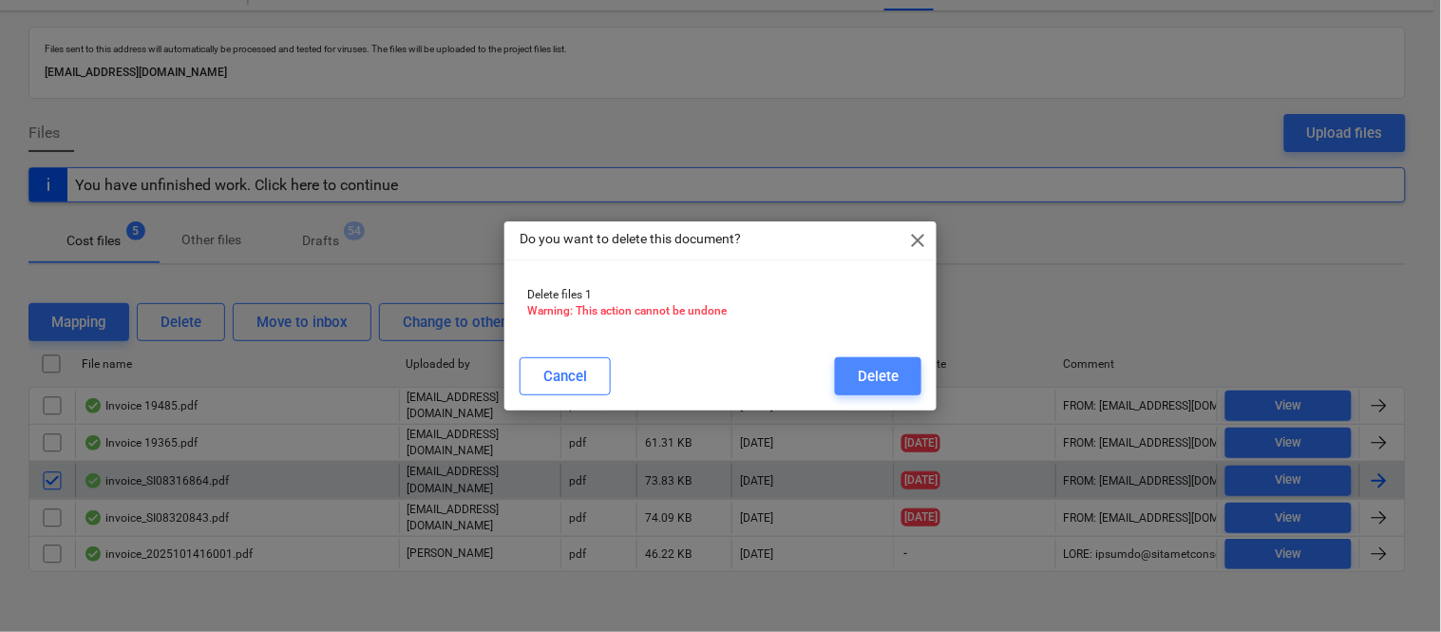
click at [880, 372] on div "Delete" at bounding box center [878, 376] width 41 height 25
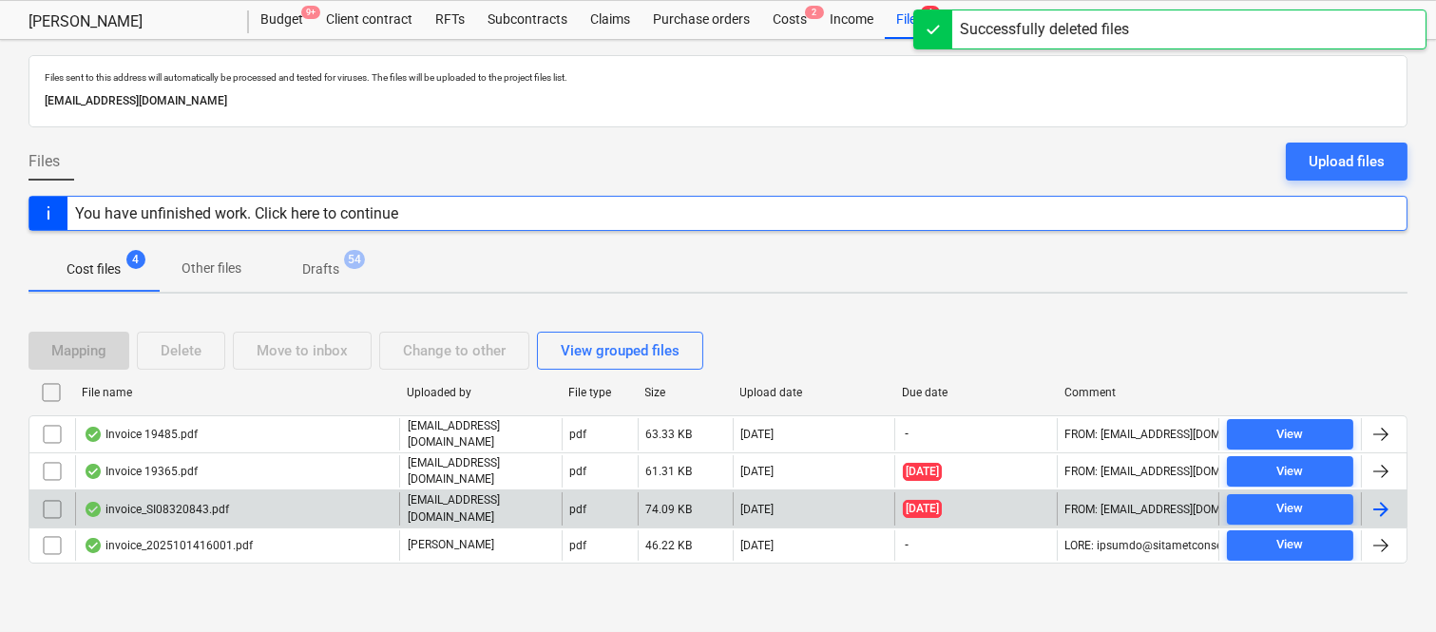
scroll to position [41, 0]
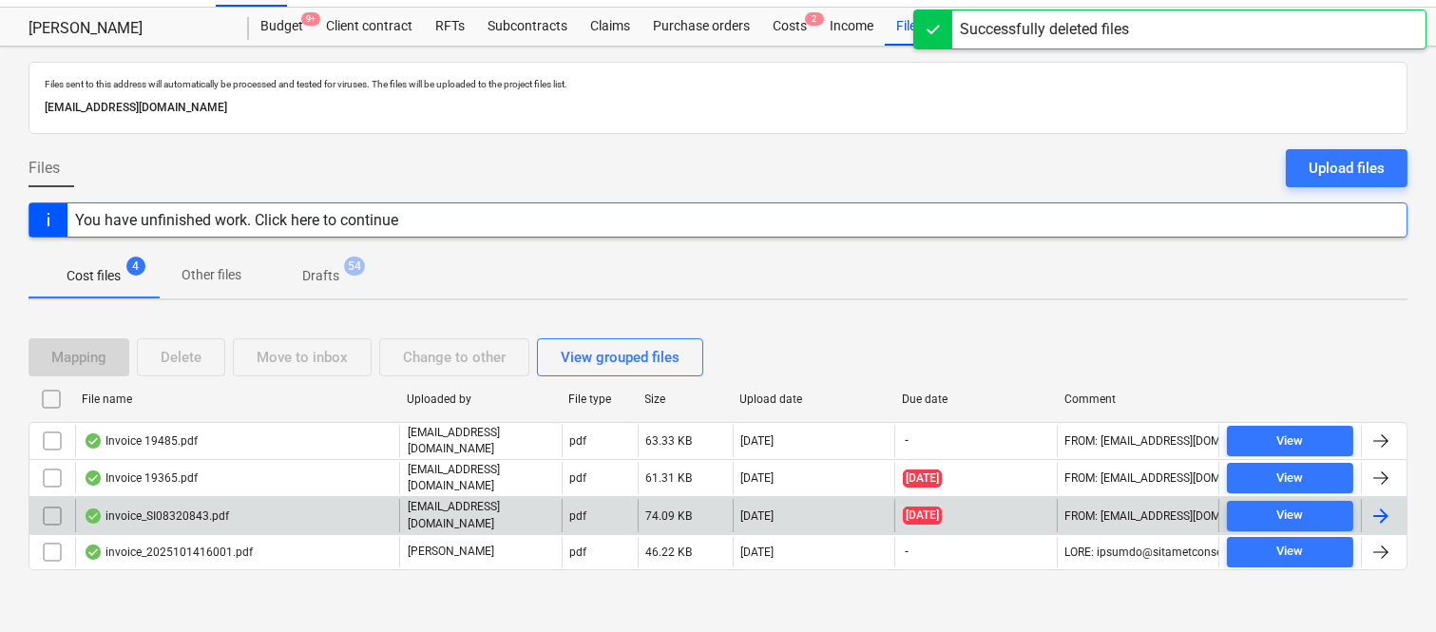
click at [316, 517] on div "invoice_SI08320843.pdf" at bounding box center [237, 515] width 324 height 32
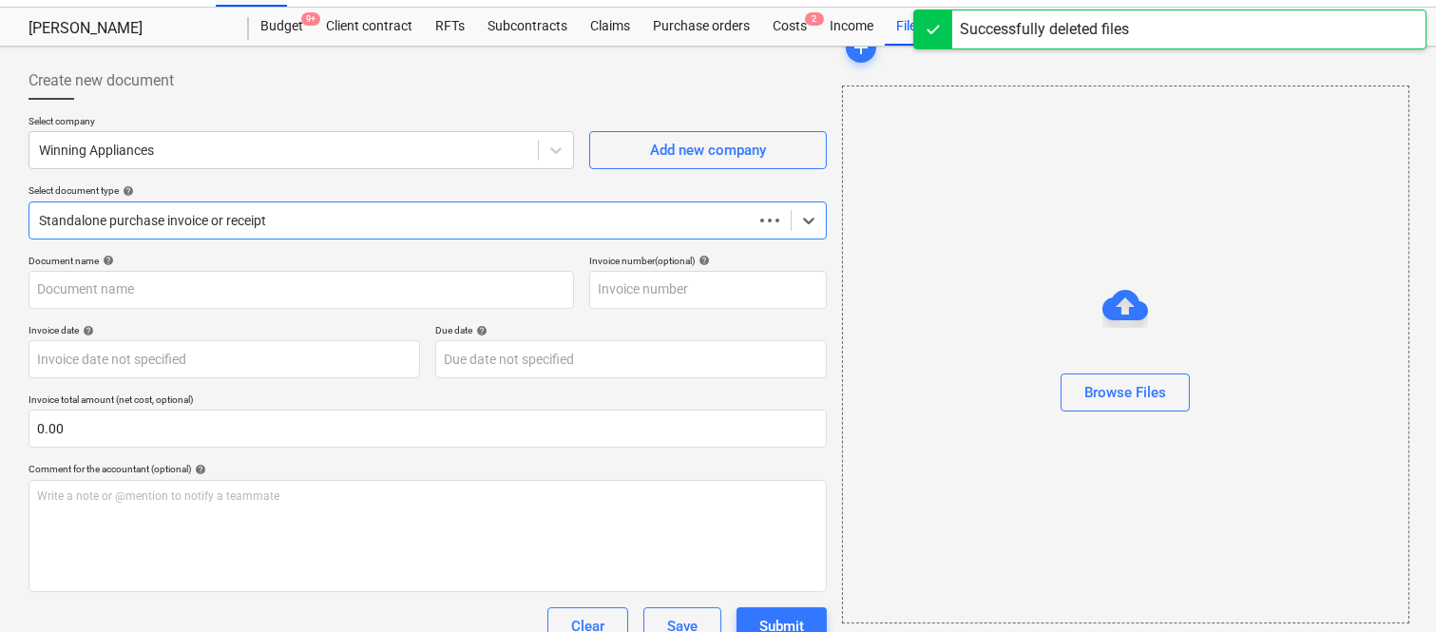
scroll to position [76, 0]
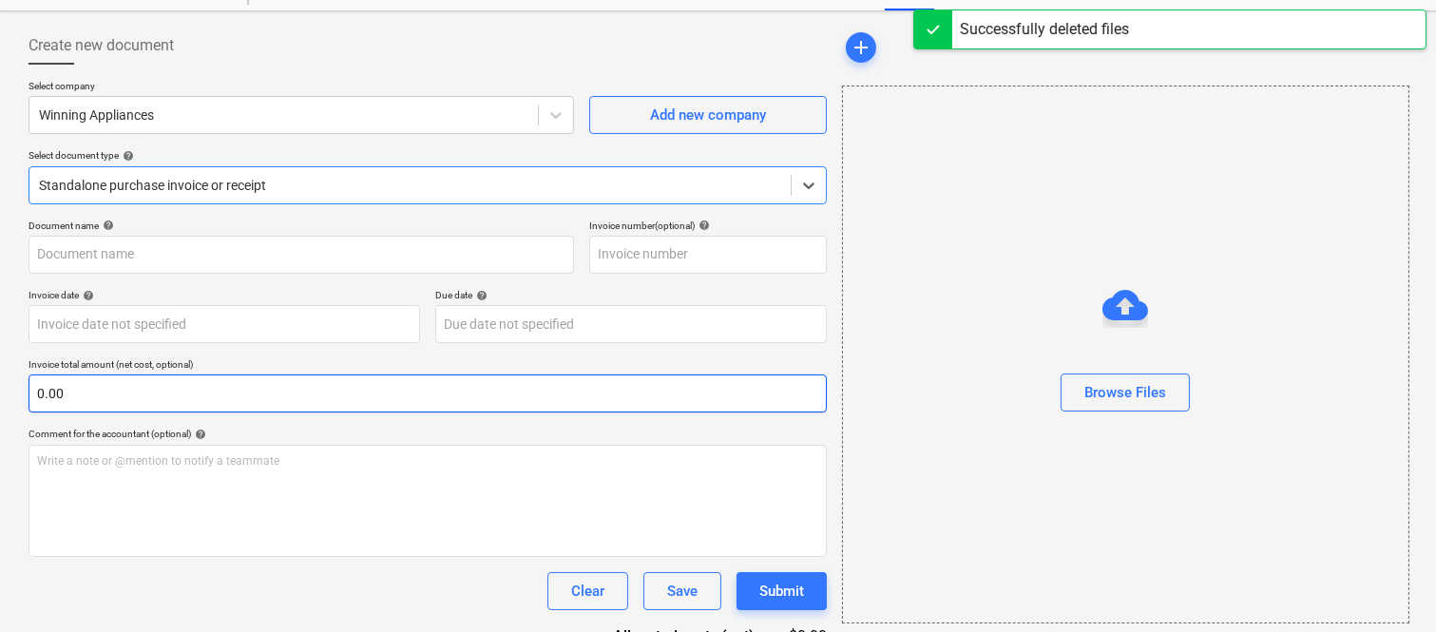
type input "S108320843"
type input "[DATE]"
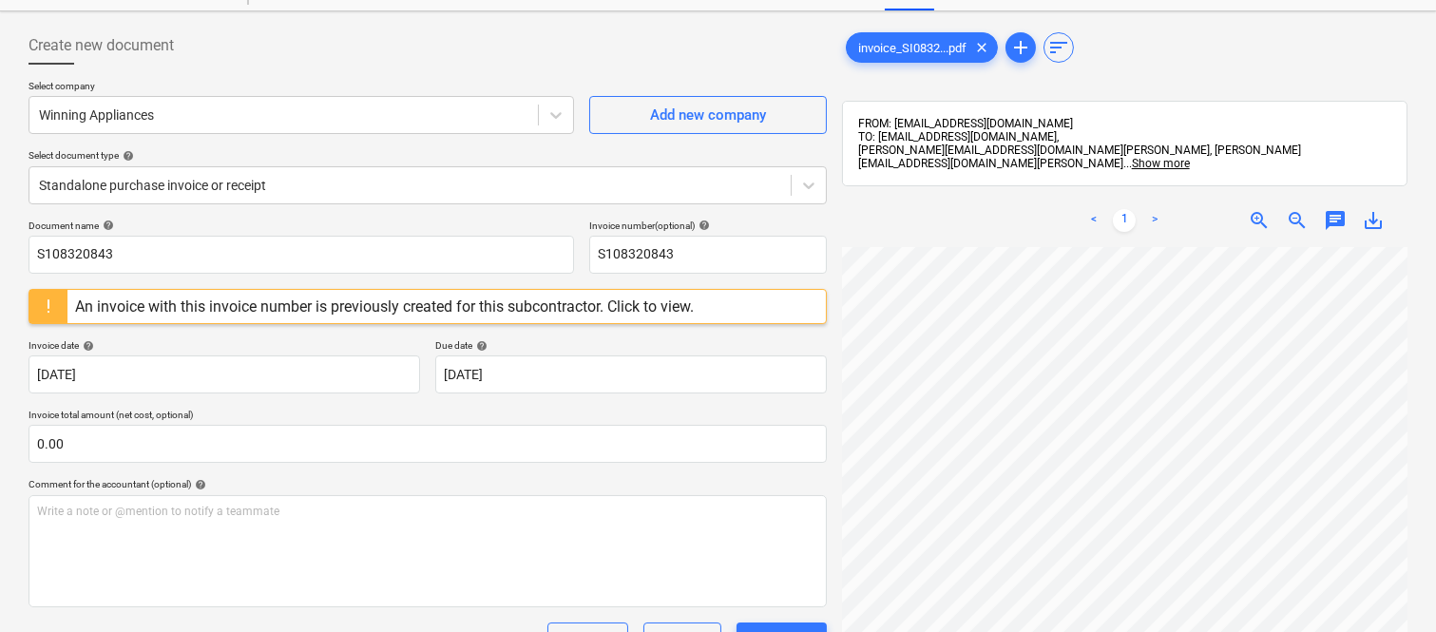
scroll to position [0, 443]
click at [811, 463] on div "Create new document Select company Winning Appliances Add new company Select do…" at bounding box center [718, 396] width 1394 height 755
click at [384, 308] on div "An invoice with this invoice number is previously created for this subcontracto…" at bounding box center [384, 306] width 619 height 18
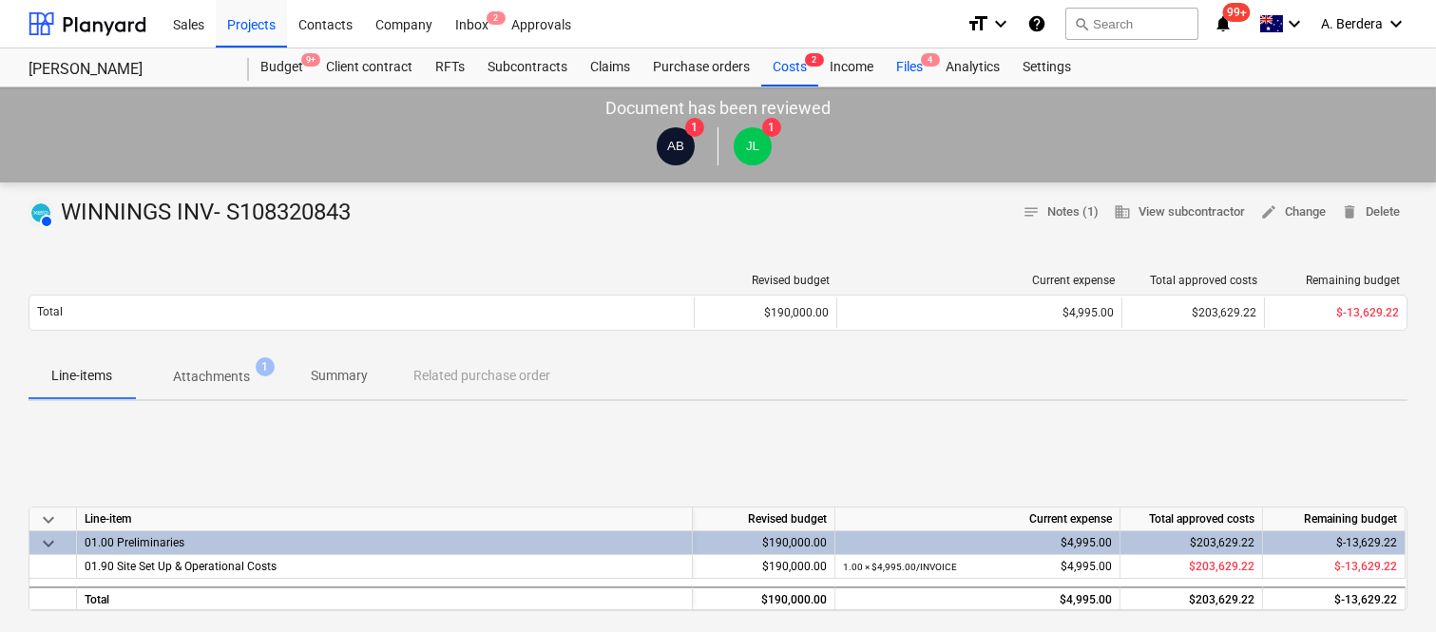
click at [926, 67] on span "4" at bounding box center [930, 59] width 19 height 13
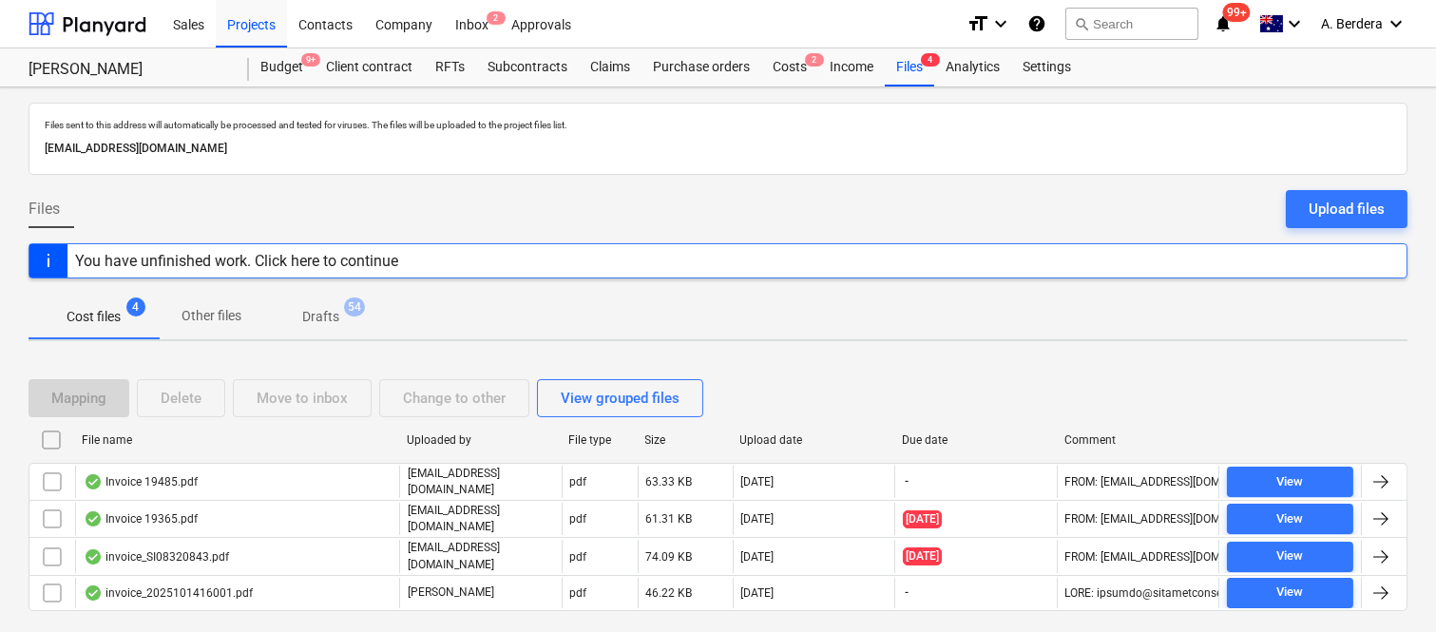
scroll to position [41, 0]
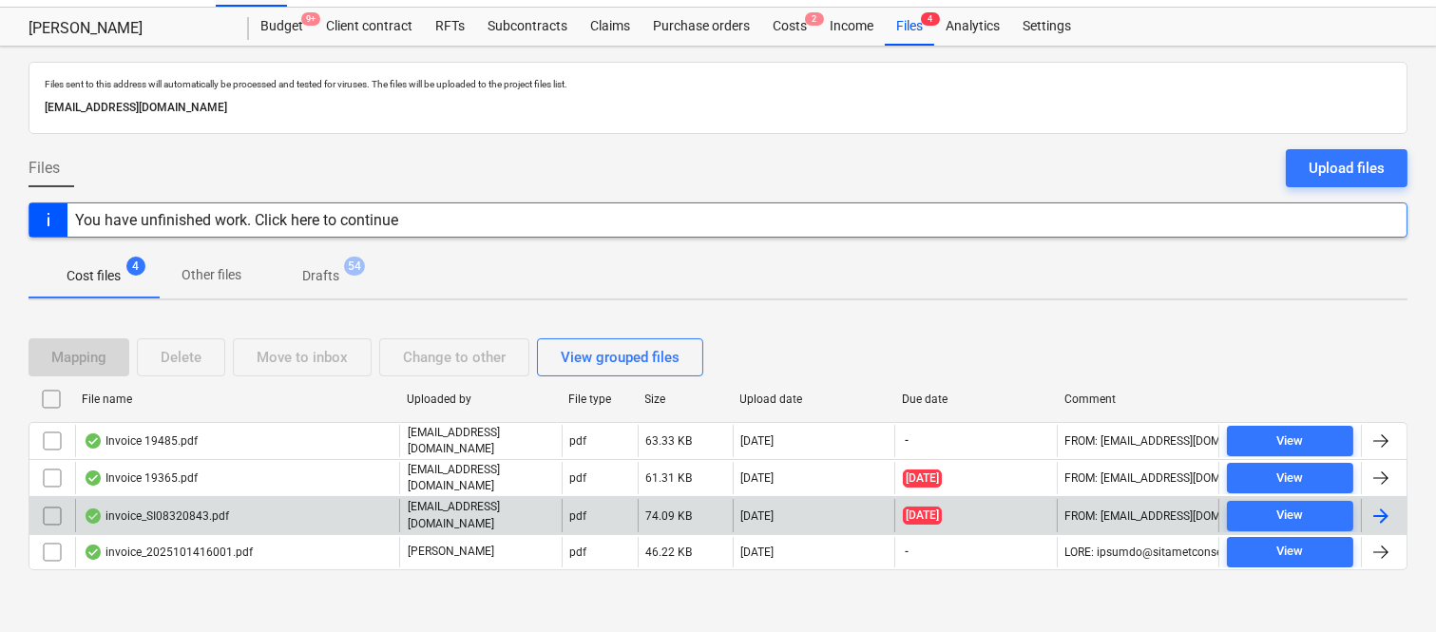
click at [52, 506] on input "checkbox" at bounding box center [52, 516] width 30 height 30
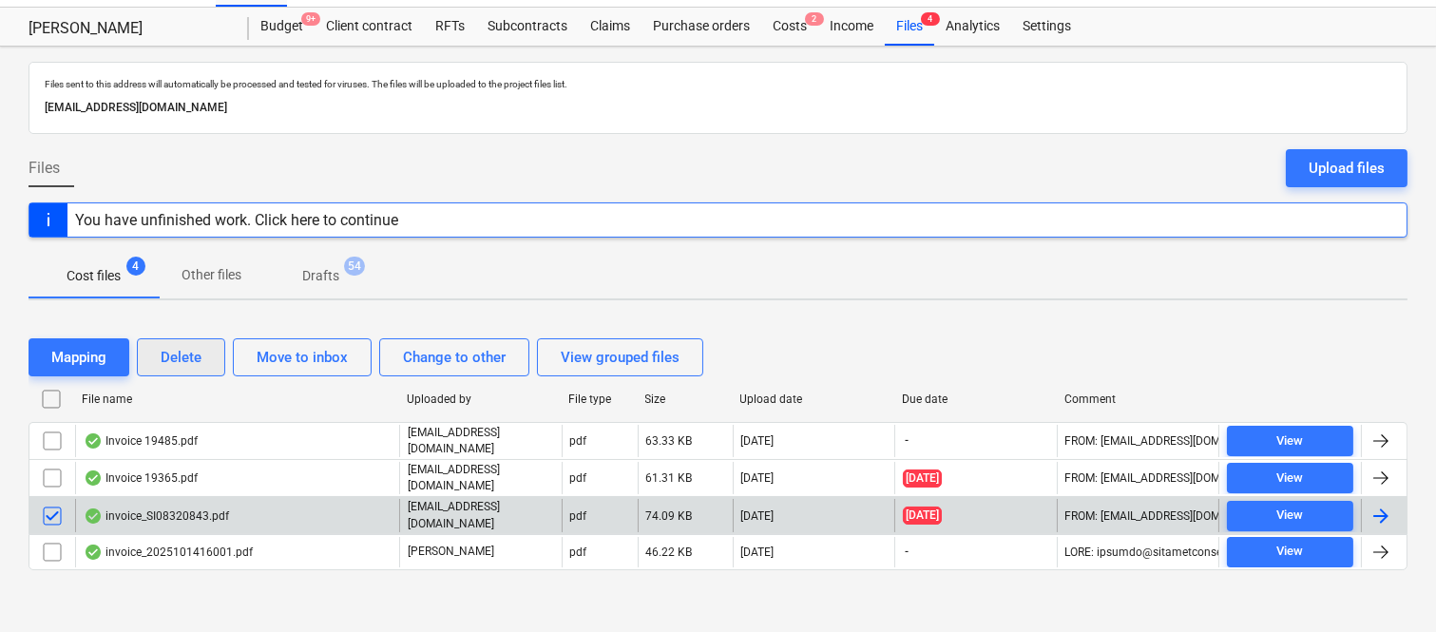
click at [201, 353] on div "Delete" at bounding box center [181, 357] width 41 height 25
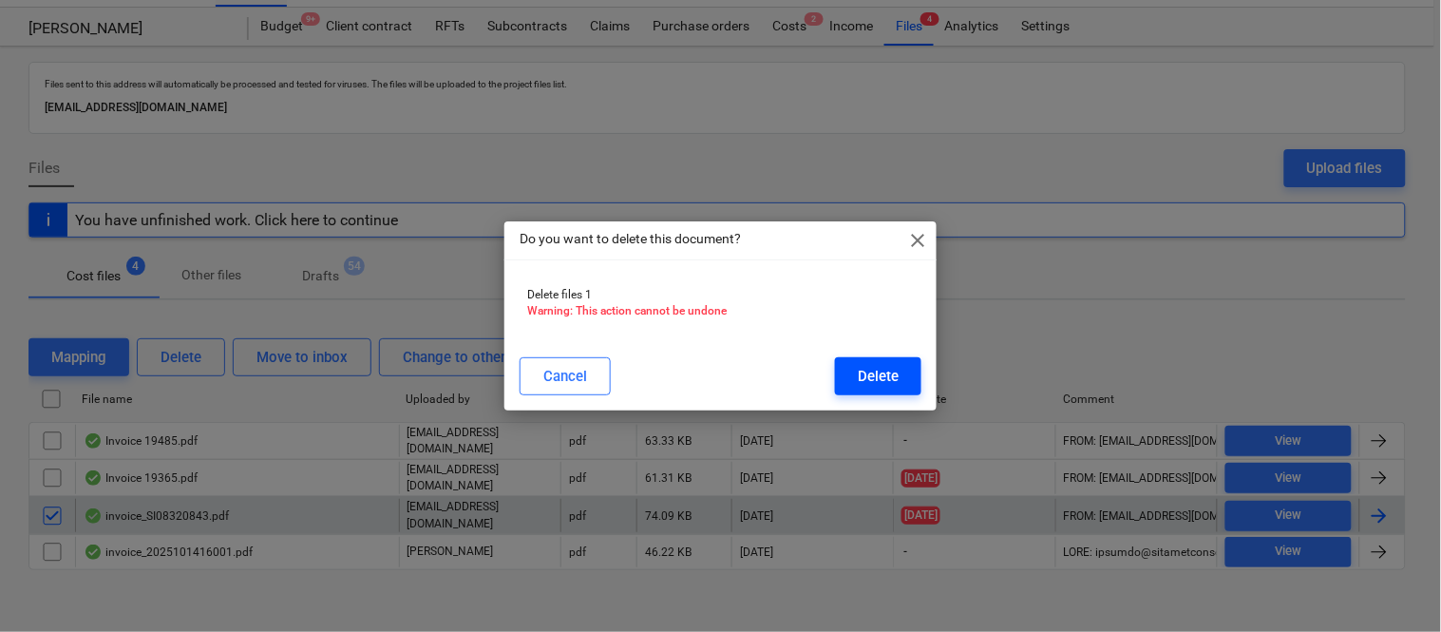
click at [880, 376] on div "Delete" at bounding box center [878, 376] width 41 height 25
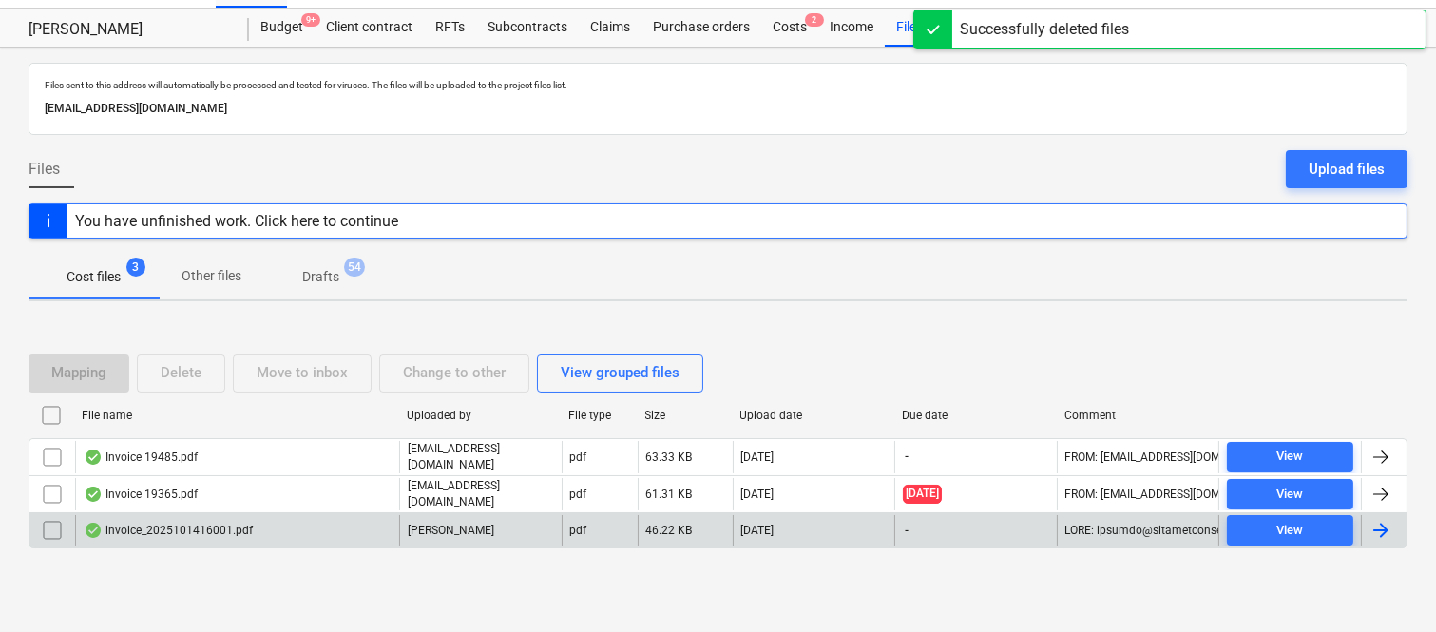
scroll to position [40, 0]
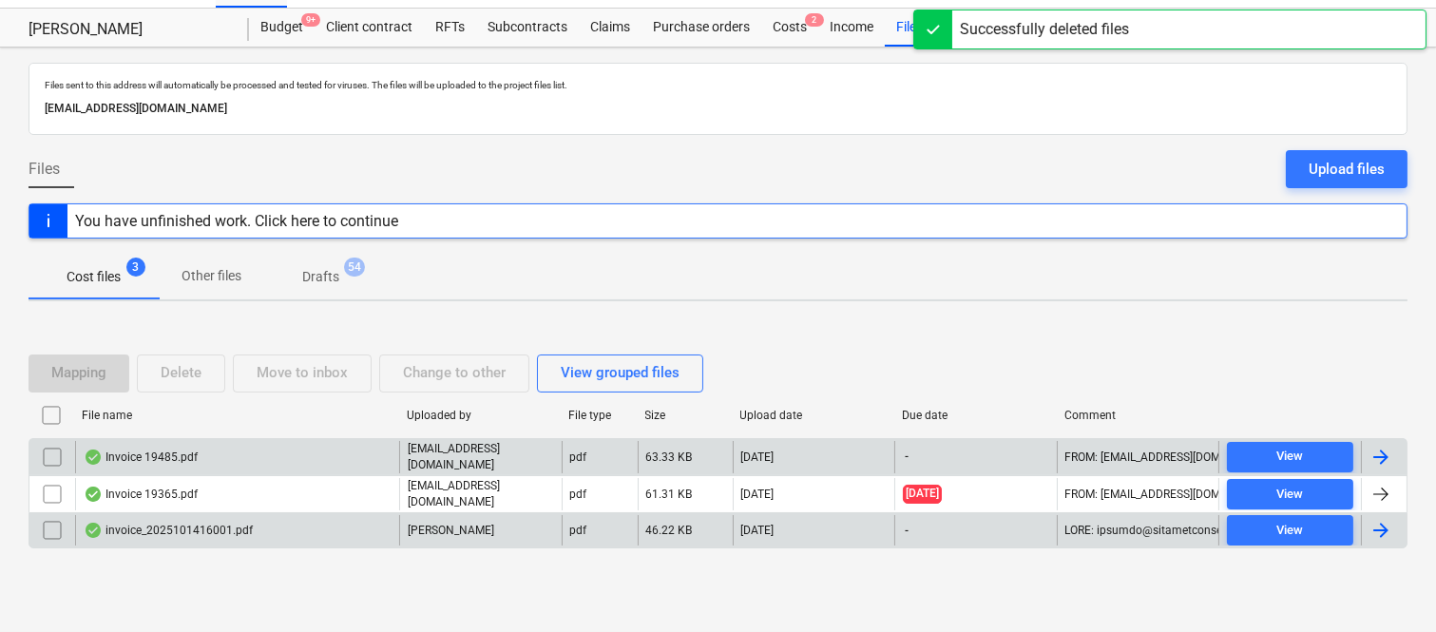
click at [348, 460] on div "Invoice 19485.pdf" at bounding box center [237, 457] width 324 height 32
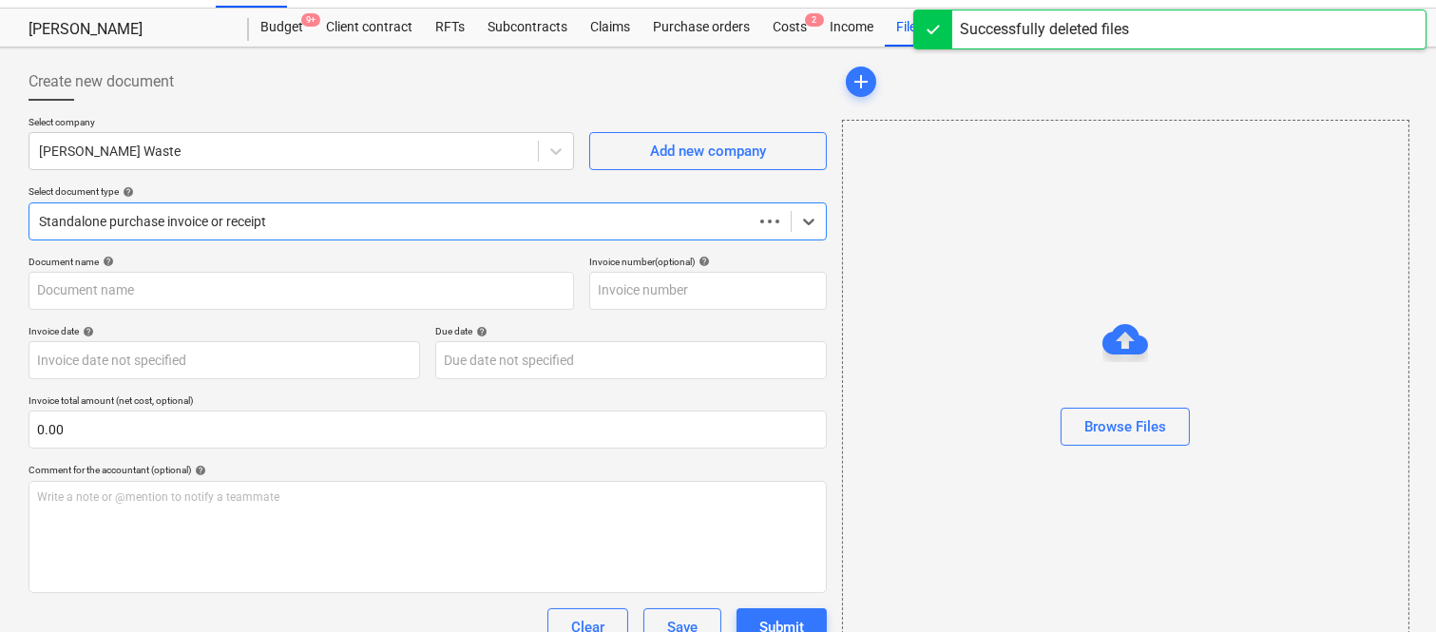
scroll to position [41, 0]
type input "19485"
type input "[DATE]"
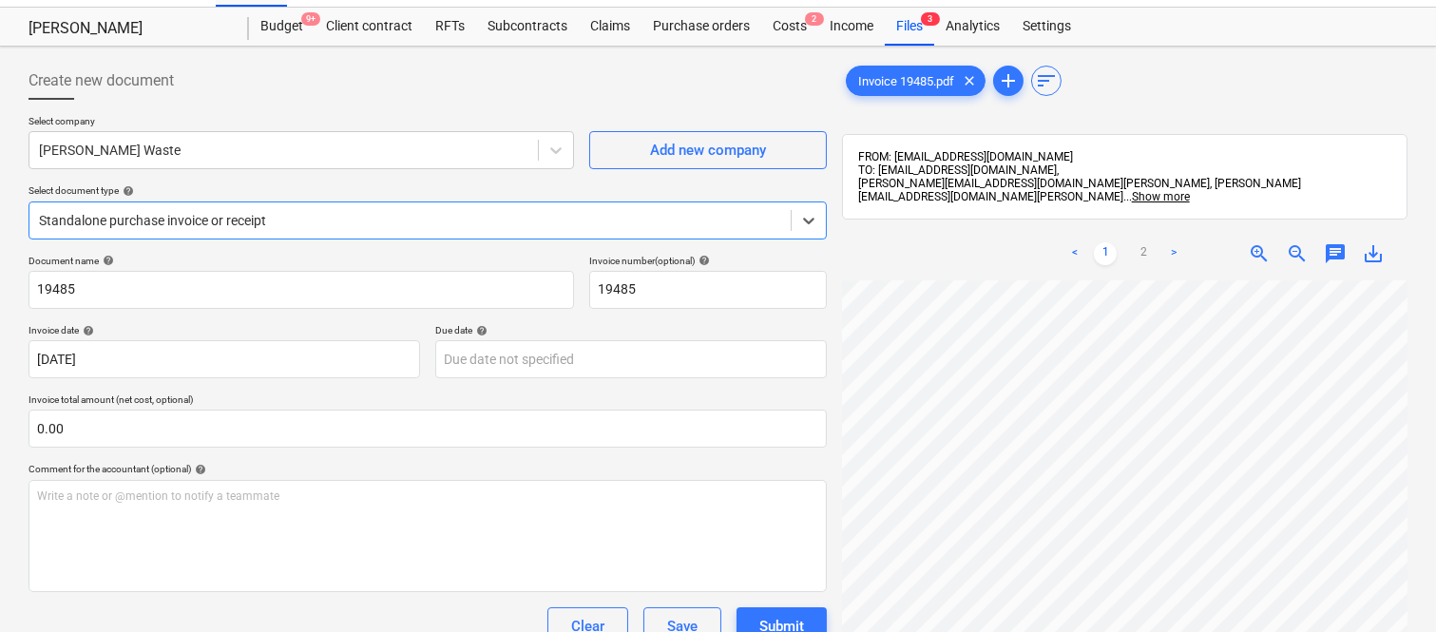
click at [353, 202] on div "Standalone purchase invoice or receipt" at bounding box center [428, 220] width 798 height 38
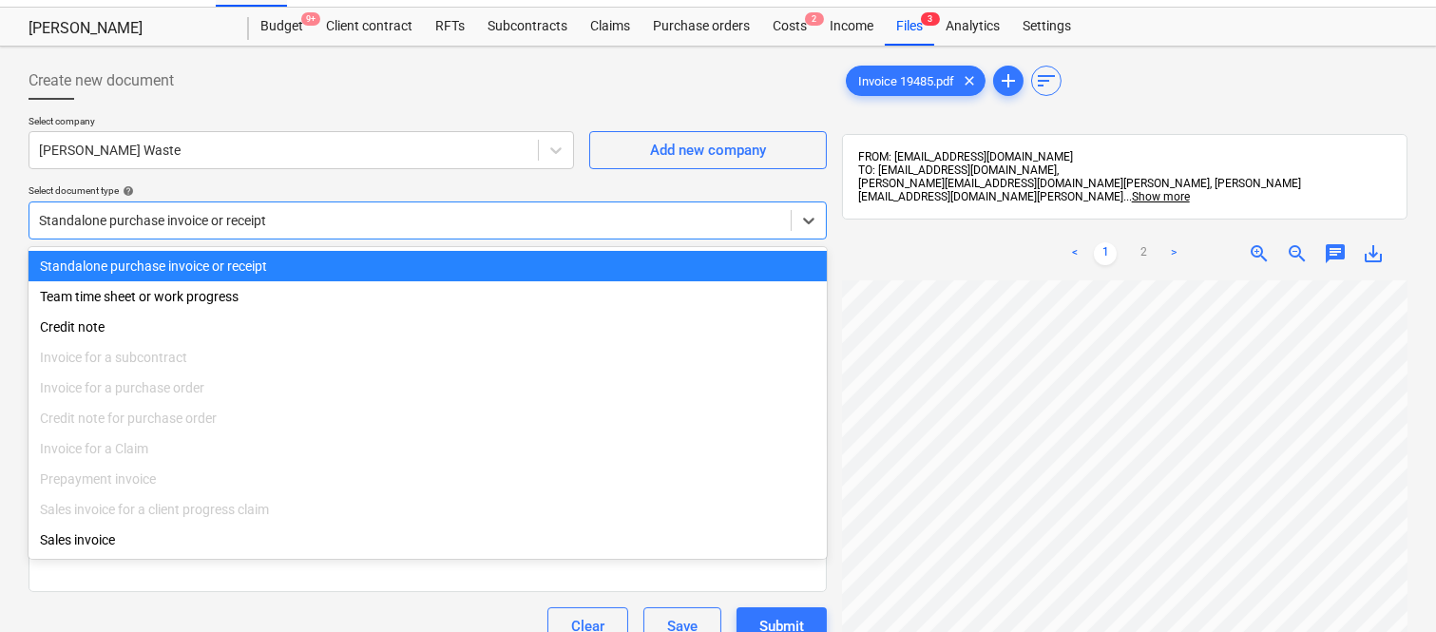
click at [382, 268] on div "Standalone purchase invoice or receipt" at bounding box center [428, 266] width 798 height 30
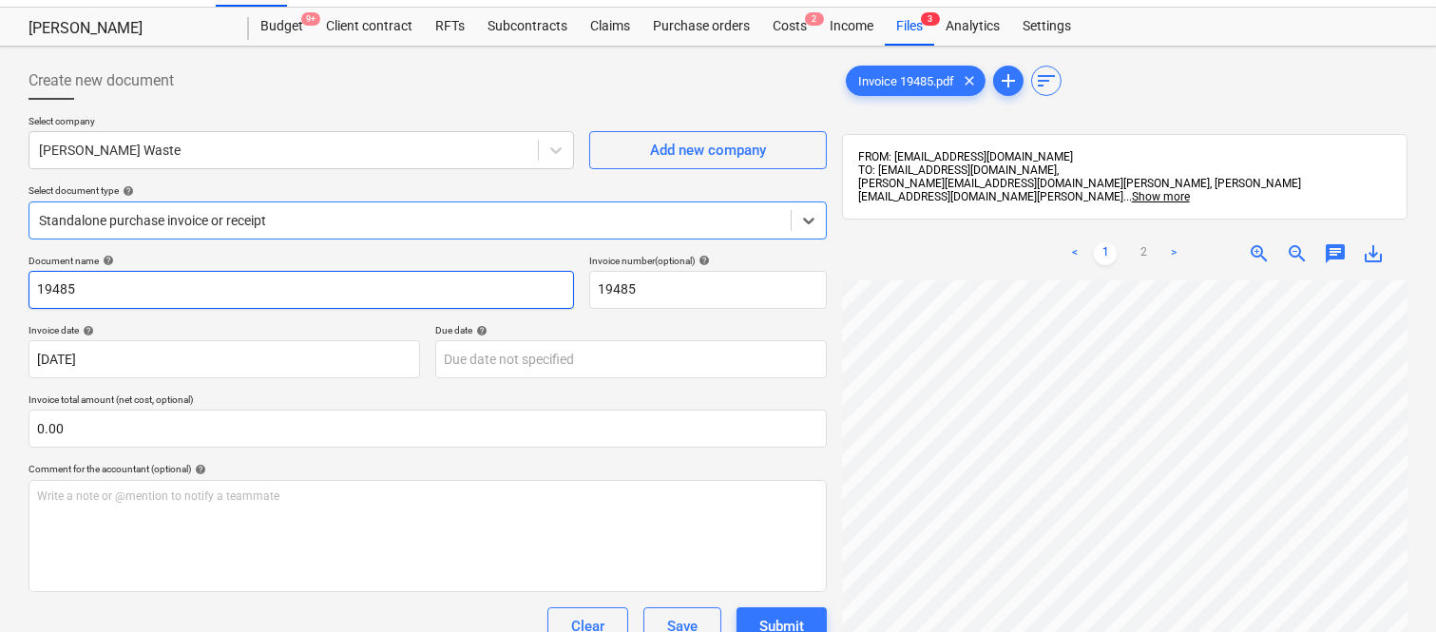
click at [29, 287] on input "19485" at bounding box center [301, 290] width 545 height 38
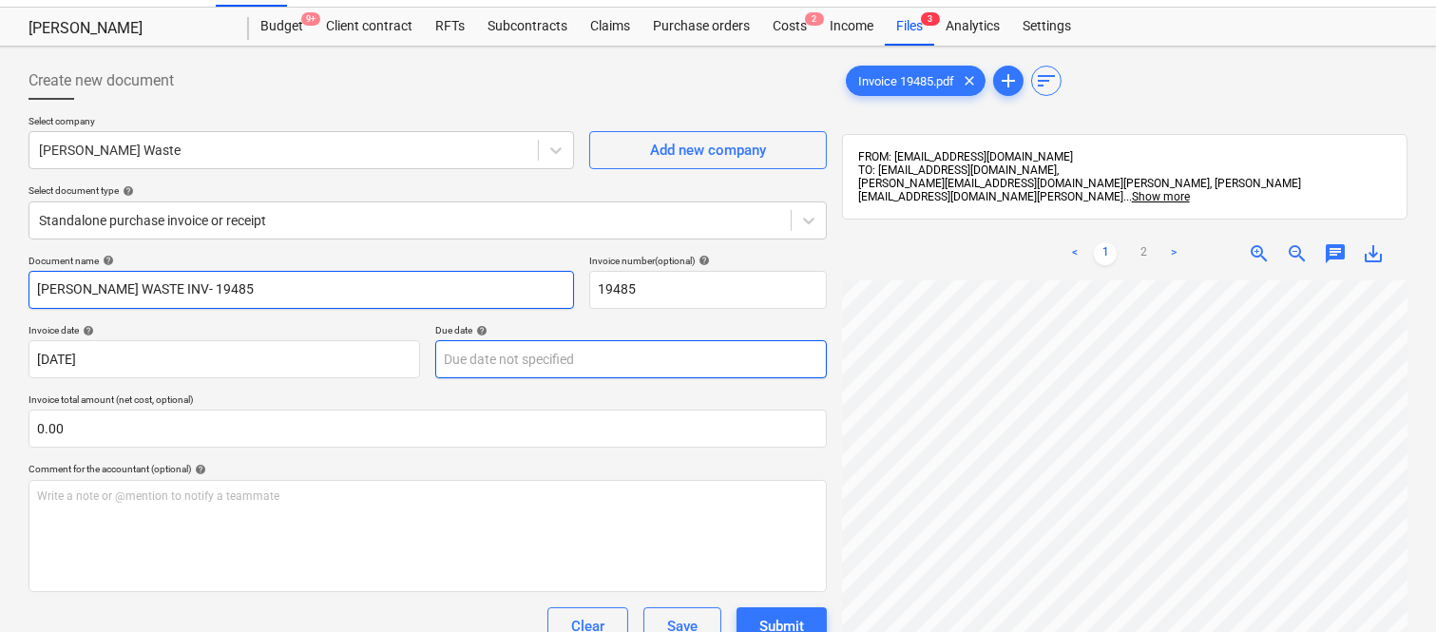
type input "[PERSON_NAME] WASTE INV- 19485"
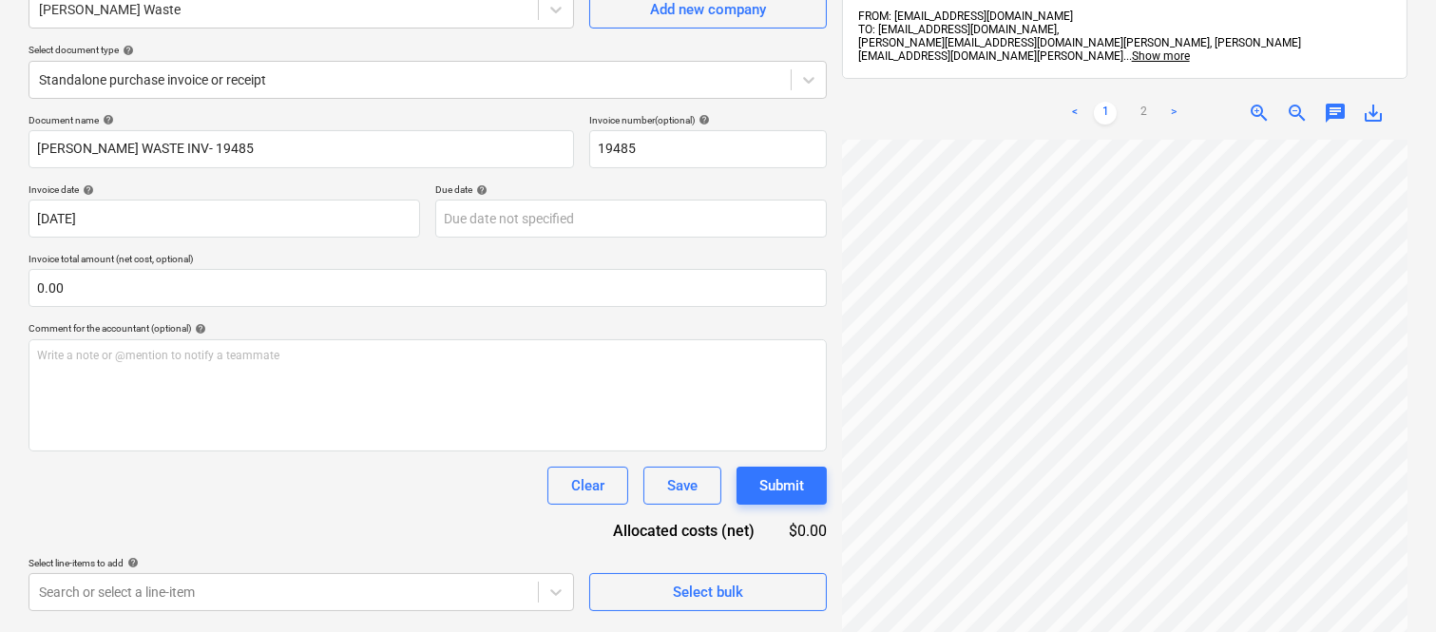
scroll to position [271, 0]
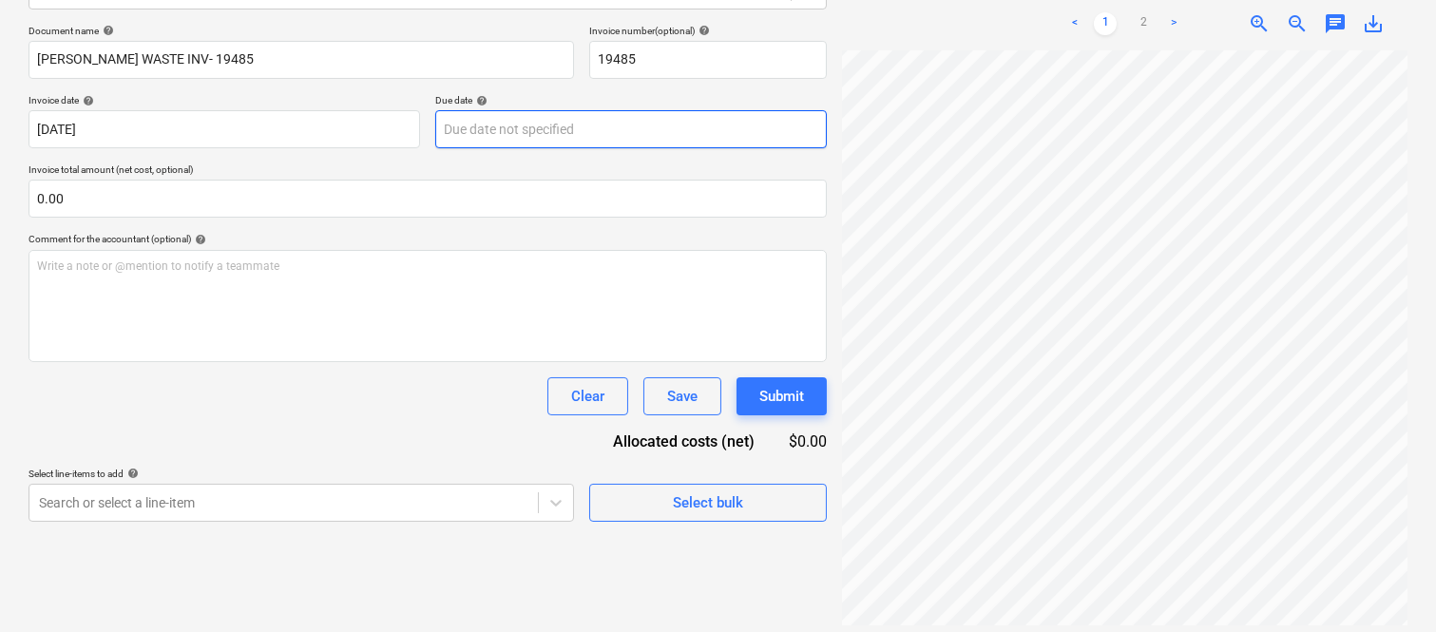
click at [510, 124] on body "Sales Projects Contacts Company Inbox 1 Approvals format_size keyboard_arrow_do…" at bounding box center [718, 45] width 1436 height 632
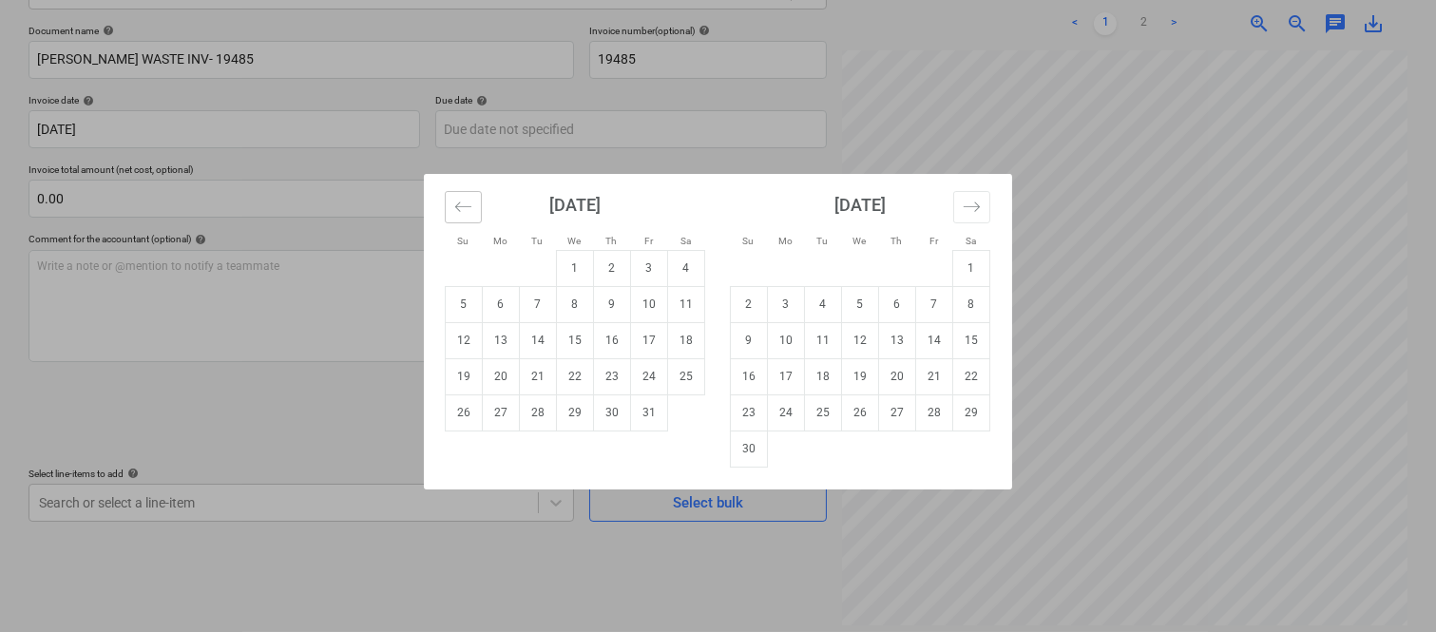
click at [462, 217] on button "Move backward to switch to the previous month." at bounding box center [463, 207] width 37 height 32
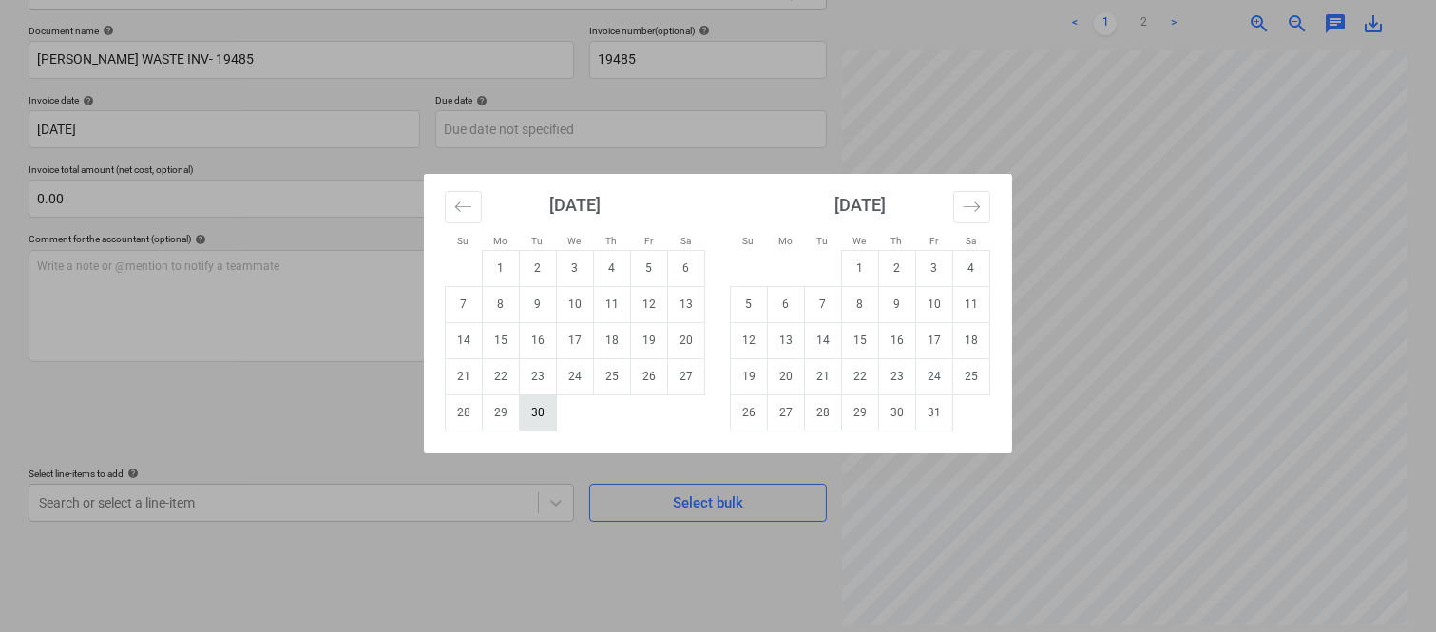
click at [548, 405] on td "30" at bounding box center [538, 412] width 37 height 36
type input "[DATE]"
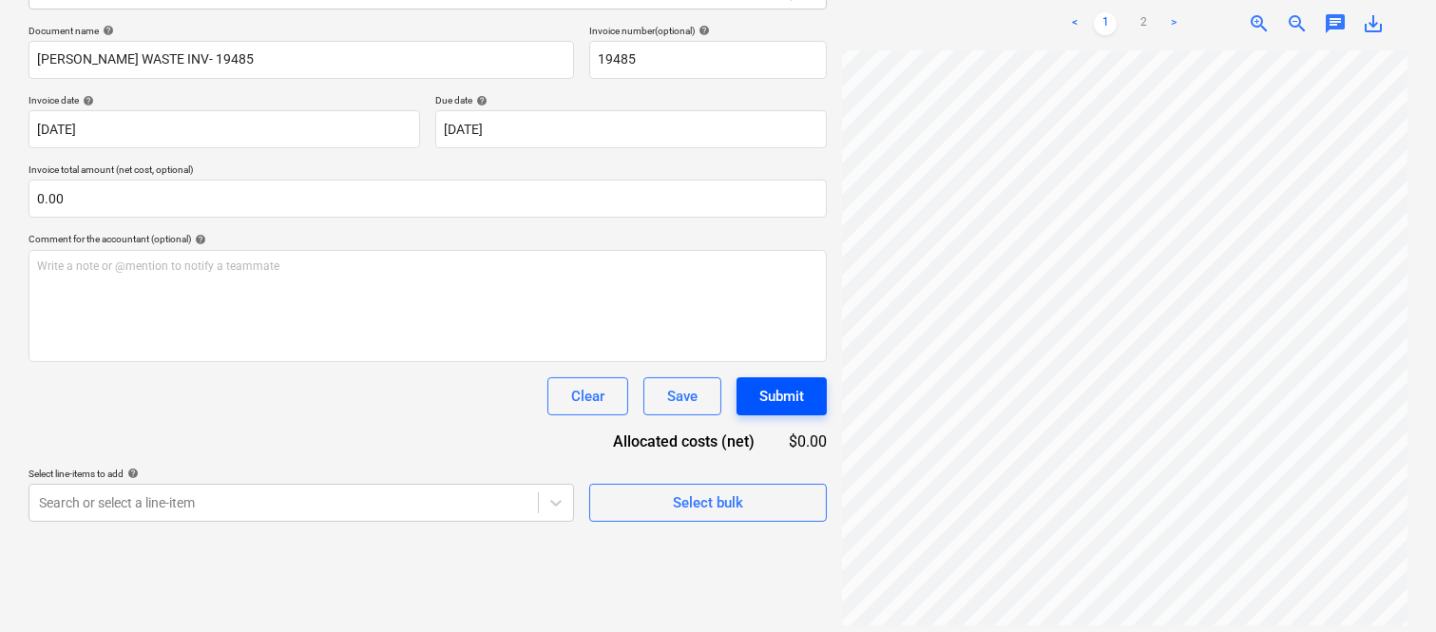
scroll to position [433, 150]
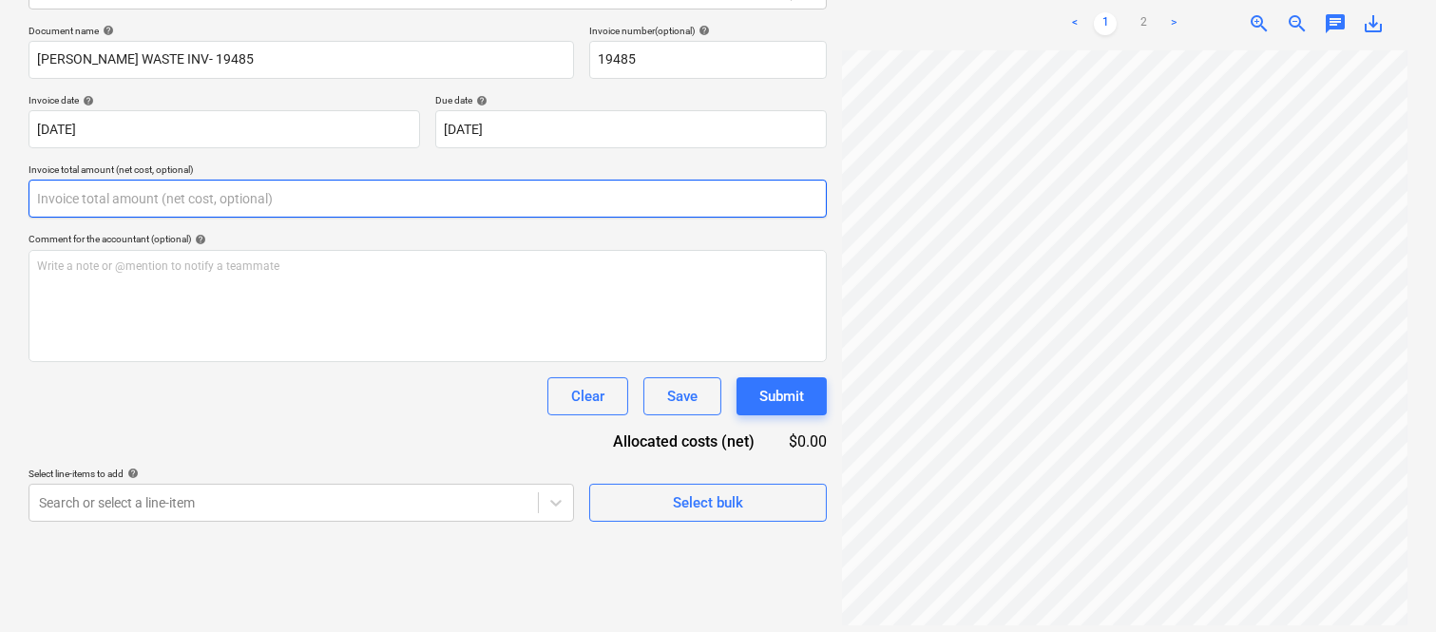
click at [285, 197] on input "text" at bounding box center [428, 199] width 798 height 38
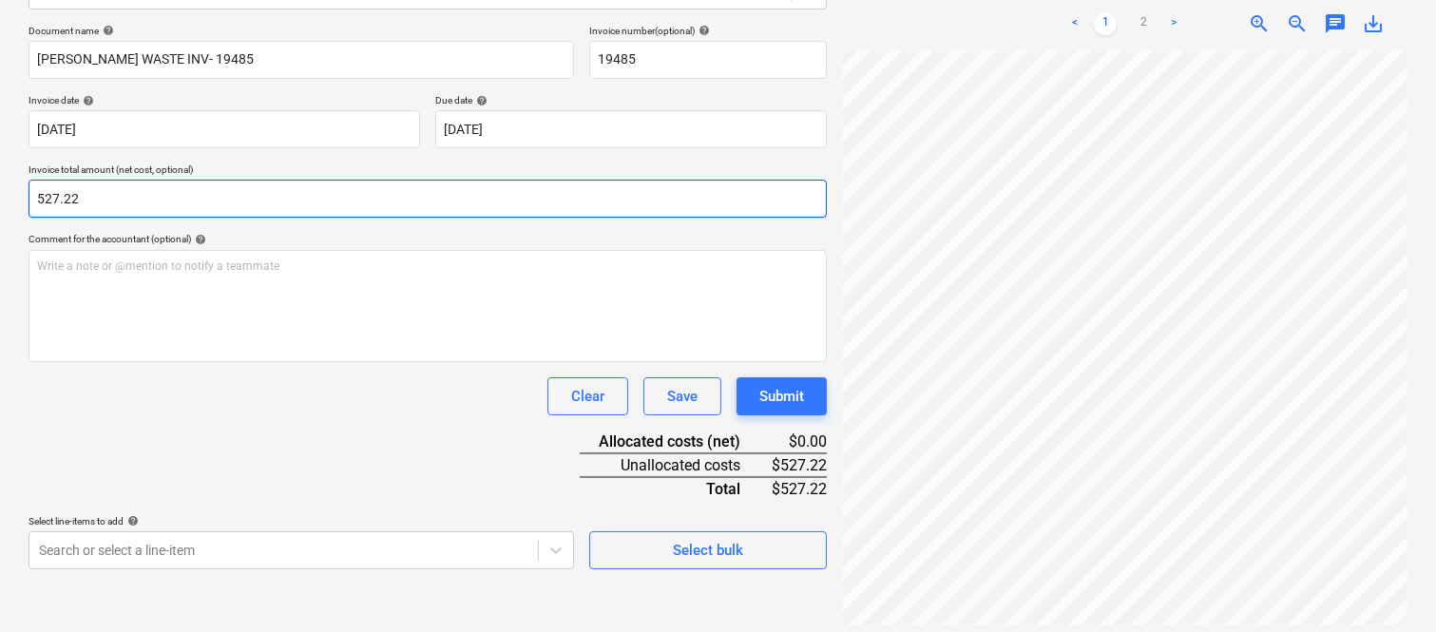
type input "527.22"
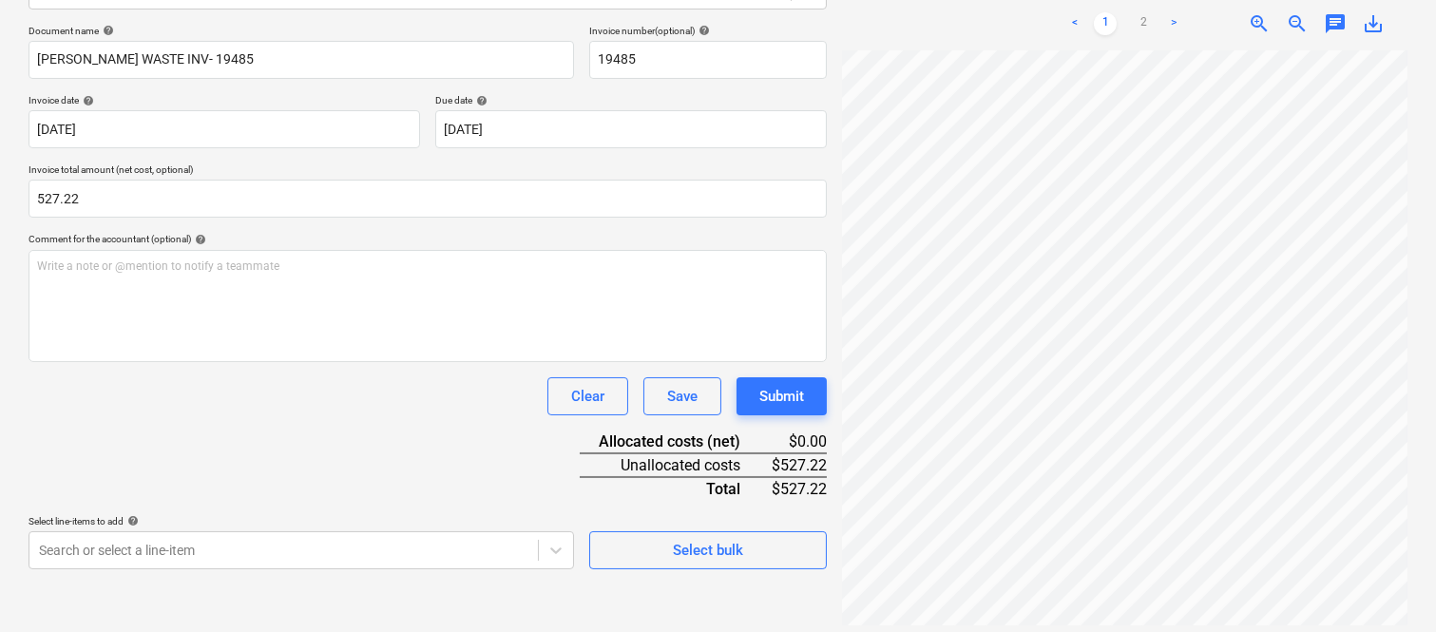
click at [321, 394] on div "Clear Save Submit" at bounding box center [428, 396] width 798 height 38
click at [245, 361] on body "Sales Projects Contacts Company Inbox 1 Approvals format_size keyboard_arrow_do…" at bounding box center [718, 45] width 1436 height 632
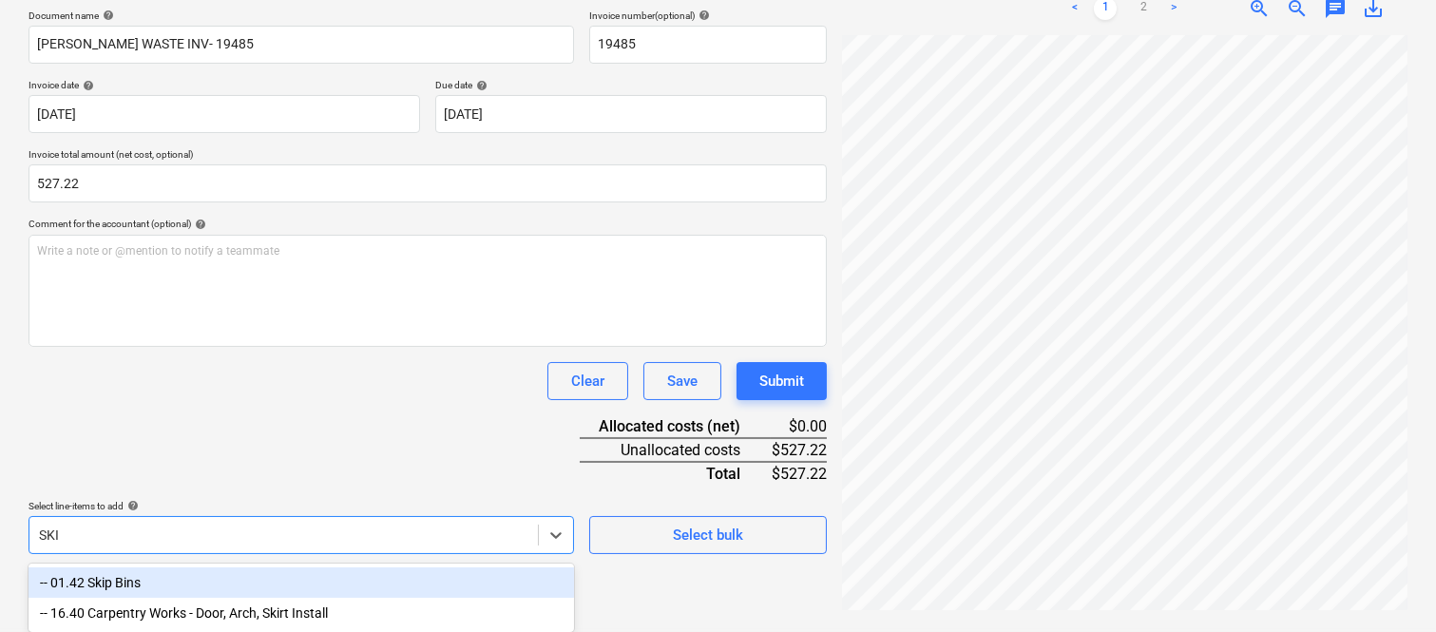
type input "SKIP"
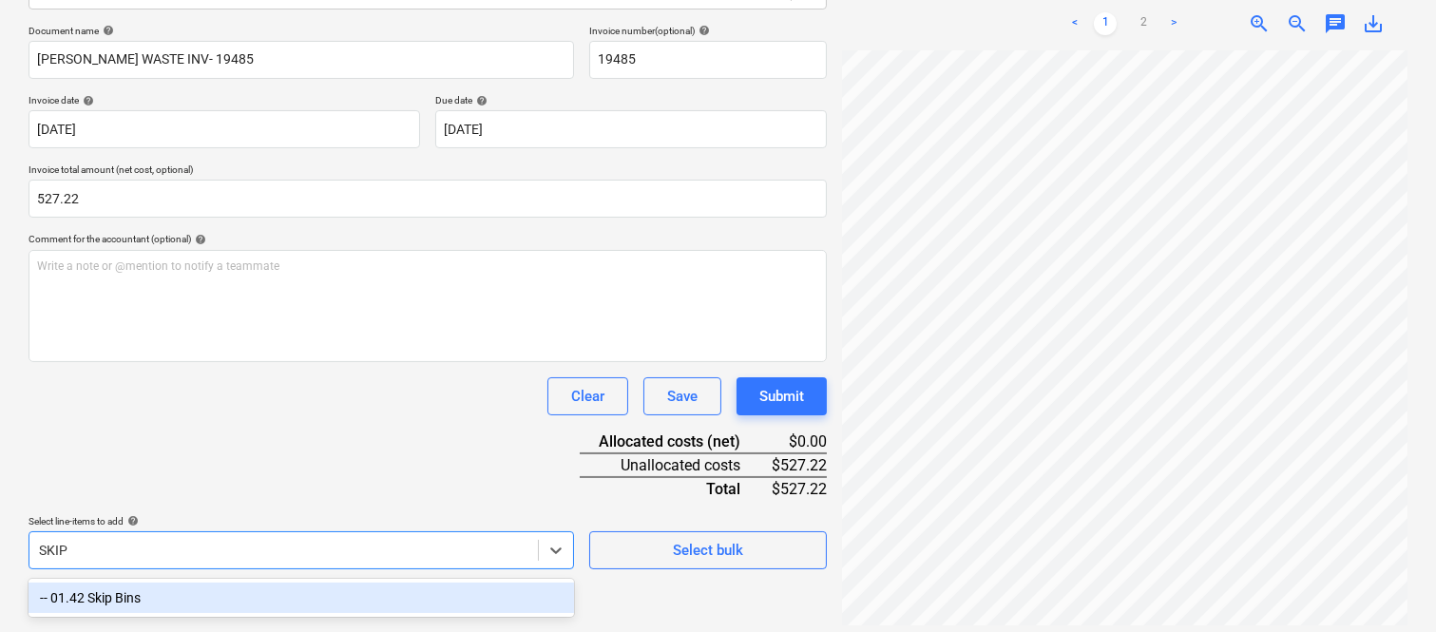
click at [292, 601] on div "-- 01.42 Skip Bins" at bounding box center [301, 597] width 545 height 30
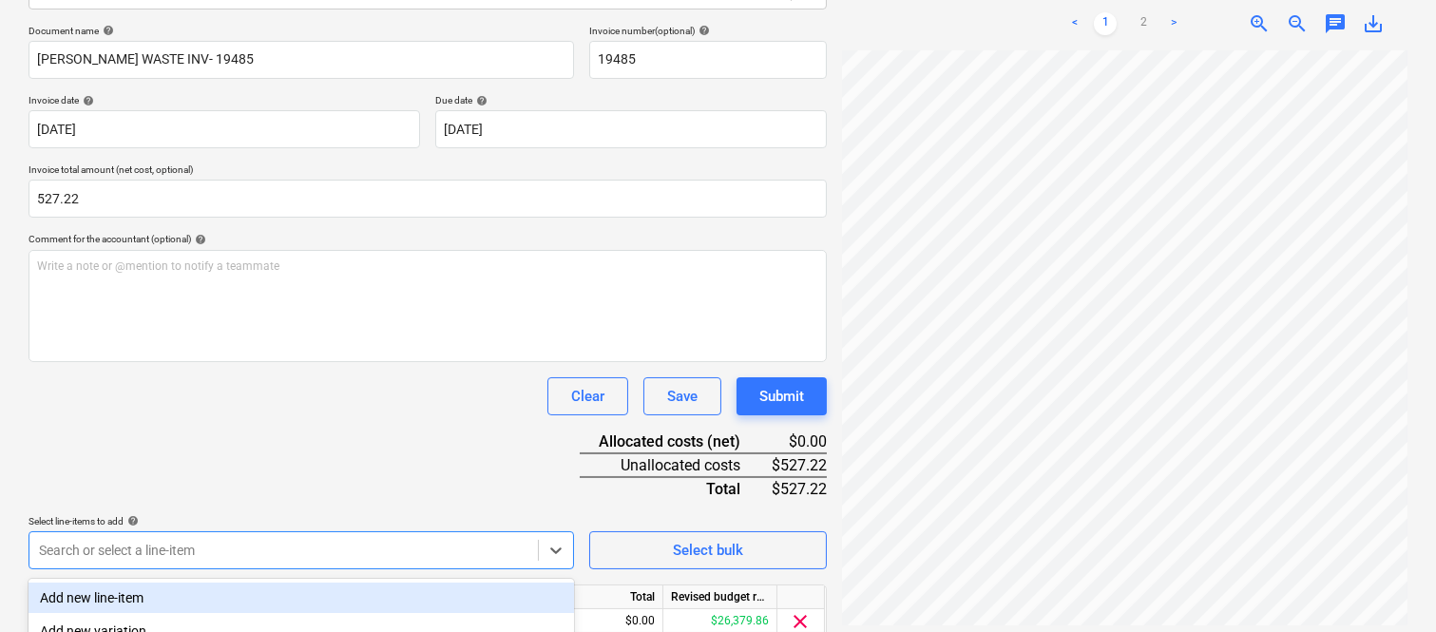
drag, startPoint x: 301, startPoint y: 412, endPoint x: 306, endPoint y: 403, distance: 10.6
click at [304, 411] on div "Clear Save Submit" at bounding box center [428, 396] width 798 height 38
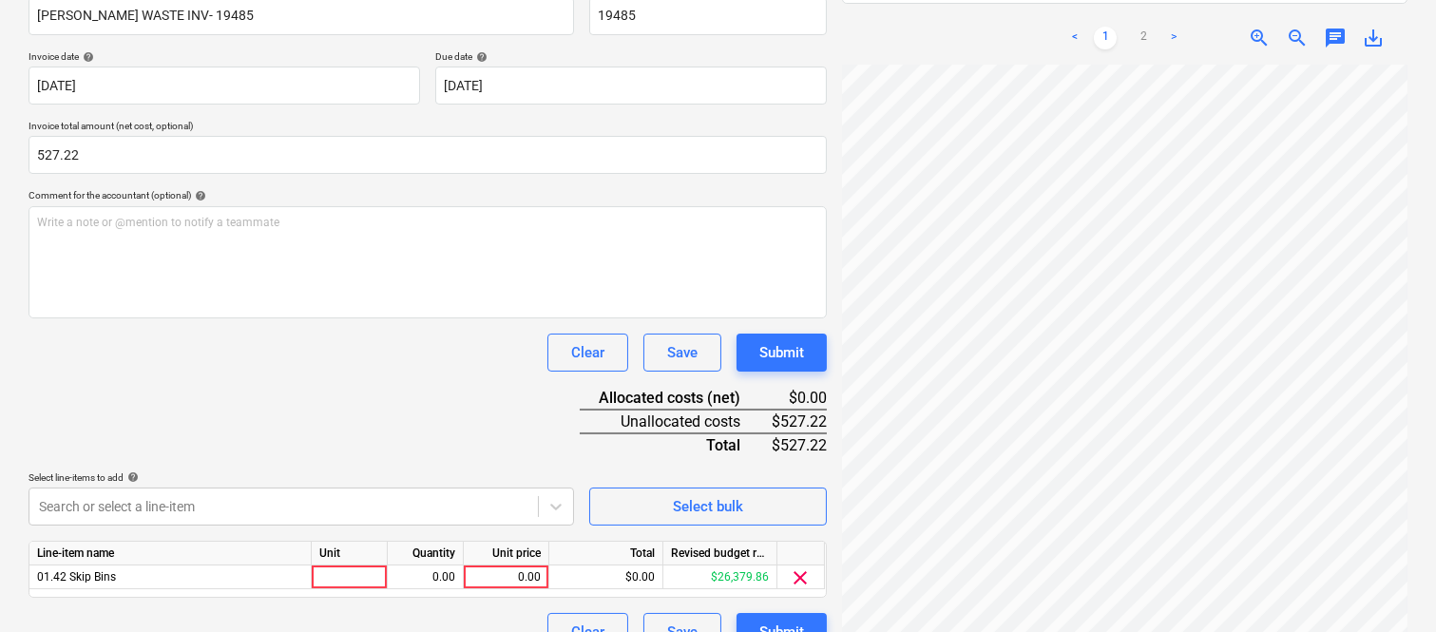
scroll to position [349, 0]
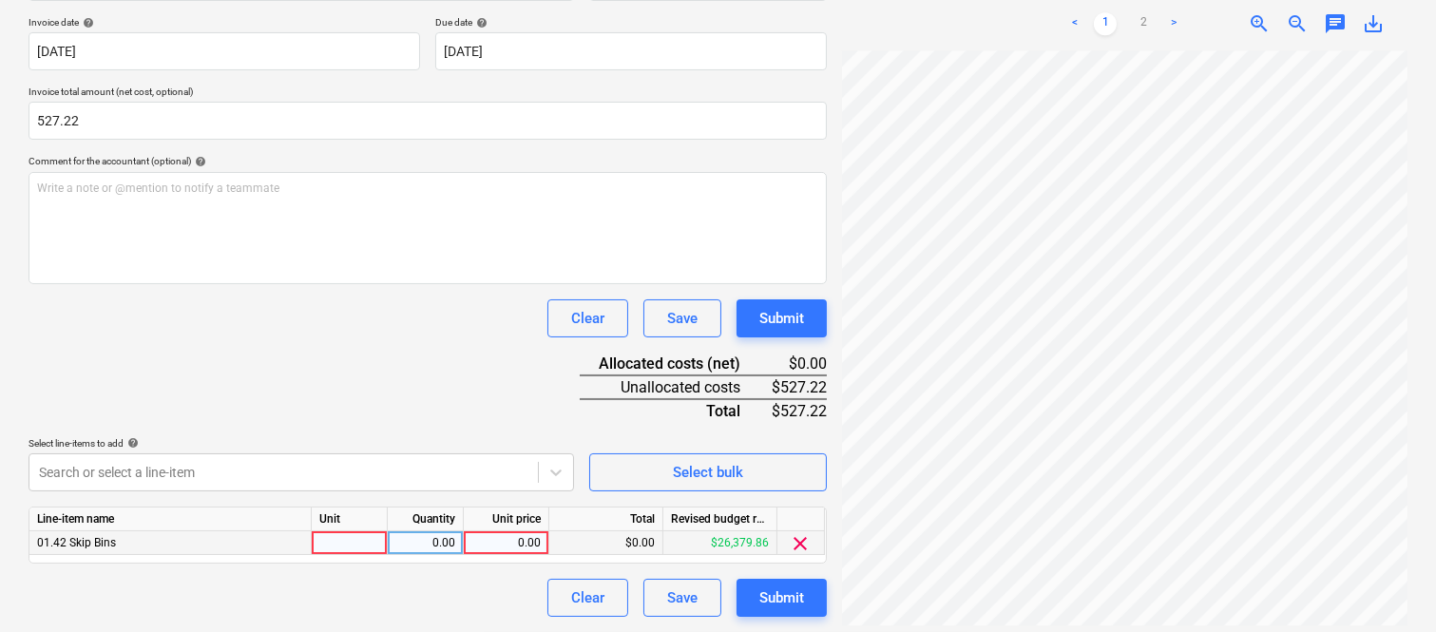
click at [345, 540] on div at bounding box center [350, 543] width 76 height 24
type input "INVOICE"
click at [433, 538] on div "0.00" at bounding box center [425, 543] width 60 height 24
type input "1"
click at [501, 546] on div "0.00" at bounding box center [505, 543] width 69 height 24
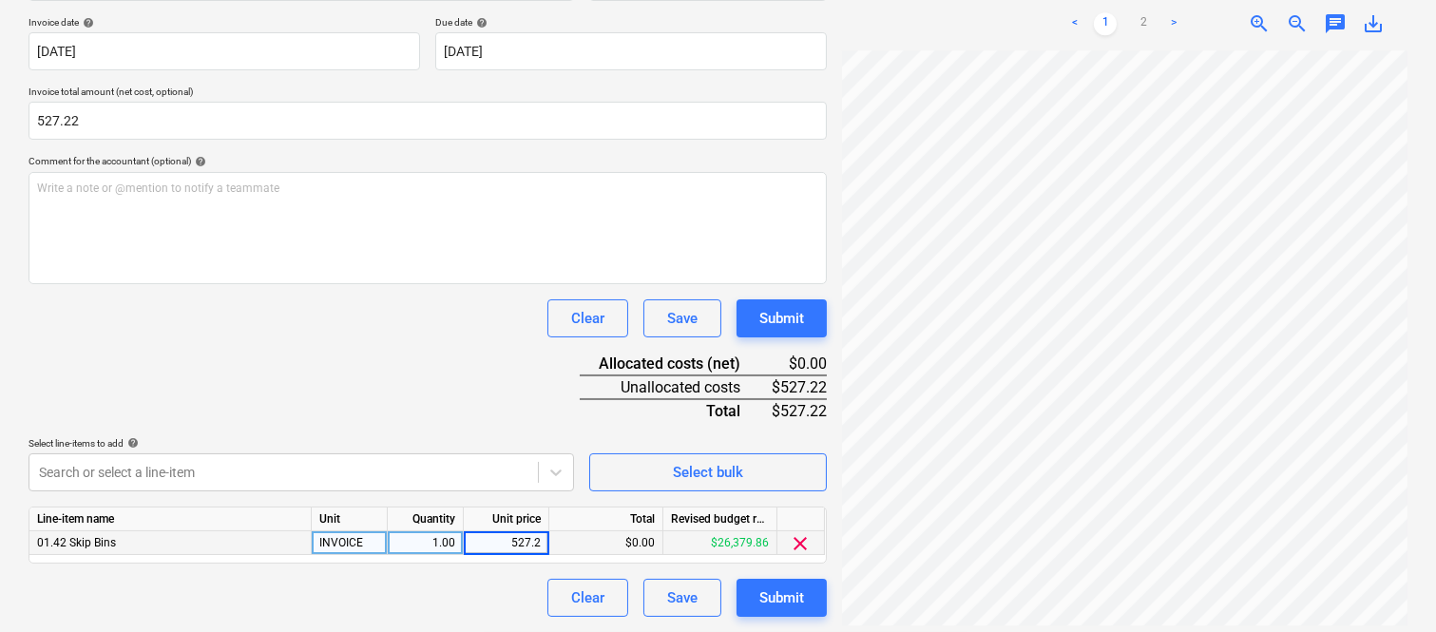
type input "527.22"
click at [473, 605] on div "Clear Save Submit" at bounding box center [428, 598] width 798 height 38
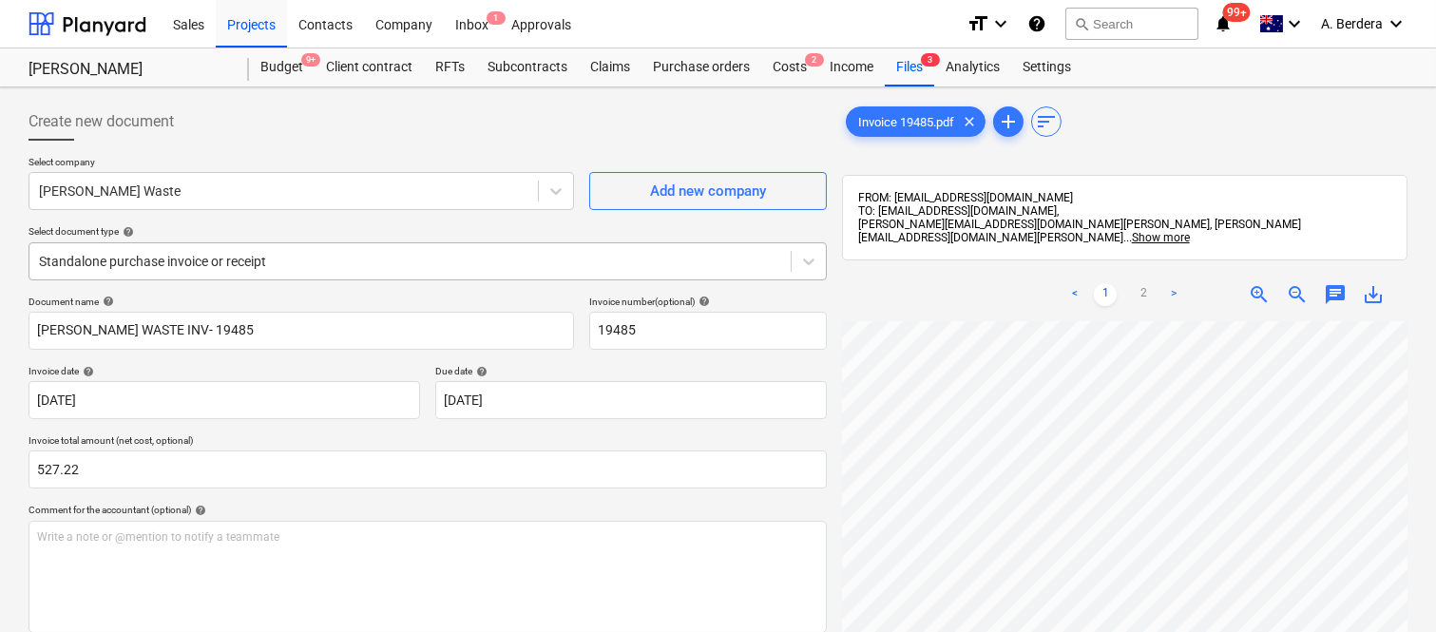
click at [357, 255] on div at bounding box center [410, 261] width 742 height 19
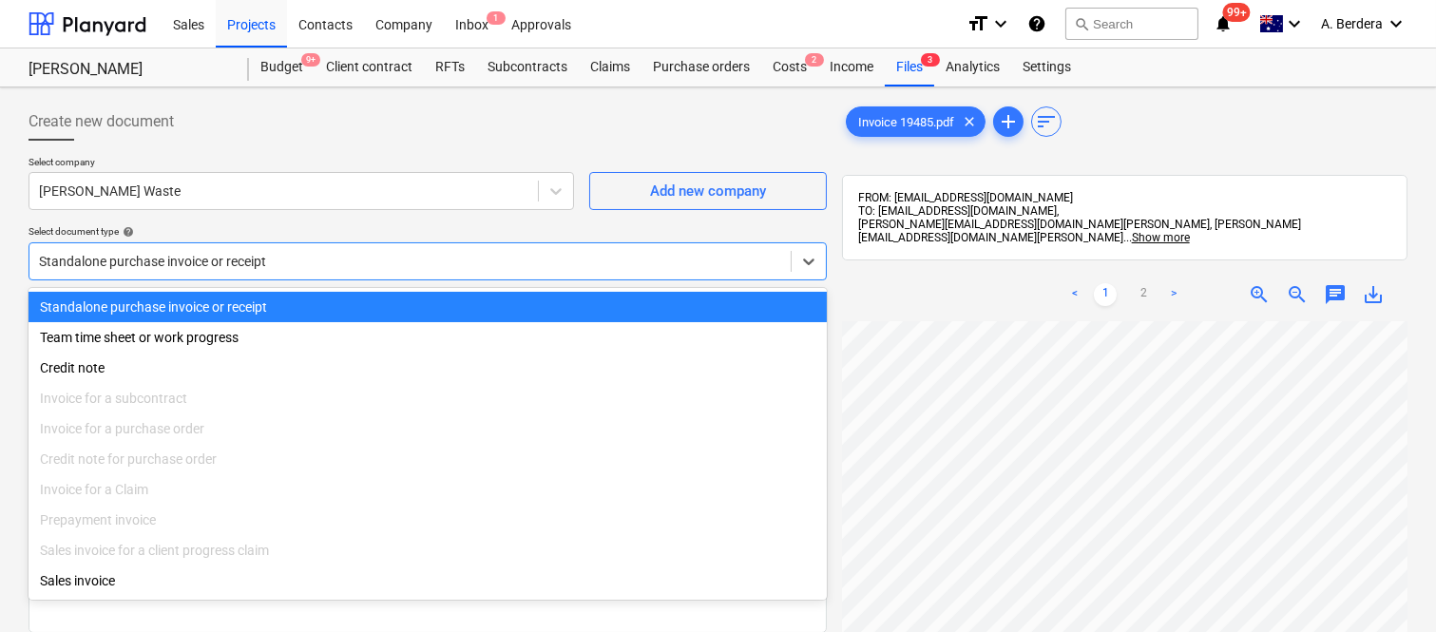
click at [394, 306] on div "Standalone purchase invoice or receipt" at bounding box center [428, 307] width 798 height 30
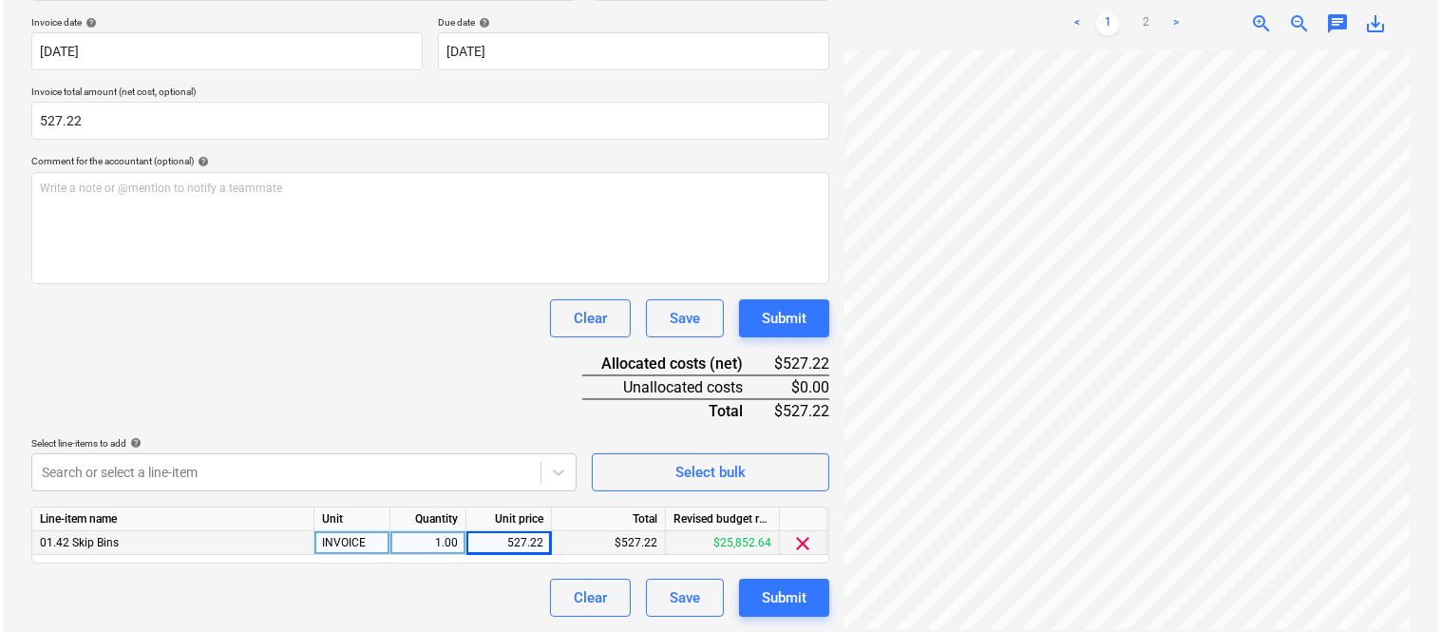
scroll to position [433, 150]
click at [785, 604] on div "Submit" at bounding box center [781, 597] width 45 height 25
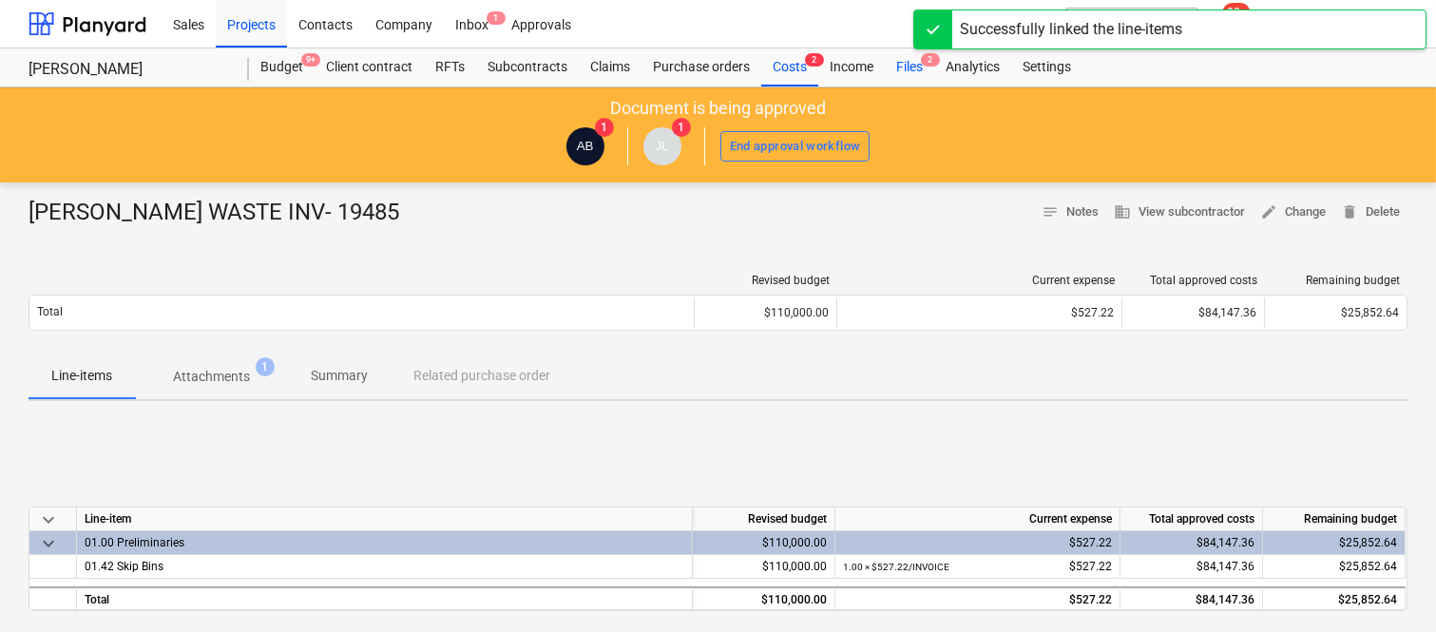
click at [909, 64] on div "Files 2" at bounding box center [909, 67] width 49 height 38
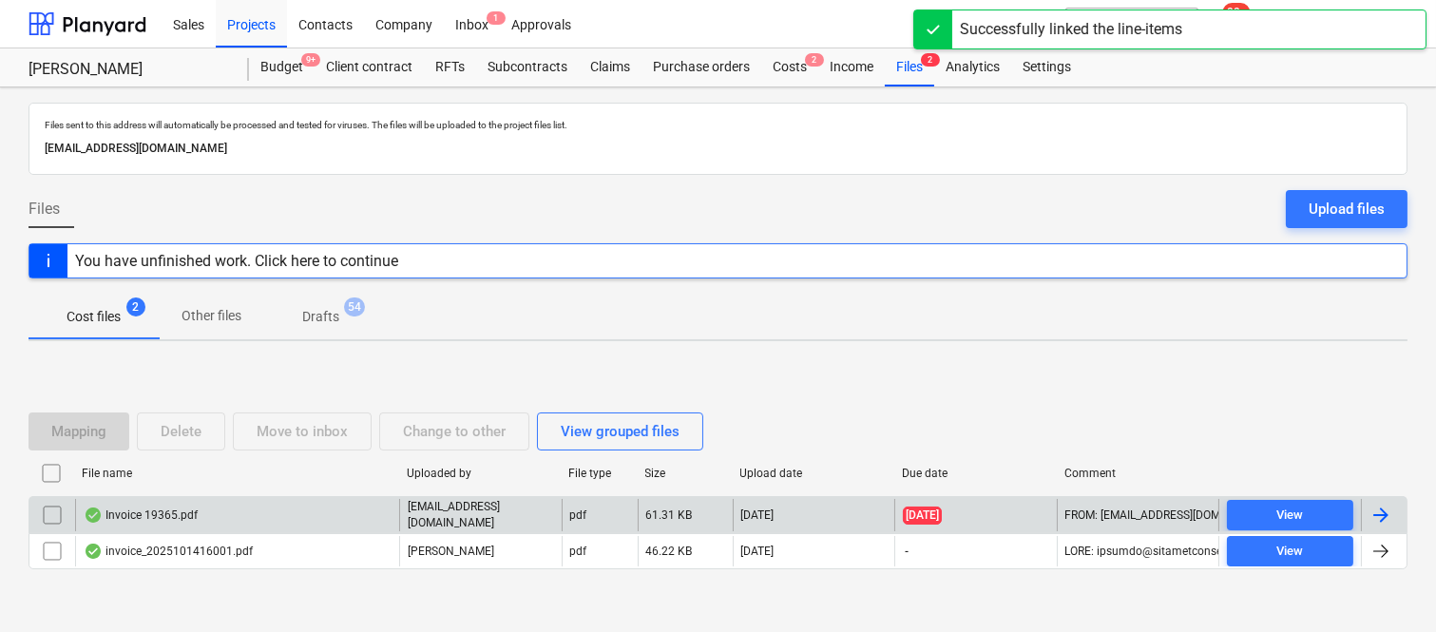
click at [283, 524] on div "Invoice 19365.pdf" at bounding box center [237, 515] width 324 height 32
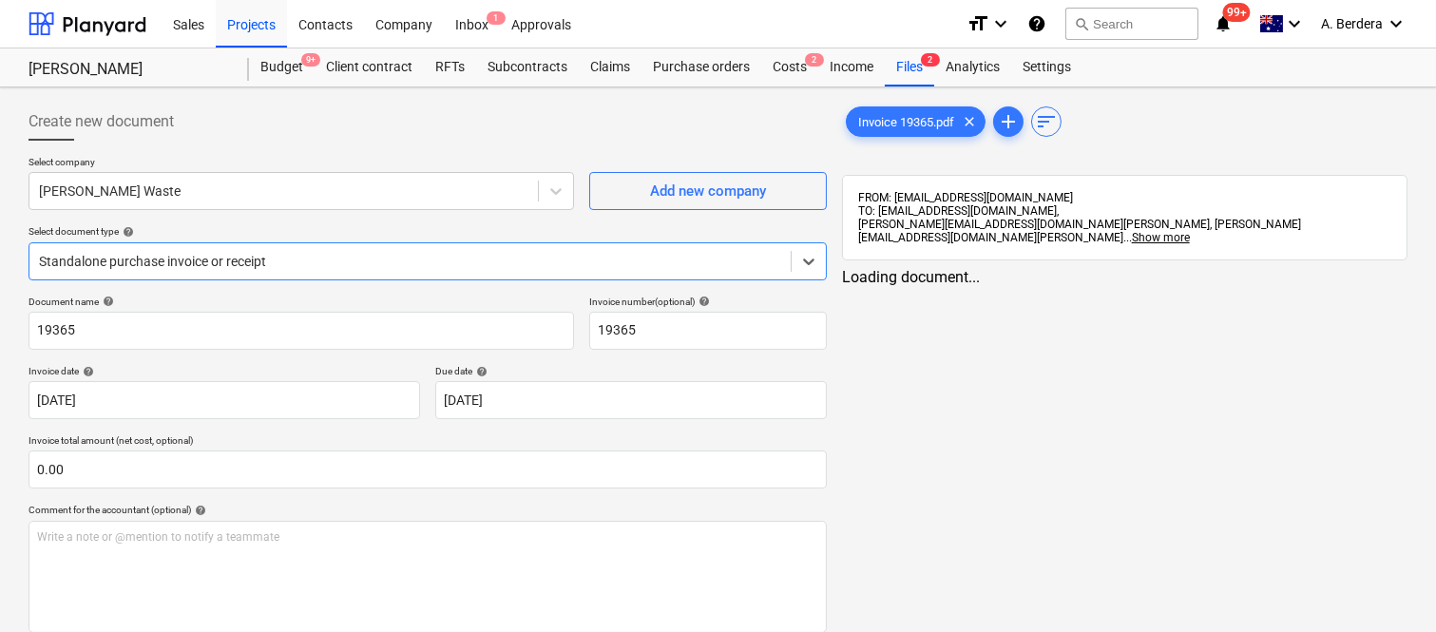
type input "19365"
type input "[DATE]"
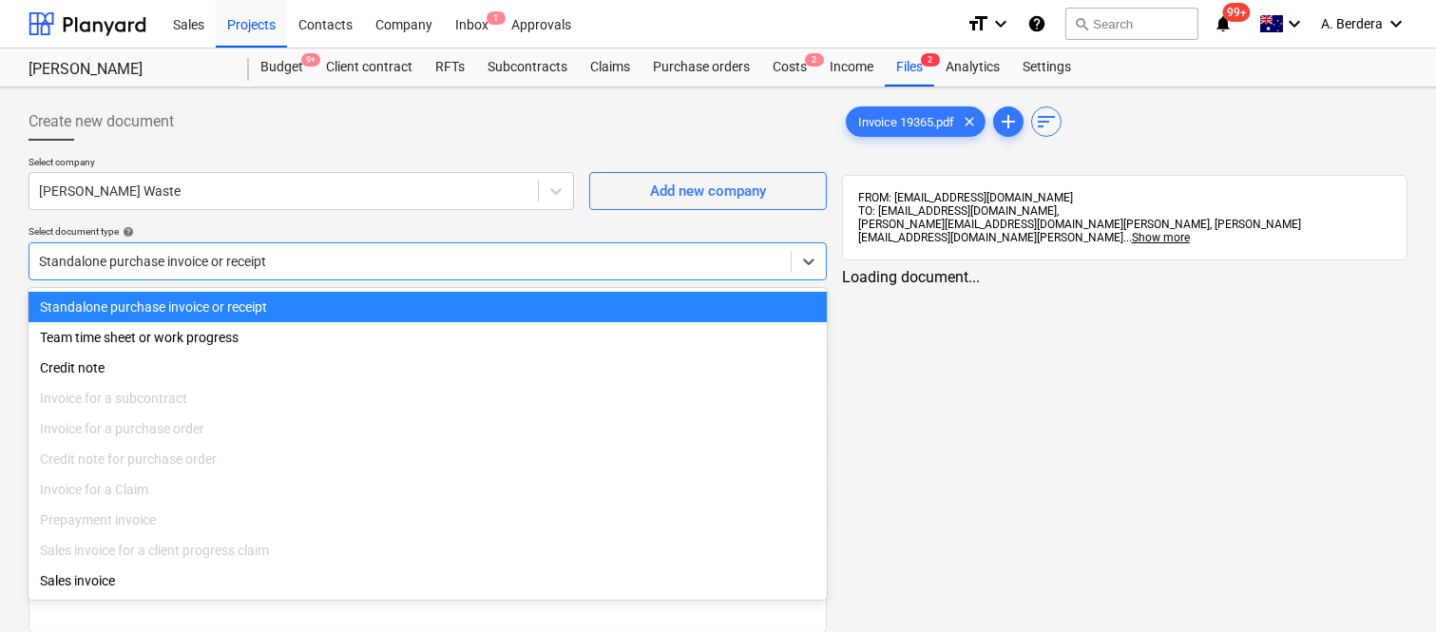
click at [355, 252] on div at bounding box center [410, 261] width 742 height 19
click at [383, 292] on div "Standalone purchase invoice or receipt" at bounding box center [428, 307] width 798 height 30
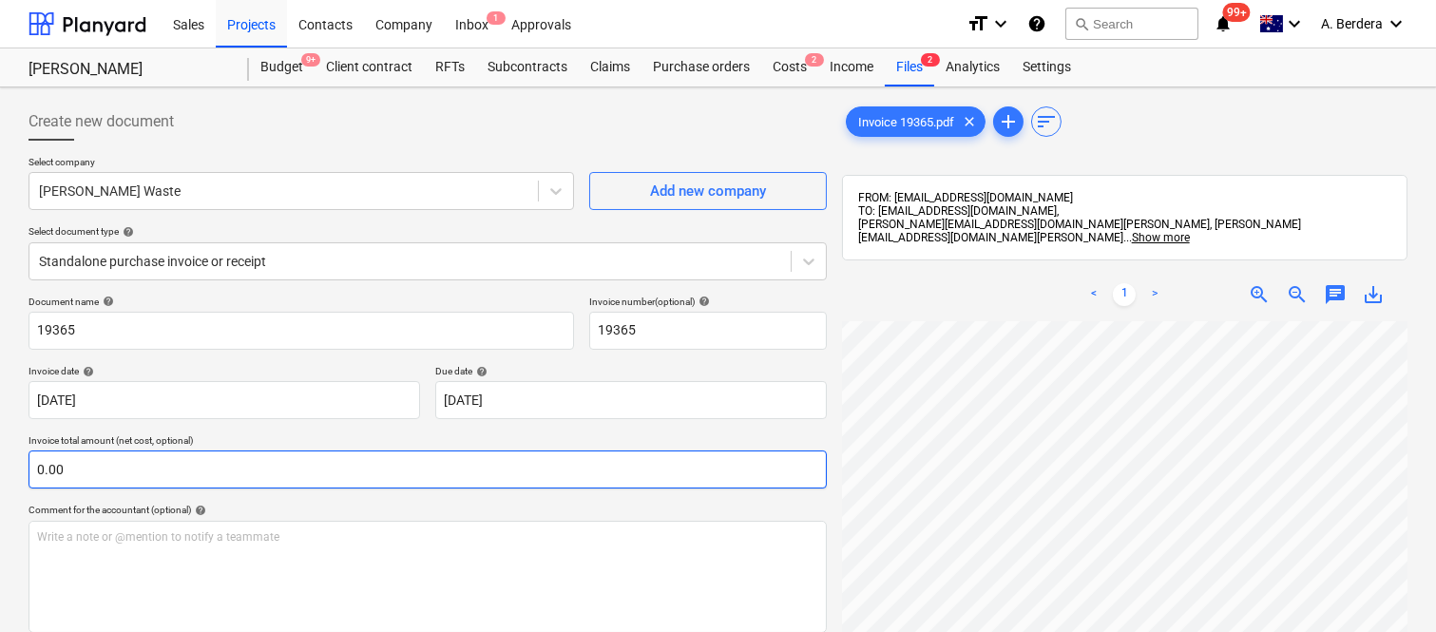
scroll to position [90, 79]
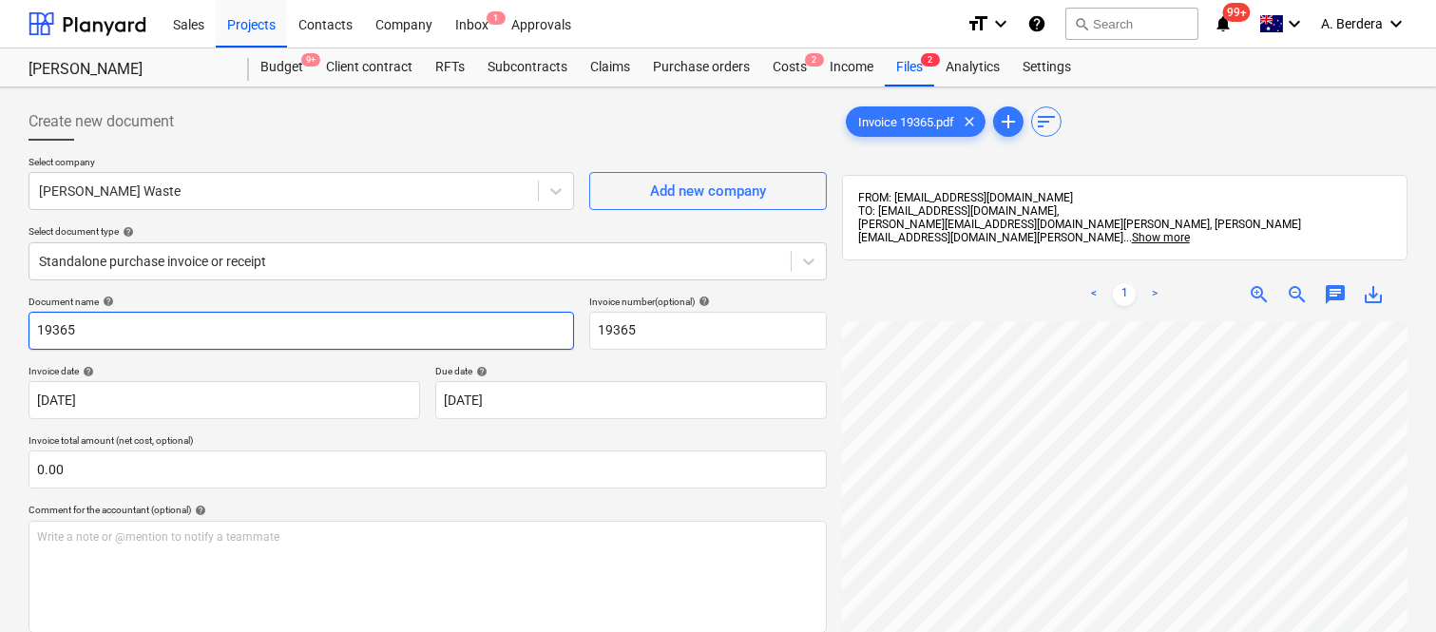
click at [32, 319] on input "19365" at bounding box center [301, 331] width 545 height 38
type input "[PERSON_NAME] WASTE INV- 19365"
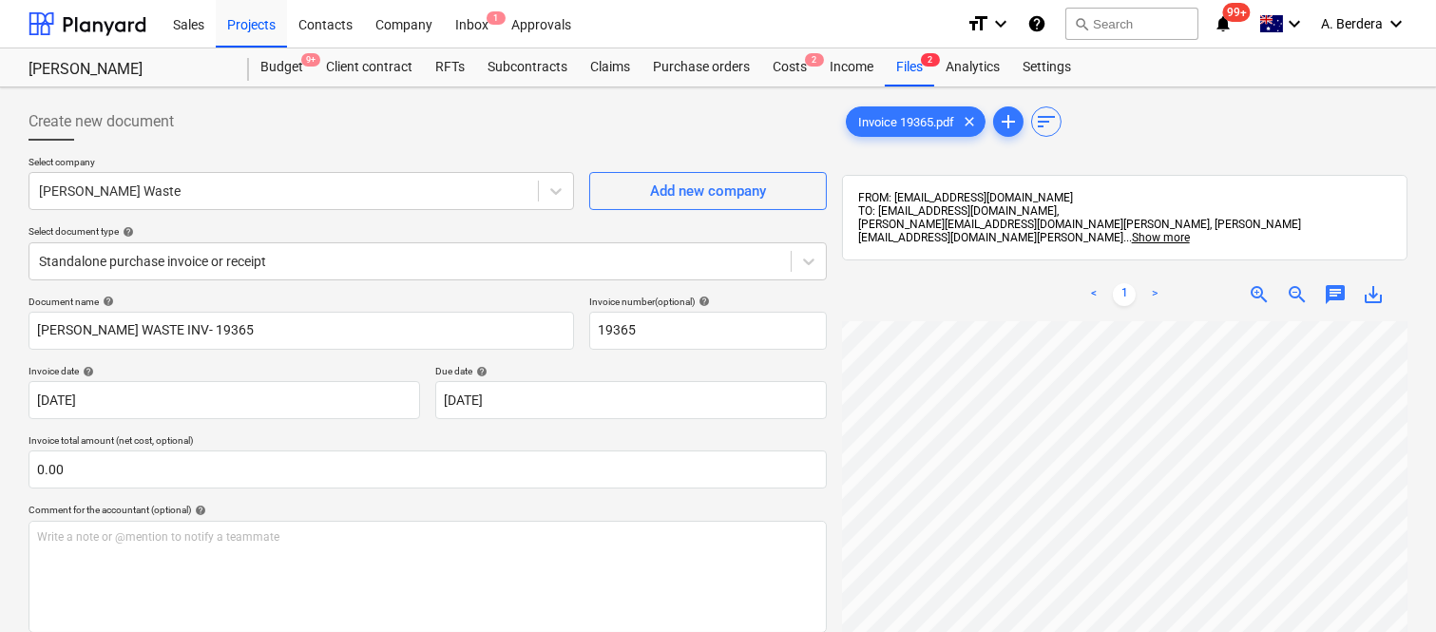
scroll to position [277, 150]
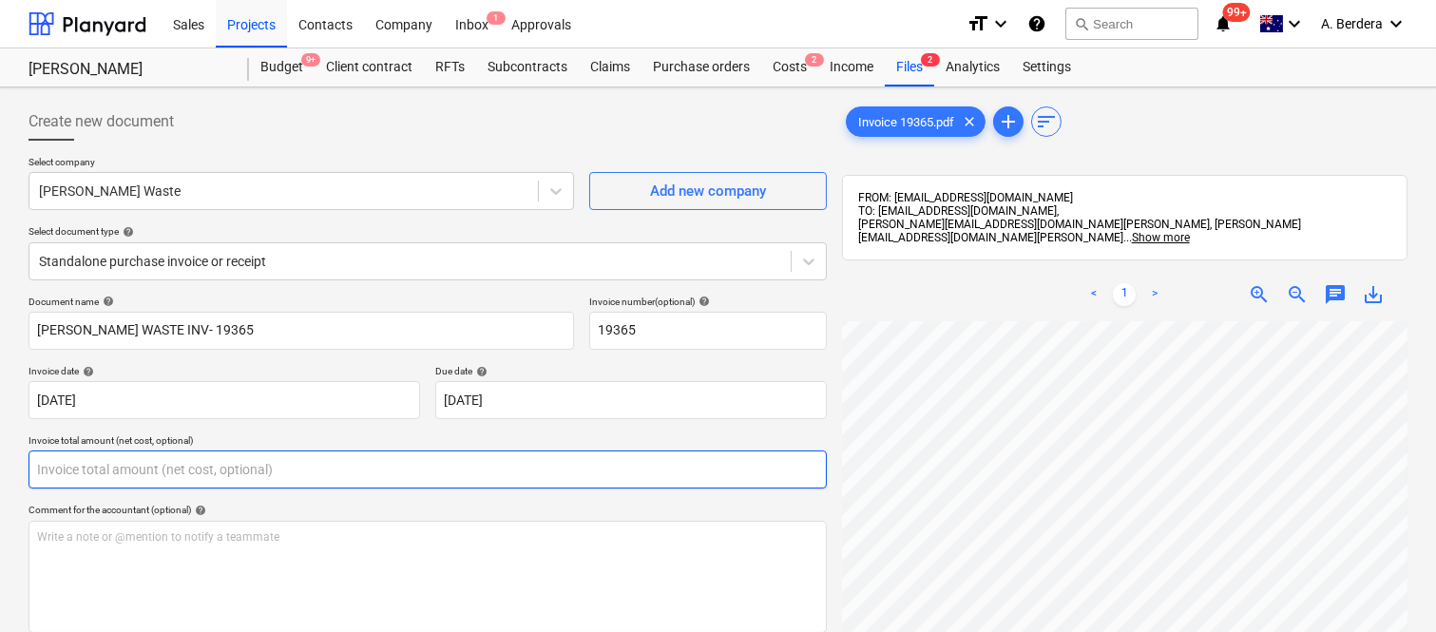
click at [176, 466] on input "text" at bounding box center [428, 469] width 798 height 38
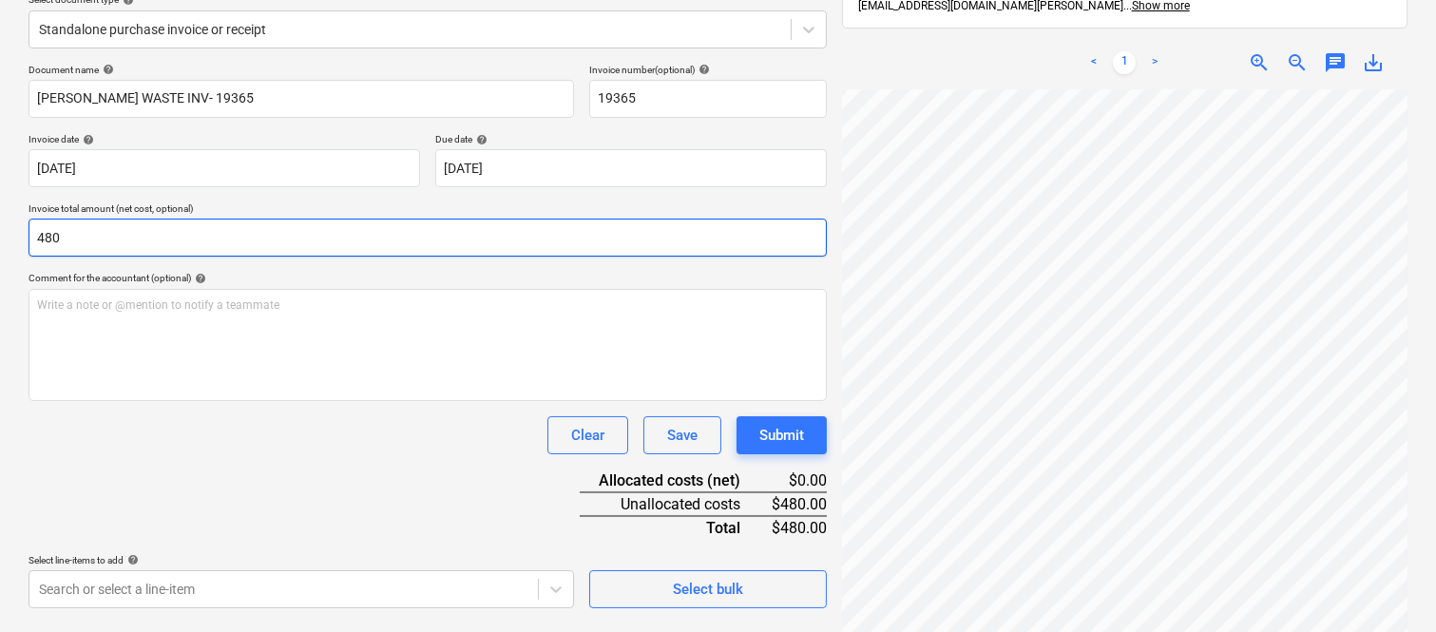
scroll to position [271, 0]
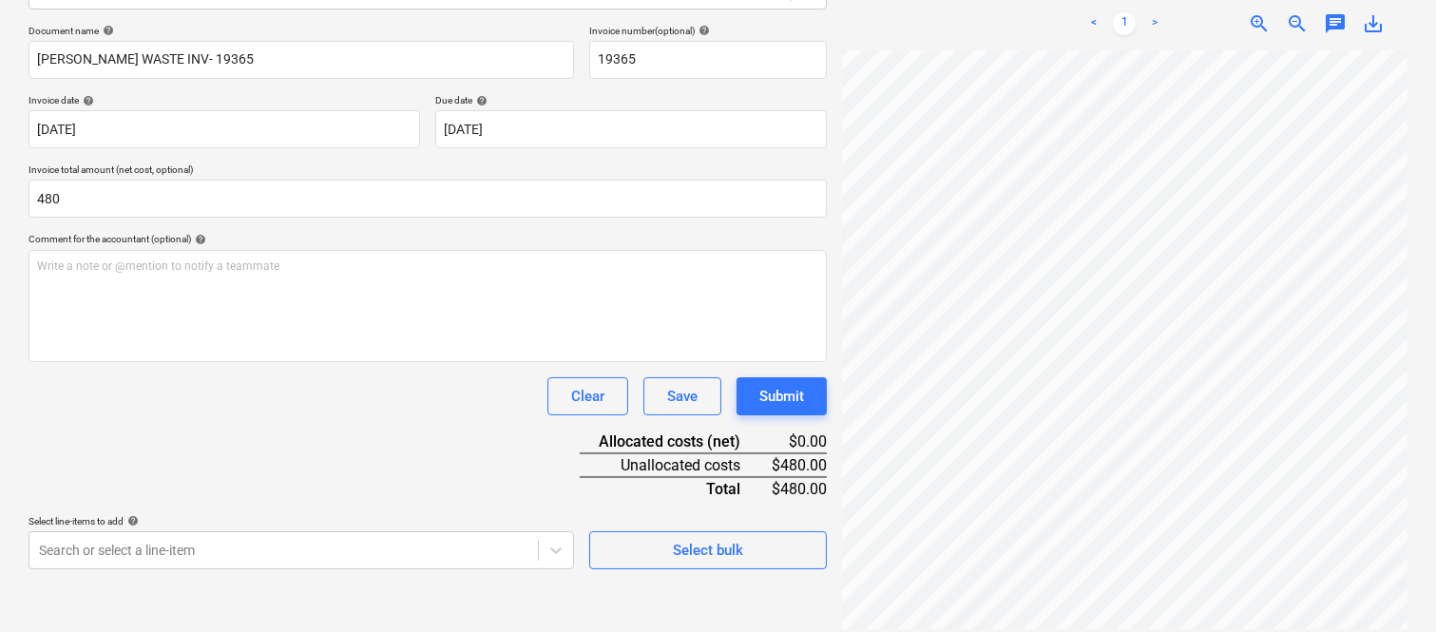
type input "480.00"
click at [418, 413] on div "Clear Save Submit" at bounding box center [428, 396] width 798 height 38
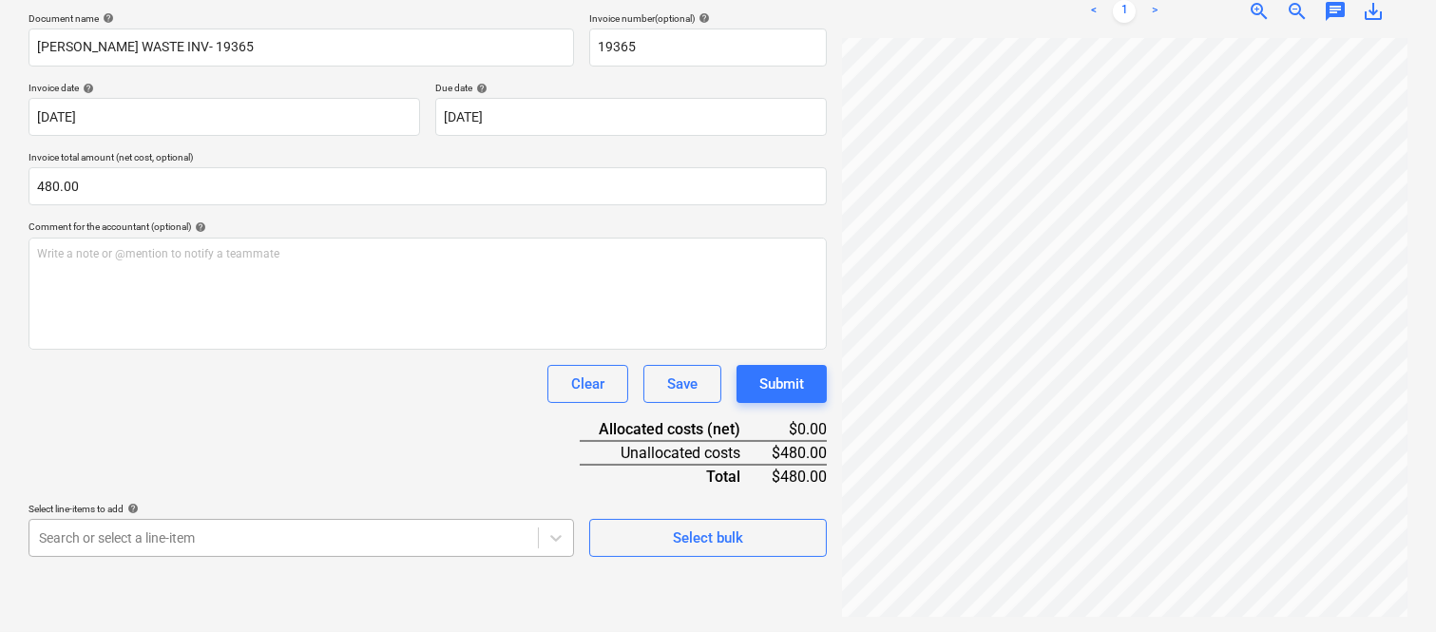
click at [334, 349] on body "Sales Projects Contacts Company Inbox 1 Approvals format_size keyboard_arrow_do…" at bounding box center [718, 33] width 1436 height 632
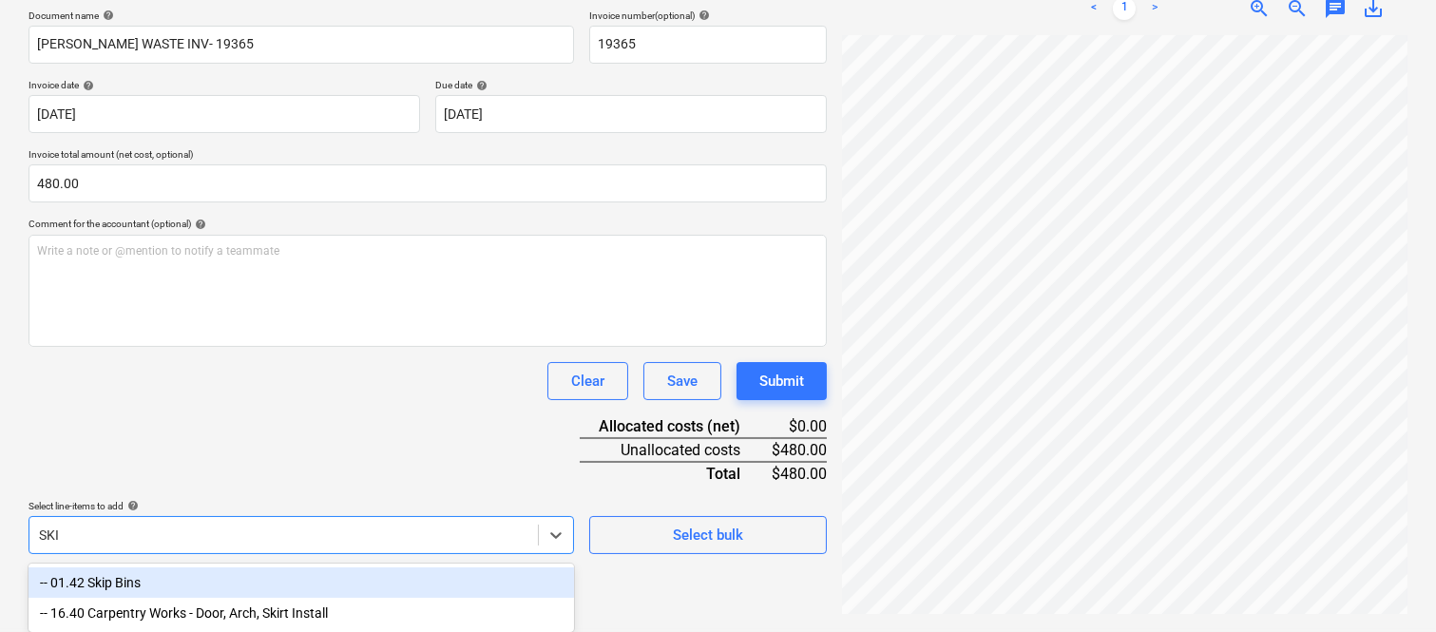
type input "SKIP"
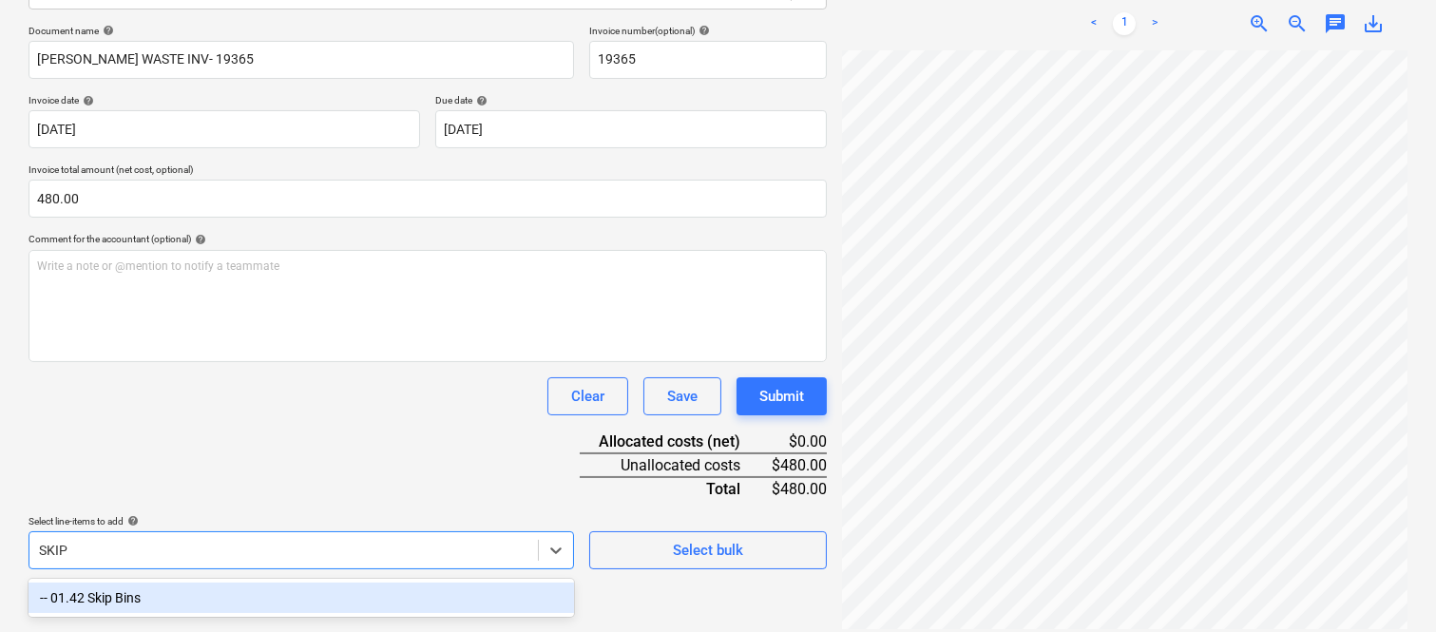
click at [348, 592] on div "-- 01.42 Skip Bins" at bounding box center [301, 597] width 545 height 30
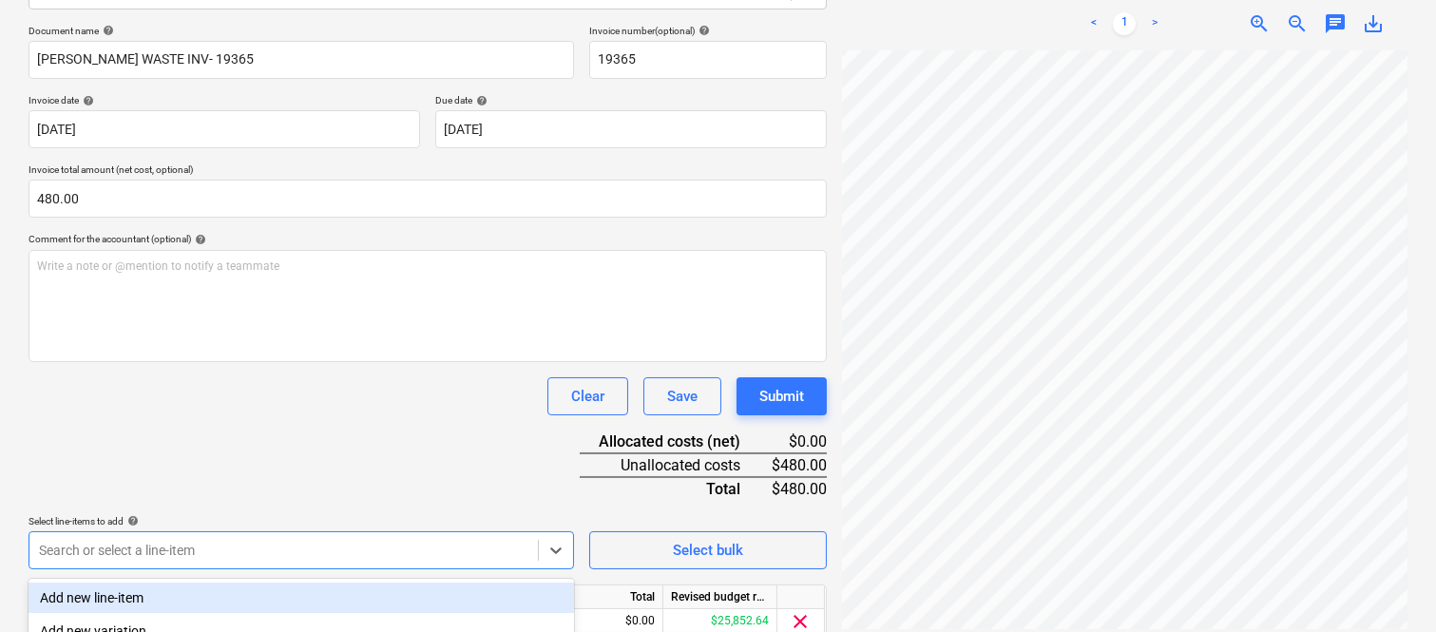
click at [261, 239] on div "Comment for the accountant (optional) help" at bounding box center [428, 239] width 798 height 12
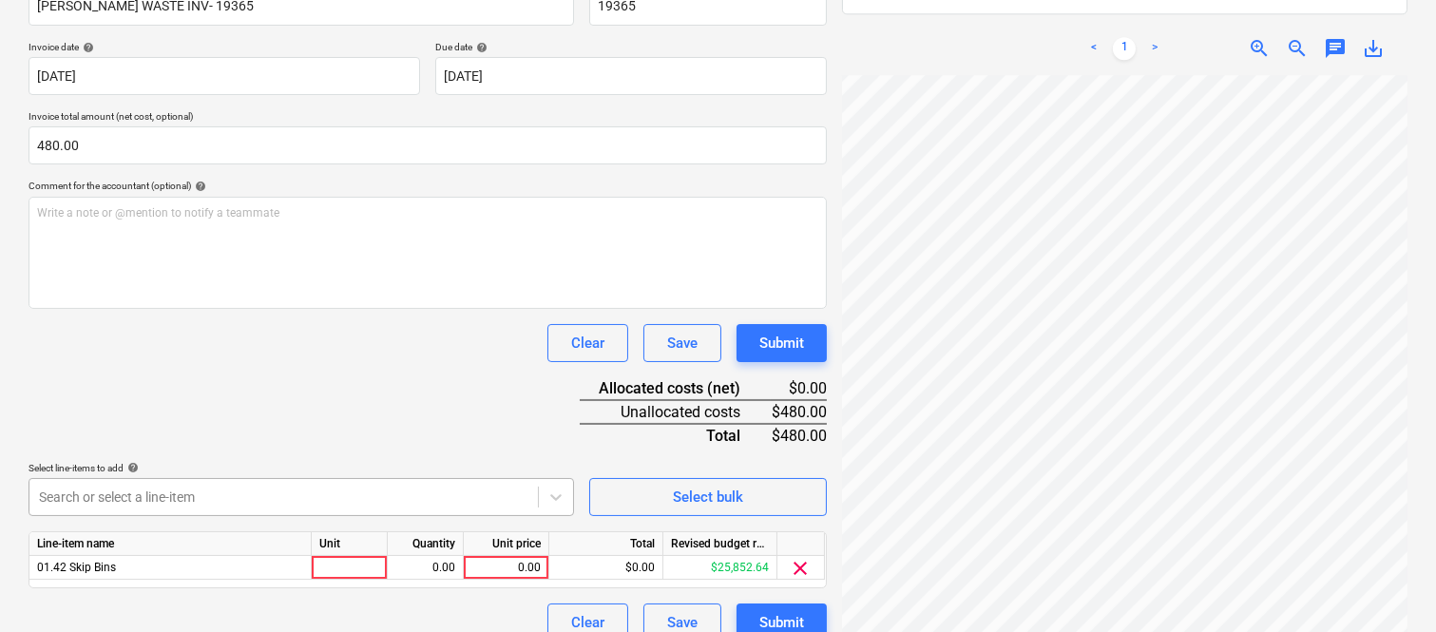
scroll to position [349, 0]
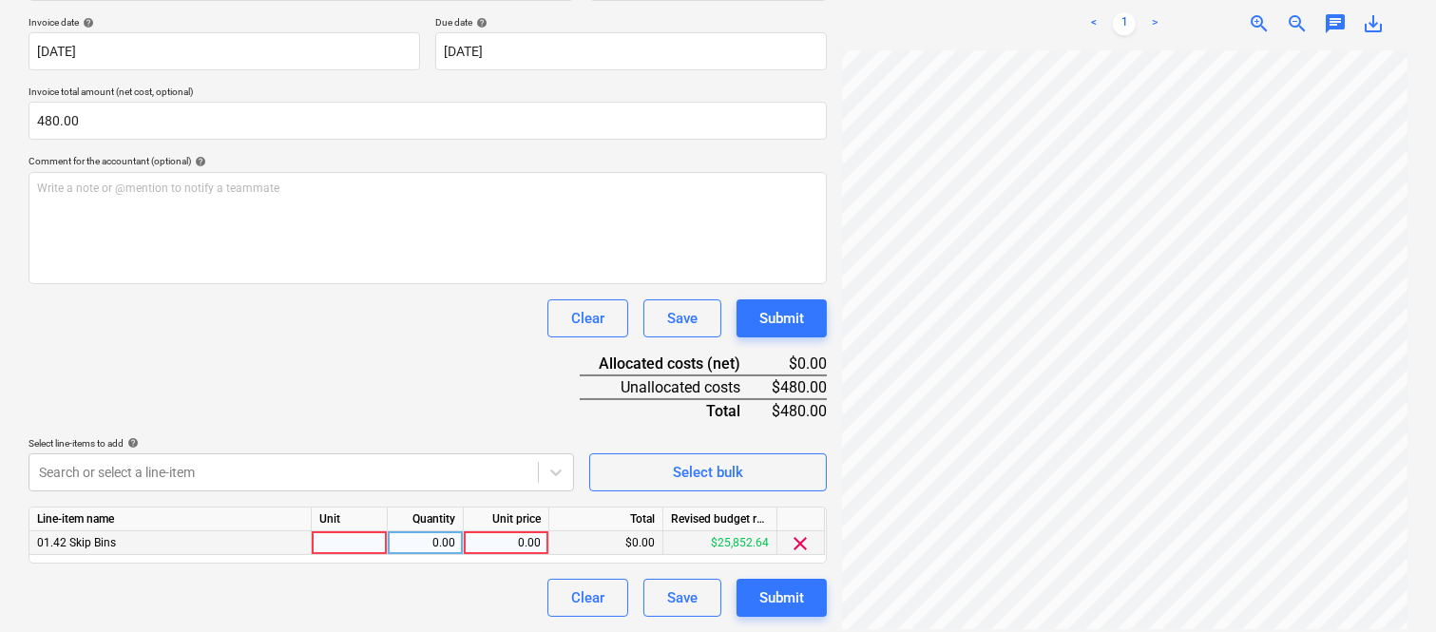
click at [354, 551] on div at bounding box center [350, 543] width 76 height 24
type input "INVOICE"
click at [435, 543] on div "0.00" at bounding box center [425, 543] width 60 height 24
type input "1"
click at [488, 543] on div "0.00" at bounding box center [505, 543] width 69 height 24
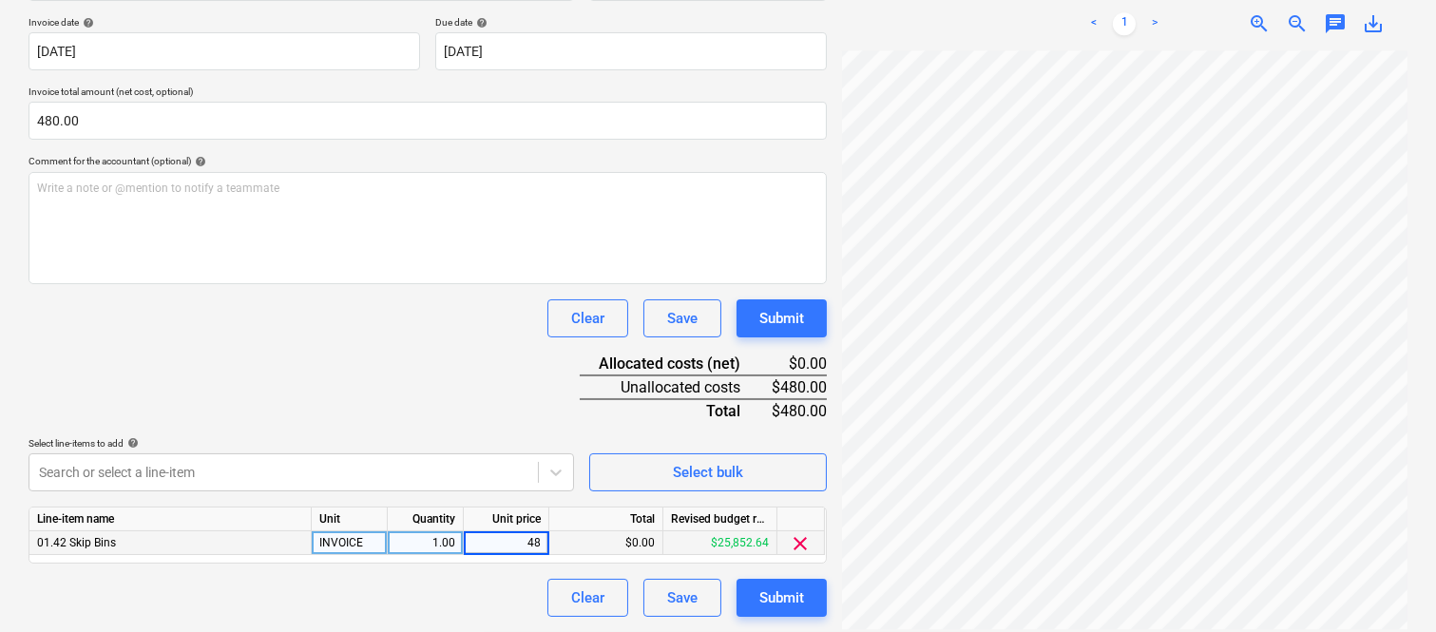
type input "480"
click at [486, 593] on div "Clear Save Submit" at bounding box center [428, 598] width 798 height 38
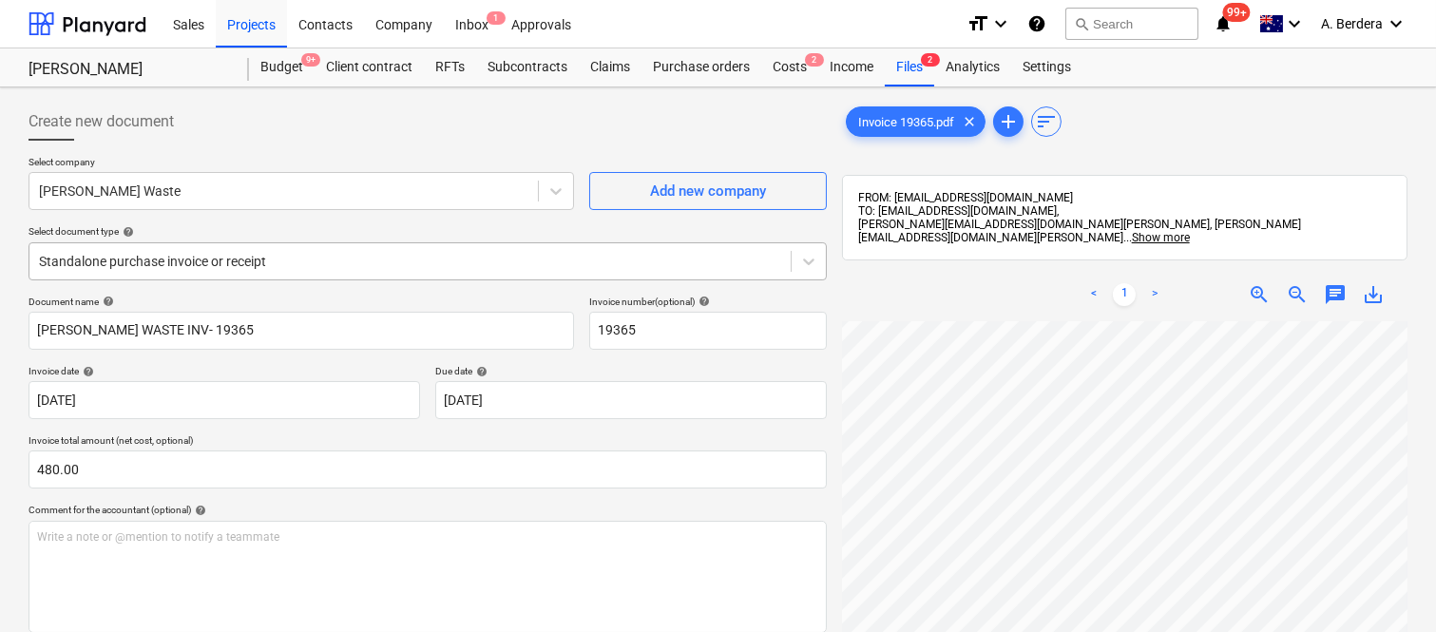
click at [403, 259] on div at bounding box center [410, 261] width 742 height 19
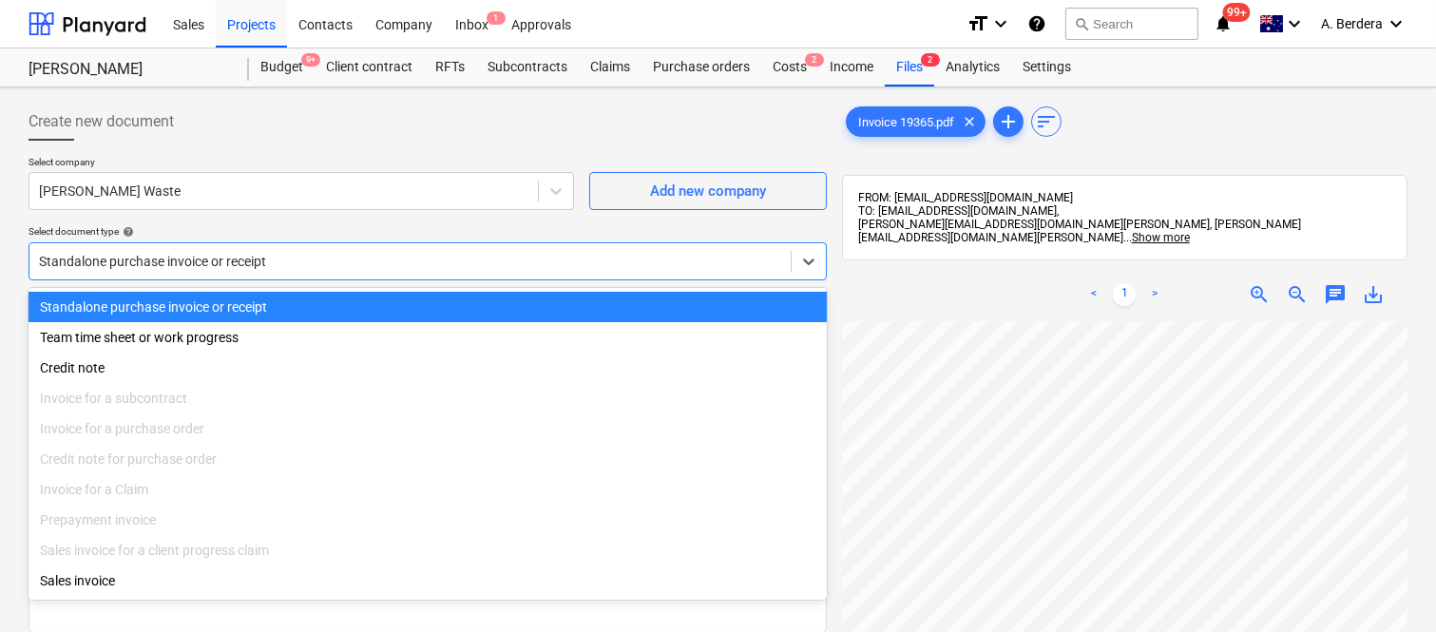
click at [431, 302] on div "Standalone purchase invoice or receipt" at bounding box center [428, 307] width 798 height 30
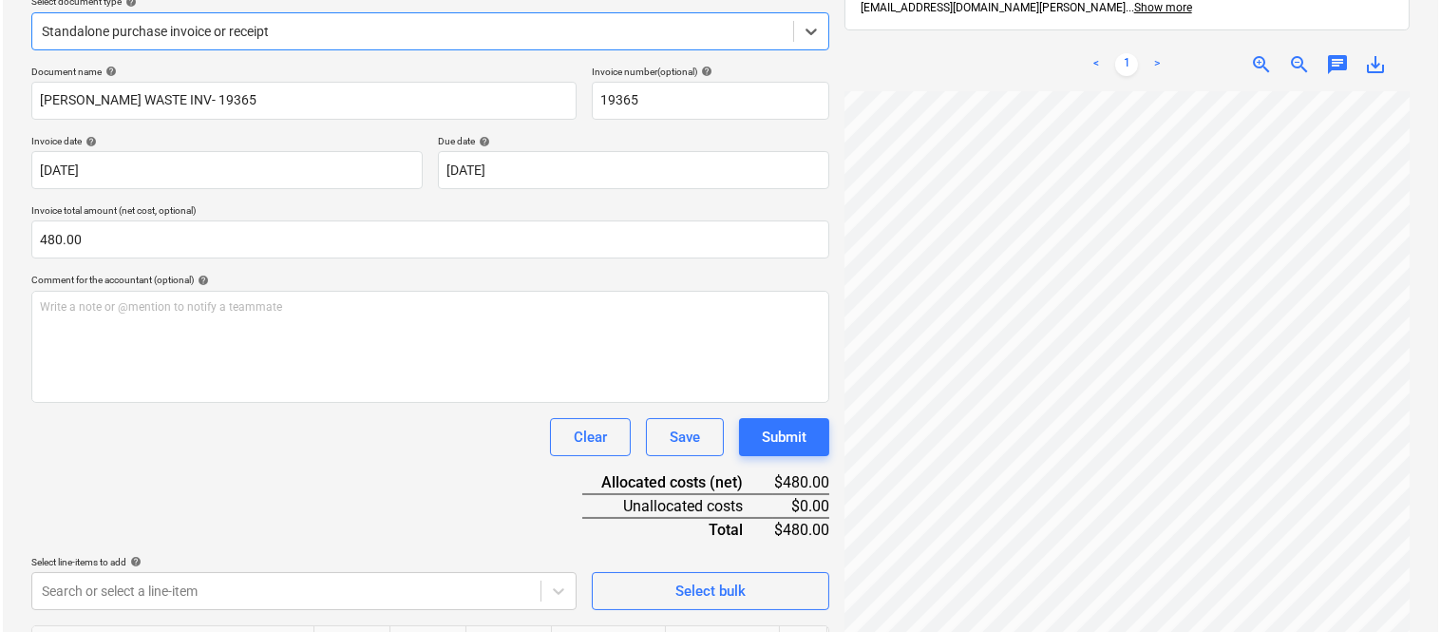
scroll to position [349, 0]
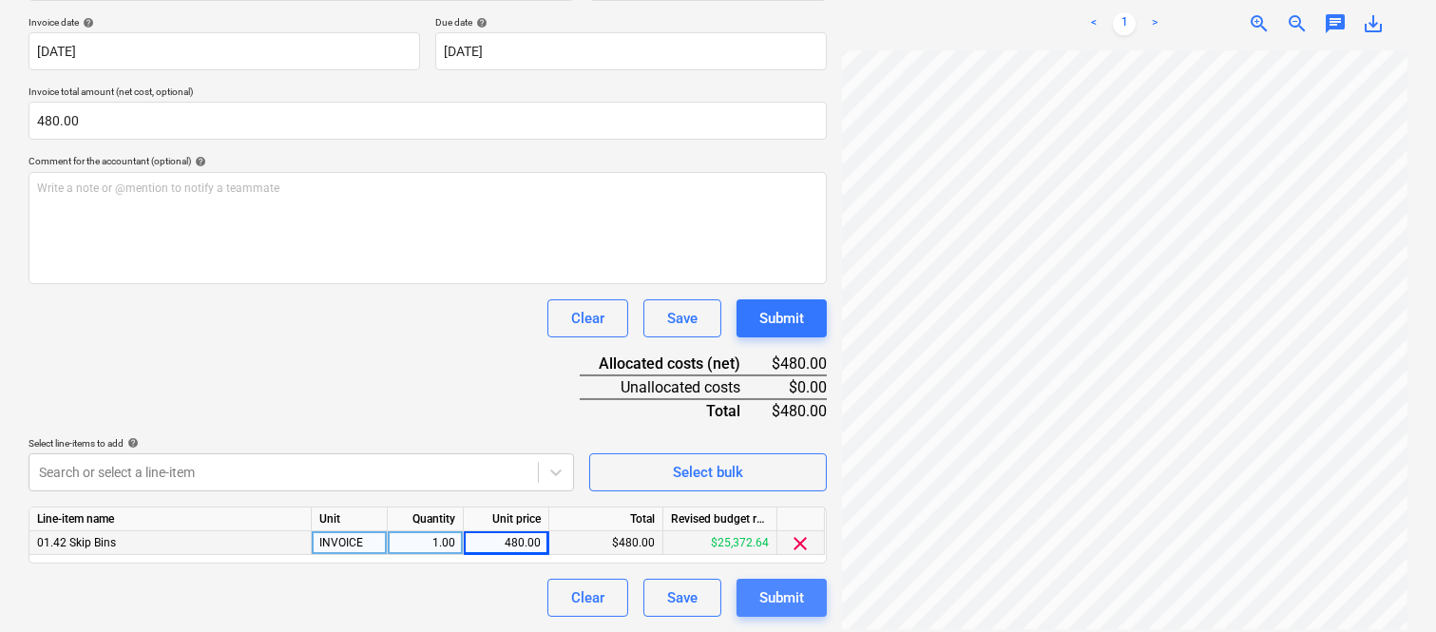
click at [773, 605] on div "Submit" at bounding box center [781, 597] width 45 height 25
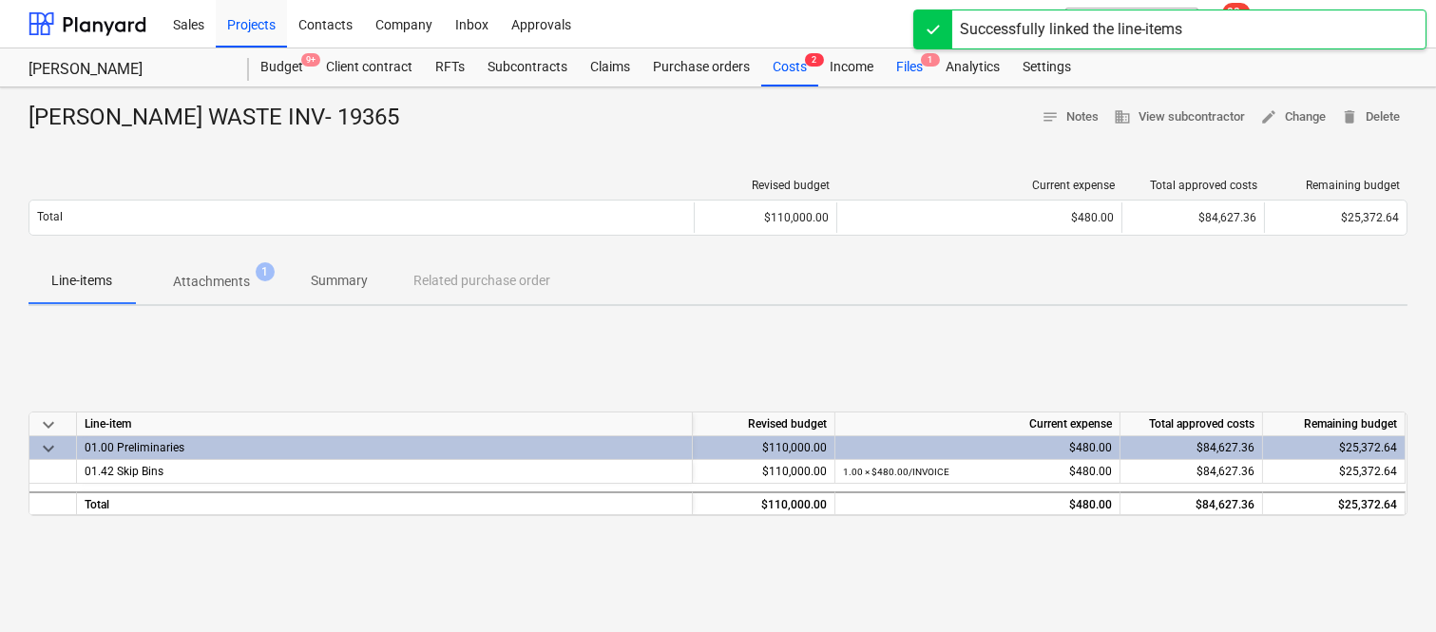
click at [916, 72] on div "Files 1" at bounding box center [909, 67] width 49 height 38
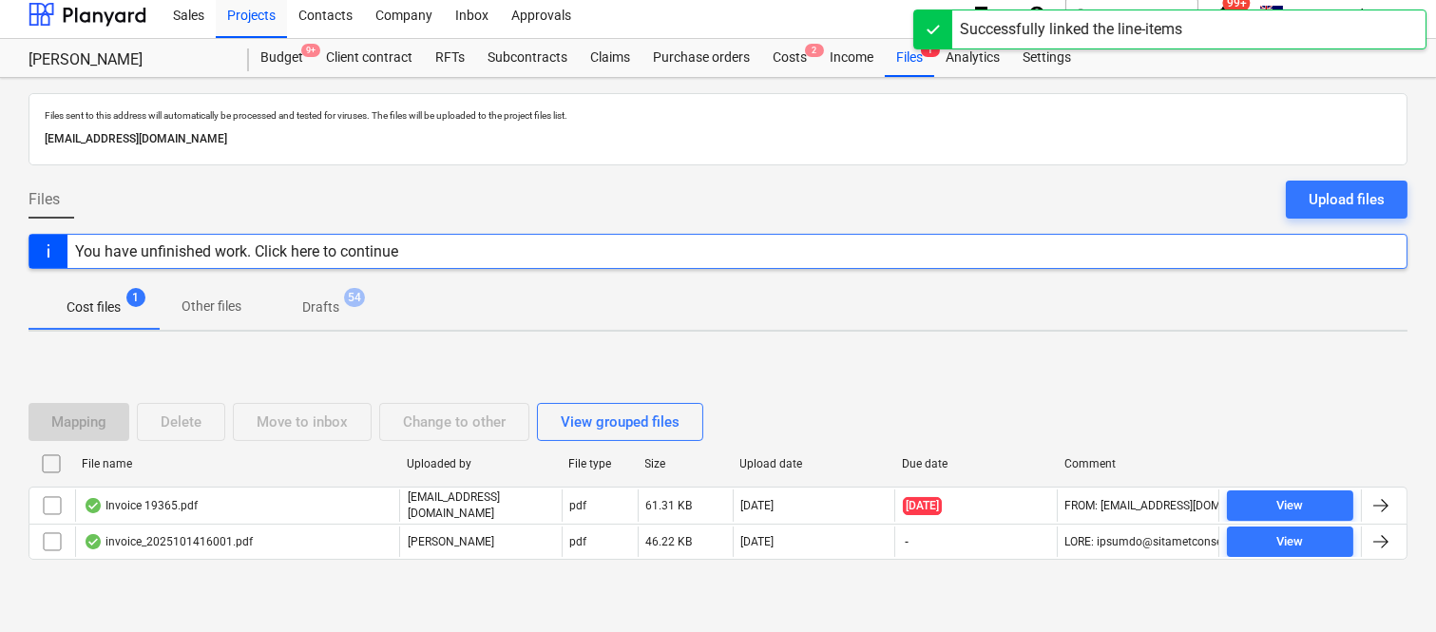
scroll to position [40, 0]
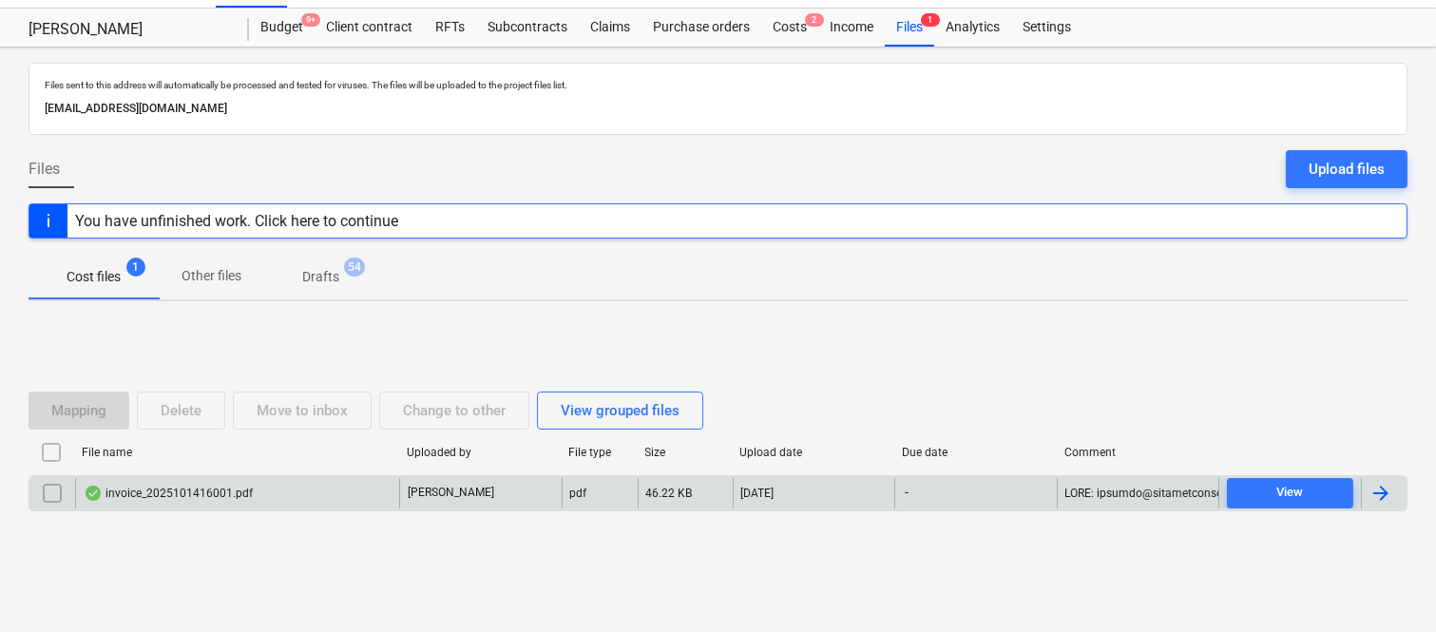
click at [330, 499] on div "invoice_2025101416001.pdf" at bounding box center [237, 493] width 324 height 30
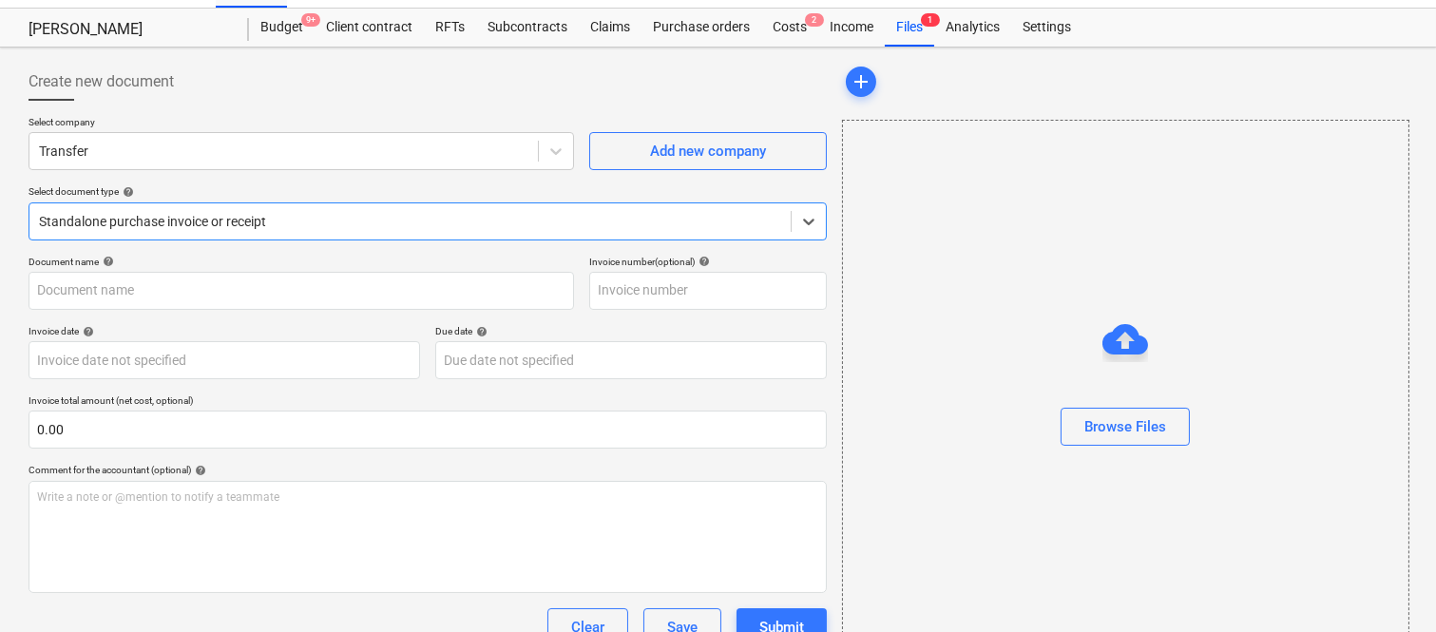
type input "2025101416001"
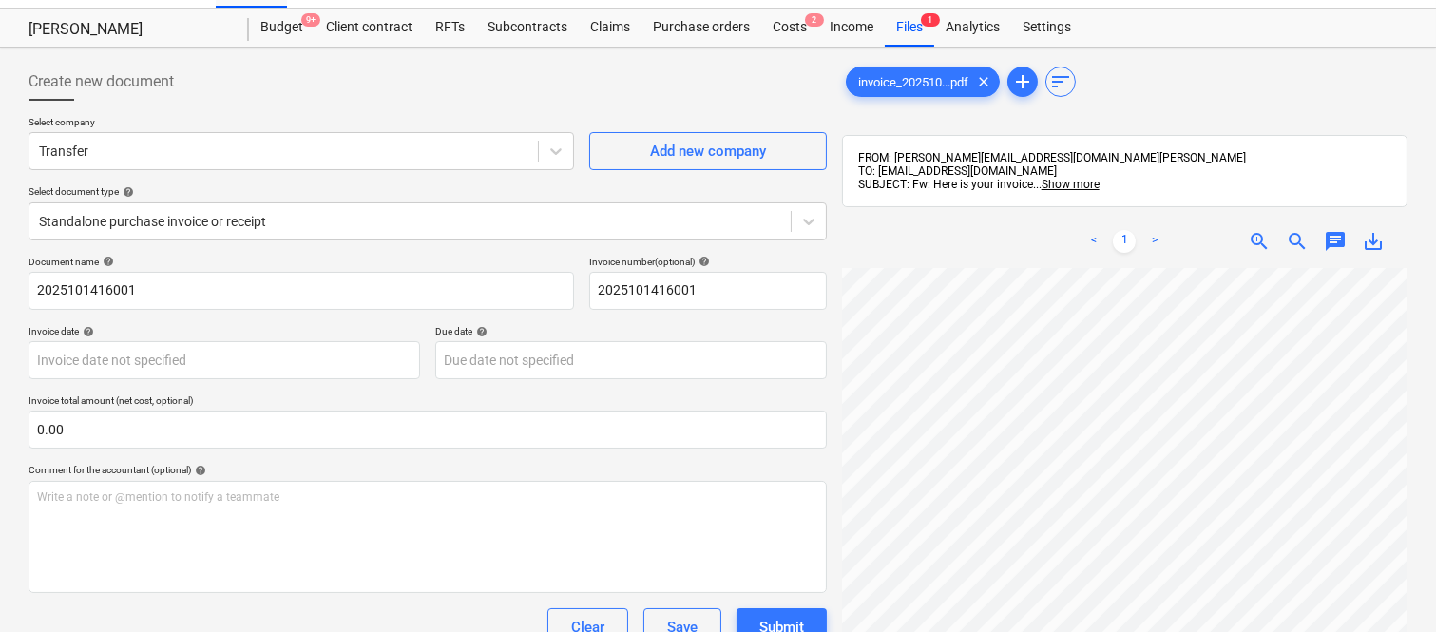
scroll to position [0, 5]
click at [781, 27] on div "Costs 2" at bounding box center [789, 28] width 57 height 38
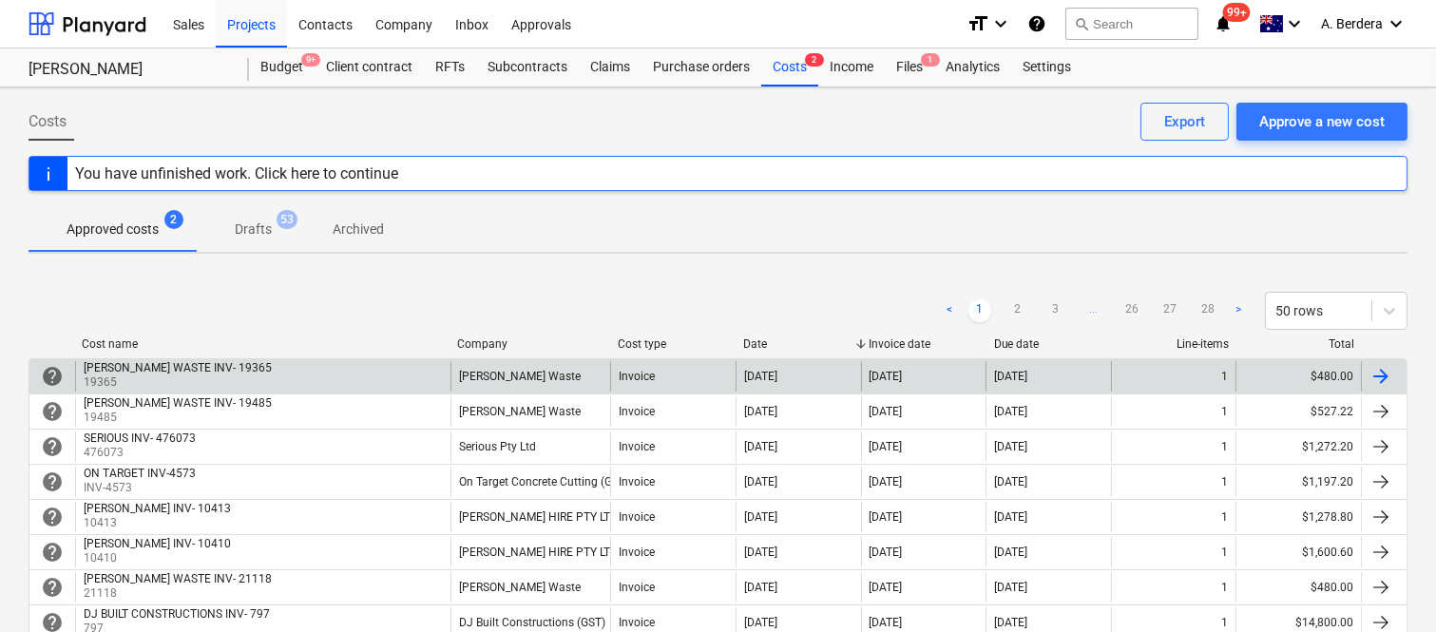
click at [364, 369] on div "[PERSON_NAME] WASTE INV- 19365 19365" at bounding box center [262, 376] width 375 height 30
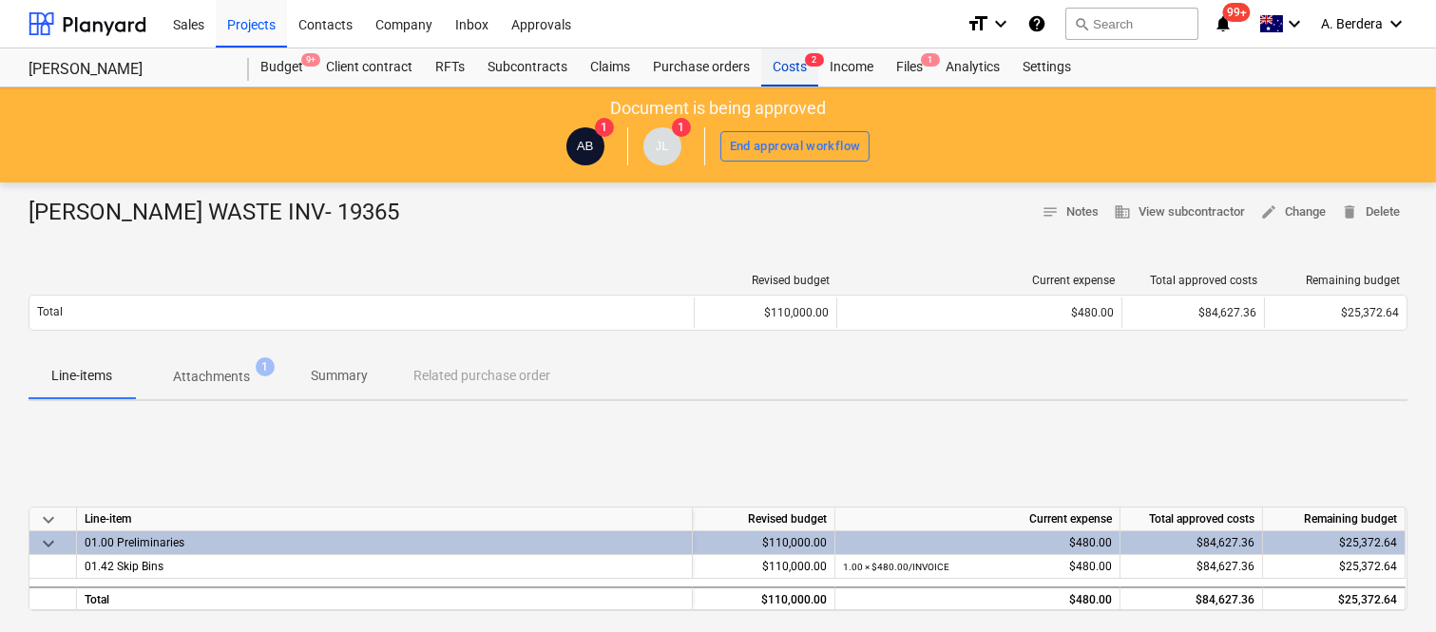
click at [801, 67] on div "Costs 2" at bounding box center [789, 67] width 57 height 38
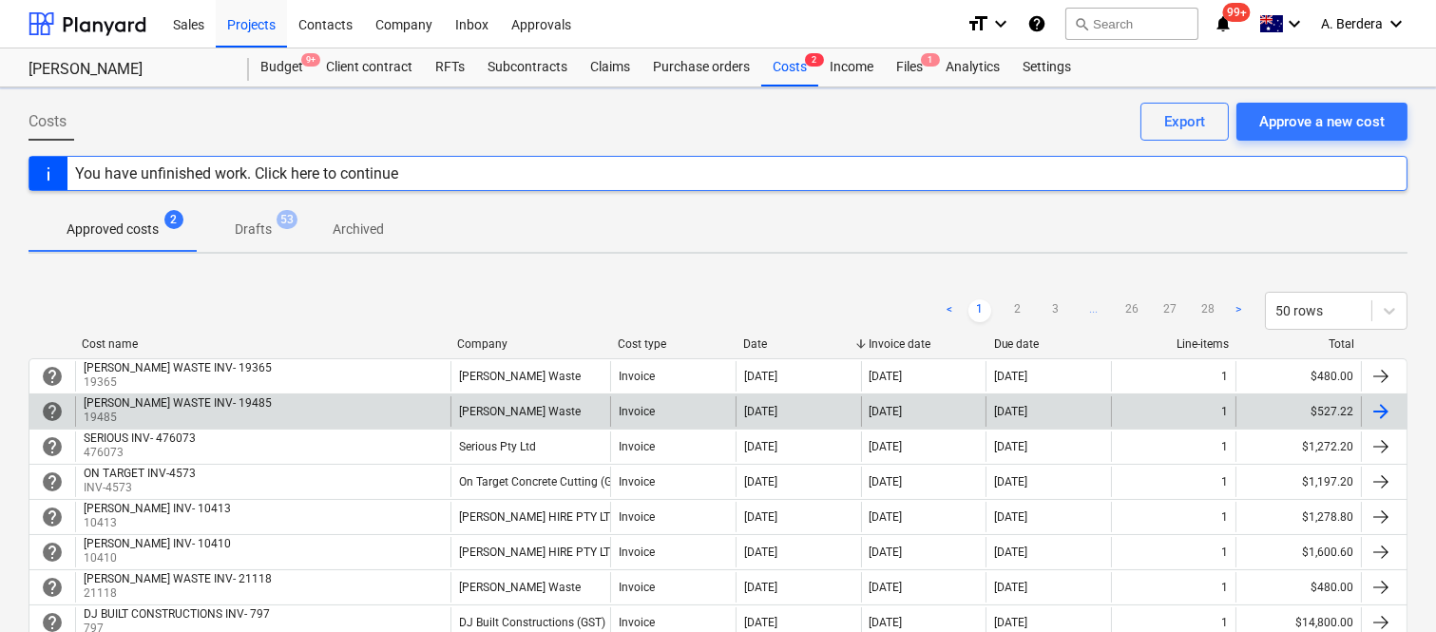
click at [363, 412] on div "[PERSON_NAME] WASTE INV- 19485 19485" at bounding box center [262, 411] width 375 height 30
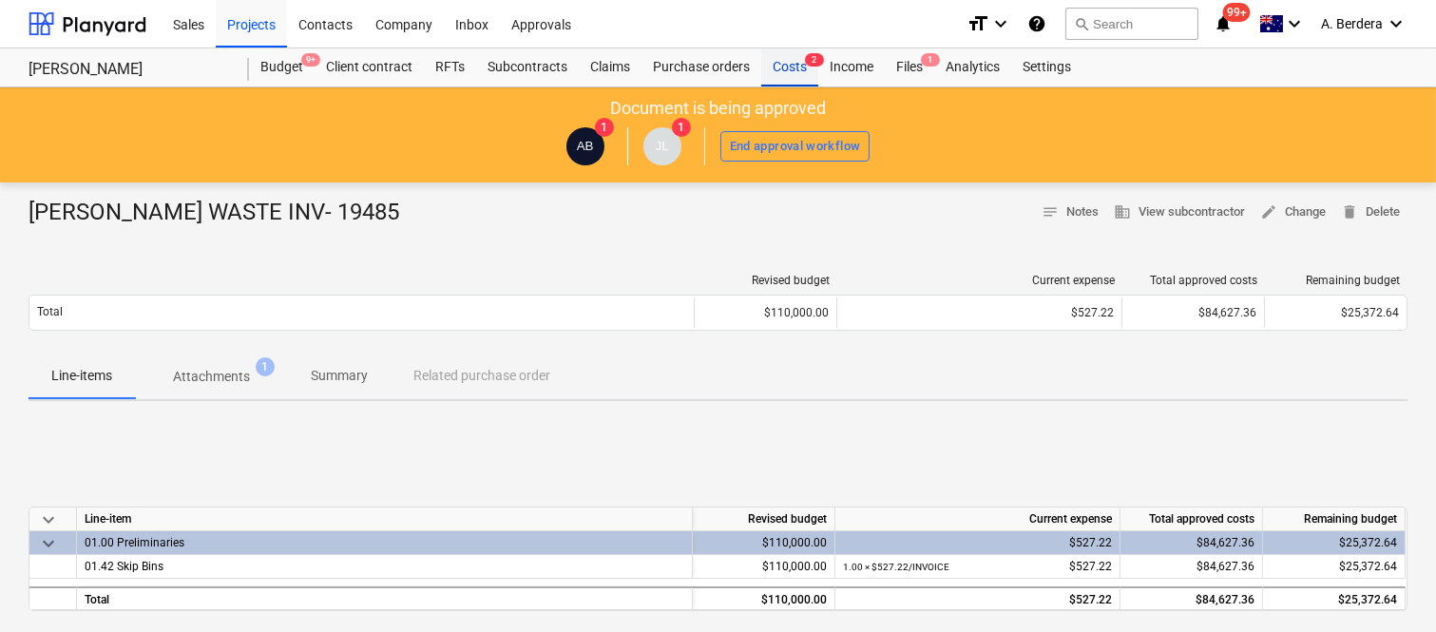
click at [792, 67] on div "Costs 2" at bounding box center [789, 67] width 57 height 38
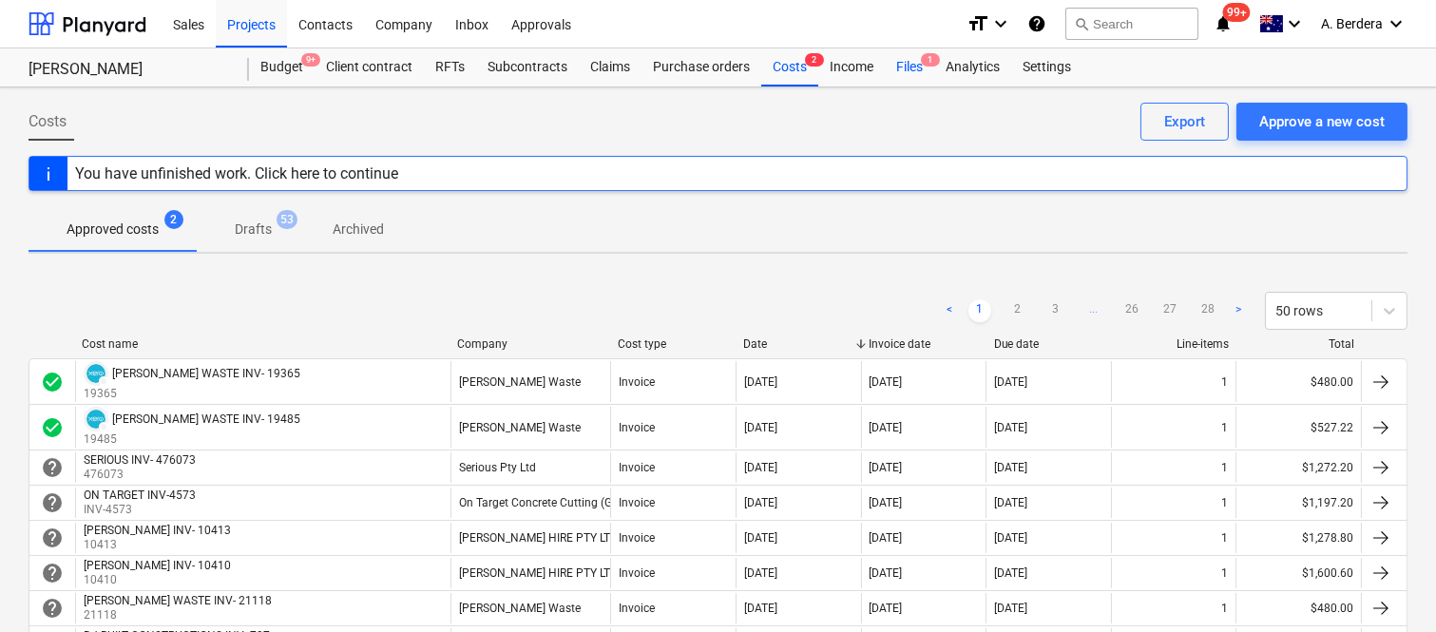
click at [922, 68] on div "Files 1" at bounding box center [909, 67] width 49 height 38
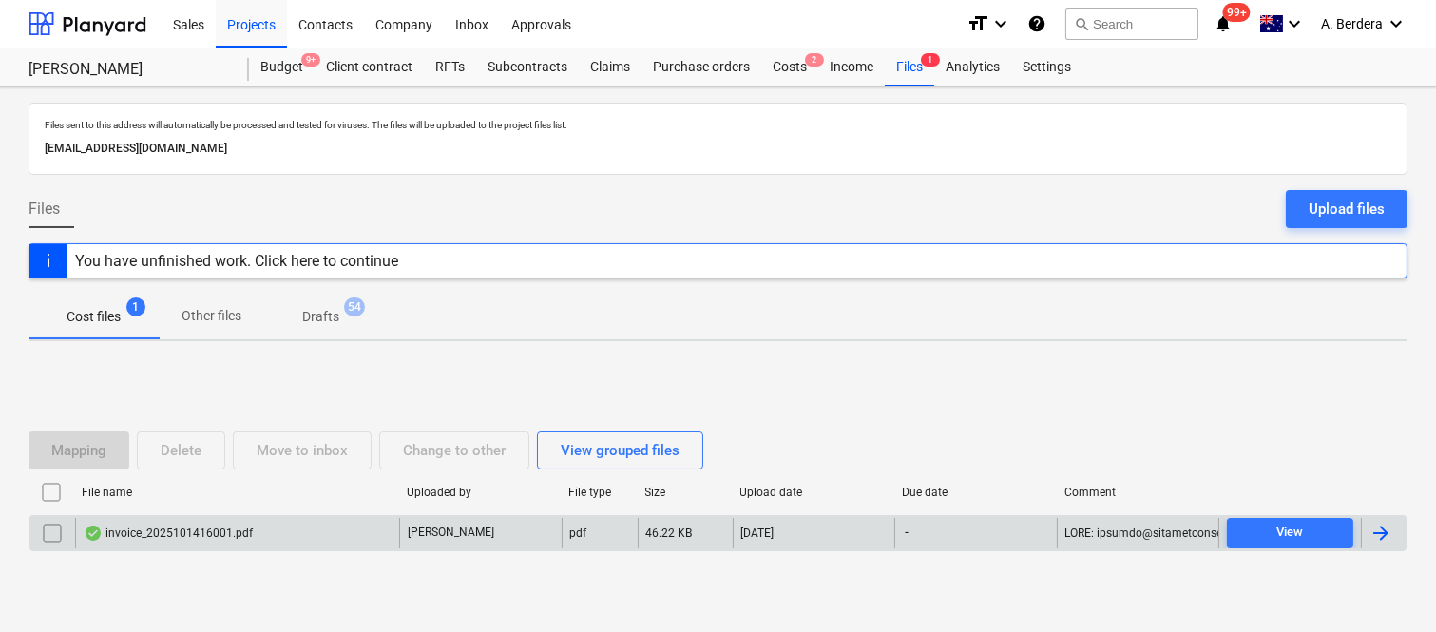
click at [307, 518] on div "invoice_2025101416001.pdf" at bounding box center [237, 533] width 324 height 30
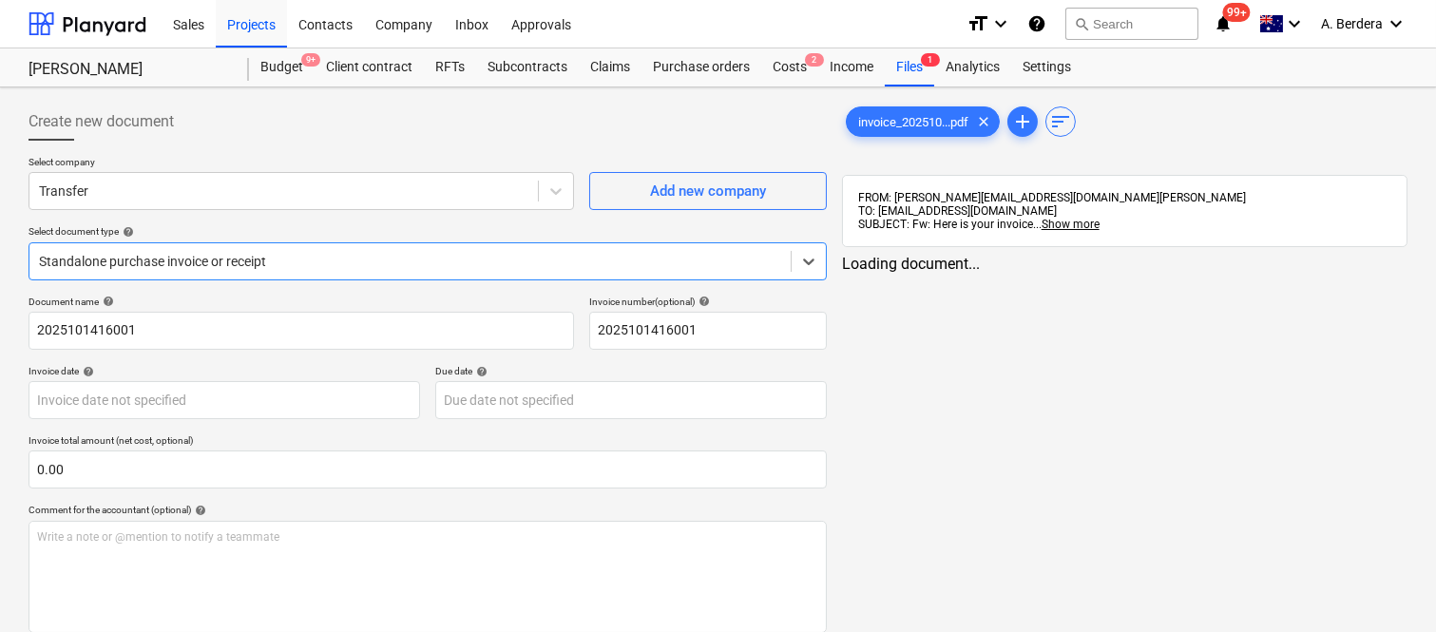
type input "2025101416001"
click at [333, 187] on div at bounding box center [283, 190] width 489 height 19
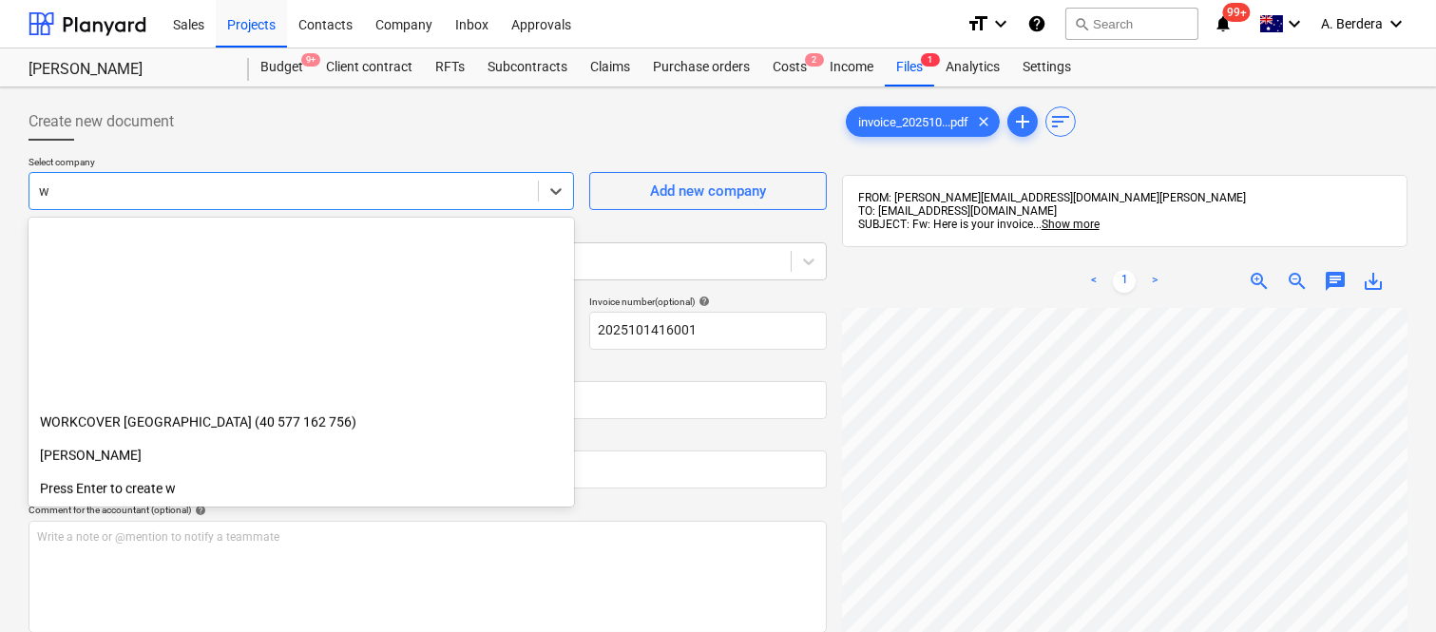
scroll to position [2642, 0]
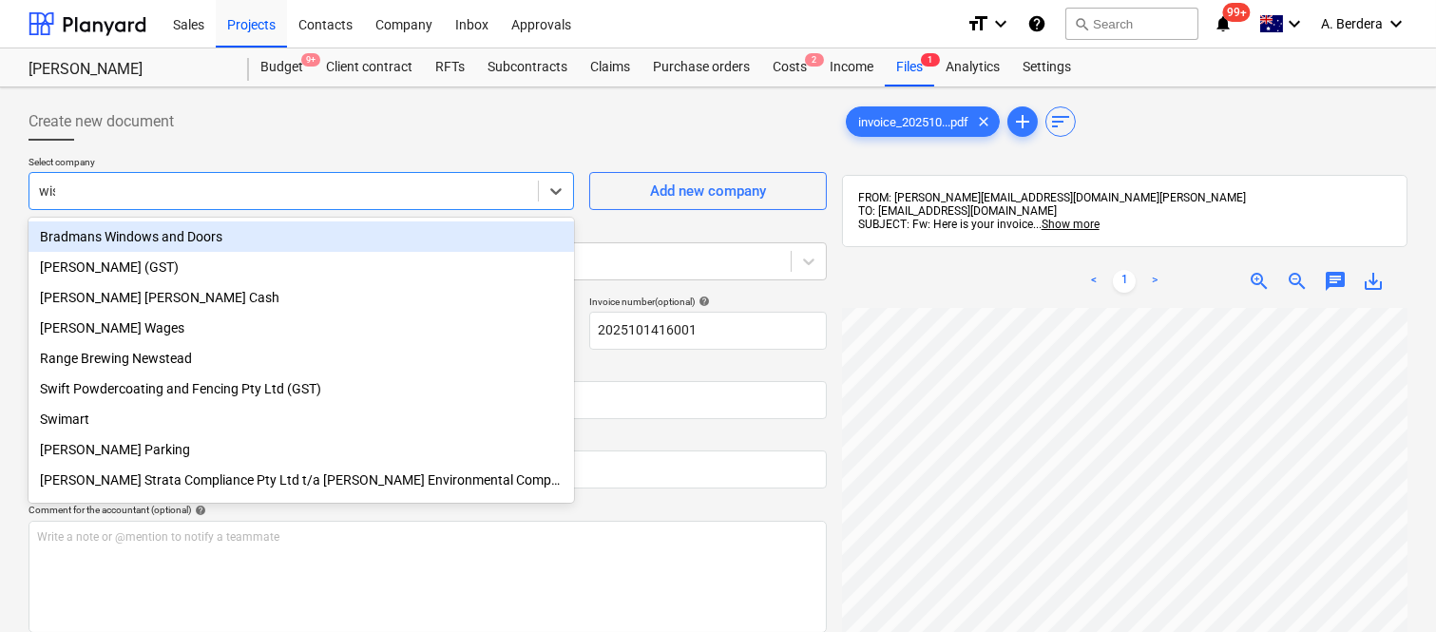
type input "wise"
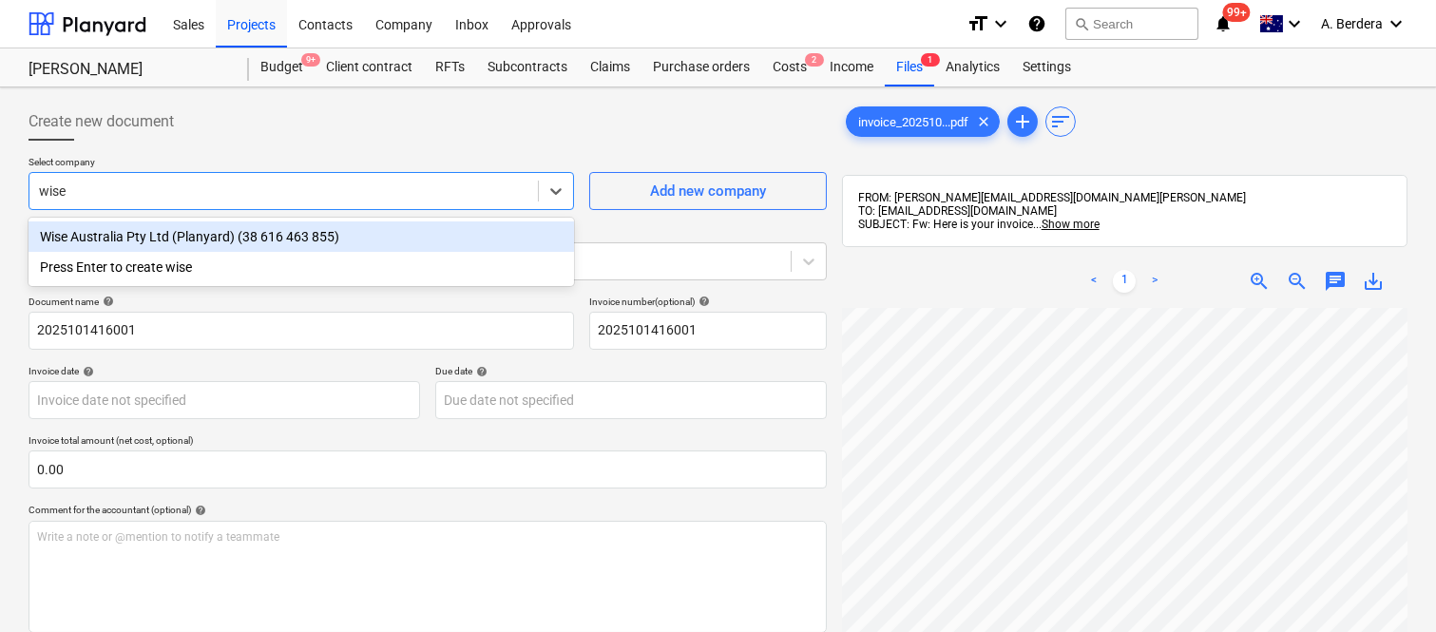
click at [325, 247] on div "Wise Australia Pty Ltd (Planyard) (38 616 463 855)" at bounding box center [301, 236] width 545 height 30
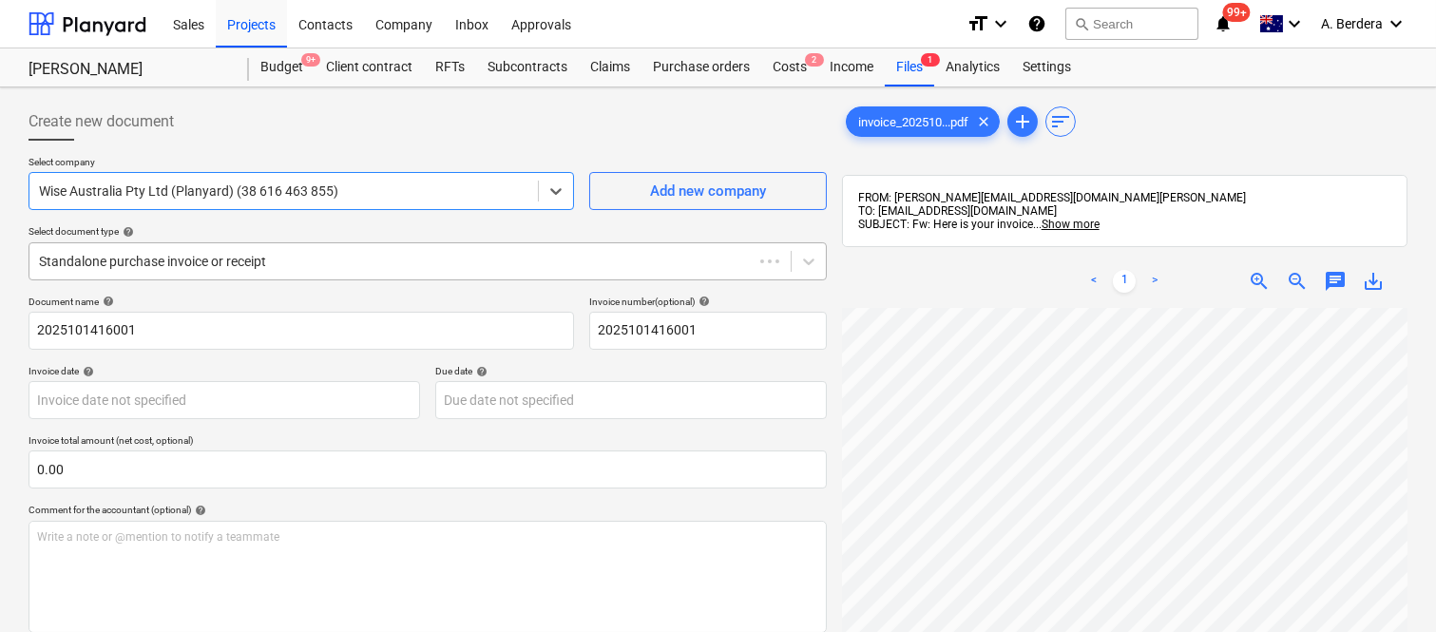
click at [331, 252] on div at bounding box center [391, 261] width 704 height 19
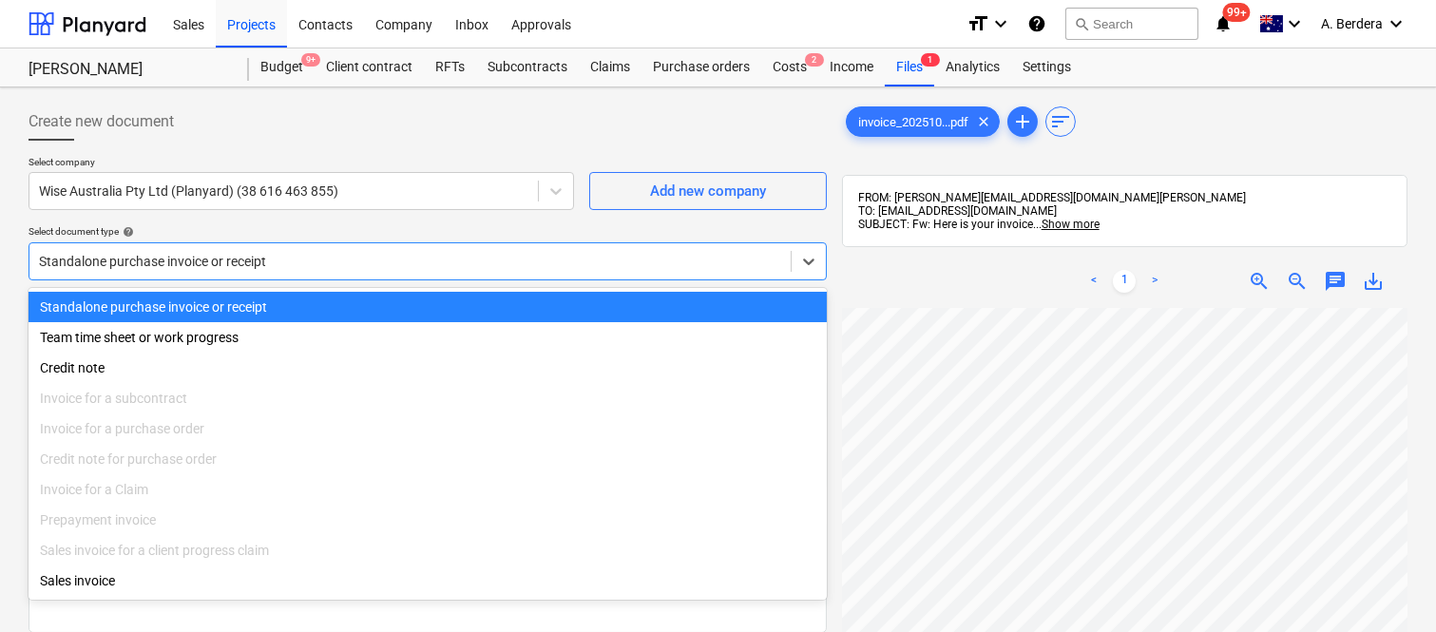
click at [362, 297] on div "Standalone purchase invoice or receipt" at bounding box center [428, 307] width 798 height 30
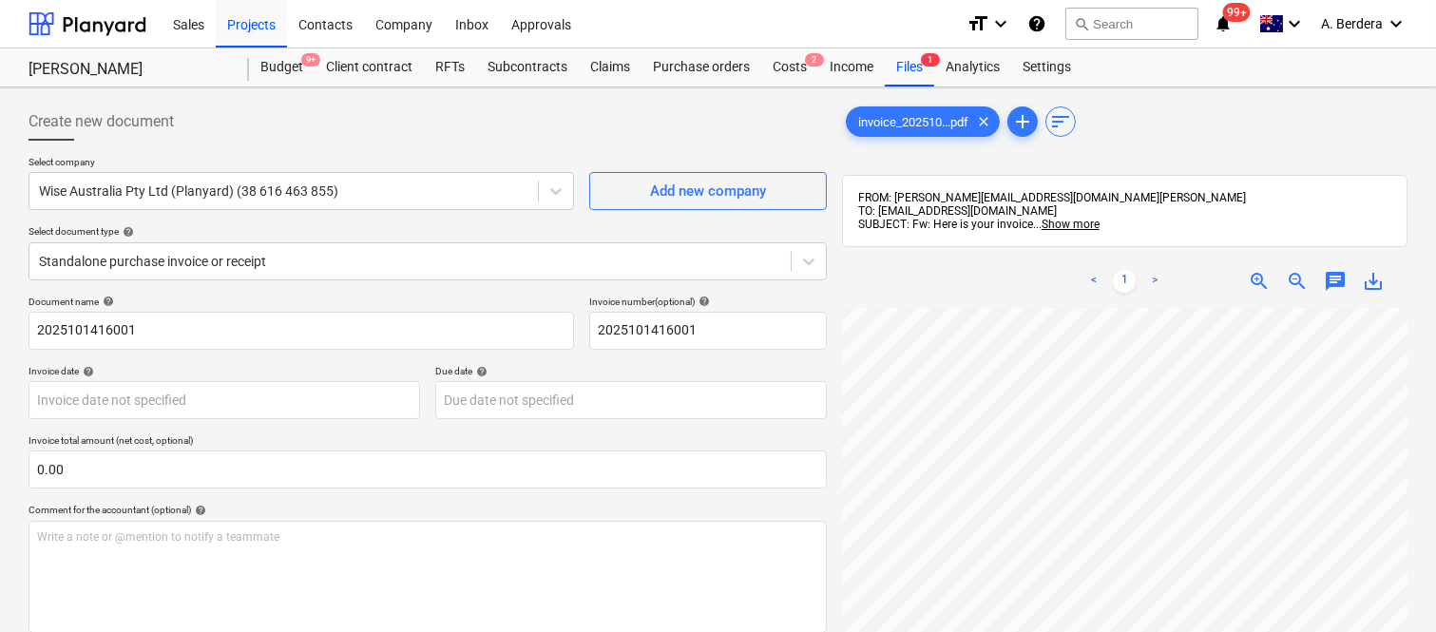
scroll to position [3, 0]
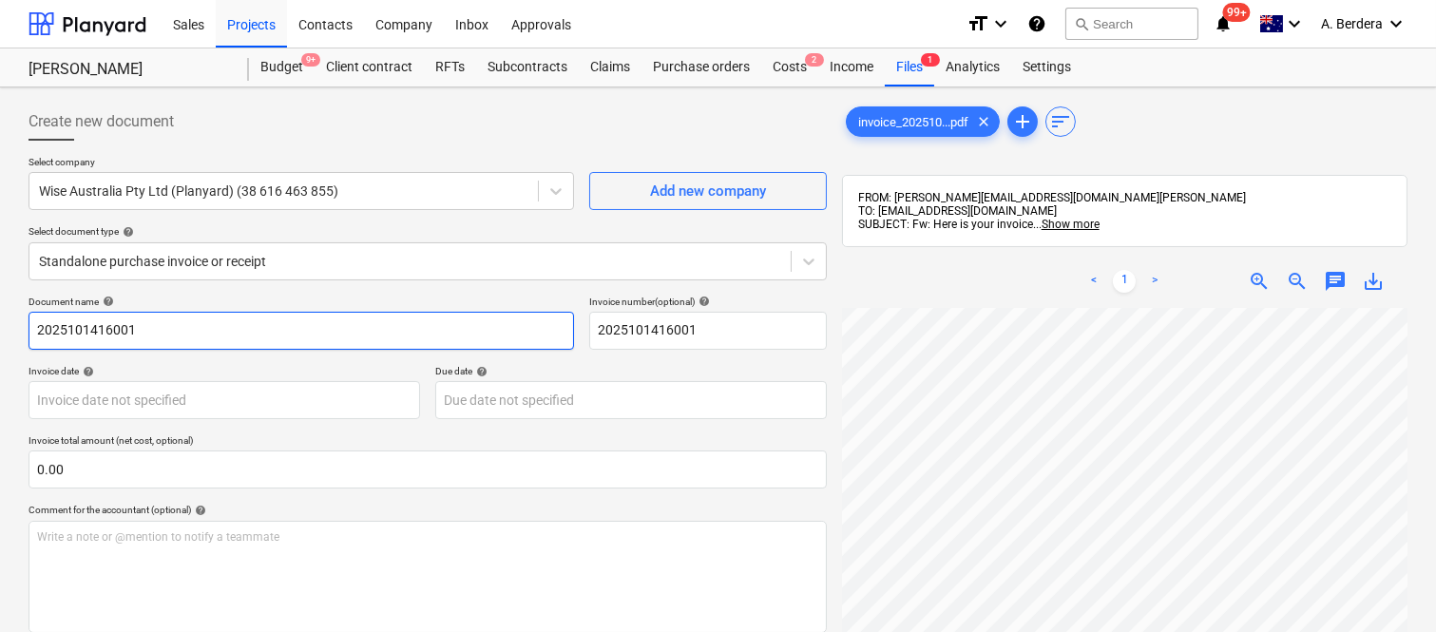
click at [34, 327] on input "2025101416001" at bounding box center [301, 331] width 545 height 38
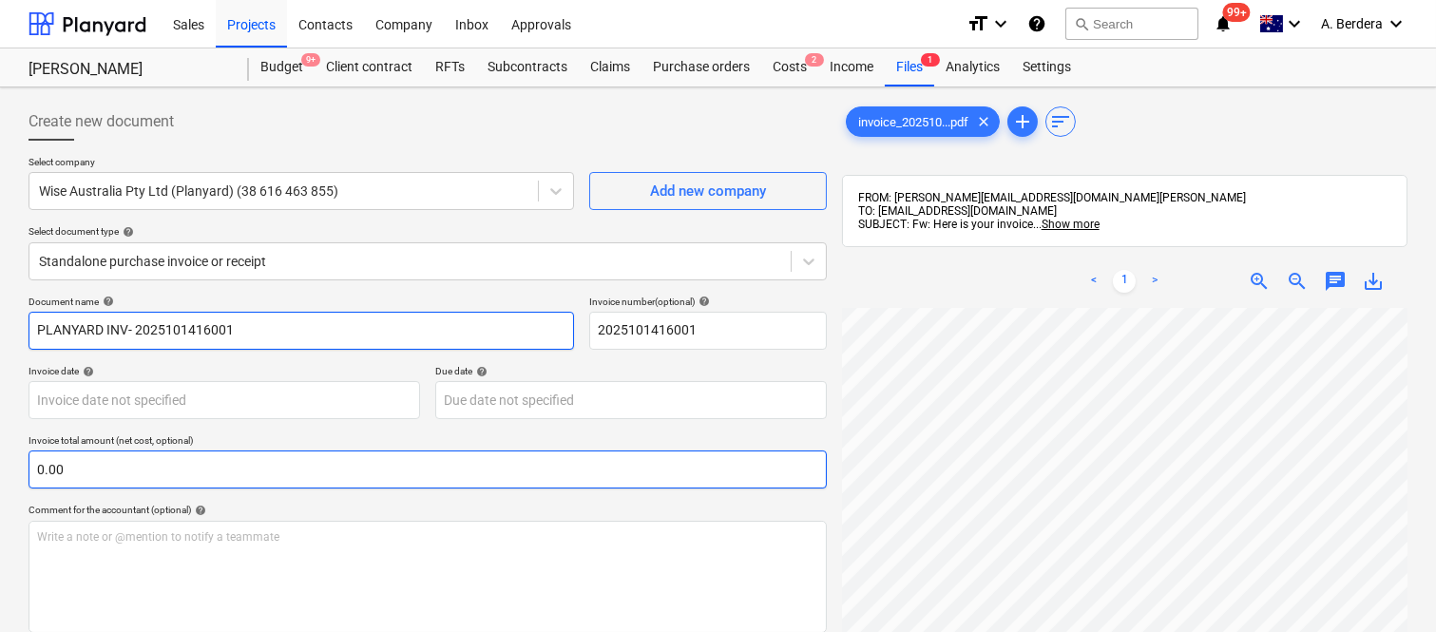
type input "PLANYARD INV- 2025101416001"
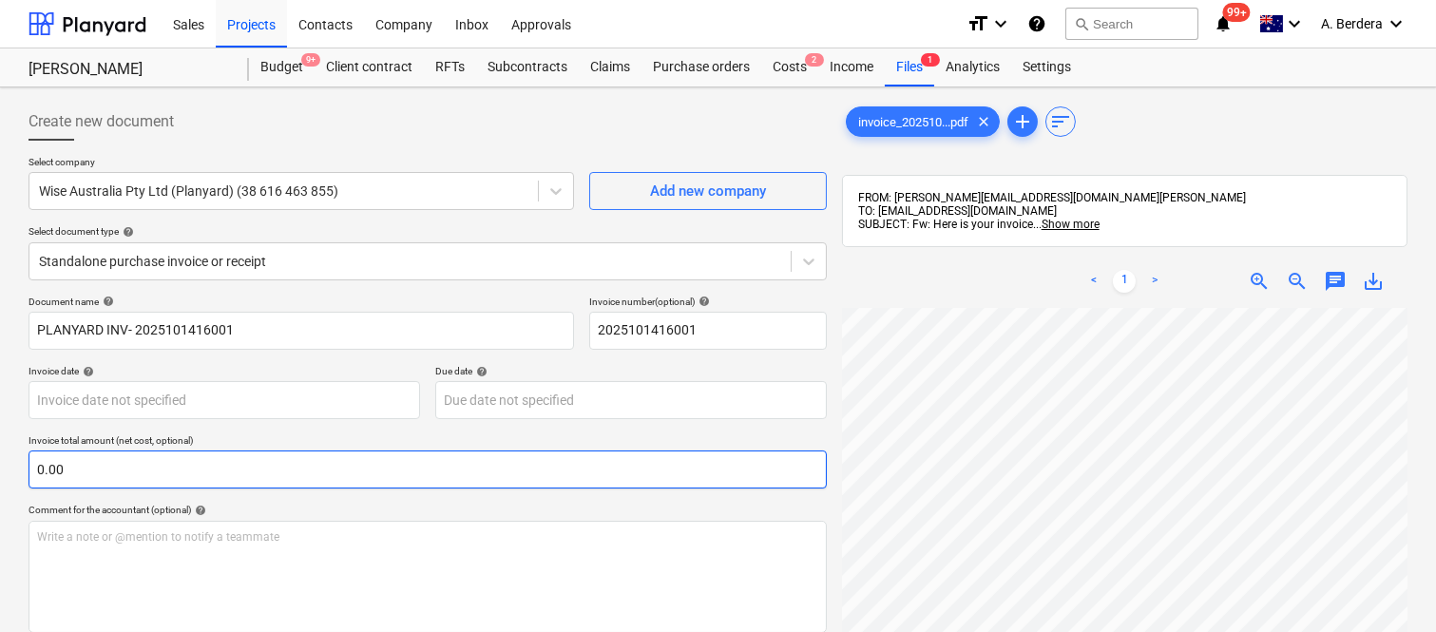
scroll to position [17, 110]
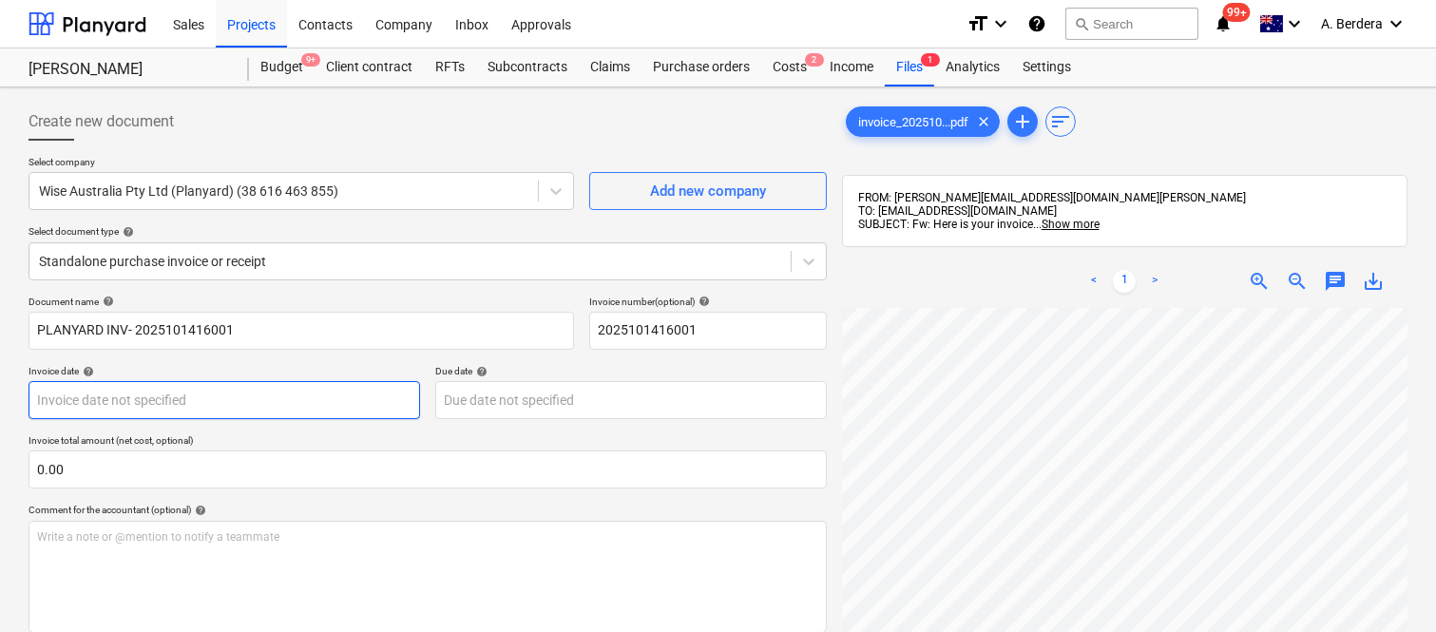
click at [230, 405] on body "Sales Projects Contacts Company Inbox Approvals format_size keyboard_arrow_down…" at bounding box center [718, 316] width 1436 height 632
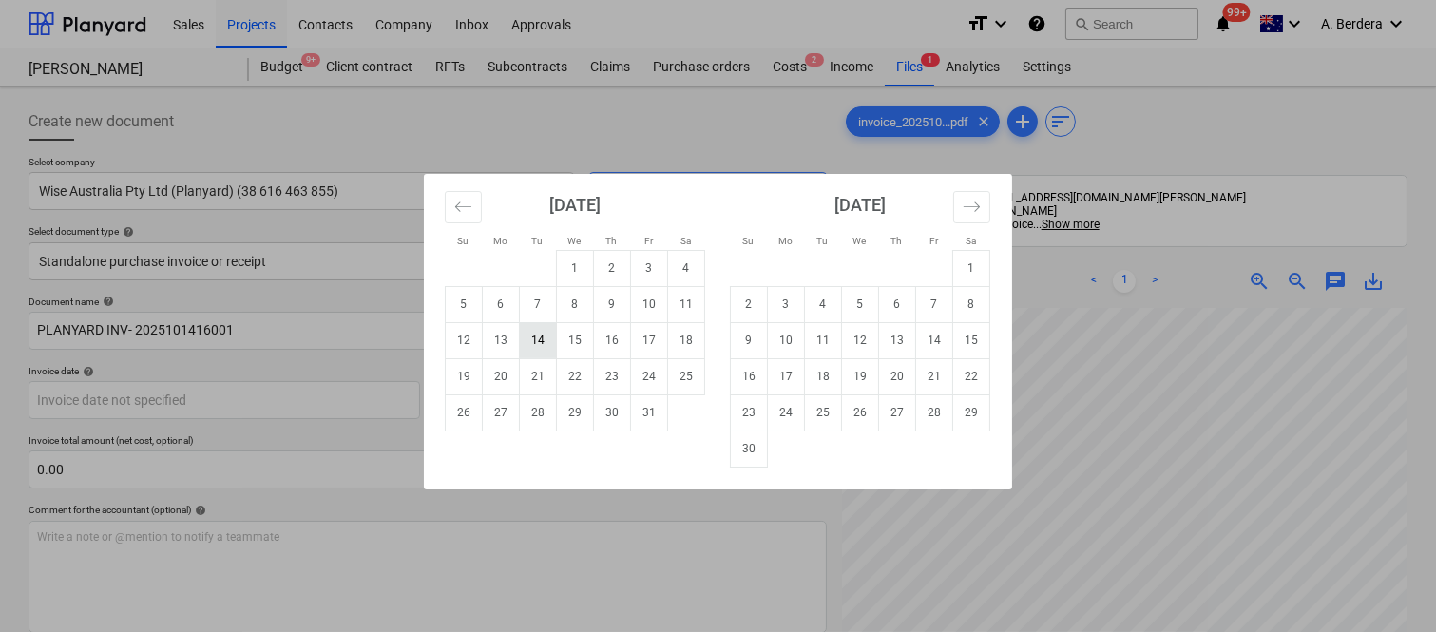
click at [532, 339] on td "14" at bounding box center [538, 340] width 37 height 36
type input "[DATE]"
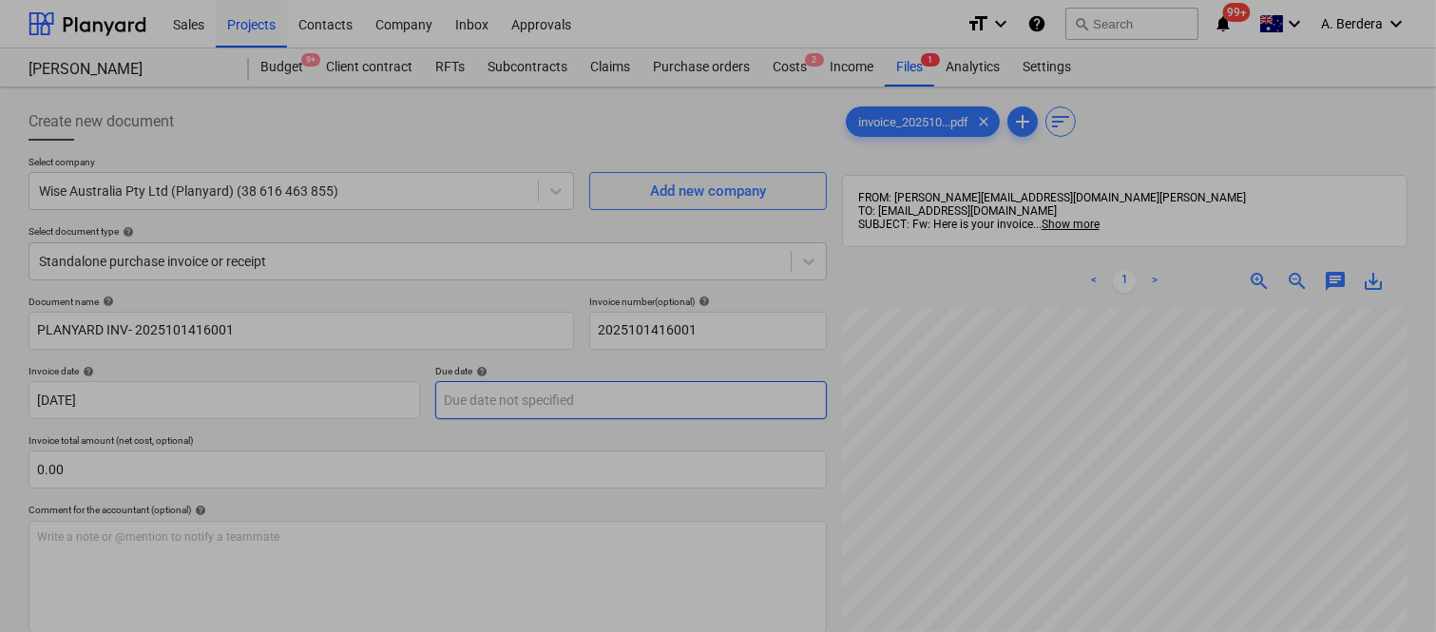
click at [652, 400] on body "Sales Projects Contacts Company Inbox Approvals format_size keyboard_arrow_down…" at bounding box center [718, 316] width 1436 height 632
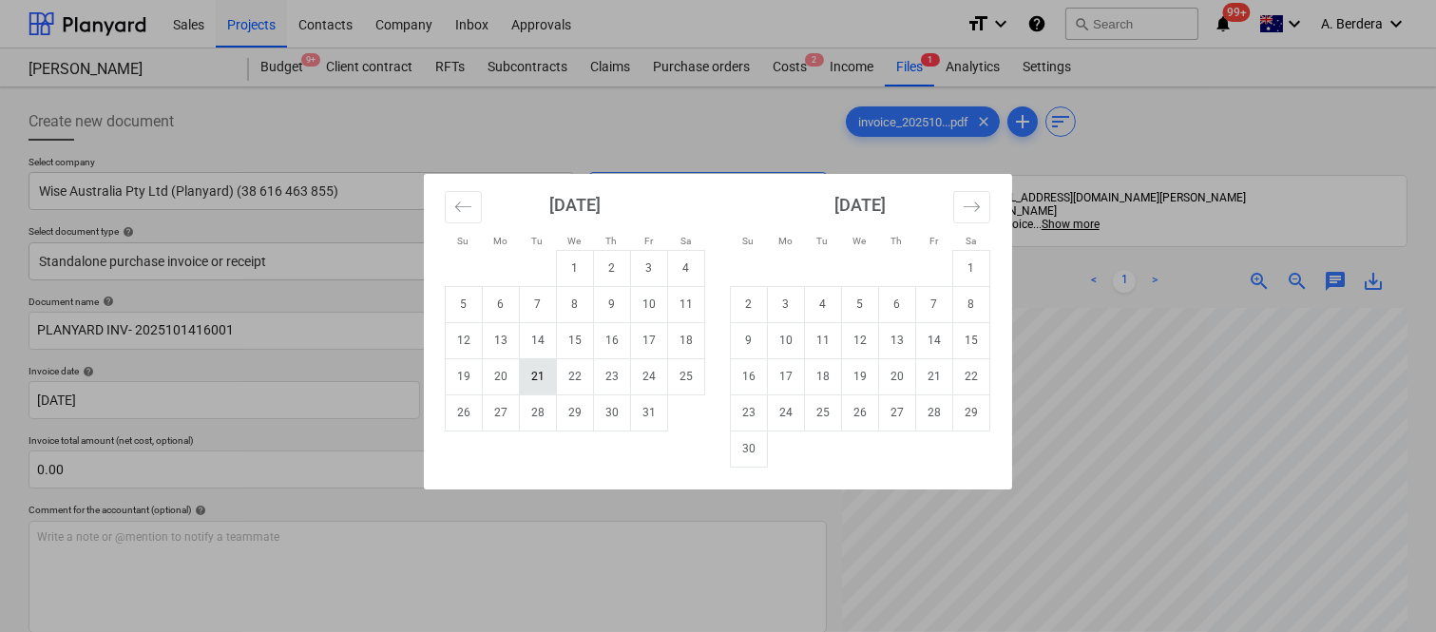
click at [543, 376] on td "21" at bounding box center [538, 376] width 37 height 36
type input "21 Oct 2025"
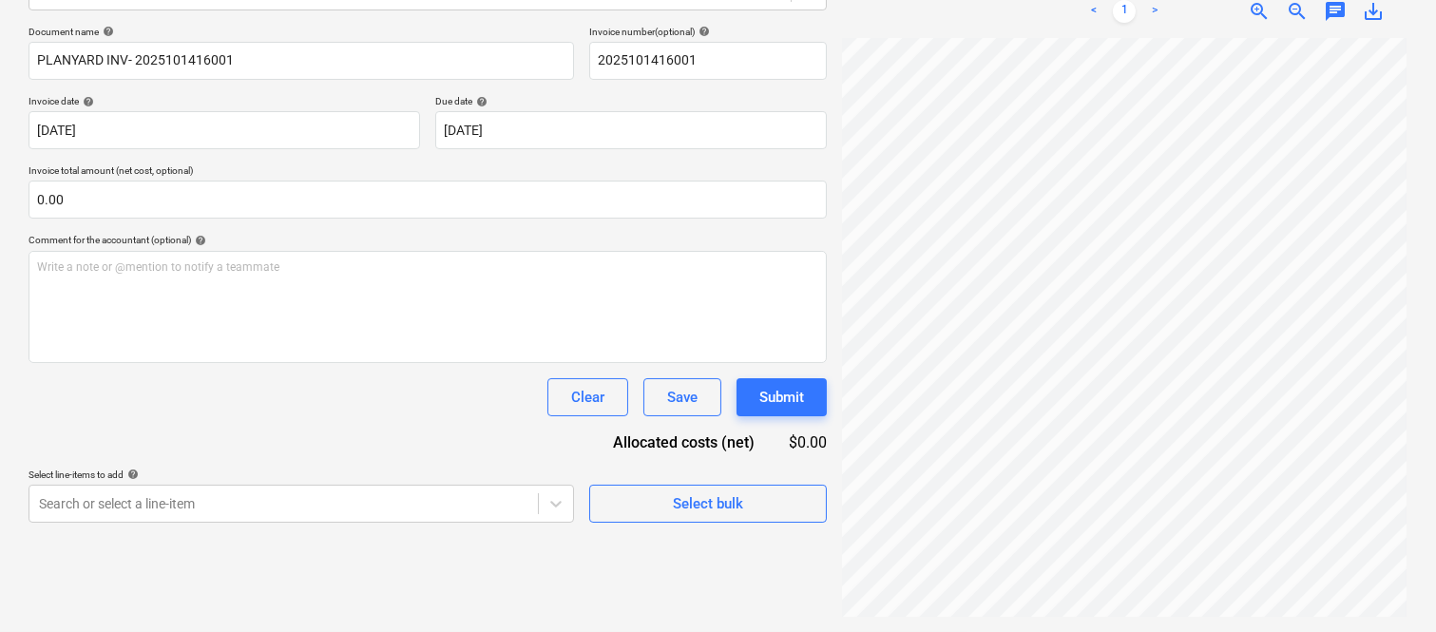
scroll to position [299, 149]
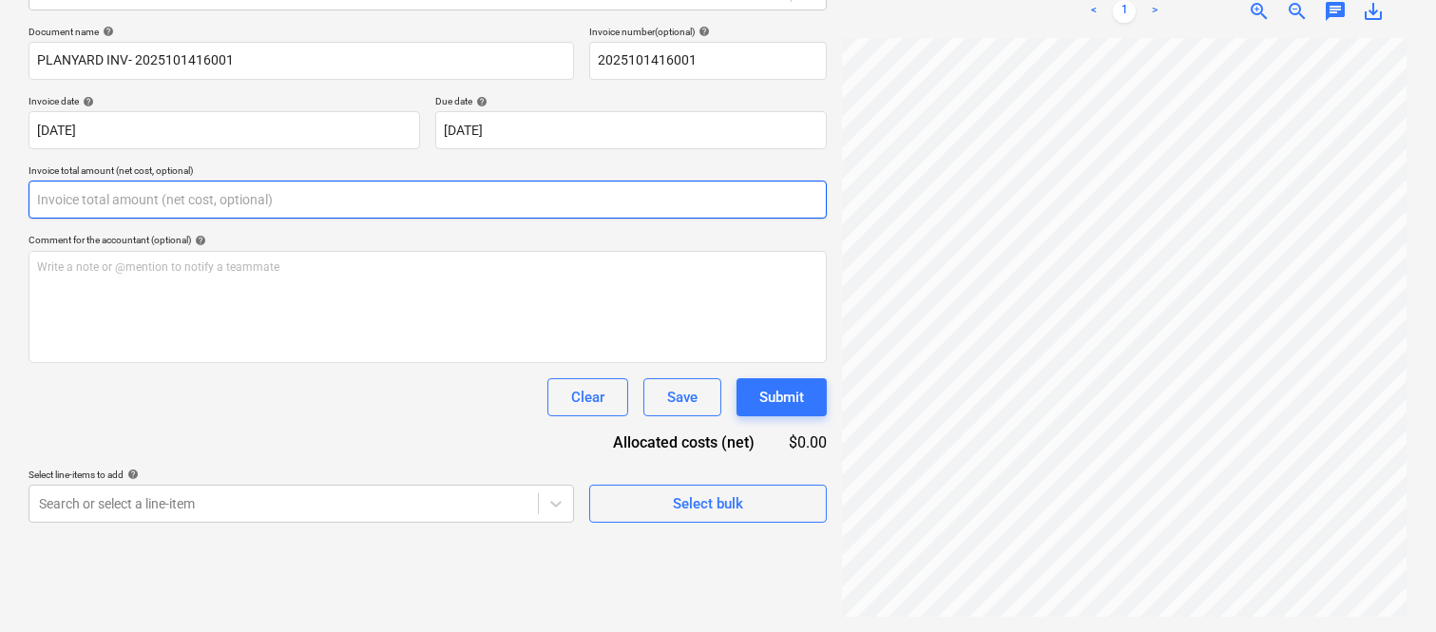
click at [202, 187] on input "text" at bounding box center [428, 200] width 798 height 38
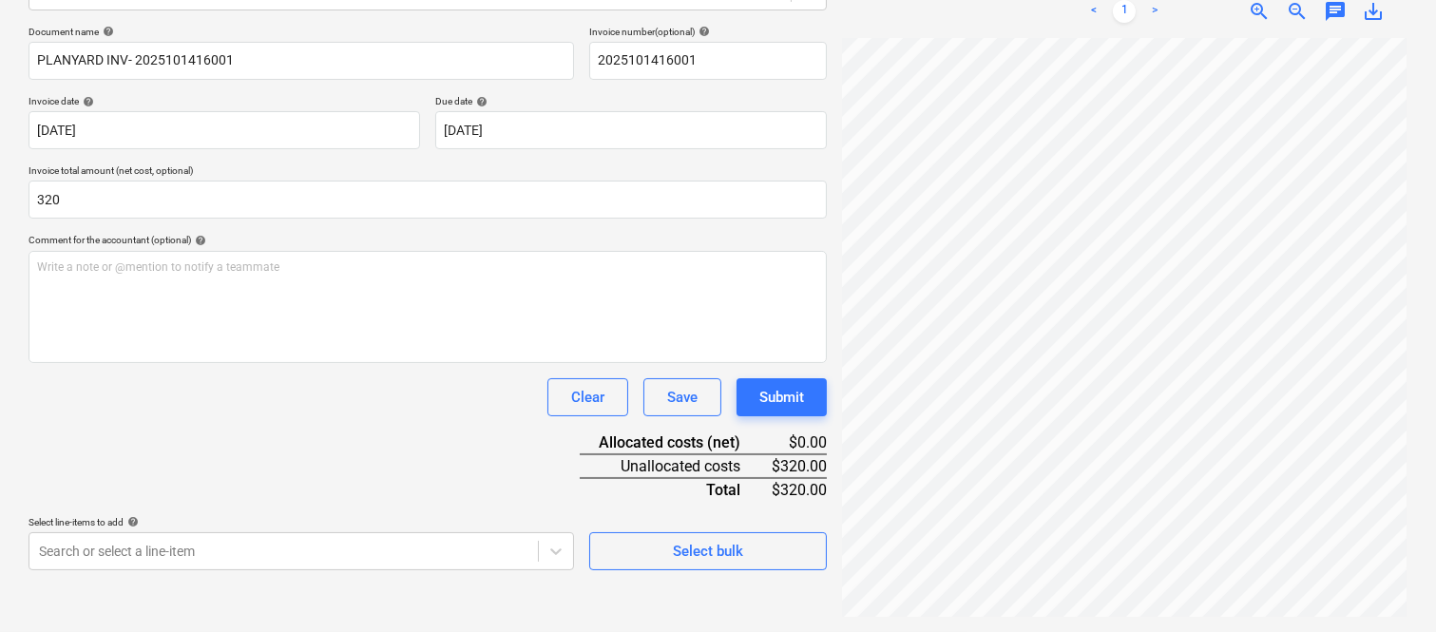
type input "320.00"
click at [272, 399] on div "Clear Save Submit" at bounding box center [428, 397] width 798 height 38
click at [368, 362] on body "Sales Projects Contacts Company Inbox Approvals format_size keyboard_arrow_down…" at bounding box center [718, 46] width 1436 height 632
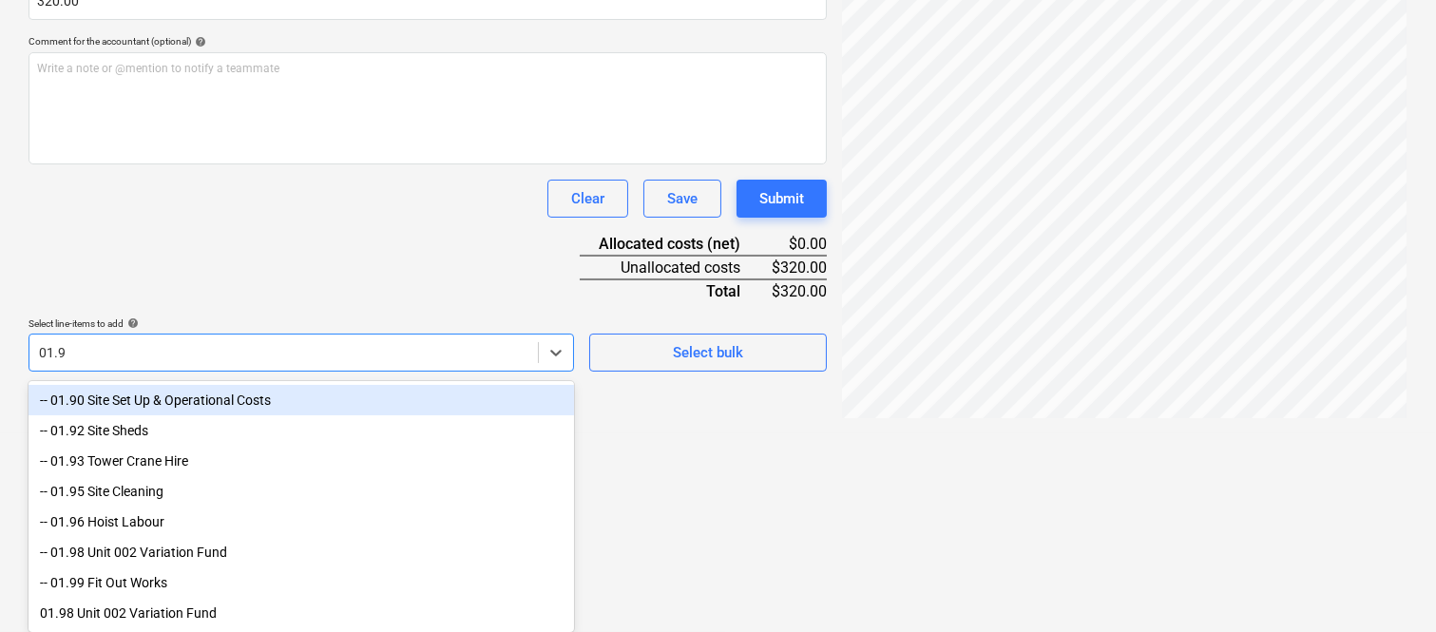
type input "01.90"
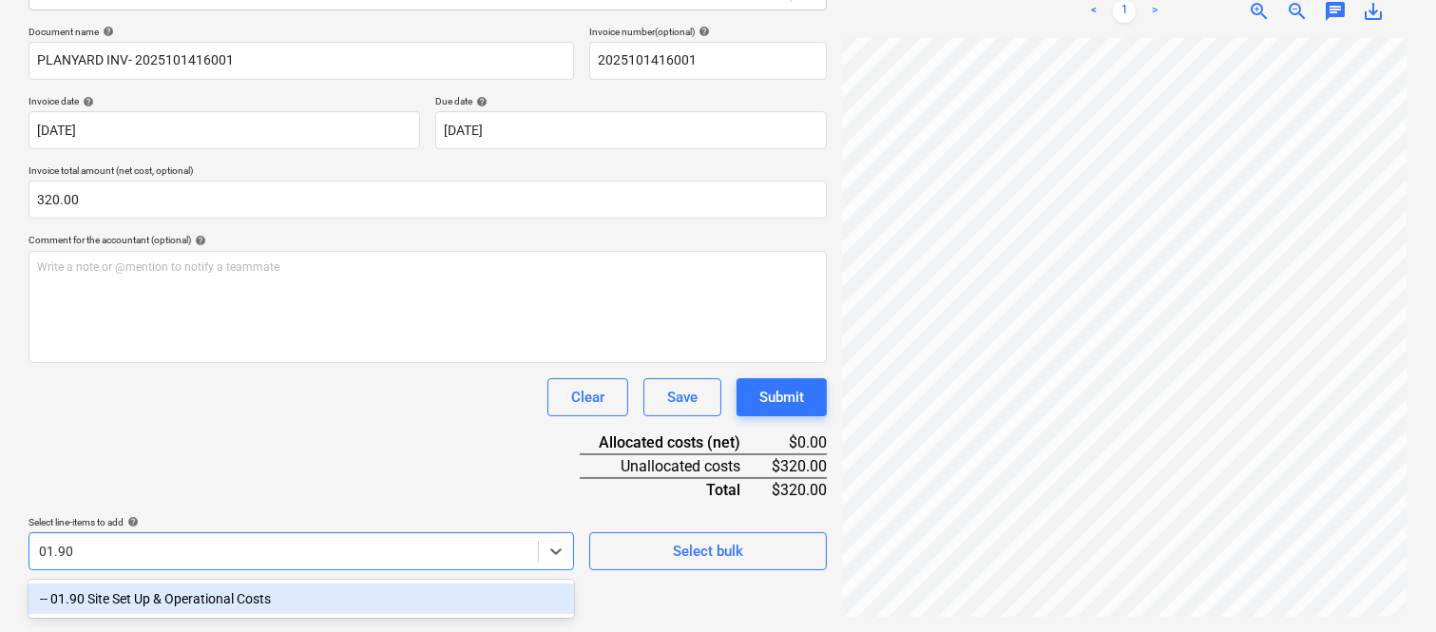
click at [167, 599] on div "-- 01.90 Site Set Up & Operational Costs" at bounding box center [301, 598] width 545 height 30
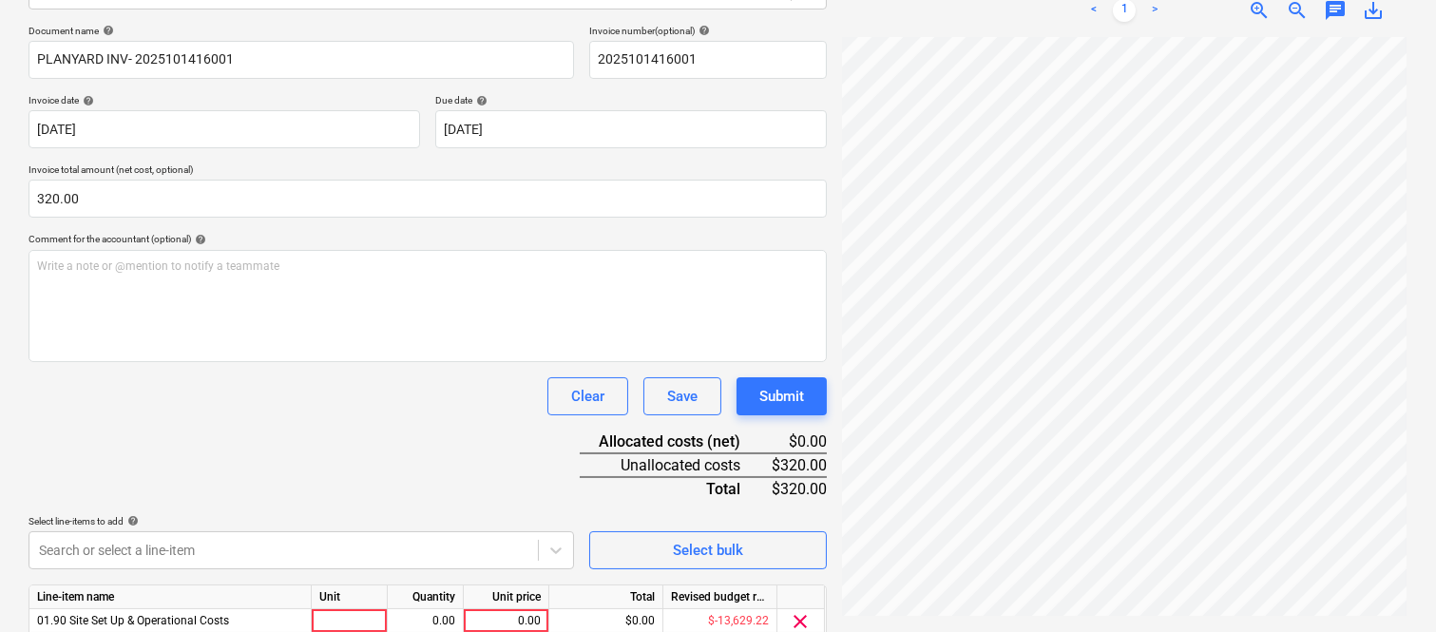
click at [196, 431] on div "Document name help PLANYARD INV- 2025101416001 Invoice number (optional) help 2…" at bounding box center [428, 360] width 798 height 670
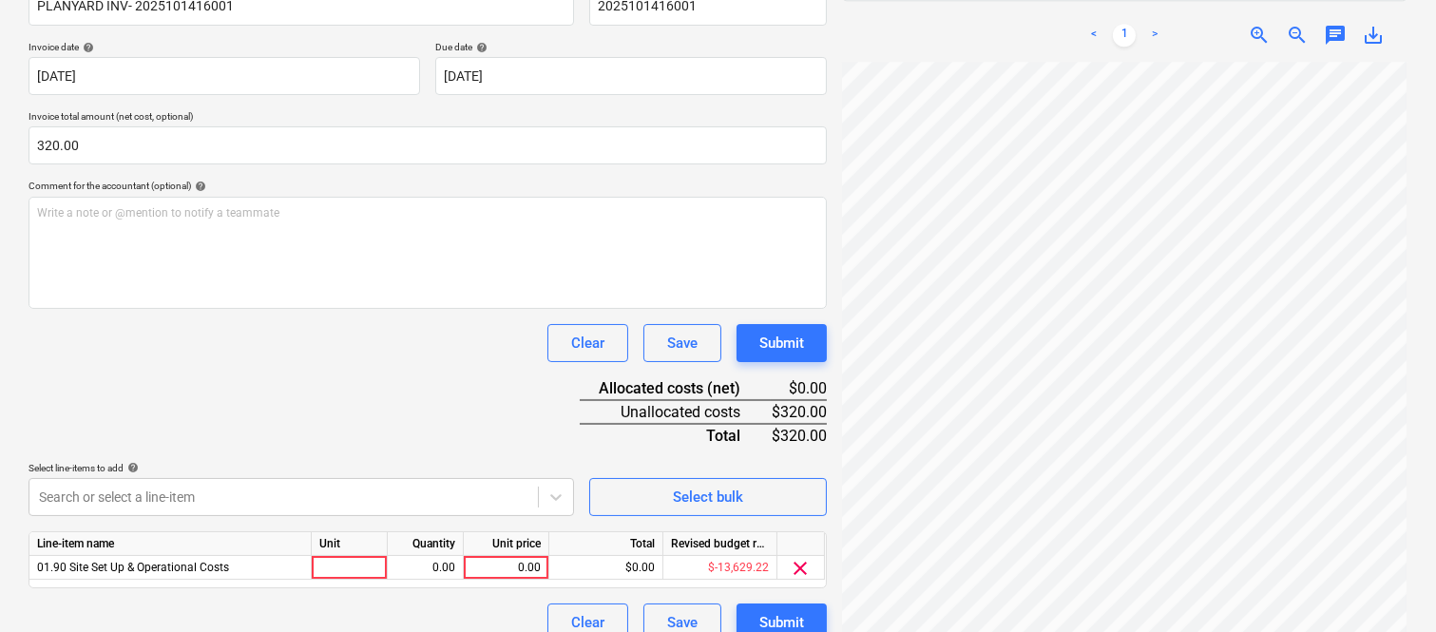
scroll to position [349, 0]
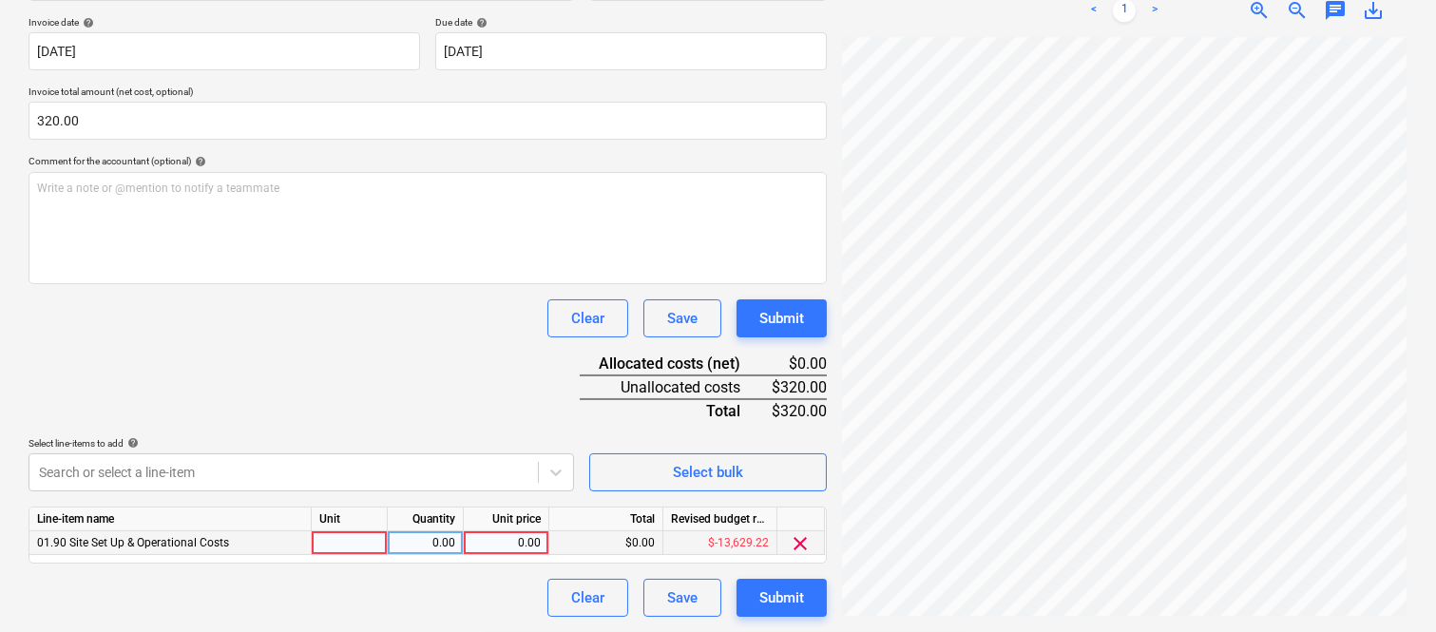
click at [354, 537] on div at bounding box center [350, 543] width 76 height 24
type input "INVOICE"
click at [440, 547] on div "0.00" at bounding box center [425, 543] width 60 height 24
type input "1"
click at [521, 539] on div "0.00" at bounding box center [505, 543] width 69 height 24
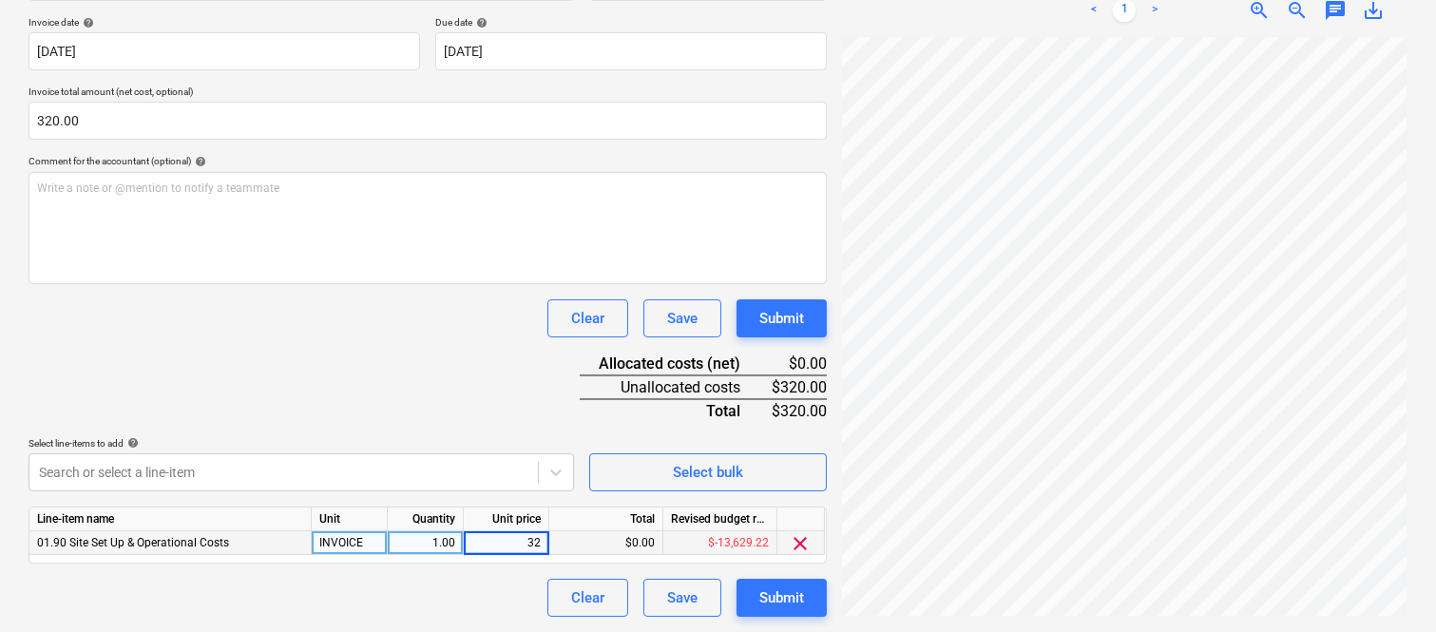
type input "320"
click at [505, 587] on div "Clear Save Submit" at bounding box center [428, 598] width 798 height 38
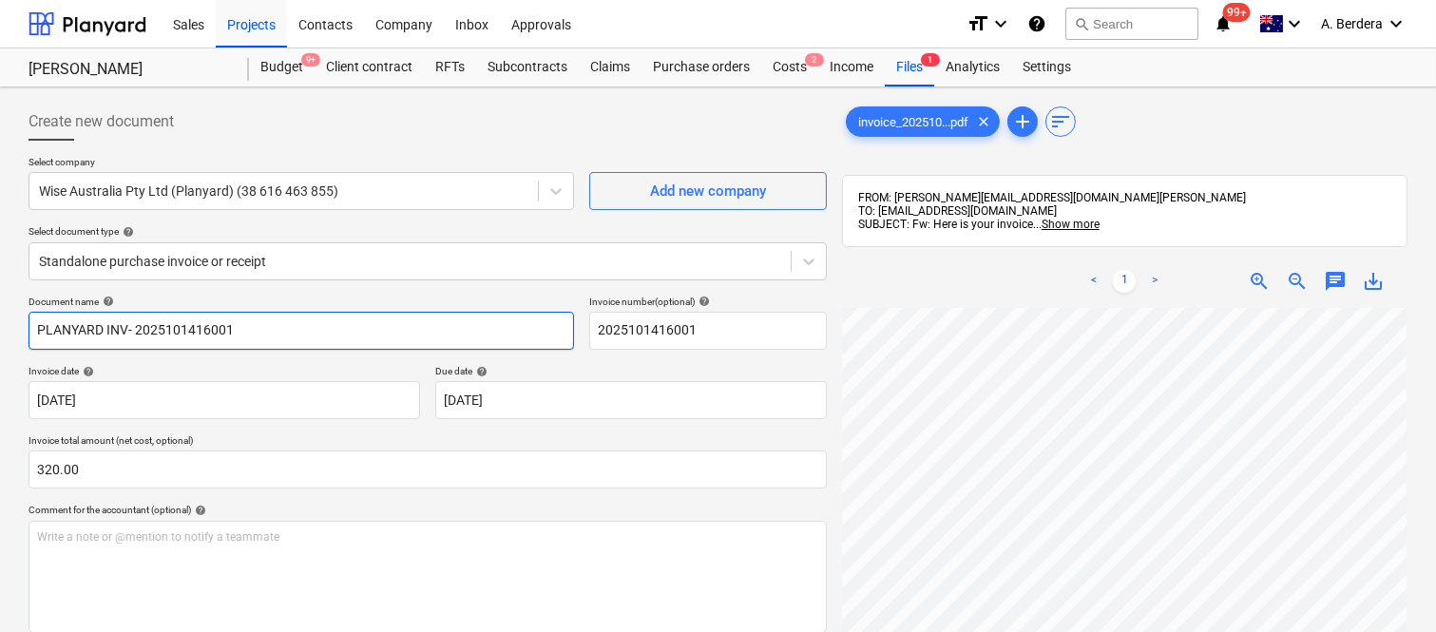
click at [128, 326] on input "PLANYARD INV- 2025101416001" at bounding box center [301, 331] width 545 height 38
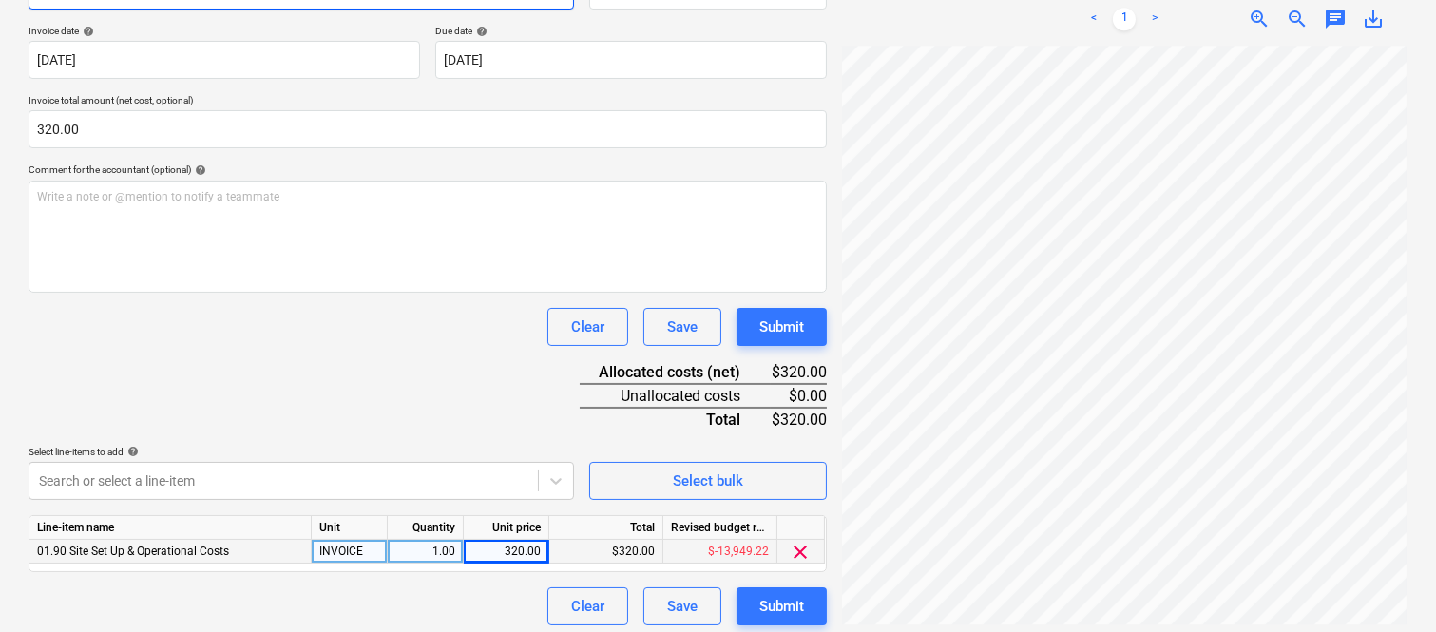
scroll to position [349, 0]
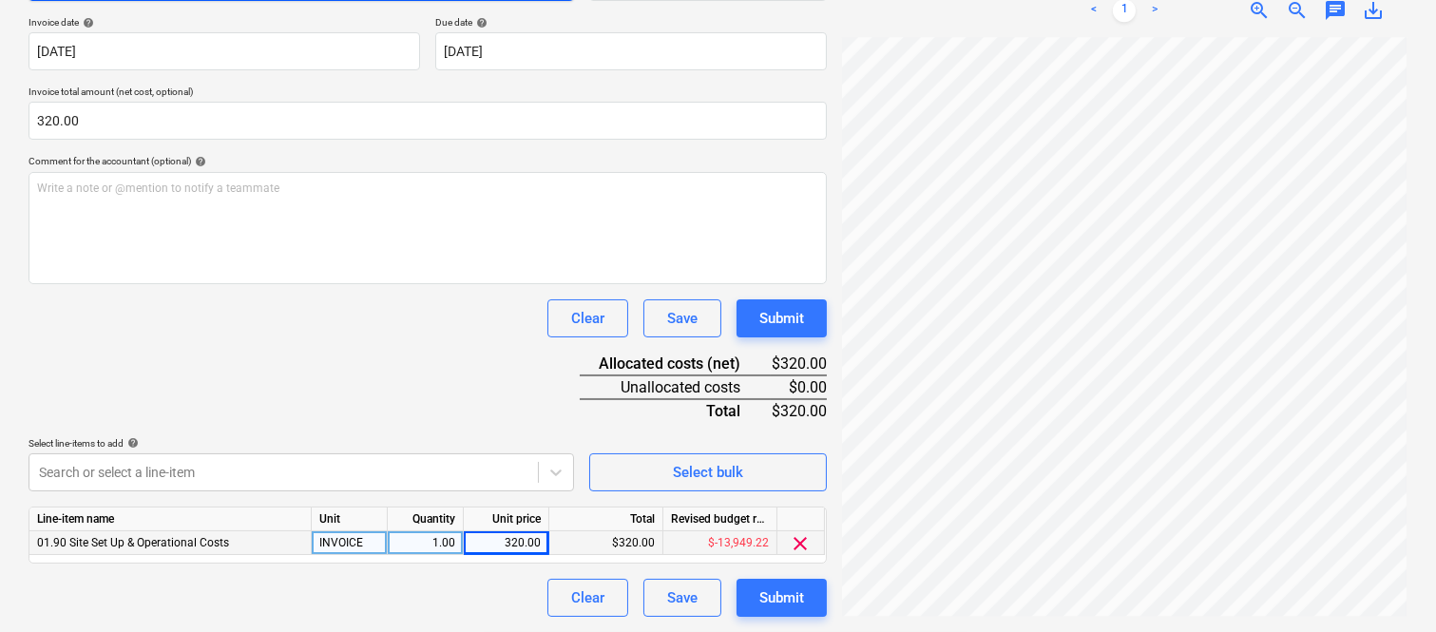
type input "PLANYARD INVOICE- 2025101416001"
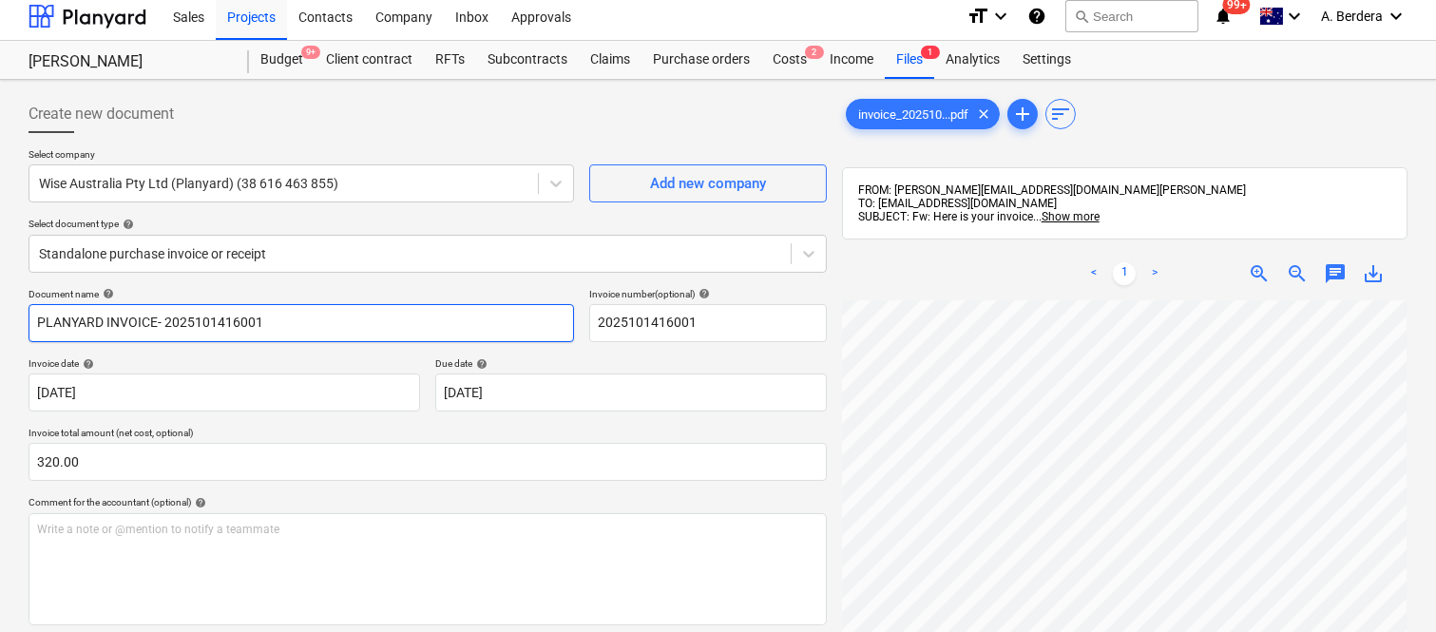
scroll to position [0, 0]
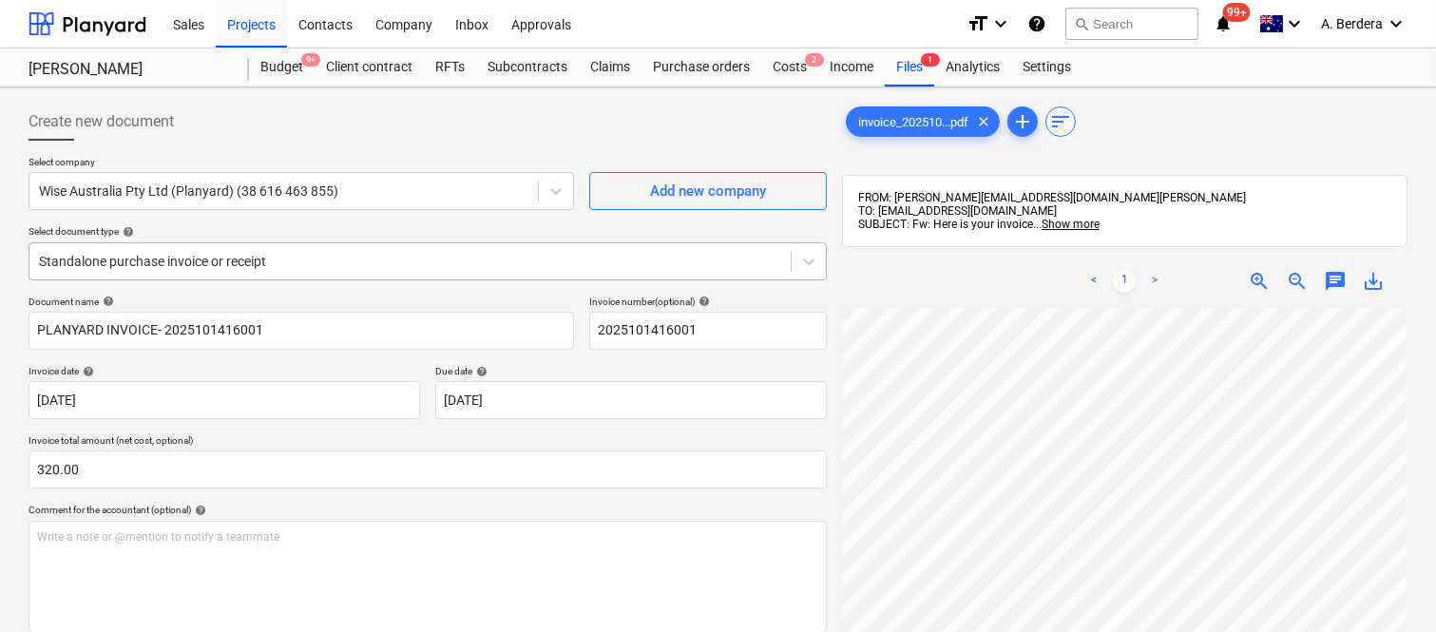
click at [380, 249] on div "Standalone purchase invoice or receipt" at bounding box center [409, 261] width 761 height 27
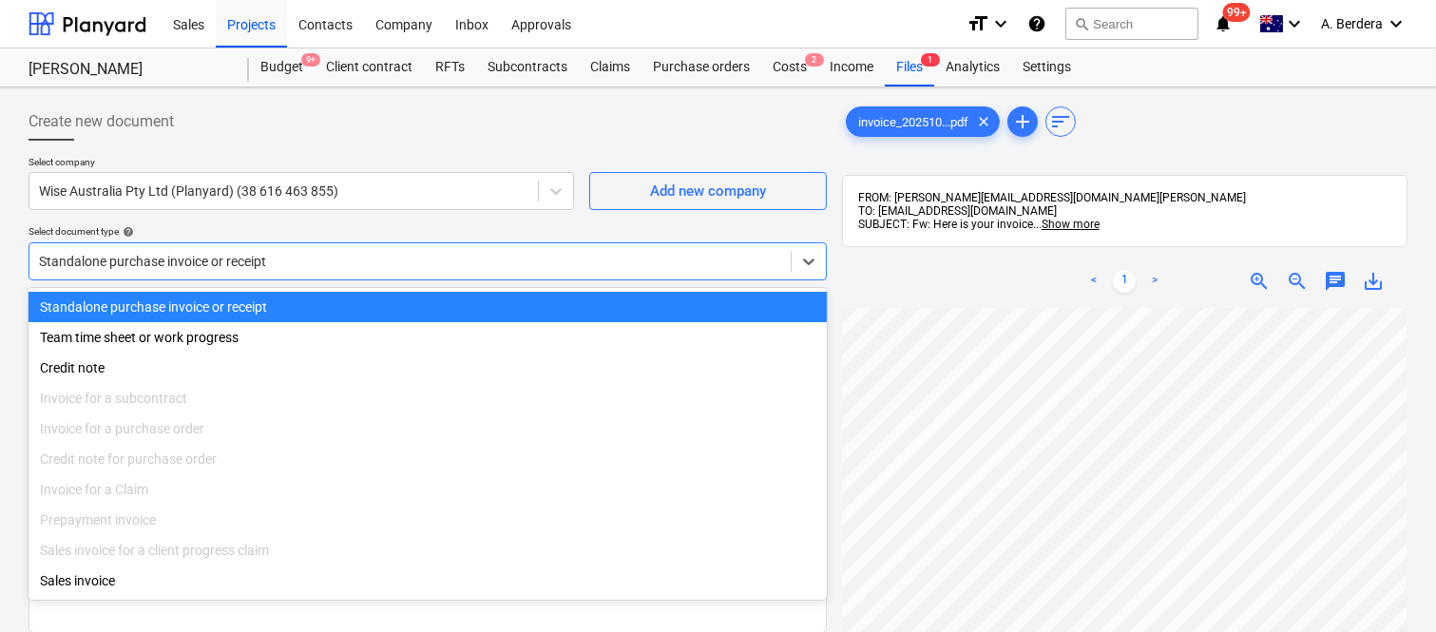
click at [442, 299] on div "Standalone purchase invoice or receipt" at bounding box center [428, 307] width 798 height 30
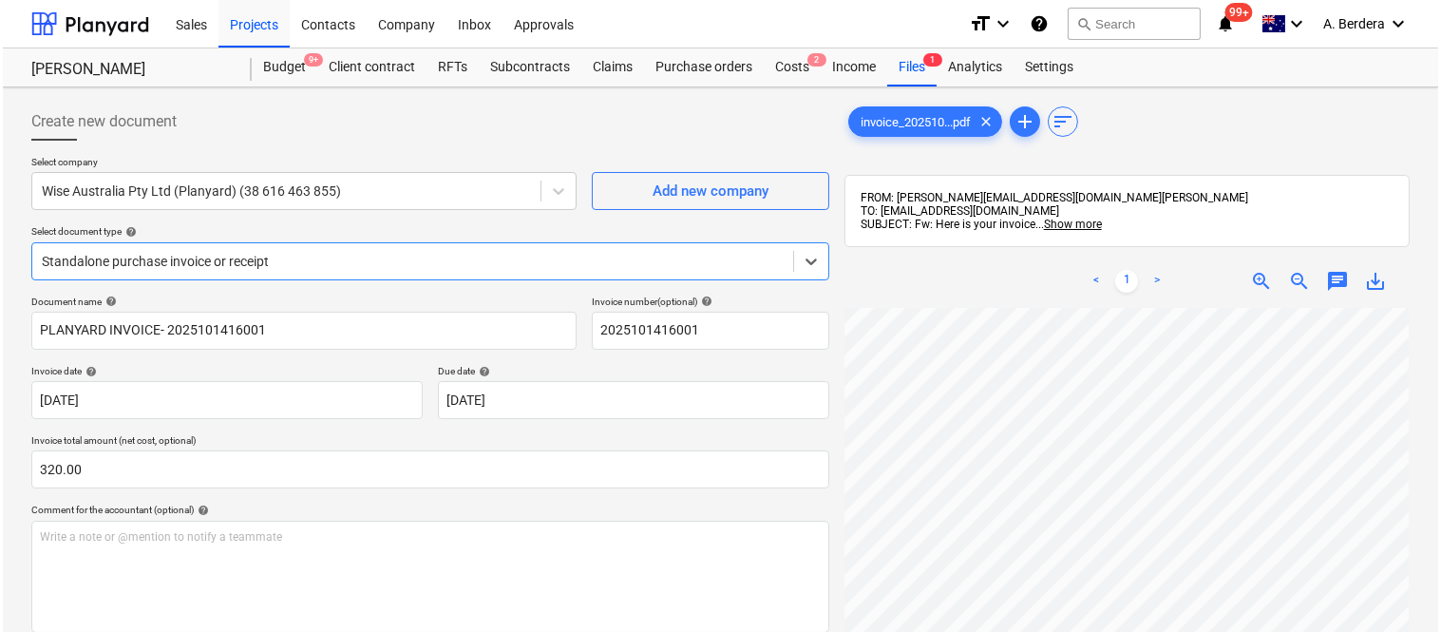
scroll to position [349, 0]
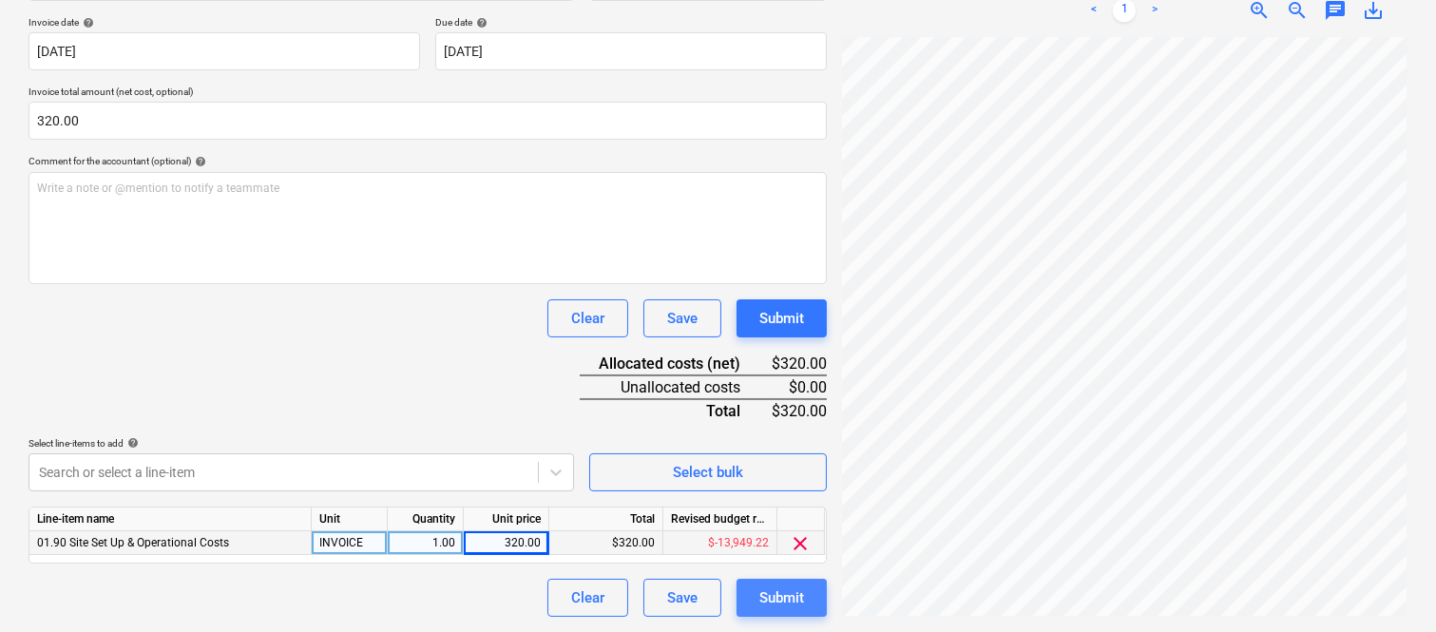
click at [772, 591] on div "Submit" at bounding box center [781, 597] width 45 height 25
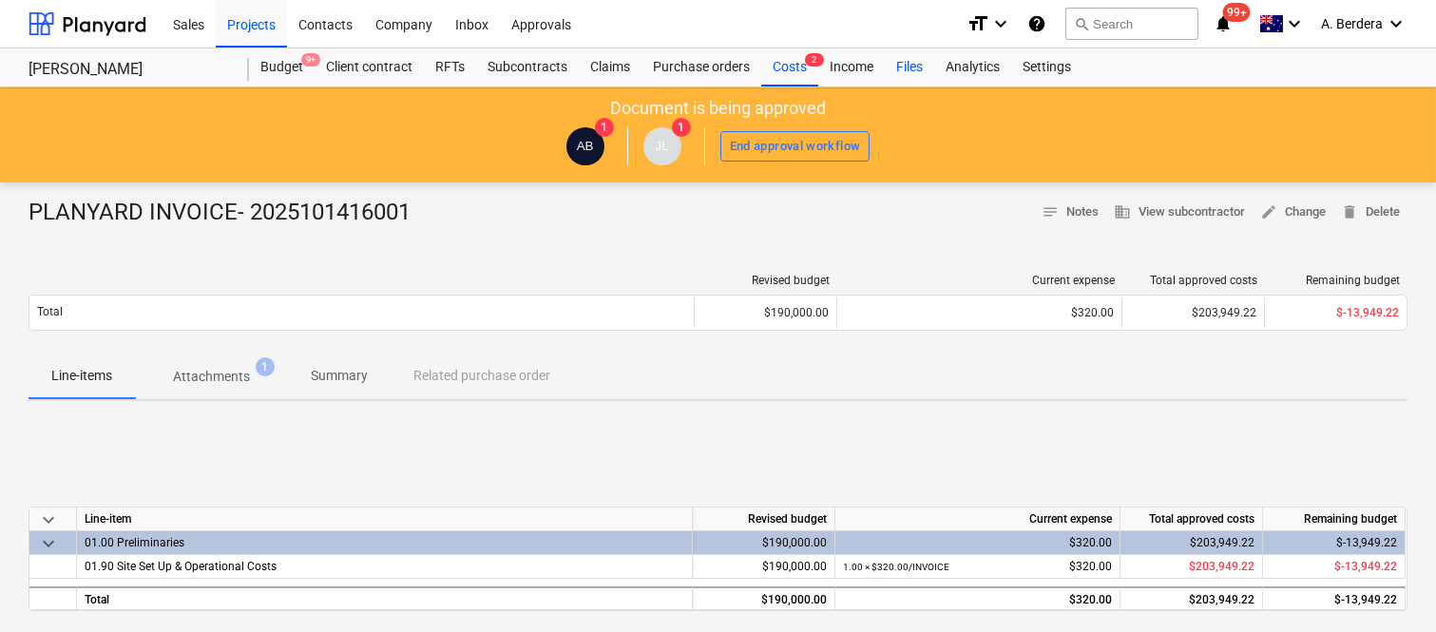
click at [919, 70] on div "Files" at bounding box center [909, 67] width 49 height 38
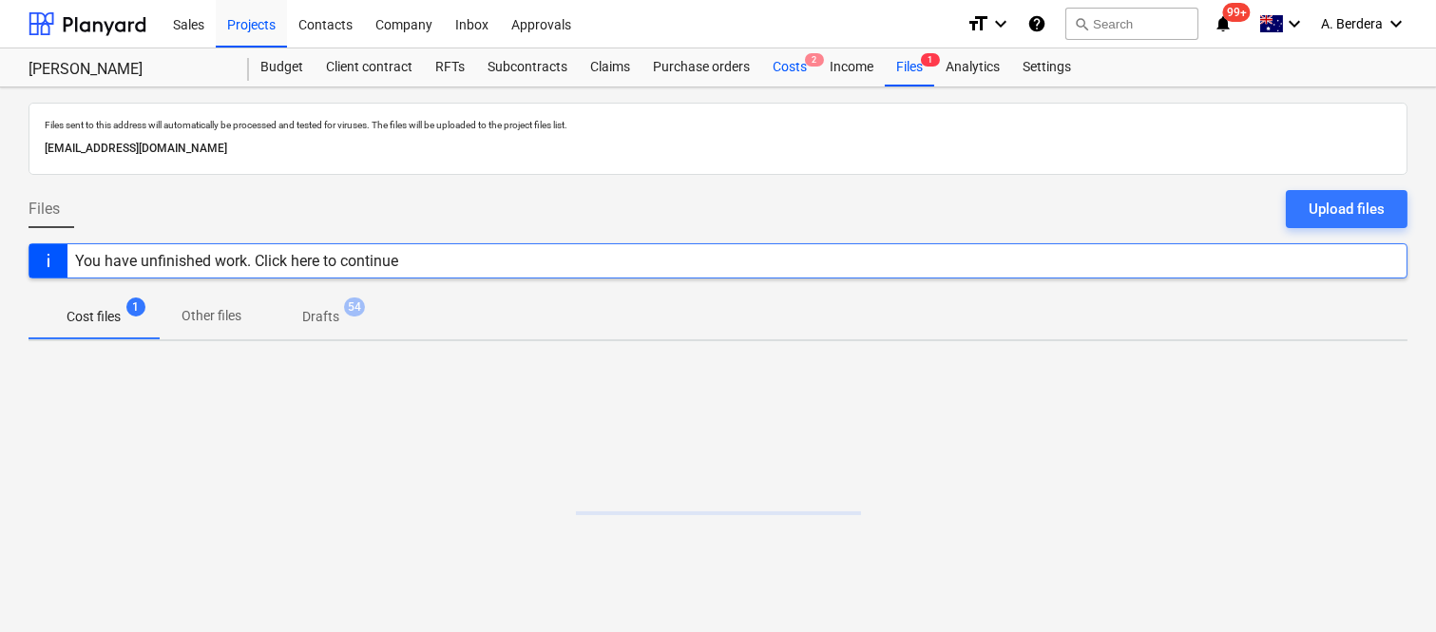
click at [781, 65] on div "Costs 2" at bounding box center [789, 67] width 57 height 38
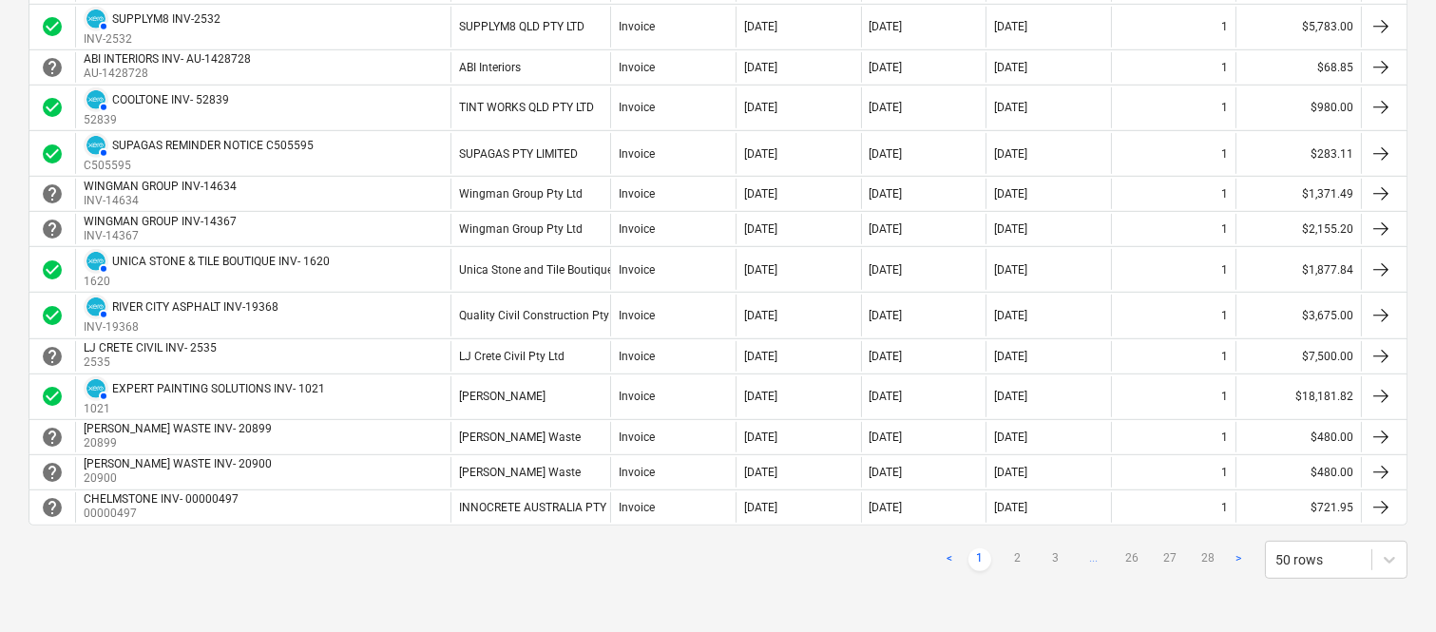
scroll to position [1777, 0]
click at [1021, 556] on link "2" at bounding box center [1017, 559] width 23 height 23
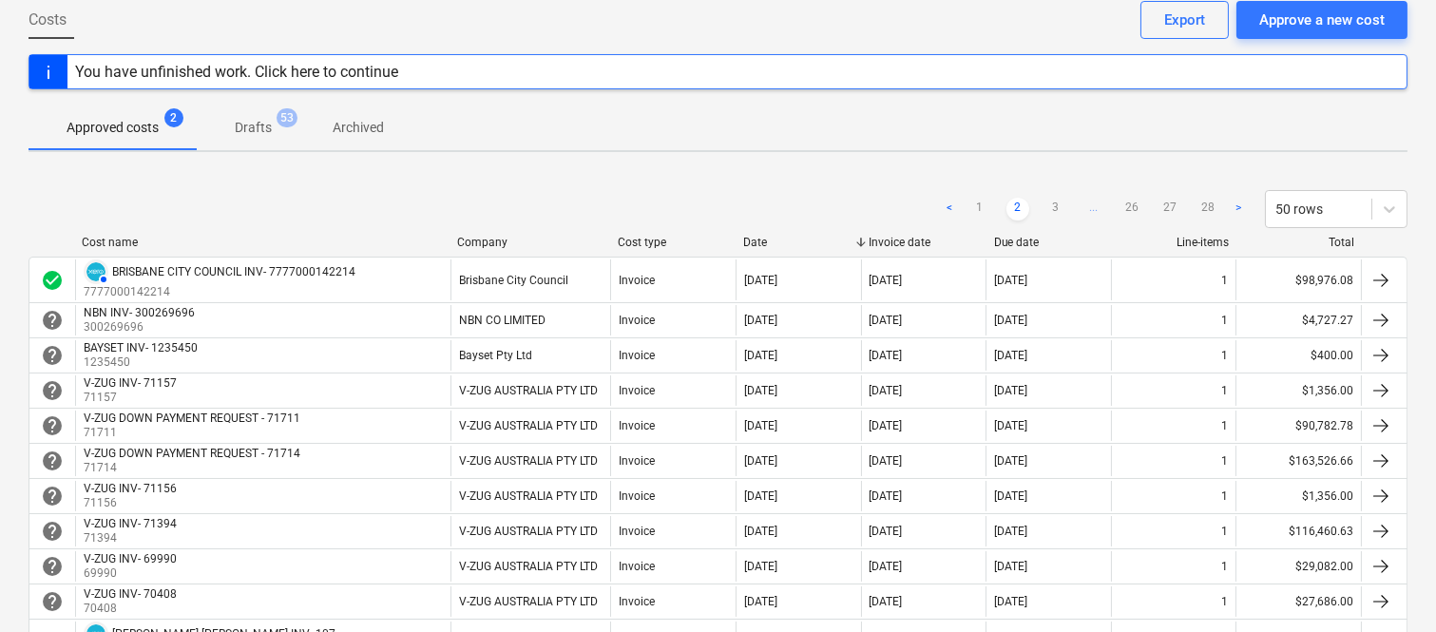
scroll to position [98, 0]
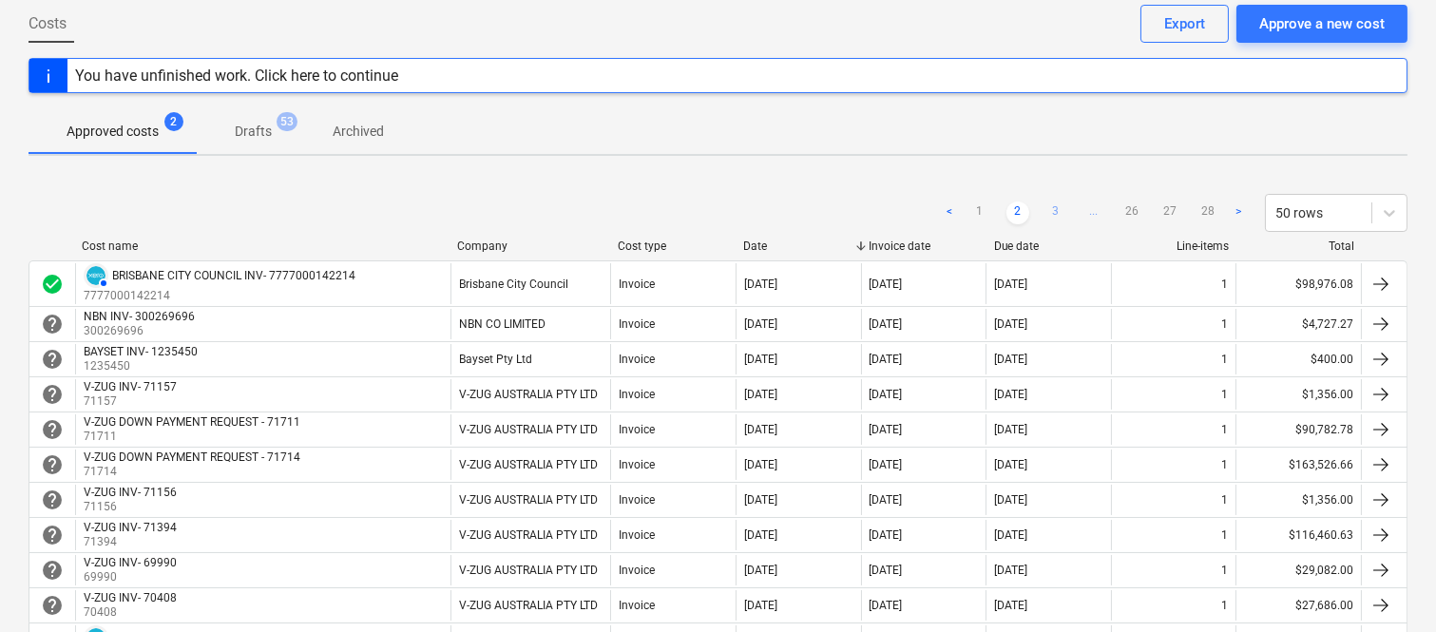
click at [1060, 214] on link "3" at bounding box center [1055, 212] width 23 height 23
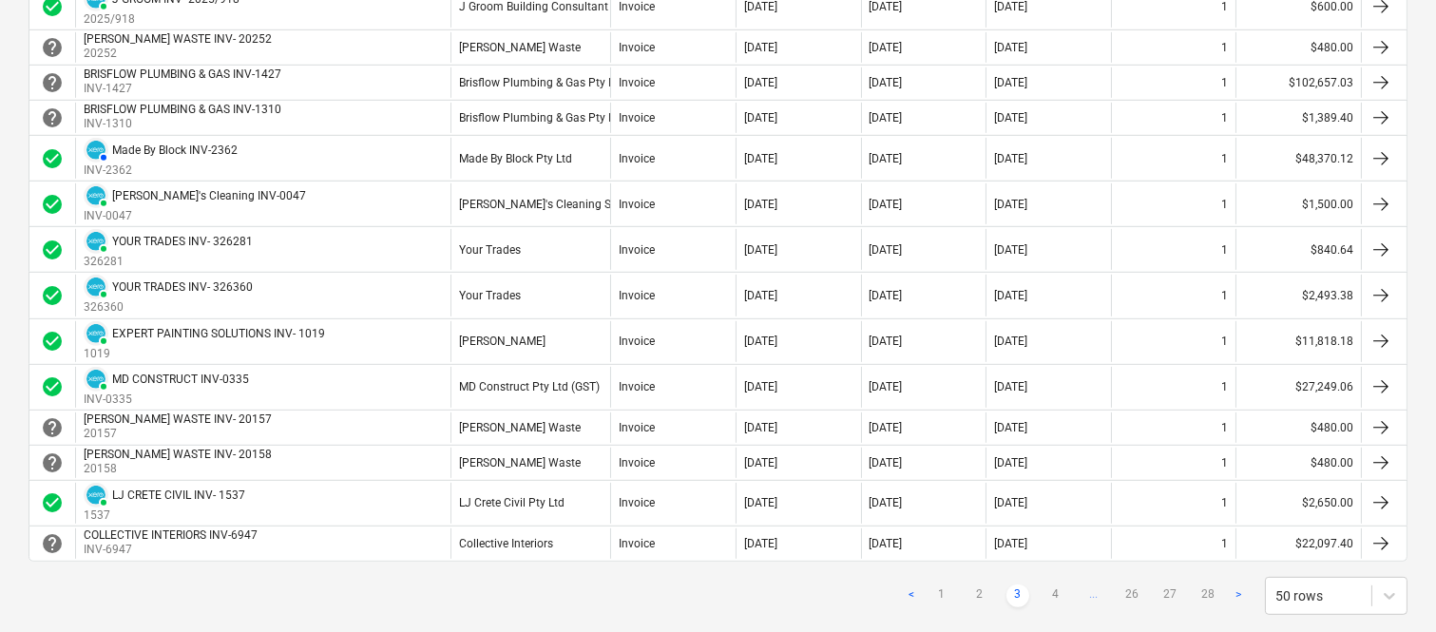
scroll to position [1872, 0]
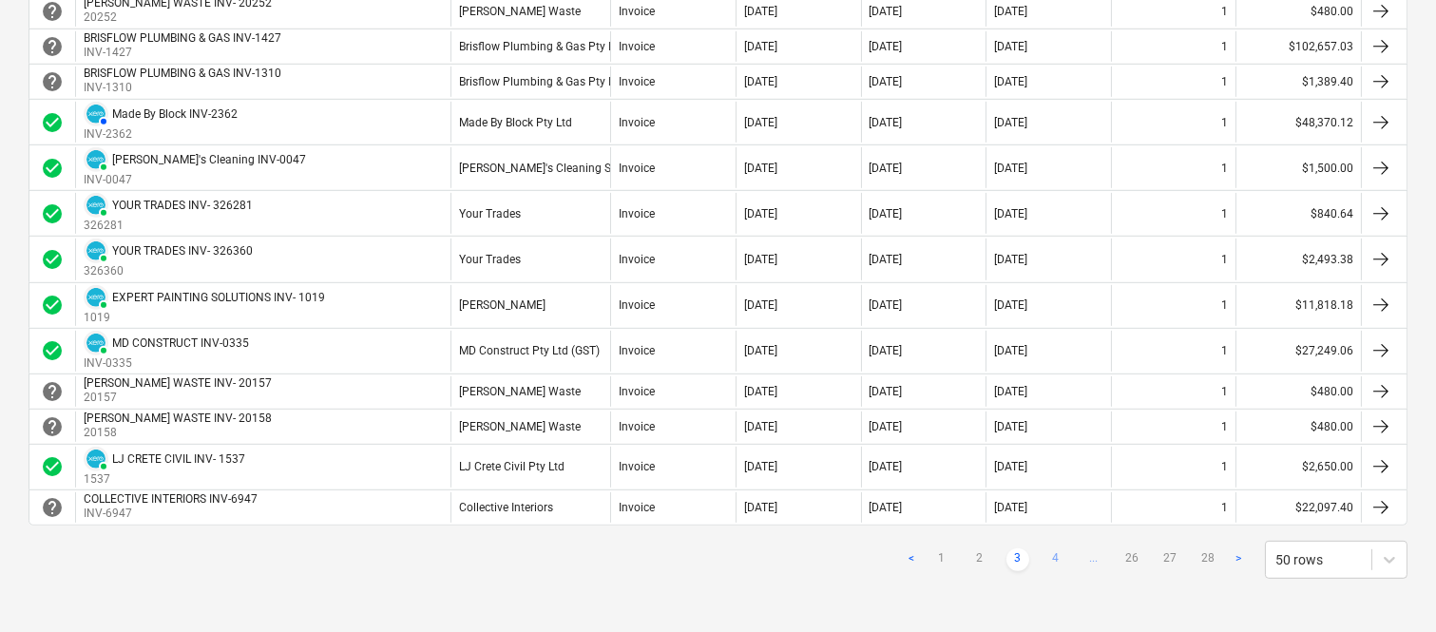
click at [1058, 561] on link "4" at bounding box center [1055, 559] width 23 height 23
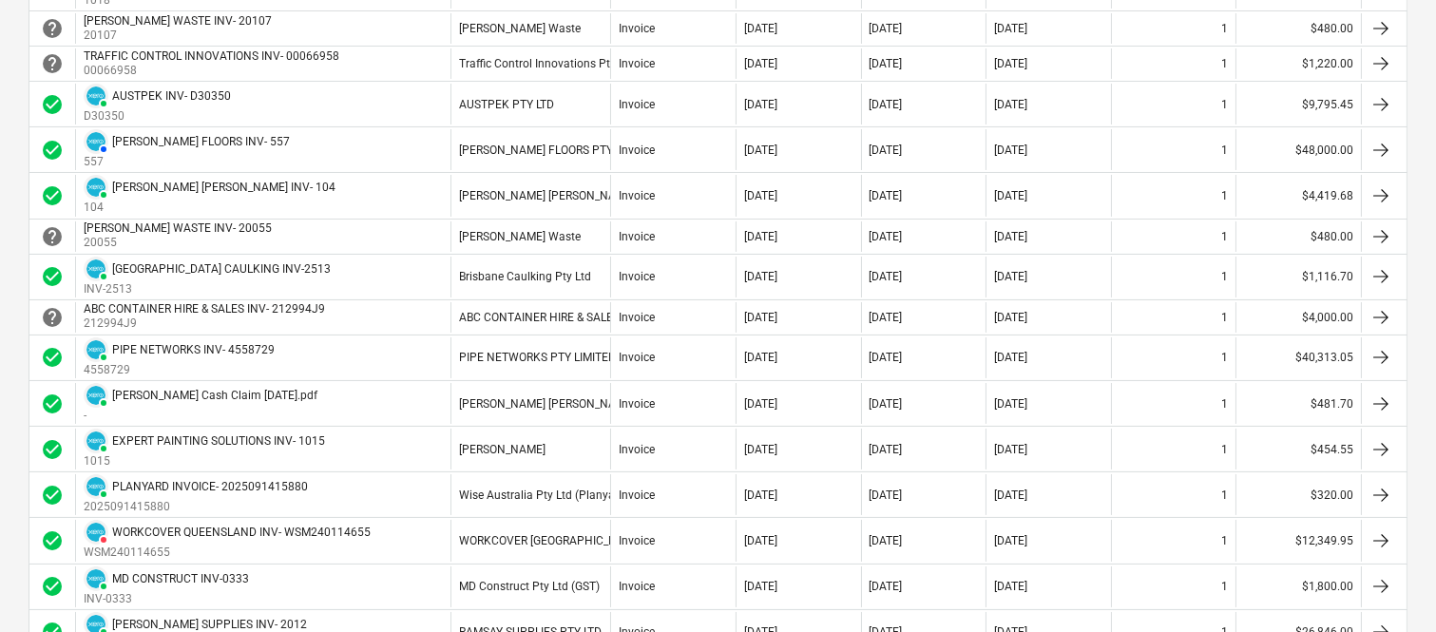
scroll to position [352, 0]
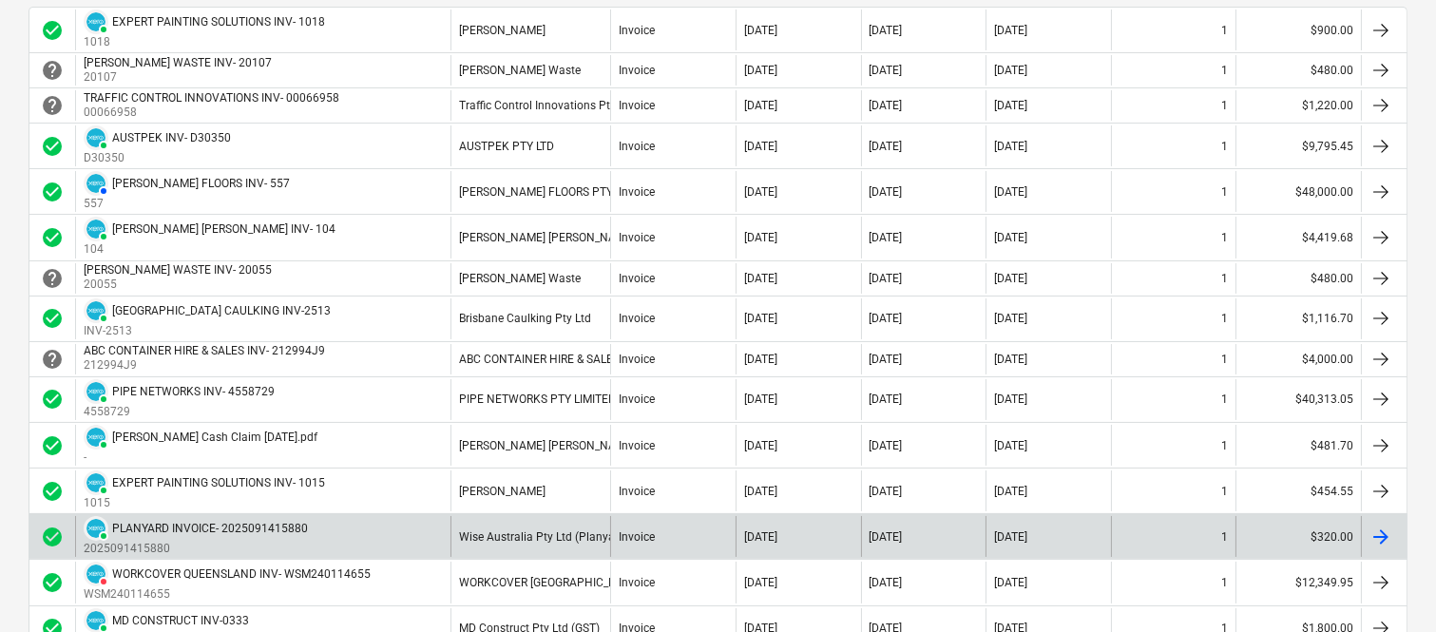
click at [529, 545] on div "Wise Australia Pty Ltd (Planyard)" at bounding box center [530, 536] width 160 height 41
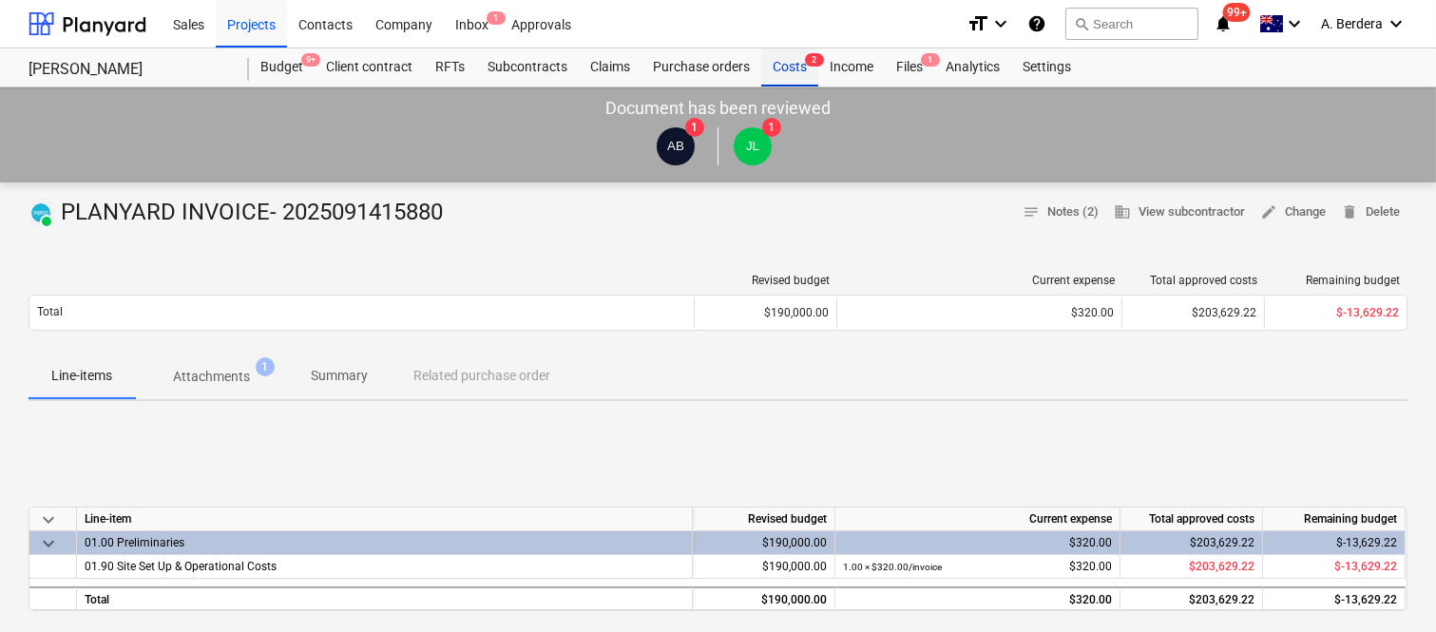
click at [790, 73] on div "Costs 2" at bounding box center [789, 67] width 57 height 38
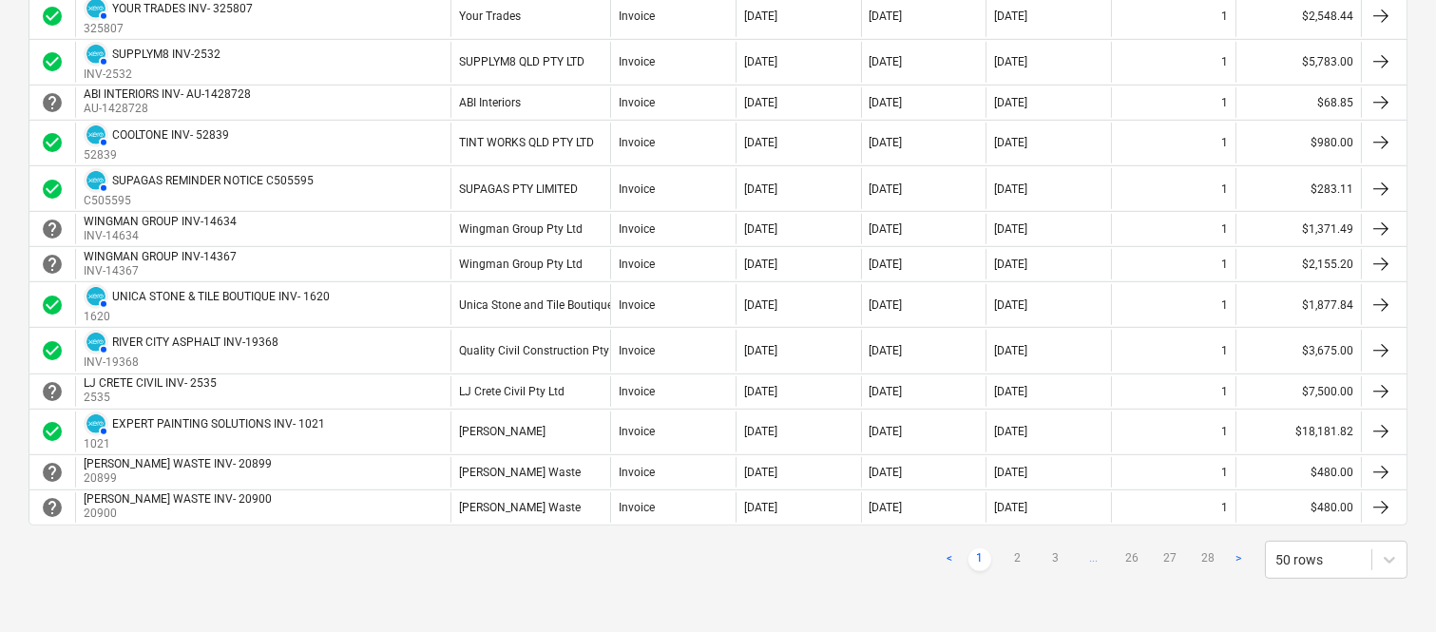
scroll to position [1777, 0]
click at [1015, 561] on link "2" at bounding box center [1017, 559] width 23 height 23
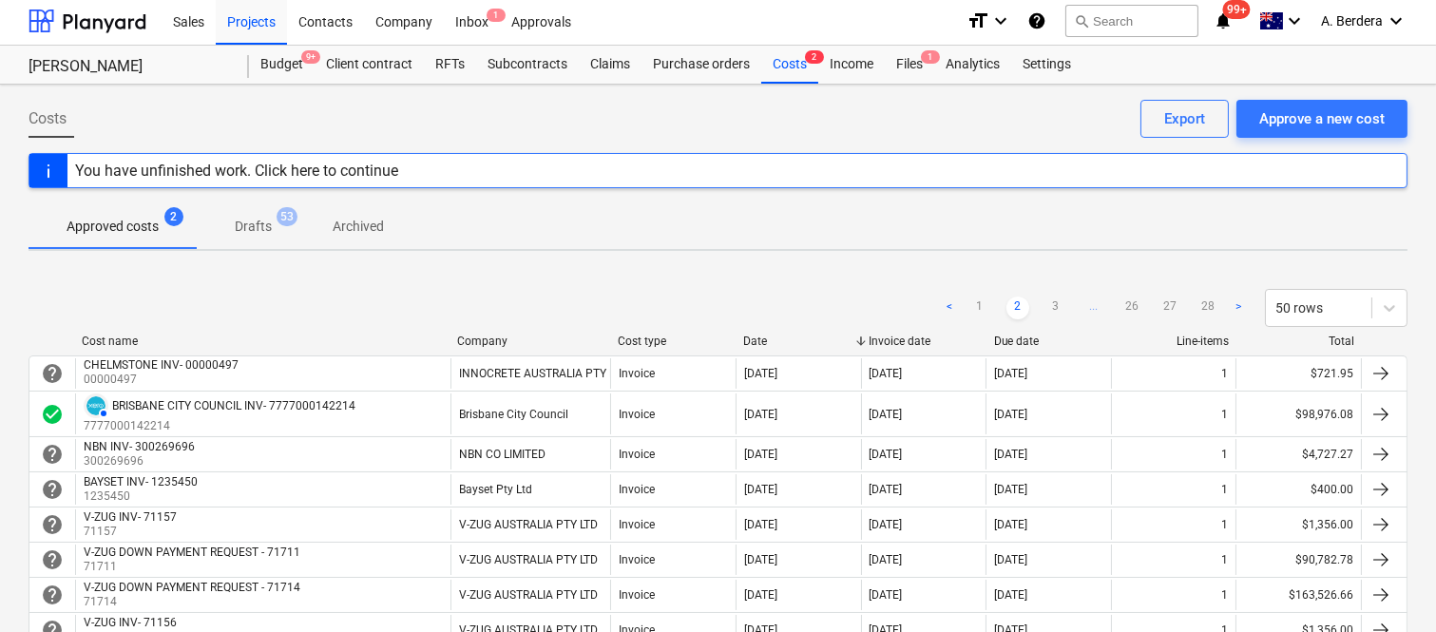
scroll to position [0, 0]
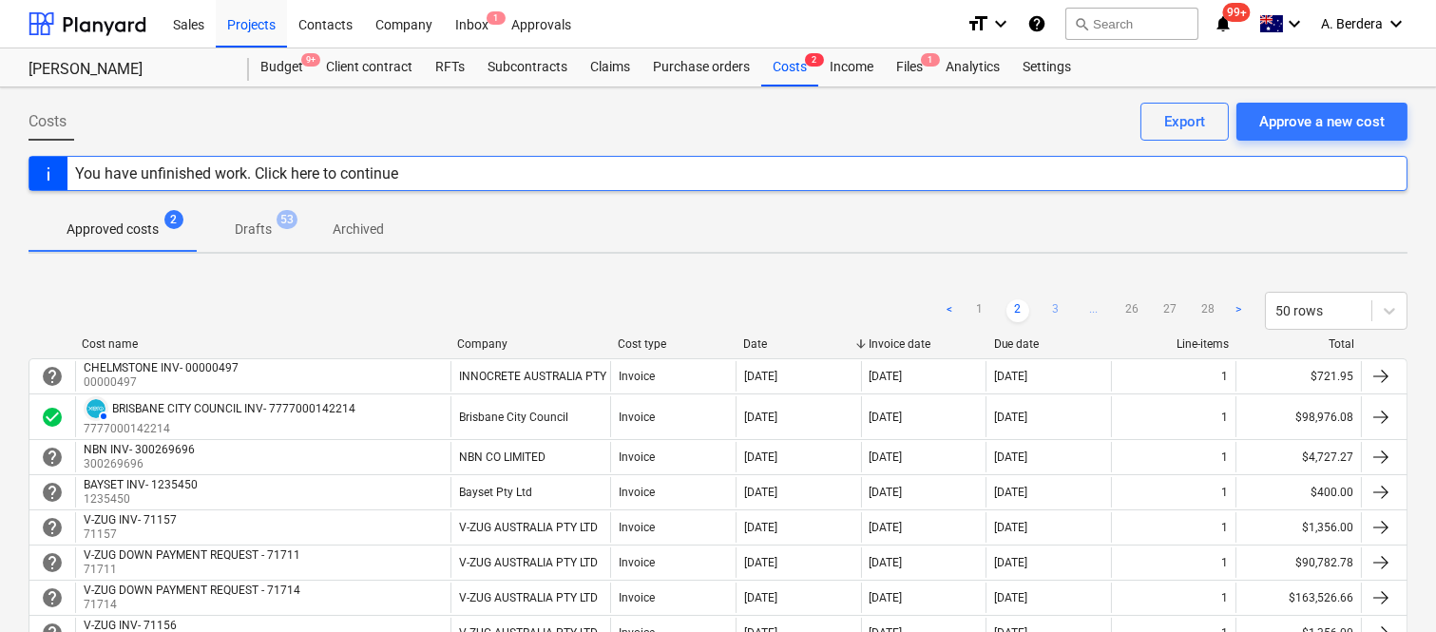
click at [1060, 314] on link "3" at bounding box center [1055, 310] width 23 height 23
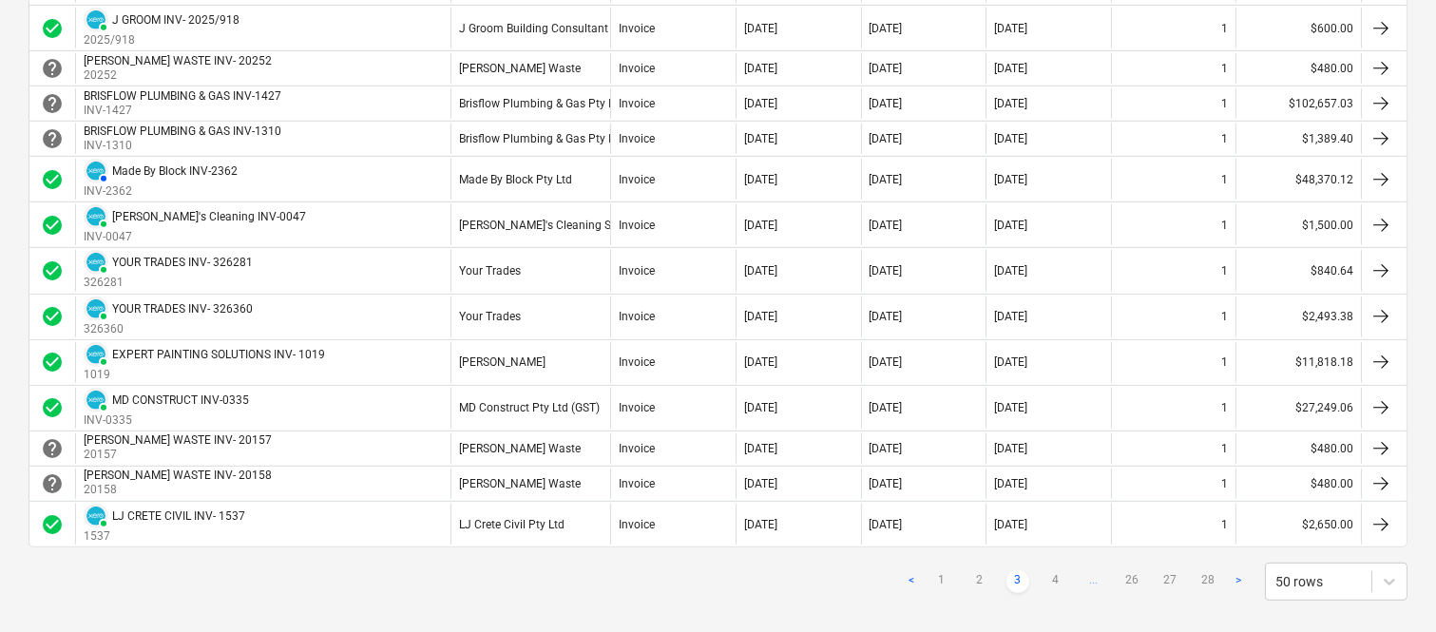
scroll to position [1858, 0]
drag, startPoint x: 1049, startPoint y: 582, endPoint x: 1060, endPoint y: 564, distance: 20.9
click at [1057, 573] on link "4" at bounding box center [1055, 579] width 23 height 23
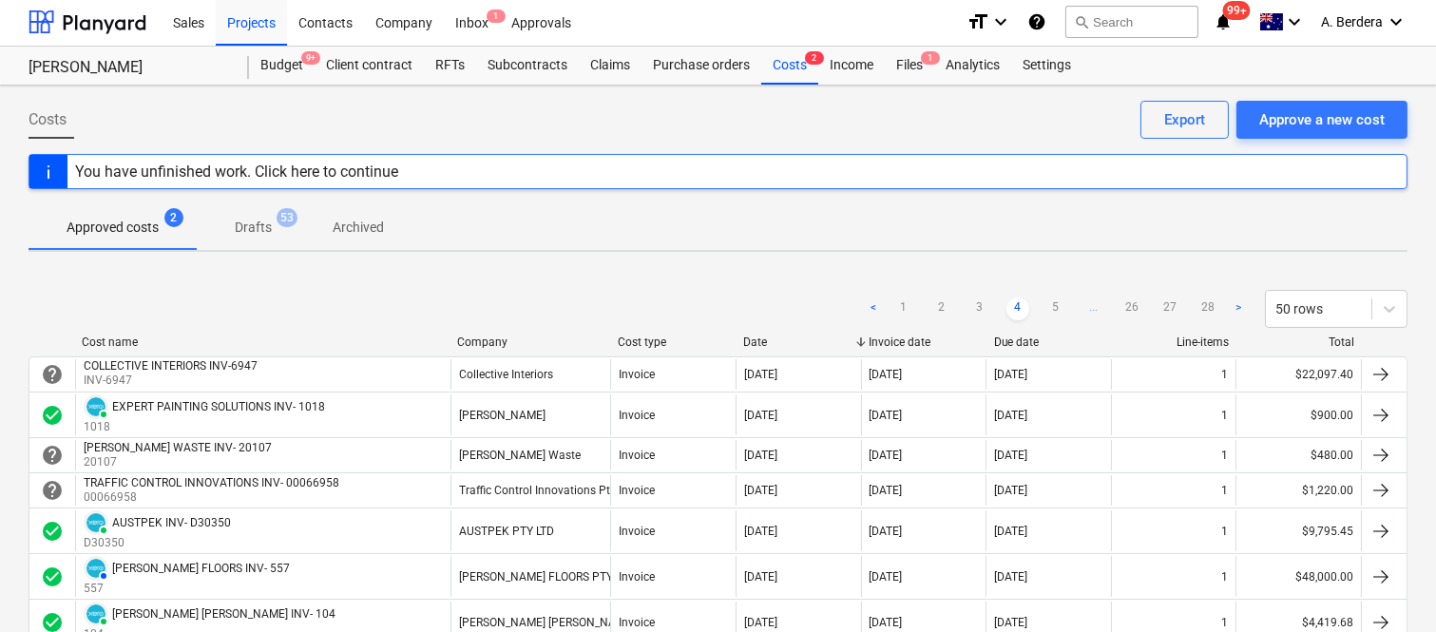
scroll to position [0, 0]
click at [1058, 310] on link "5" at bounding box center [1055, 310] width 23 height 23
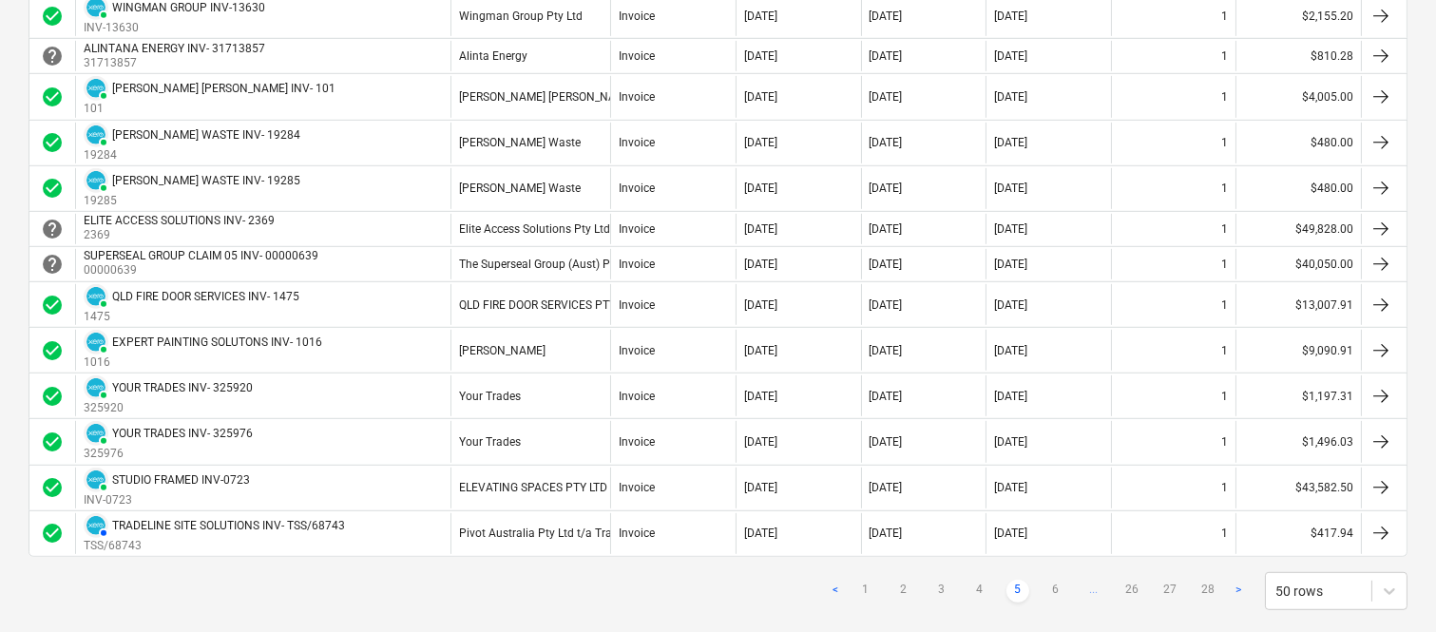
scroll to position [2062, 0]
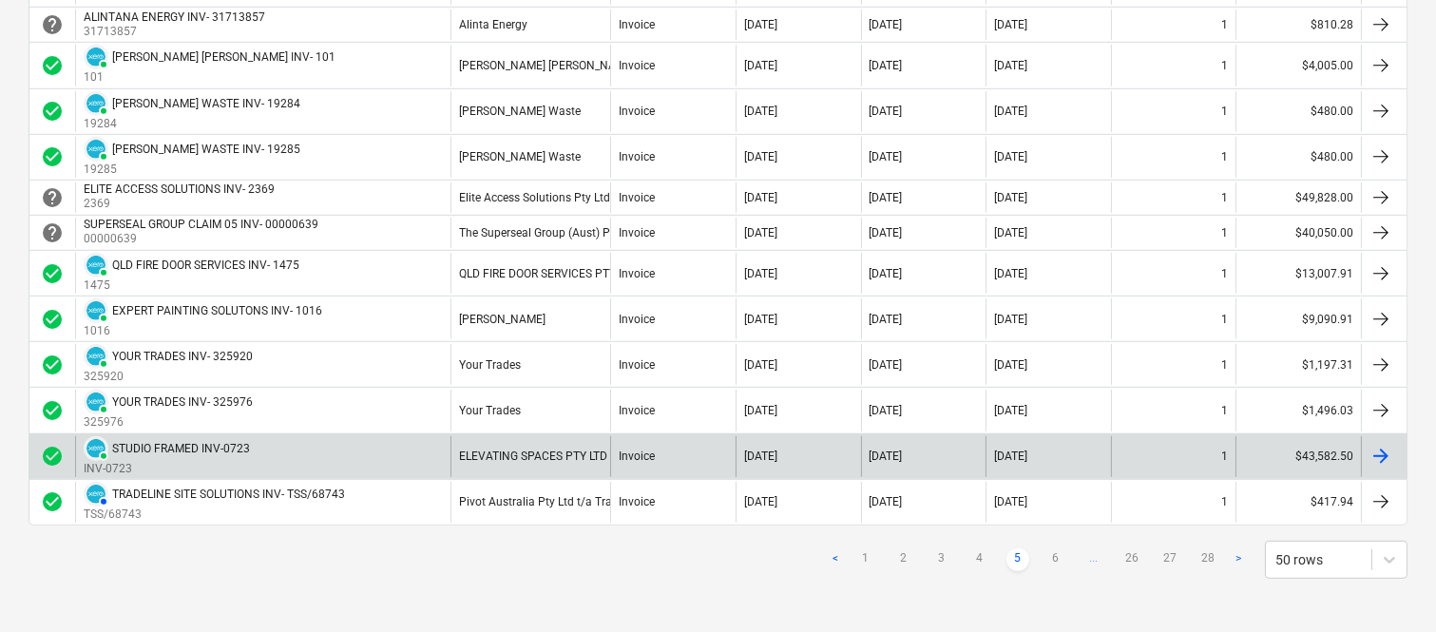
click at [355, 460] on div "PAID STUDIO FRAMED INV-0723 INV-0723" at bounding box center [262, 456] width 375 height 41
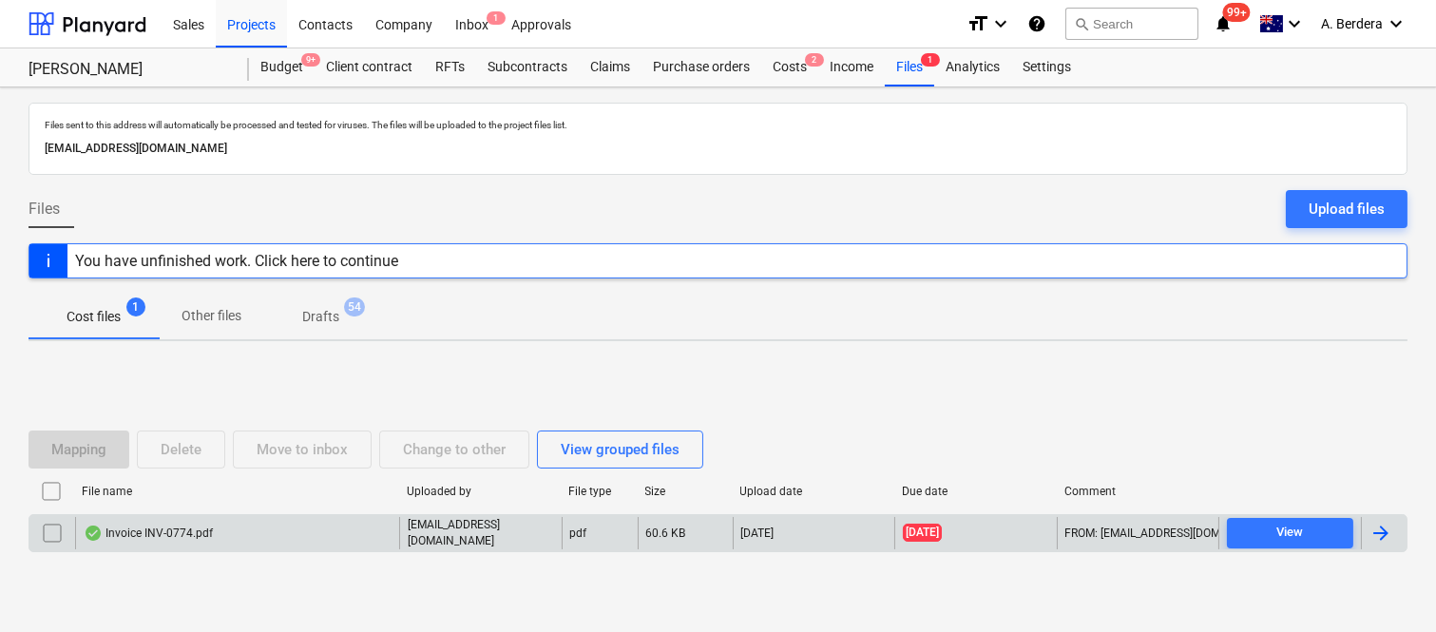
click at [331, 529] on div "Invoice INV-0774.pdf" at bounding box center [237, 533] width 324 height 32
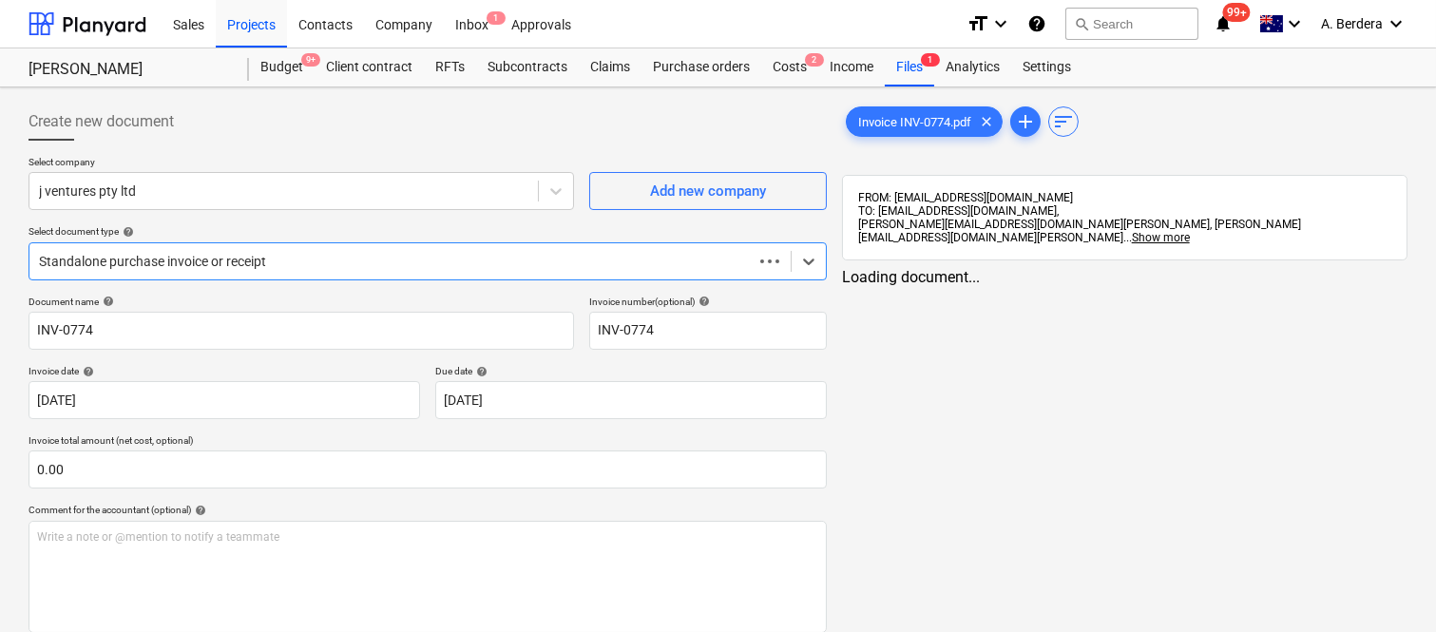
type input "INV-0774"
type input "[DATE]"
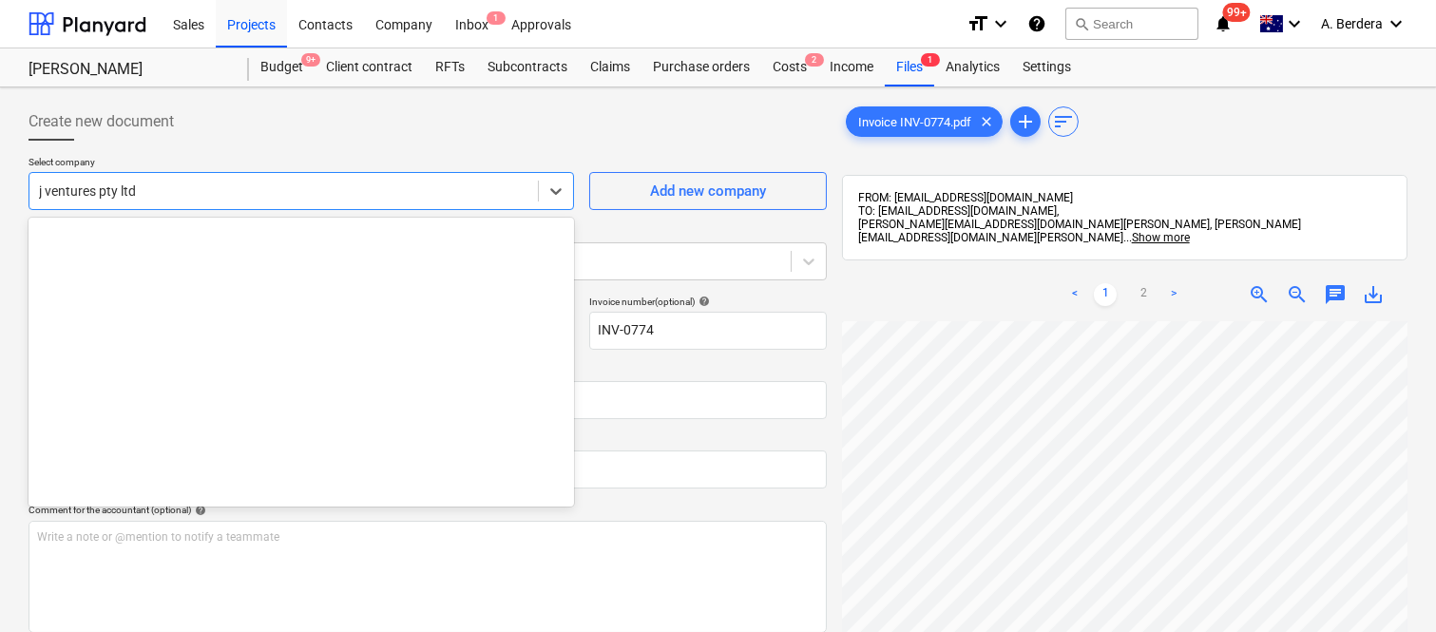
click at [363, 192] on div at bounding box center [283, 190] width 489 height 19
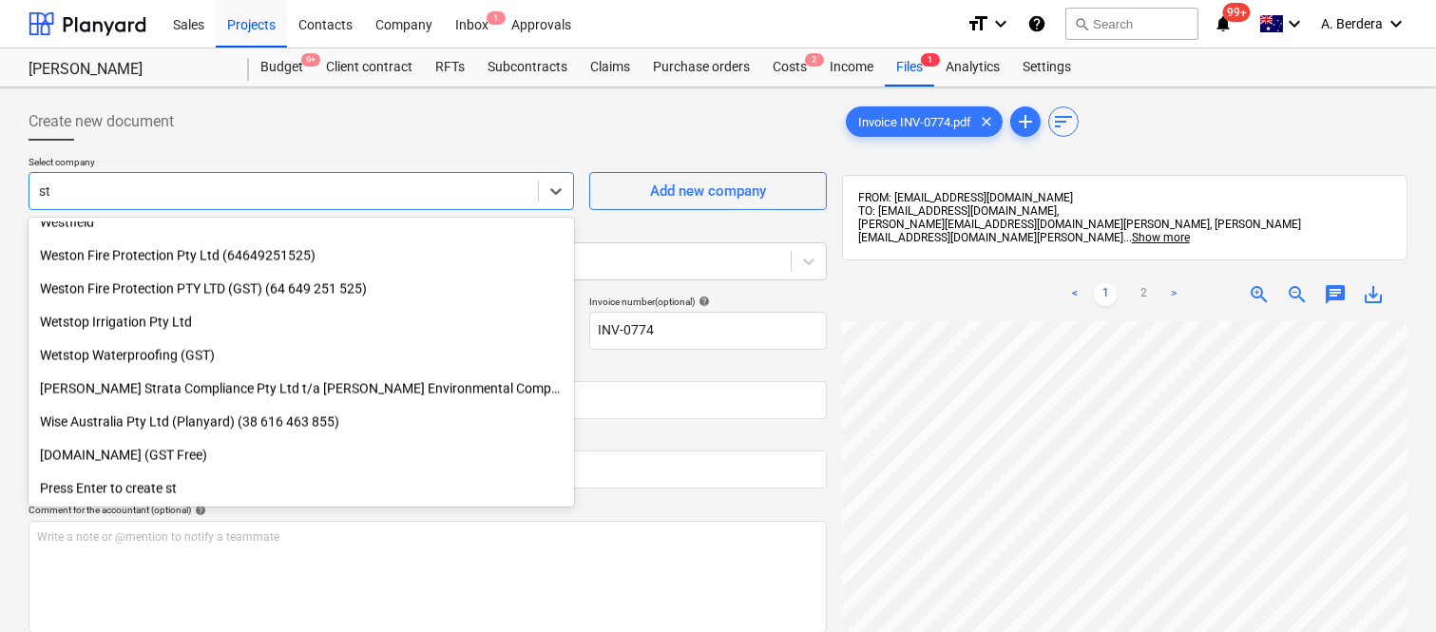
type input "s"
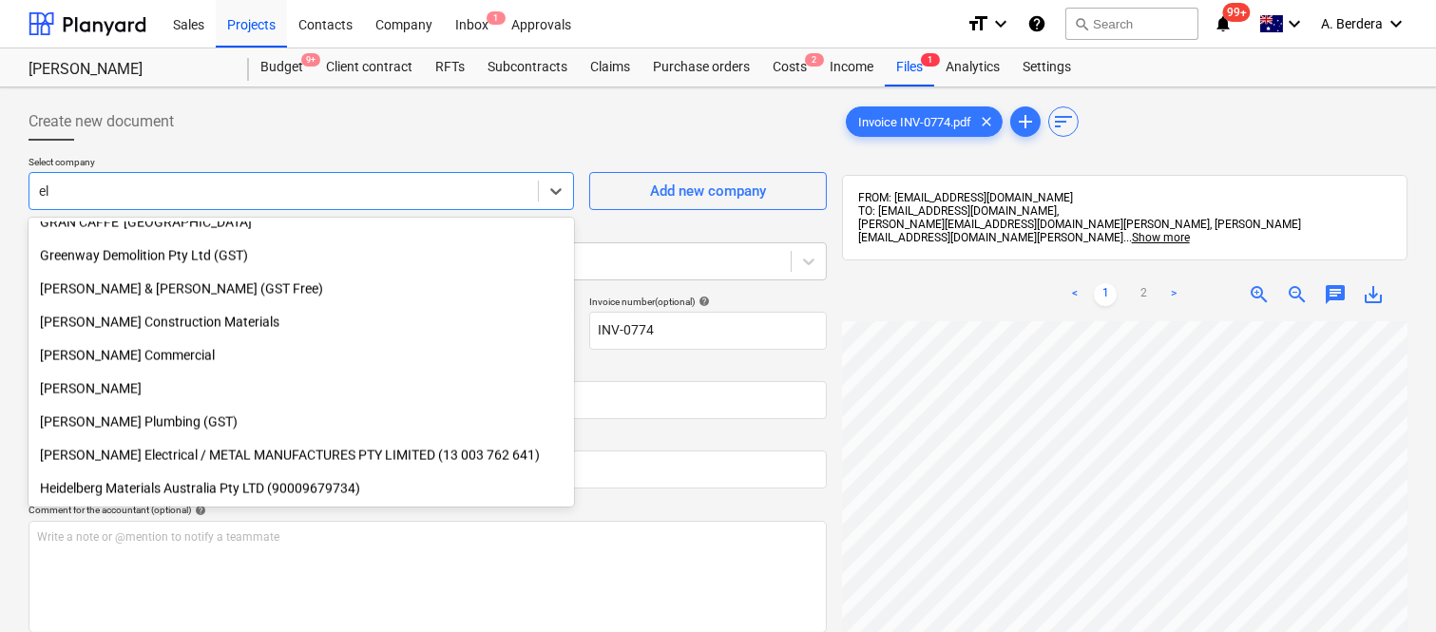
scroll to position [1910, 0]
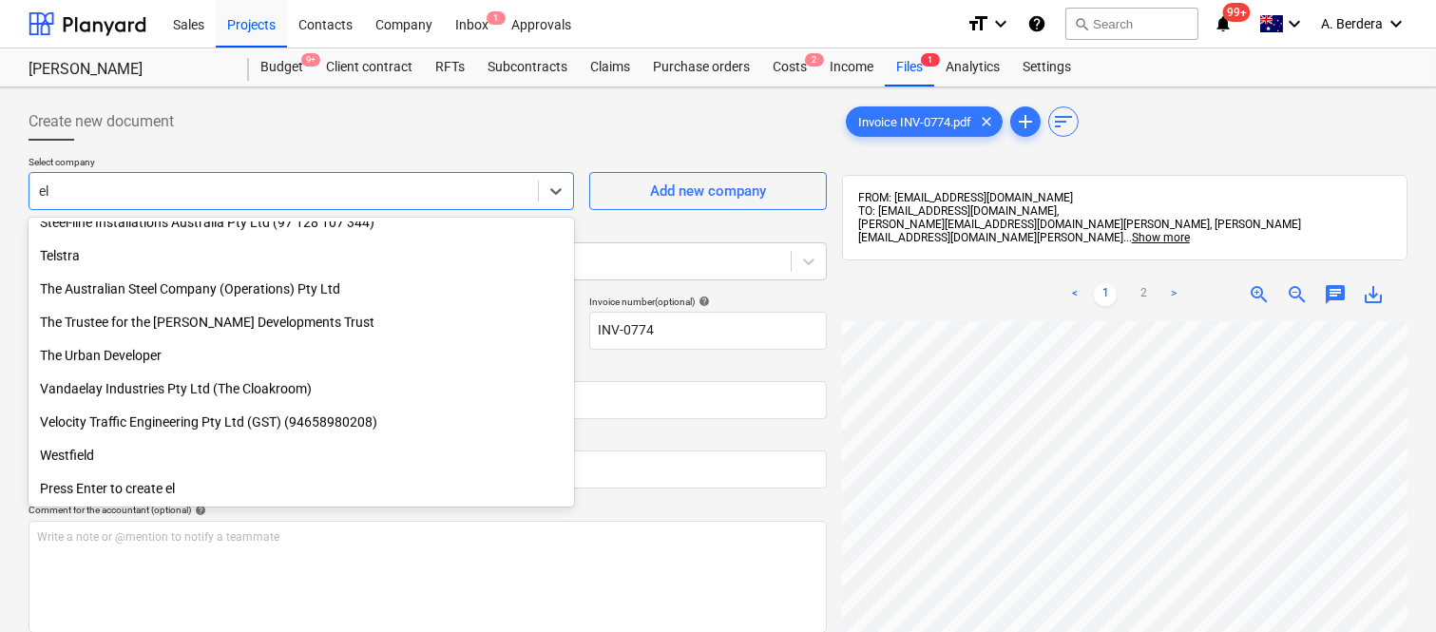
type input "ele"
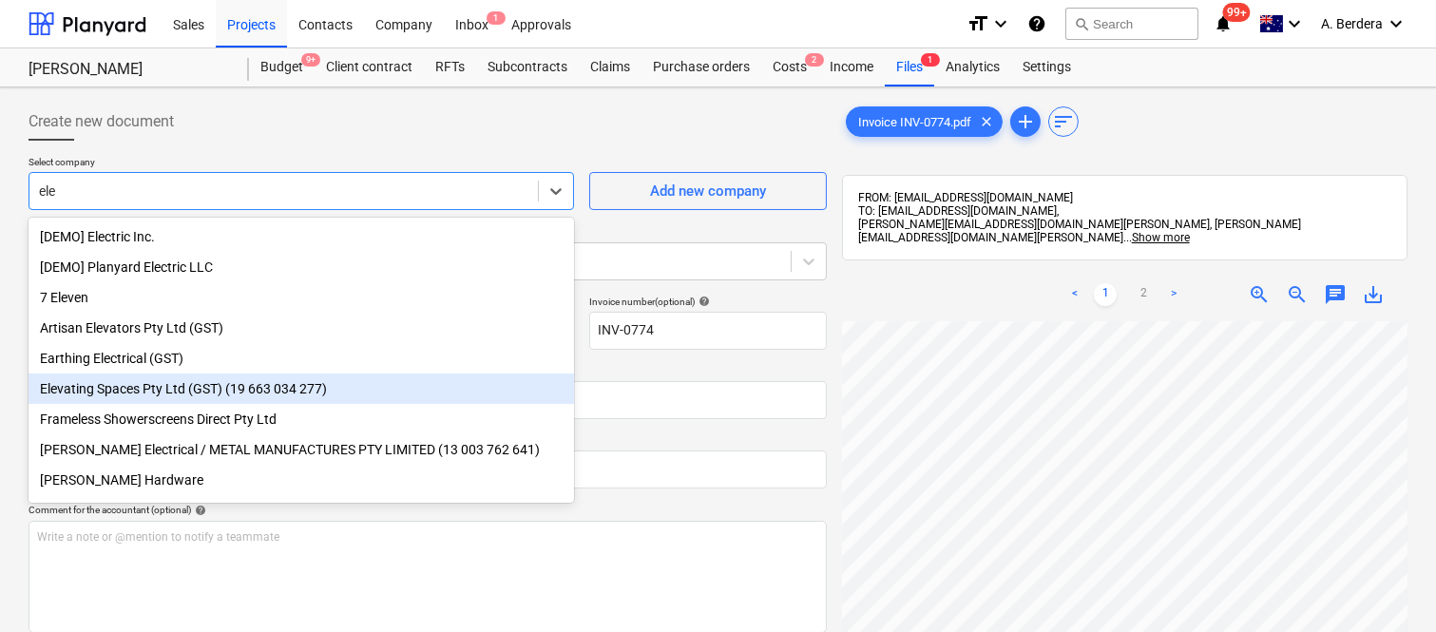
click at [270, 391] on div "Elevating Spaces Pty Ltd (GST) (19 663 034 277)" at bounding box center [301, 388] width 545 height 30
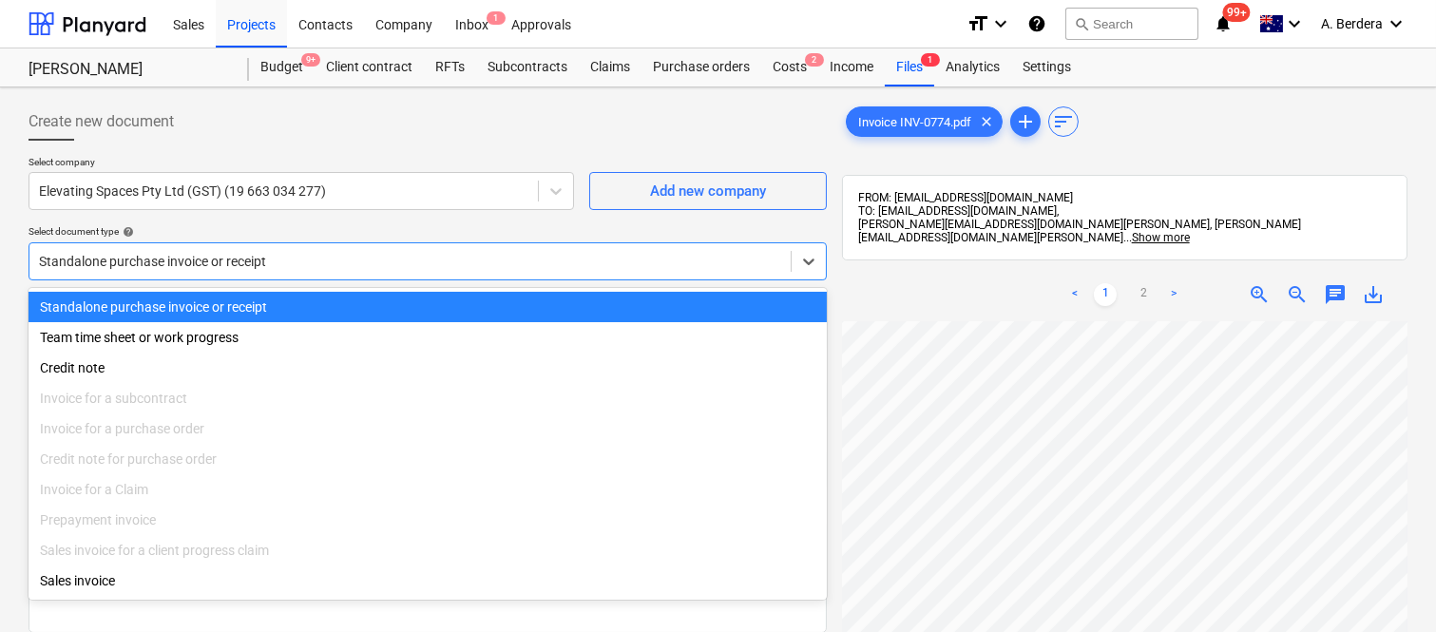
click at [361, 248] on div "Standalone purchase invoice or receipt" at bounding box center [409, 261] width 761 height 27
click at [374, 310] on div "Standalone purchase invoice or receipt" at bounding box center [428, 307] width 798 height 30
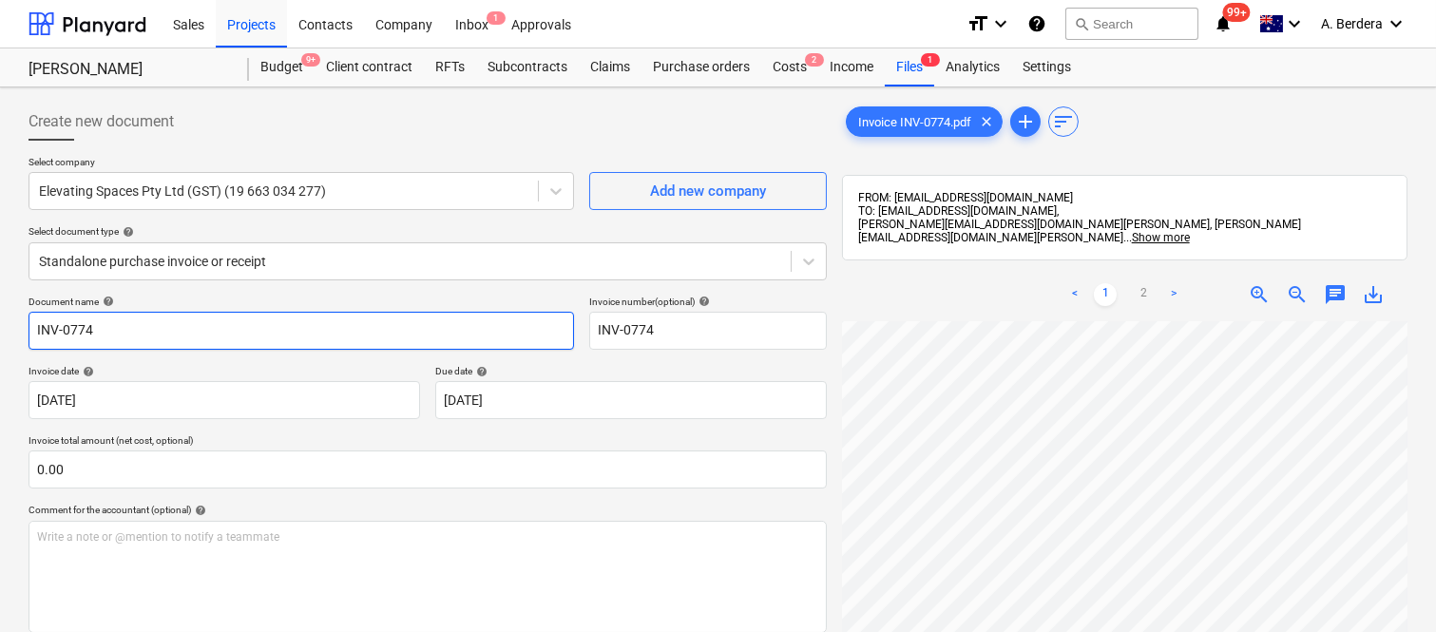
click at [36, 331] on input "INV-0774" at bounding box center [301, 331] width 545 height 38
type input "STUDIO FRAMED INV-0774"
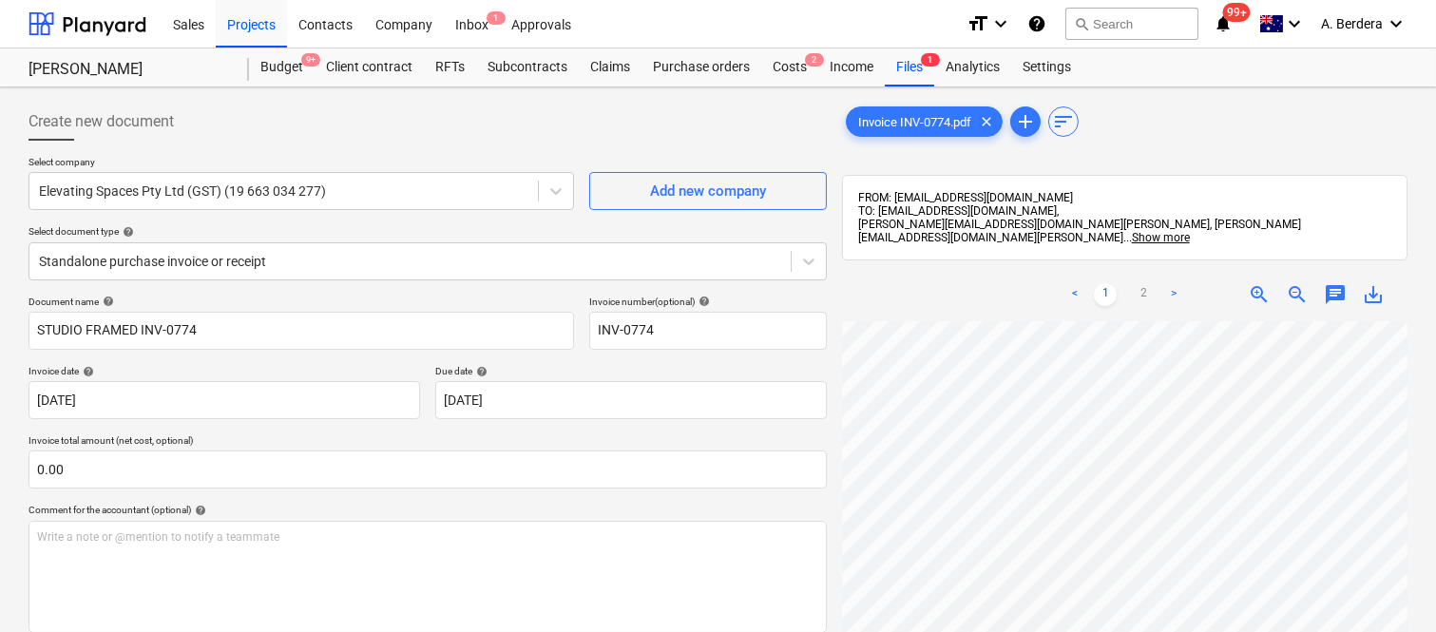
scroll to position [355, 150]
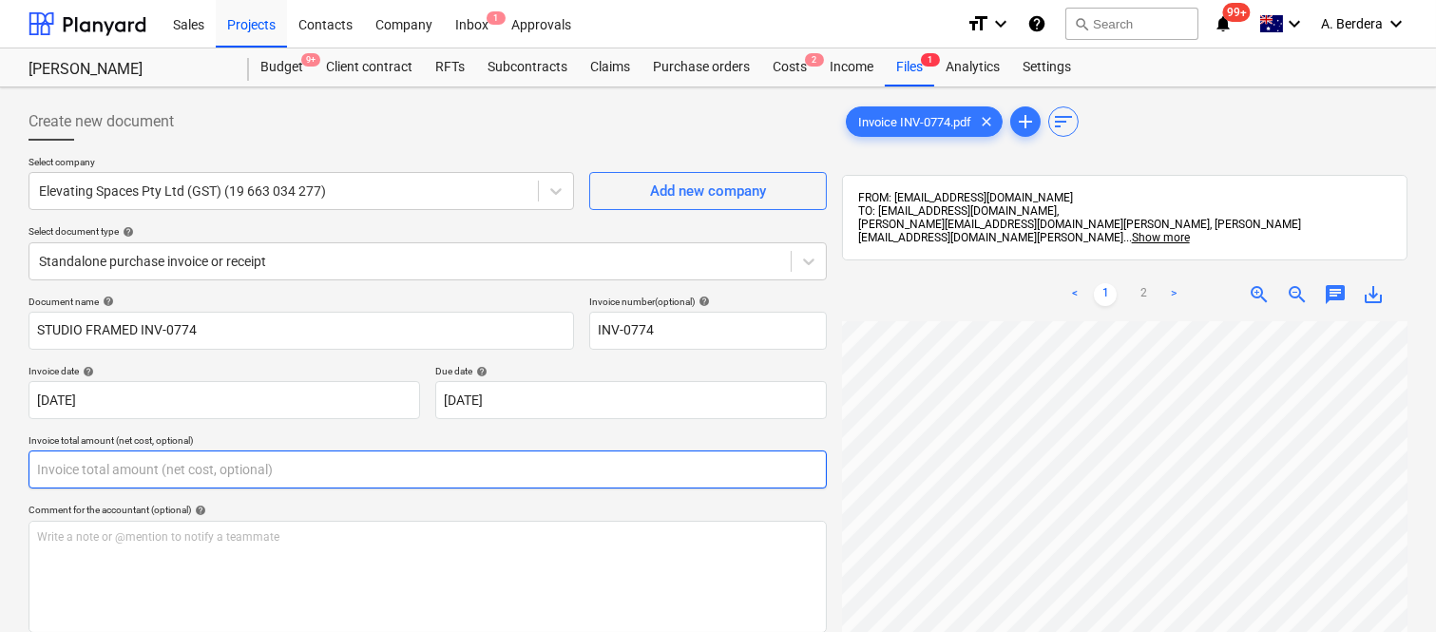
click at [231, 461] on input "text" at bounding box center [428, 469] width 798 height 38
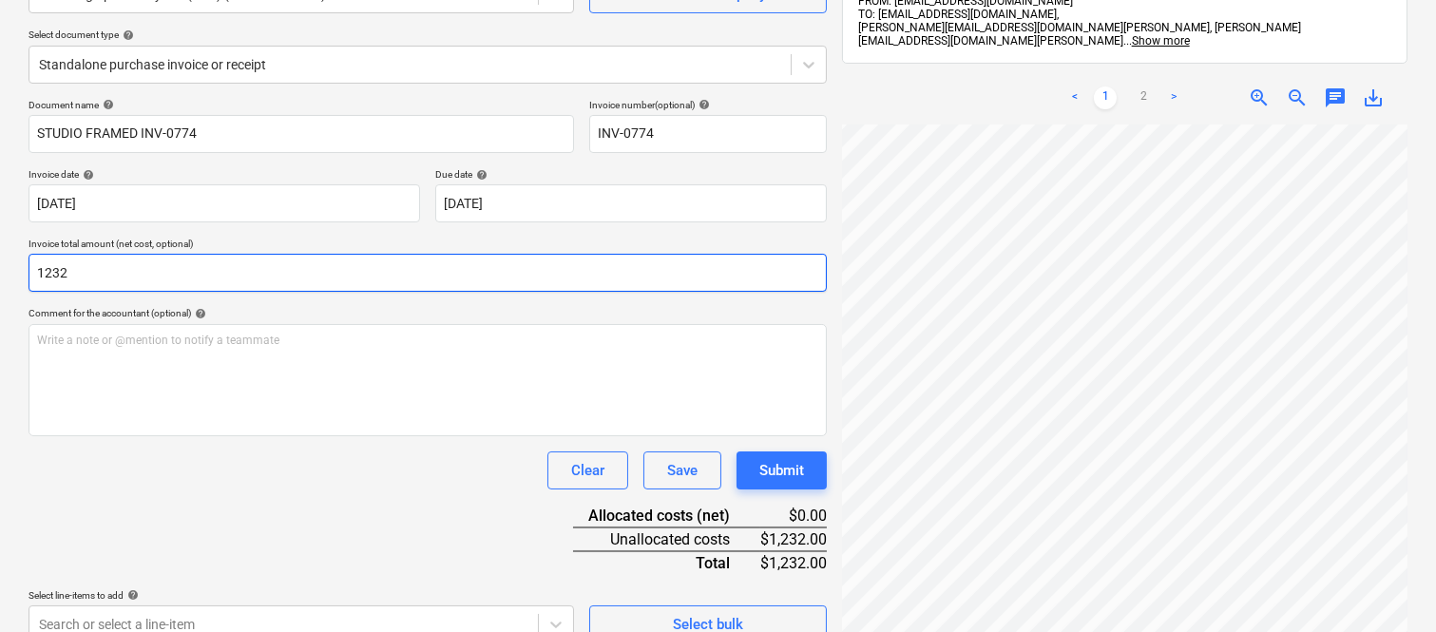
scroll to position [271, 0]
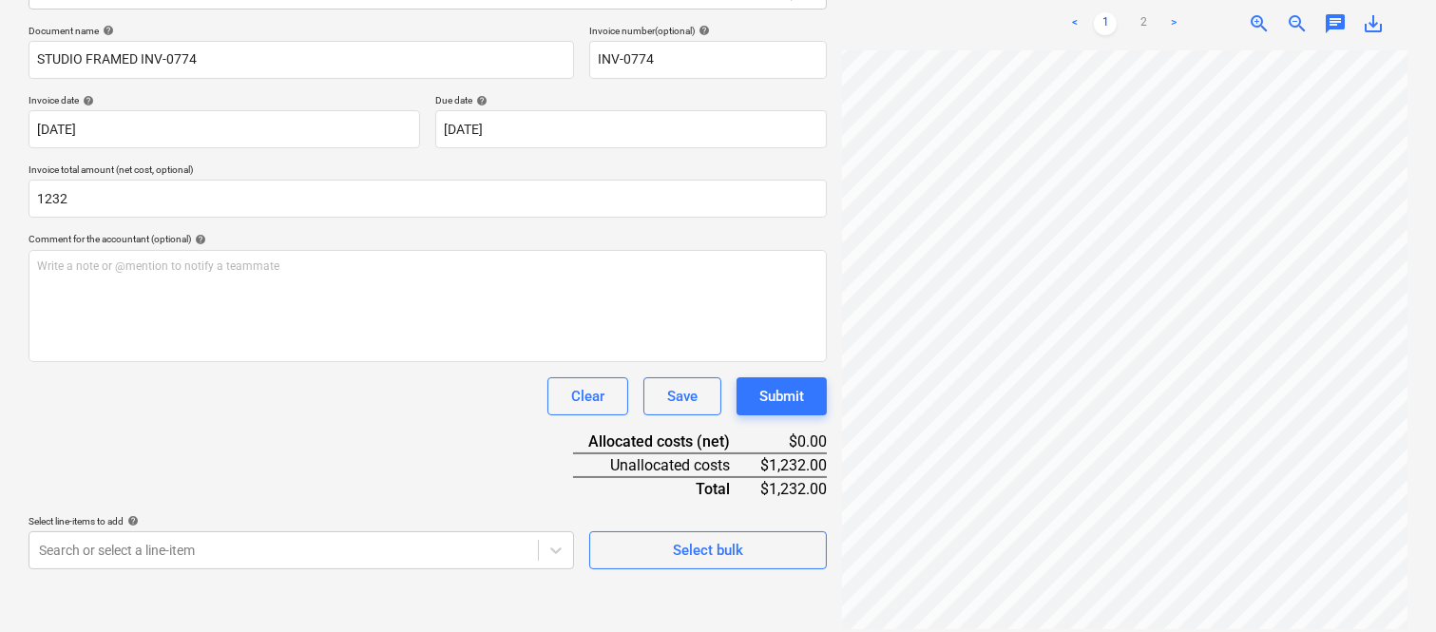
type input "1,232.00"
click at [281, 459] on div "Document name help STUDIO FRAMED INV-0774 Invoice number (optional) help INV-07…" at bounding box center [428, 297] width 798 height 544
click at [210, 361] on body "Sales Projects Contacts Company Inbox 1 Approvals format_size keyboard_arrow_do…" at bounding box center [718, 45] width 1436 height 632
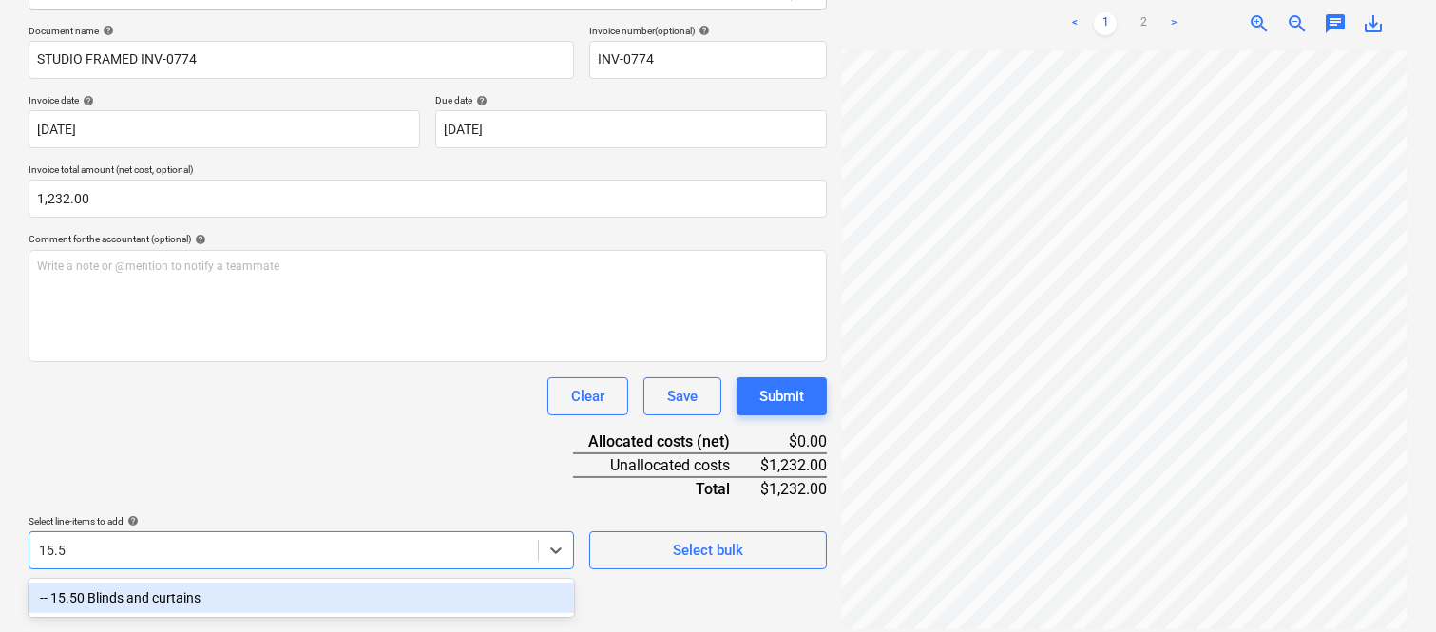
type input "15.50"
click at [302, 593] on div "-- 15.50 Blinds and curtains" at bounding box center [301, 597] width 545 height 30
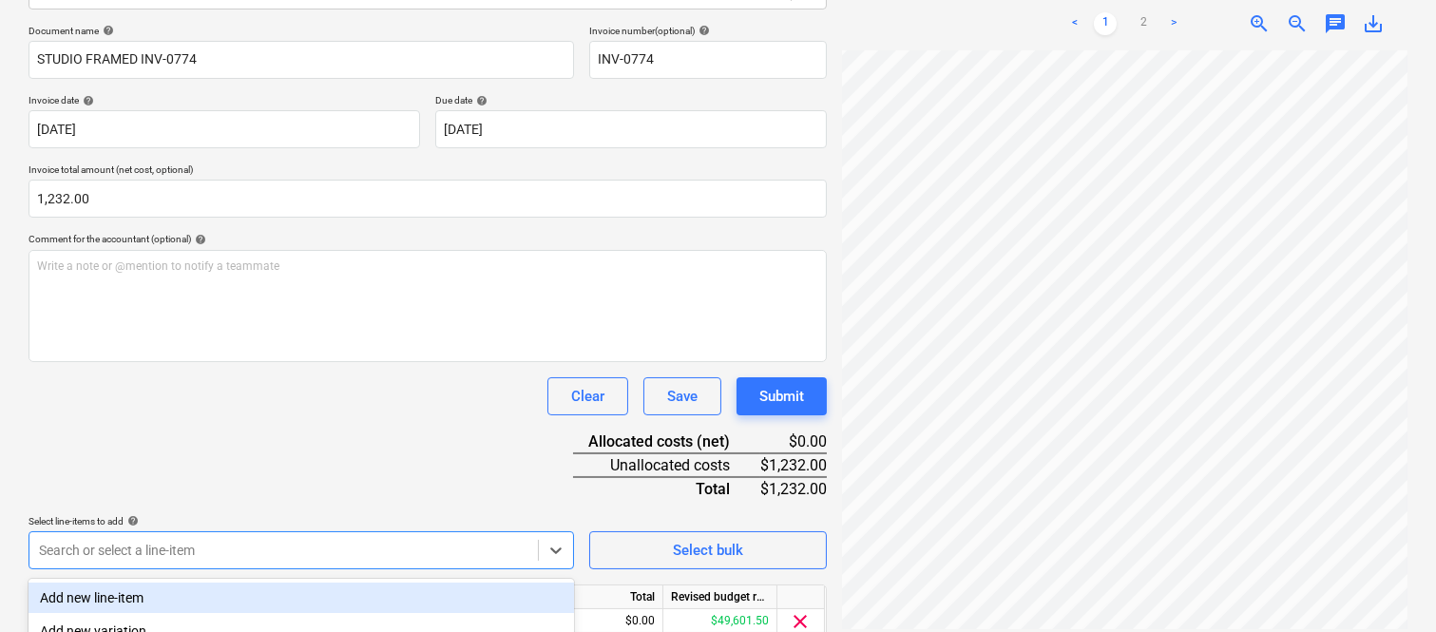
click at [191, 399] on div "Clear Save Submit" at bounding box center [428, 396] width 798 height 38
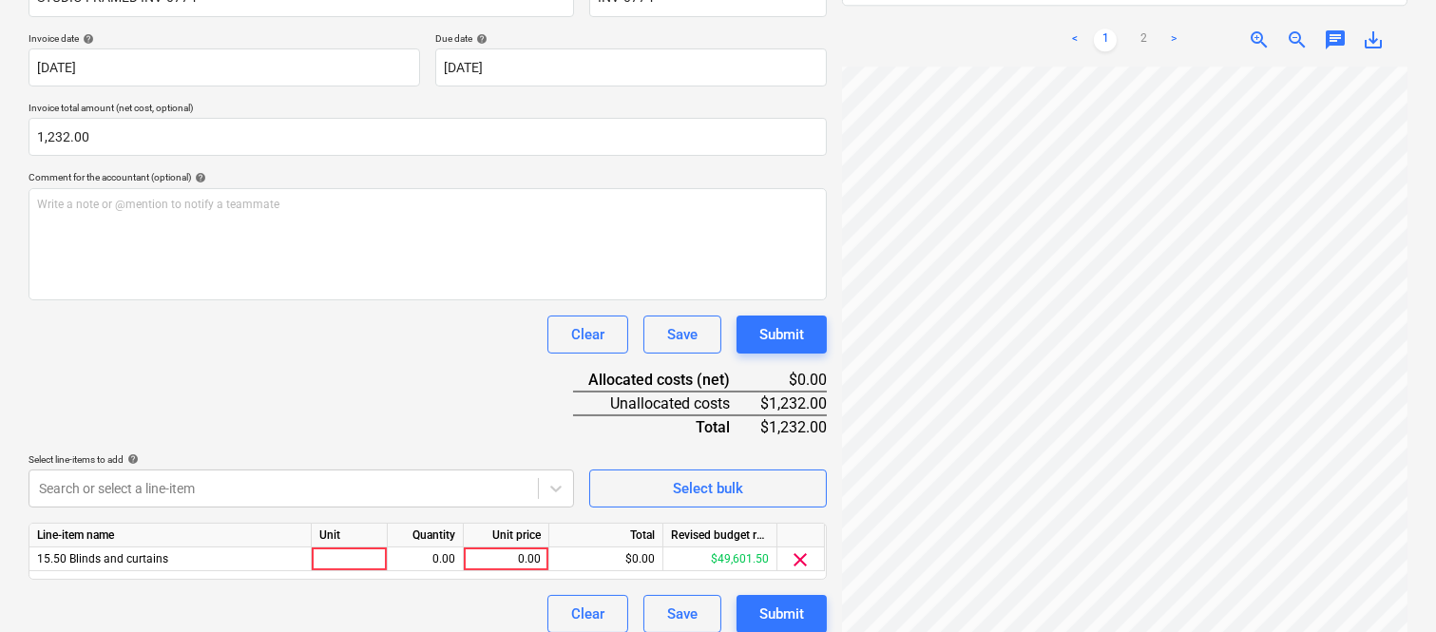
scroll to position [349, 0]
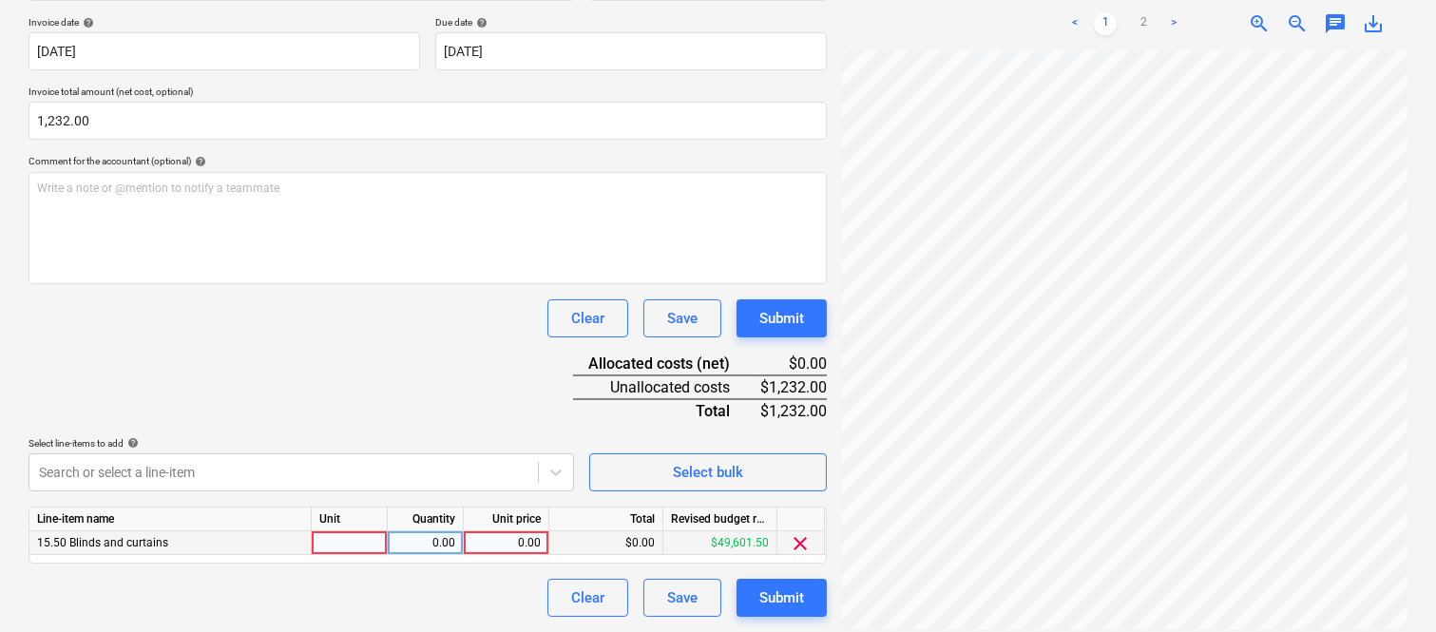
click at [356, 544] on div at bounding box center [350, 543] width 76 height 24
type input "INVOICE"
click at [420, 534] on div "0.00" at bounding box center [425, 543] width 60 height 24
type input "1"
click at [505, 545] on div "0.00" at bounding box center [505, 543] width 69 height 24
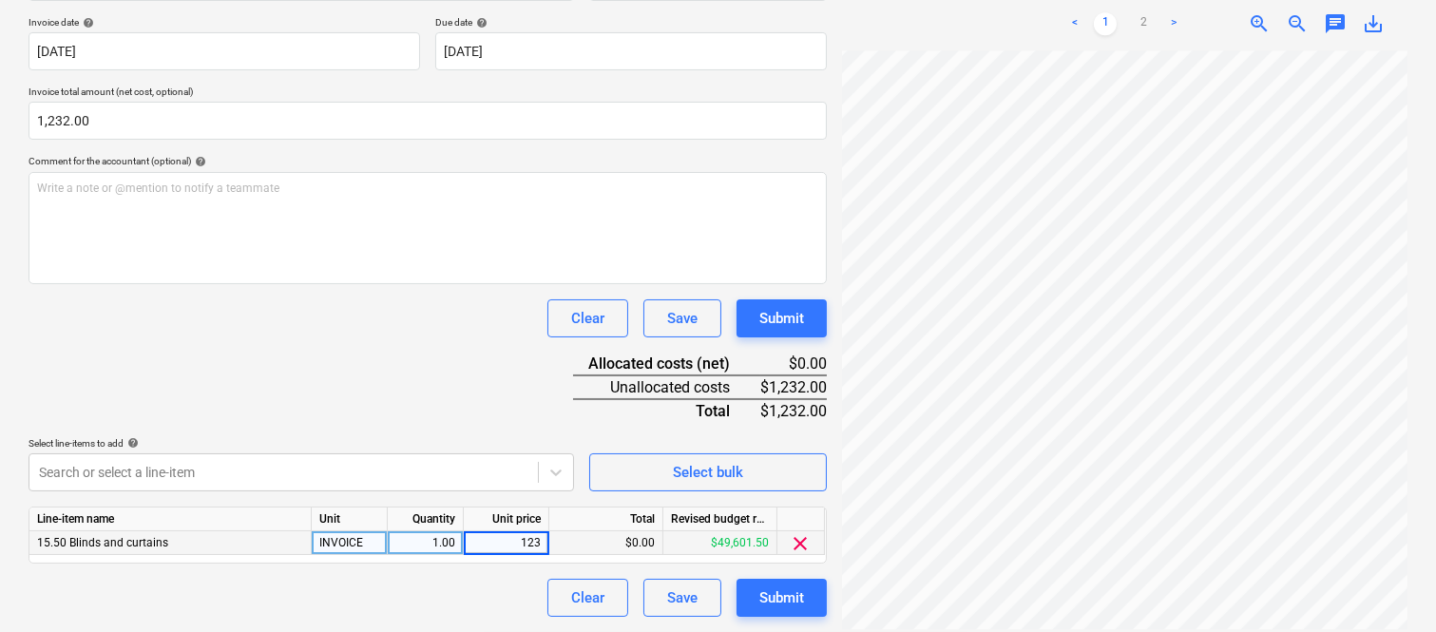
type input "1232"
click at [505, 571] on div "Document name help STUDIO FRAMED INV-0774 Invoice number (optional) help INV-07…" at bounding box center [428, 282] width 798 height 670
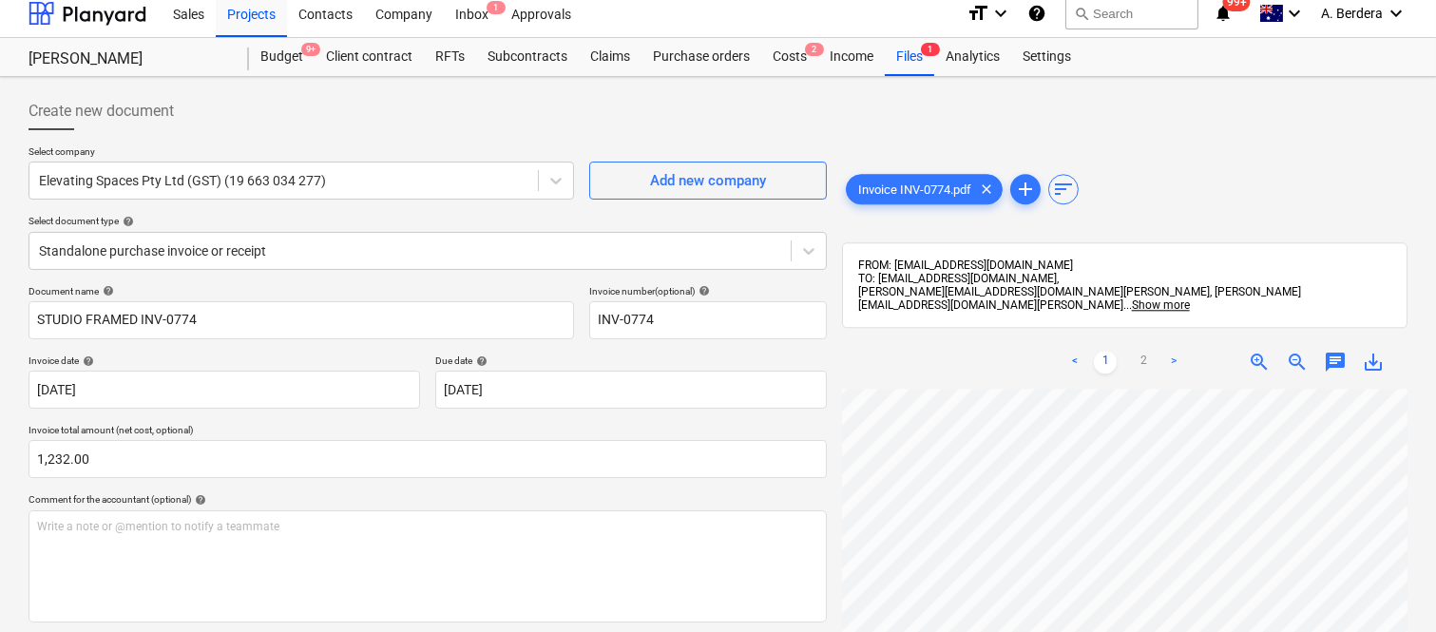
scroll to position [0, 0]
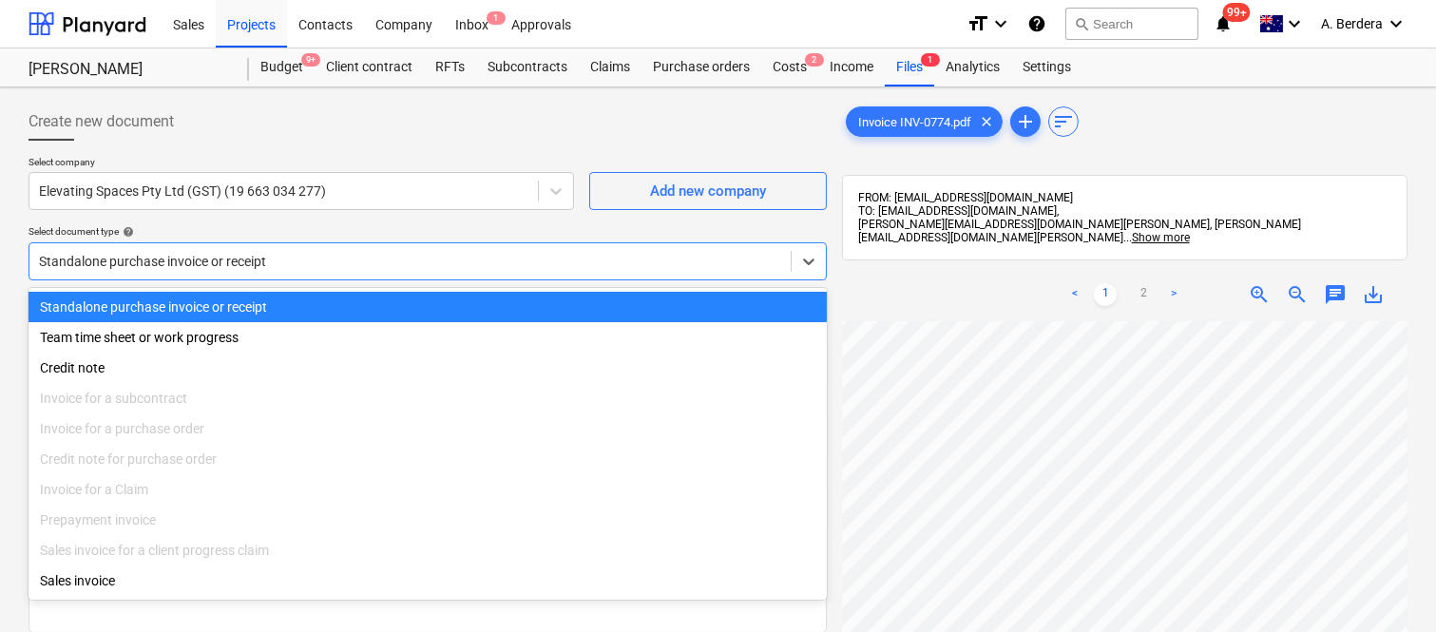
click at [423, 252] on div at bounding box center [410, 261] width 742 height 19
click at [463, 308] on div "Standalone purchase invoice or receipt" at bounding box center [428, 307] width 798 height 30
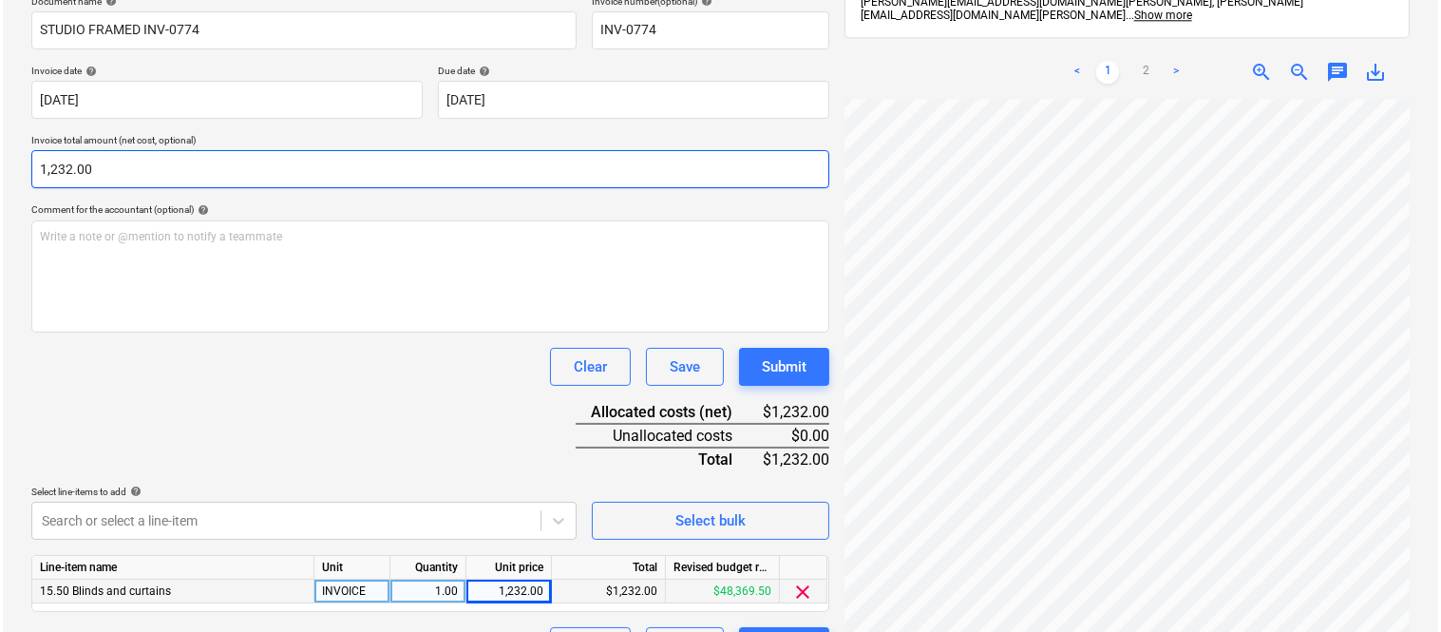
scroll to position [349, 0]
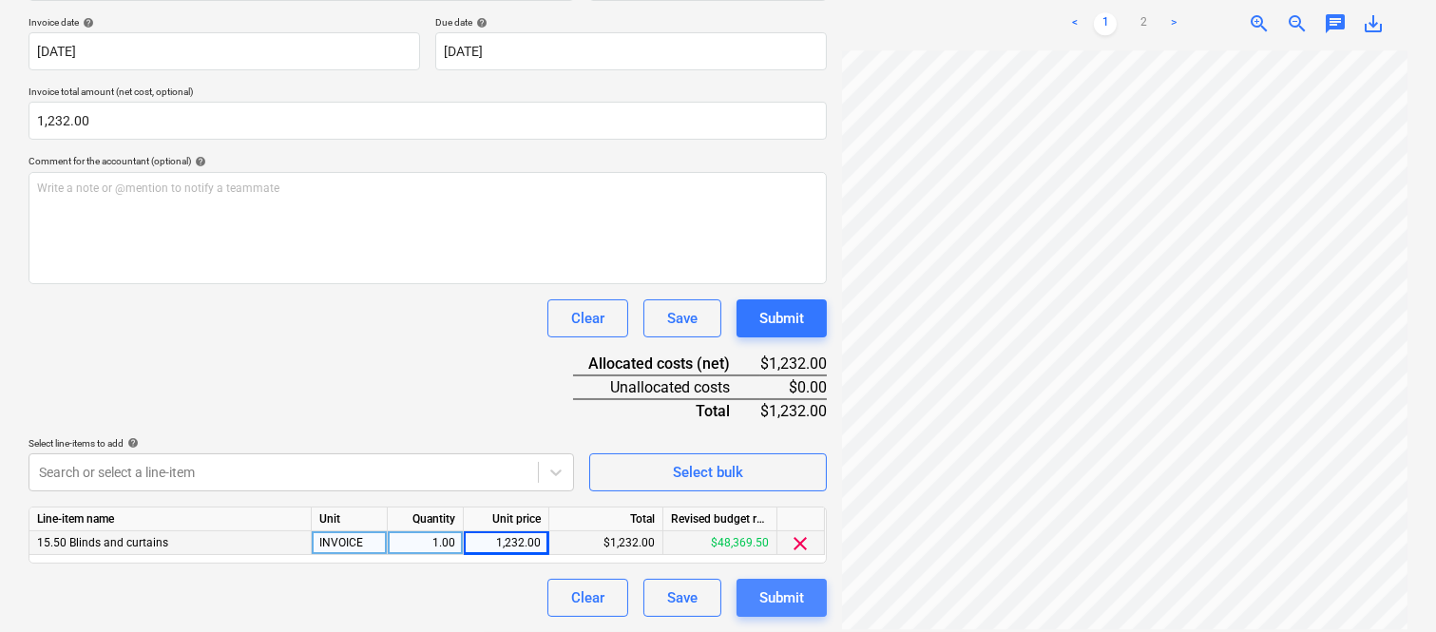
click at [774, 594] on div "Submit" at bounding box center [781, 597] width 45 height 25
